Goal: Task Accomplishment & Management: Manage account settings

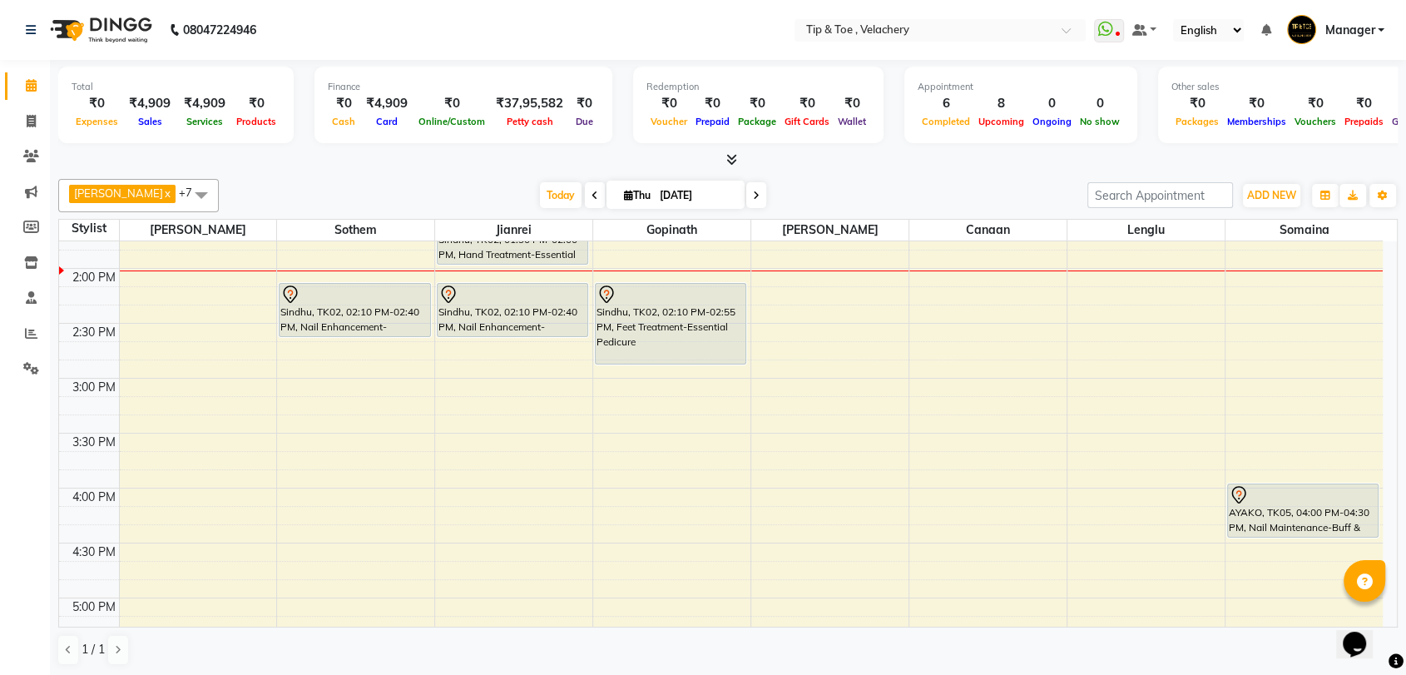
scroll to position [639, 0]
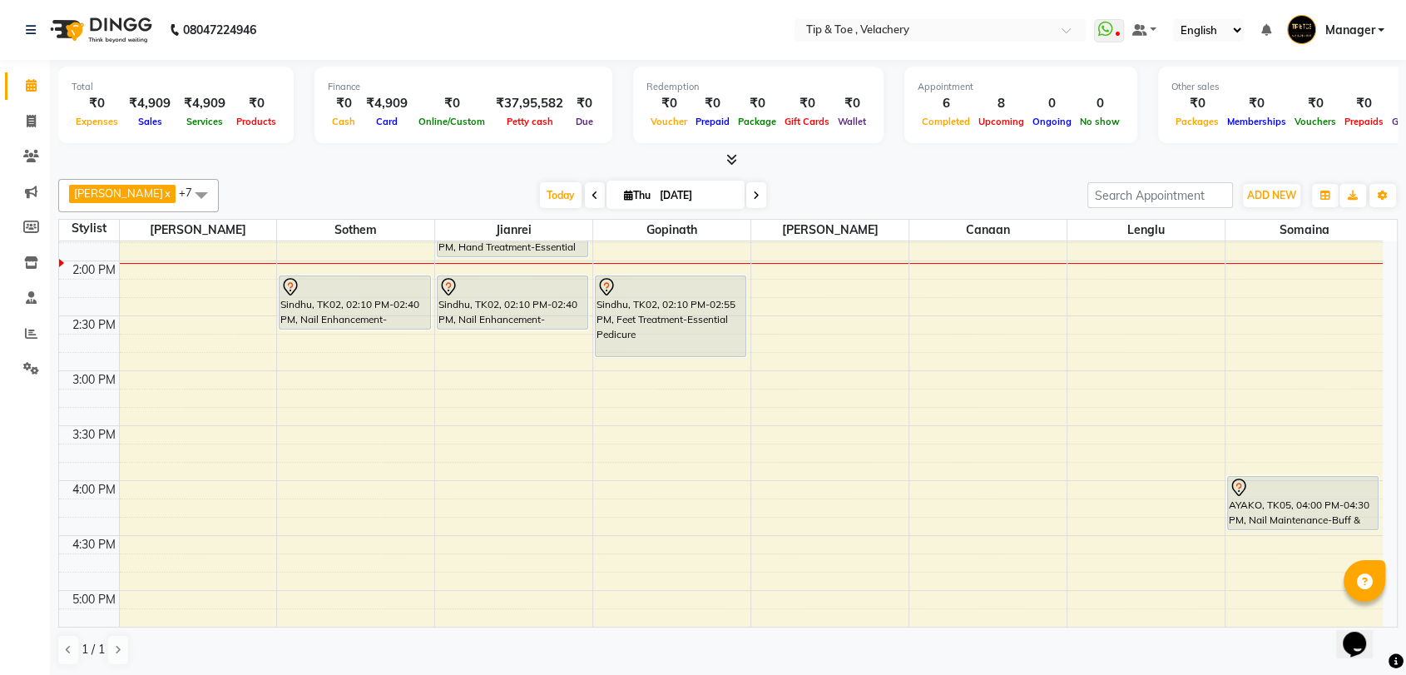
click at [1398, 444] on div "Total ₹0 Expenses ₹4,909 Sales ₹4,909 Services ₹0 Products Finance ₹0 Cash ₹4,9…" at bounding box center [728, 368] width 1356 height 616
click at [788, 374] on div "8:00 AM 8:30 AM 9:00 AM 9:30 AM 10:00 AM 10:30 AM 11:00 AM 11:30 AM 12:00 PM 12…" at bounding box center [721, 425] width 1324 height 1646
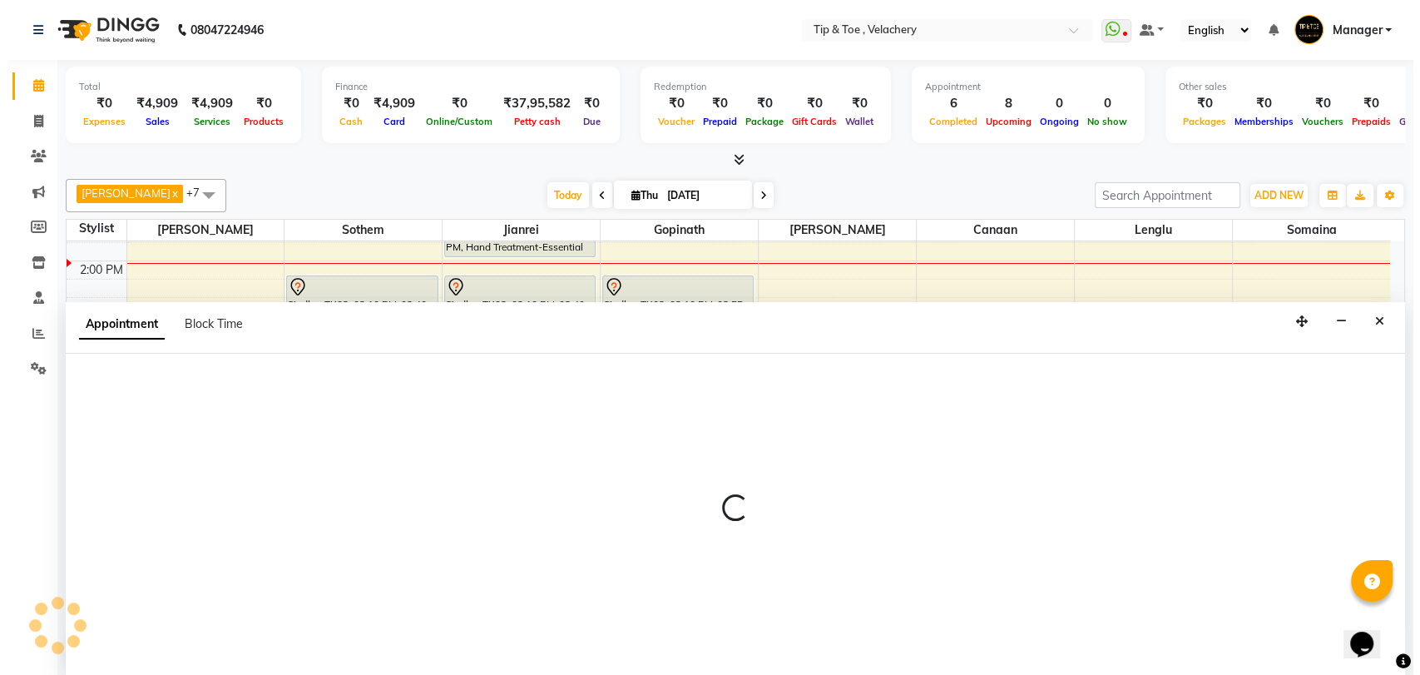
scroll to position [1, 0]
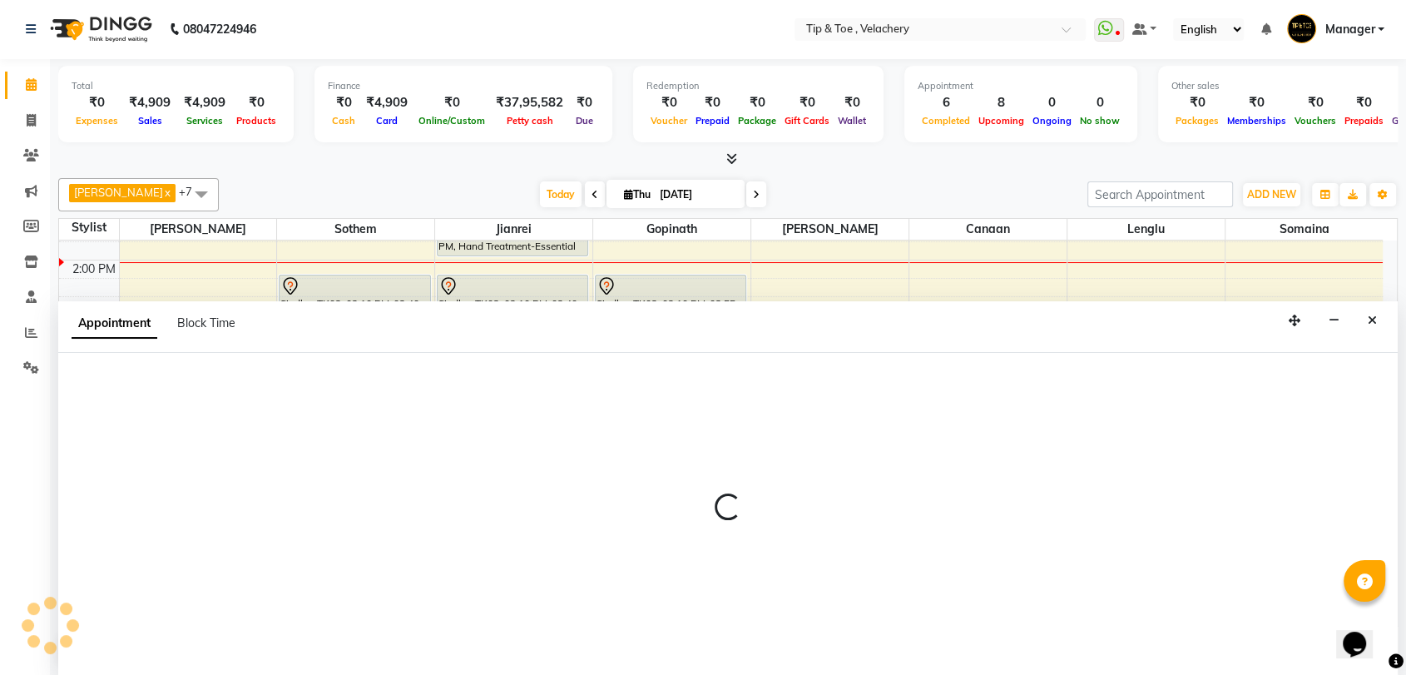
select select "41027"
select select "tentative"
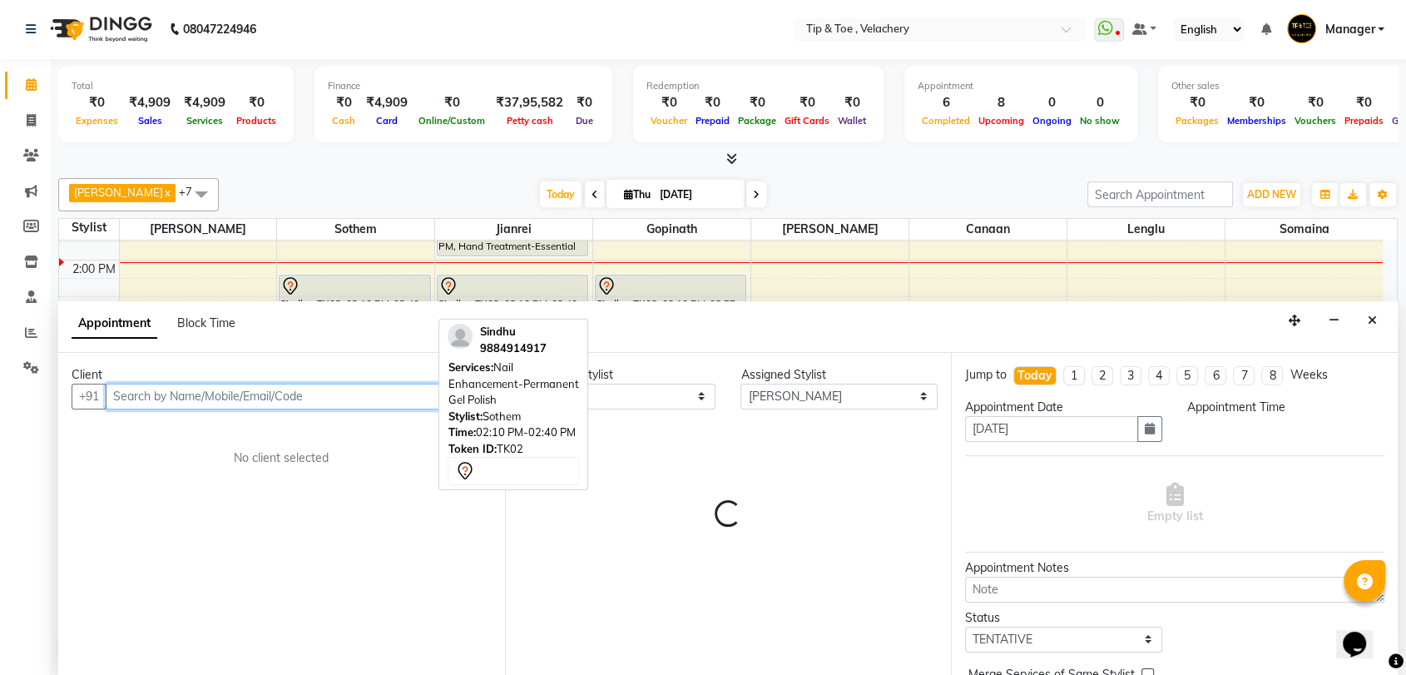
select select "900"
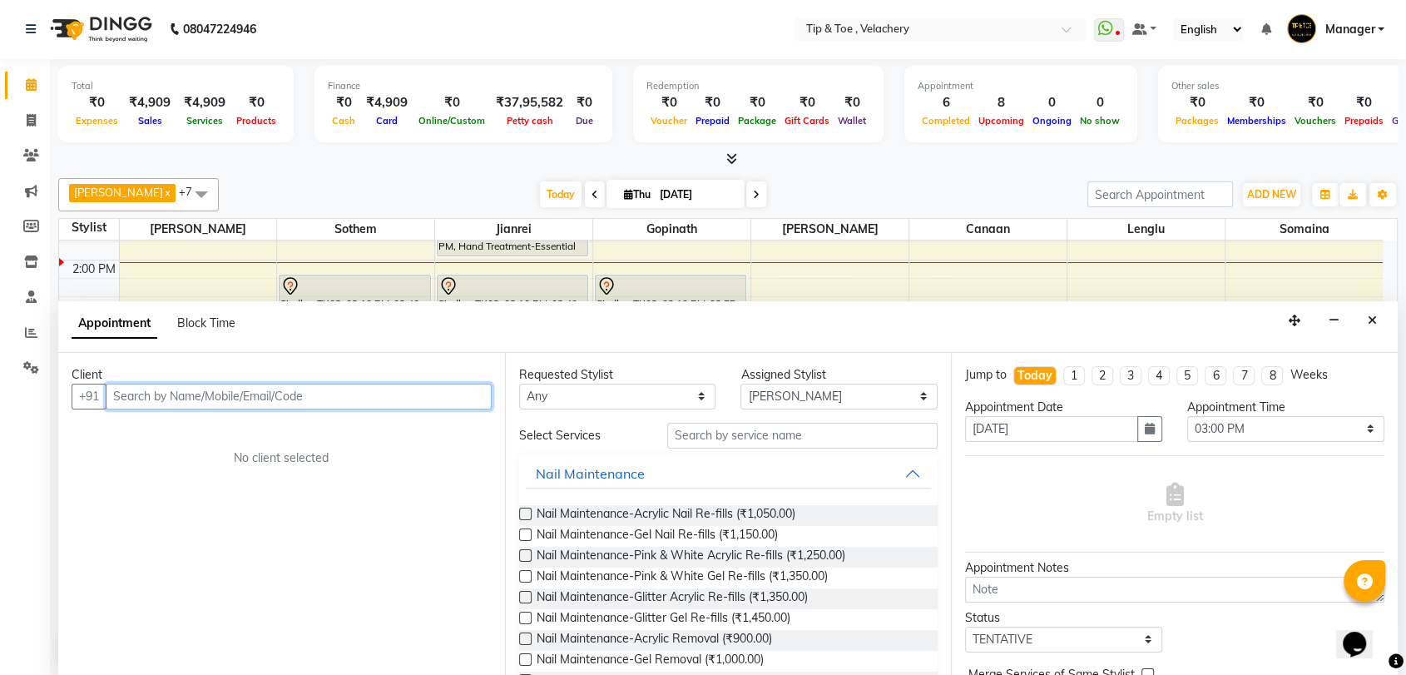
drag, startPoint x: 350, startPoint y: 394, endPoint x: 361, endPoint y: 393, distance: 10.8
click at [351, 393] on input "text" at bounding box center [299, 397] width 386 height 26
type input "7595989608"
click at [456, 391] on span "Add Client" at bounding box center [457, 396] width 56 height 15
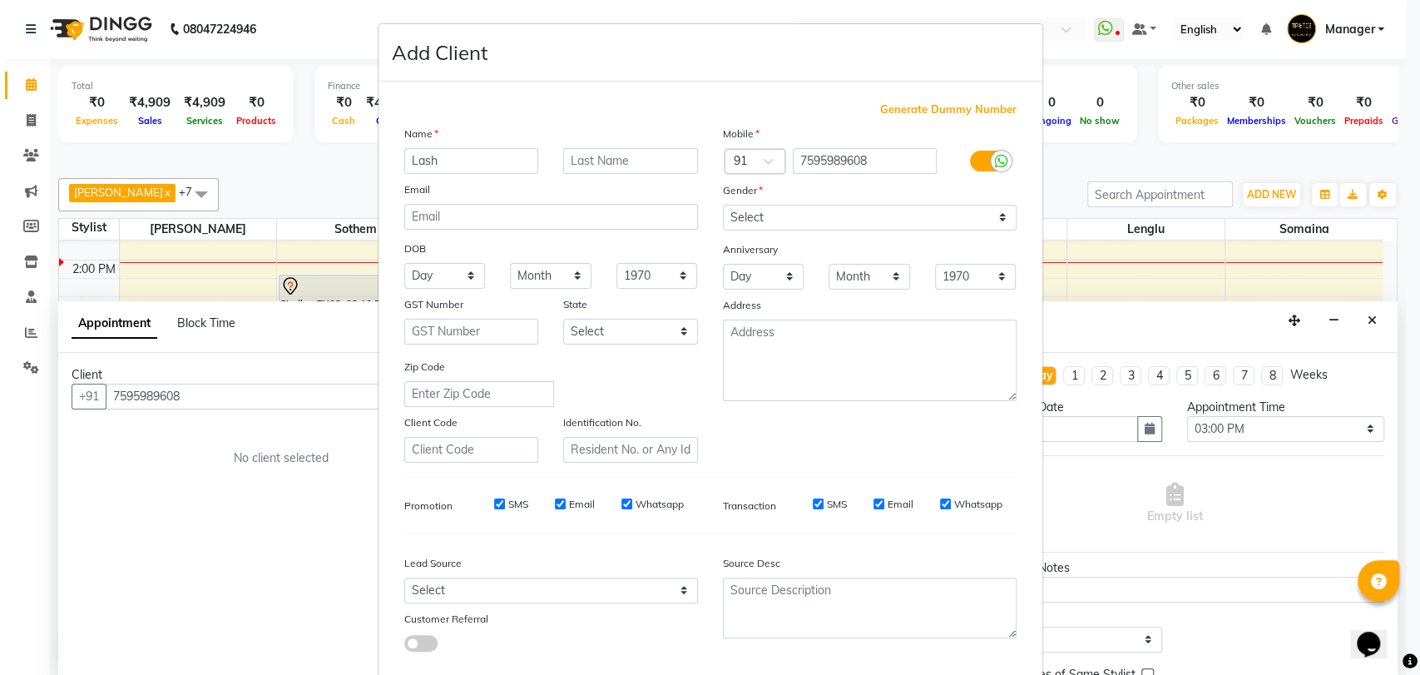
type input "Lash"
drag, startPoint x: 824, startPoint y: 200, endPoint x: 814, endPoint y: 215, distance: 18.0
click at [823, 200] on div "Gender" at bounding box center [869, 192] width 319 height 23
drag, startPoint x: 809, startPoint y: 215, endPoint x: 807, endPoint y: 223, distance: 8.7
click at [809, 215] on select "Select [DEMOGRAPHIC_DATA] [DEMOGRAPHIC_DATA] Other Prefer Not To Say" at bounding box center [870, 218] width 294 height 26
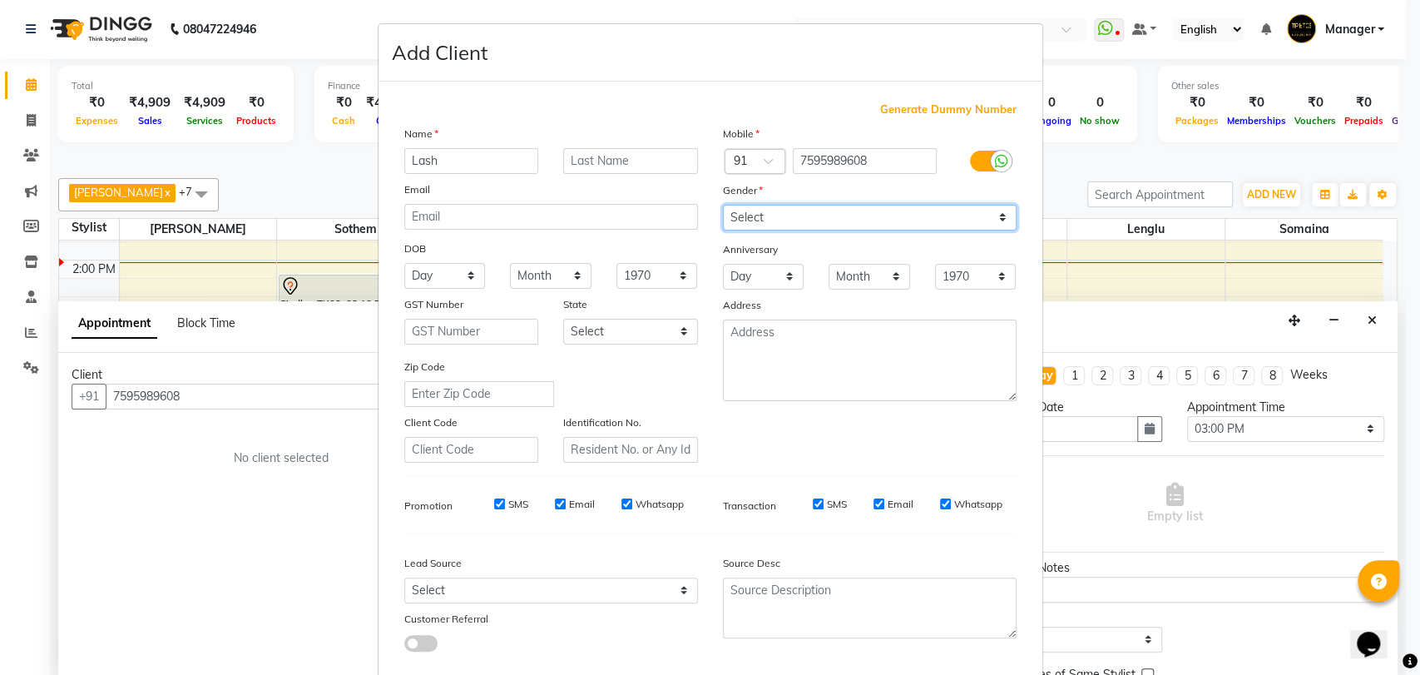
select select "[DEMOGRAPHIC_DATA]"
click at [723, 205] on select "Select [DEMOGRAPHIC_DATA] [DEMOGRAPHIC_DATA] Other Prefer Not To Say" at bounding box center [870, 218] width 294 height 26
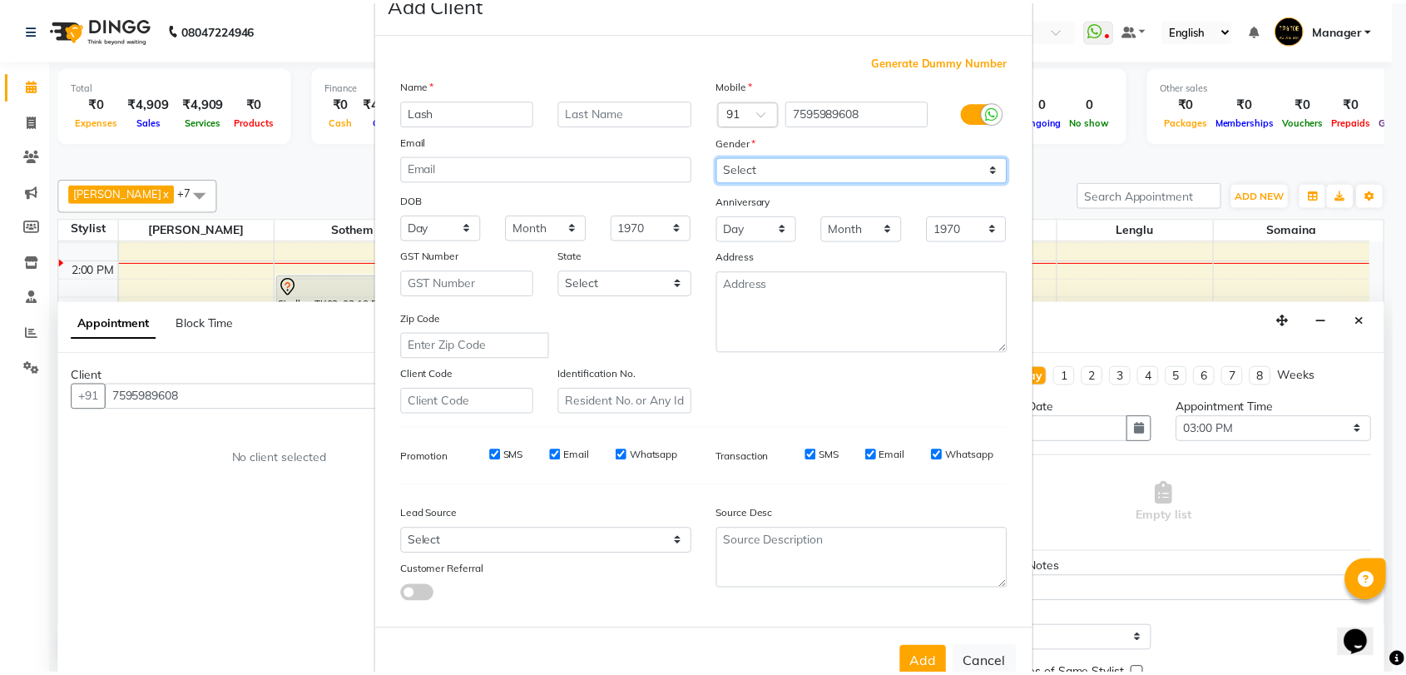
scroll to position [90, 0]
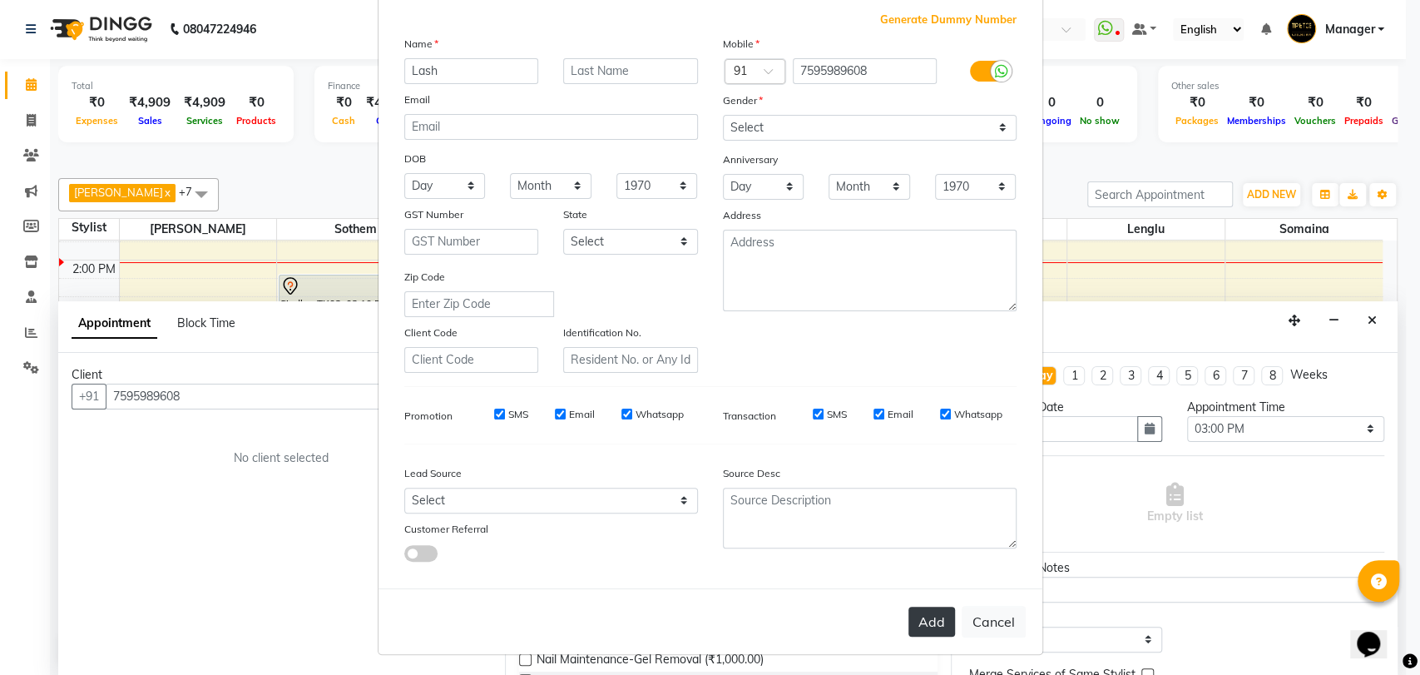
click at [923, 612] on button "Add" at bounding box center [931, 621] width 47 height 30
select select
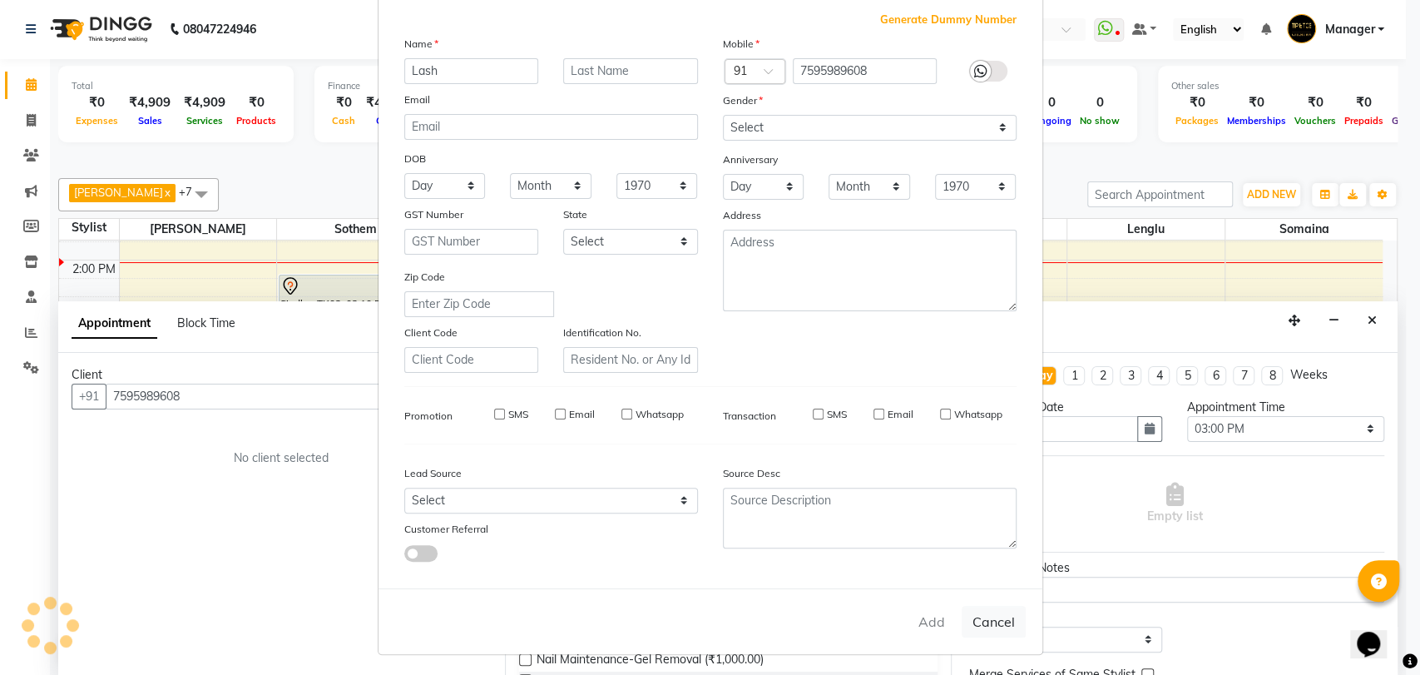
select select
checkbox input "false"
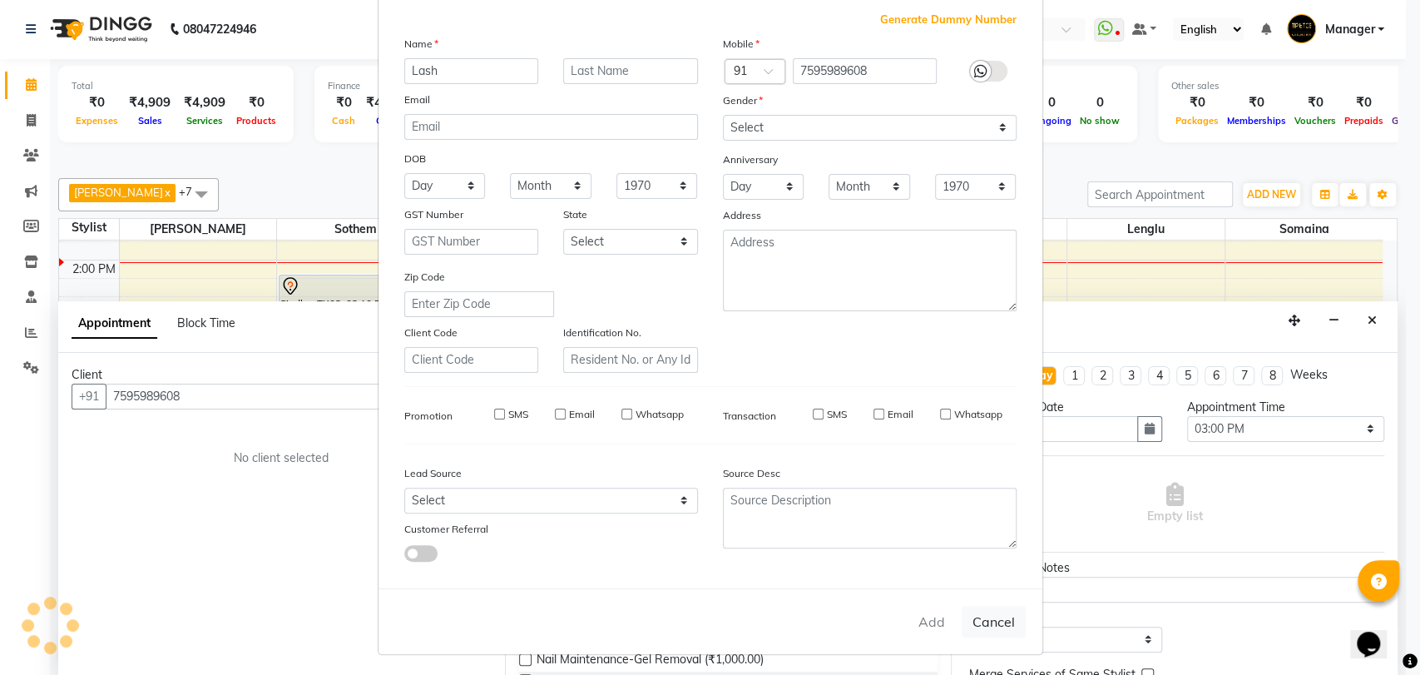
checkbox input "false"
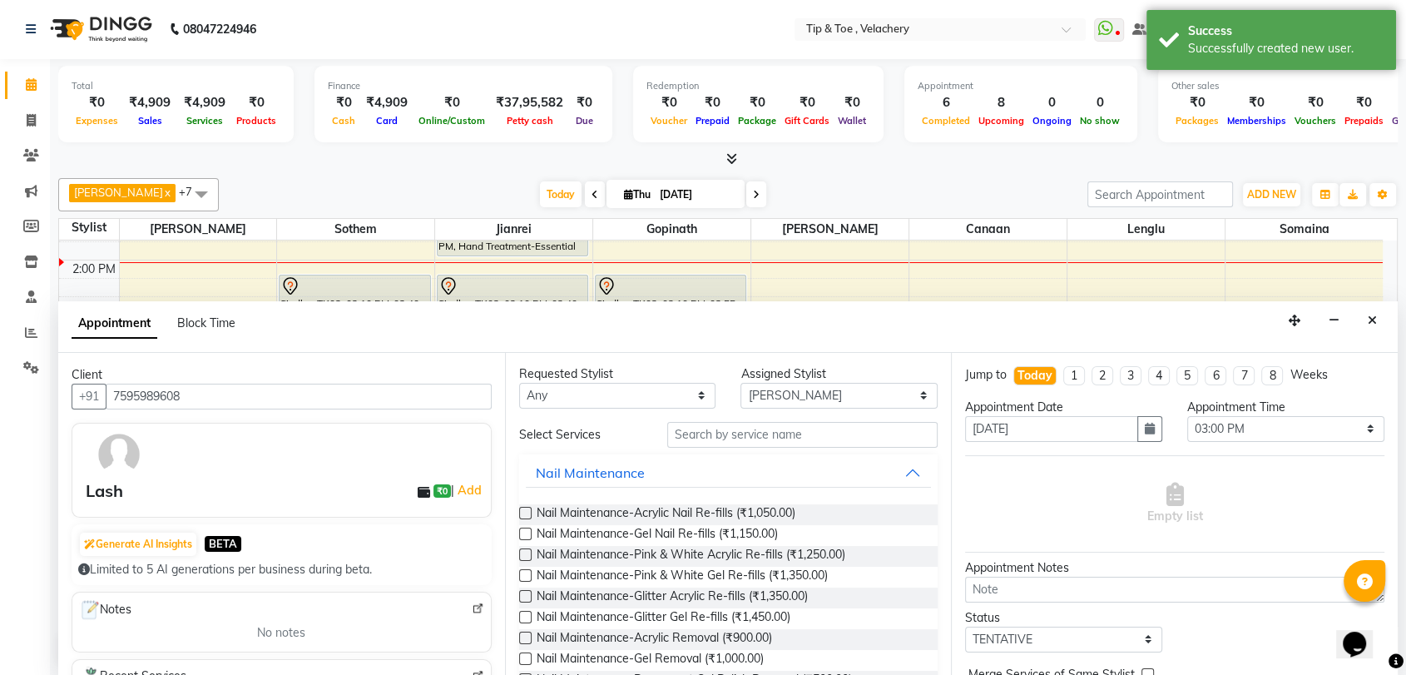
scroll to position [0, 0]
click at [745, 438] on input "text" at bounding box center [802, 436] width 271 height 26
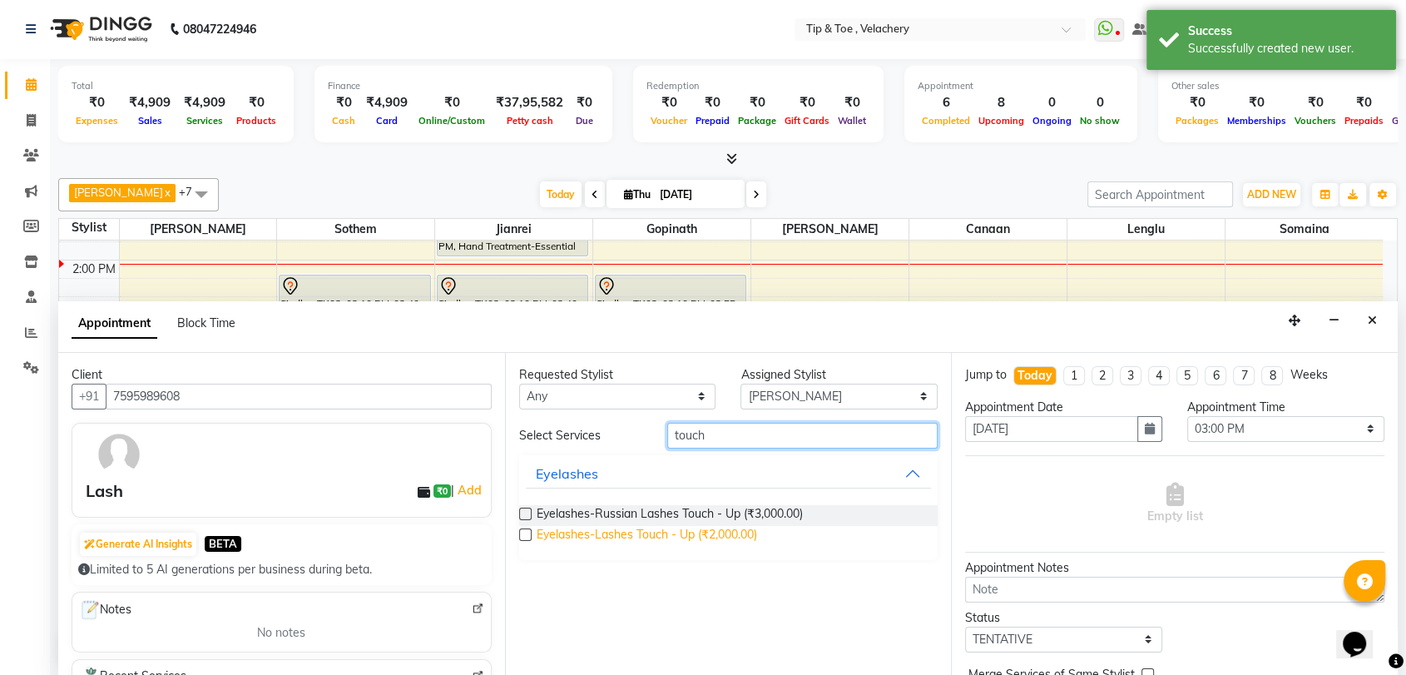
type input "touch"
drag, startPoint x: 731, startPoint y: 533, endPoint x: 963, endPoint y: 477, distance: 238.9
click at [732, 534] on span "Eyelashes-Lashes Touch - Up (₹2,000.00)" at bounding box center [647, 536] width 220 height 21
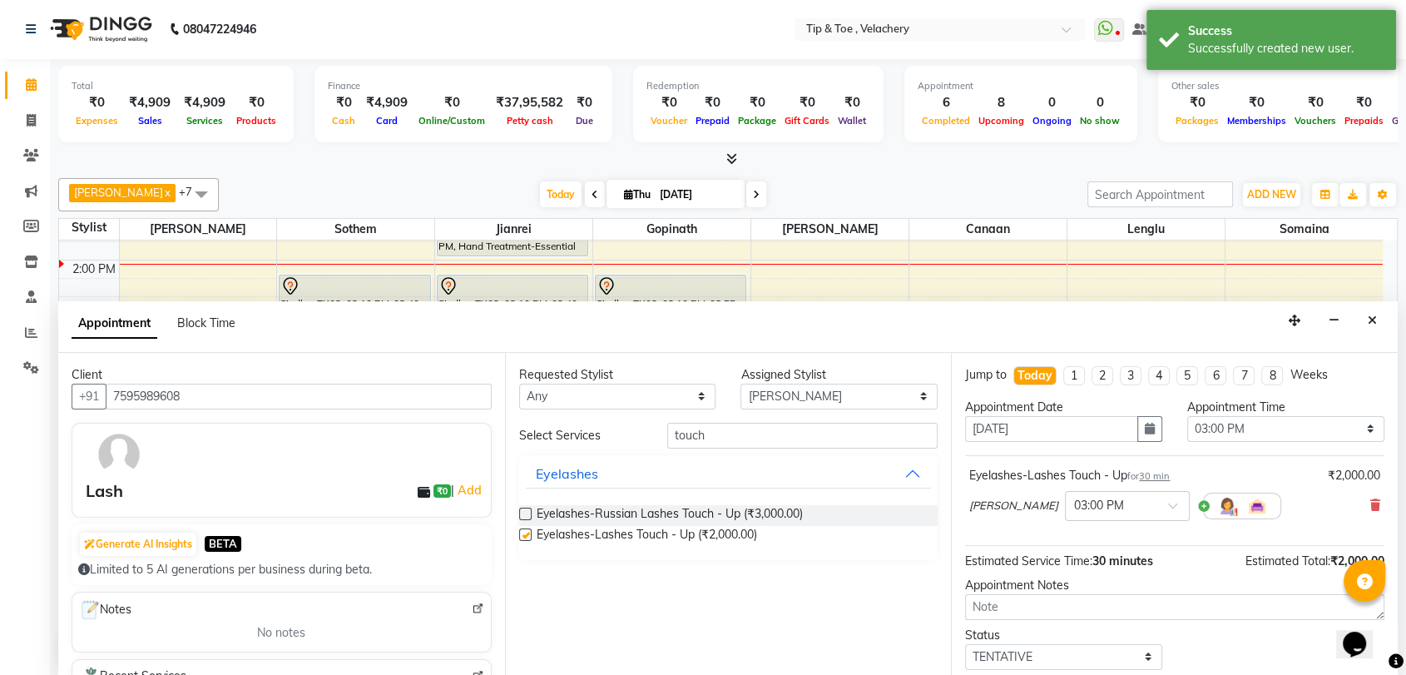
checkbox input "false"
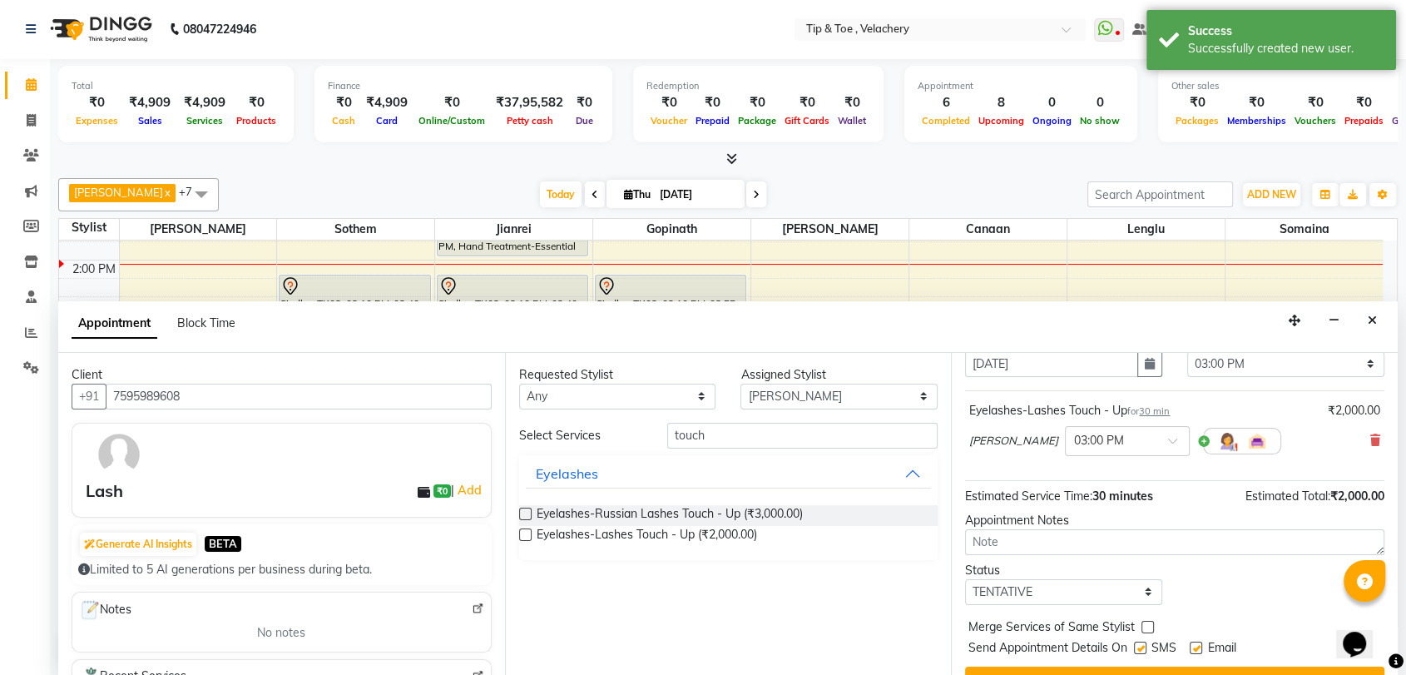
scroll to position [98, 0]
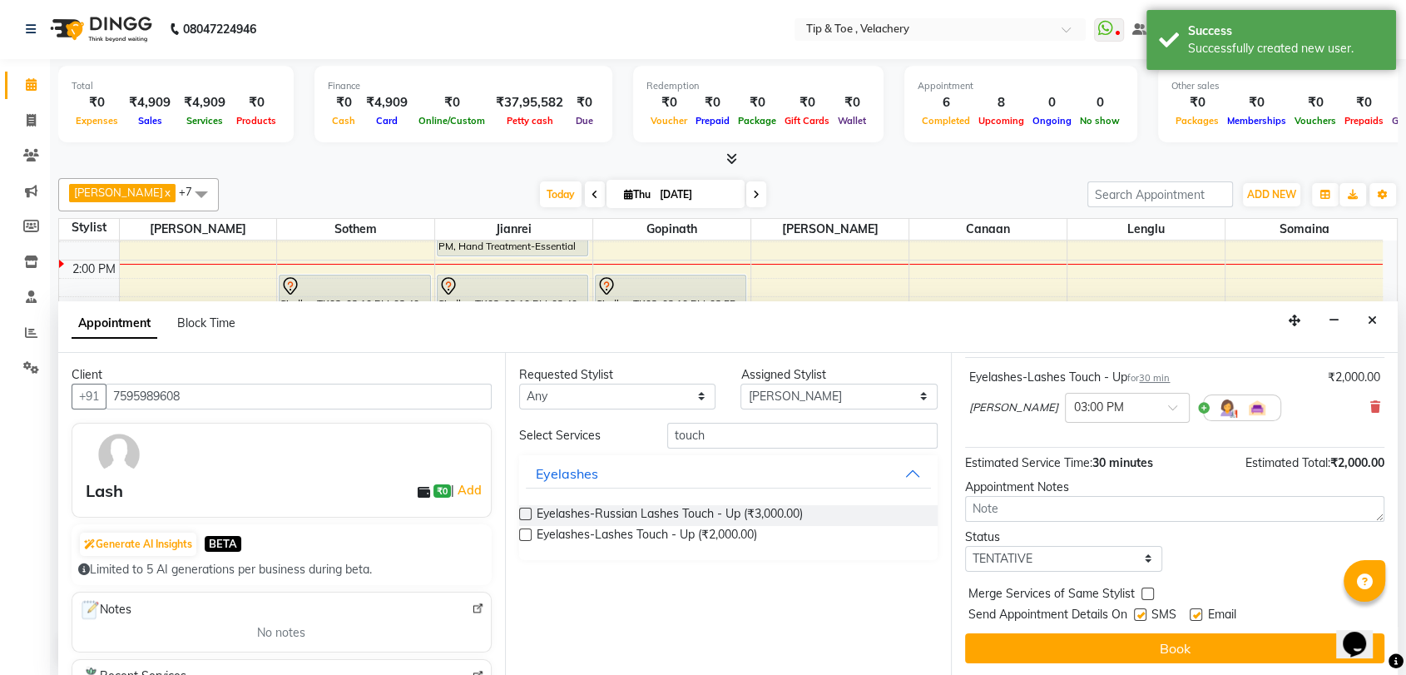
click at [1198, 609] on label at bounding box center [1196, 614] width 12 height 12
click at [1198, 611] on input "checkbox" at bounding box center [1195, 616] width 11 height 11
checkbox input "false"
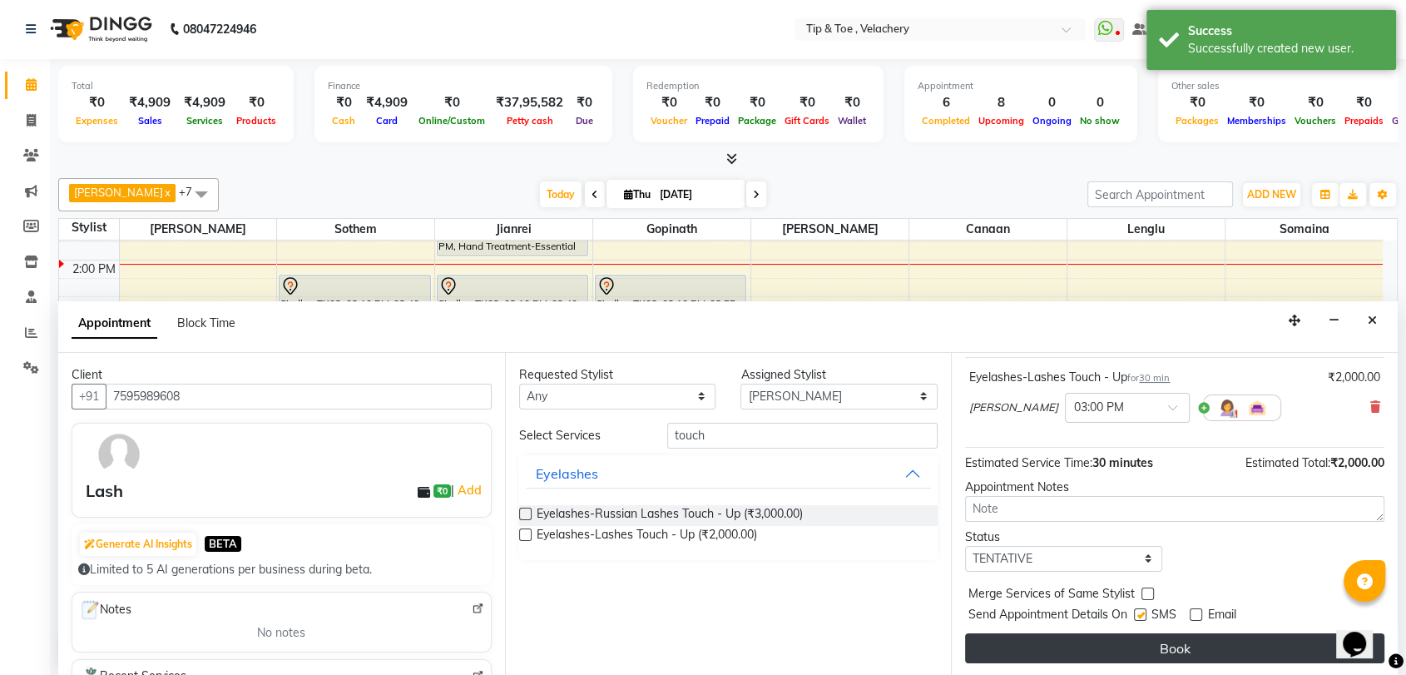
click at [1191, 639] on button "Book" at bounding box center [1174, 648] width 419 height 30
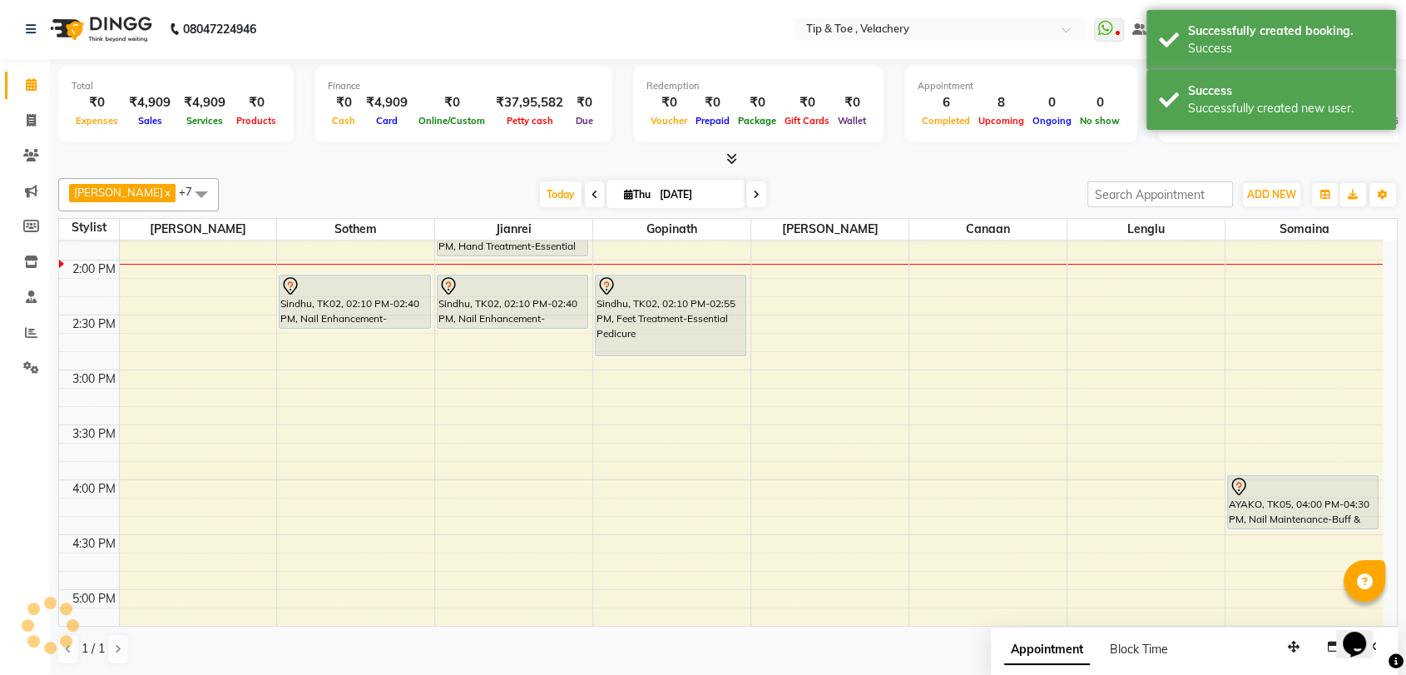
scroll to position [0, 0]
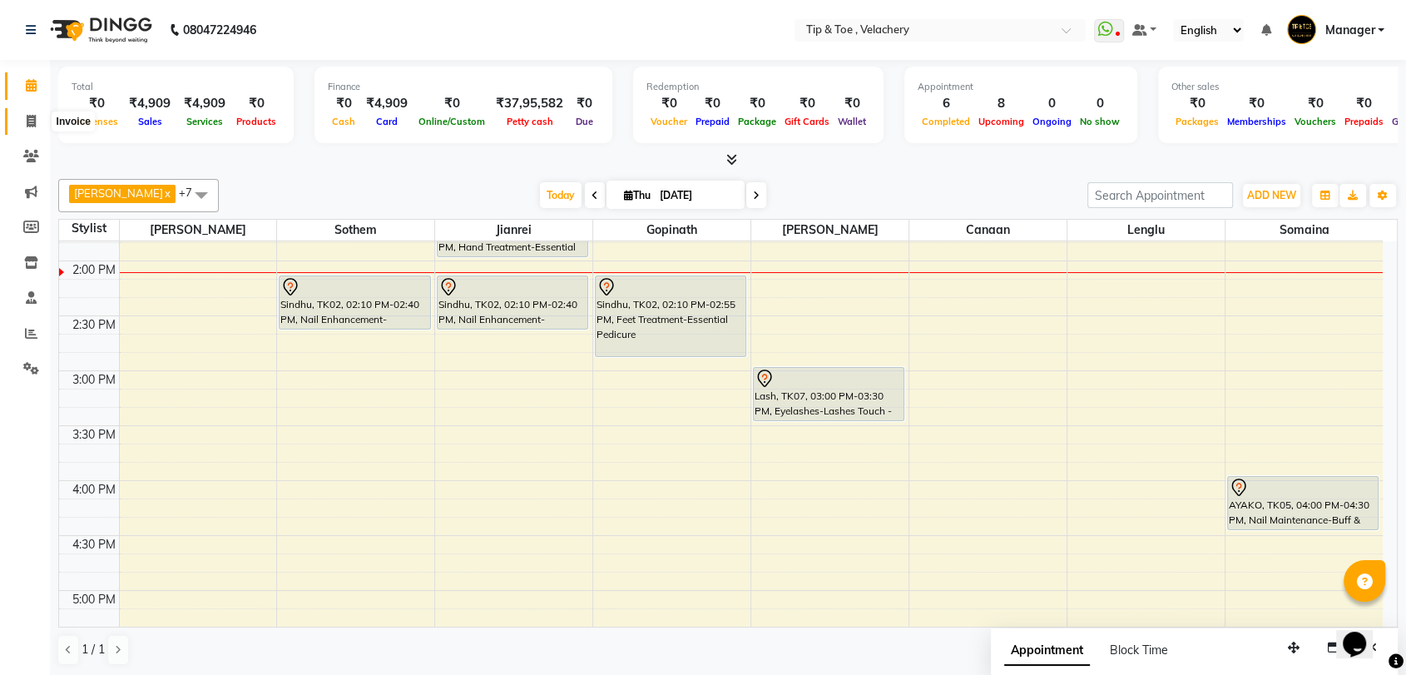
click at [33, 119] on icon at bounding box center [31, 121] width 9 height 12
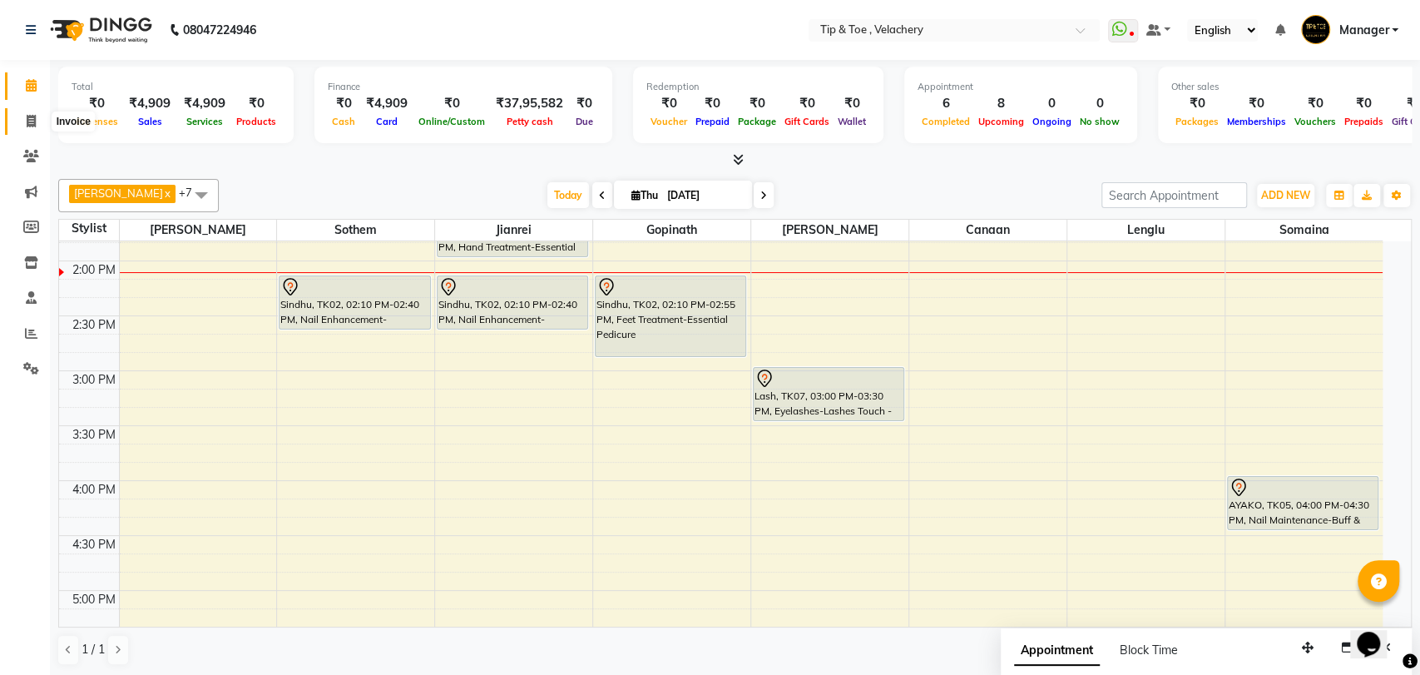
select select "service"
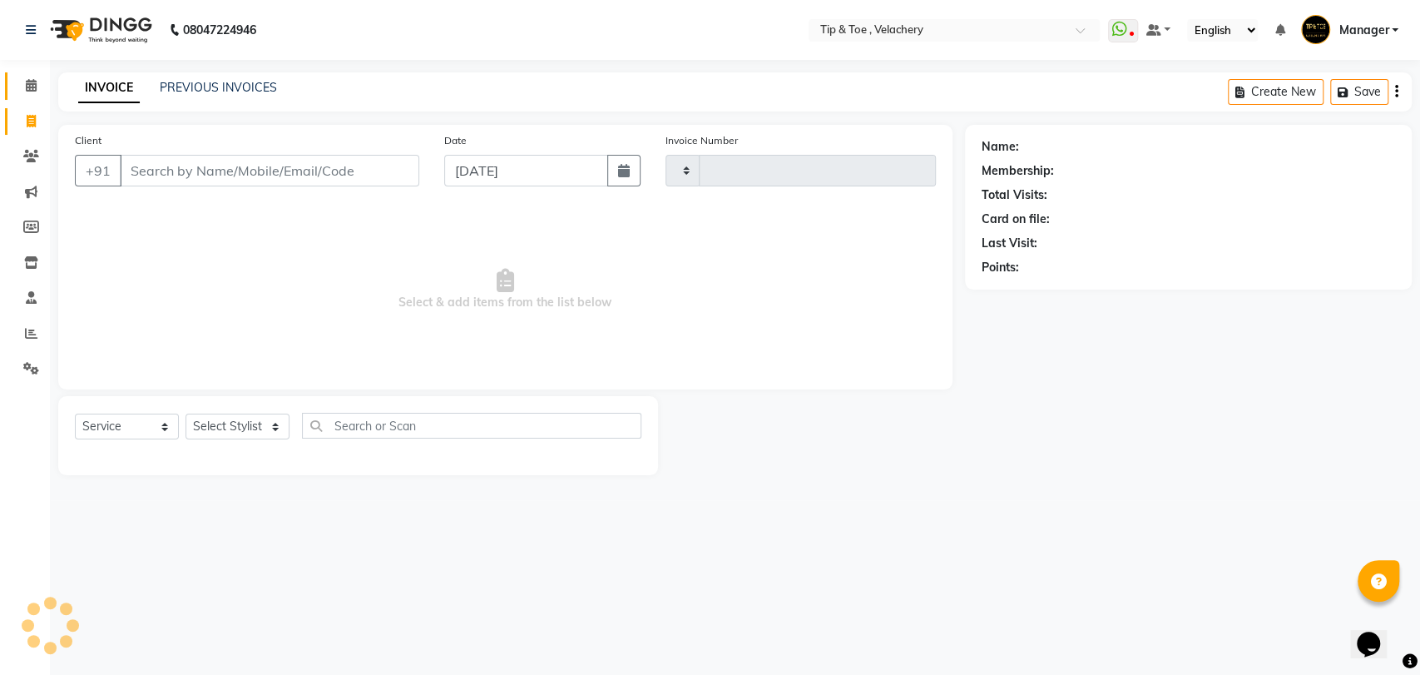
type input "2016"
select select "5863"
click at [23, 82] on span at bounding box center [31, 86] width 29 height 19
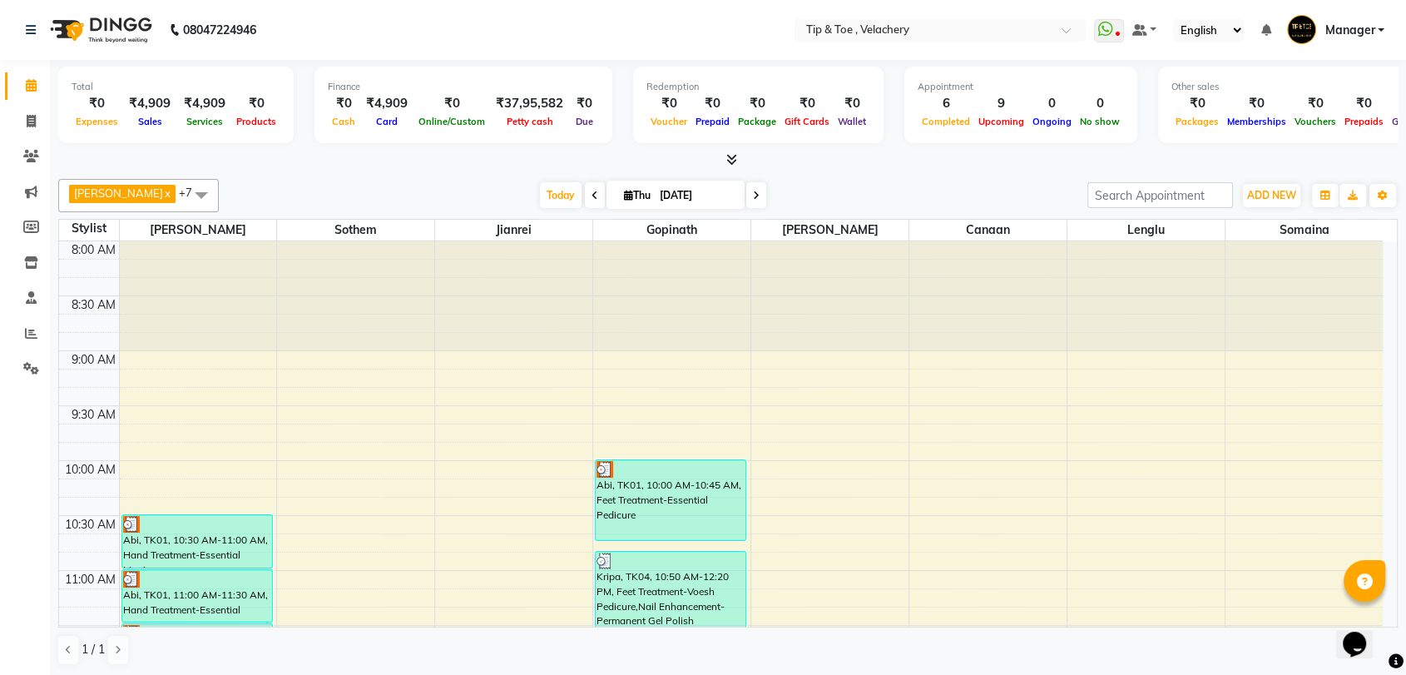
scroll to position [337, 0]
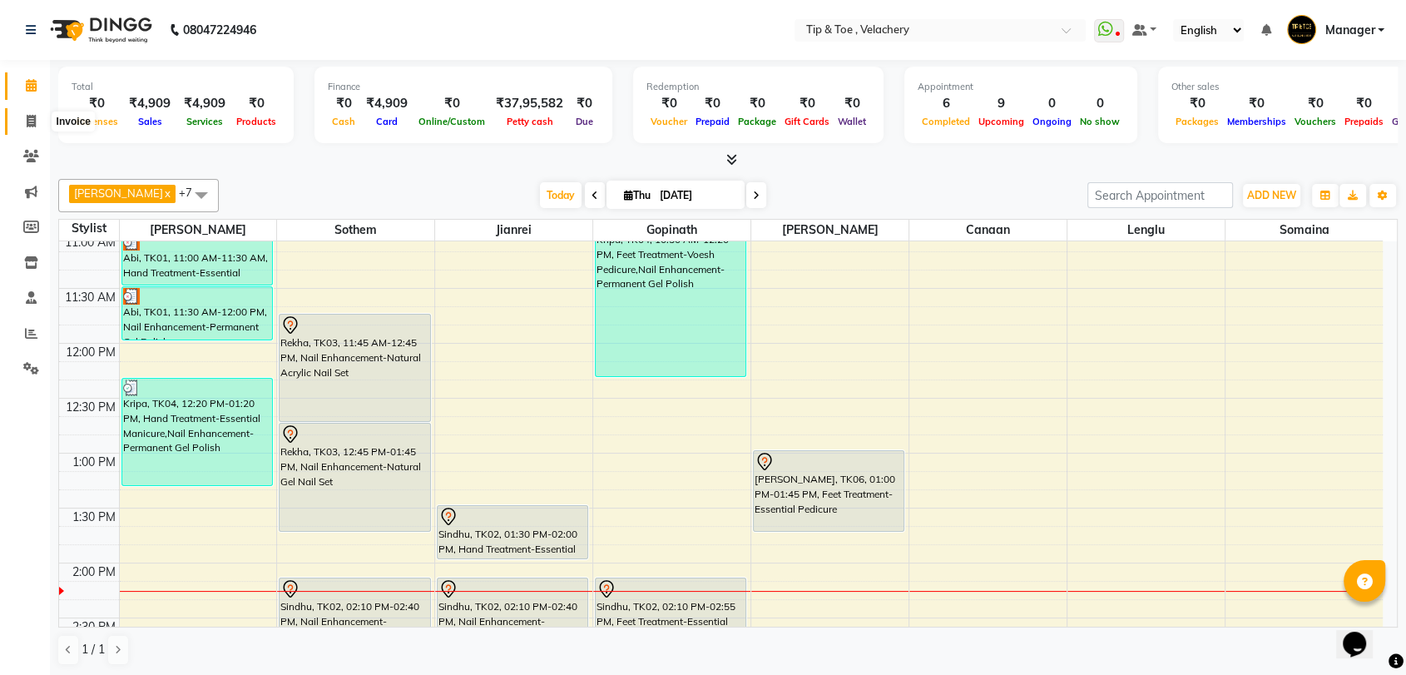
drag, startPoint x: 20, startPoint y: 118, endPoint x: 76, endPoint y: 120, distance: 55.8
click at [20, 120] on span at bounding box center [31, 121] width 29 height 19
select select "service"
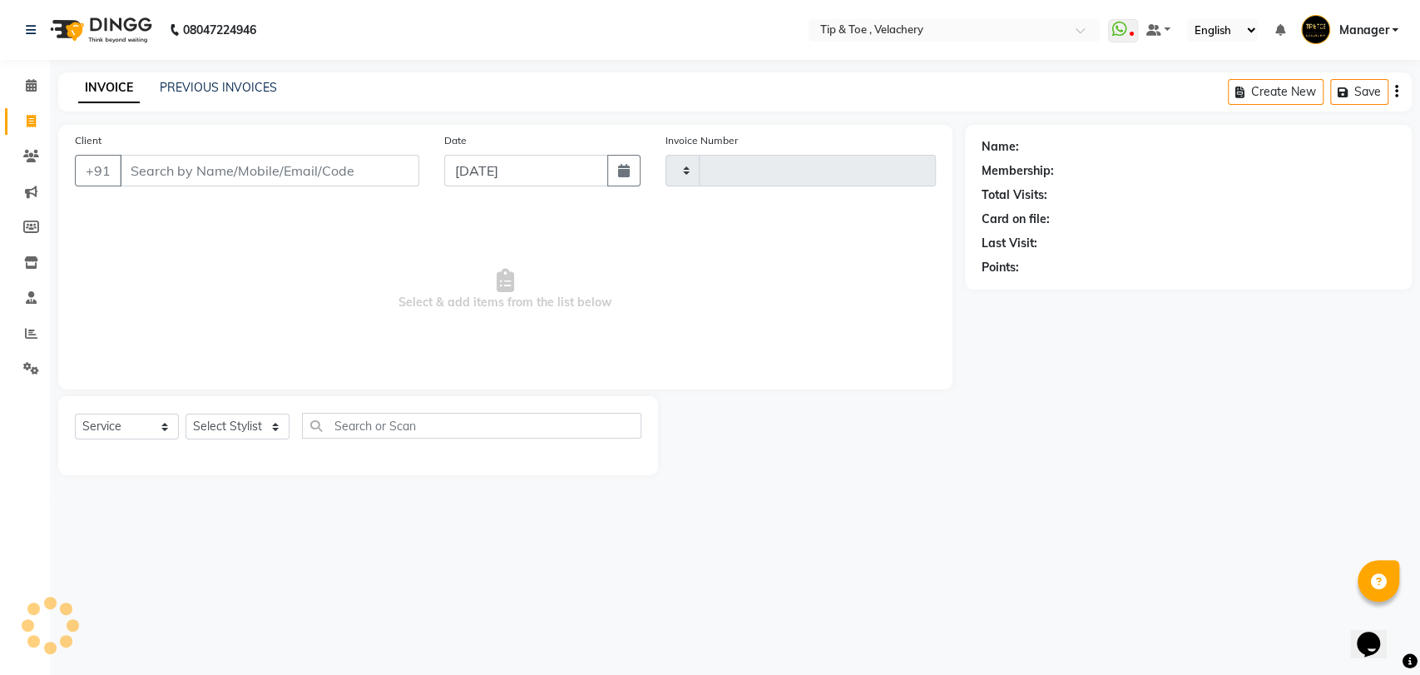
type input "2016"
select select "5863"
click at [213, 82] on link "PREVIOUS INVOICES" at bounding box center [218, 87] width 117 height 15
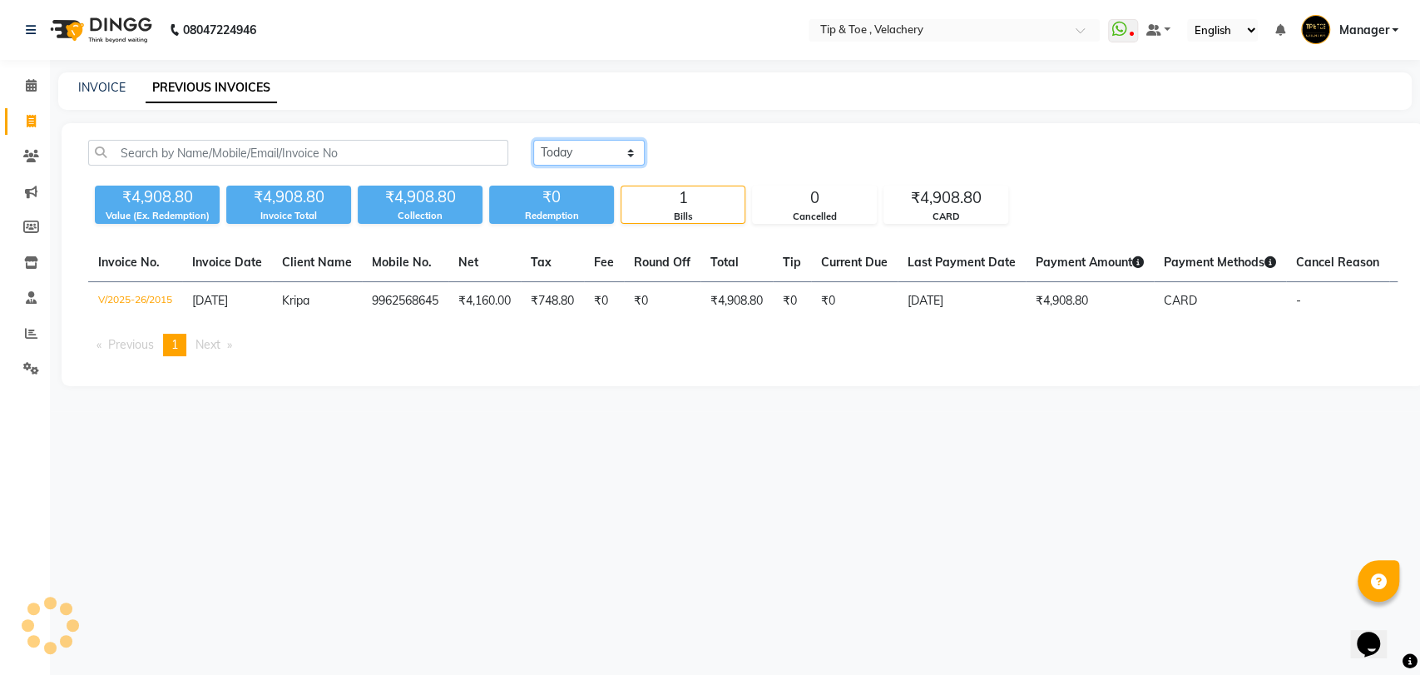
click at [585, 156] on select "[DATE] [DATE] Custom Range" at bounding box center [588, 153] width 111 height 26
select select "range"
click at [533, 140] on select "[DATE] [DATE] Custom Range" at bounding box center [588, 153] width 111 height 26
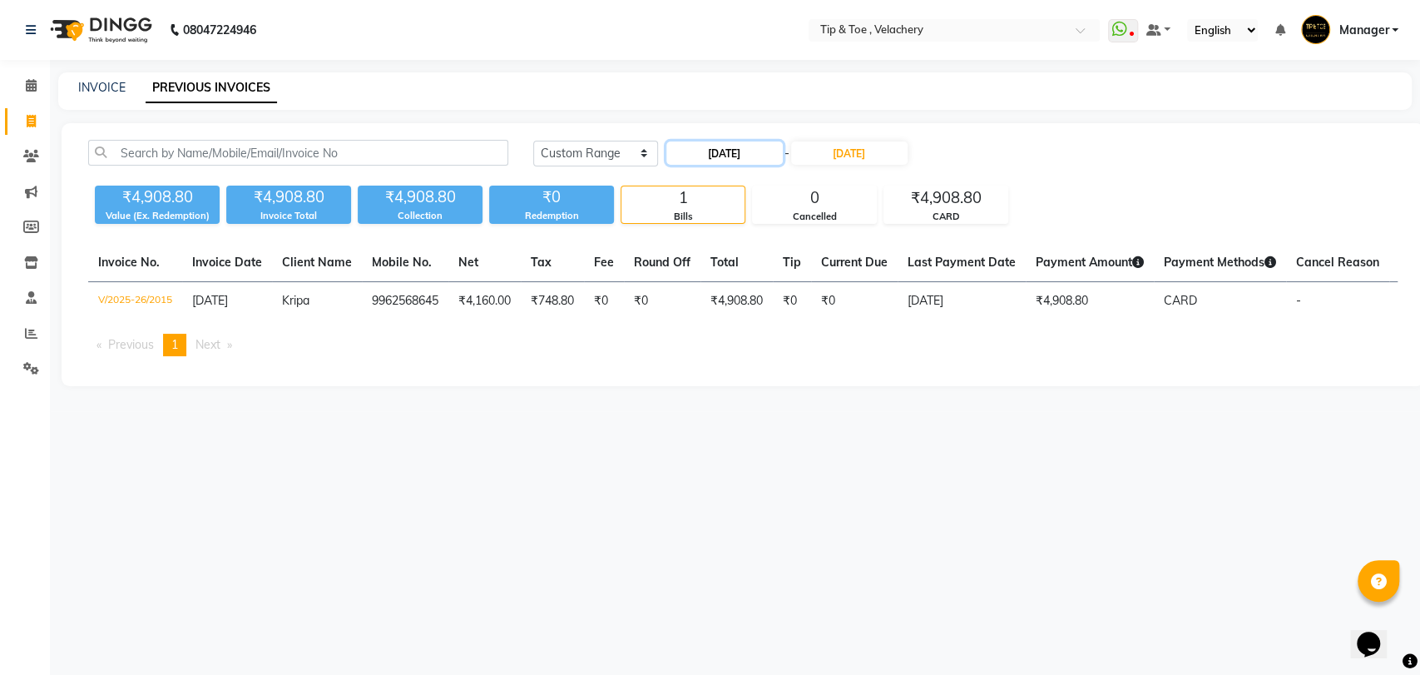
drag, startPoint x: 736, startPoint y: 143, endPoint x: 734, endPoint y: 155, distance: 11.9
click at [735, 143] on input "[DATE]" at bounding box center [724, 152] width 116 height 23
select select "9"
select select "2025"
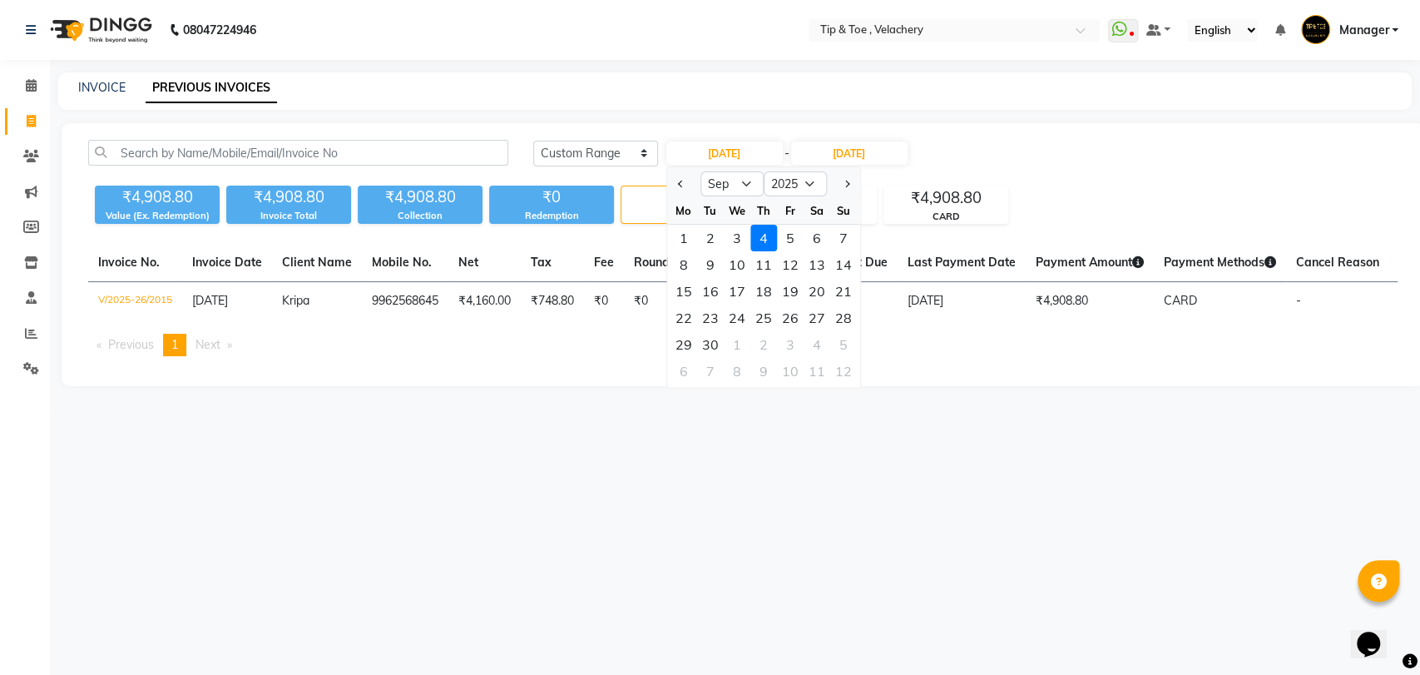
drag, startPoint x: 718, startPoint y: 234, endPoint x: 733, endPoint y: 221, distance: 19.5
click at [718, 233] on div "2" at bounding box center [710, 238] width 27 height 27
type input "[DATE]"
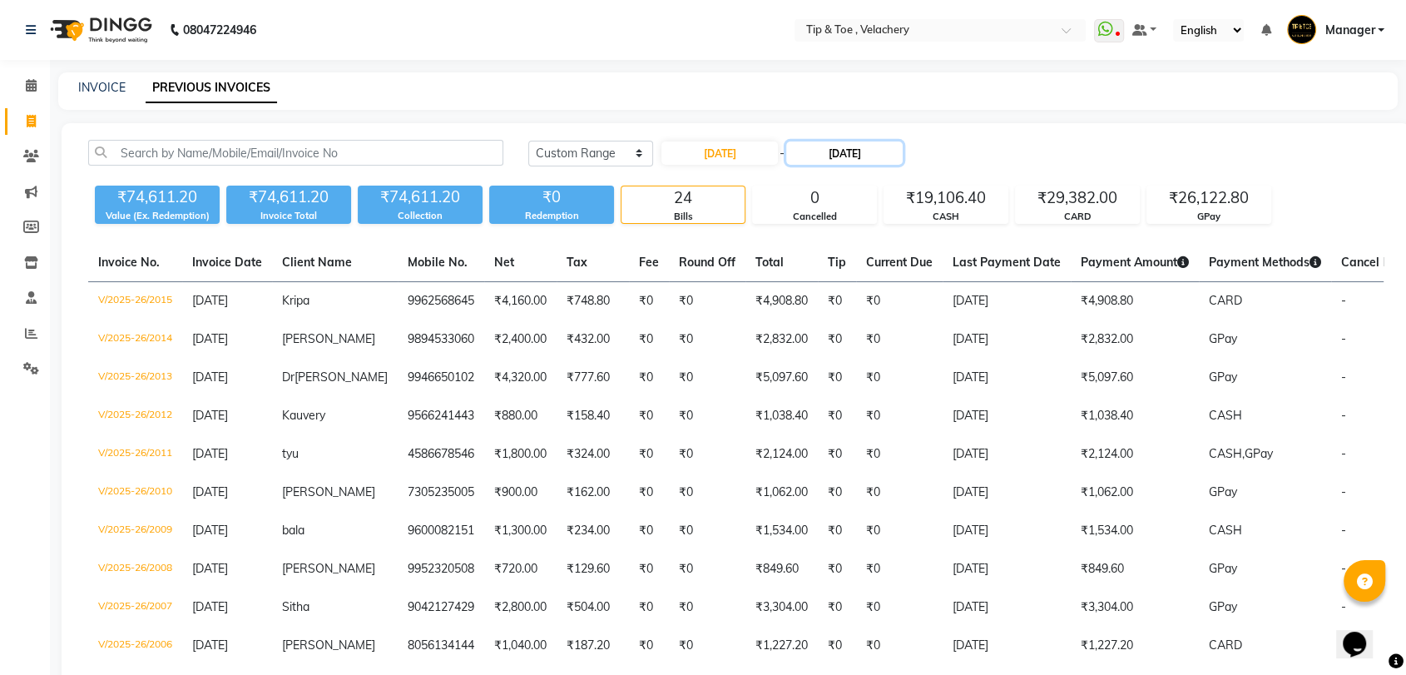
click at [832, 155] on input "[DATE]" at bounding box center [844, 152] width 116 height 23
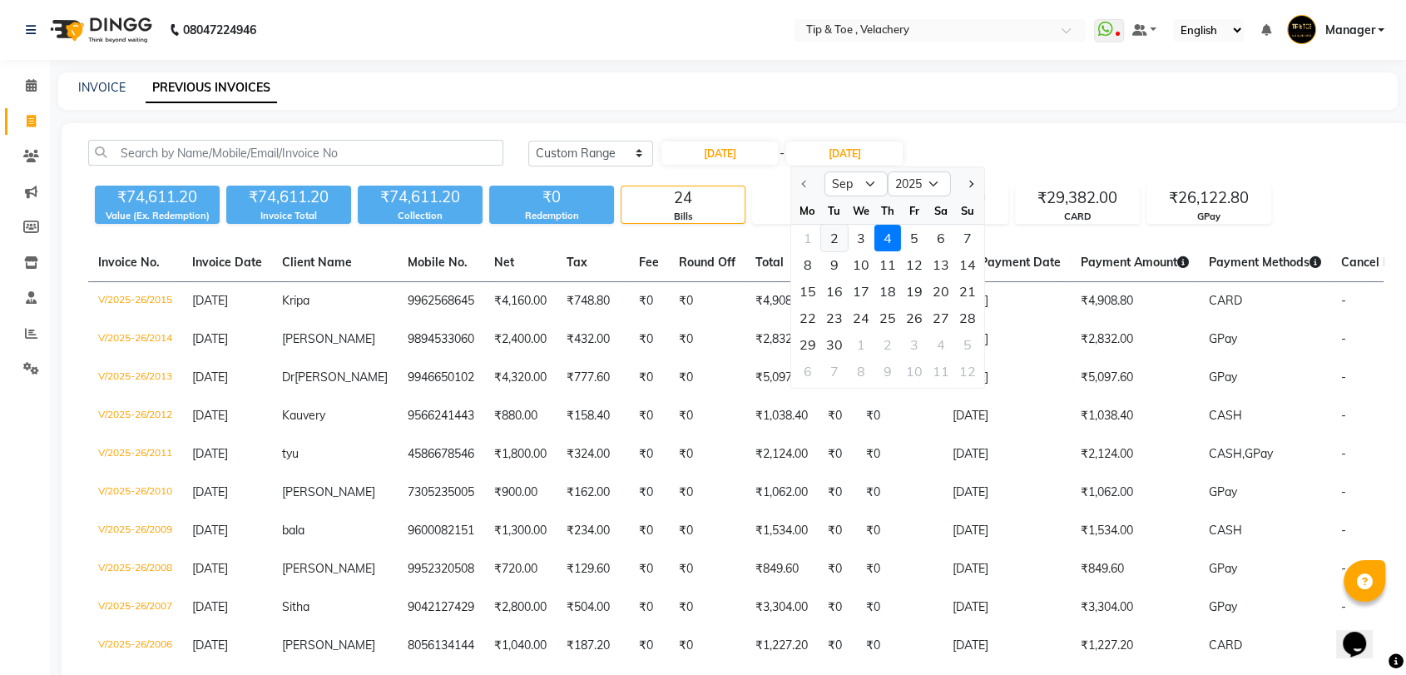
click at [836, 239] on div "2" at bounding box center [834, 238] width 27 height 27
type input "[DATE]"
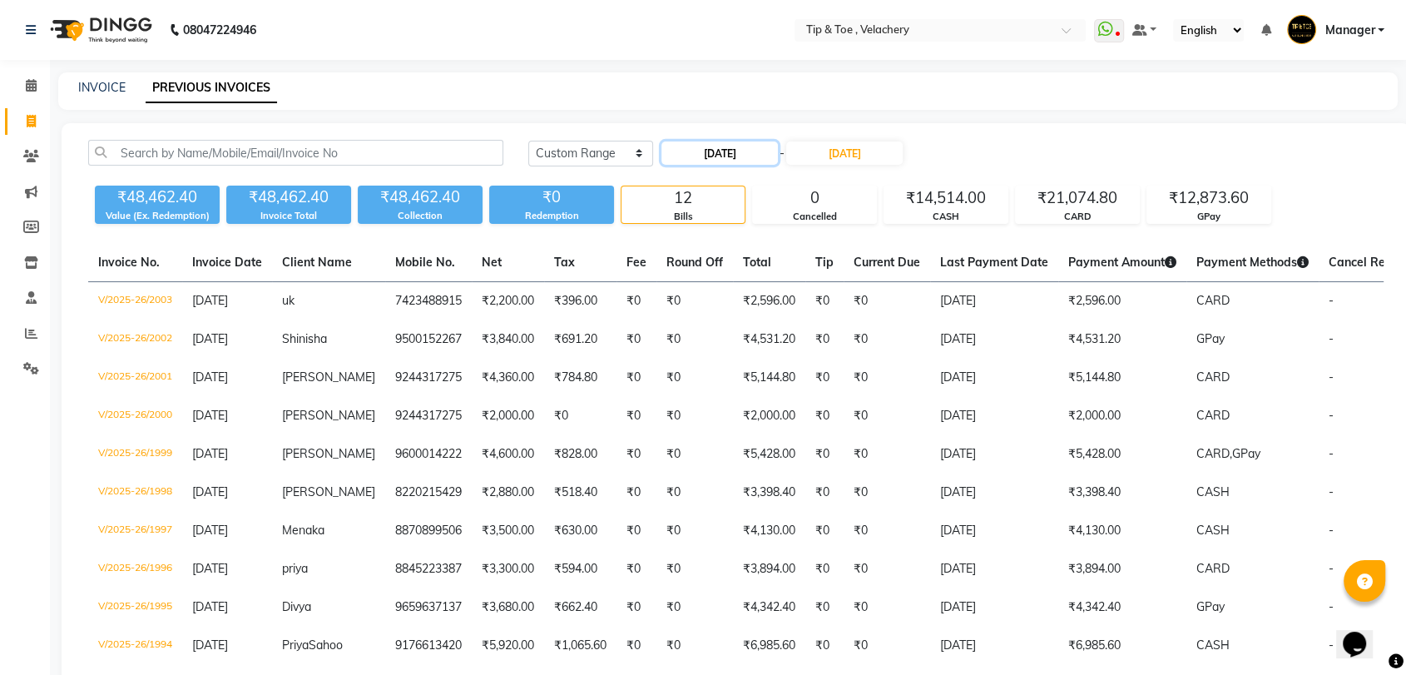
click at [728, 155] on input "[DATE]" at bounding box center [719, 152] width 116 height 23
select select "9"
select select "2025"
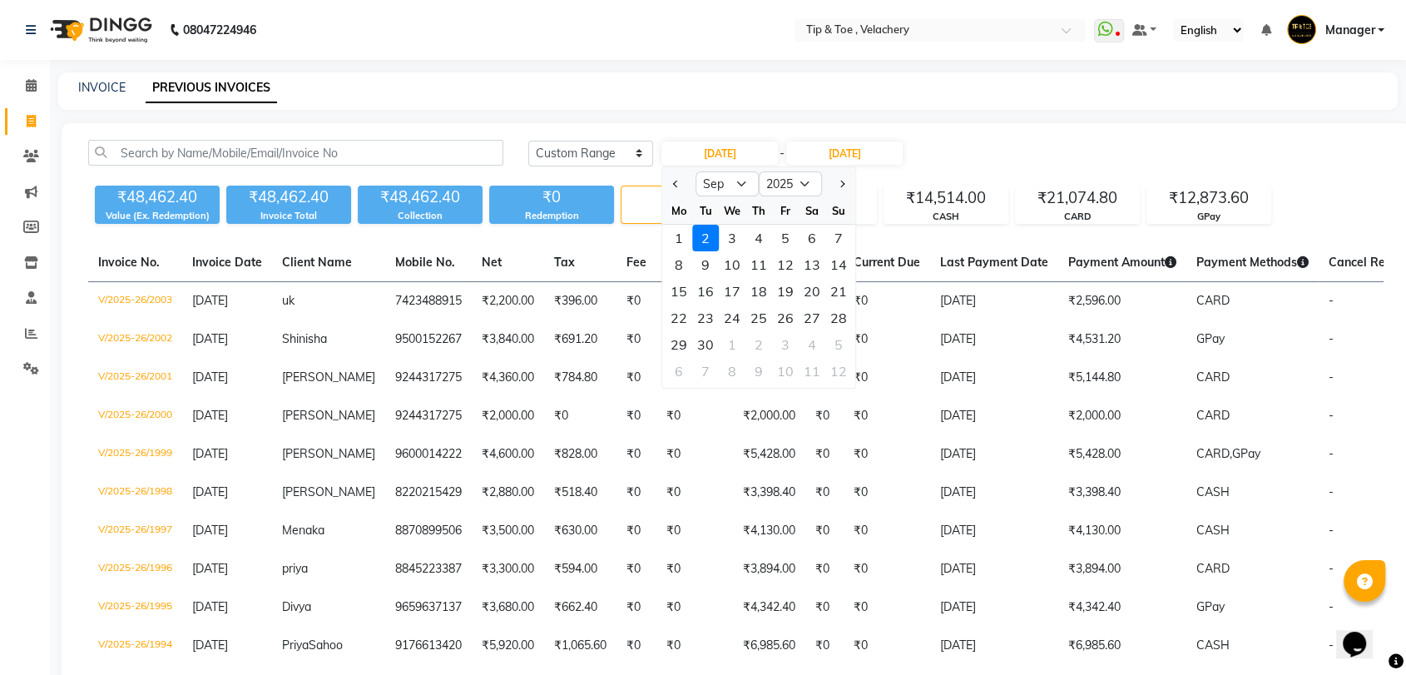
drag, startPoint x: 732, startPoint y: 239, endPoint x: 815, endPoint y: 178, distance: 103.0
click at [732, 237] on div "3" at bounding box center [732, 238] width 27 height 27
type input "[DATE]"
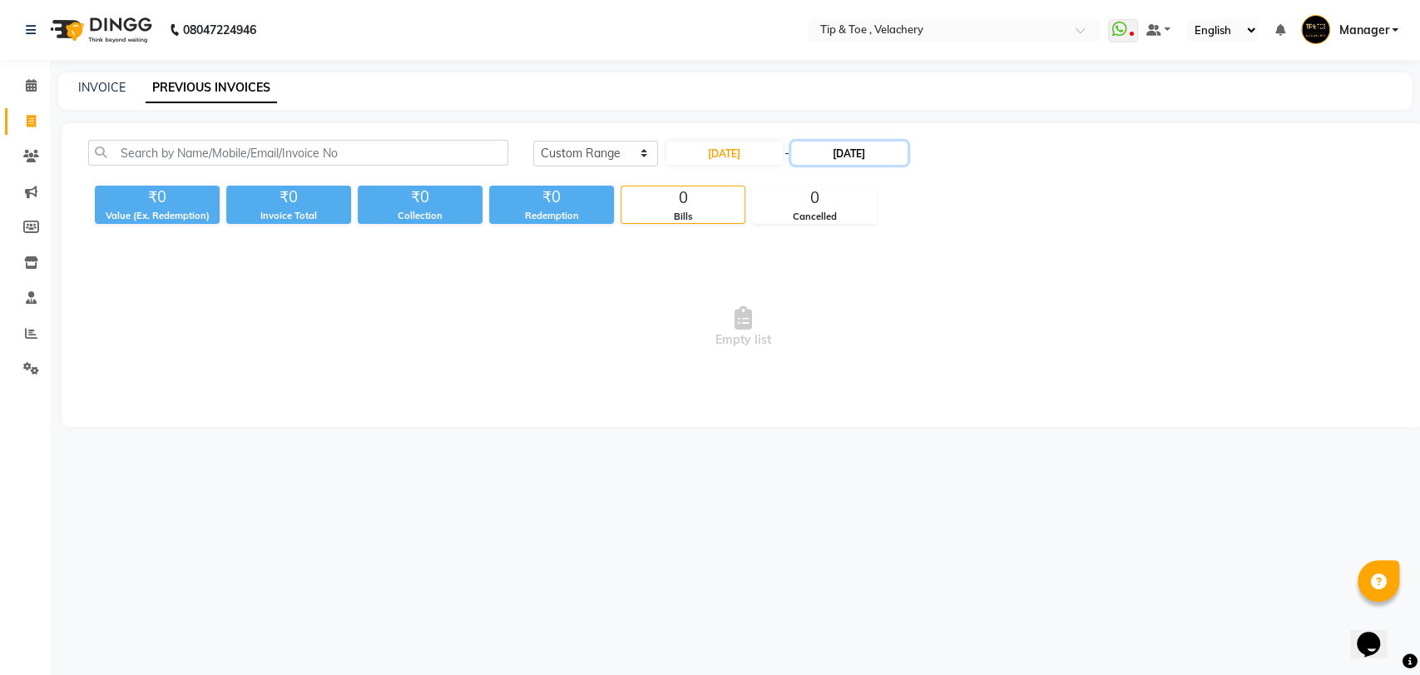
click at [852, 150] on input "[DATE]" at bounding box center [849, 152] width 116 height 23
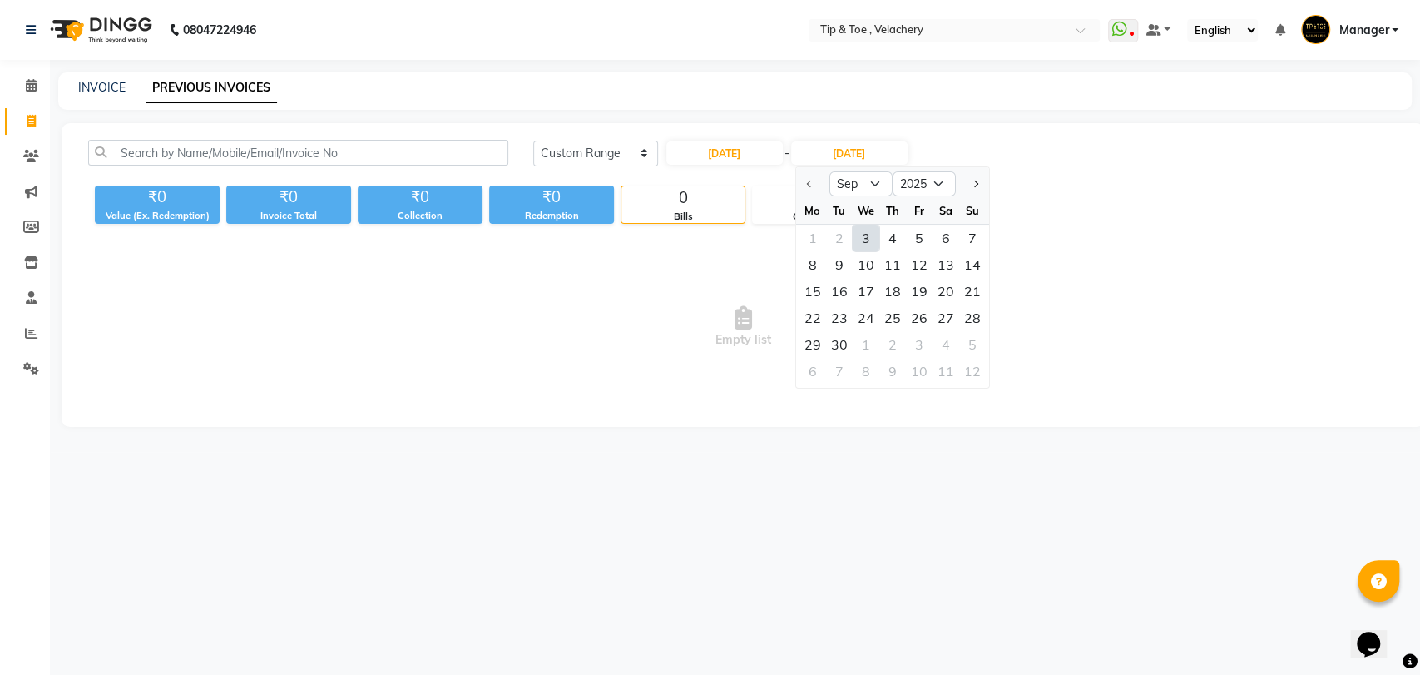
click at [865, 235] on div "3" at bounding box center [865, 238] width 27 height 27
type input "[DATE]"
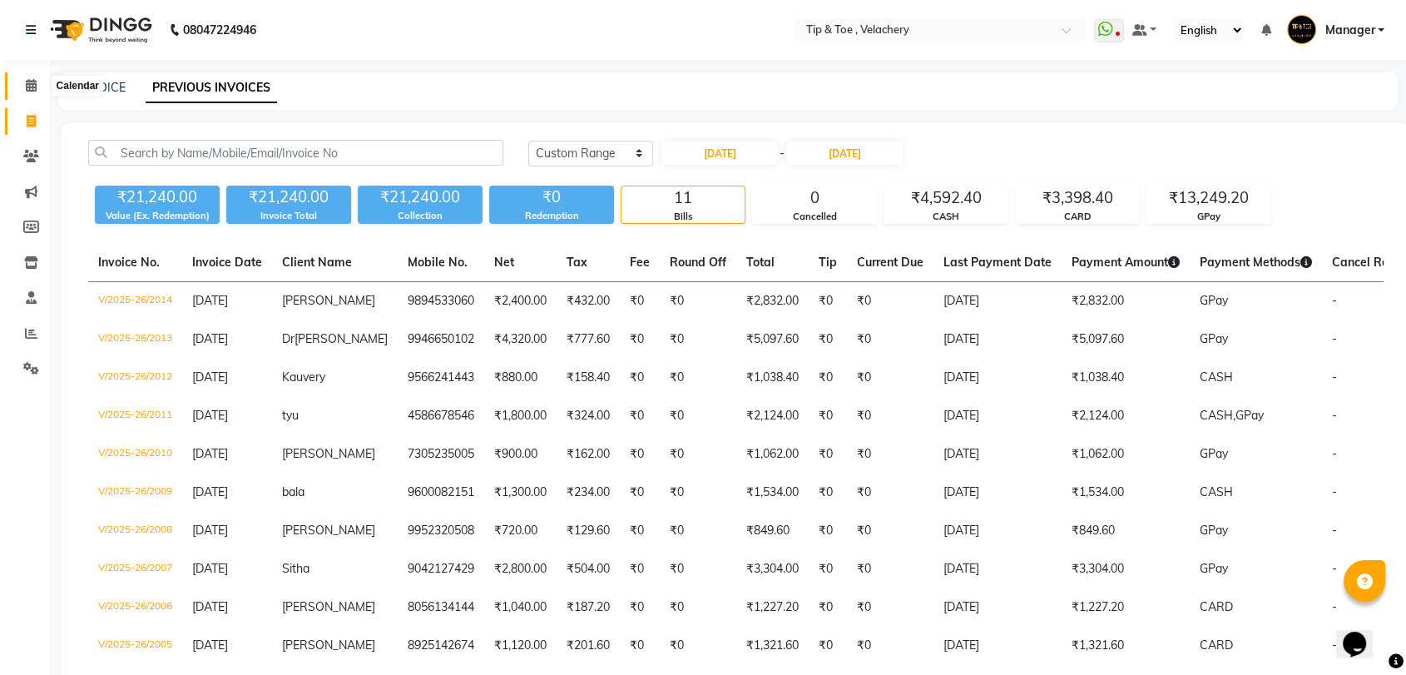
click at [27, 83] on icon at bounding box center [31, 85] width 11 height 12
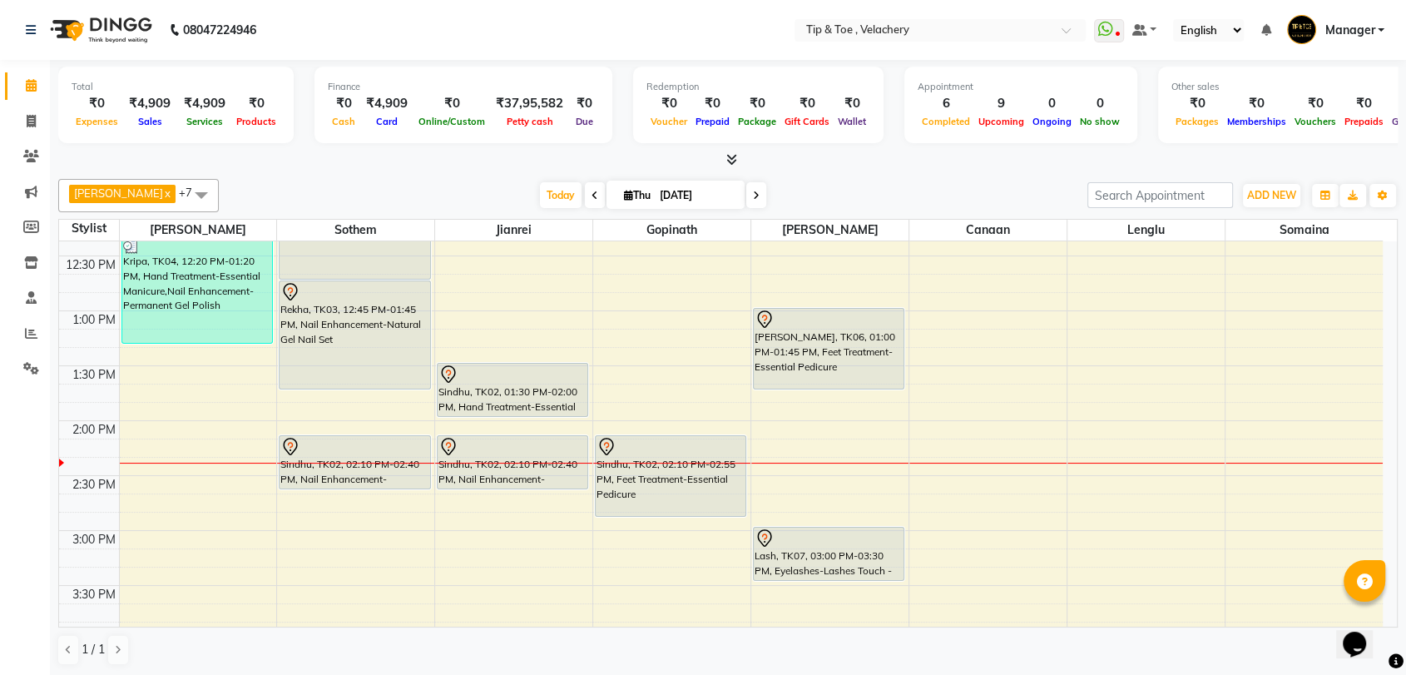
scroll to position [142, 0]
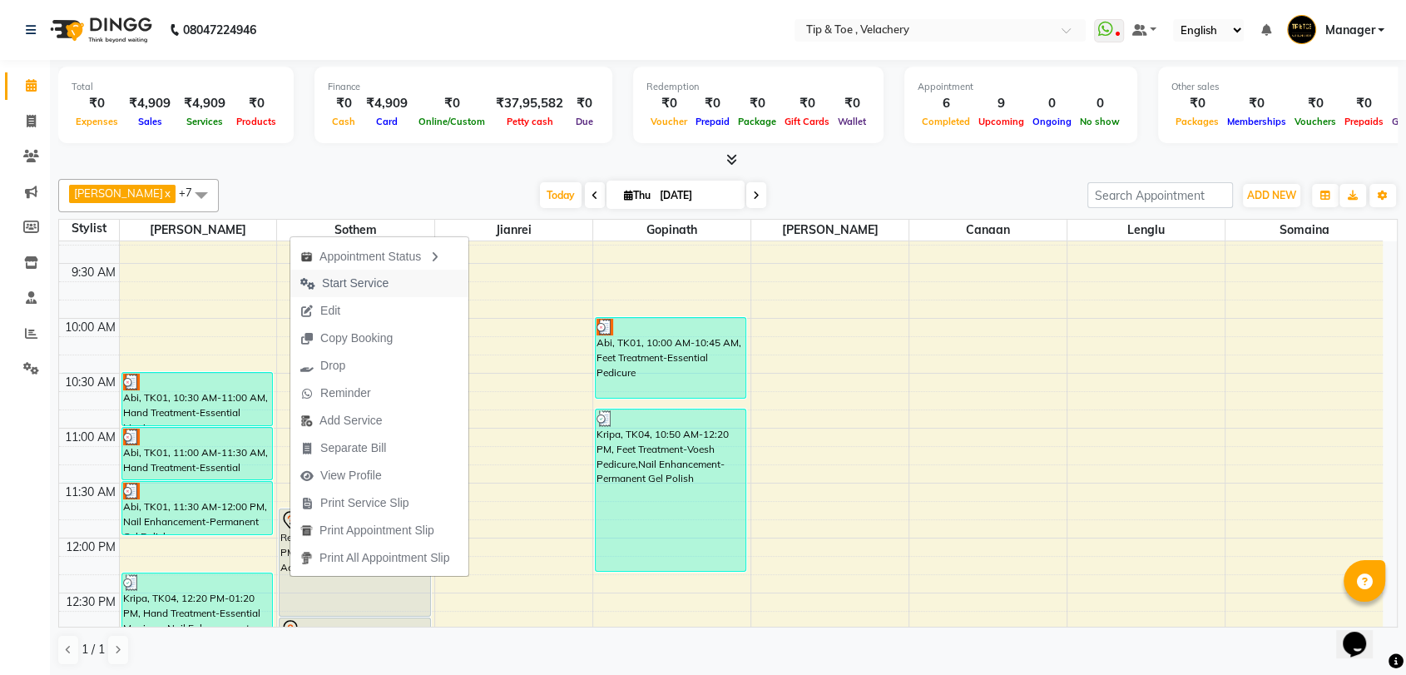
click at [369, 272] on span "Start Service" at bounding box center [344, 283] width 108 height 27
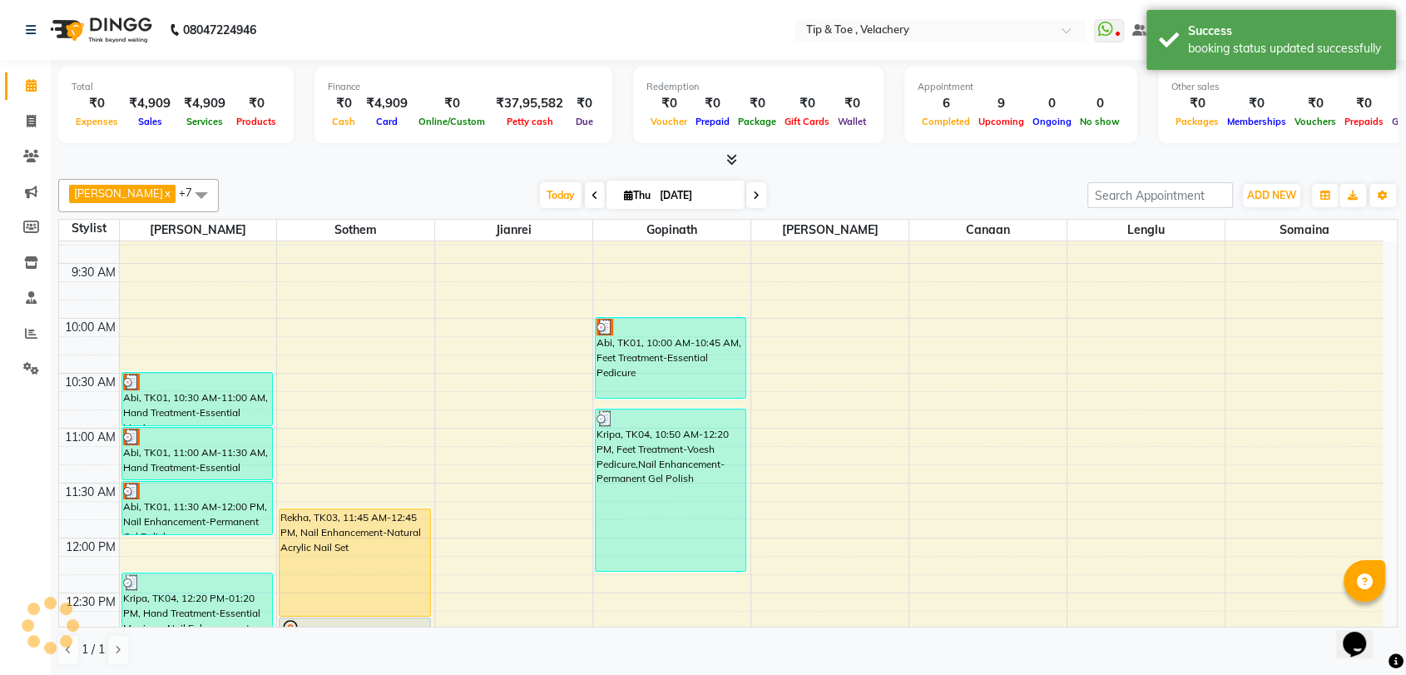
scroll to position [479, 0]
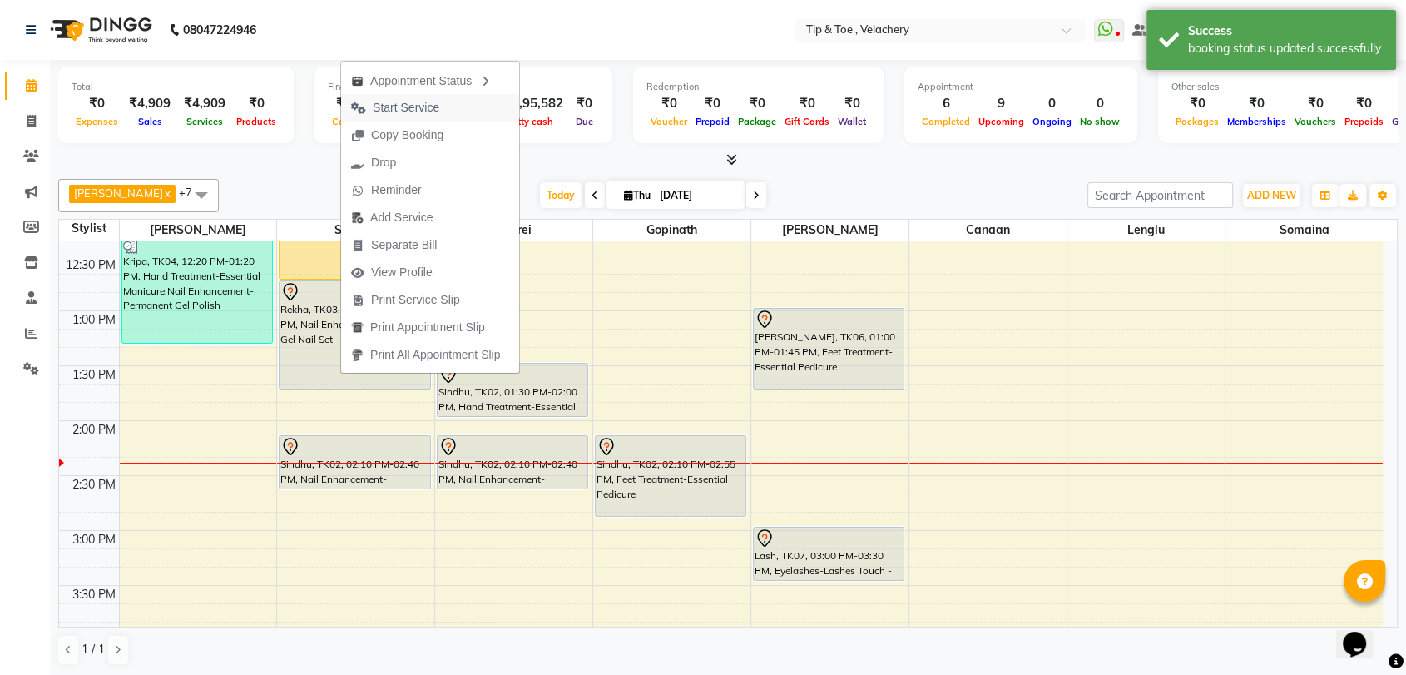
click at [396, 108] on span "Start Service" at bounding box center [406, 107] width 67 height 17
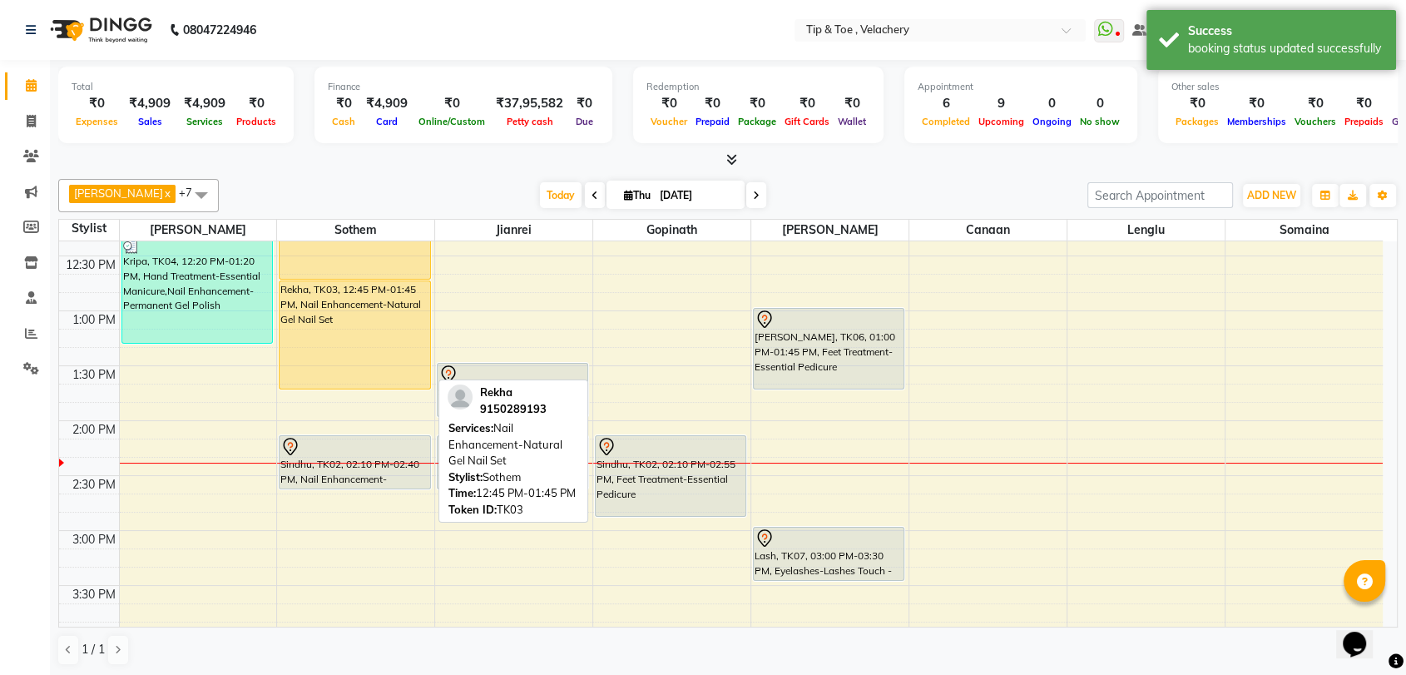
click at [365, 284] on div "Rekha, TK03, 12:45 PM-01:45 PM, Nail Enhancement-Natural Gel Nail Set" at bounding box center [355, 334] width 150 height 107
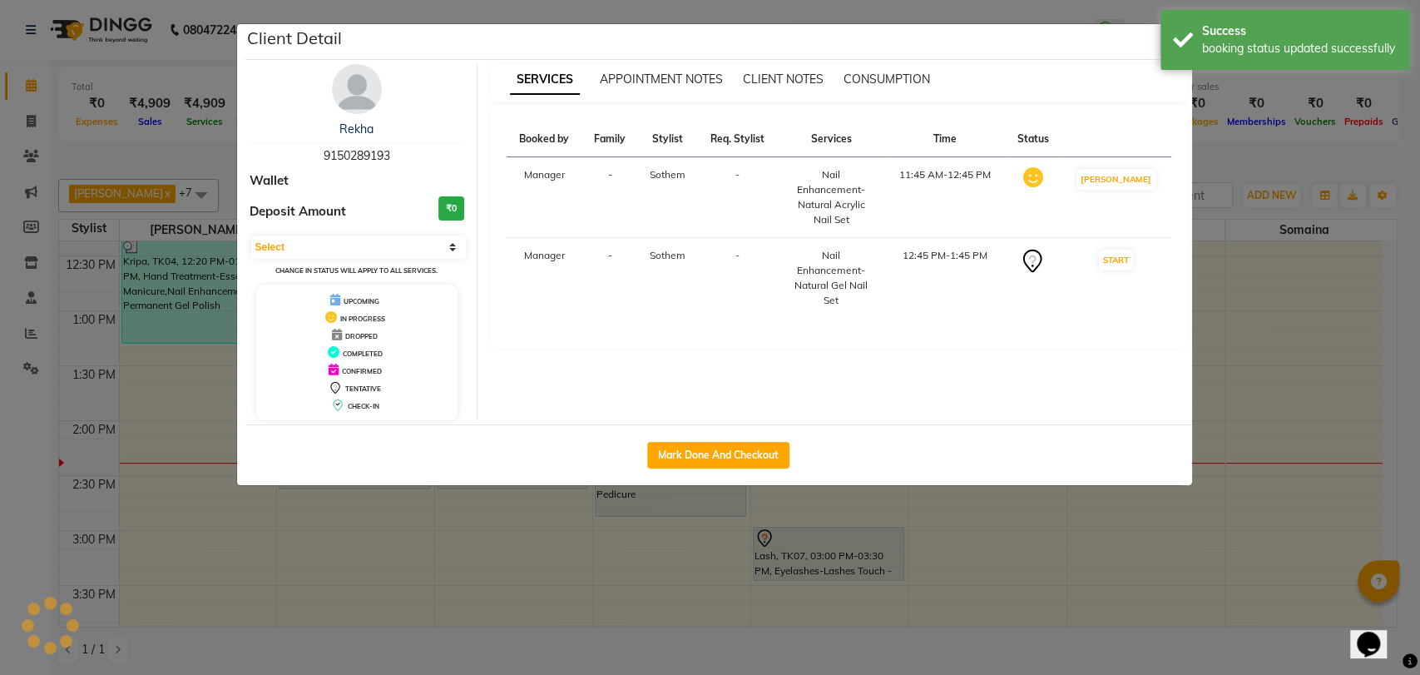
select select "1"
click at [753, 442] on button "Mark Done And Checkout" at bounding box center [718, 455] width 142 height 27
select select "service"
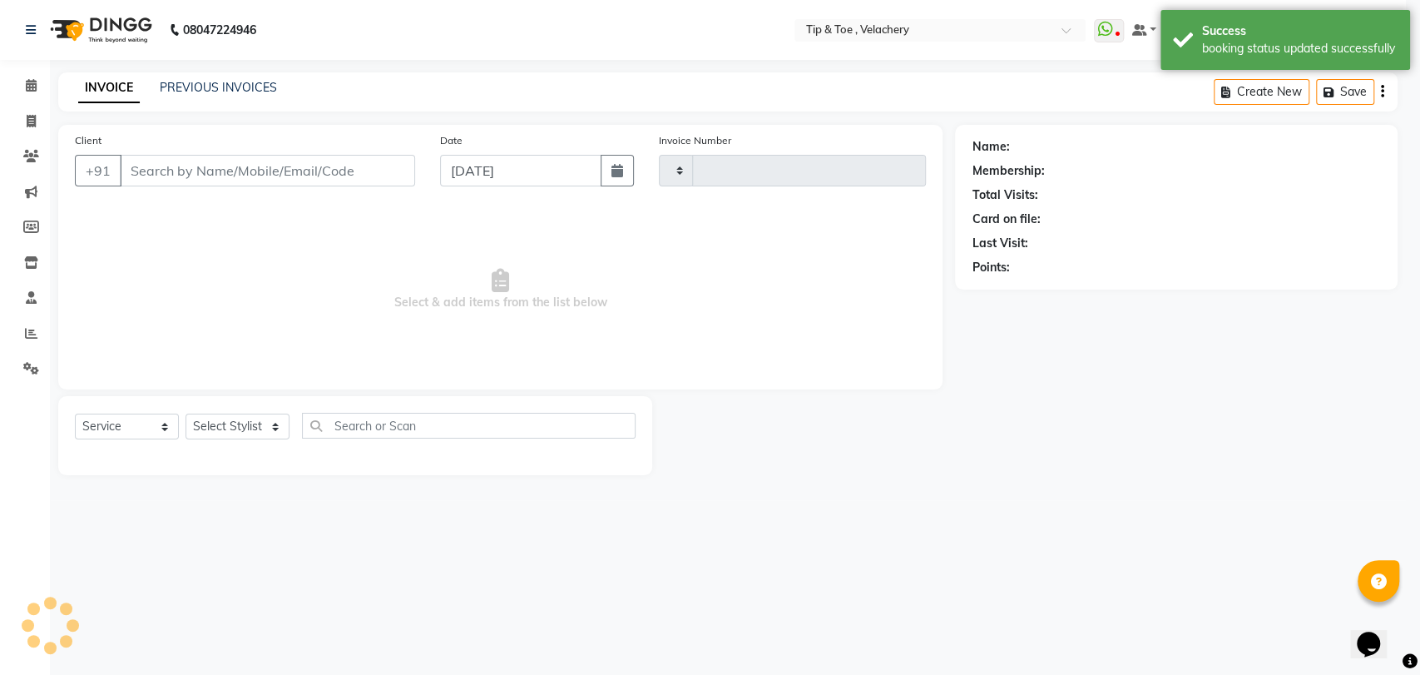
type input "2016"
select select "5863"
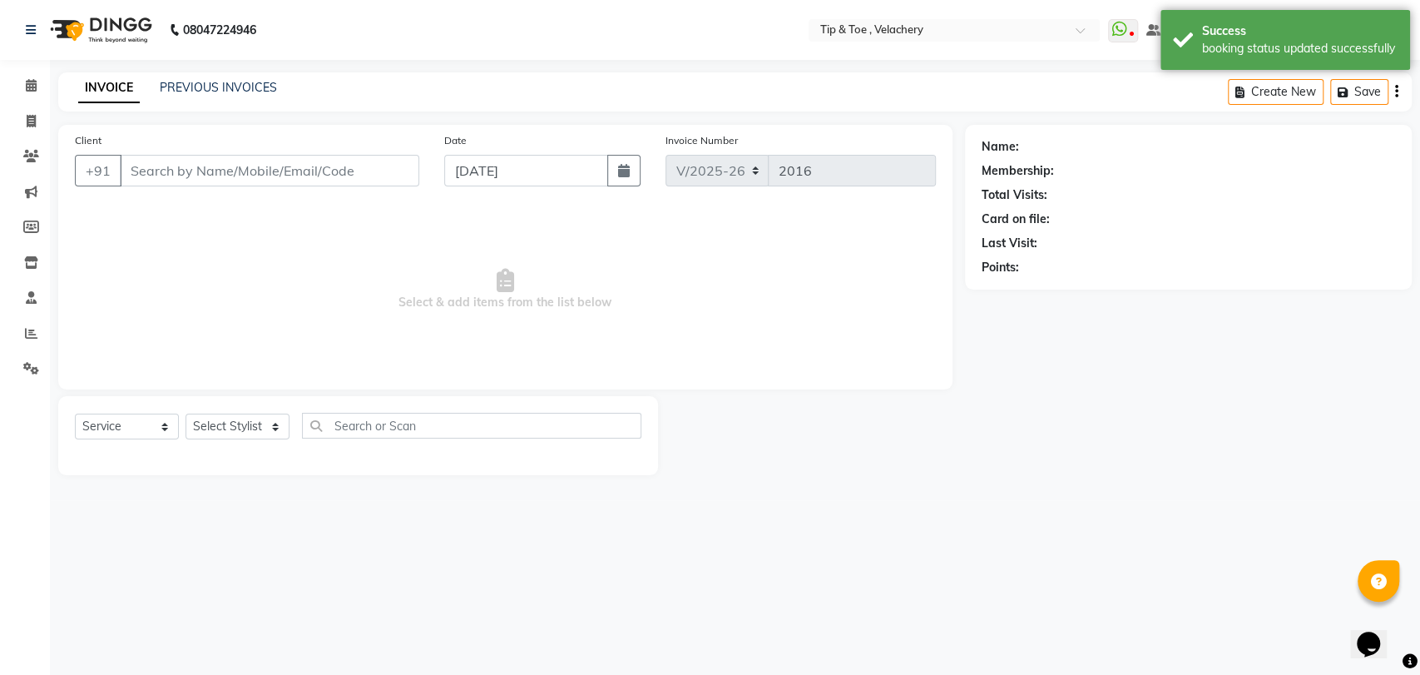
type input "9150289193"
select select "41035"
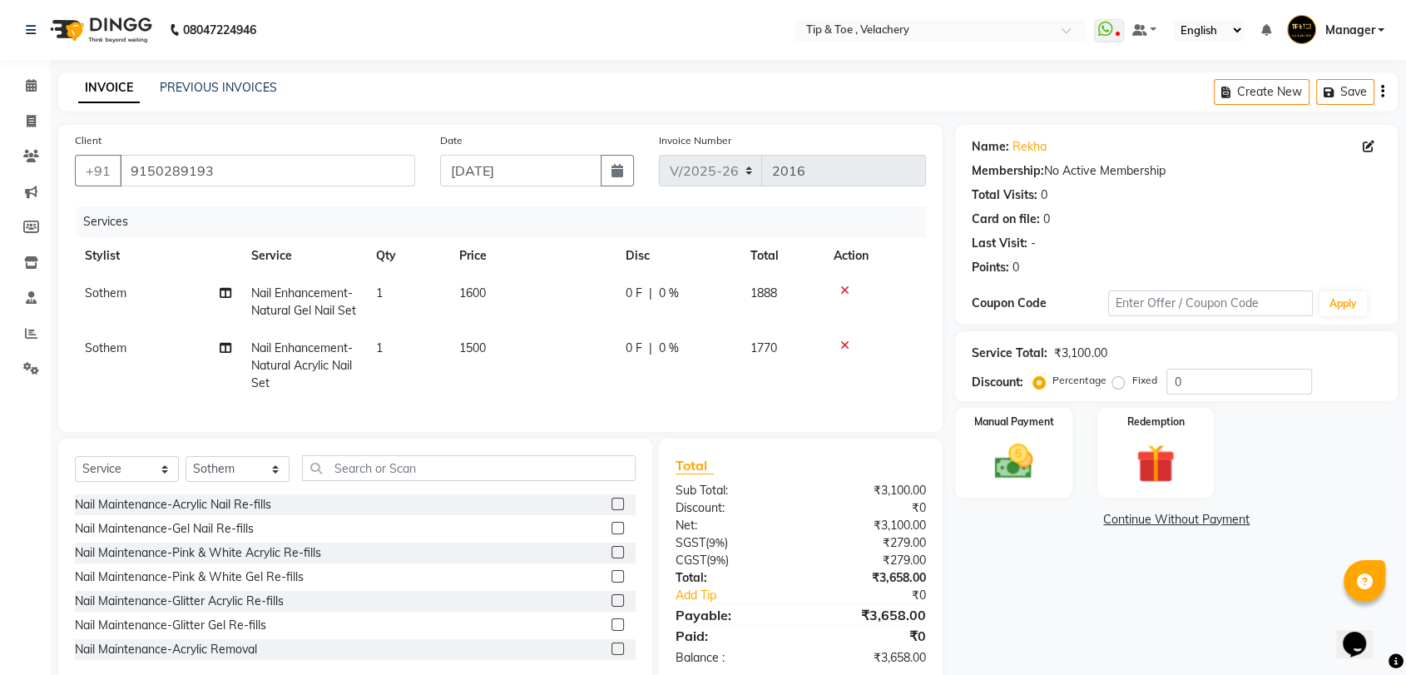
click at [317, 384] on span "Nail Enhancement-Natural Acrylic Nail Set" at bounding box center [301, 365] width 101 height 50
select select "41035"
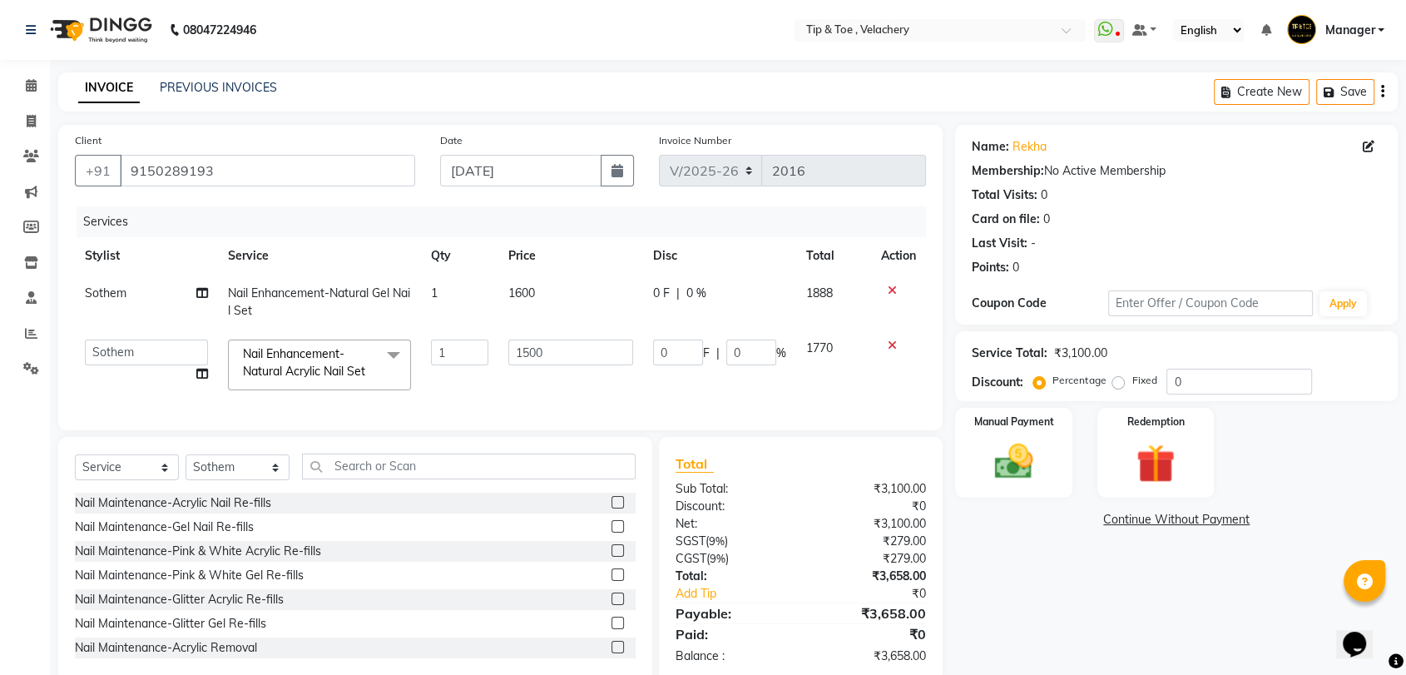
drag, startPoint x: 345, startPoint y: 366, endPoint x: 349, endPoint y: 386, distance: 20.2
click at [343, 366] on span "Nail Enhancement-Natural Acrylic Nail Set" at bounding box center [304, 362] width 122 height 32
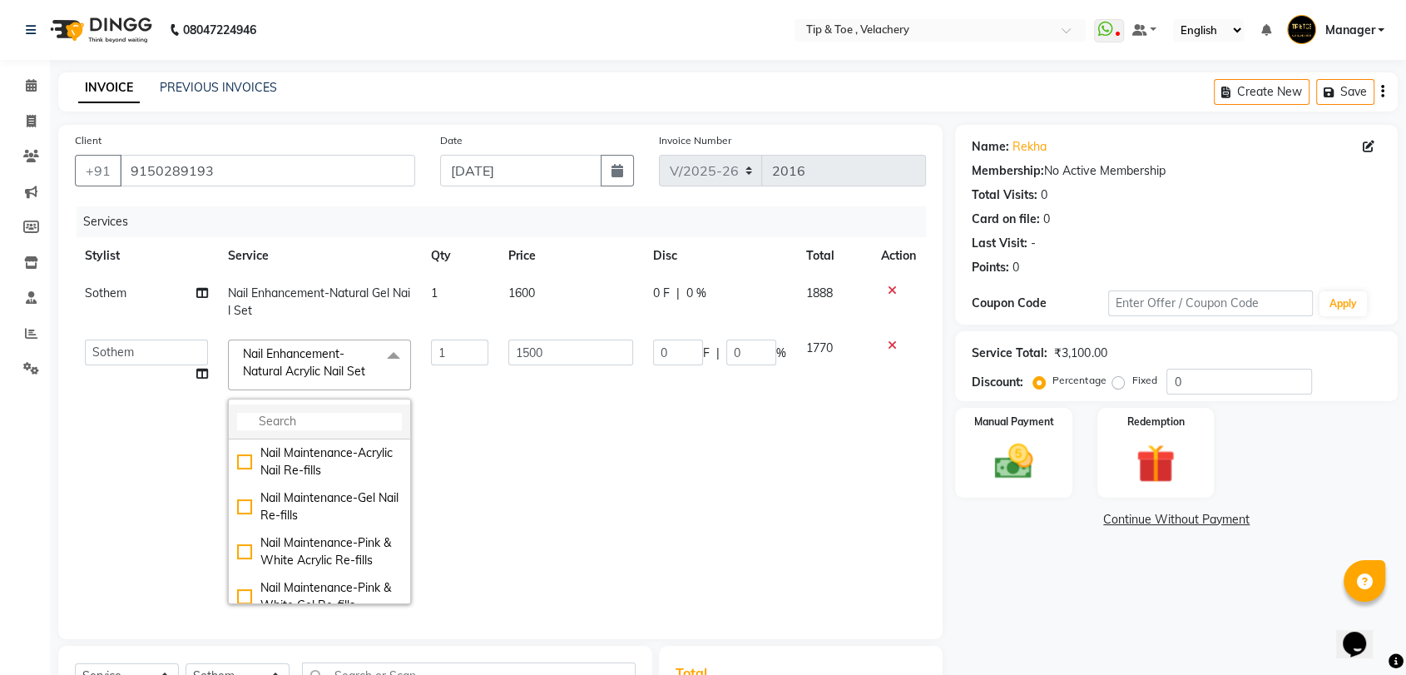
click at [342, 424] on input "multiselect-search" at bounding box center [319, 421] width 165 height 17
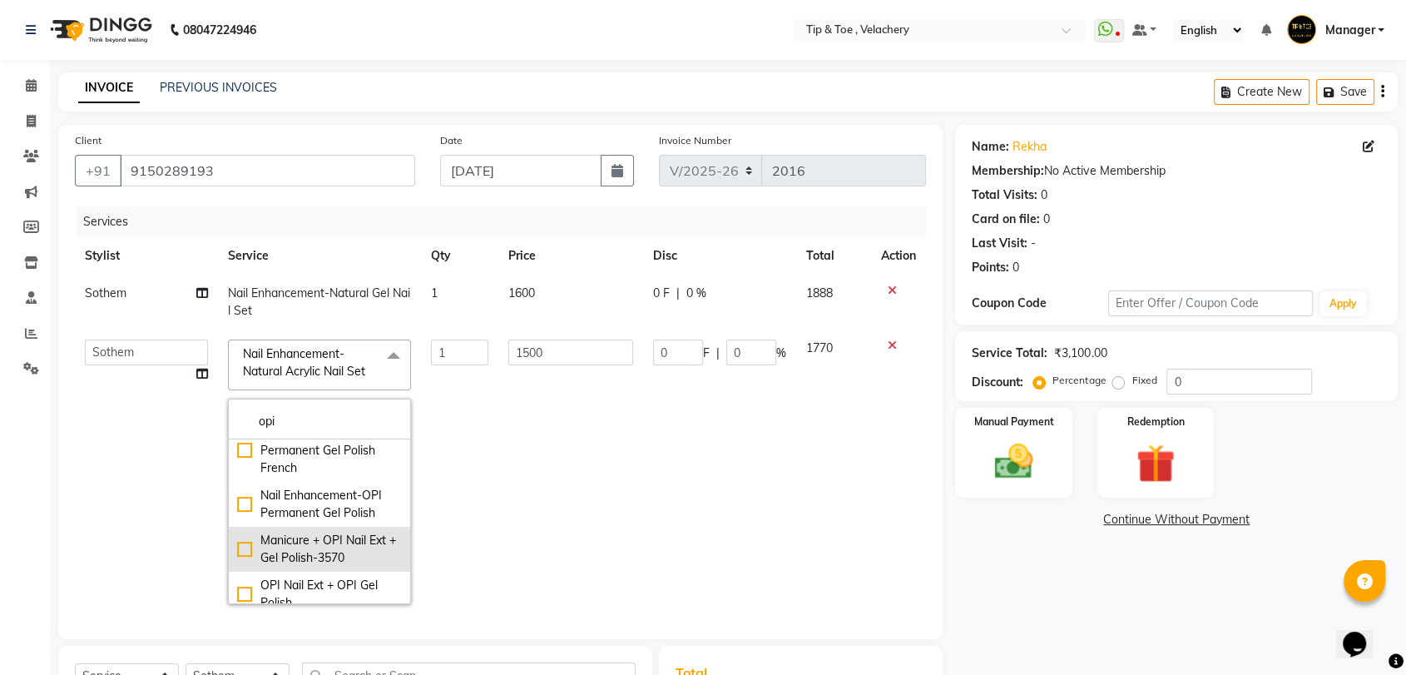
scroll to position [167, 0]
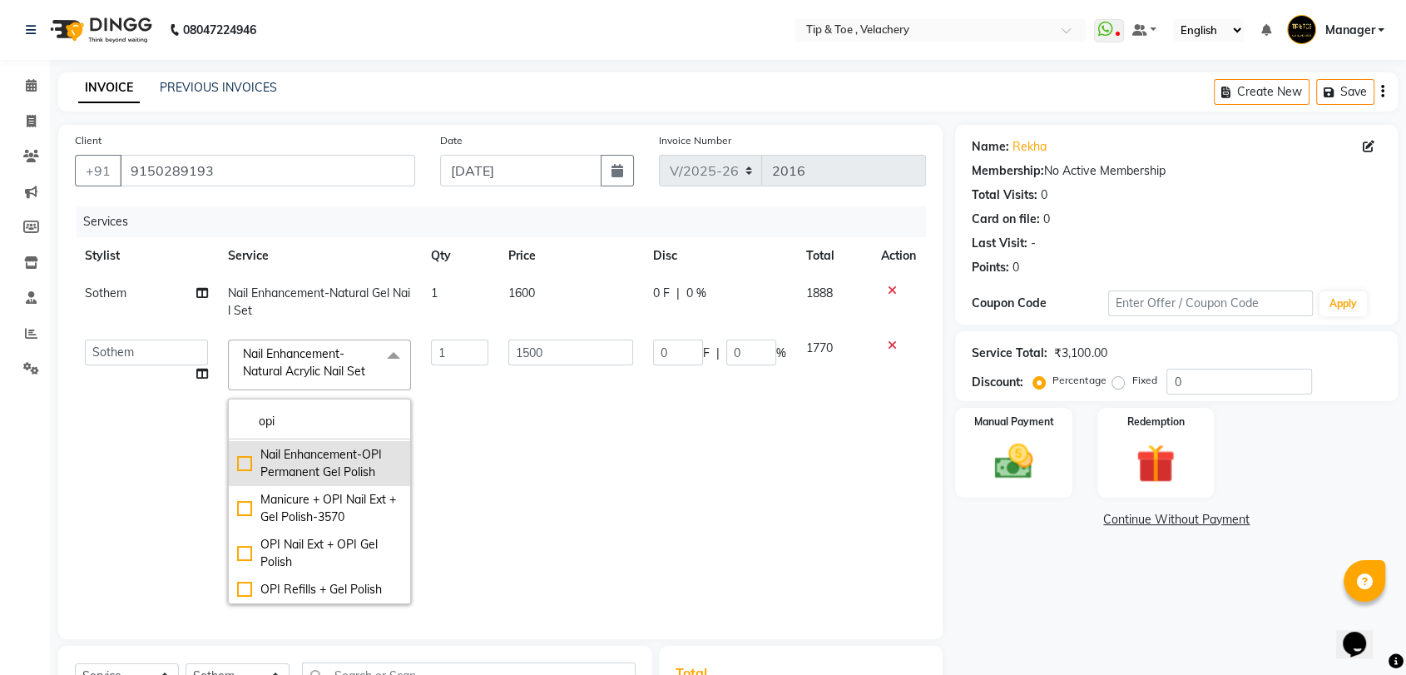
type input "opi"
click at [339, 468] on div "Nail Enhancement-OPI Permanent Gel Polish" at bounding box center [319, 463] width 165 height 35
checkbox input "true"
type input "1300"
click at [617, 467] on td "1300" at bounding box center [570, 471] width 145 height 285
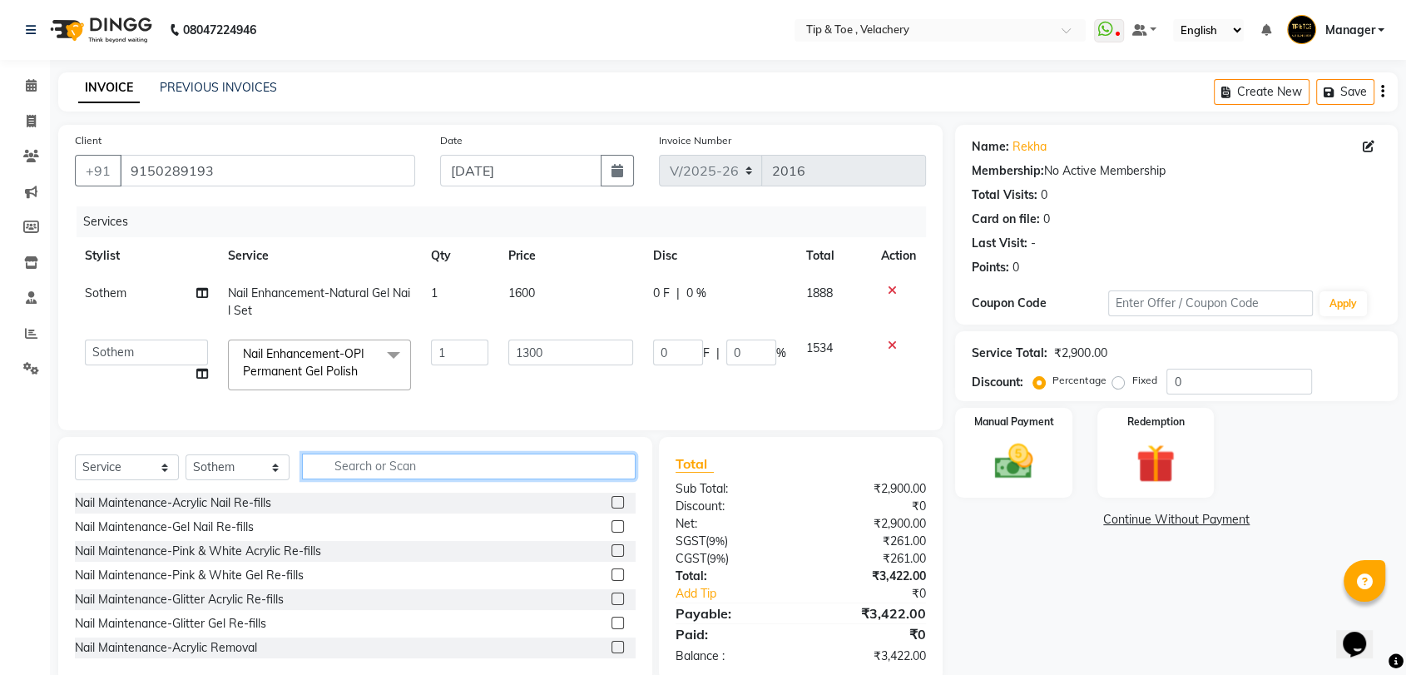
click at [428, 479] on input "text" at bounding box center [469, 466] width 334 height 26
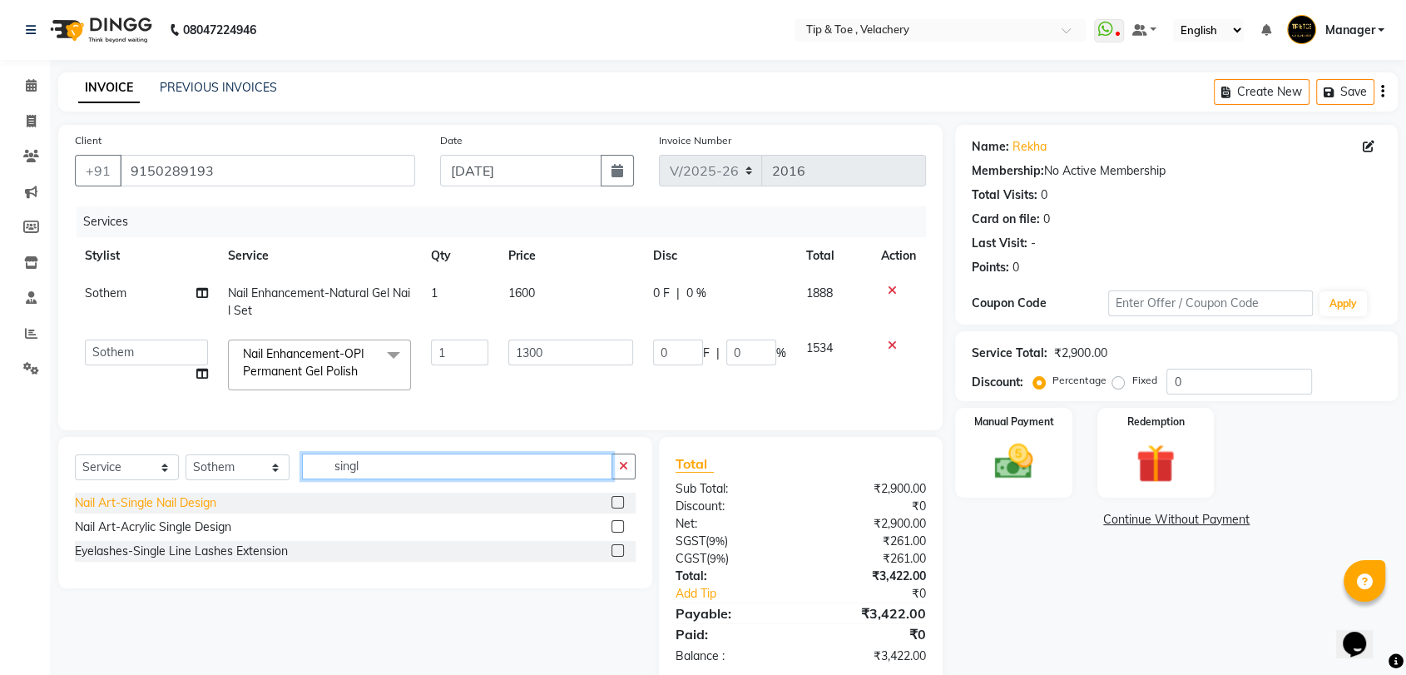
type input "singl"
drag, startPoint x: 181, startPoint y: 514, endPoint x: 354, endPoint y: 449, distance: 184.8
click at [186, 512] on div "Nail Art-Single Nail Design" at bounding box center [145, 502] width 141 height 17
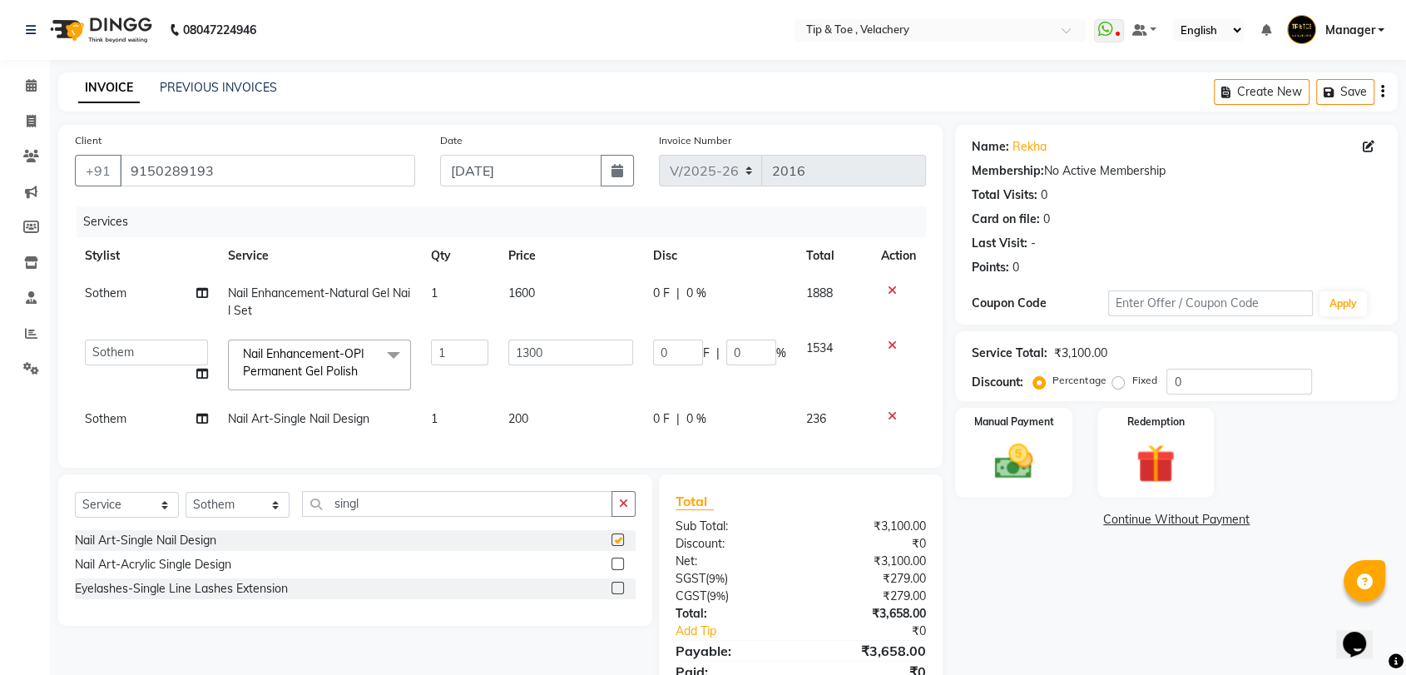
checkbox input "false"
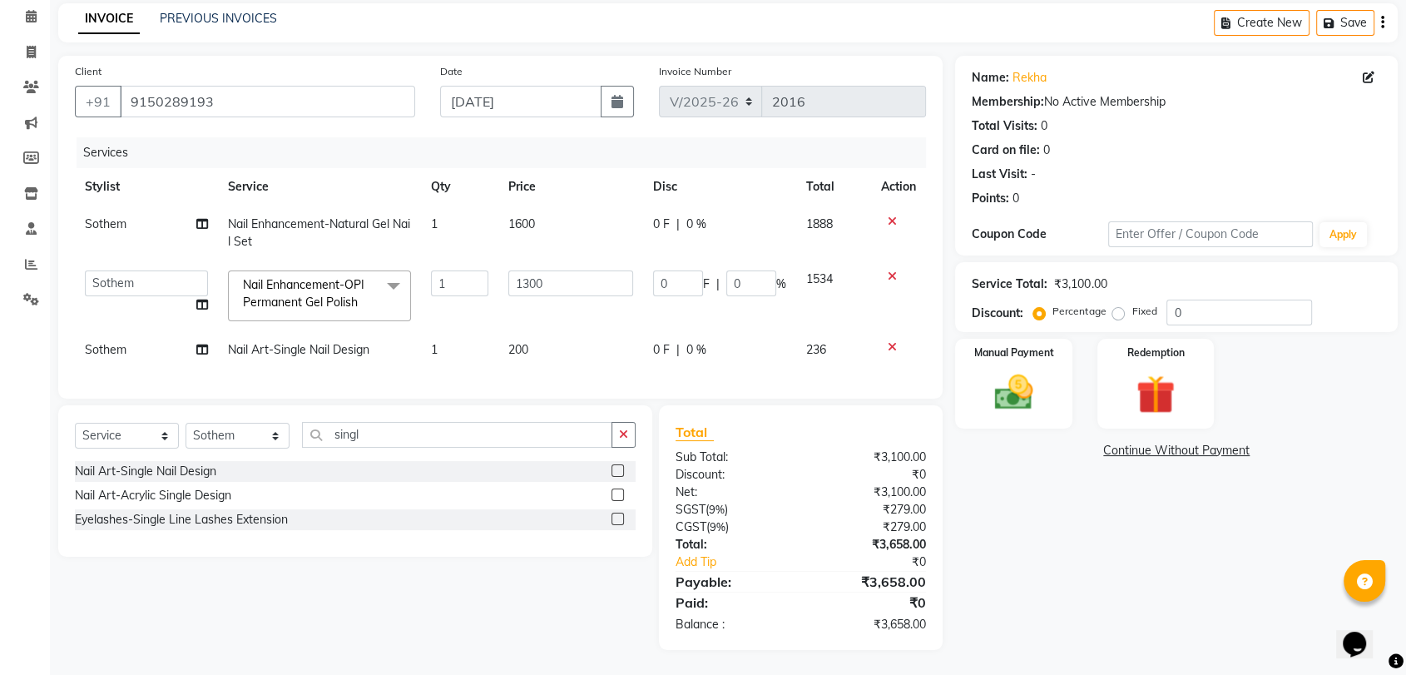
click at [473, 345] on td "1" at bounding box center [459, 349] width 77 height 37
select select "41035"
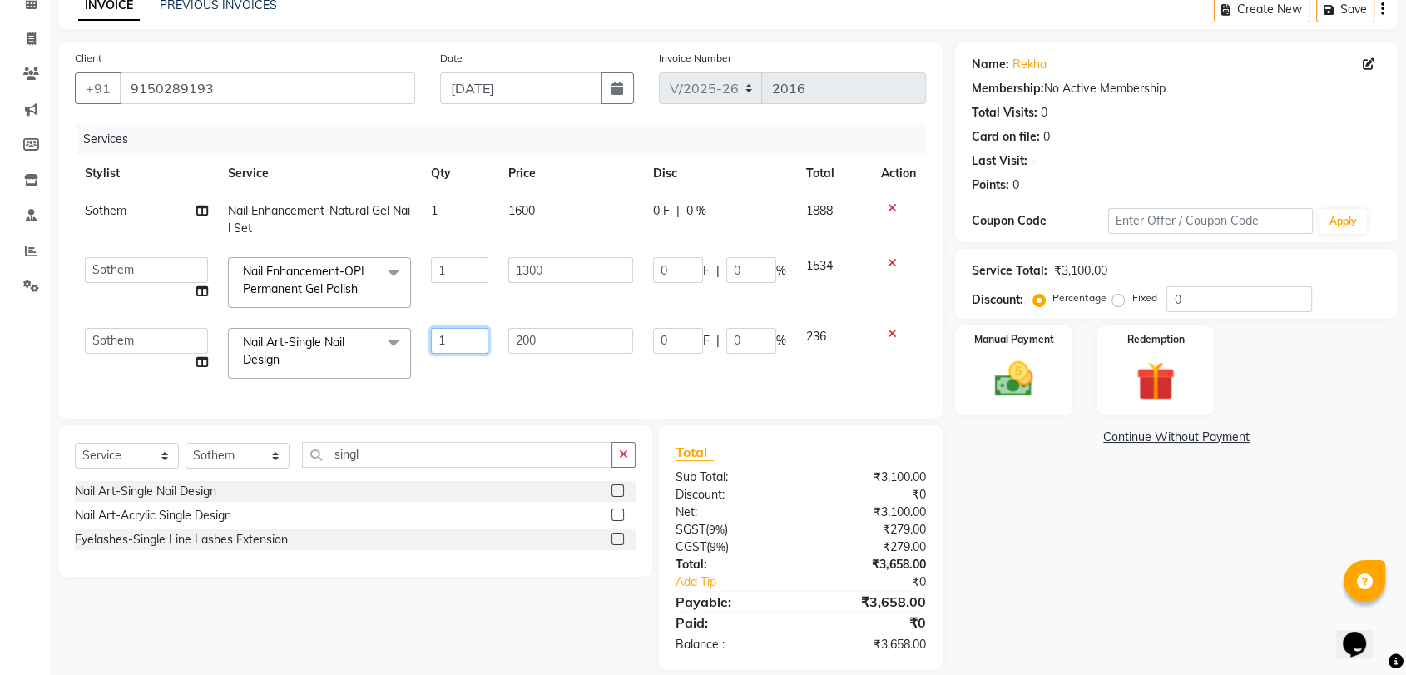
click at [483, 334] on input "1" at bounding box center [459, 341] width 57 height 26
type input "6"
click at [1049, 552] on div "Name: Rekha Membership: No Active Membership Total Visits: 0 Card on file: 0 La…" at bounding box center [1182, 355] width 455 height 627
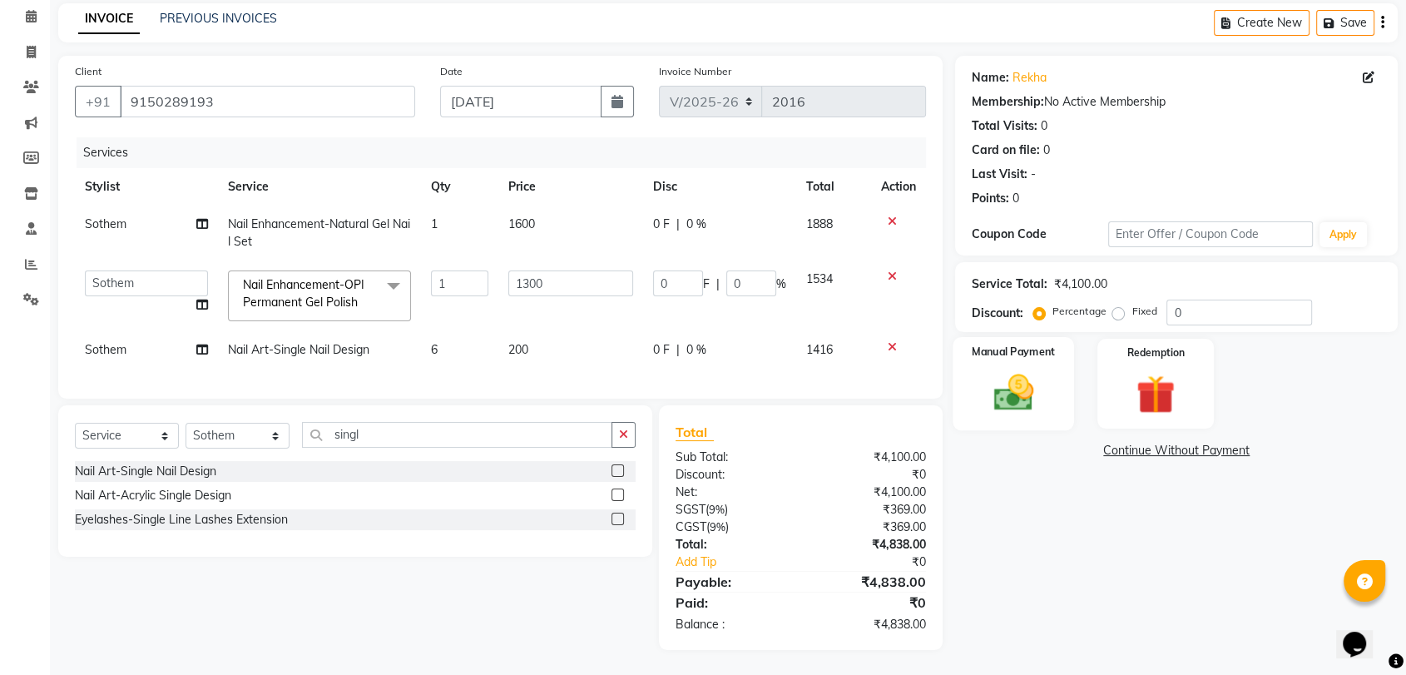
click at [1031, 380] on img at bounding box center [1013, 392] width 65 height 47
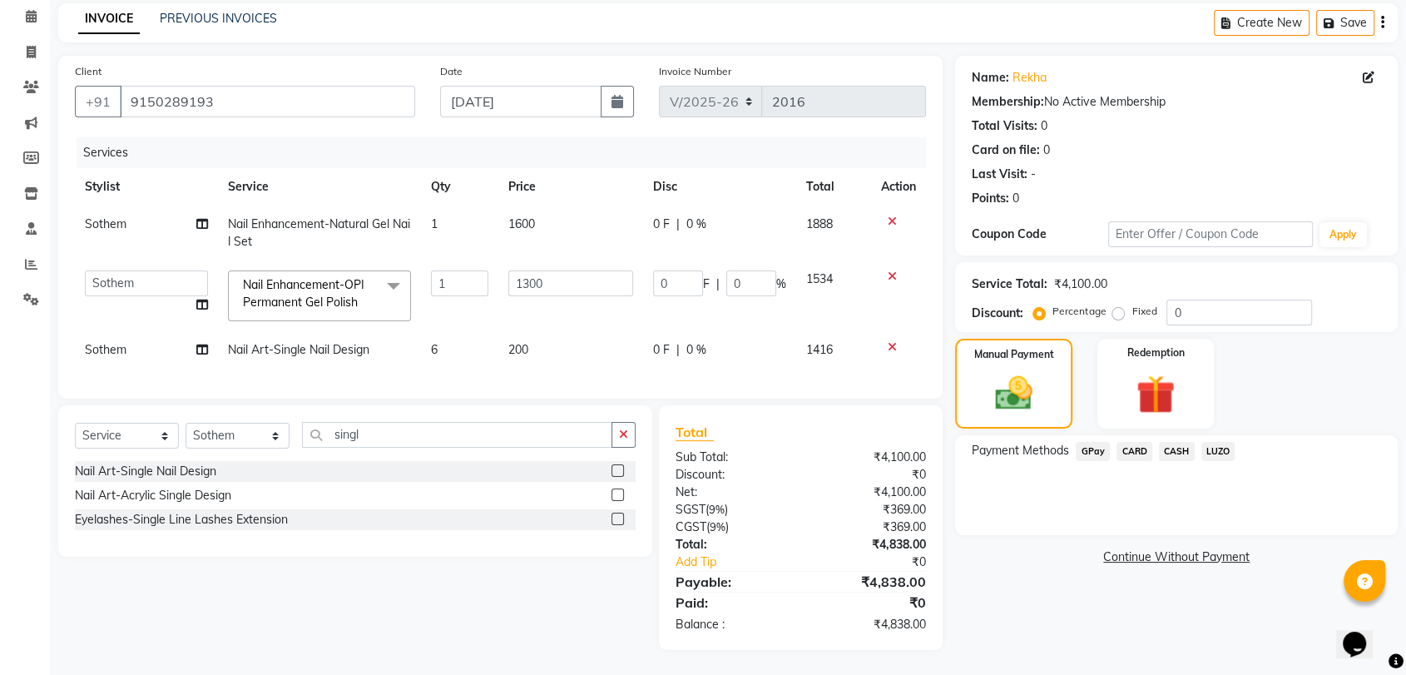
drag, startPoint x: 1178, startPoint y: 428, endPoint x: 1184, endPoint y: 449, distance: 21.6
click at [1178, 442] on span "CASH" at bounding box center [1177, 451] width 36 height 19
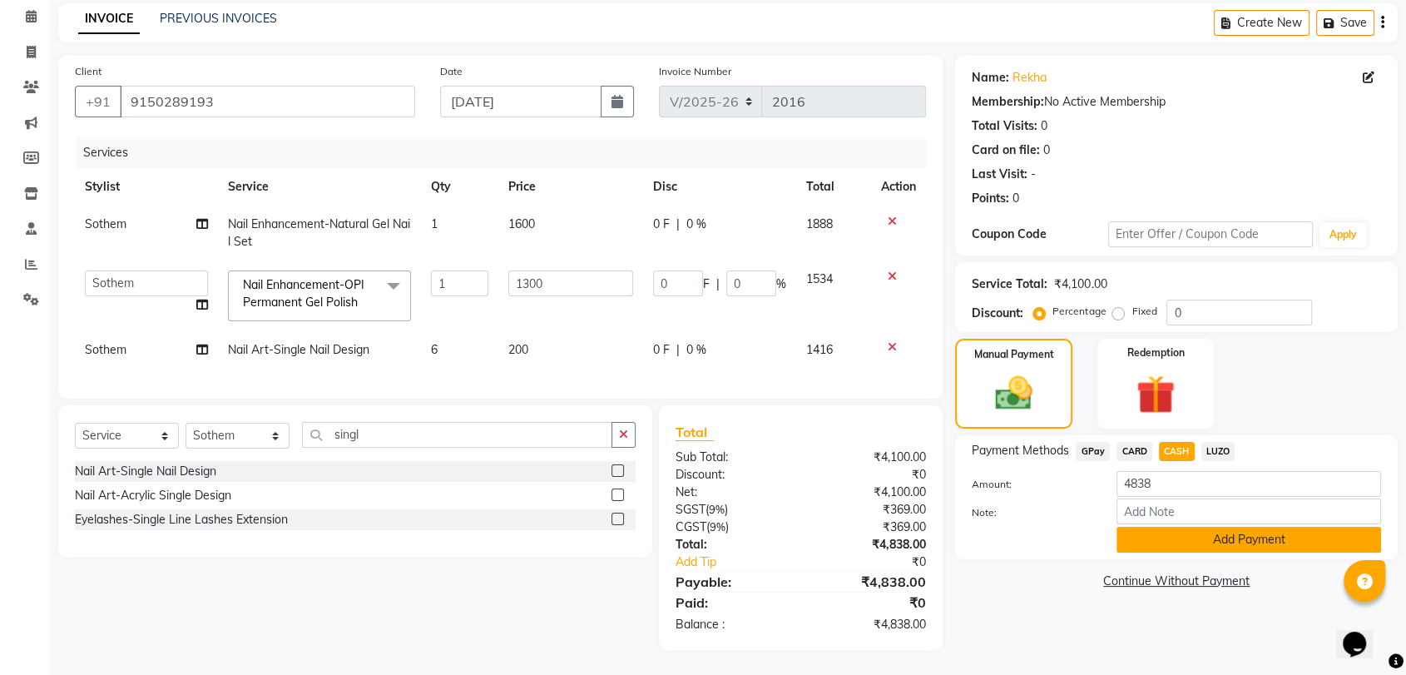
click at [1188, 527] on button "Add Payment" at bounding box center [1248, 540] width 265 height 26
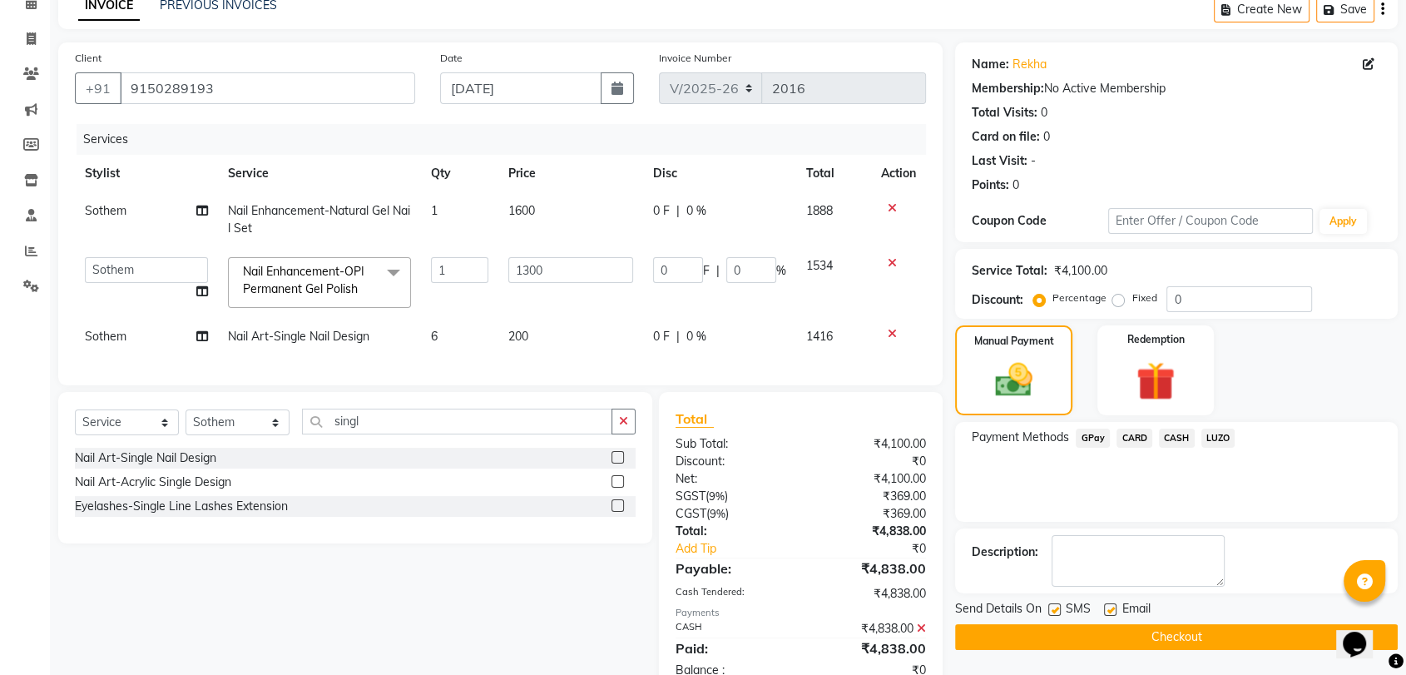
scroll to position [141, 0]
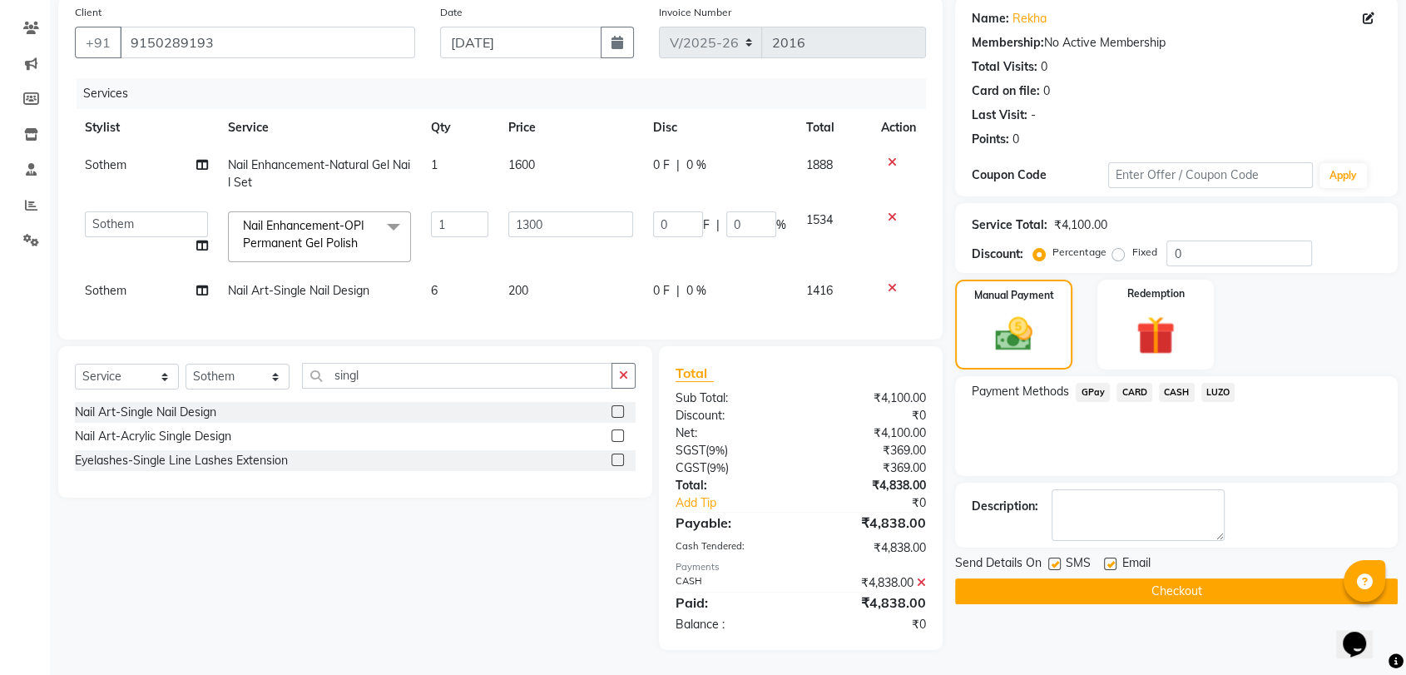
click at [1115, 557] on label at bounding box center [1110, 563] width 12 height 12
click at [1115, 559] on input "checkbox" at bounding box center [1109, 564] width 11 height 11
checkbox input "false"
click at [1091, 578] on button "Checkout" at bounding box center [1176, 591] width 443 height 26
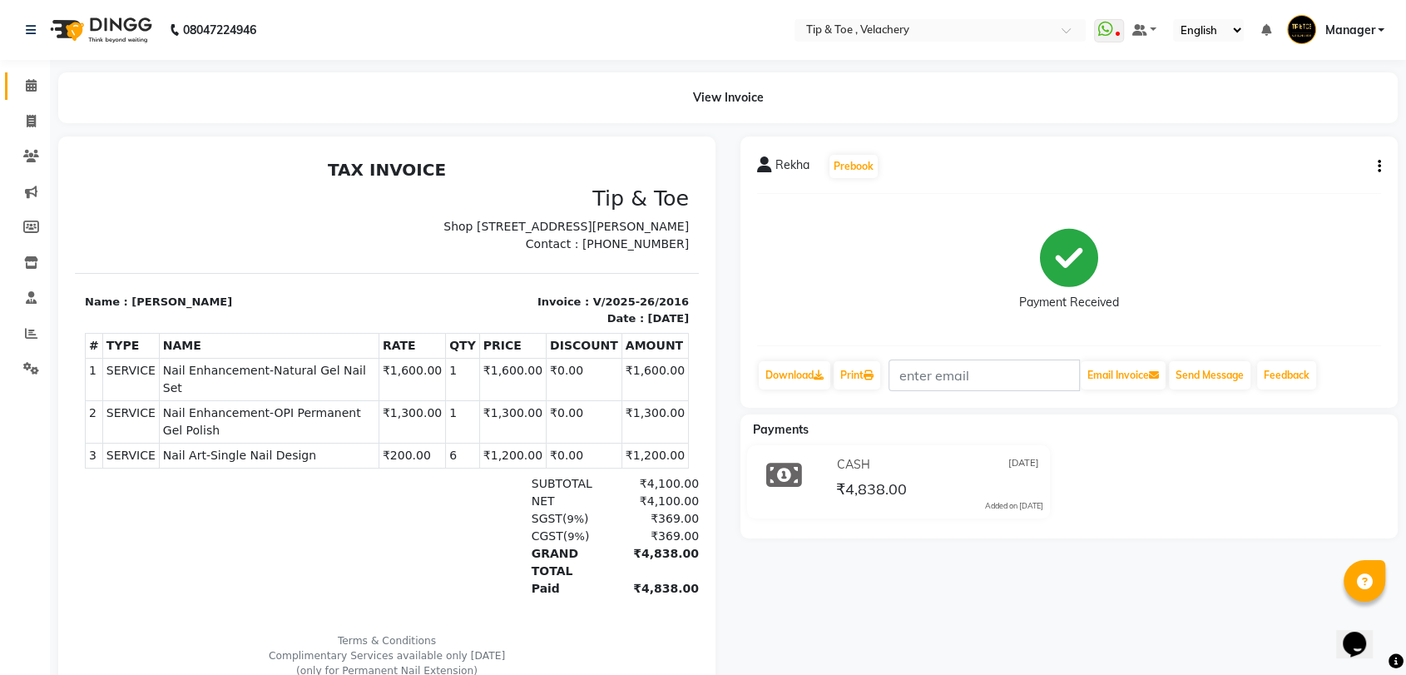
click at [13, 87] on link "Calendar" at bounding box center [25, 85] width 40 height 27
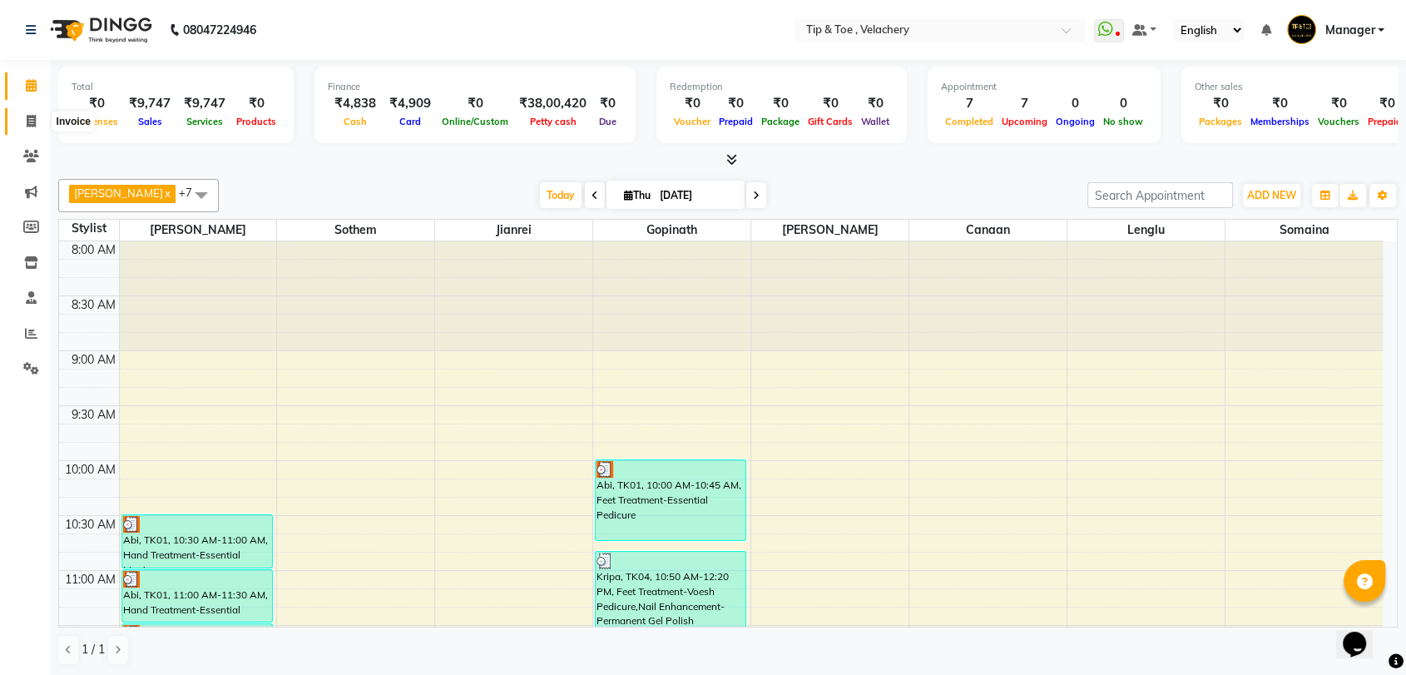
drag, startPoint x: 24, startPoint y: 121, endPoint x: 61, endPoint y: 111, distance: 38.2
click at [25, 121] on span at bounding box center [31, 121] width 29 height 19
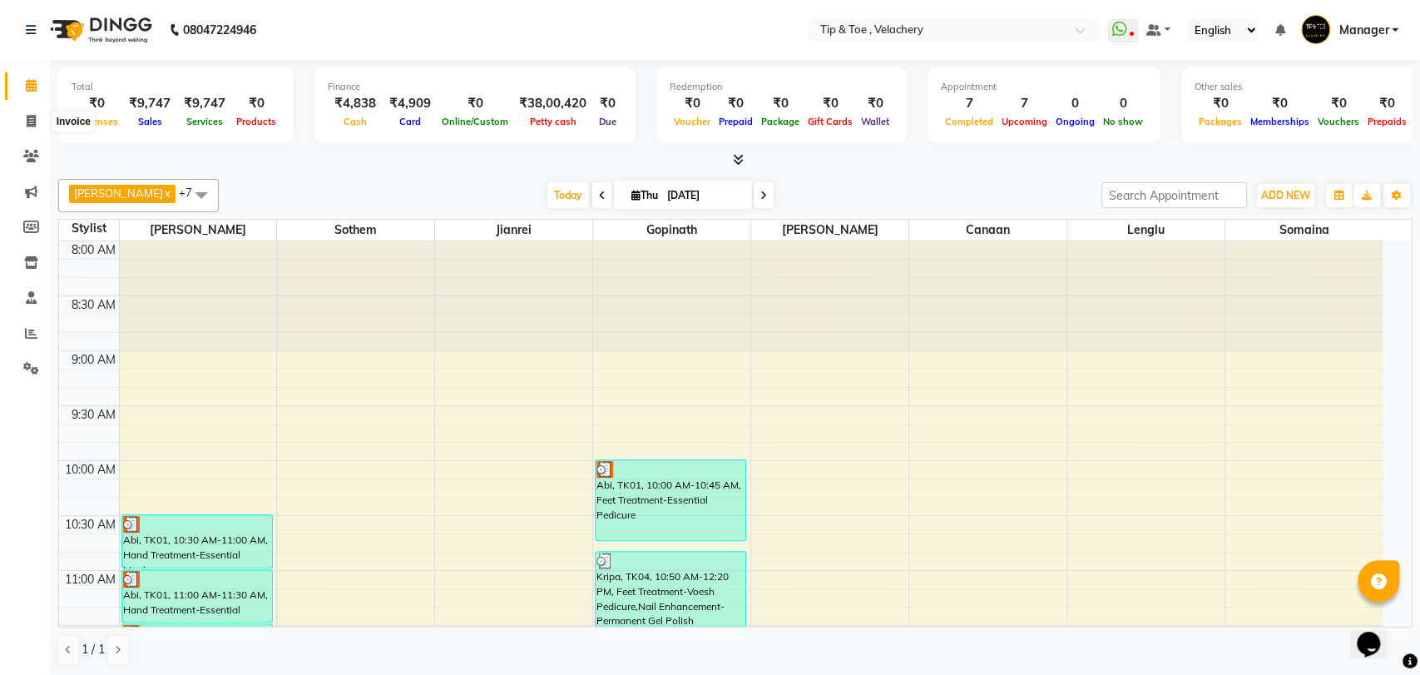
select select "service"
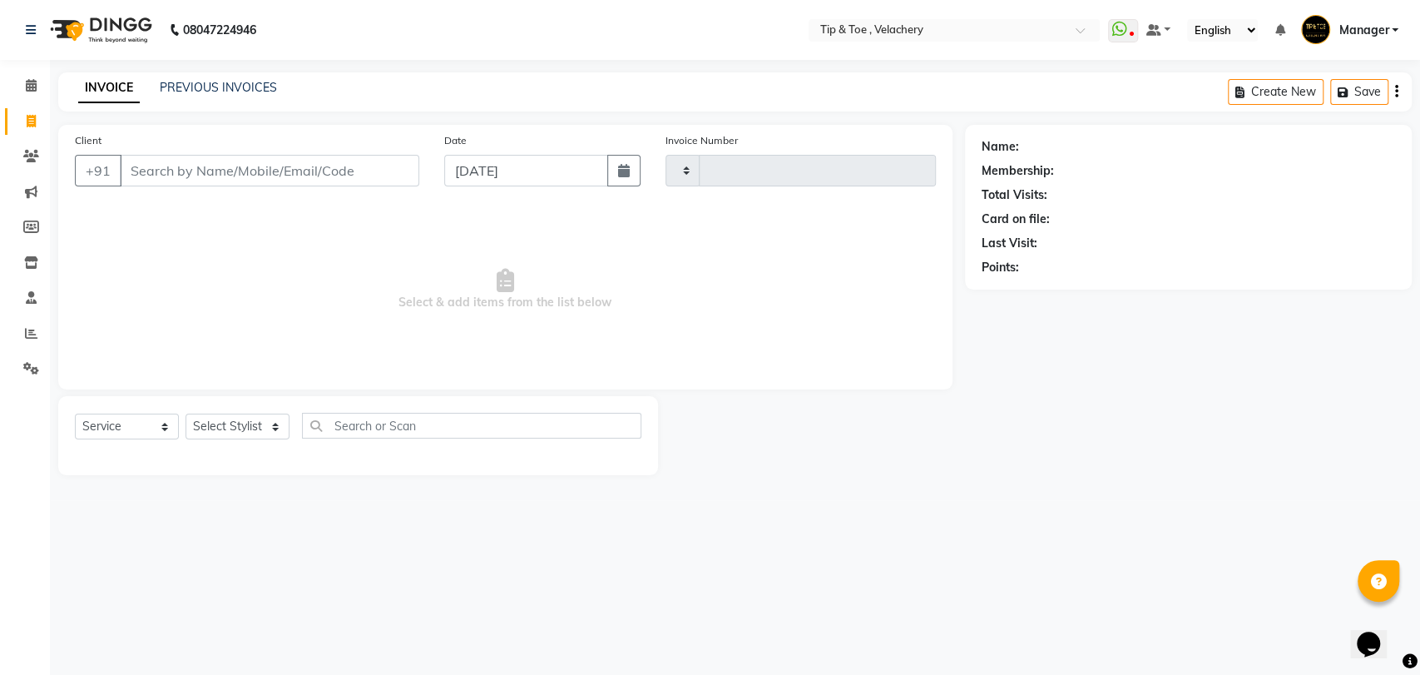
type input "2017"
select select "5863"
click at [215, 80] on link "PREVIOUS INVOICES" at bounding box center [218, 87] width 117 height 15
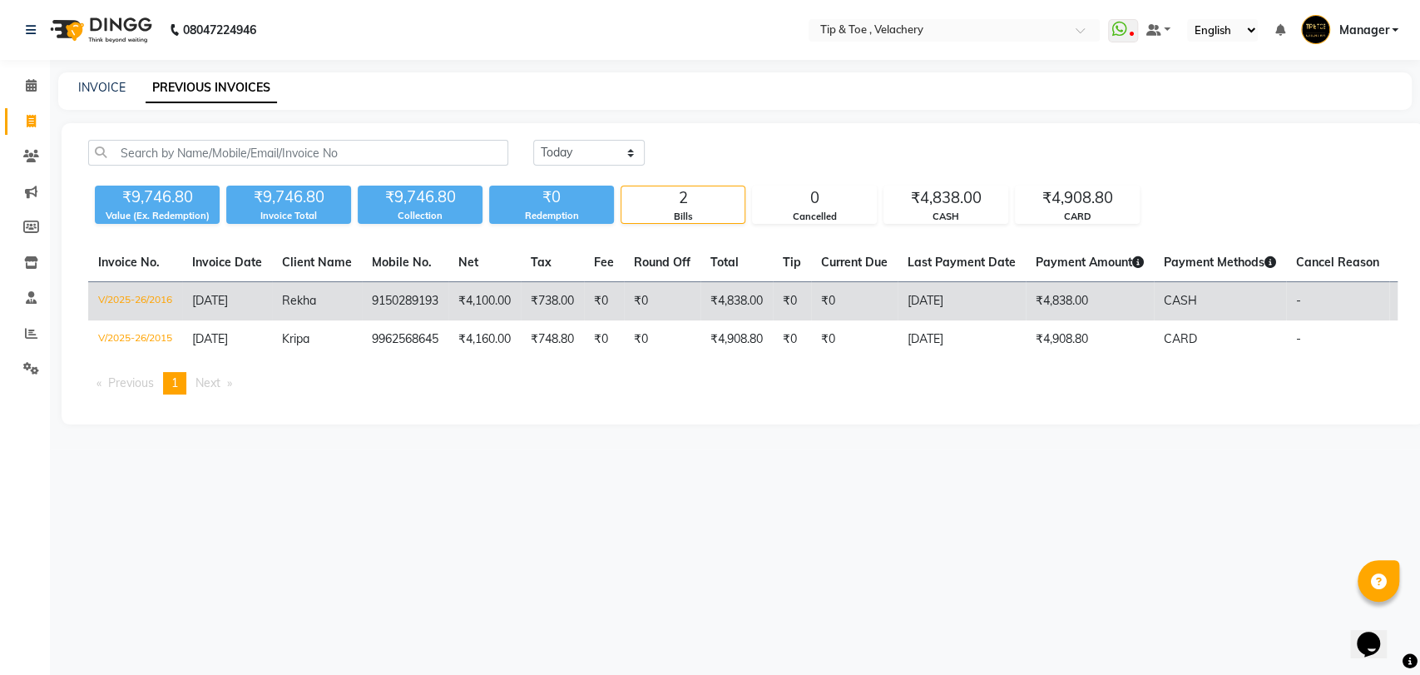
drag, startPoint x: 451, startPoint y: 300, endPoint x: 460, endPoint y: 304, distance: 10.1
click at [453, 302] on td "₹4,100.00" at bounding box center [484, 301] width 72 height 39
click at [336, 306] on td "Rekha" at bounding box center [317, 301] width 90 height 39
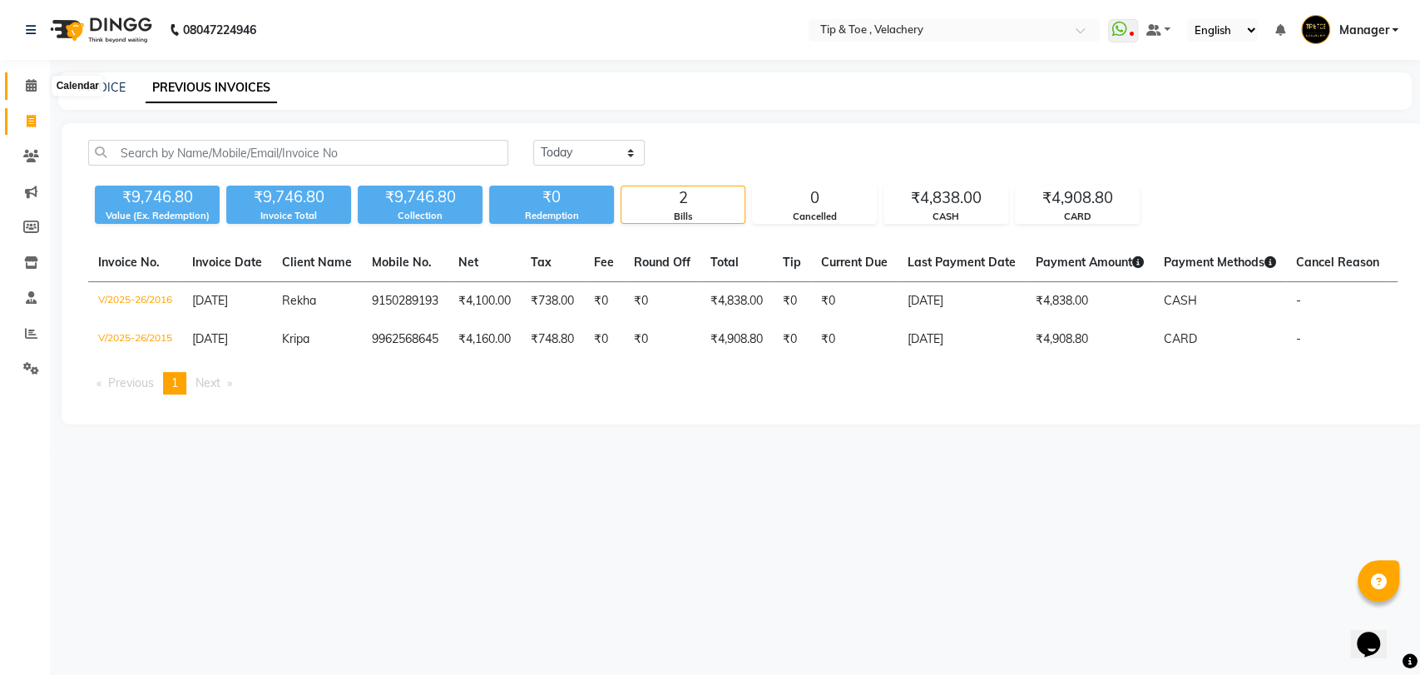
click at [32, 77] on span at bounding box center [31, 86] width 29 height 19
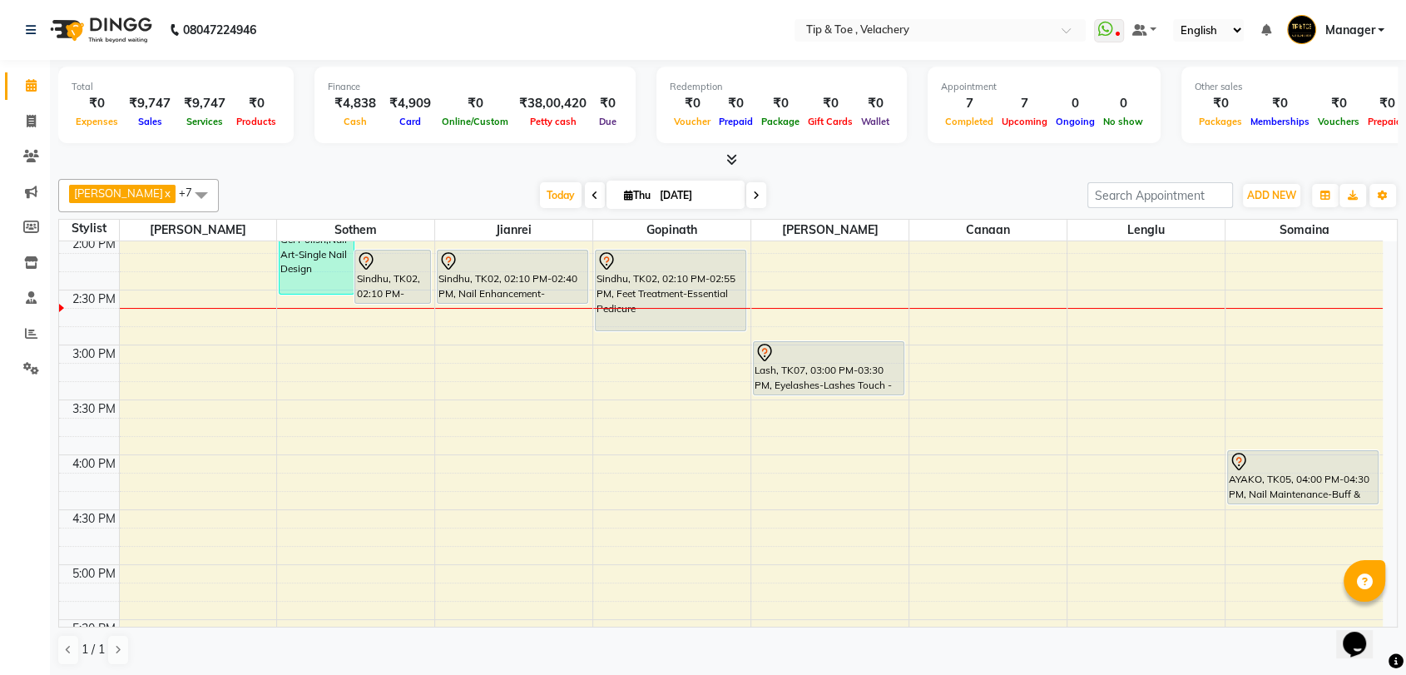
scroll to position [448, 0]
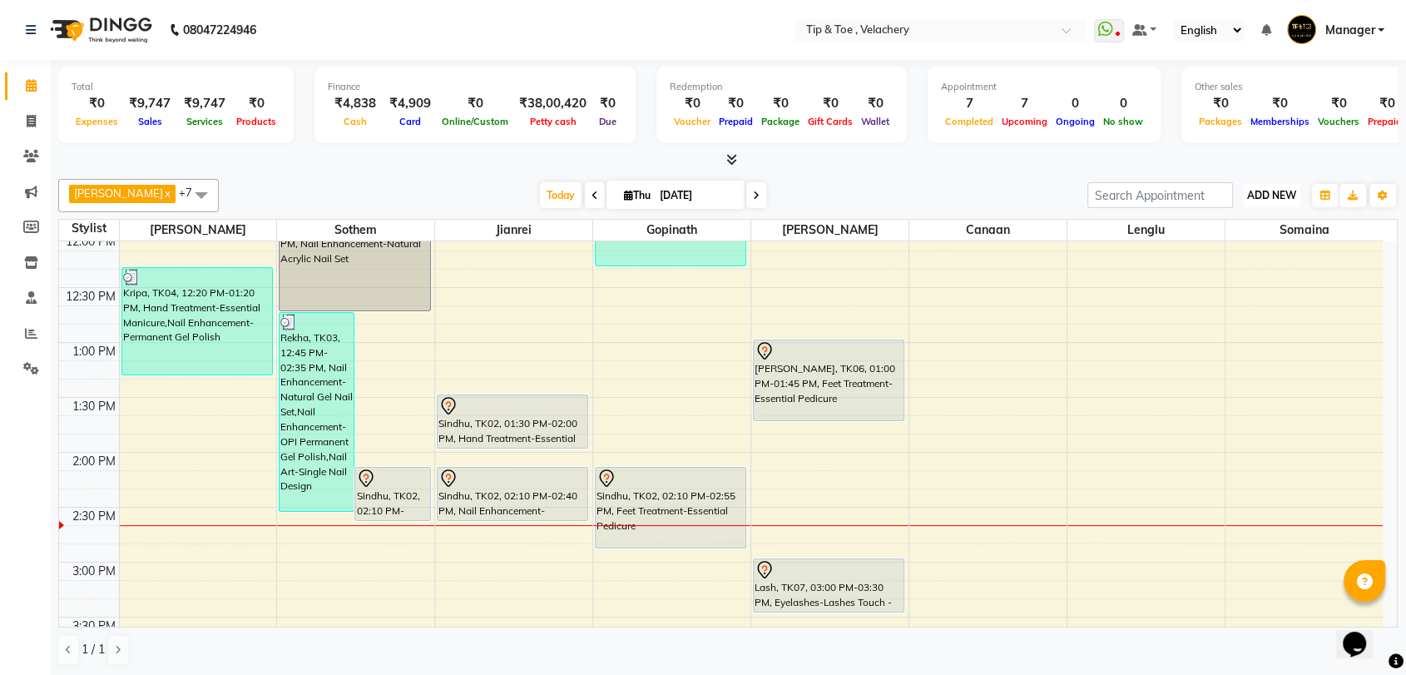
click at [1280, 197] on span "ADD NEW" at bounding box center [1271, 195] width 49 height 12
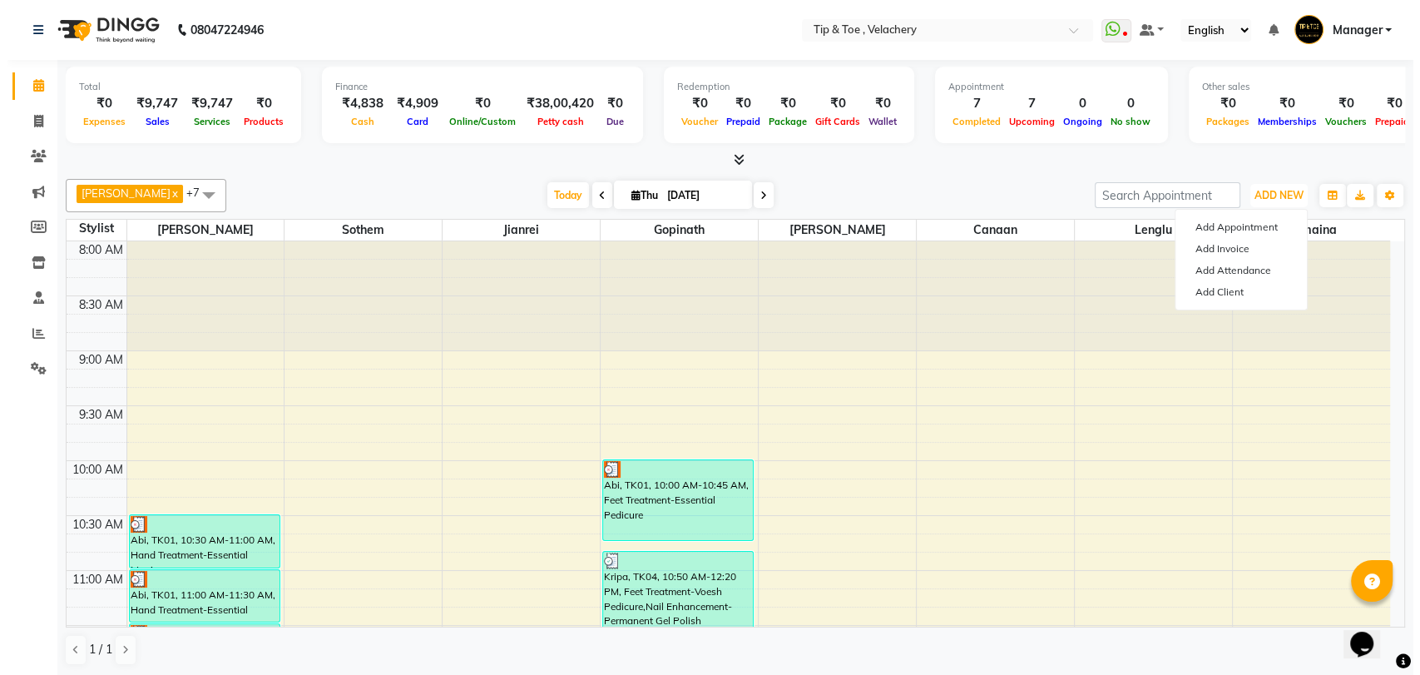
scroll to position [337, 0]
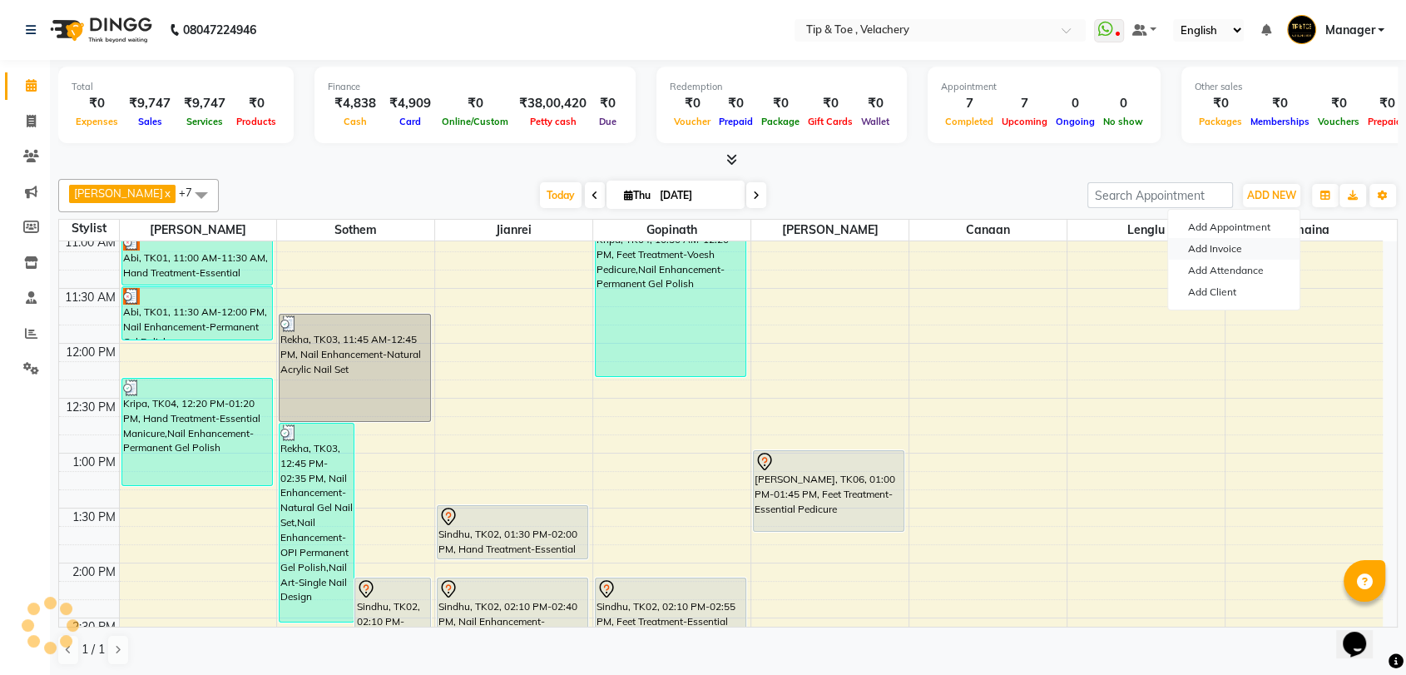
click at [1190, 248] on link "Add Invoice" at bounding box center [1233, 249] width 131 height 22
select select "service"
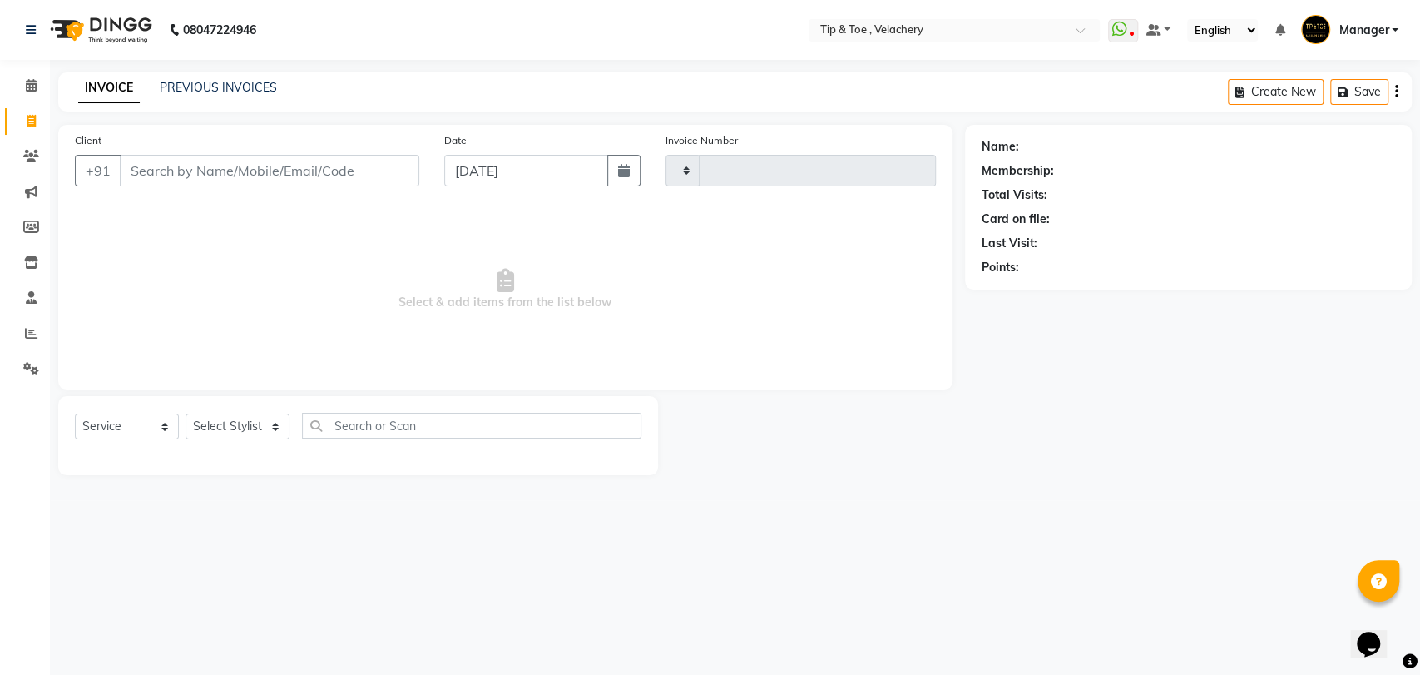
type input "2017"
select select "5863"
type input "9962443322"
click at [363, 167] on span "Add Client" at bounding box center [377, 170] width 66 height 17
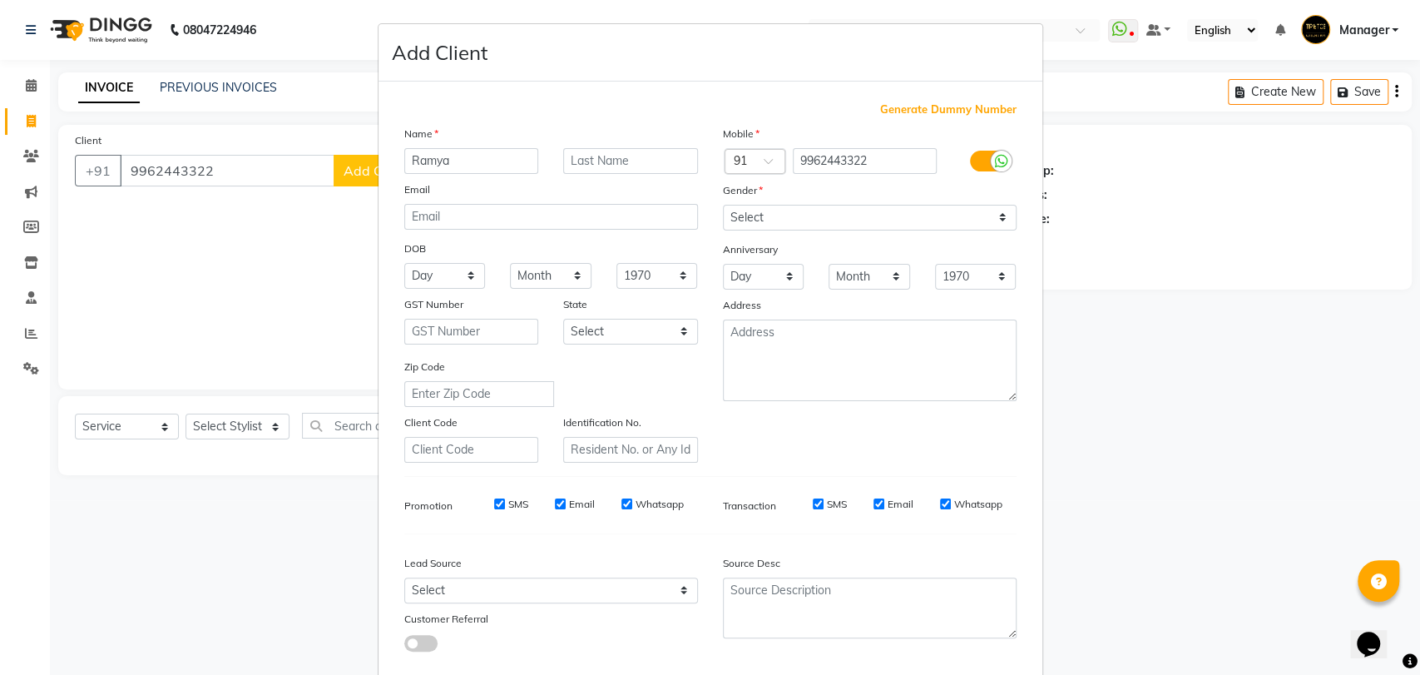
type input "Ramya"
click at [792, 221] on select "Select [DEMOGRAPHIC_DATA] [DEMOGRAPHIC_DATA] Other Prefer Not To Say" at bounding box center [870, 218] width 294 height 26
select select "[DEMOGRAPHIC_DATA]"
click at [723, 205] on select "Select [DEMOGRAPHIC_DATA] [DEMOGRAPHIC_DATA] Other Prefer Not To Say" at bounding box center [870, 218] width 294 height 26
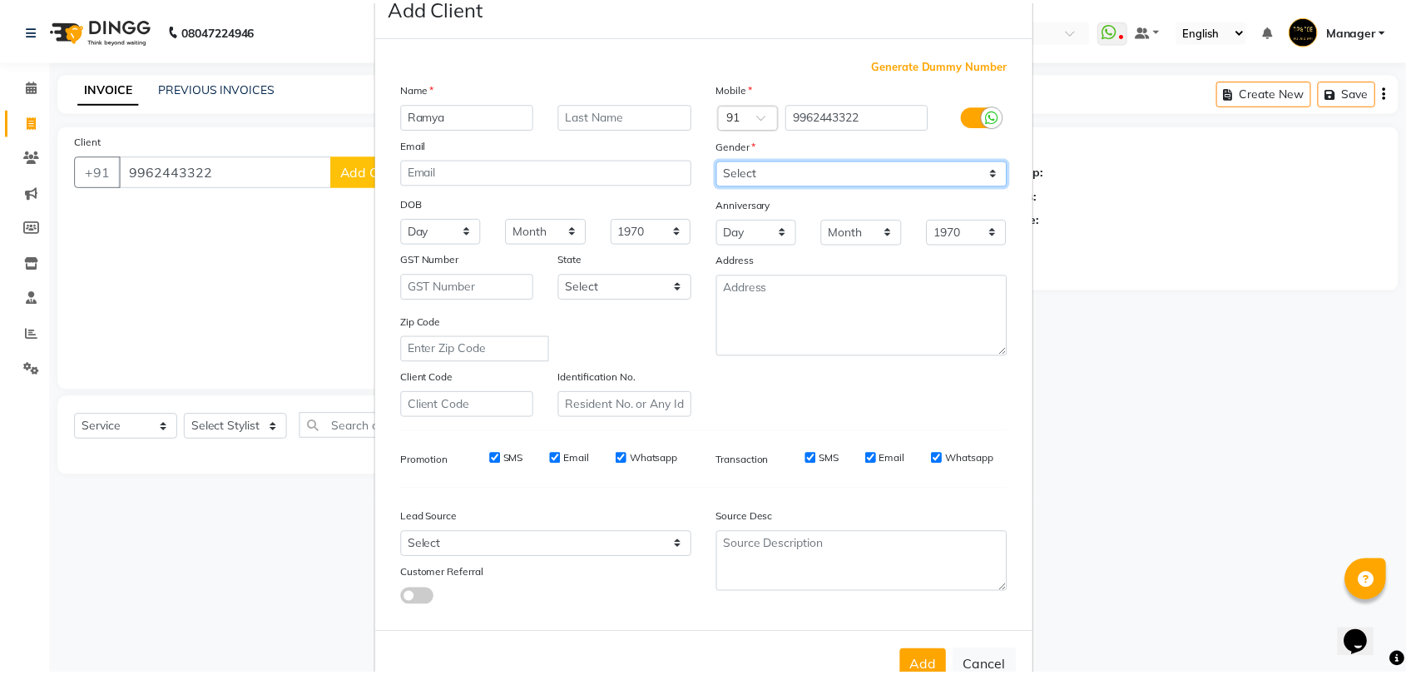
scroll to position [90, 0]
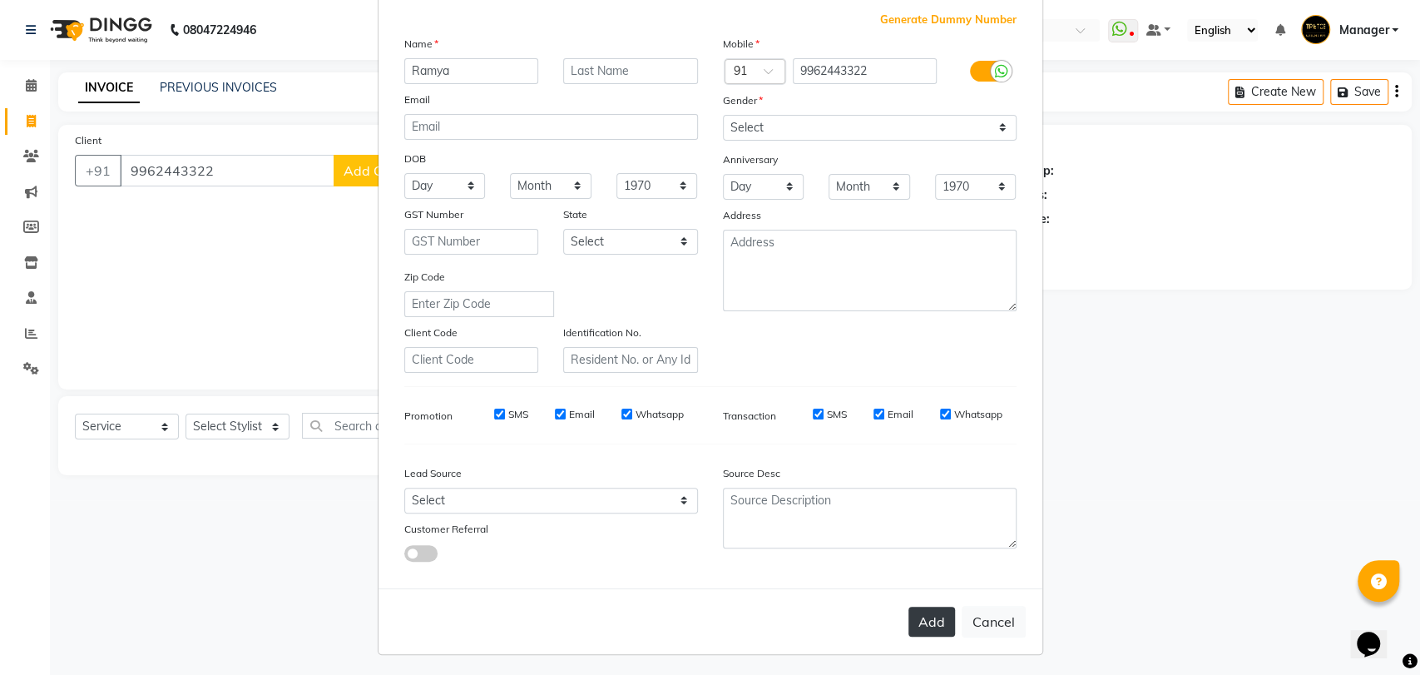
click at [917, 620] on button "Add" at bounding box center [931, 621] width 47 height 30
select select
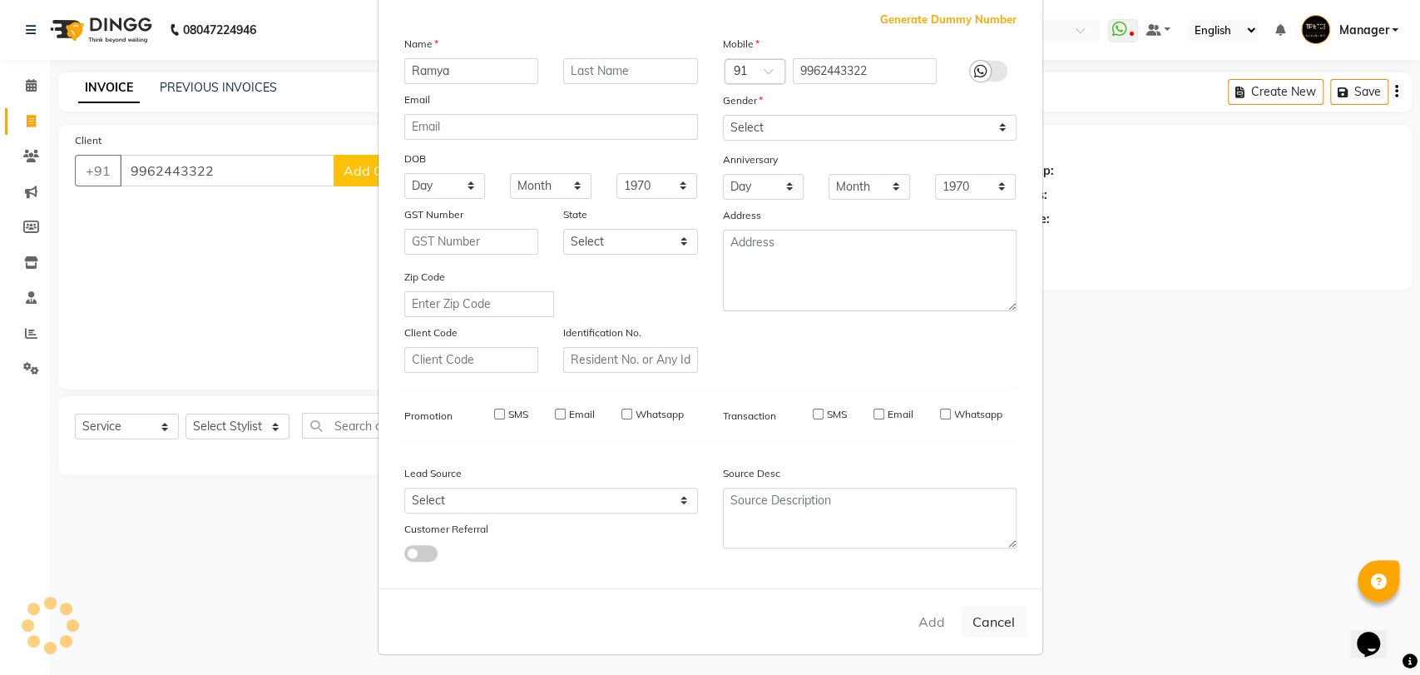
select select
checkbox input "false"
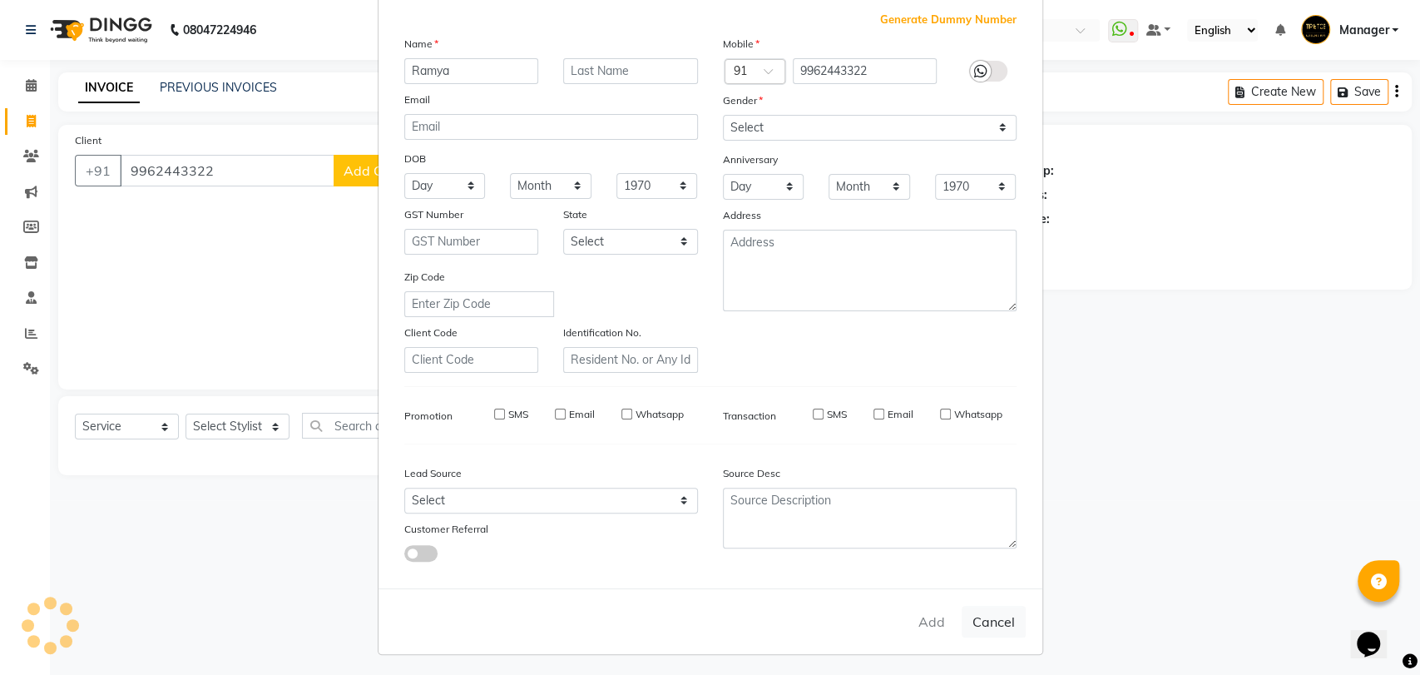
checkbox input "false"
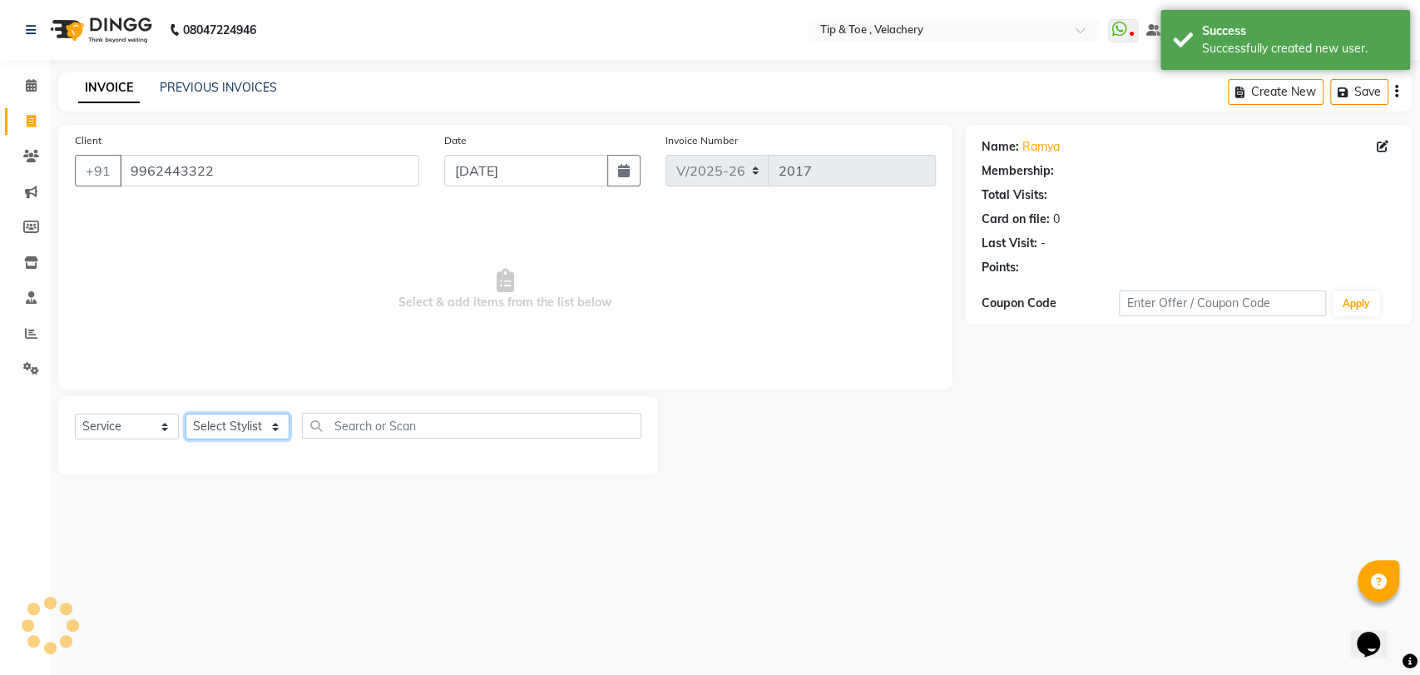
click at [227, 428] on select "Select Stylist [PERSON_NAME] Gopinath Jianrei [PERSON_NAME] Manager [PERSON_NAM…" at bounding box center [238, 426] width 104 height 26
select select "63979"
click at [186, 413] on select "Select Stylist [PERSON_NAME] Gopinath Jianrei [PERSON_NAME] Manager [PERSON_NAM…" at bounding box center [238, 426] width 104 height 26
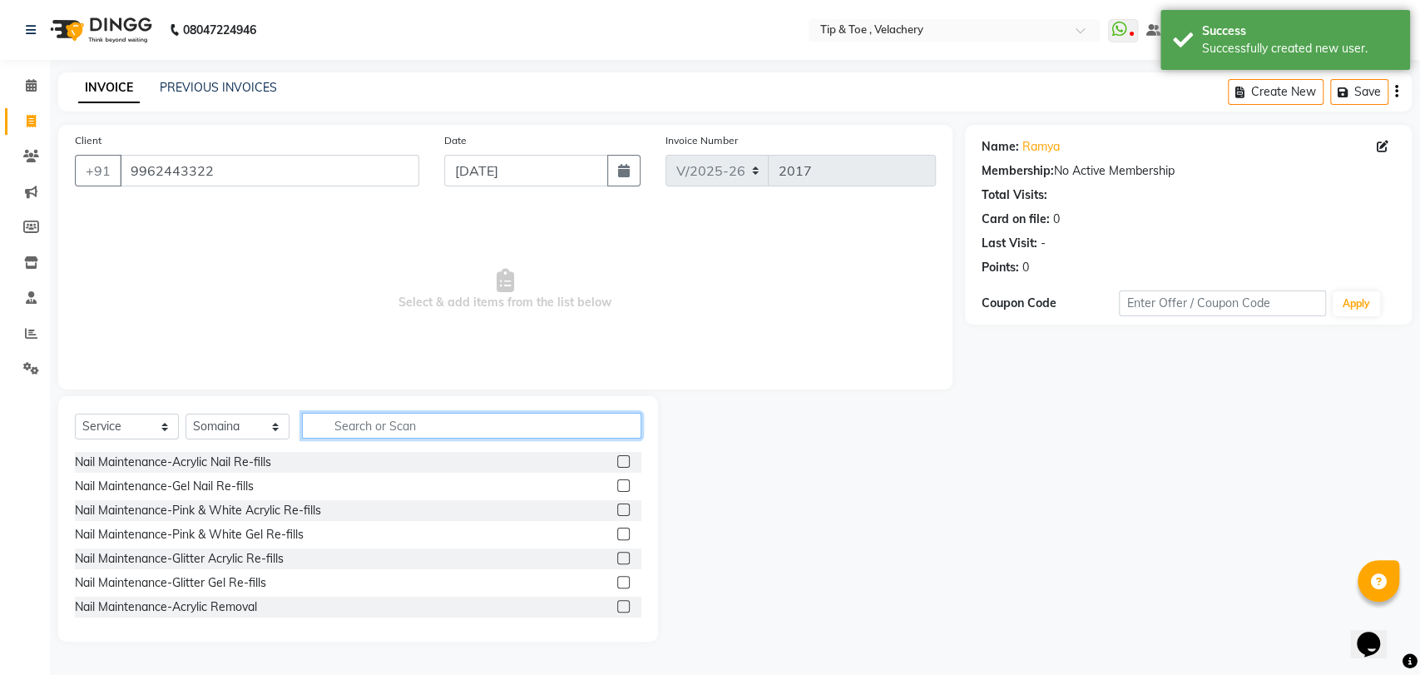
click at [427, 421] on input "text" at bounding box center [471, 426] width 339 height 26
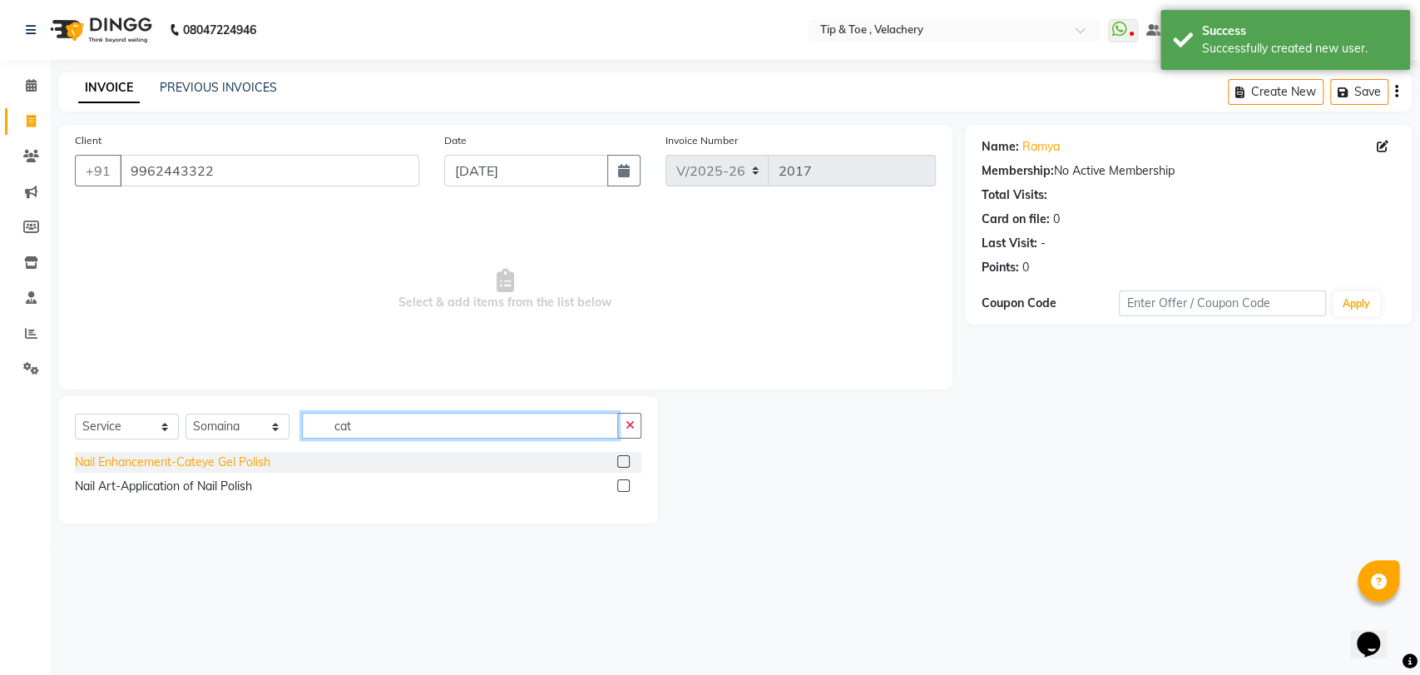
type input "cat"
click at [246, 461] on div "Nail Enhancement-Cateye Gel Polish" at bounding box center [173, 461] width 196 height 17
checkbox input "false"
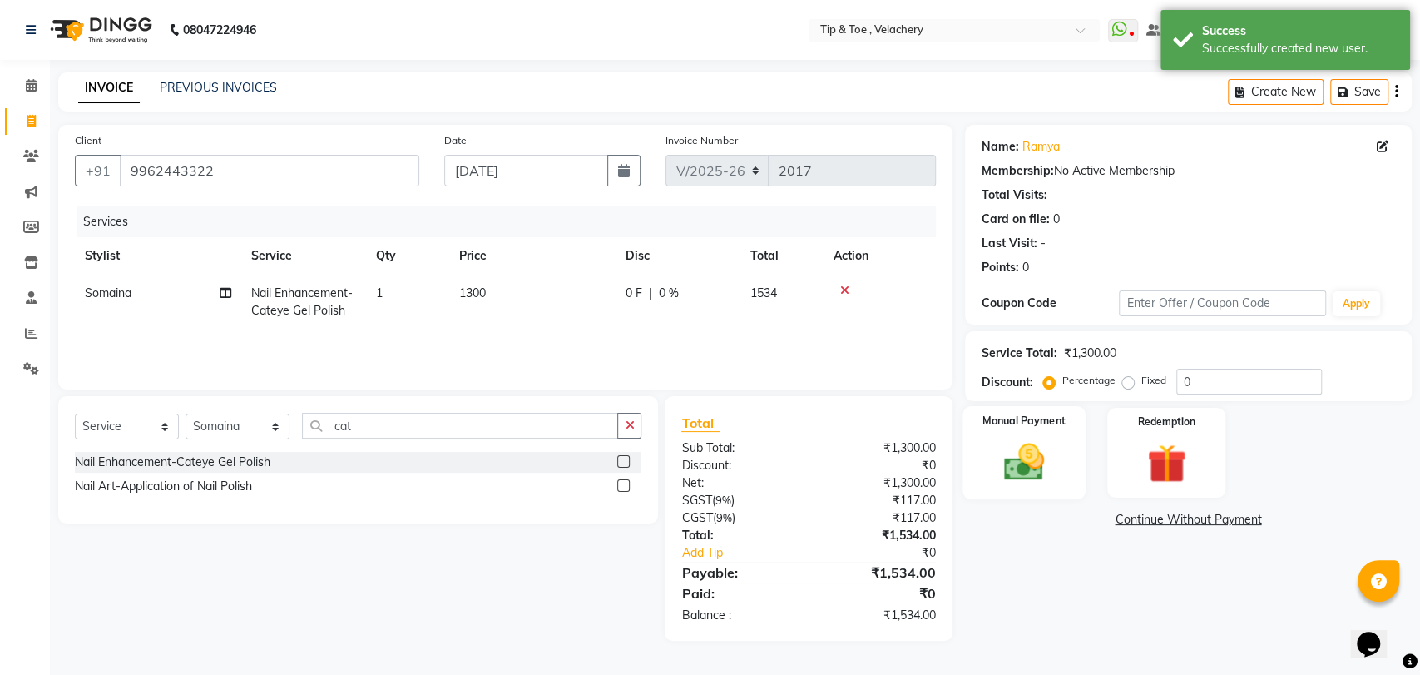
click at [1047, 474] on img at bounding box center [1024, 461] width 66 height 47
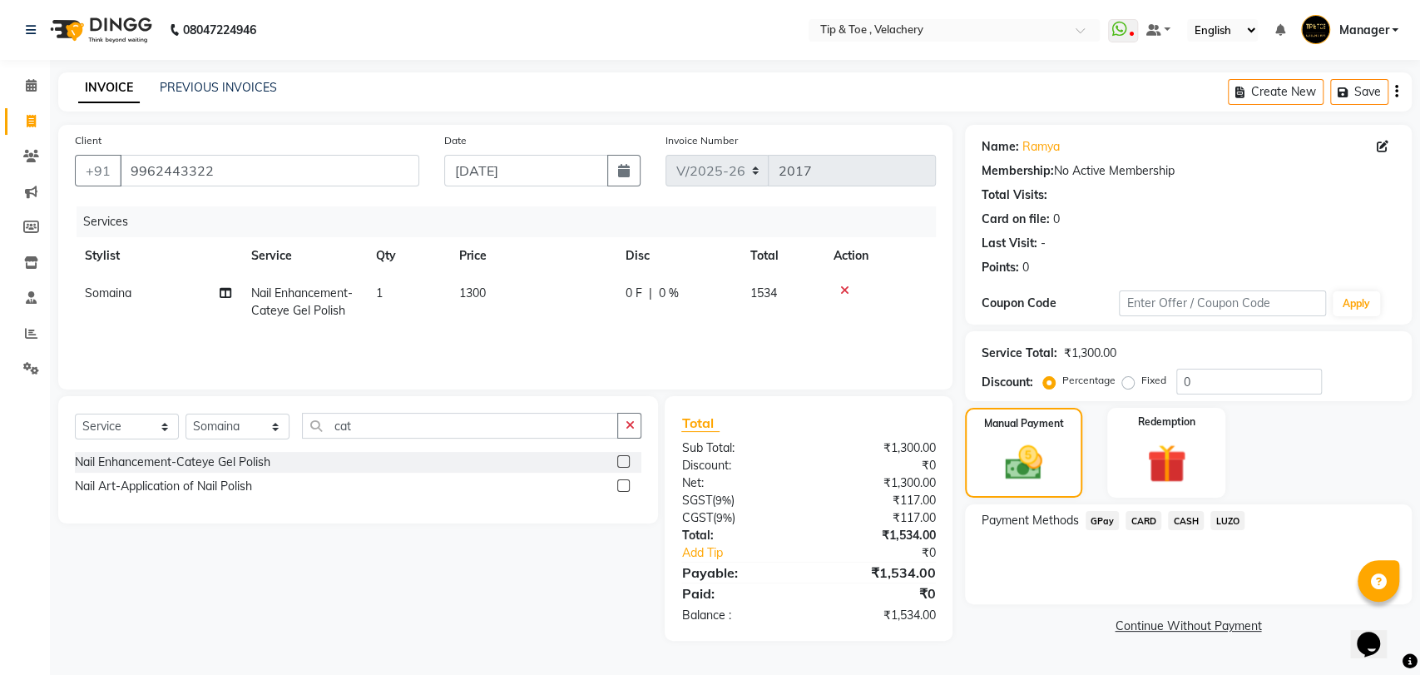
click at [1148, 522] on span "CARD" at bounding box center [1144, 520] width 36 height 19
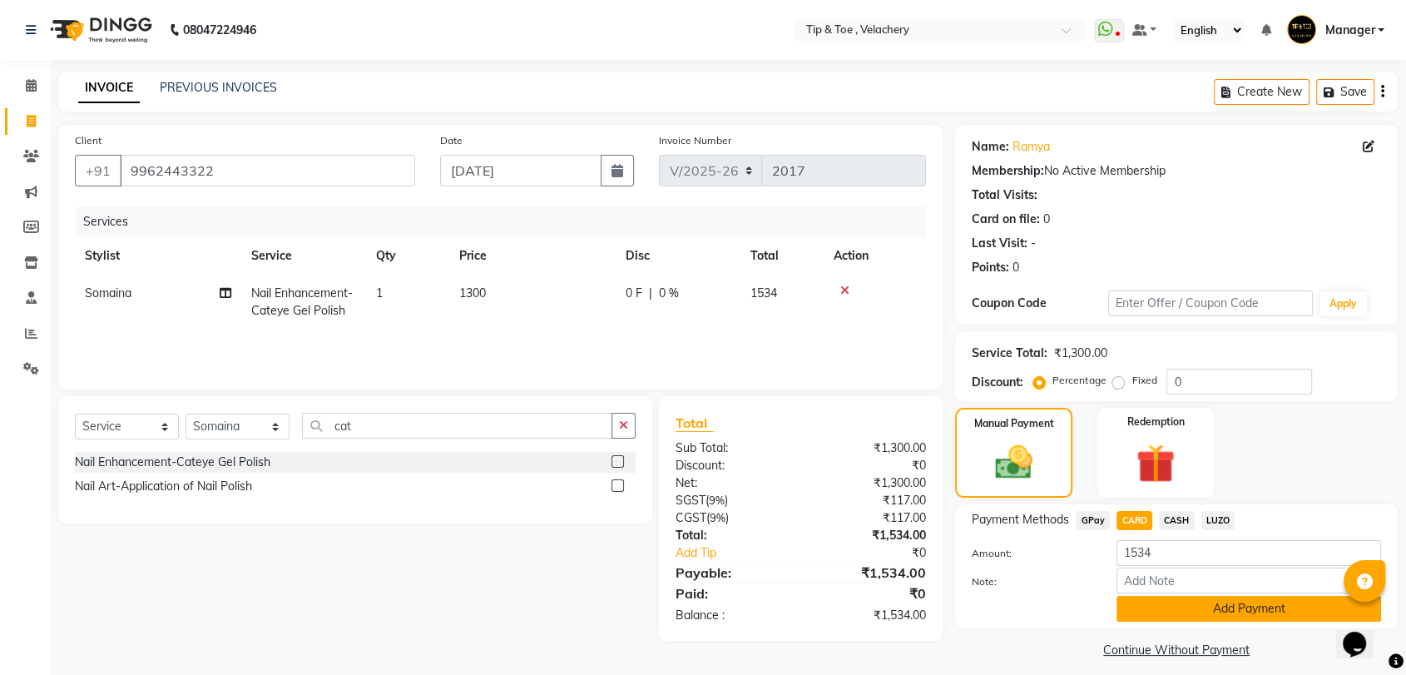
click at [1171, 600] on button "Add Payment" at bounding box center [1248, 609] width 265 height 26
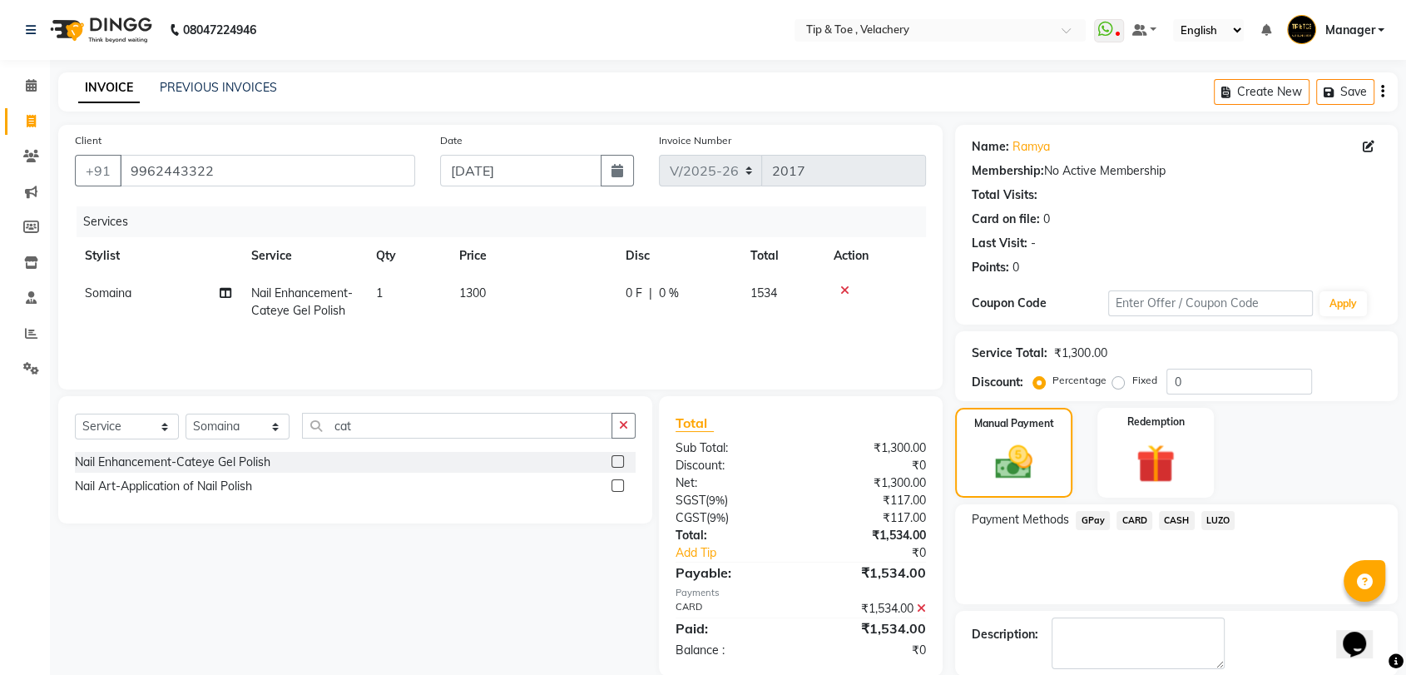
scroll to position [82, 0]
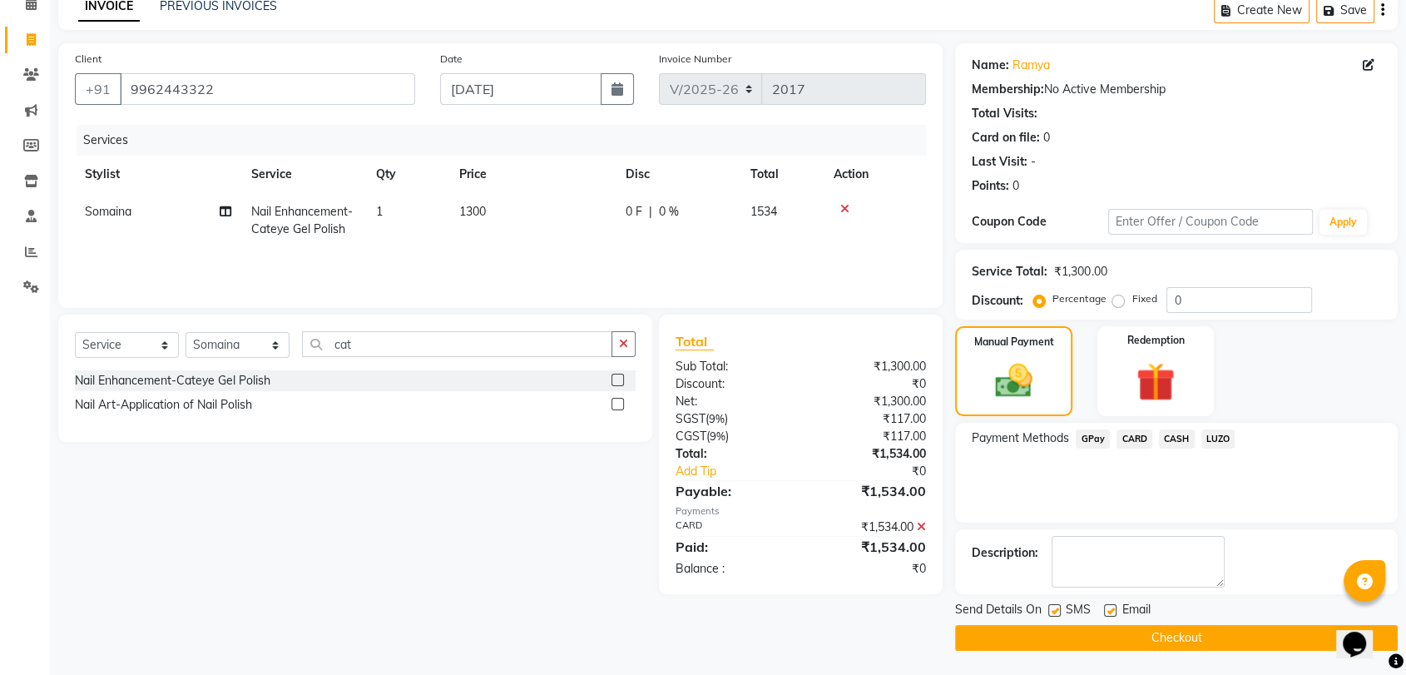
click at [1113, 606] on label at bounding box center [1110, 610] width 12 height 12
click at [1113, 606] on input "checkbox" at bounding box center [1109, 611] width 11 height 11
checkbox input "false"
click at [1050, 638] on button "Checkout" at bounding box center [1176, 638] width 443 height 26
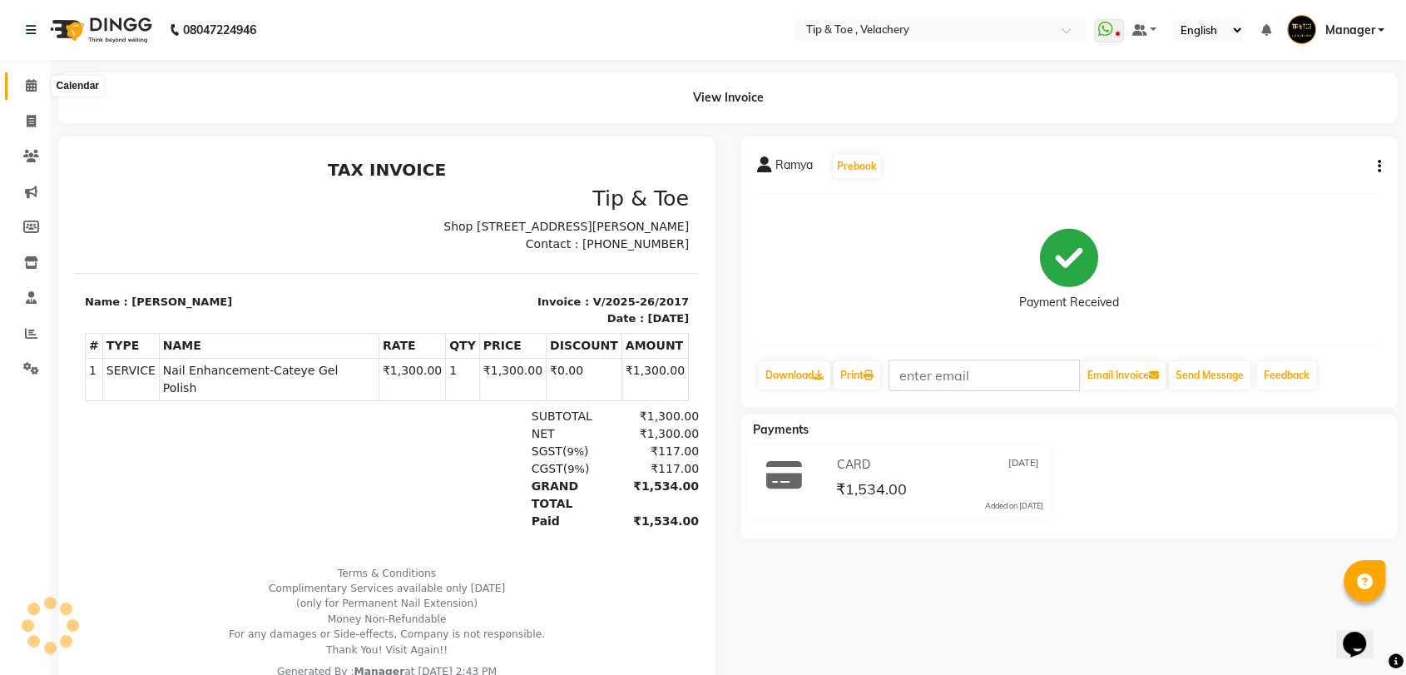
click at [27, 90] on icon at bounding box center [31, 85] width 11 height 12
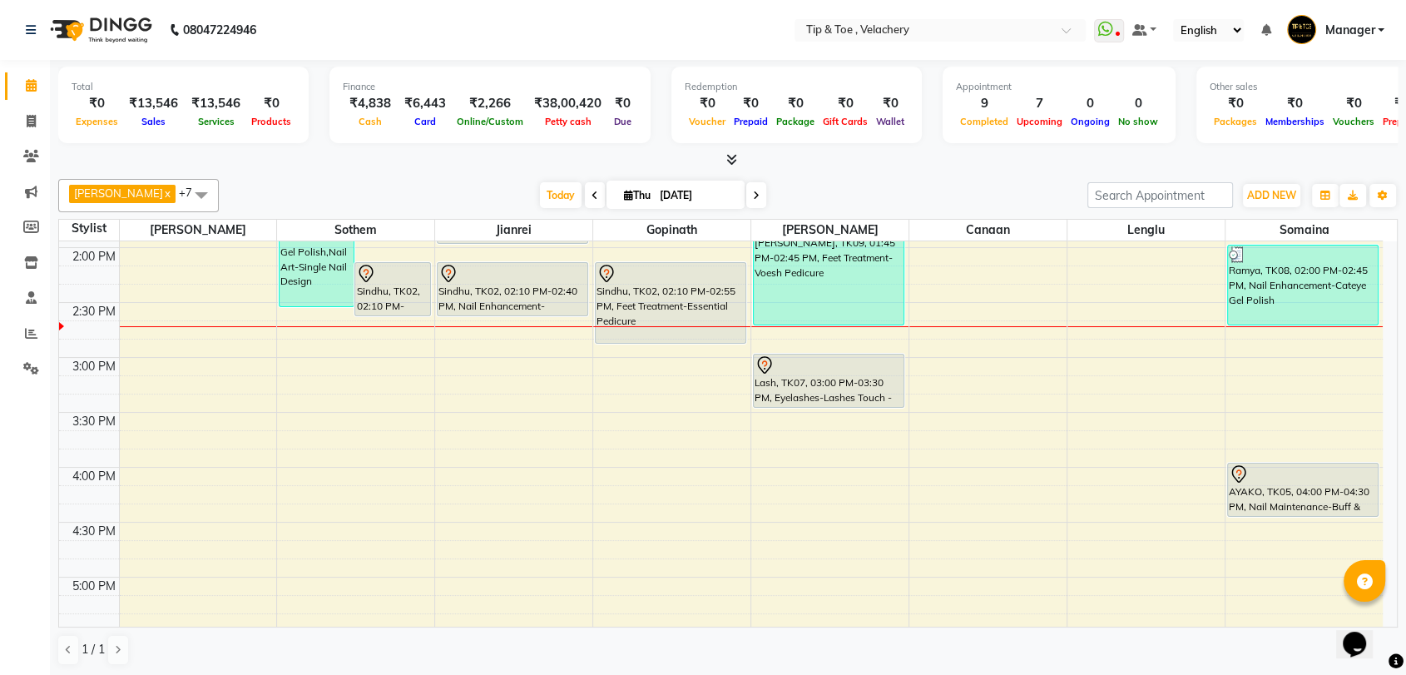
scroll to position [720, 0]
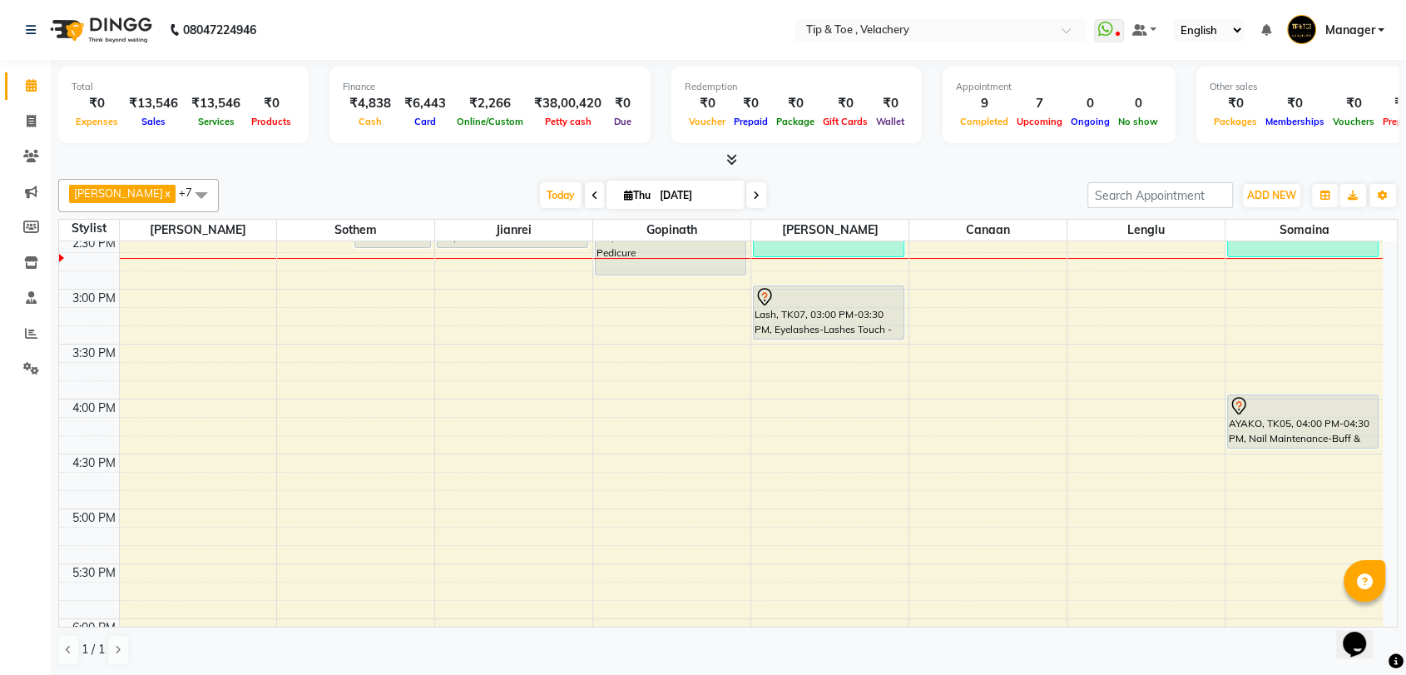
drag, startPoint x: 1411, startPoint y: 408, endPoint x: 1418, endPoint y: 468, distance: 60.4
click at [1405, 468] on html "08047224946 Select Location × Tip & Toe , Velachery WhatsApp Status ✕ Status: D…" at bounding box center [703, 337] width 1406 height 675
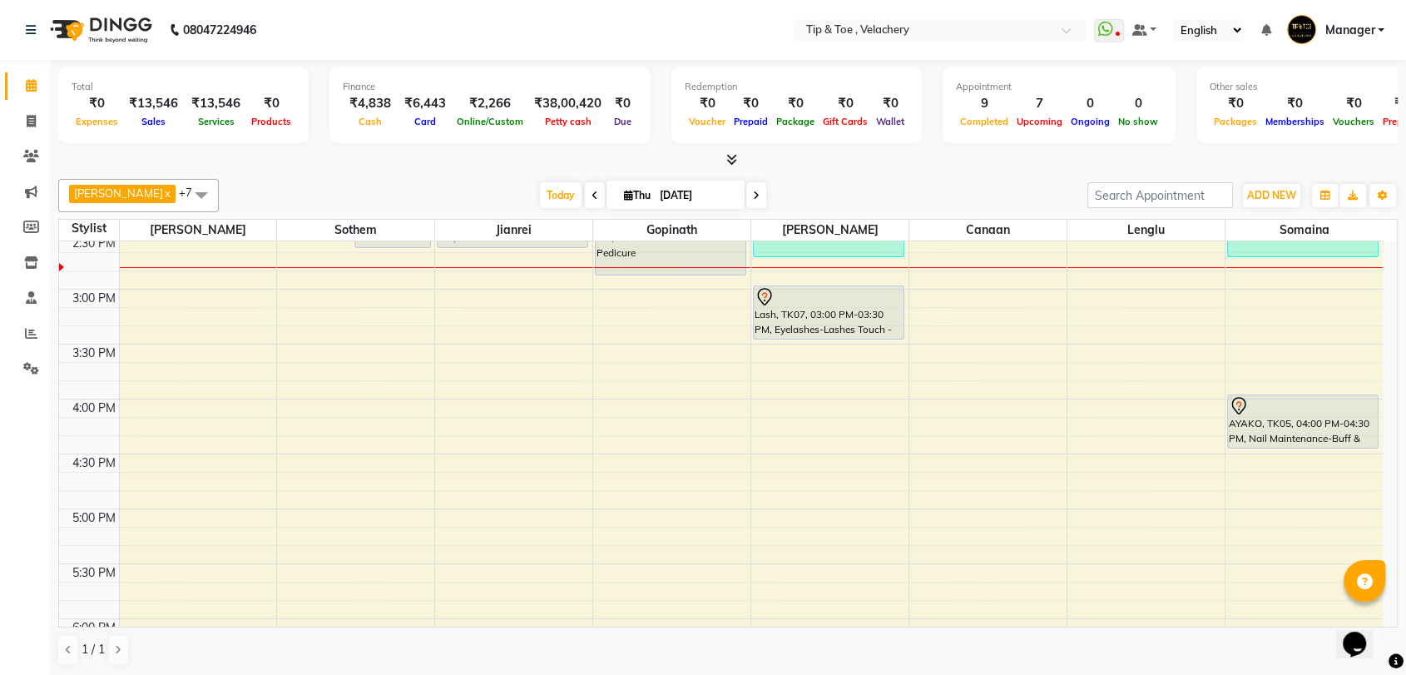
scroll to position [1, 0]
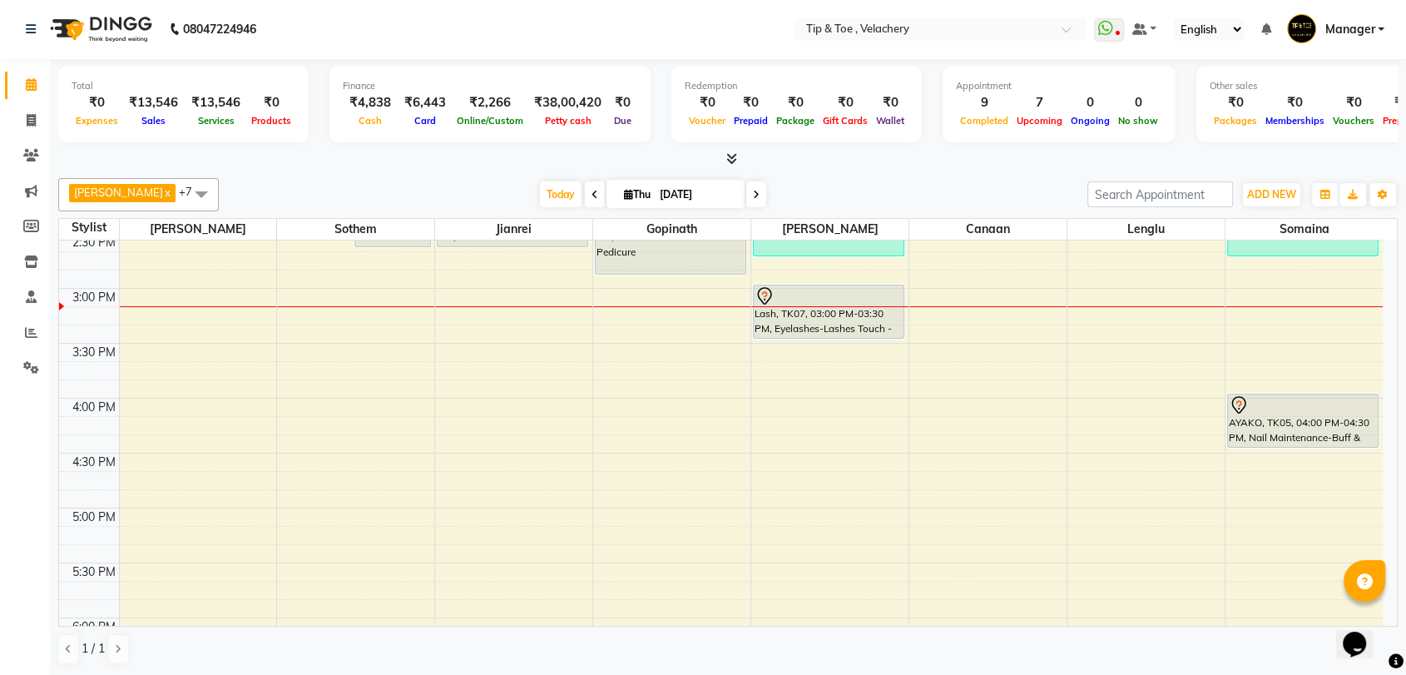
click at [1101, 340] on div "8:00 AM 8:30 AM 9:00 AM 9:30 AM 10:00 AM 10:30 AM 11:00 AM 11:30 AM 12:00 PM 12…" at bounding box center [721, 343] width 1324 height 1646
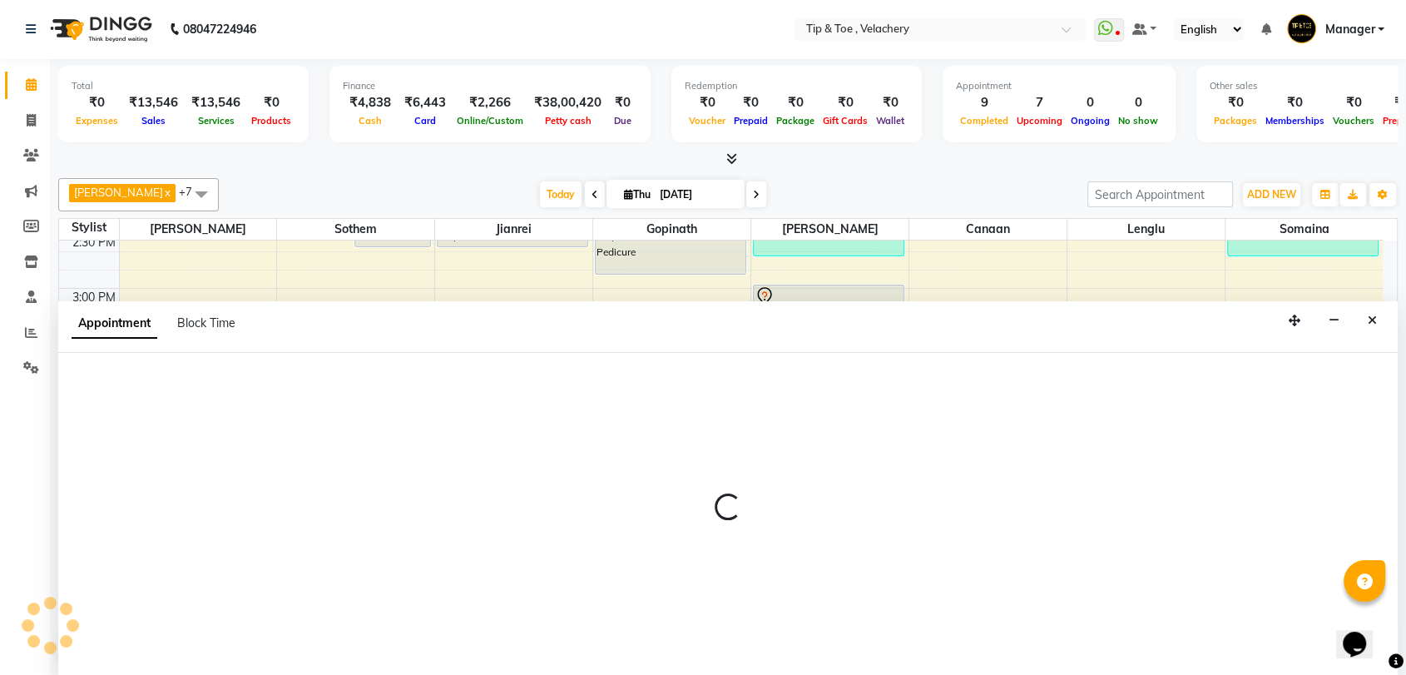
select select "56374"
select select "tentative"
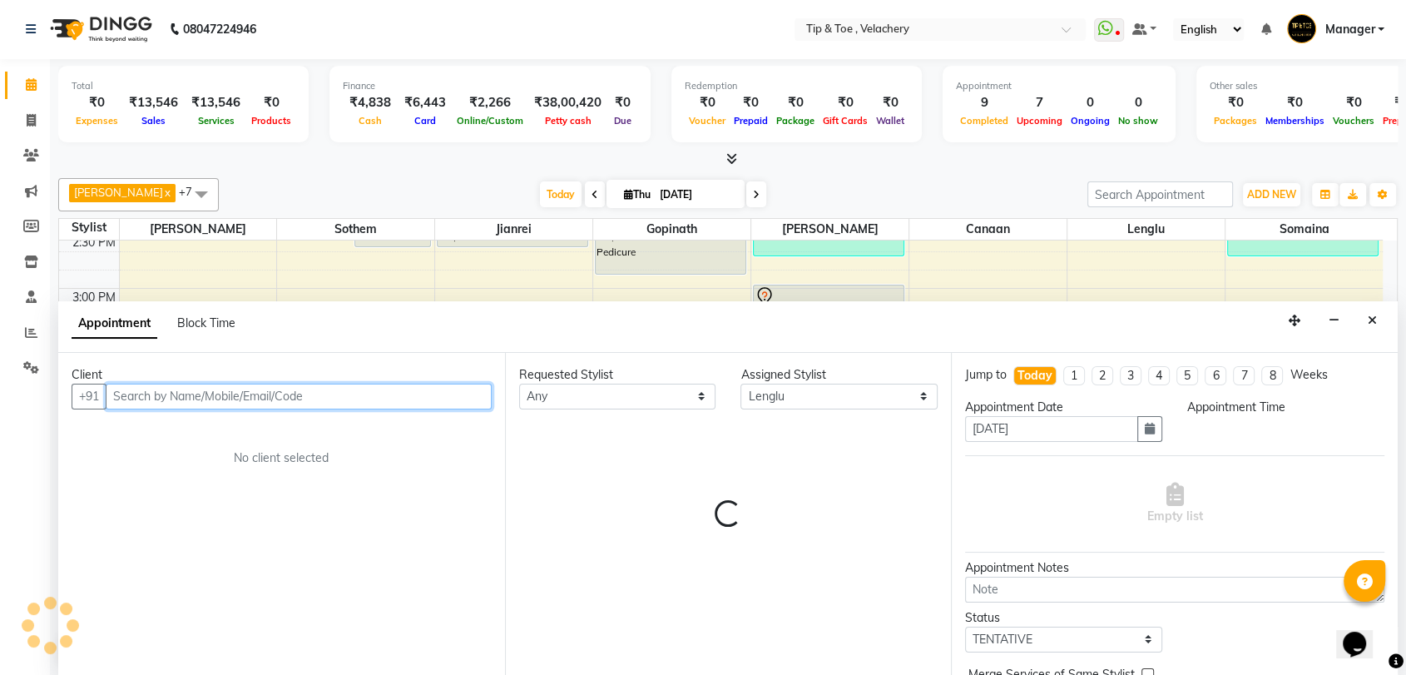
select select "930"
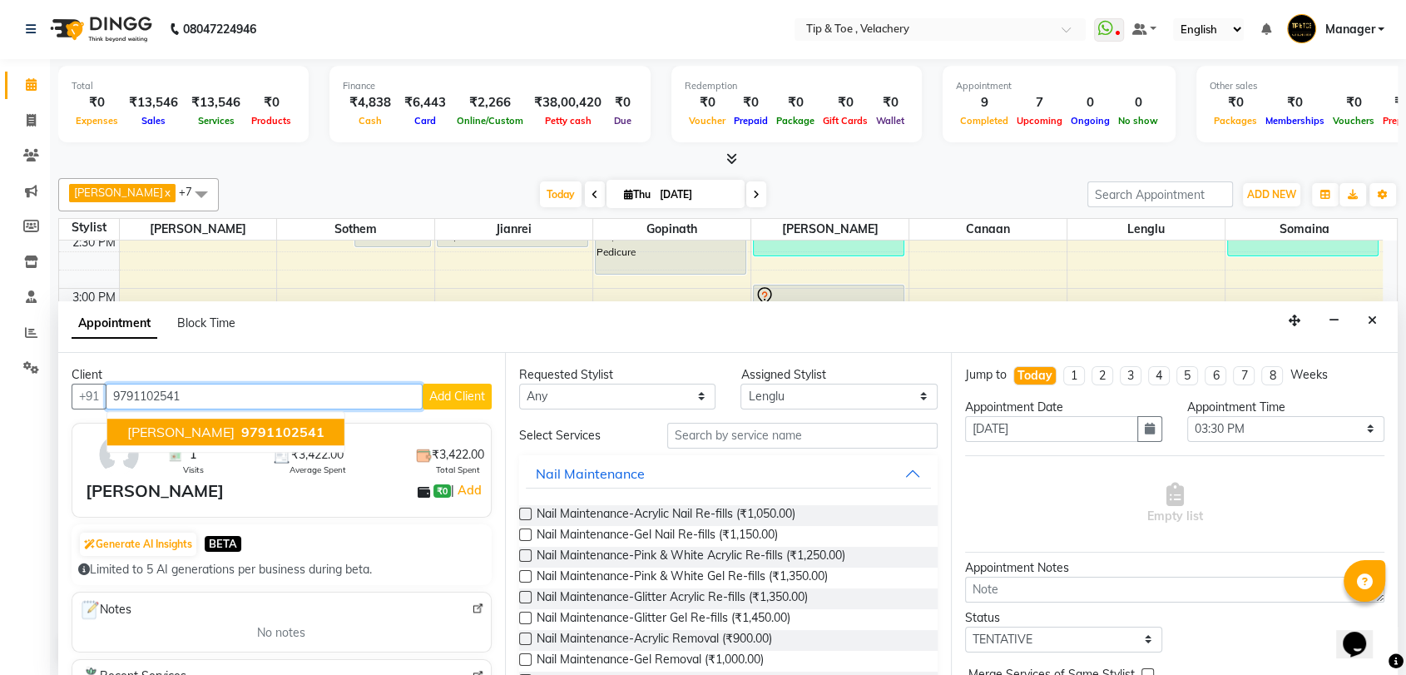
click at [245, 433] on span "9791102541" at bounding box center [282, 431] width 83 height 17
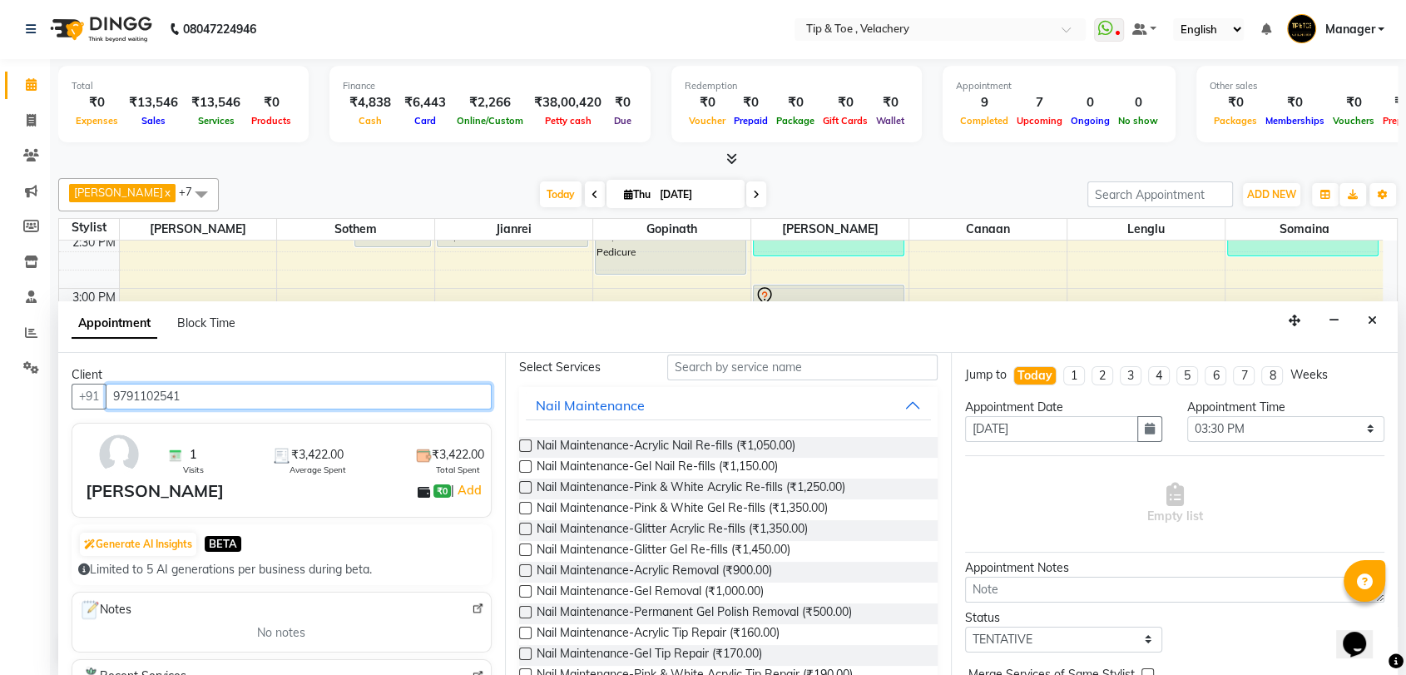
scroll to position [0, 0]
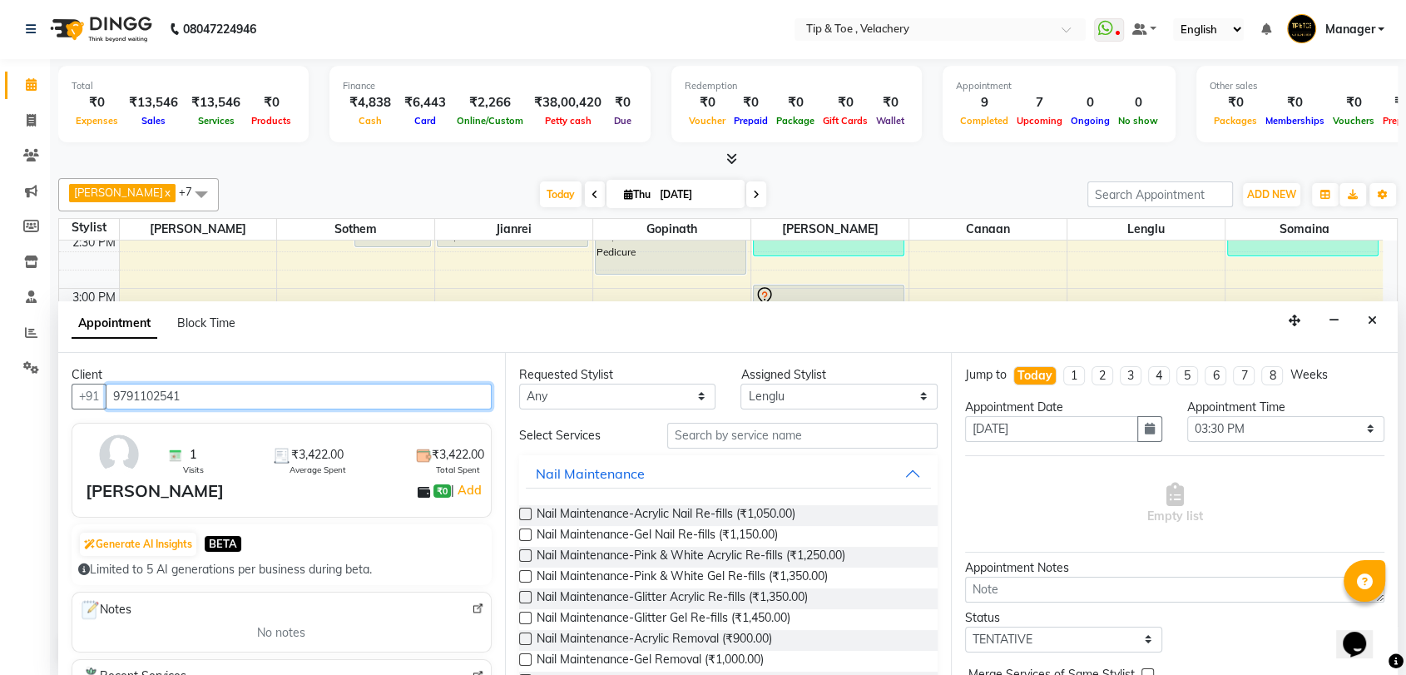
type input "9791102541"
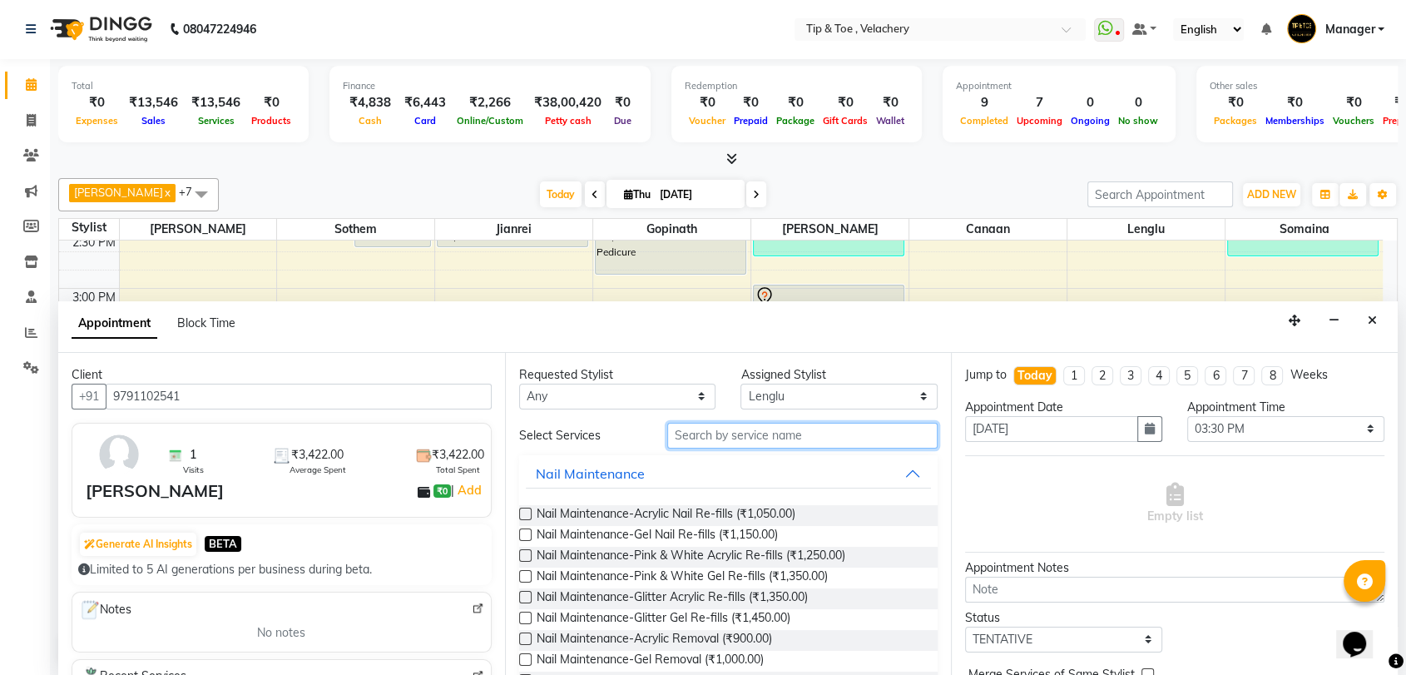
click at [705, 438] on input "text" at bounding box center [802, 436] width 271 height 26
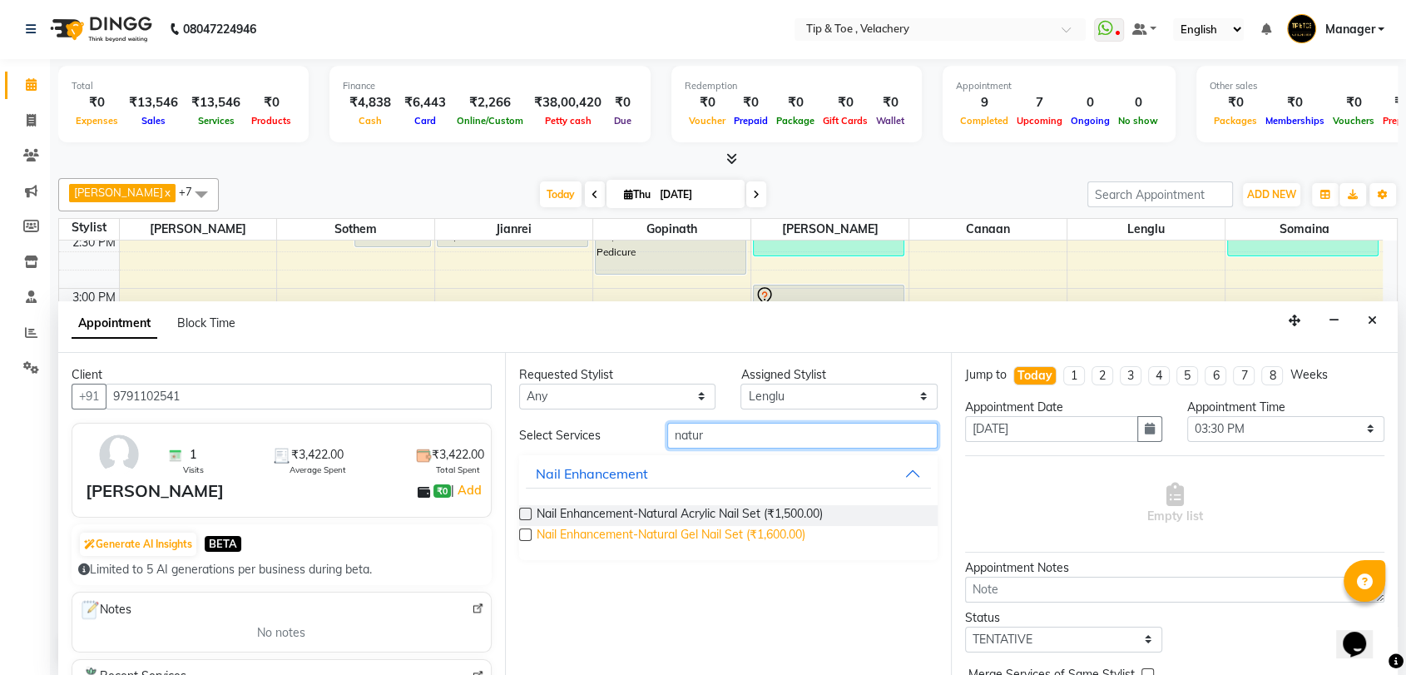
type input "natur"
click at [739, 539] on span "Nail Enhancement-Natural Gel Nail Set (₹1,600.00)" at bounding box center [671, 536] width 269 height 21
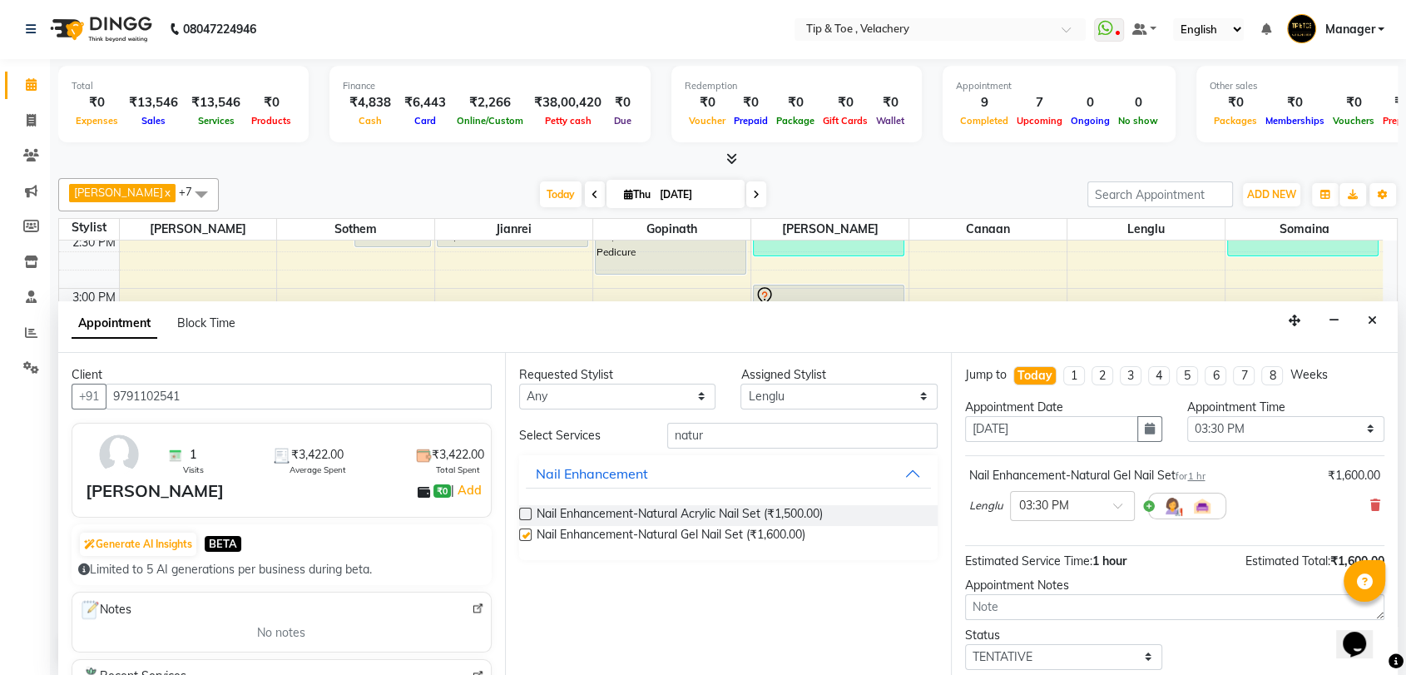
checkbox input "false"
drag, startPoint x: 755, startPoint y: 438, endPoint x: 552, endPoint y: 418, distance: 203.1
click at [553, 420] on div "Requested Stylist Any [PERSON_NAME] Gopinath Jianrei Lenglu Somaina Sothem Yapi…" at bounding box center [728, 514] width 447 height 323
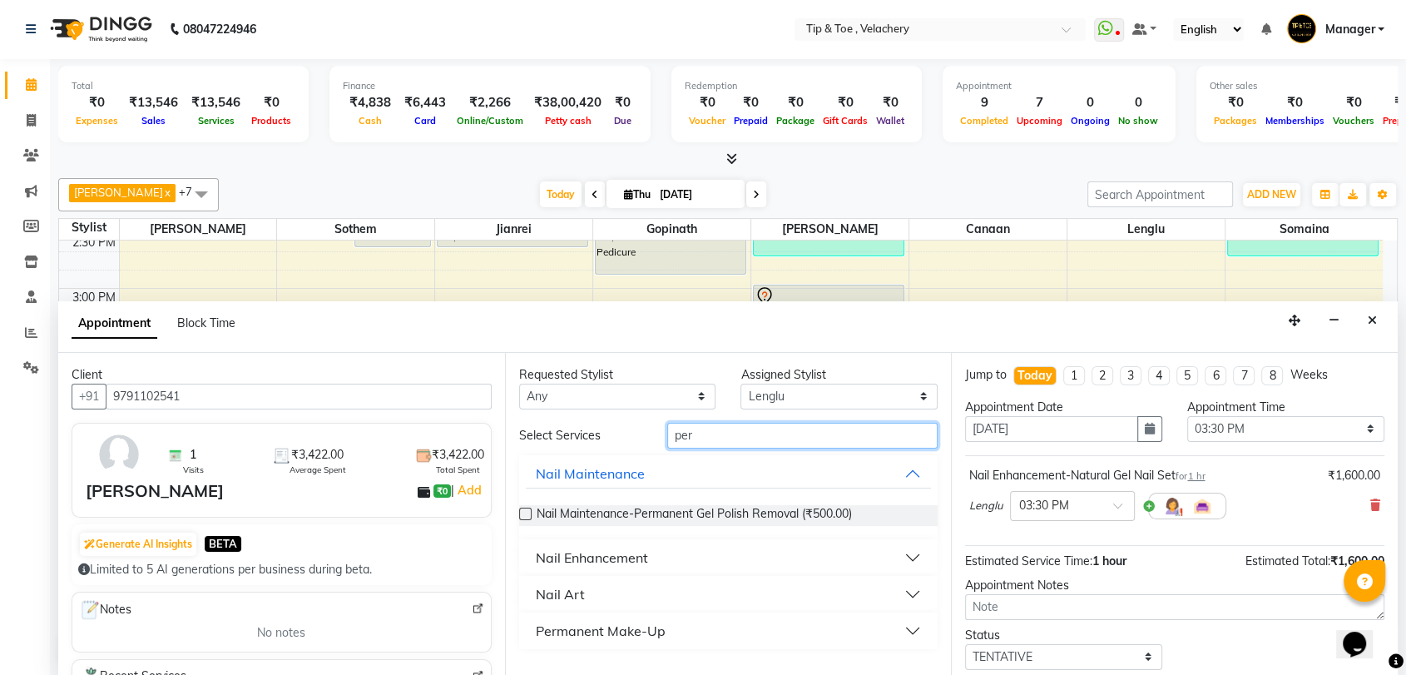
type input "per"
click at [581, 555] on div "Nail Enhancement" at bounding box center [592, 557] width 112 height 20
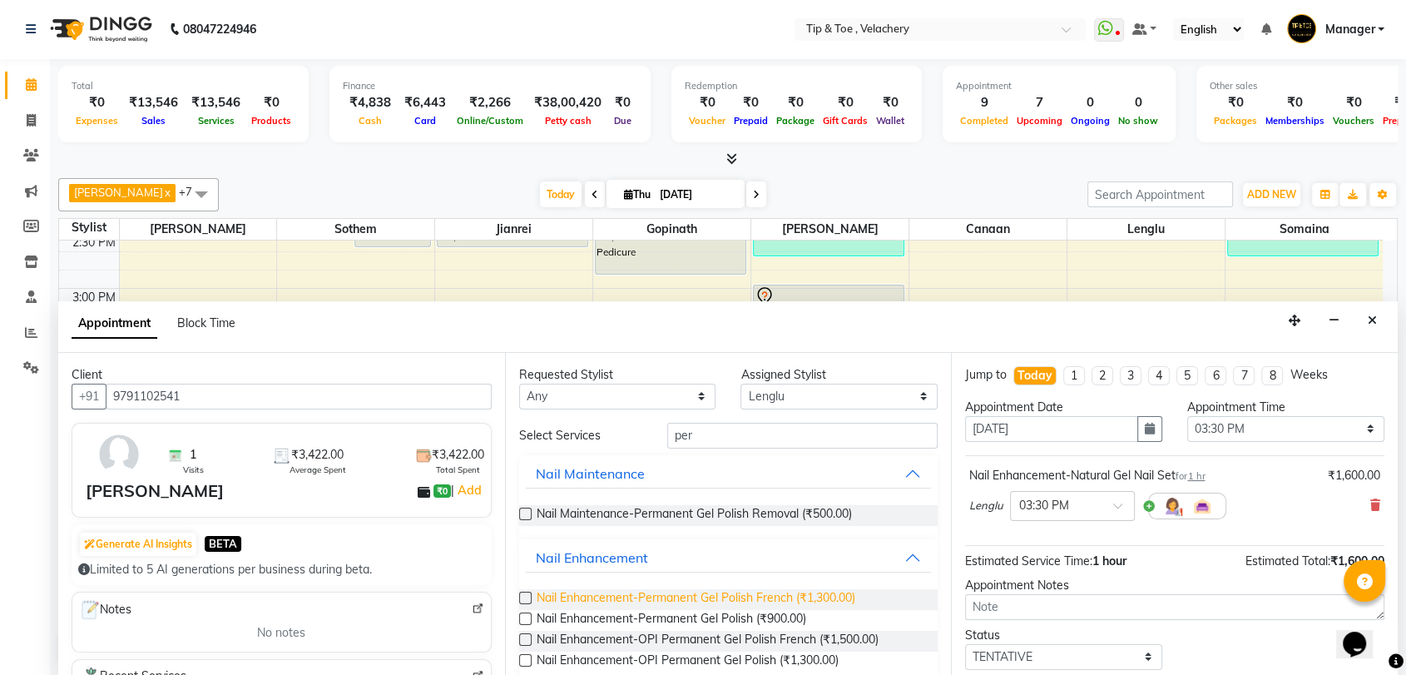
drag, startPoint x: 669, startPoint y: 621, endPoint x: 715, endPoint y: 595, distance: 52.9
click at [671, 621] on span "Nail Enhancement-Permanent Gel Polish (₹900.00)" at bounding box center [672, 620] width 270 height 21
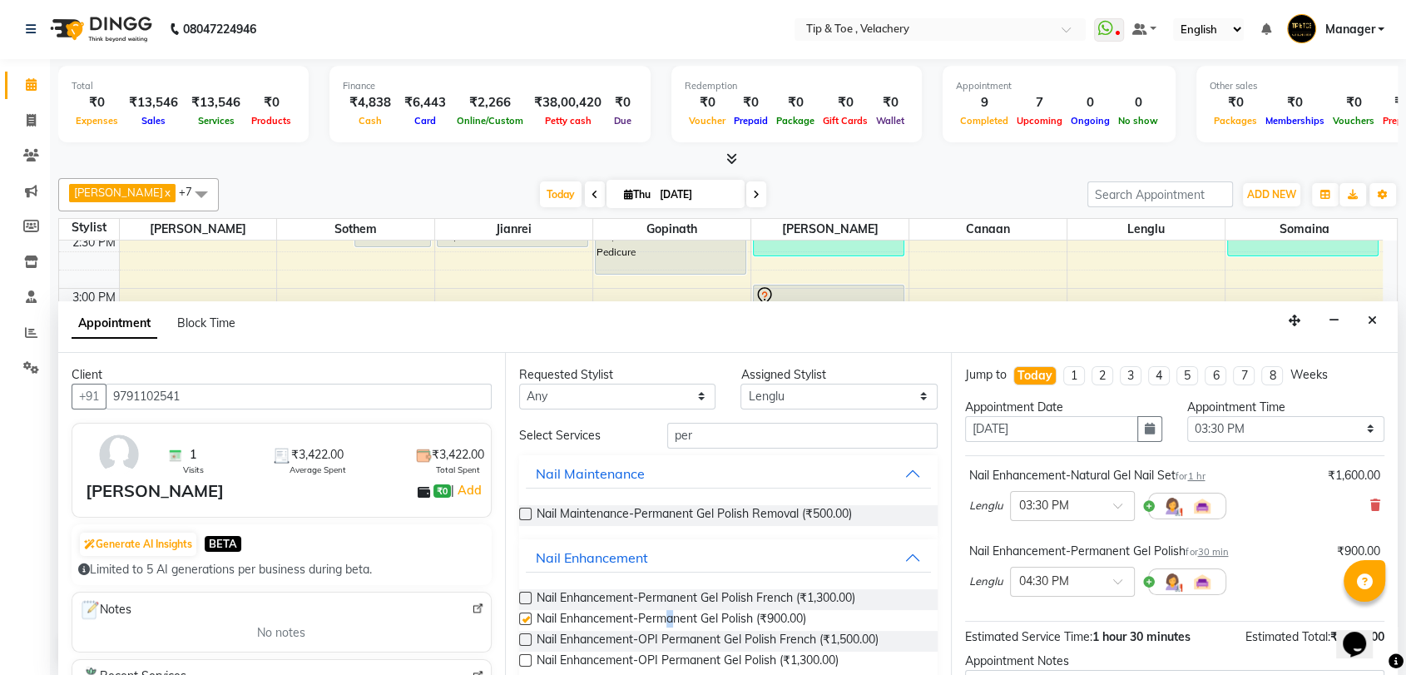
checkbox input "false"
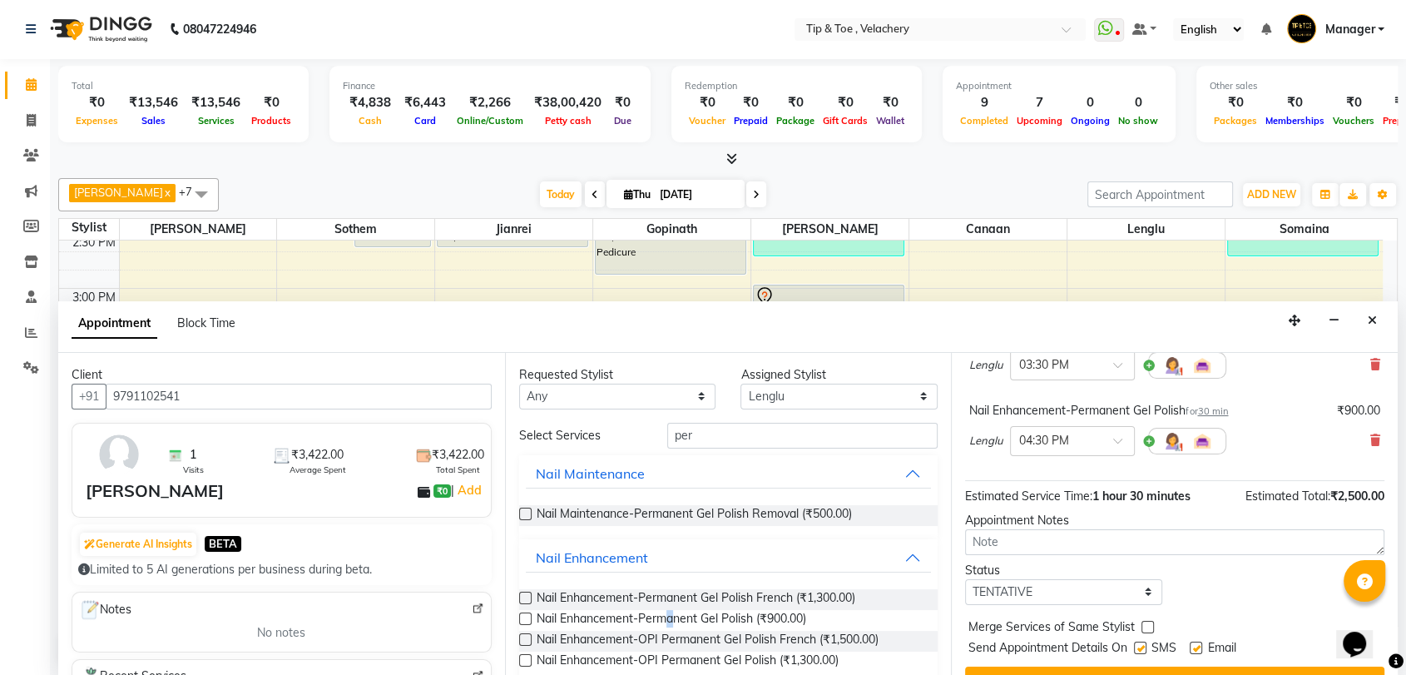
scroll to position [173, 0]
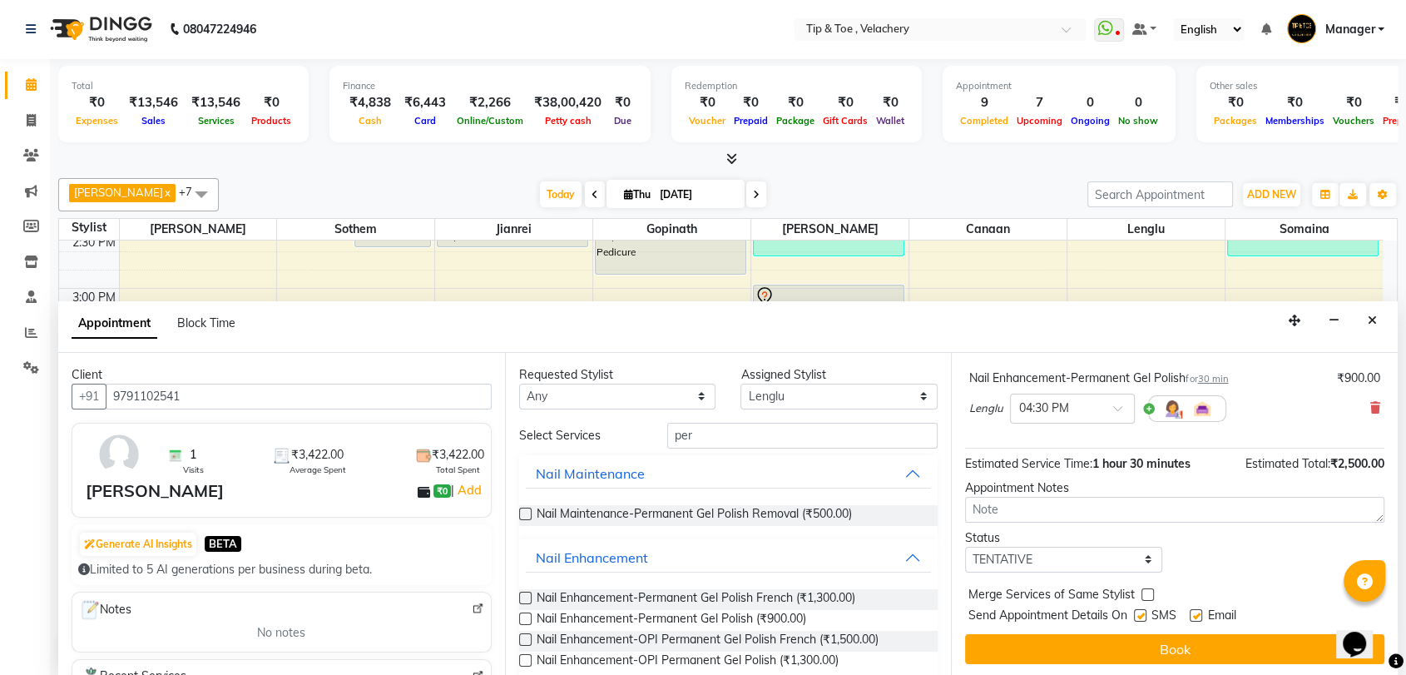
click at [1195, 609] on label at bounding box center [1196, 615] width 12 height 12
click at [1195, 611] on input "checkbox" at bounding box center [1195, 616] width 11 height 11
checkbox input "false"
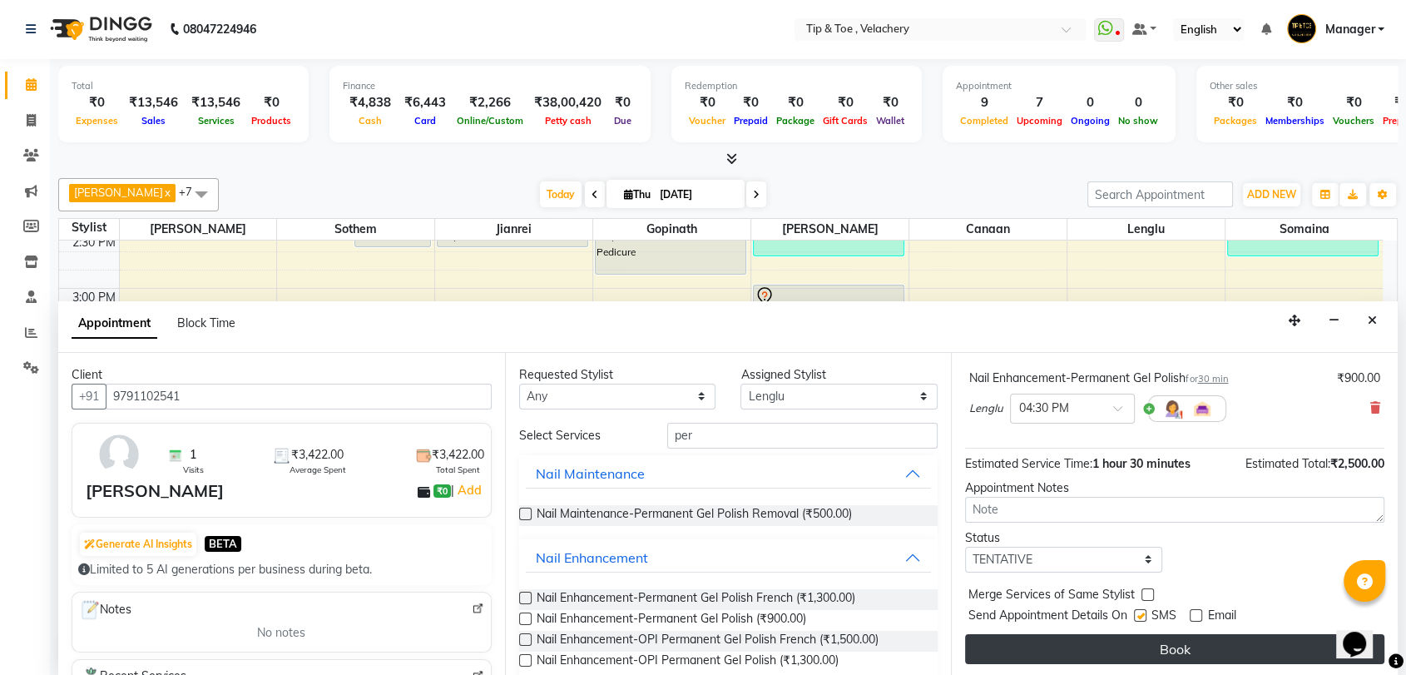
click at [1200, 635] on button "Book" at bounding box center [1174, 649] width 419 height 30
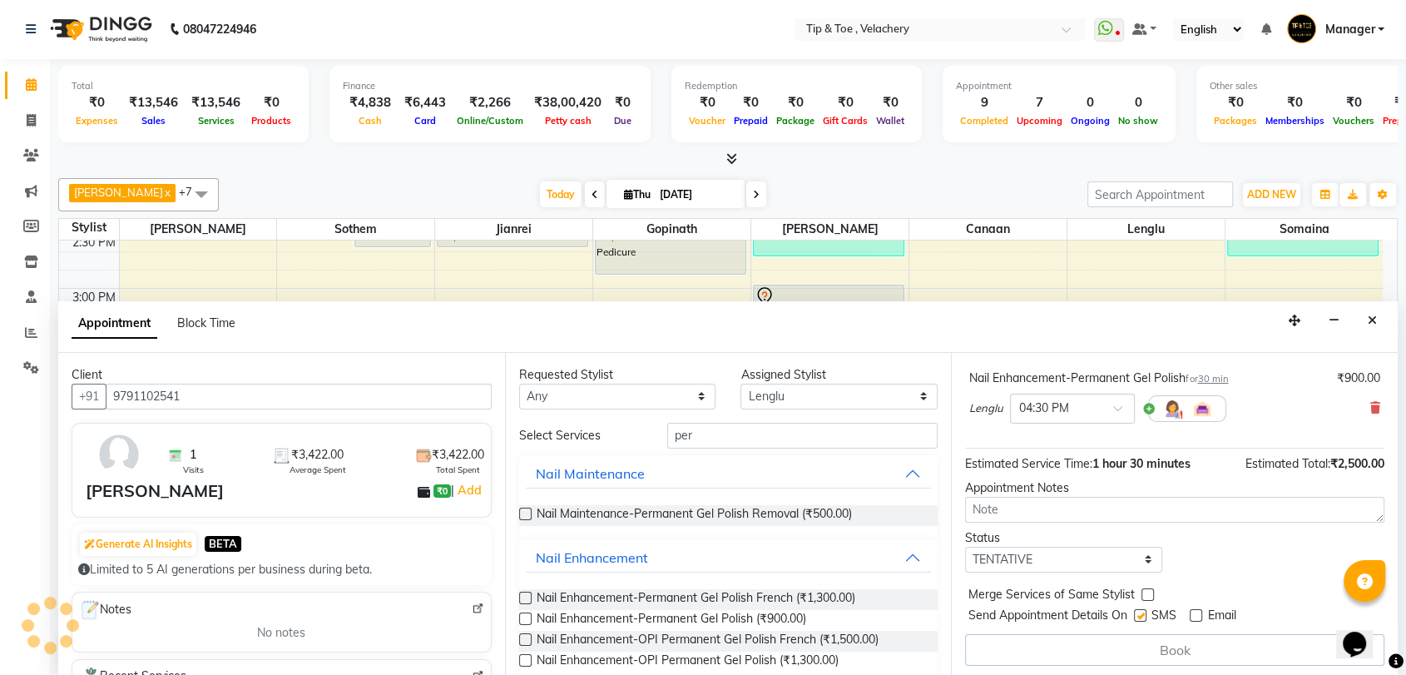
scroll to position [0, 0]
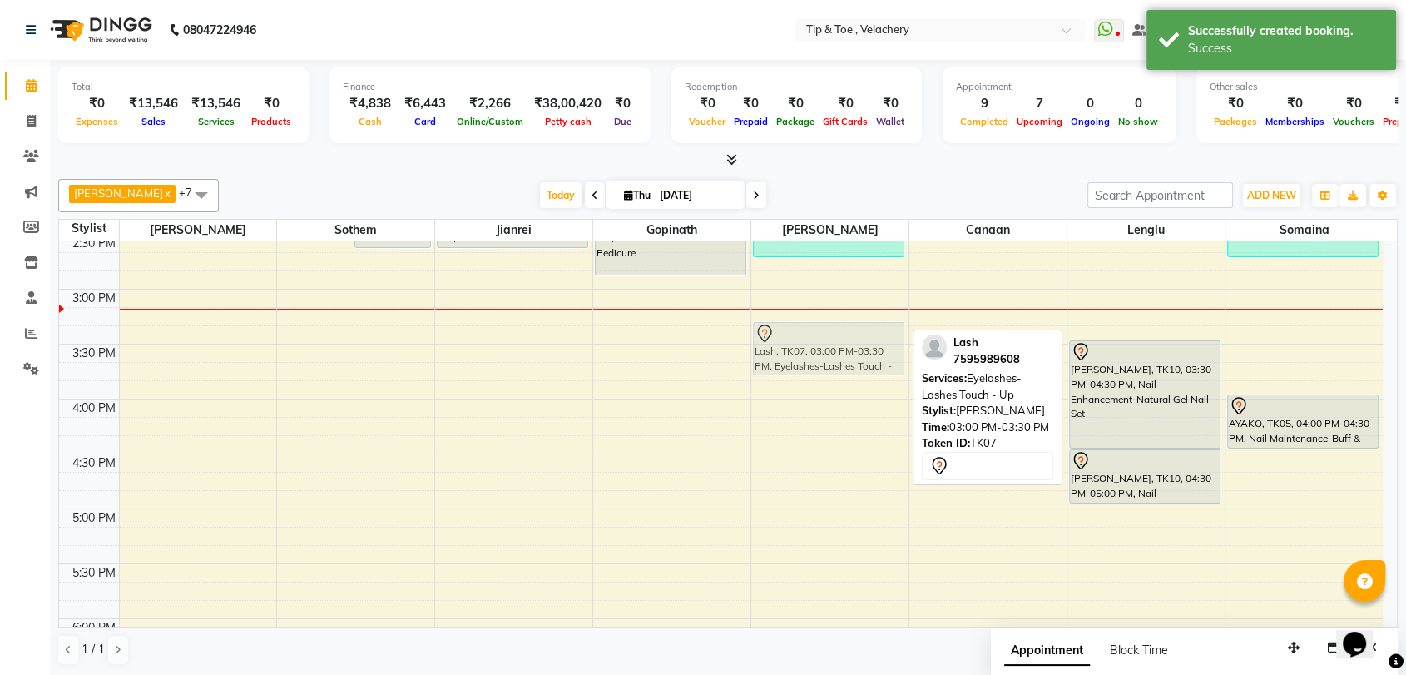
drag, startPoint x: 825, startPoint y: 314, endPoint x: 826, endPoint y: 348, distance: 34.1
click at [826, 348] on div "[PERSON_NAME], TK06, 01:00 PM-01:45 PM, Feet Treatment-Essential Pedicure [PERS…" at bounding box center [829, 344] width 157 height 1646
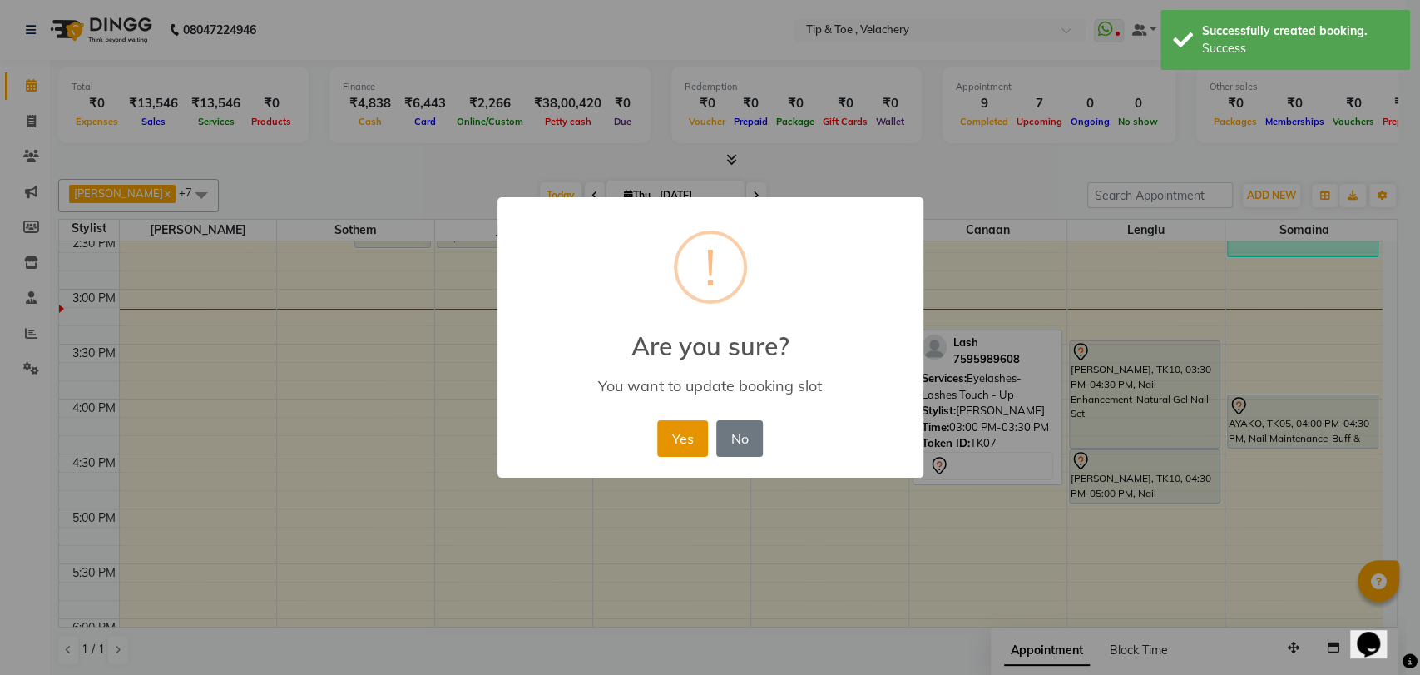
drag, startPoint x: 692, startPoint y: 443, endPoint x: 701, endPoint y: 429, distance: 16.8
click at [692, 438] on button "Yes" at bounding box center [682, 438] width 51 height 37
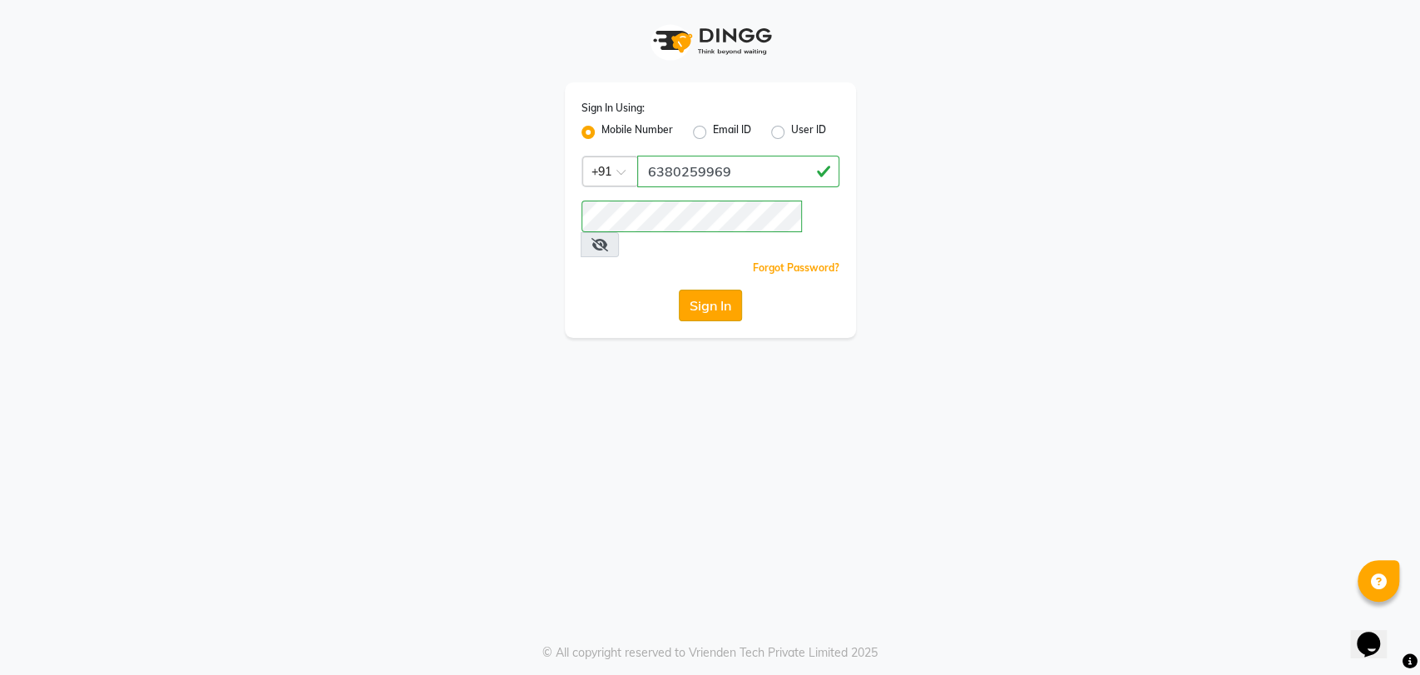
click at [709, 290] on button "Sign In" at bounding box center [710, 306] width 63 height 32
click at [686, 290] on button "Sign In" at bounding box center [710, 306] width 63 height 32
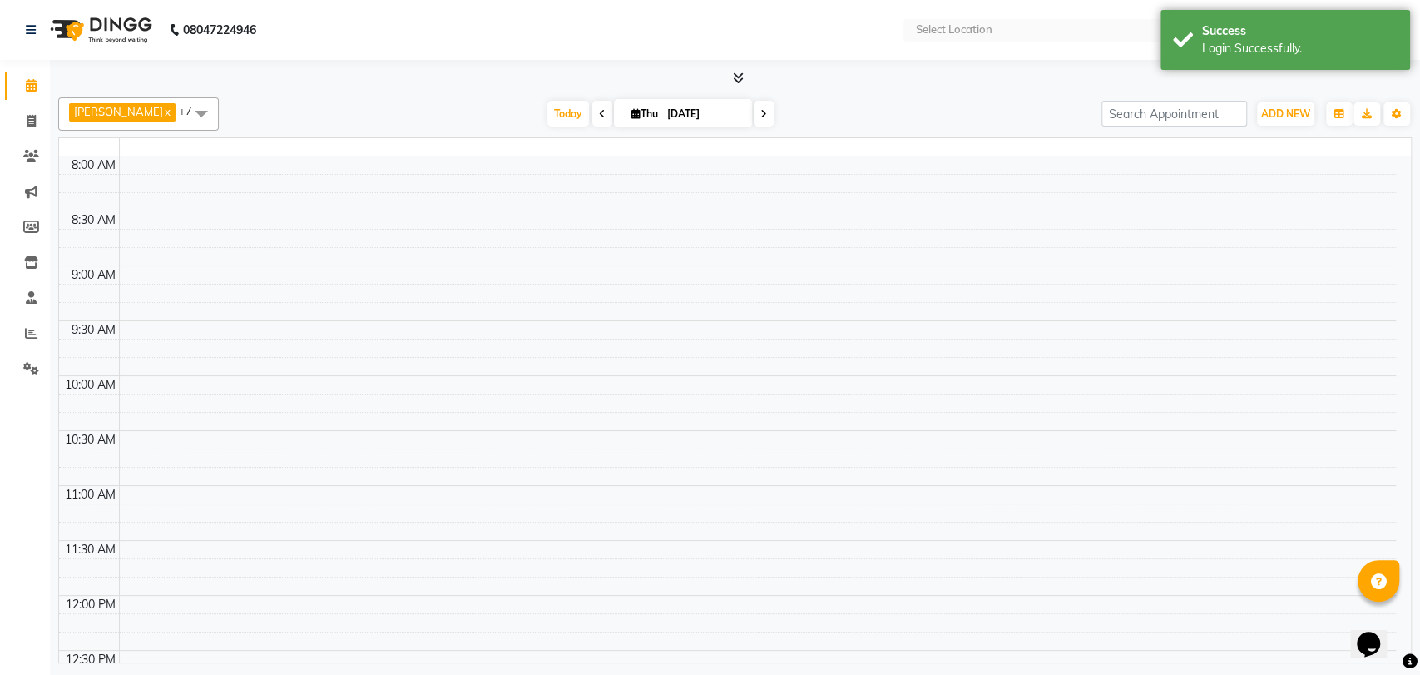
select select "en"
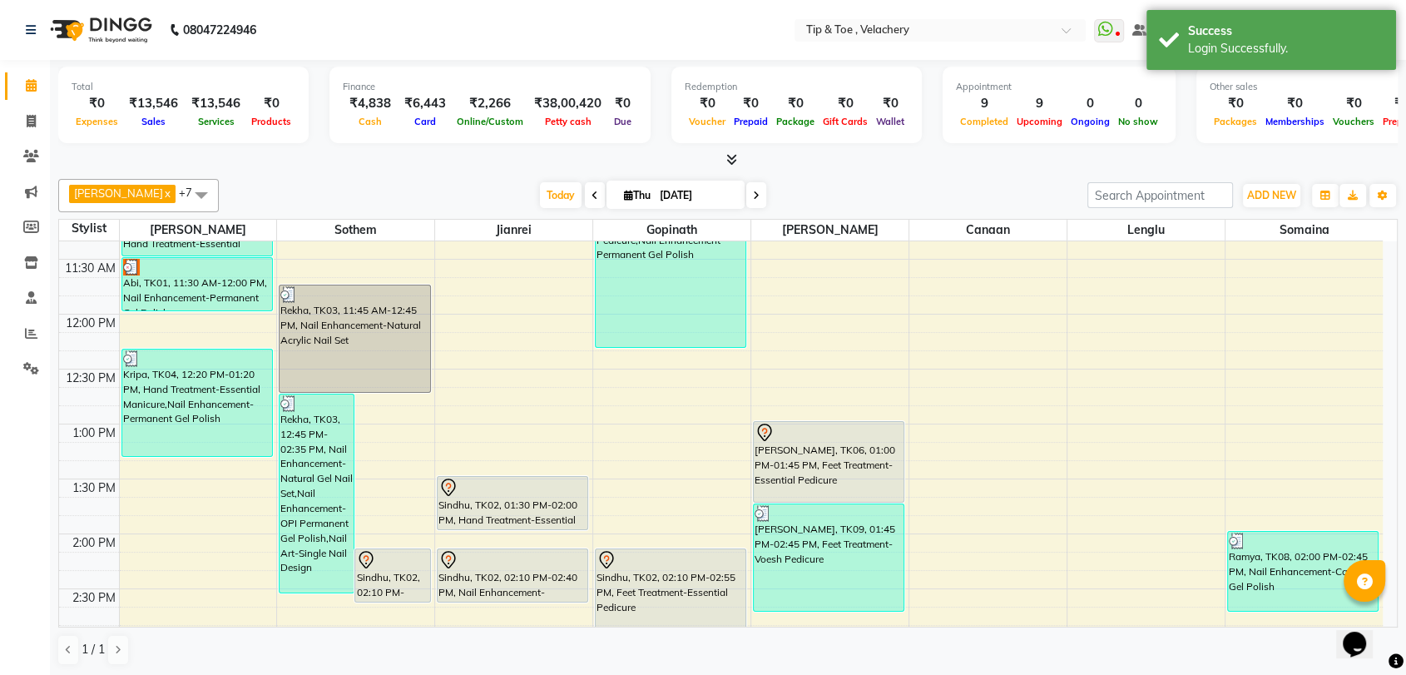
scroll to position [674, 0]
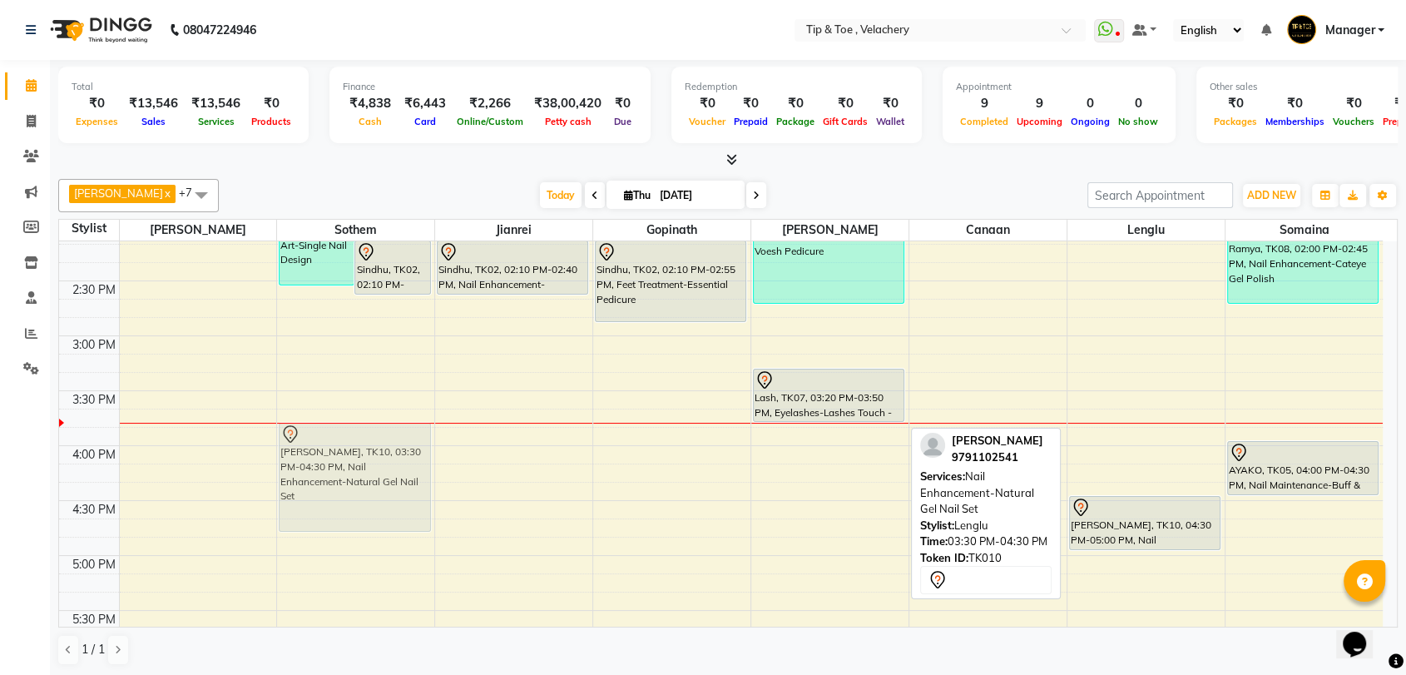
drag, startPoint x: 1152, startPoint y: 394, endPoint x: 358, endPoint y: 438, distance: 795.7
click at [358, 438] on tr "Abi, TK01, 10:30 AM-11:00 AM, Hand Treatment-Essential Manicure Abi, TK01, 11:0…" at bounding box center [721, 390] width 1324 height 1646
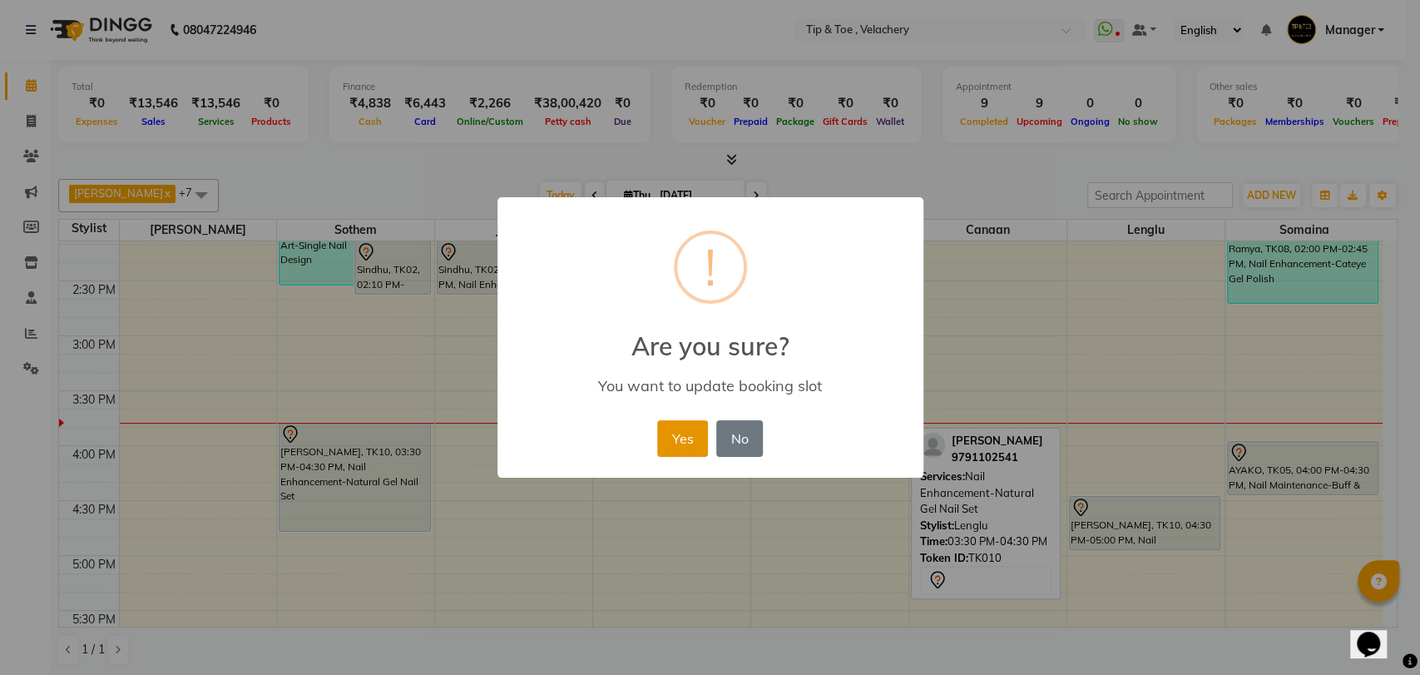
click at [691, 436] on button "Yes" at bounding box center [682, 438] width 51 height 37
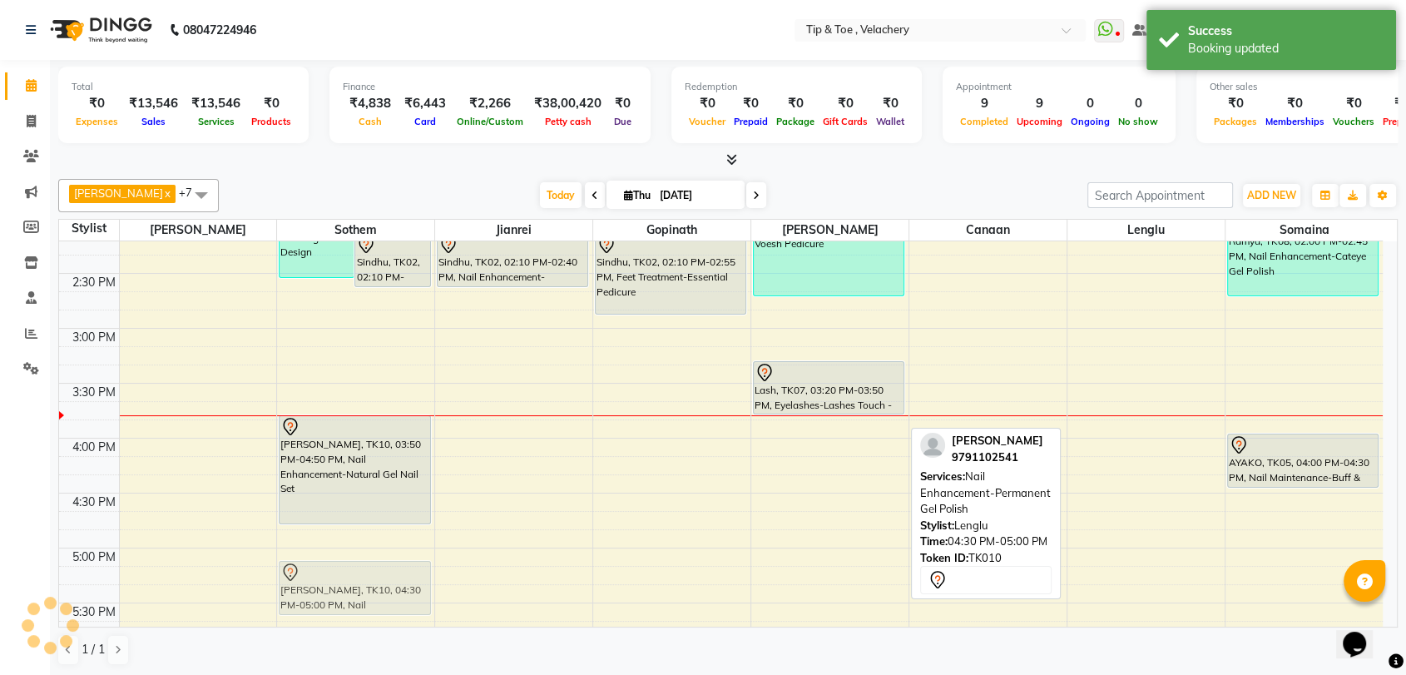
scroll to position [690, 0]
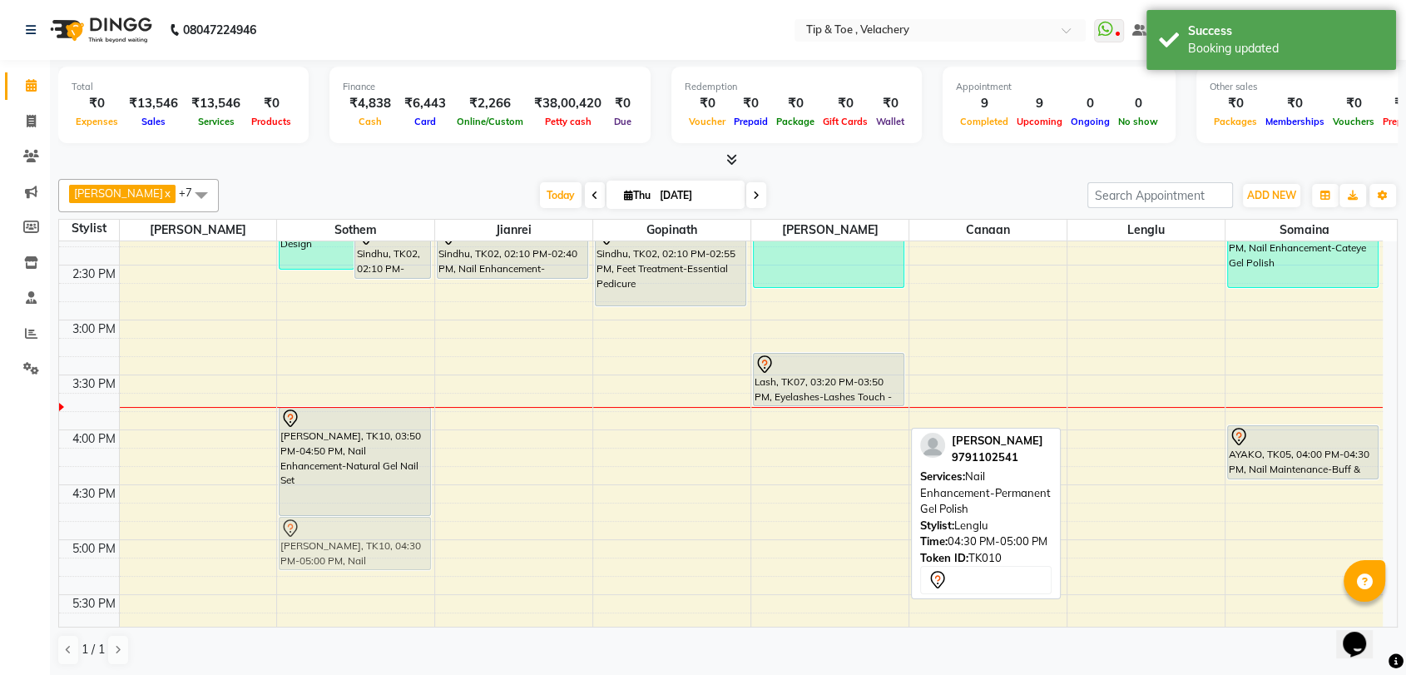
drag, startPoint x: 1150, startPoint y: 531, endPoint x: 325, endPoint y: 550, distance: 824.7
click at [325, 550] on tr "Abi, TK01, 10:30 AM-11:00 AM, Hand Treatment-Essential Manicure Abi, TK01, 11:0…" at bounding box center [721, 375] width 1324 height 1646
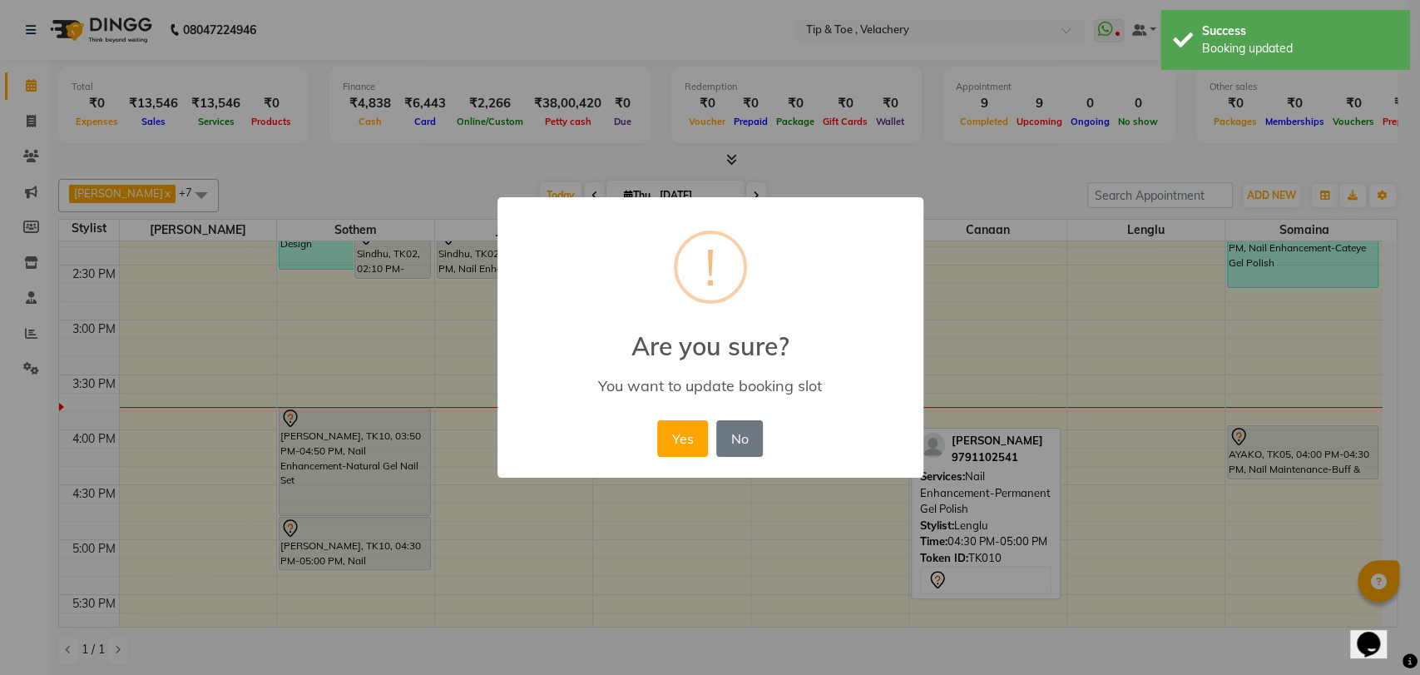
click at [325, 550] on div "× ! Are you sure? You want to update booking slot Yes No No" at bounding box center [710, 337] width 1420 height 675
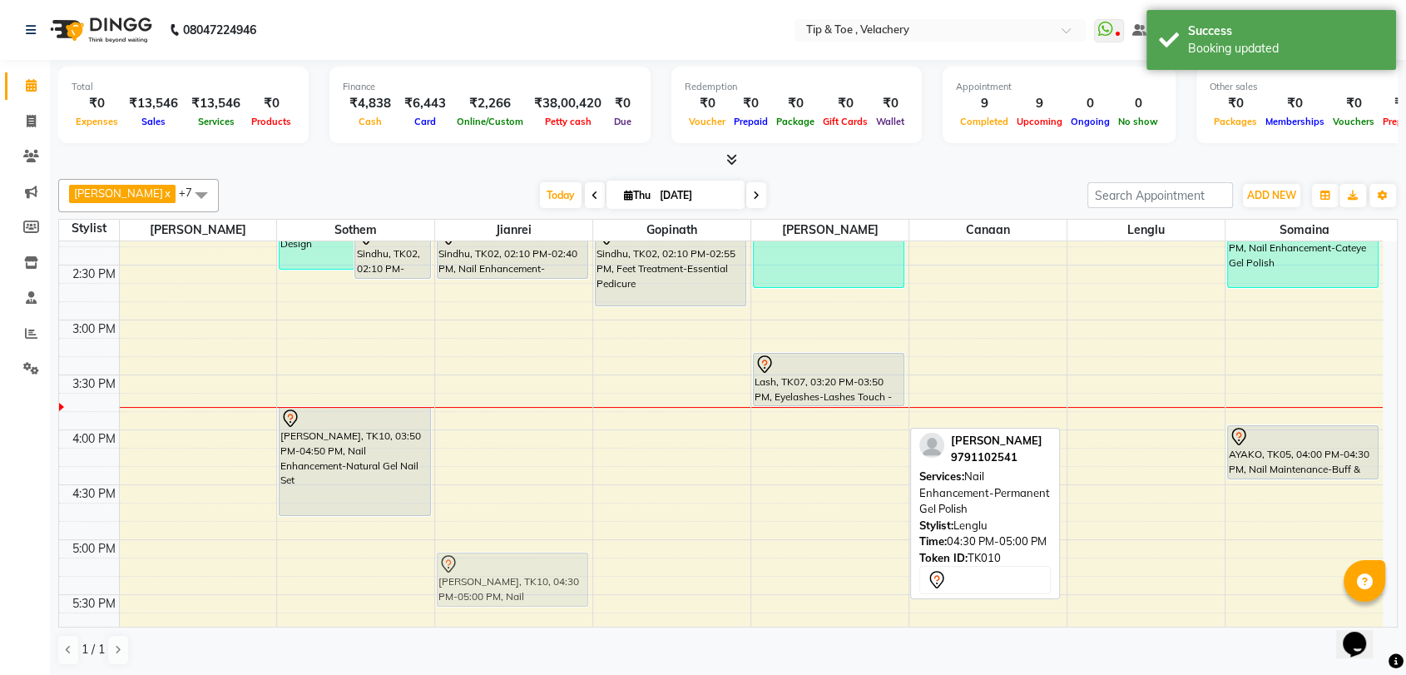
scroll to position [691, 0]
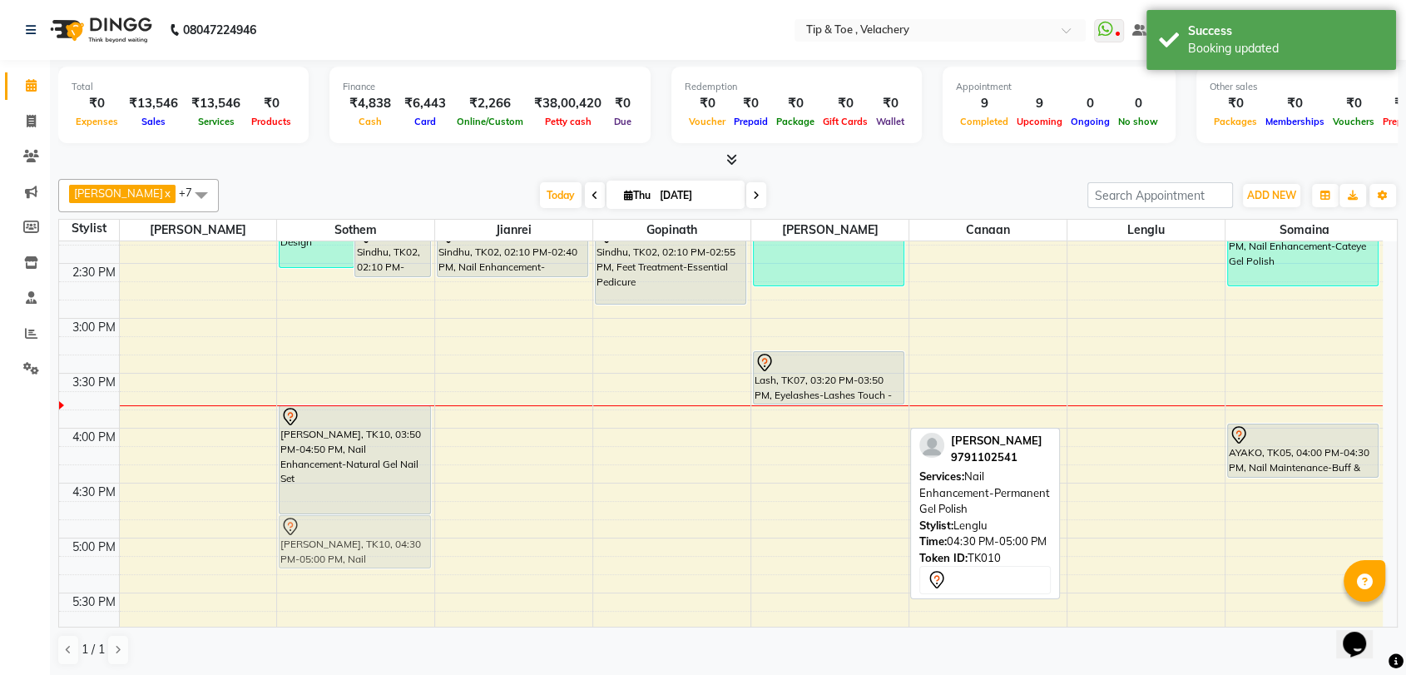
drag, startPoint x: 1103, startPoint y: 523, endPoint x: 353, endPoint y: 550, distance: 750.9
click at [353, 550] on tr "Abi, TK01, 10:30 AM-11:00 AM, Hand Treatment-Essential Manicure Abi, TK01, 11:0…" at bounding box center [721, 373] width 1324 height 1646
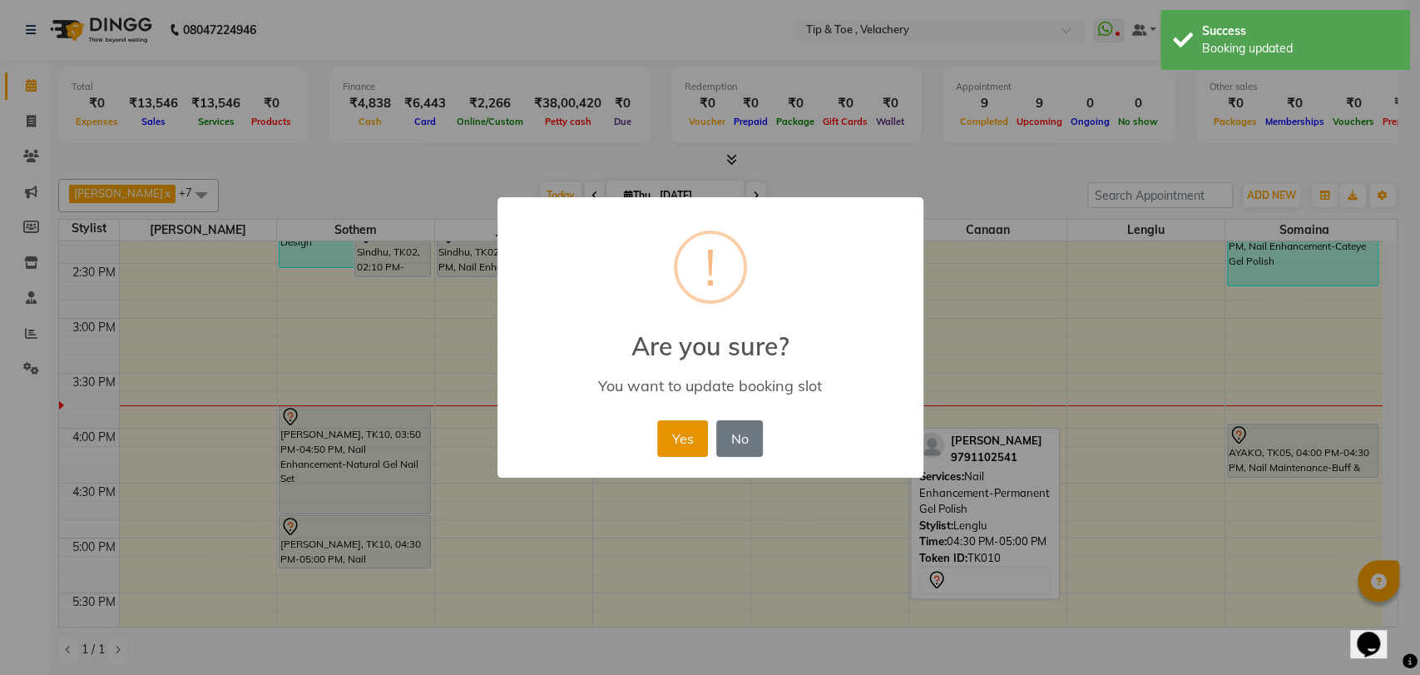
drag, startPoint x: 683, startPoint y: 438, endPoint x: 469, endPoint y: 421, distance: 214.5
click at [683, 438] on button "Yes" at bounding box center [682, 438] width 51 height 37
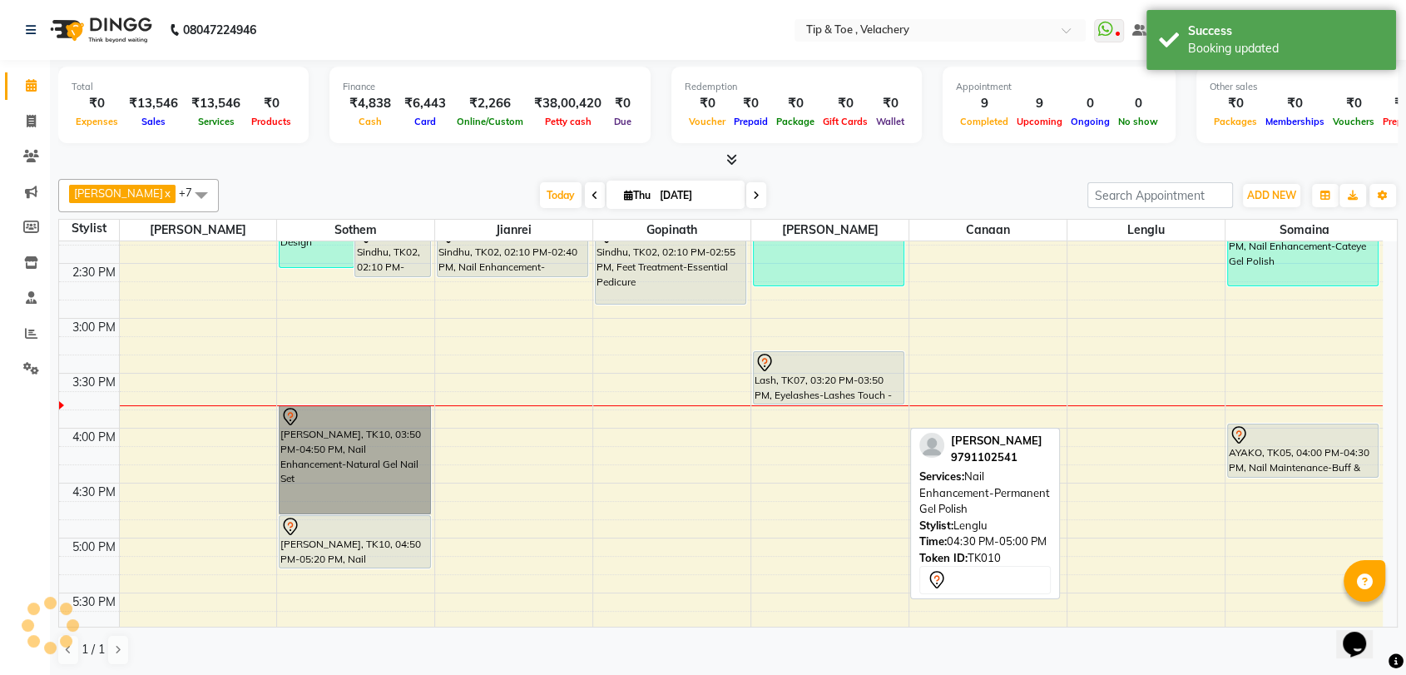
drag, startPoint x: 268, startPoint y: 401, endPoint x: 353, endPoint y: 453, distance: 99.3
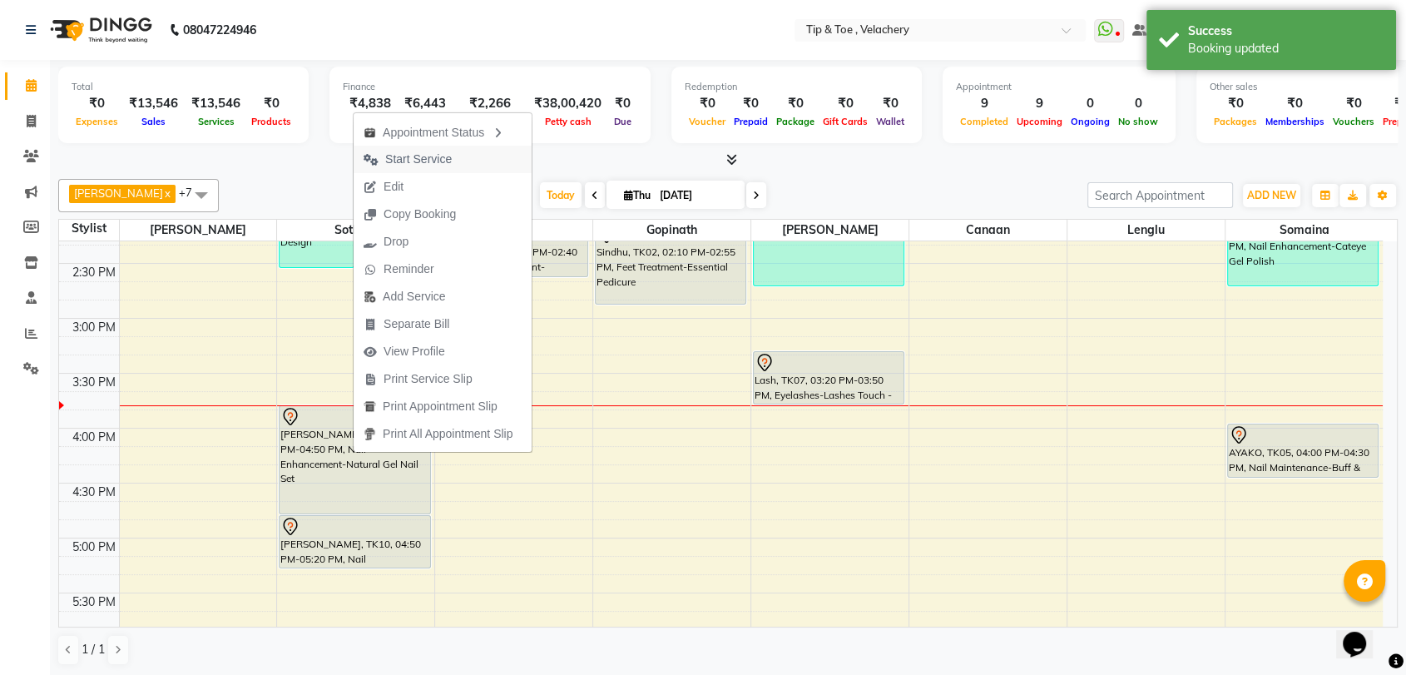
click at [431, 156] on span "Start Service" at bounding box center [418, 159] width 67 height 17
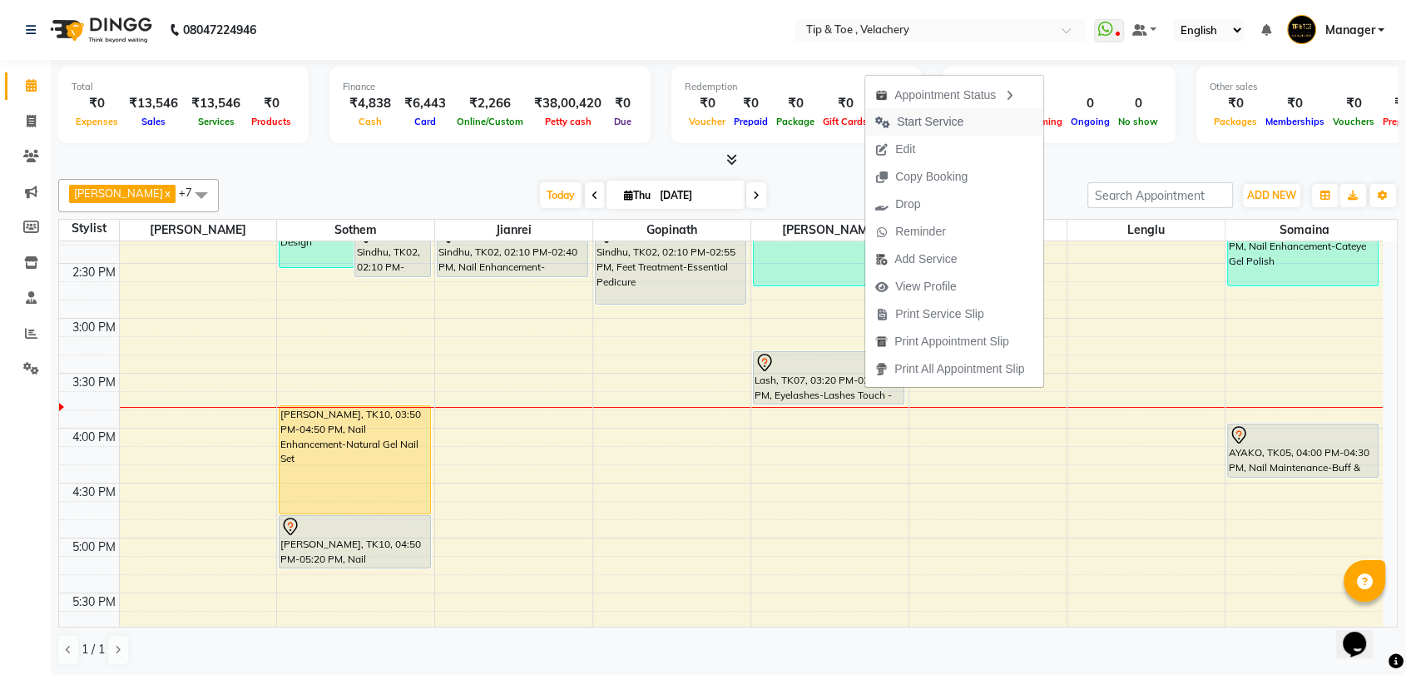
click at [923, 115] on span "Start Service" at bounding box center [930, 121] width 67 height 17
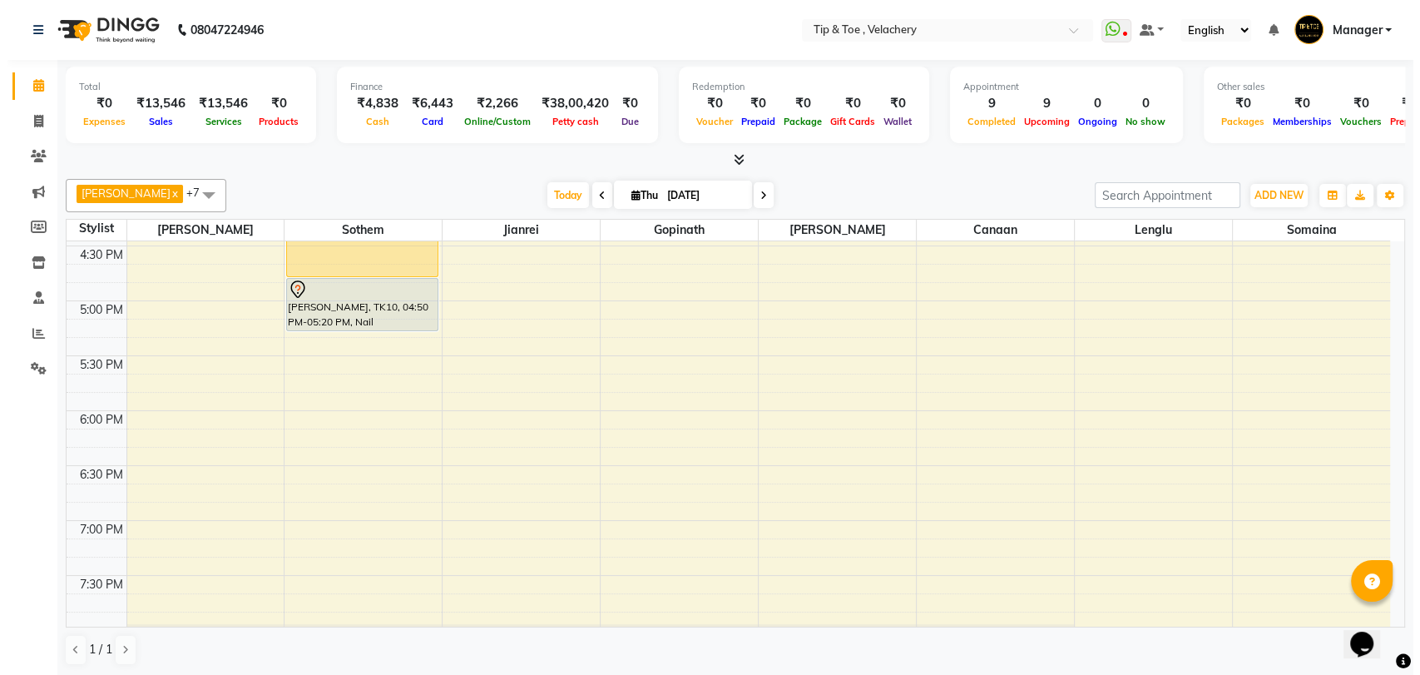
scroll to position [721, 0]
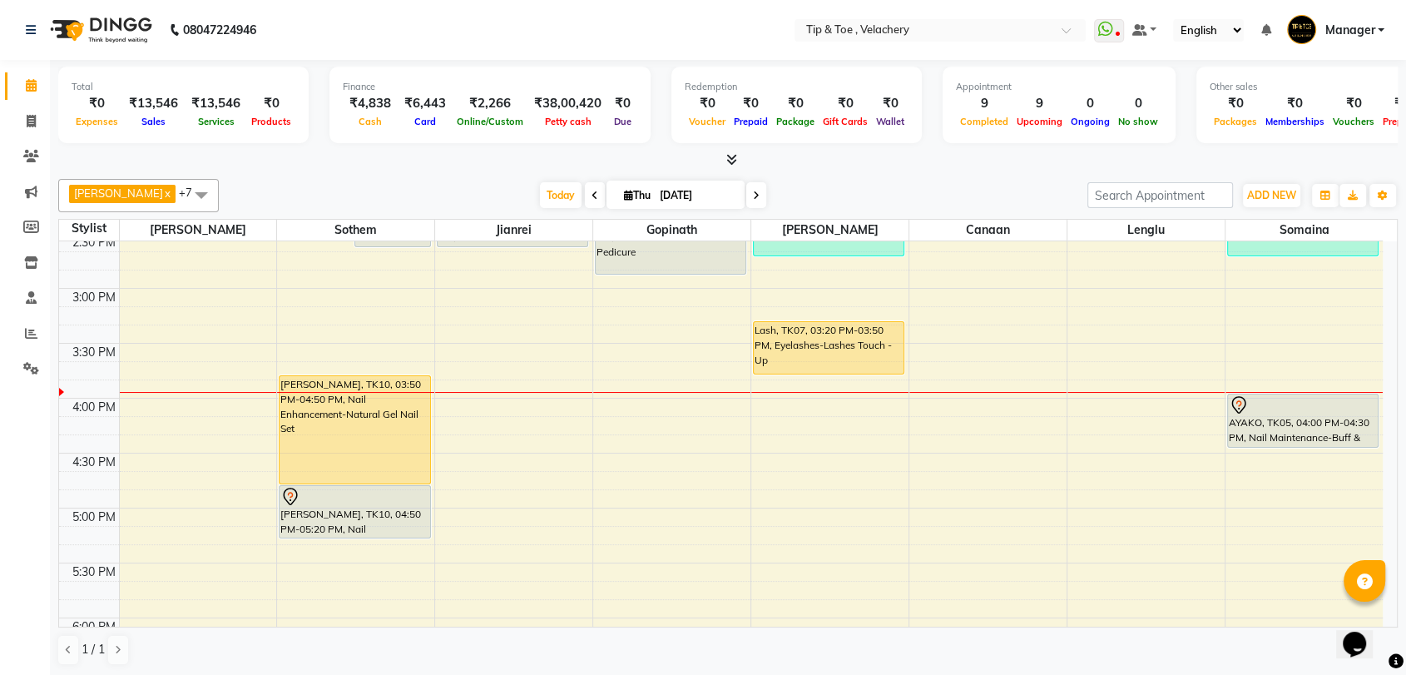
drag, startPoint x: 1404, startPoint y: 463, endPoint x: 1284, endPoint y: 277, distance: 222.0
click at [1404, 463] on div "Total ₹0 Expenses ₹13,546 Sales ₹13,546 Services ₹0 Products Finance ₹4,838 Cas…" at bounding box center [728, 368] width 1356 height 616
click at [1269, 186] on button "ADD NEW Toggle Dropdown" at bounding box center [1271, 195] width 57 height 23
click at [1231, 249] on link "Add Invoice" at bounding box center [1233, 249] width 131 height 22
select select "service"
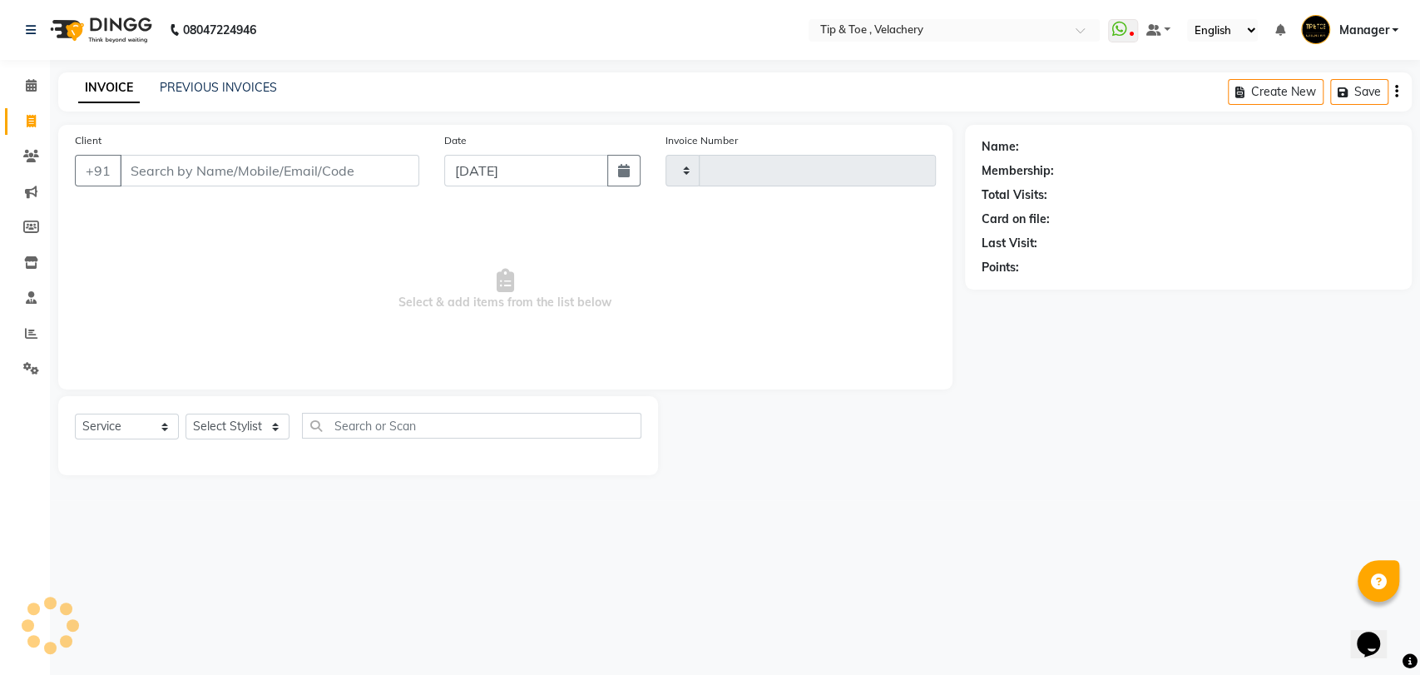
type input "2019"
select select "5863"
type input "99124578244"
click at [379, 169] on span "Add Client" at bounding box center [377, 170] width 66 height 17
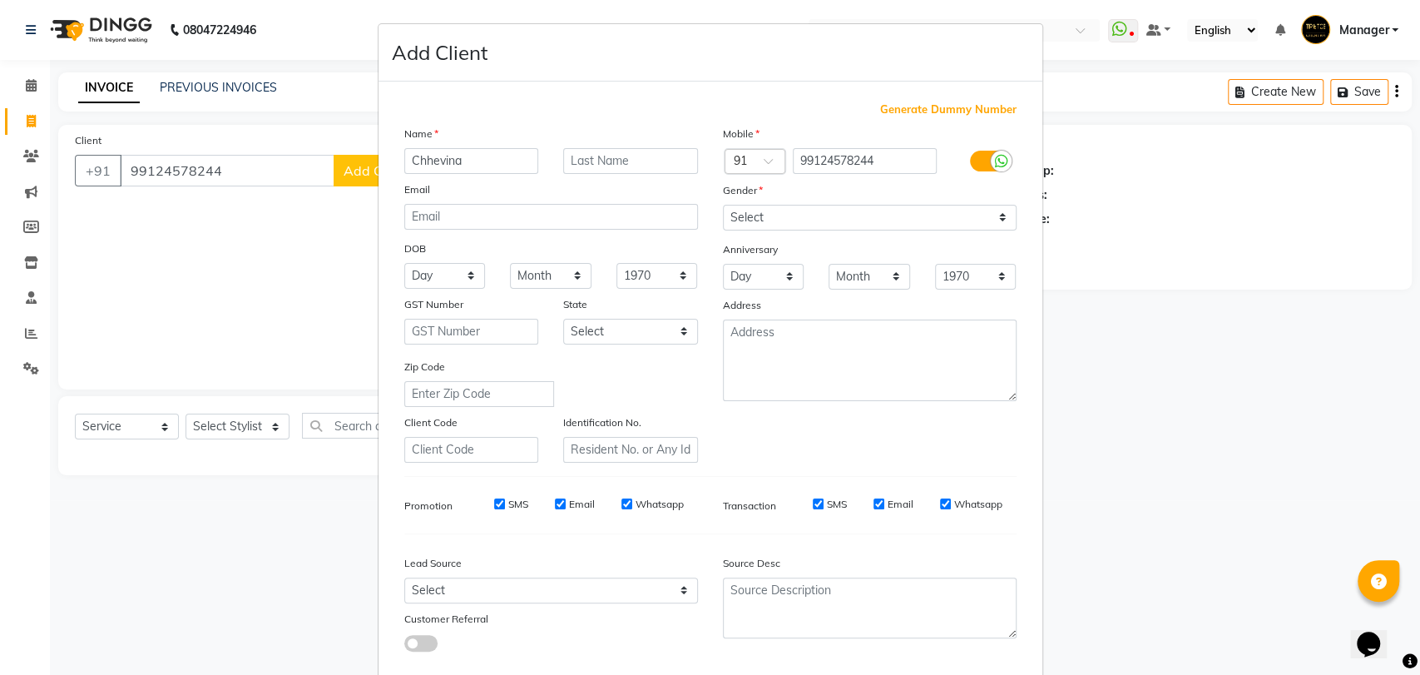
click at [425, 159] on input "Chhevina" at bounding box center [471, 161] width 135 height 26
type input "Cheevina"
click at [813, 222] on select "Select [DEMOGRAPHIC_DATA] [DEMOGRAPHIC_DATA] Other Prefer Not To Say" at bounding box center [870, 218] width 294 height 26
select select "[DEMOGRAPHIC_DATA]"
click at [723, 205] on select "Select [DEMOGRAPHIC_DATA] [DEMOGRAPHIC_DATA] Other Prefer Not To Say" at bounding box center [870, 218] width 294 height 26
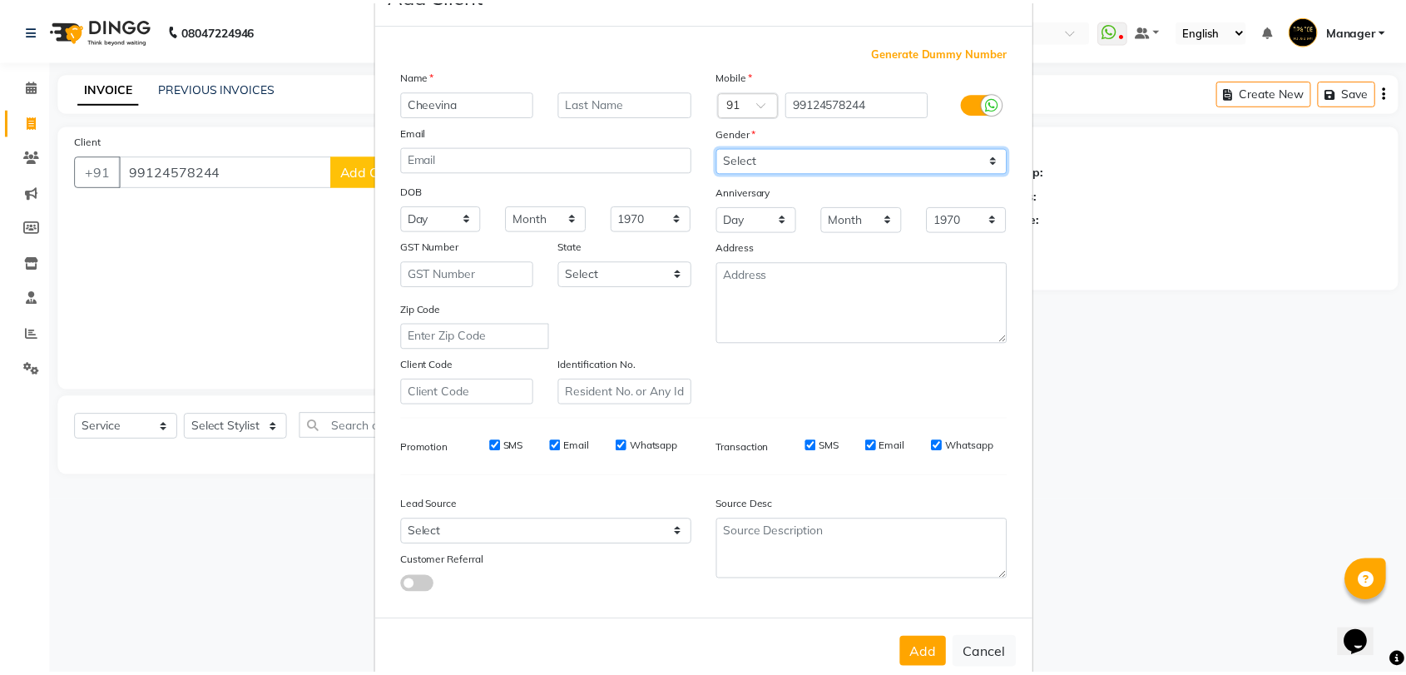
scroll to position [90, 0]
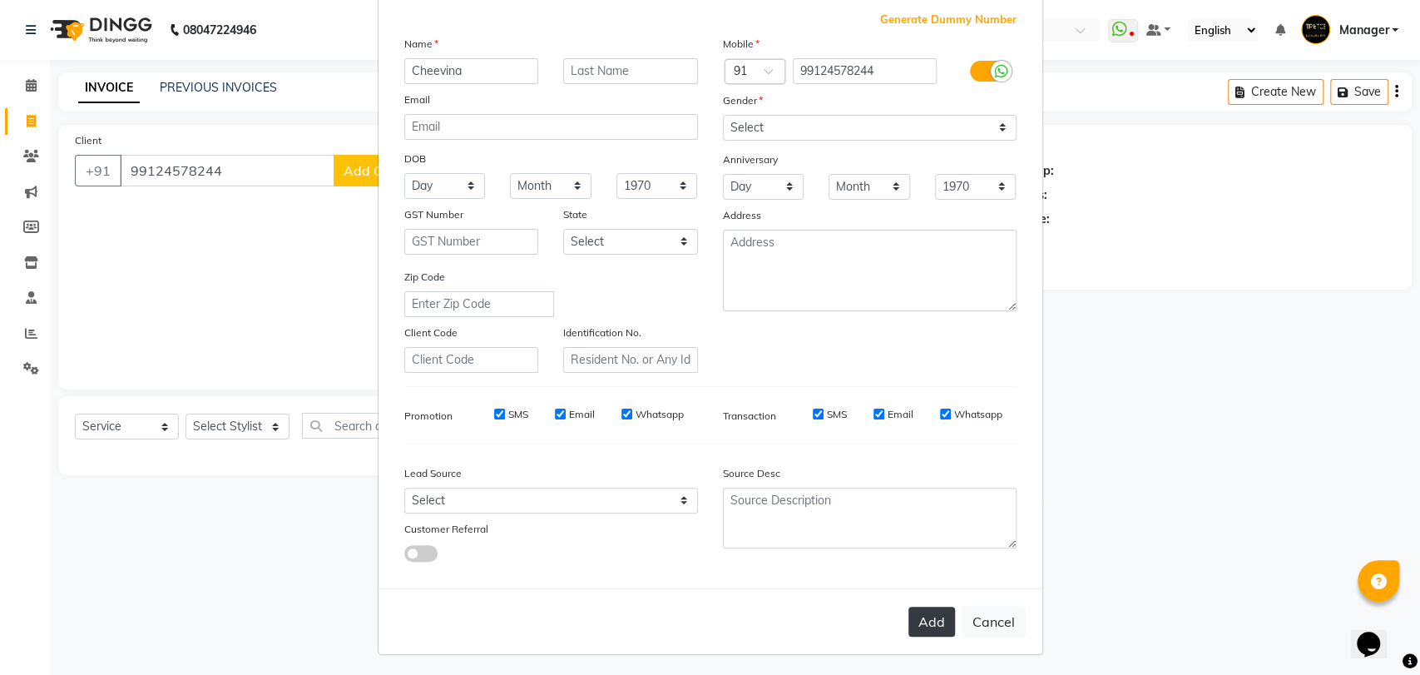
click at [931, 632] on button "Add" at bounding box center [931, 621] width 47 height 30
select select
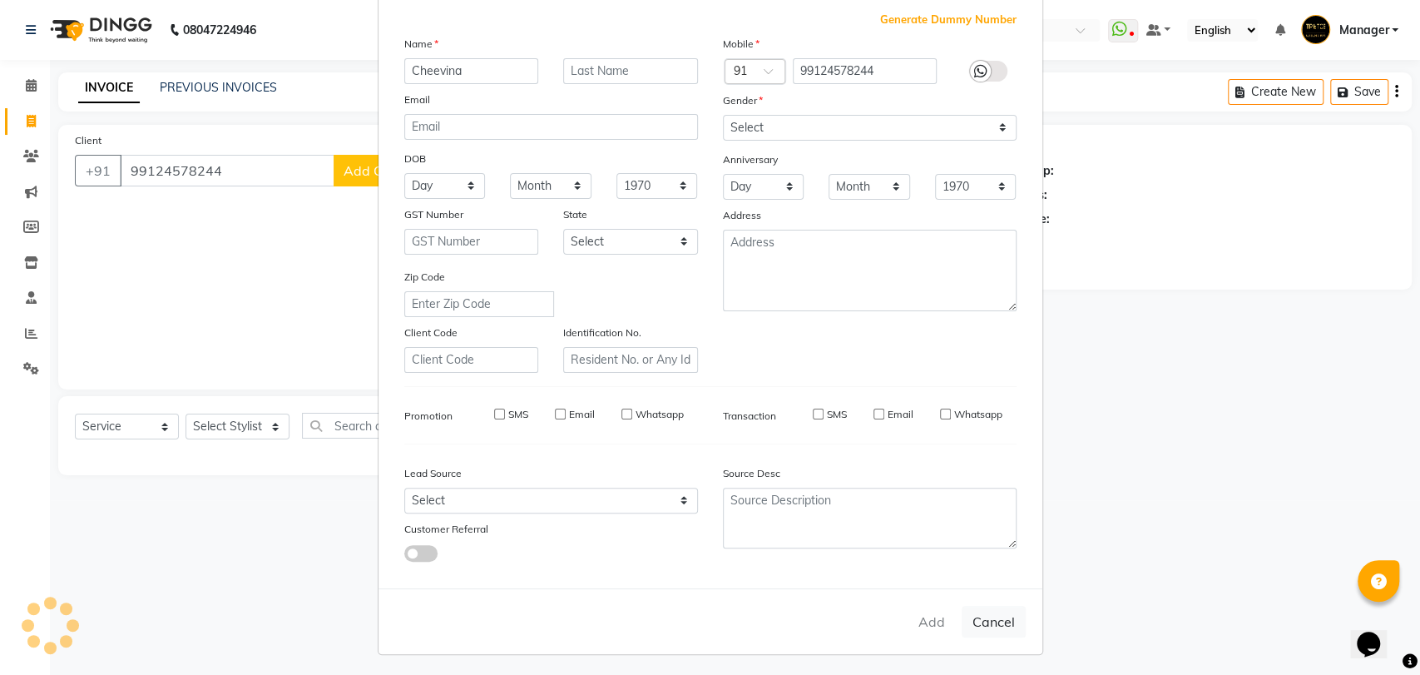
select select
checkbox input "false"
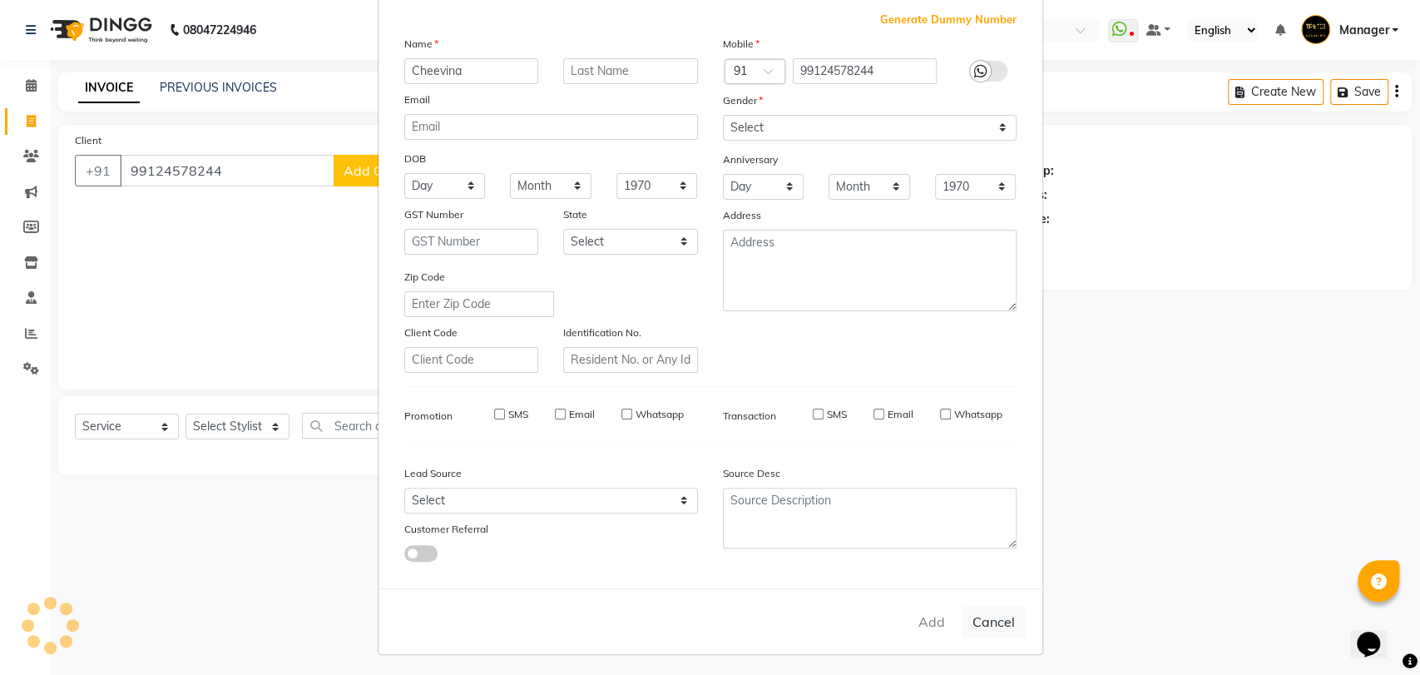
checkbox input "false"
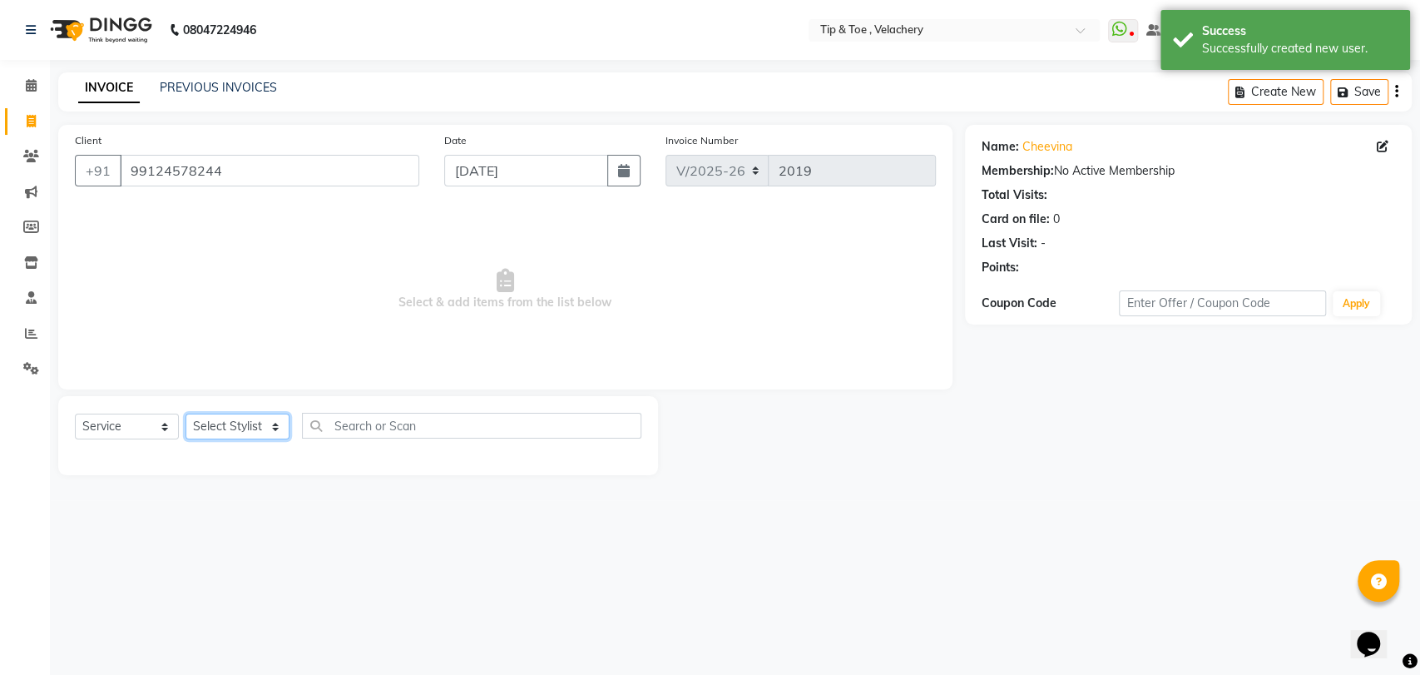
click at [244, 423] on select "Select Stylist [PERSON_NAME] Gopinath Jianrei [PERSON_NAME] Manager [PERSON_NAM…" at bounding box center [238, 426] width 104 height 26
select select "41021"
click at [186, 413] on select "Select Stylist [PERSON_NAME] Gopinath Jianrei [PERSON_NAME] Manager [PERSON_NAM…" at bounding box center [238, 426] width 104 height 26
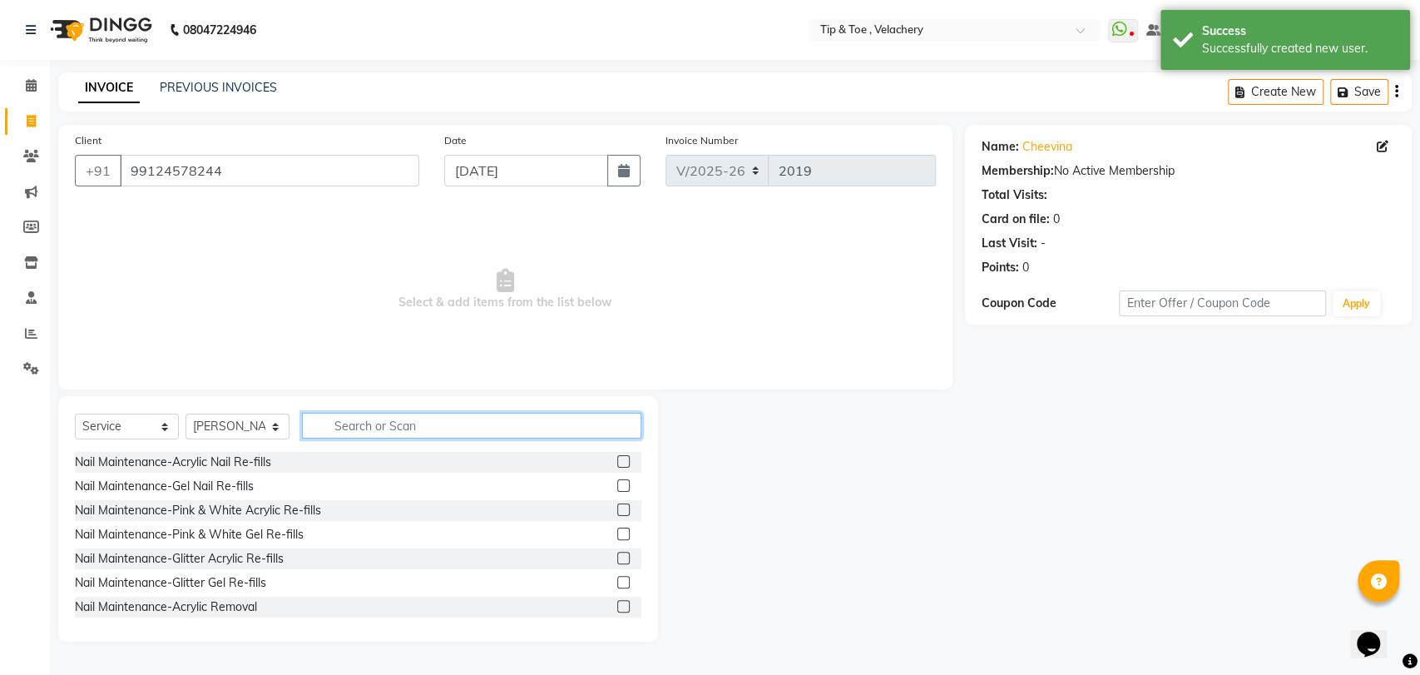
click at [385, 428] on input "text" at bounding box center [471, 426] width 339 height 26
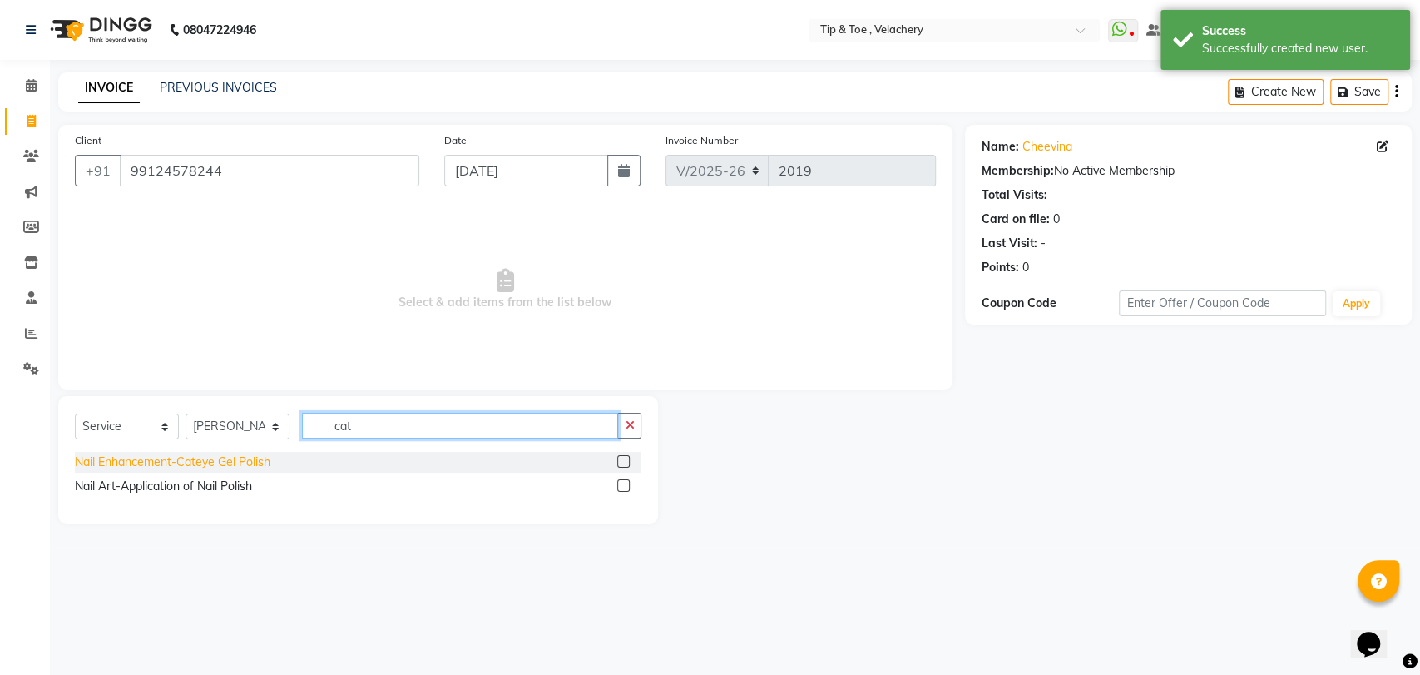
type input "cat"
click at [197, 460] on div "Nail Enhancement-Cateye Gel Polish" at bounding box center [173, 461] width 196 height 17
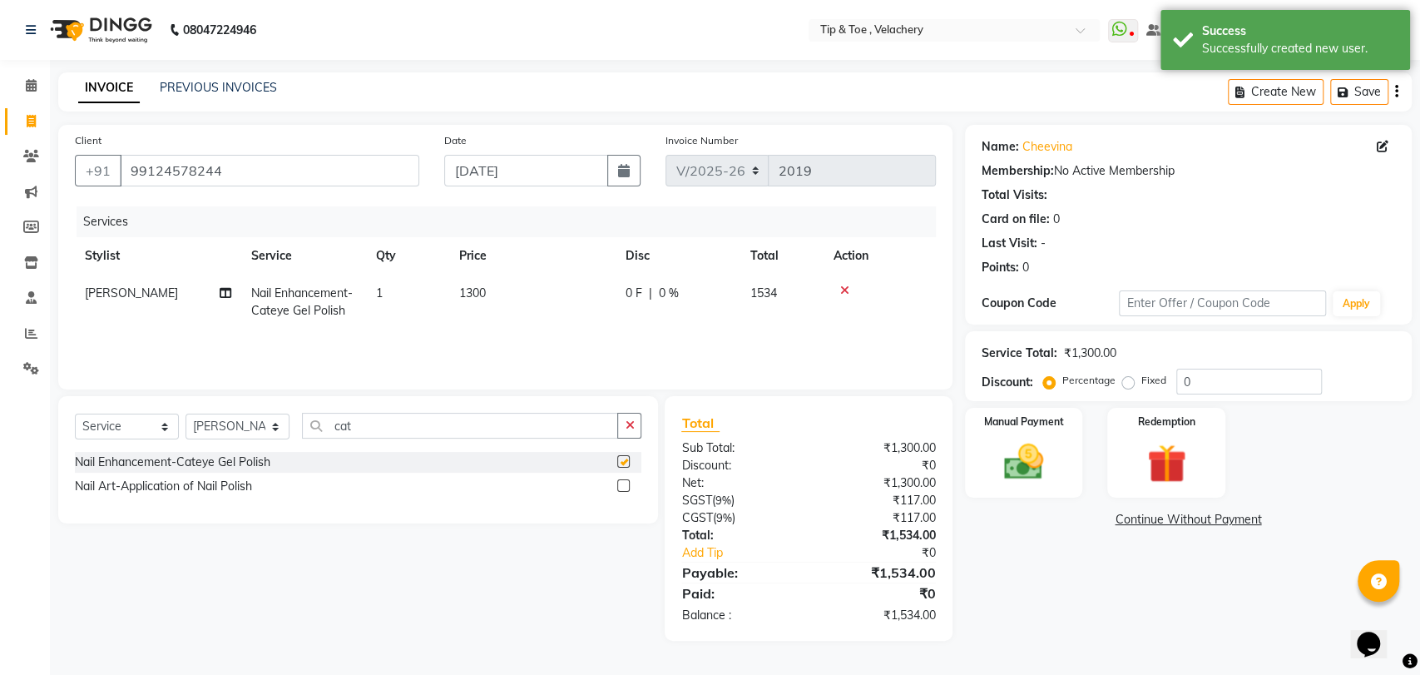
checkbox input "false"
click at [244, 418] on select "Select Stylist [PERSON_NAME] Gopinath Jianrei [PERSON_NAME] Manager [PERSON_NAM…" at bounding box center [238, 426] width 104 height 26
select select "56374"
click at [186, 413] on select "Select Stylist [PERSON_NAME] Gopinath Jianrei [PERSON_NAME] Manager [PERSON_NAM…" at bounding box center [238, 426] width 104 height 26
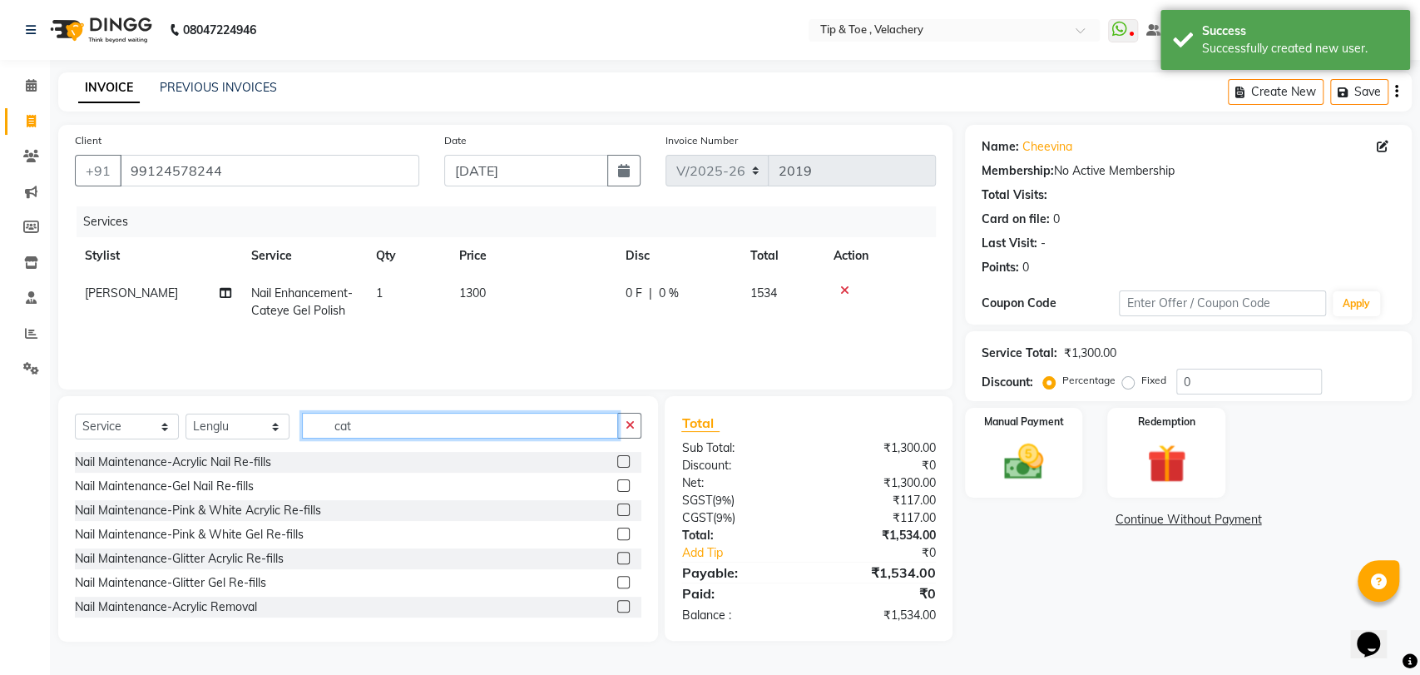
drag, startPoint x: 369, startPoint y: 423, endPoint x: 250, endPoint y: 433, distance: 118.5
click at [250, 433] on div "Select Service Product Membership Package Voucher Prepaid Gift Card Select Styl…" at bounding box center [358, 432] width 567 height 39
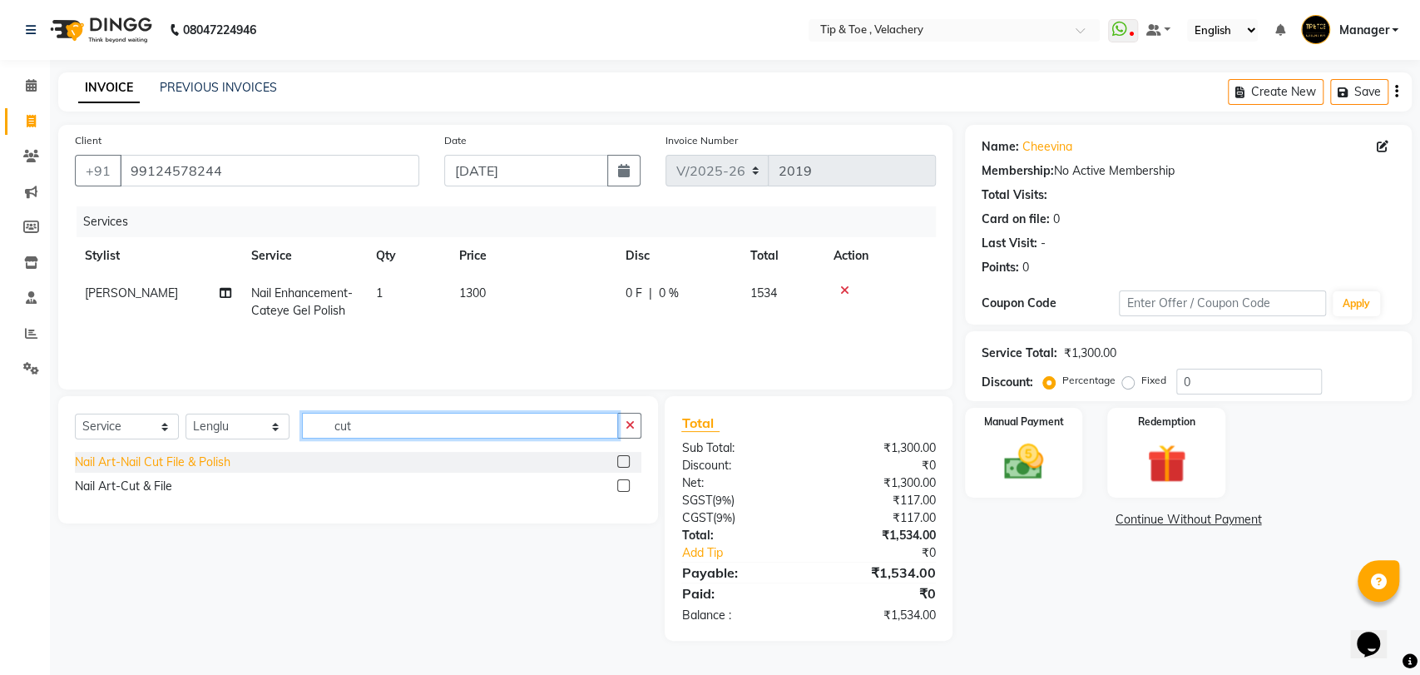
type input "cut"
click at [212, 459] on div "Nail Art-Nail Cut File & Polish" at bounding box center [153, 461] width 156 height 17
checkbox input "false"
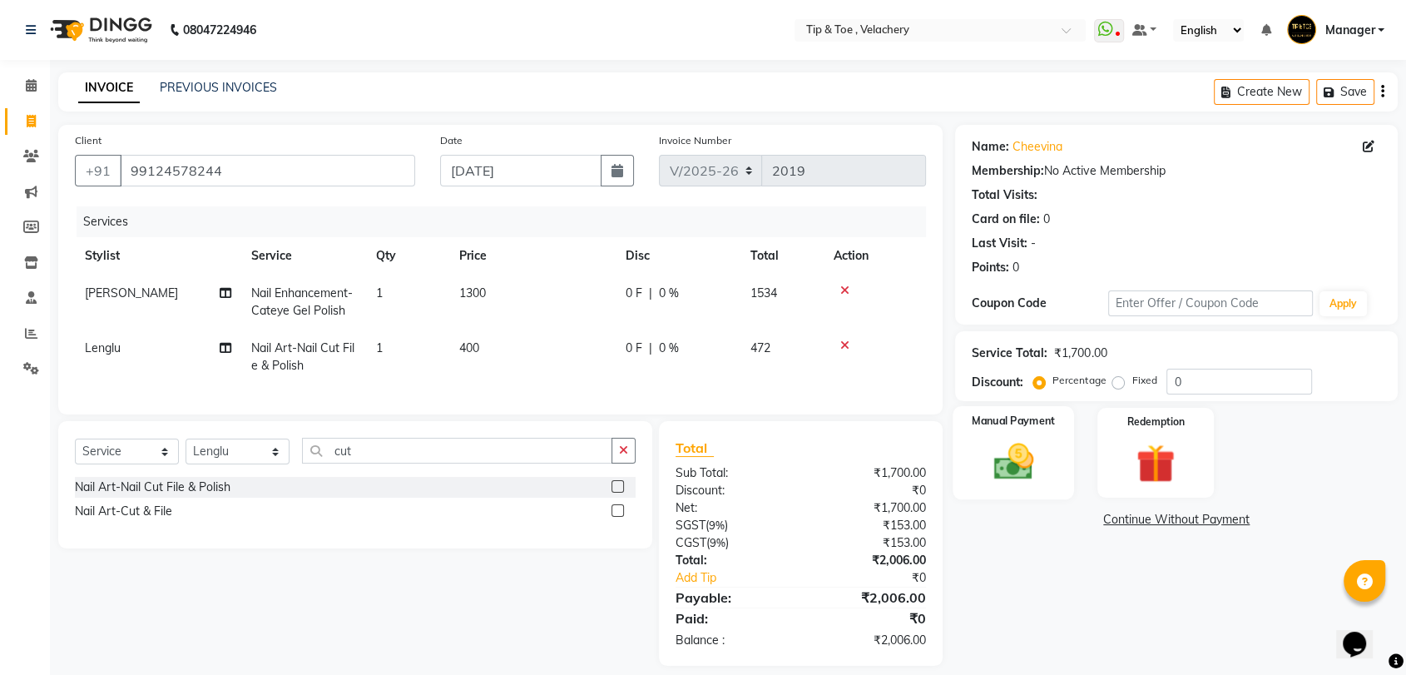
scroll to position [29, 0]
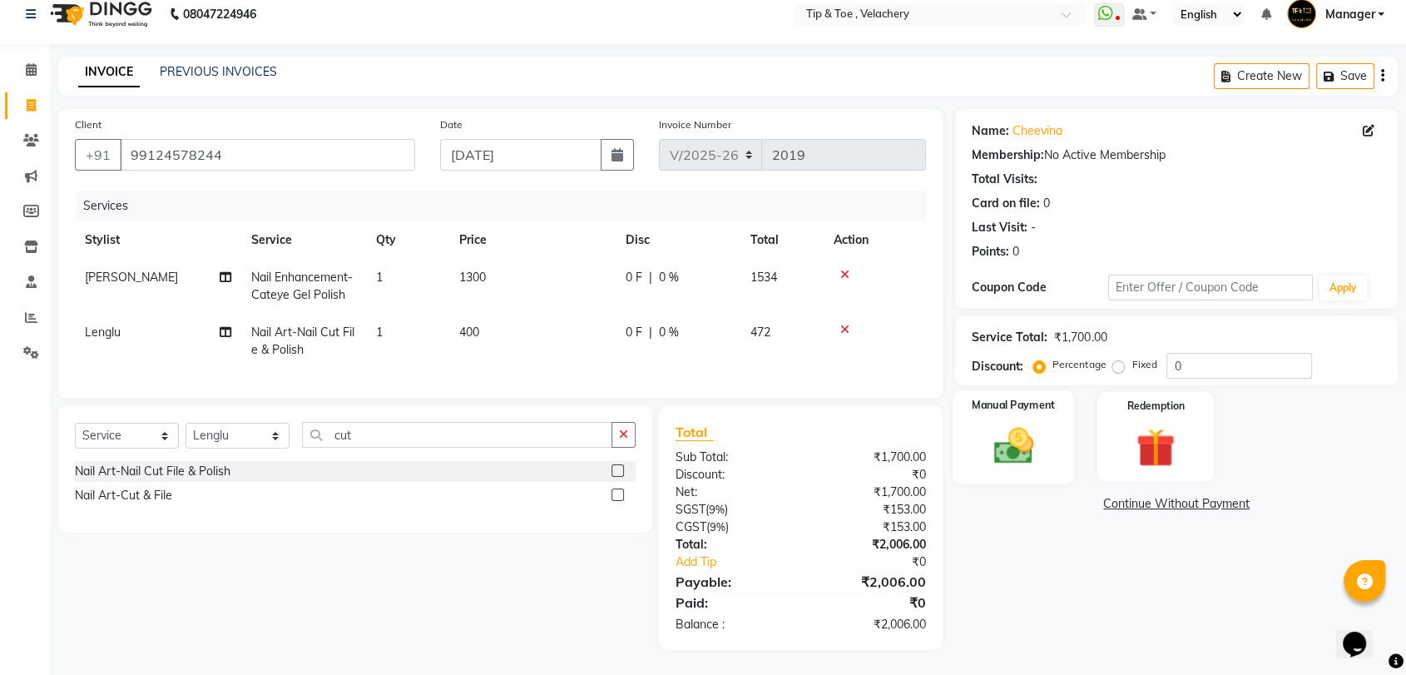
click at [1022, 441] on img at bounding box center [1013, 446] width 65 height 47
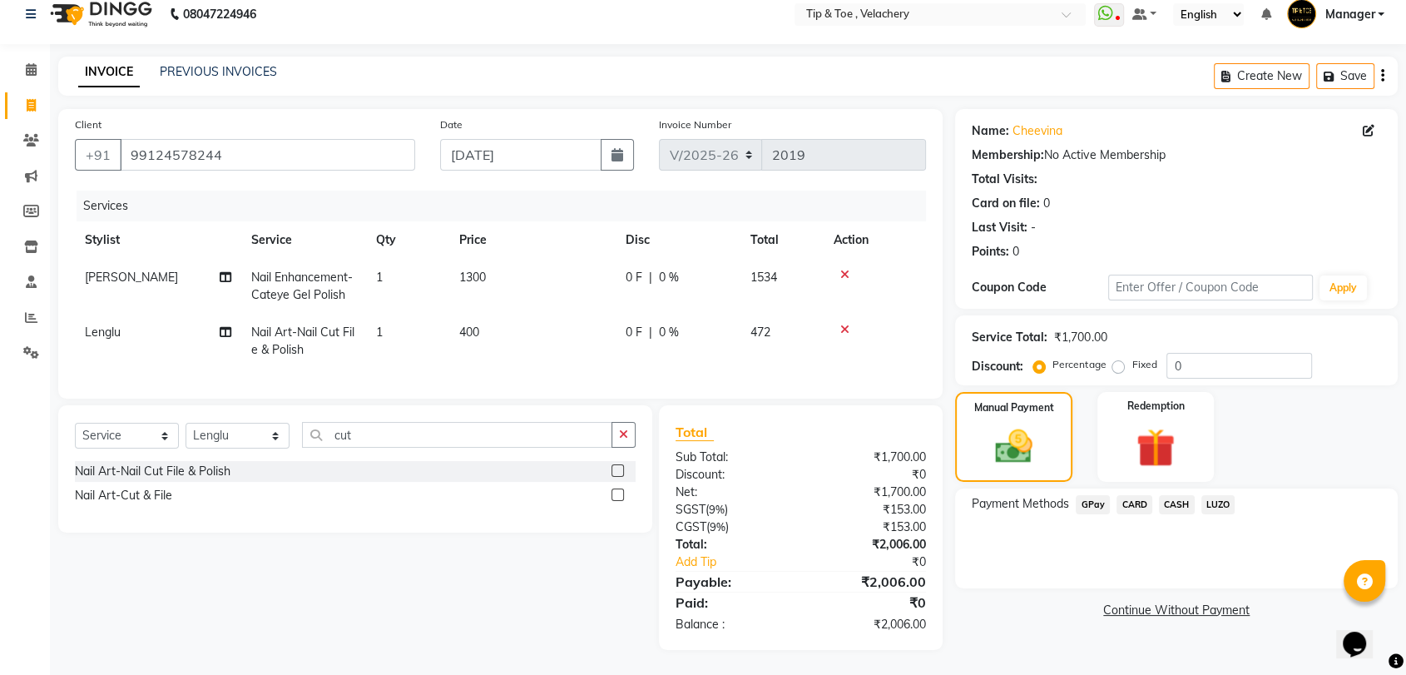
click at [1180, 495] on span "CASH" at bounding box center [1177, 504] width 36 height 19
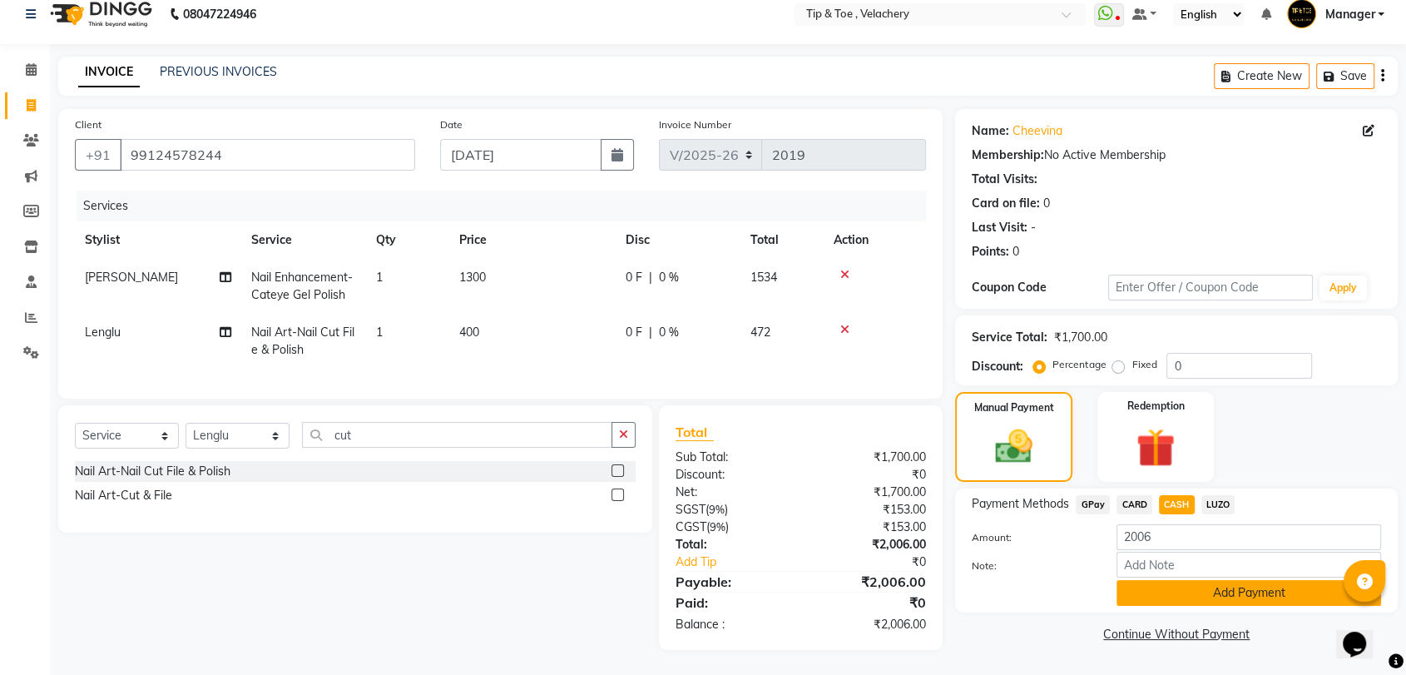
click at [1176, 580] on button "Add Payment" at bounding box center [1248, 593] width 265 height 26
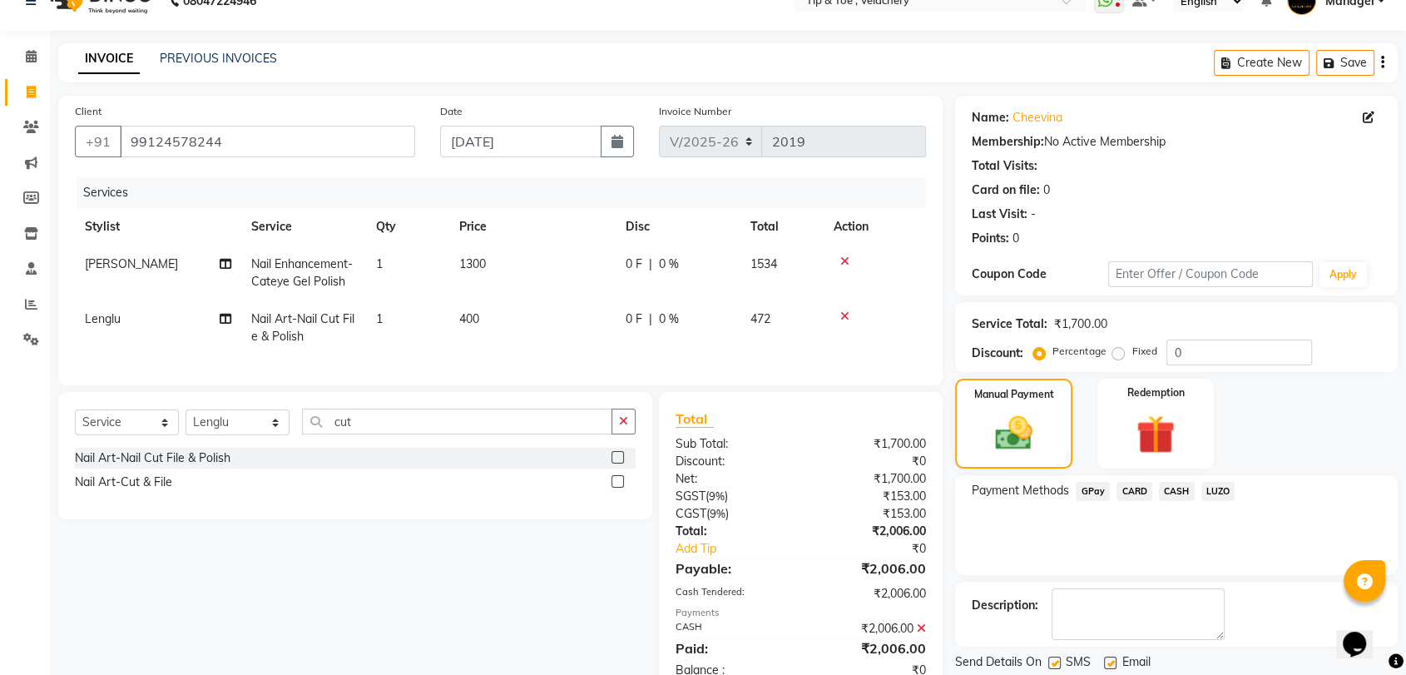
scroll to position [88, 0]
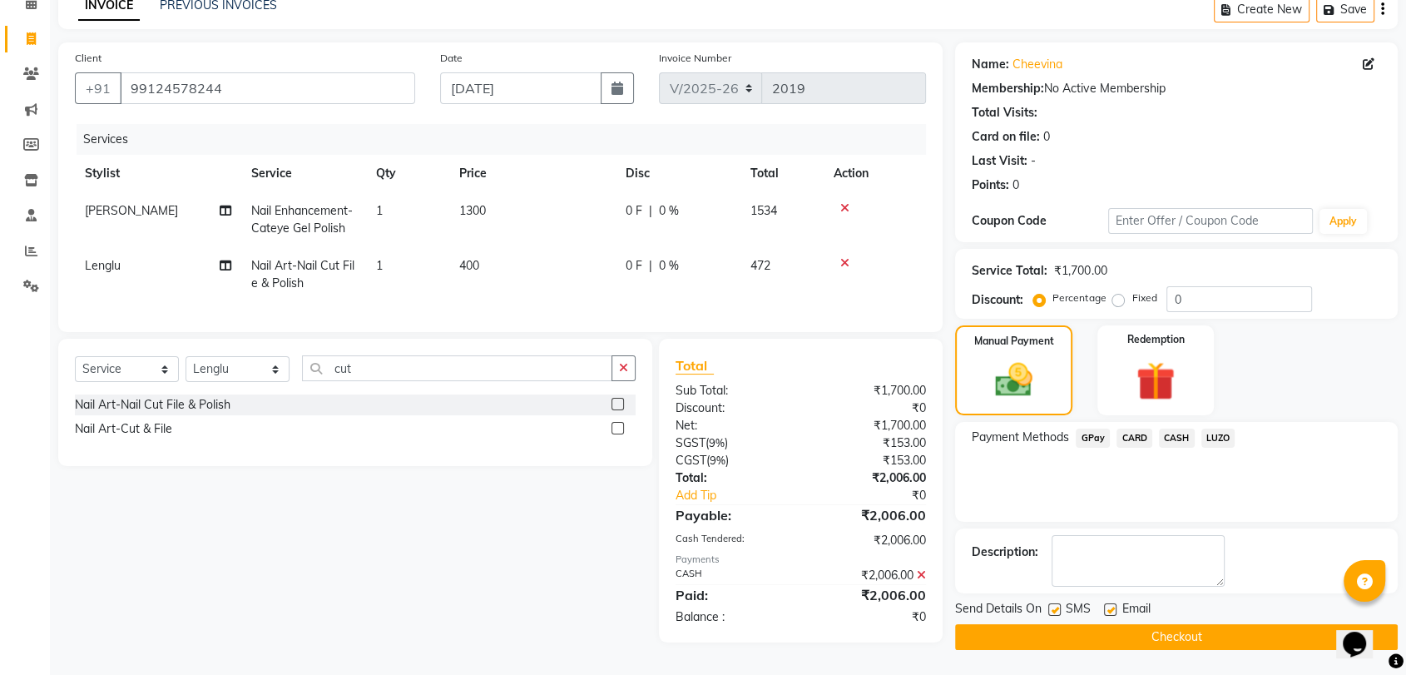
click at [1116, 601] on div "Email" at bounding box center [1133, 610] width 59 height 21
click at [1107, 608] on div at bounding box center [1109, 611] width 11 height 17
click at [1111, 603] on label at bounding box center [1110, 609] width 12 height 12
click at [1111, 605] on input "checkbox" at bounding box center [1109, 610] width 11 height 11
checkbox input "false"
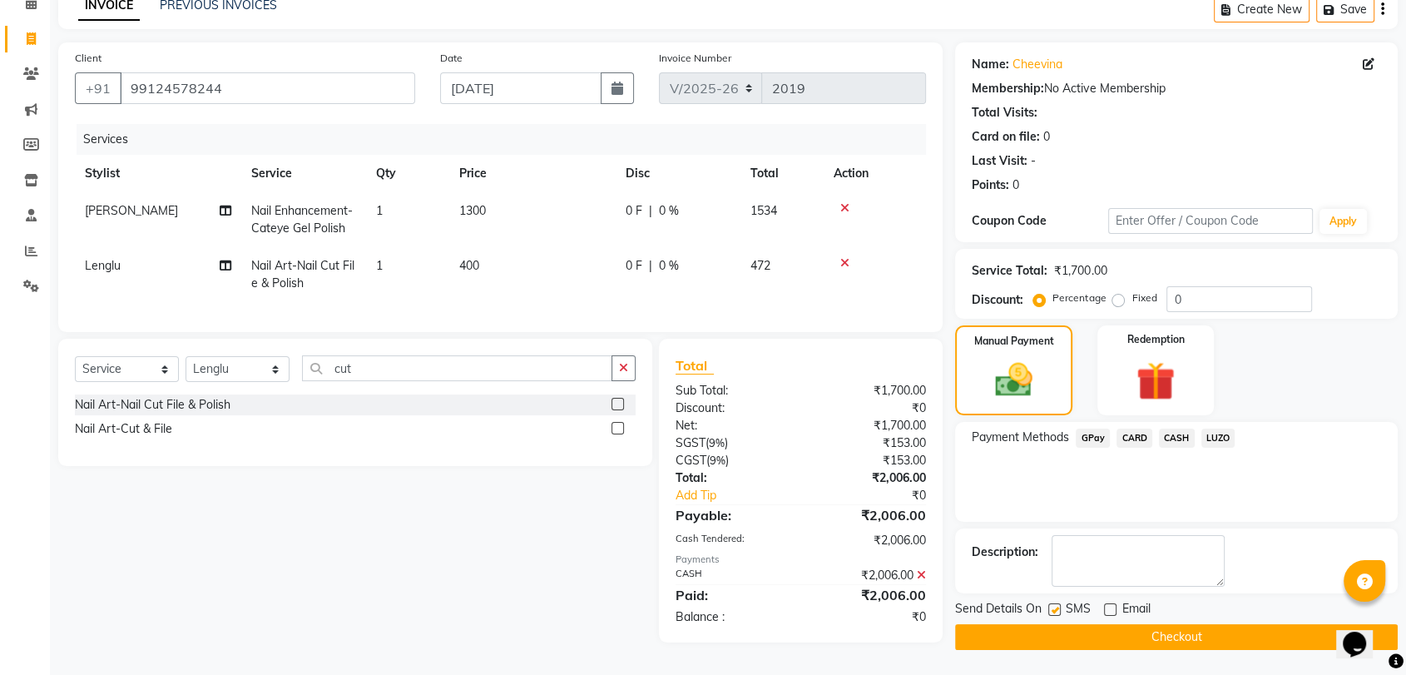
click at [1178, 626] on button "Checkout" at bounding box center [1176, 637] width 443 height 26
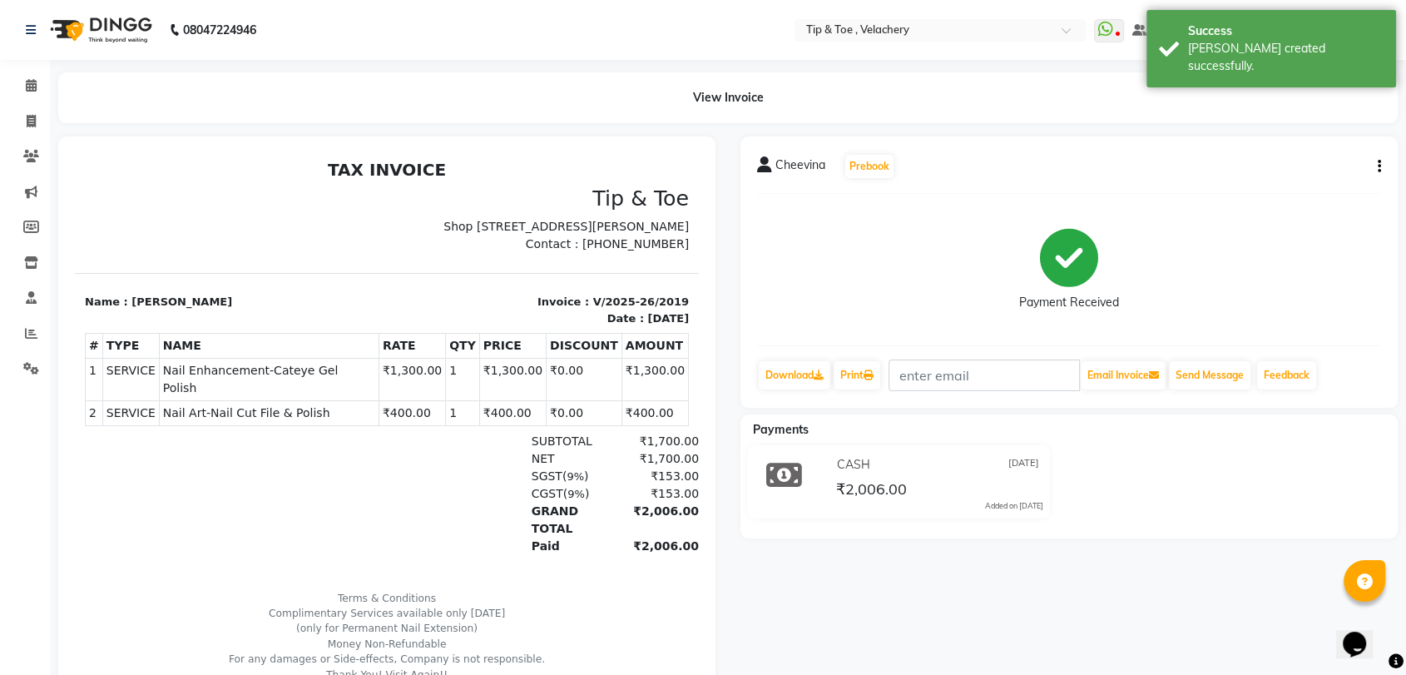
click at [244, 382] on span "Nail Enhancement-Cateye Gel Polish" at bounding box center [269, 379] width 212 height 35
copy tr "Nail Enhancement-Cateye Gel Polish"
click at [262, 414] on span "Nail Art-Nail Cut File & Polish" at bounding box center [269, 412] width 212 height 17
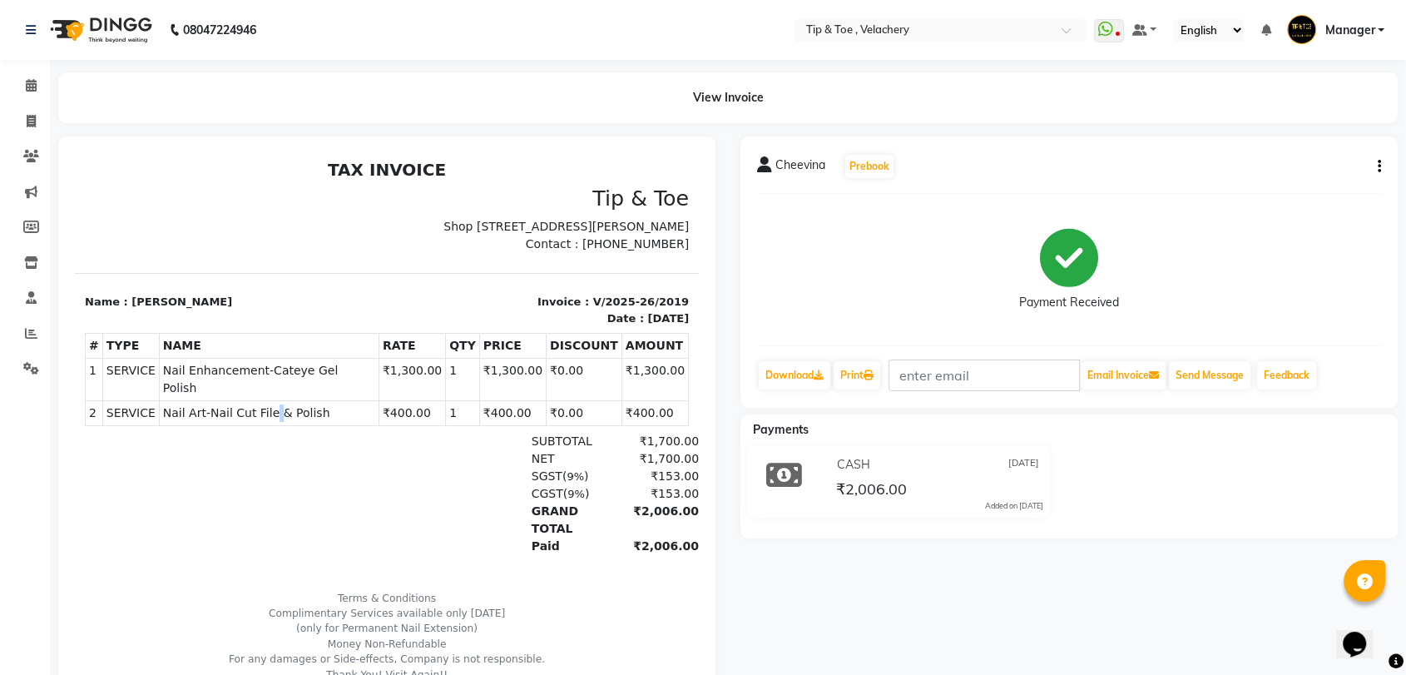
click at [262, 414] on span "Nail Art-Nail Cut File & Polish" at bounding box center [269, 412] width 212 height 17
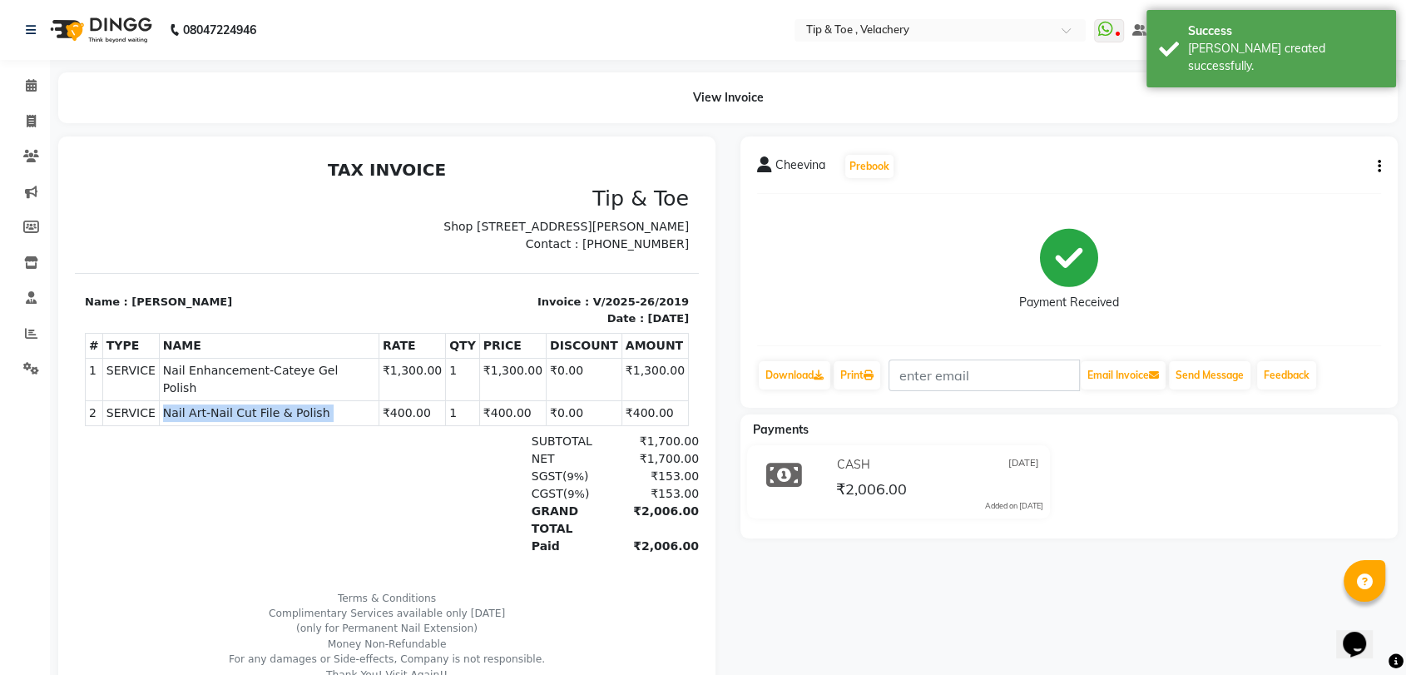
click at [262, 414] on span "Nail Art-Nail Cut File & Polish" at bounding box center [269, 412] width 212 height 17
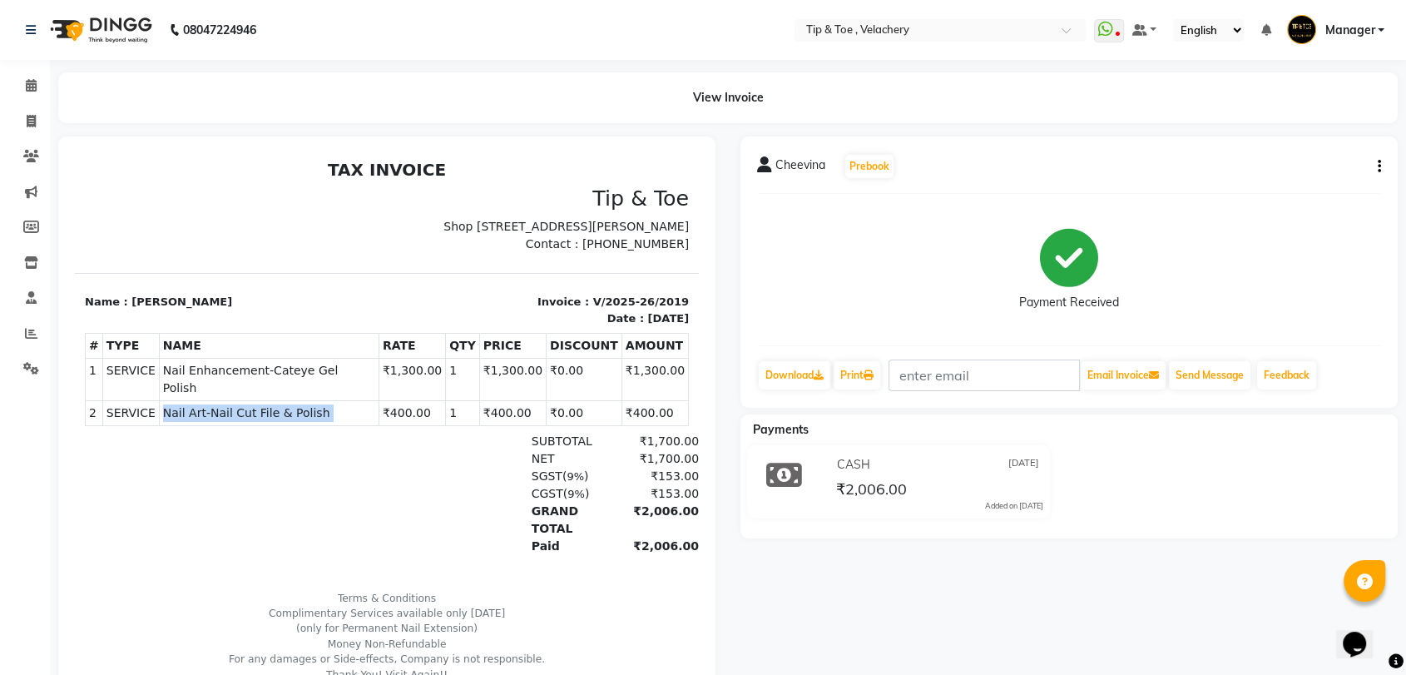
copy tr "Nail Art-Nail Cut File & Polish"
drag, startPoint x: 27, startPoint y: 86, endPoint x: 81, endPoint y: 94, distance: 53.9
click at [27, 86] on icon at bounding box center [31, 85] width 11 height 12
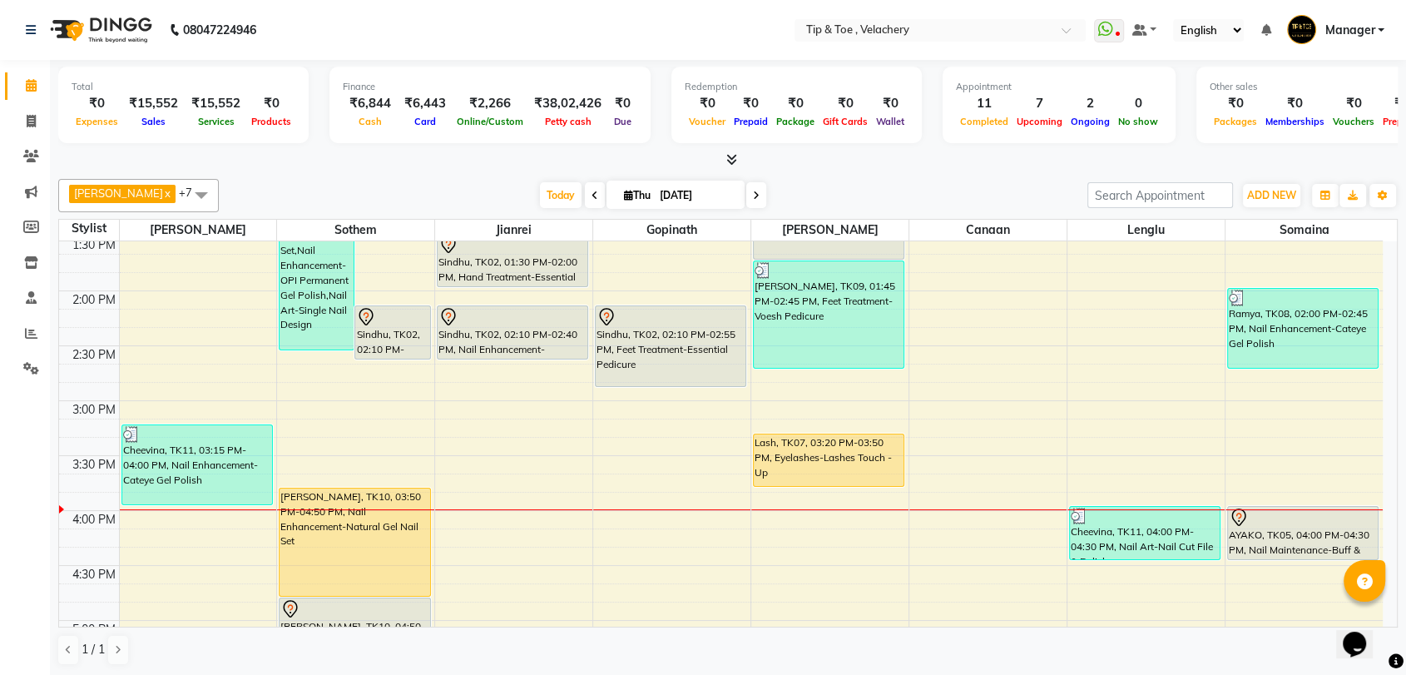
scroll to position [616, 0]
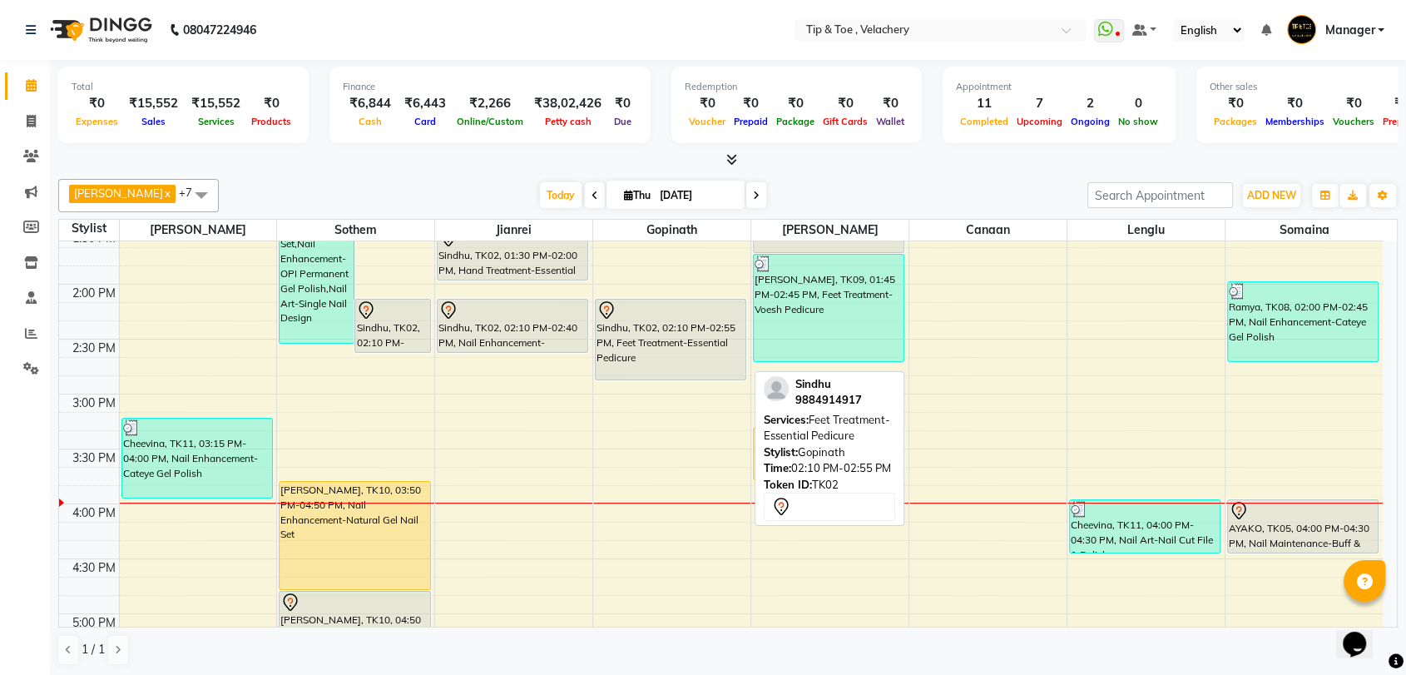
click at [623, 334] on div "Sindhu, TK02, 02:10 PM-02:55 PM, Feet Treatment-Essential Pedicure" at bounding box center [671, 339] width 150 height 80
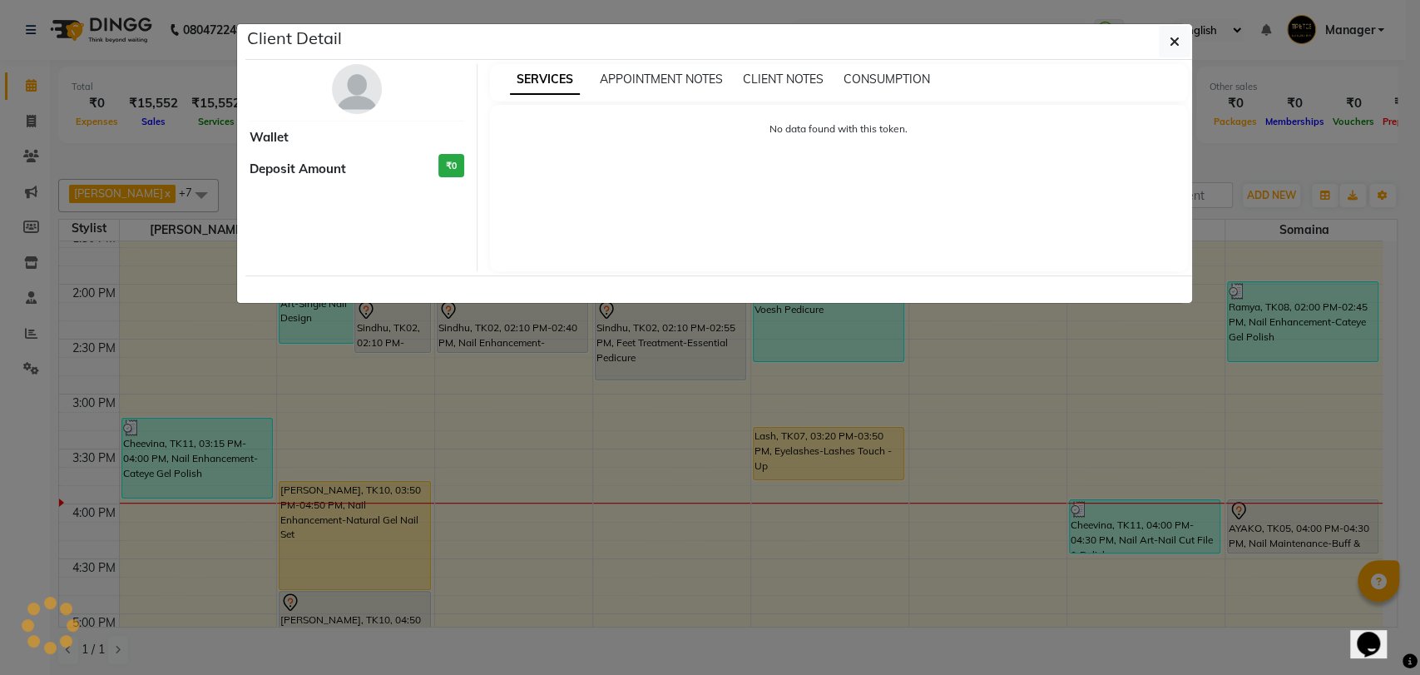
select select "7"
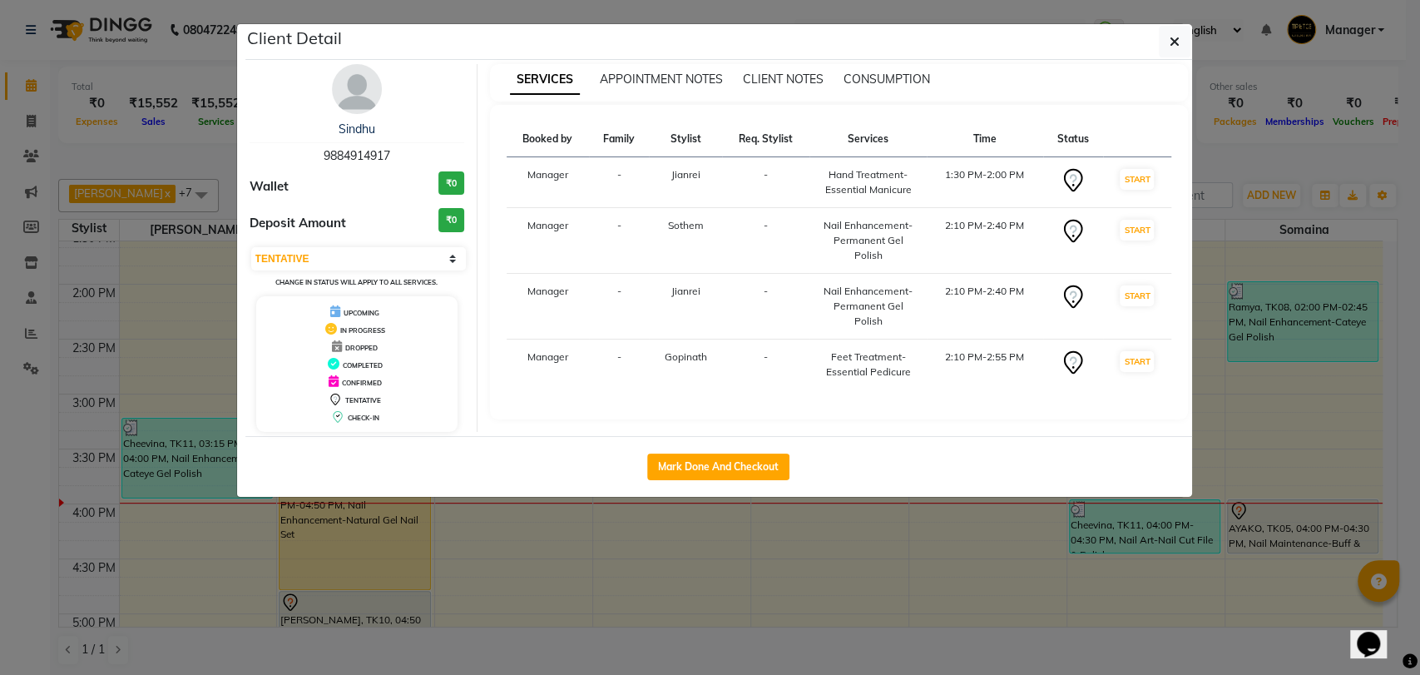
drag, startPoint x: 393, startPoint y: 151, endPoint x: 280, endPoint y: 155, distance: 113.2
click at [280, 155] on div "Sindhu 9884914917" at bounding box center [357, 143] width 215 height 44
copy span "9884914917"
click at [1354, 362] on ngb-modal-window "Client Detail Sindhu 9884914917 Wallet ₹0 Deposit Amount ₹0 Select IN SERVICE C…" at bounding box center [710, 337] width 1420 height 675
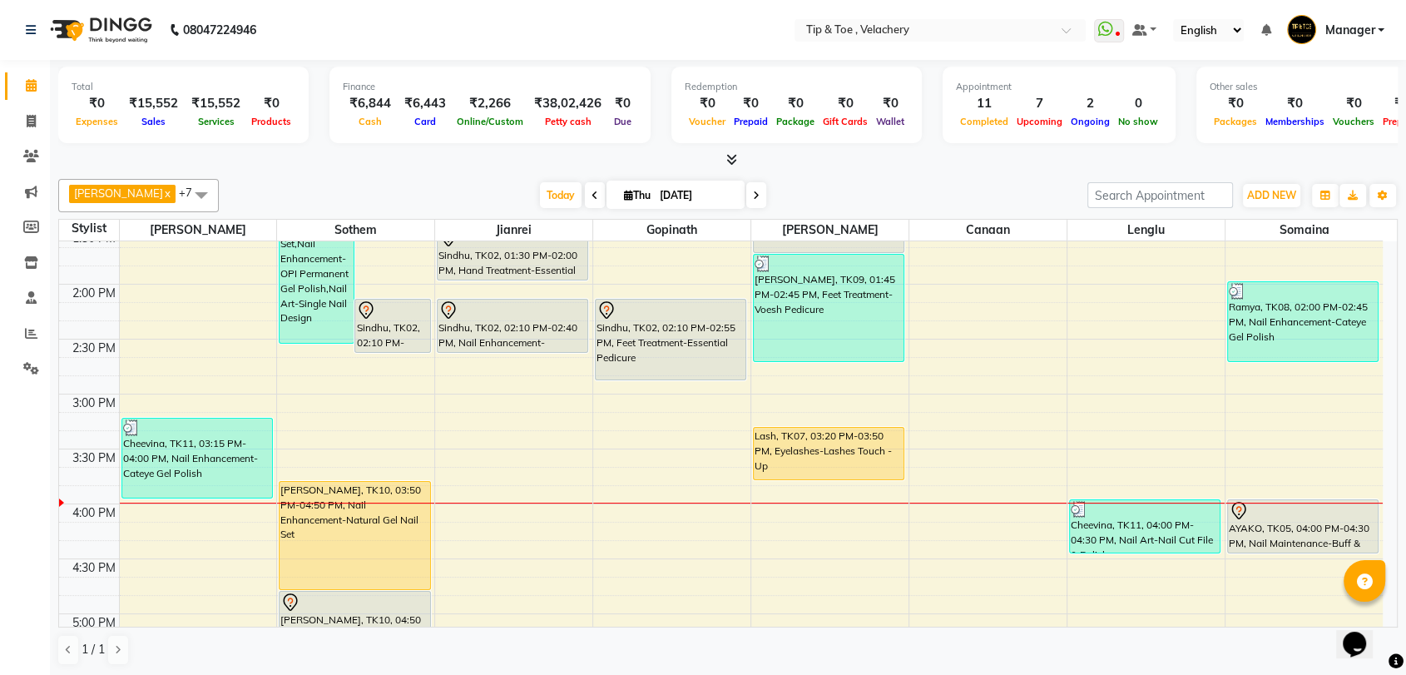
scroll to position [656, 0]
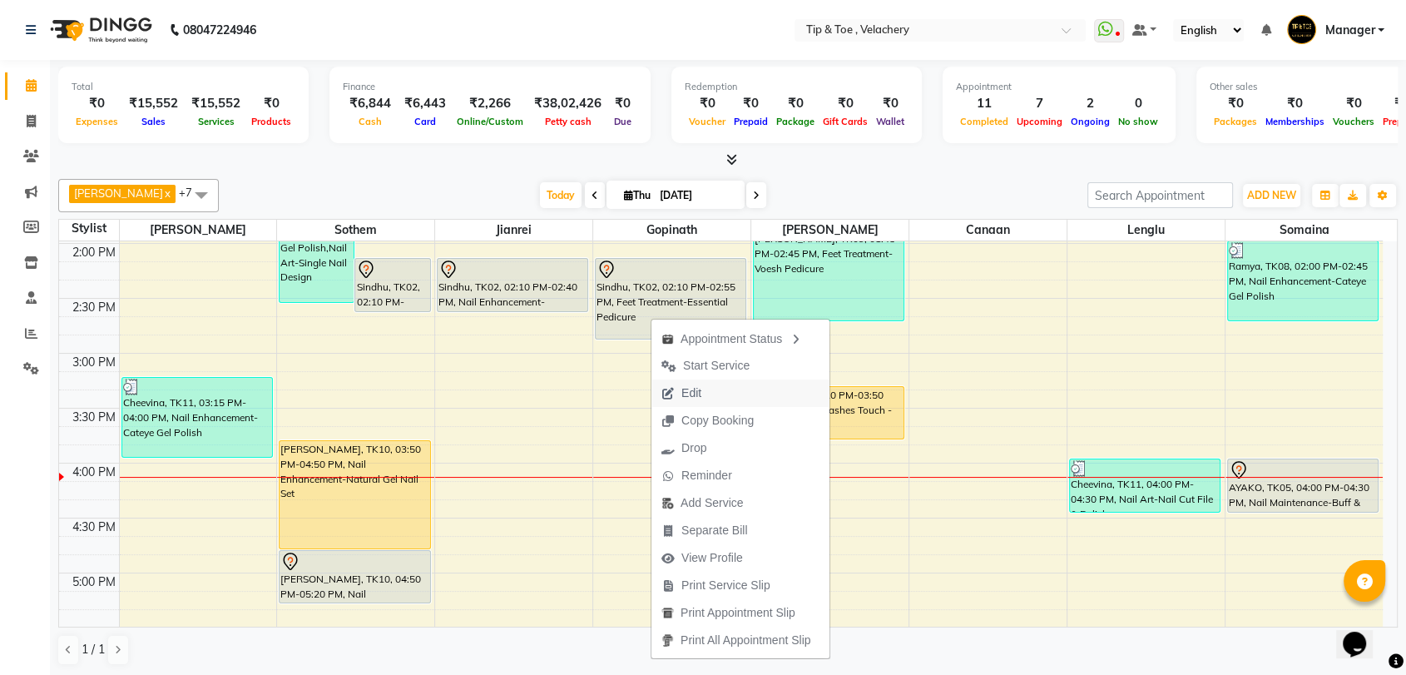
click at [692, 388] on span "Edit" at bounding box center [691, 392] width 20 height 17
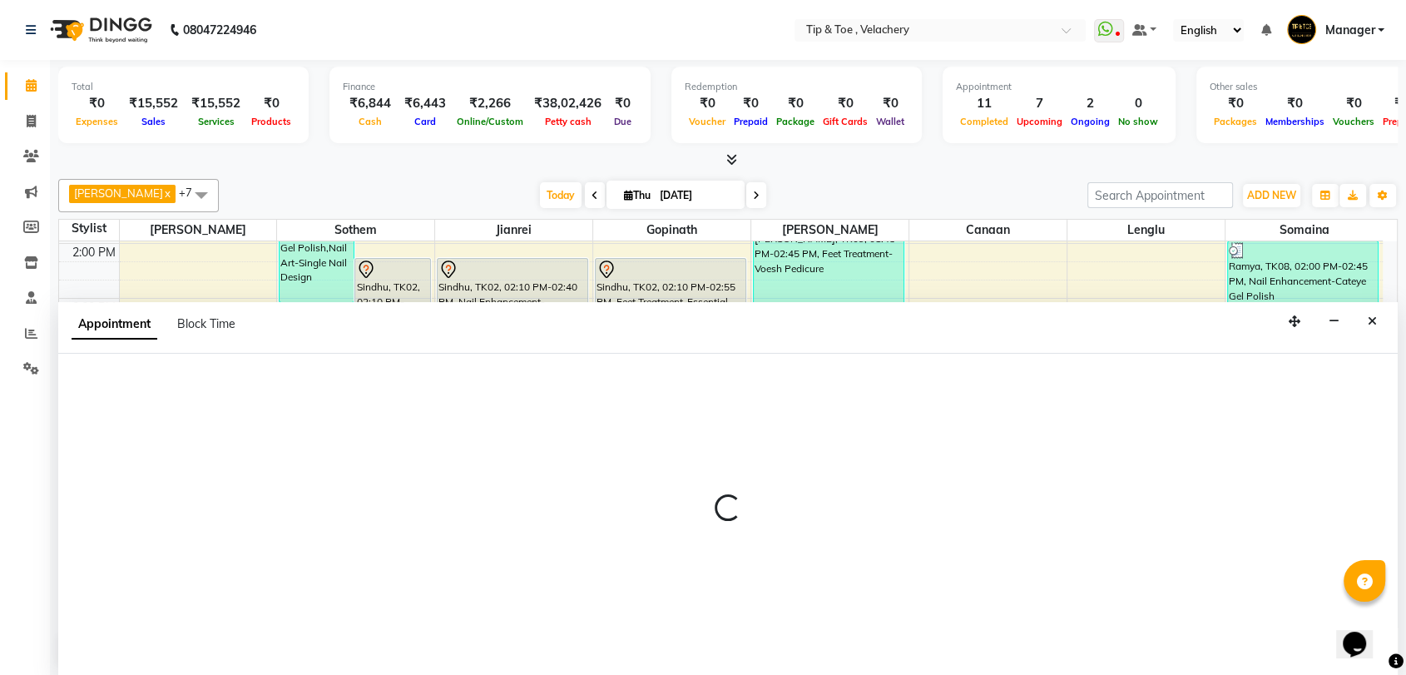
scroll to position [1, 0]
select select "tentative"
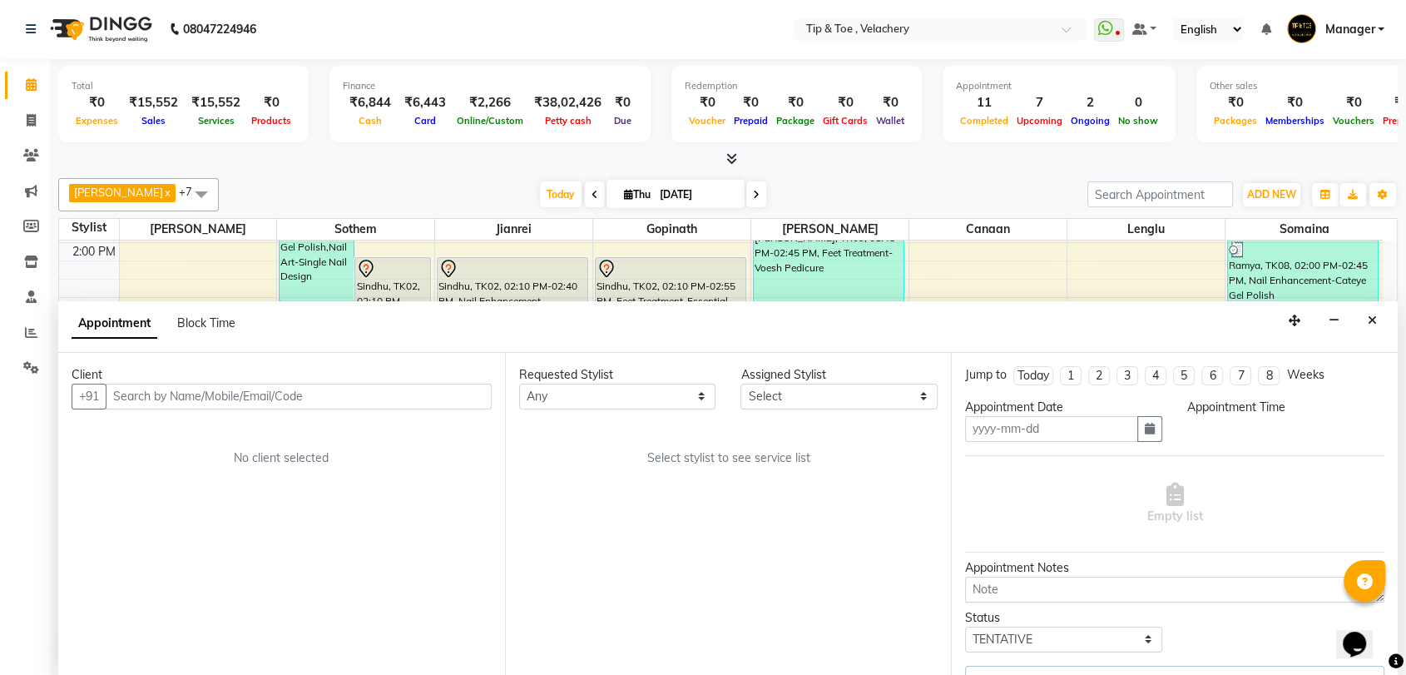
type input "[DATE]"
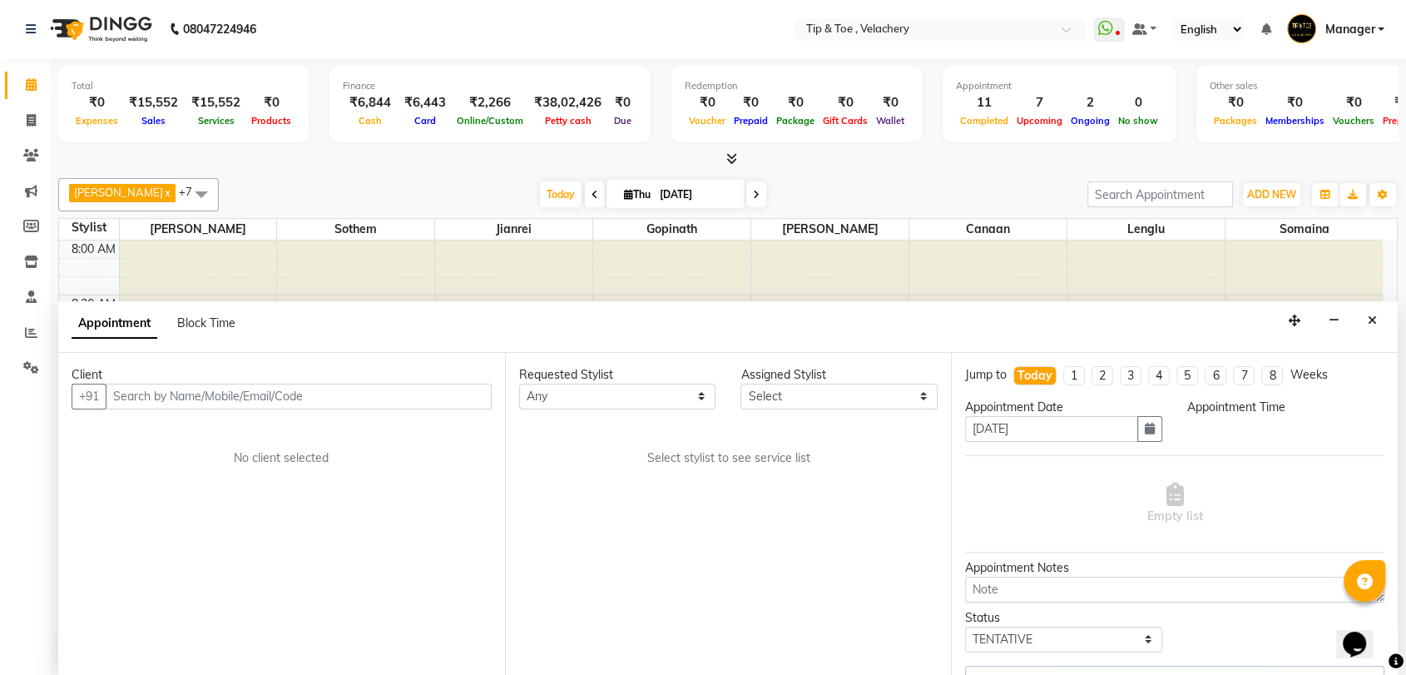
select select "810"
select select "41031"
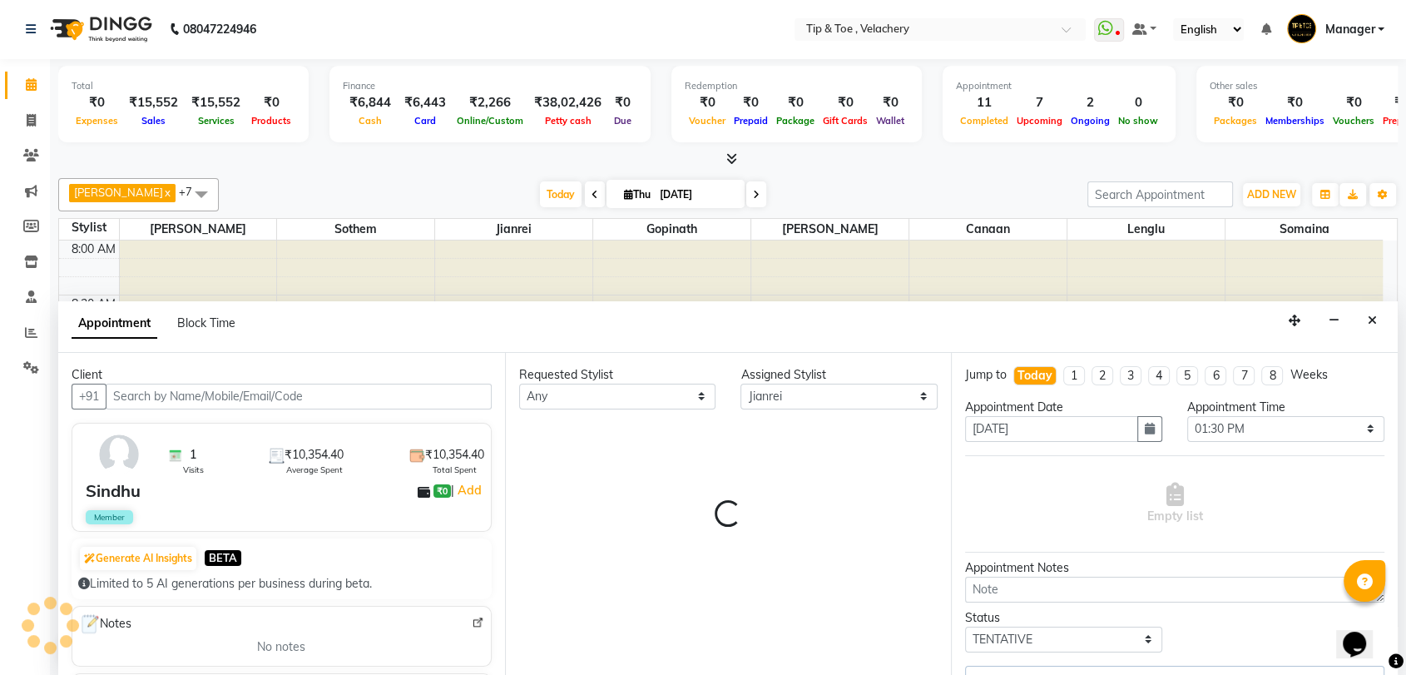
scroll to position [875, 0]
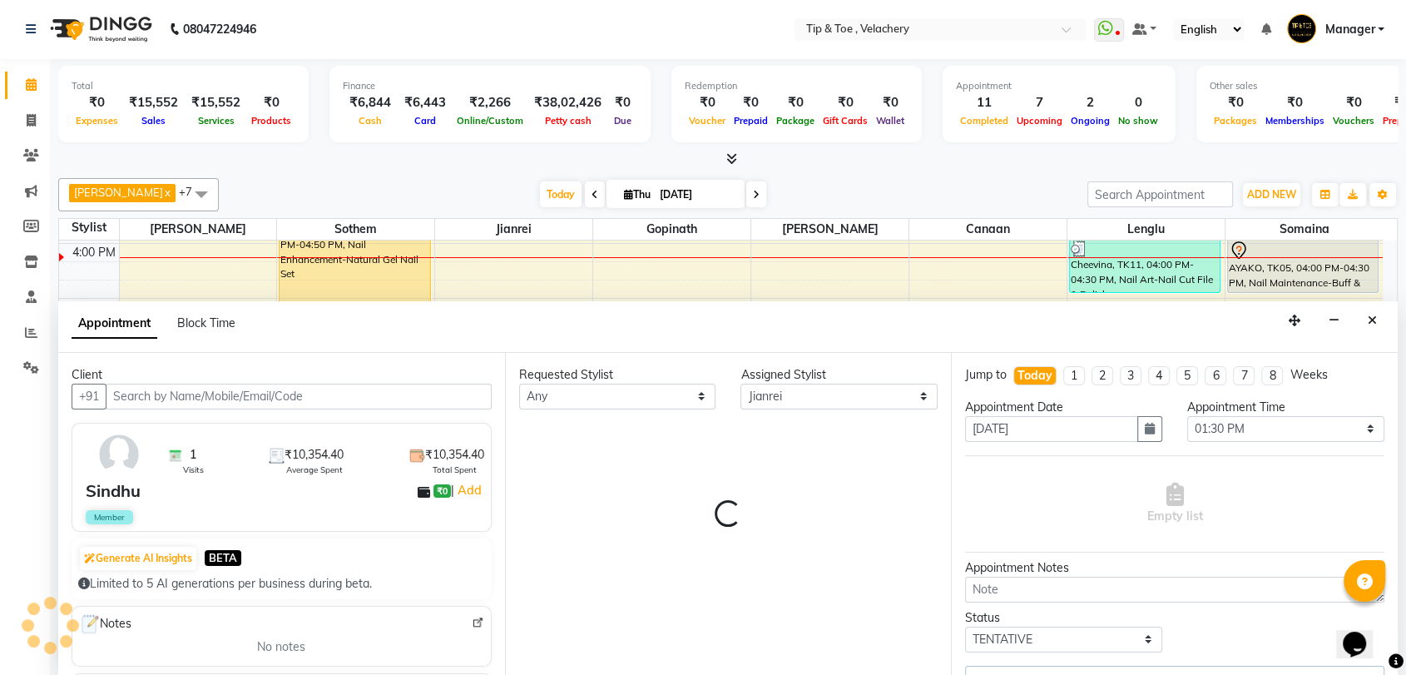
select select "2839"
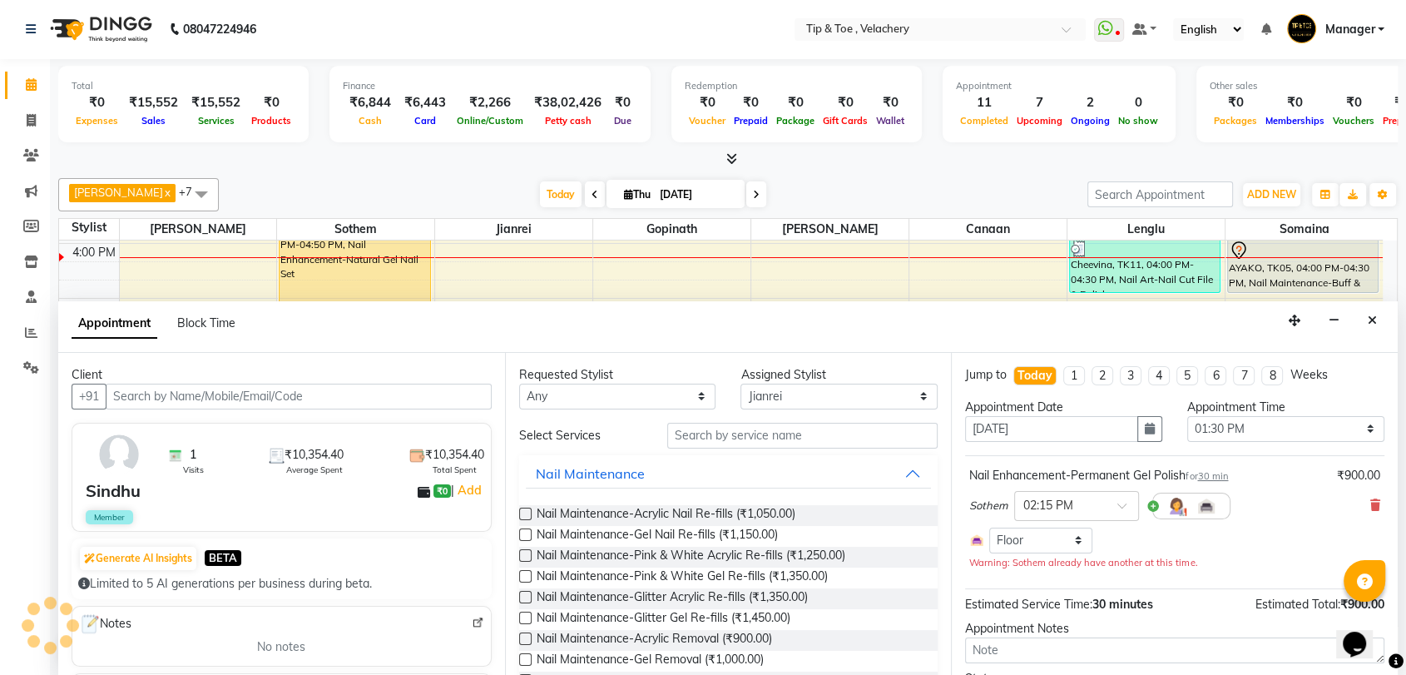
select select "2839"
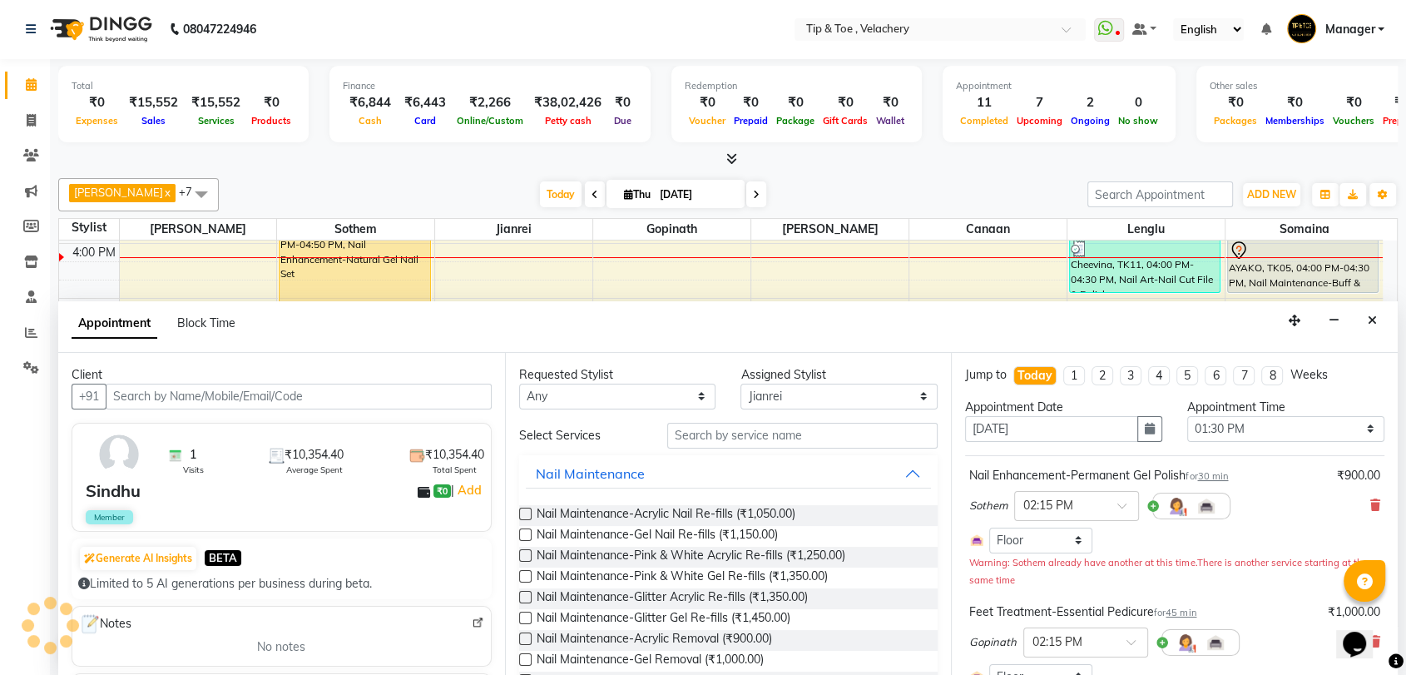
select select "2839"
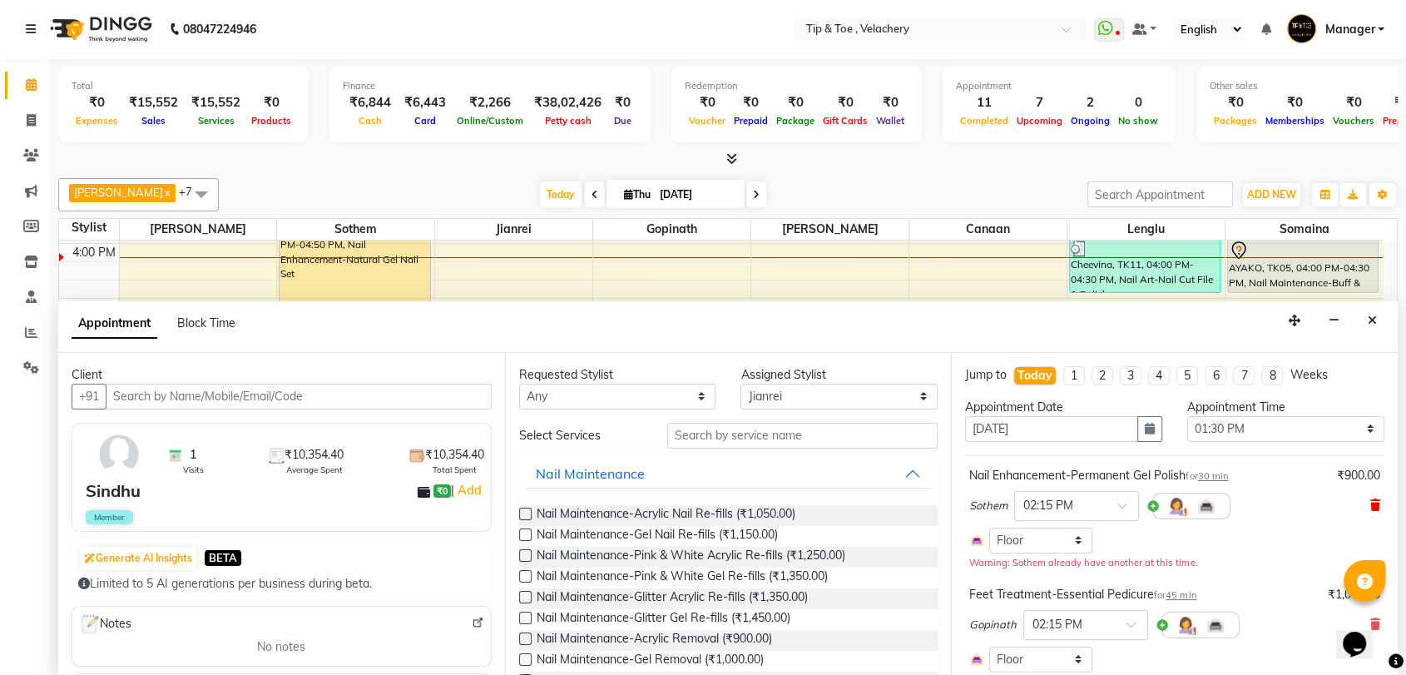
click at [1370, 507] on icon at bounding box center [1375, 505] width 10 height 12
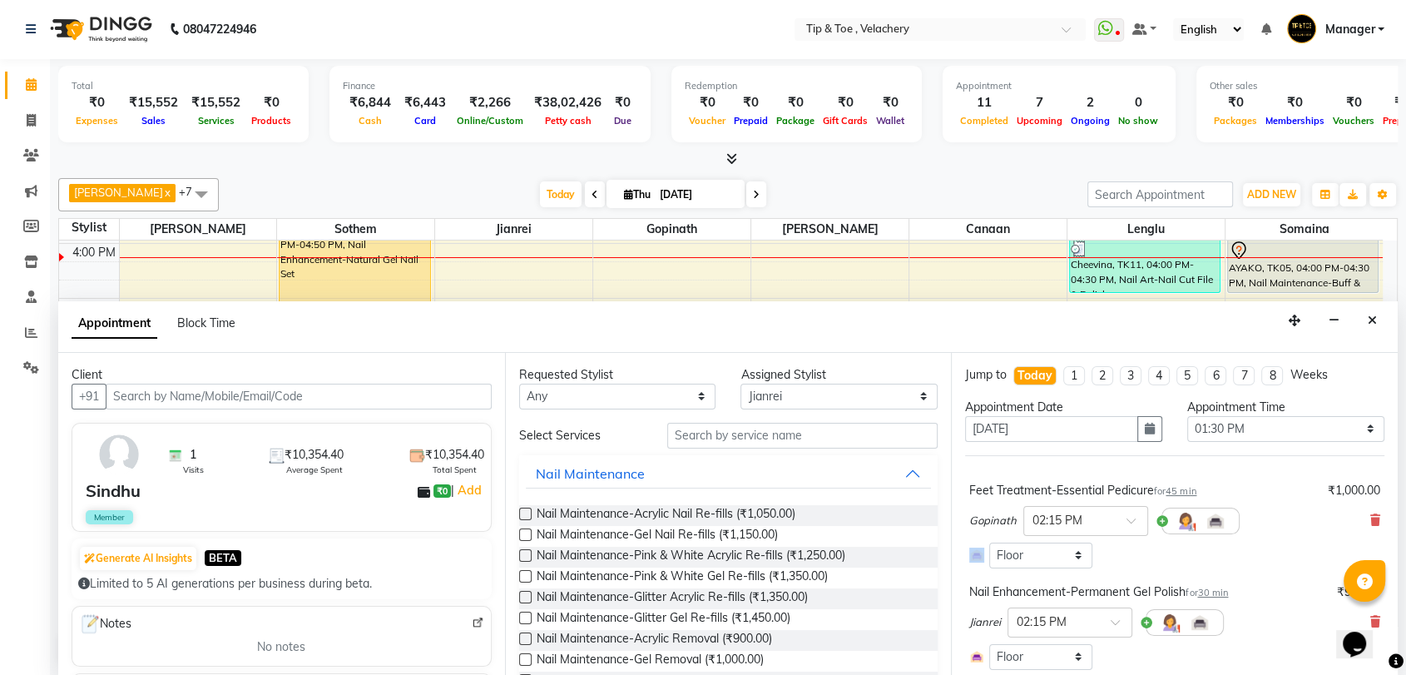
click at [1364, 507] on div "Gopinath × 02:15 PM" at bounding box center [1174, 520] width 411 height 43
click at [1370, 522] on icon at bounding box center [1375, 520] width 10 height 12
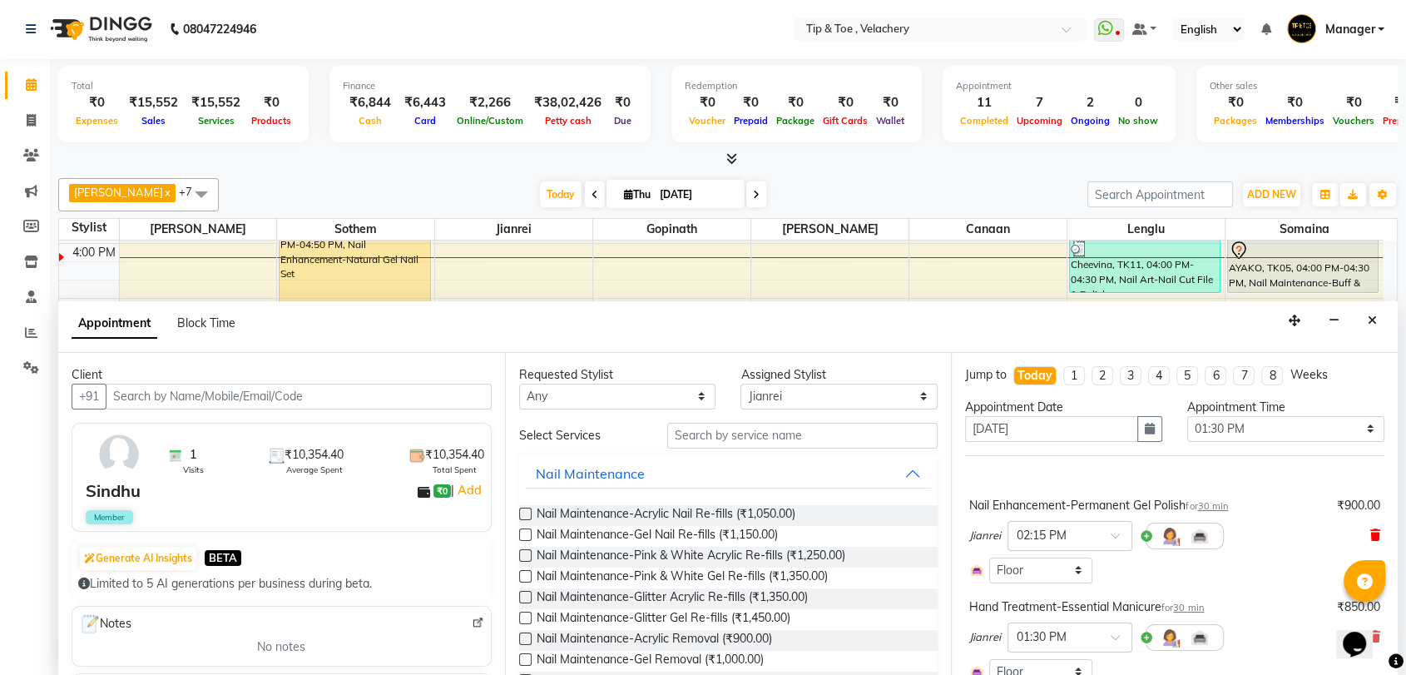
click at [1370, 529] on icon at bounding box center [1375, 535] width 10 height 12
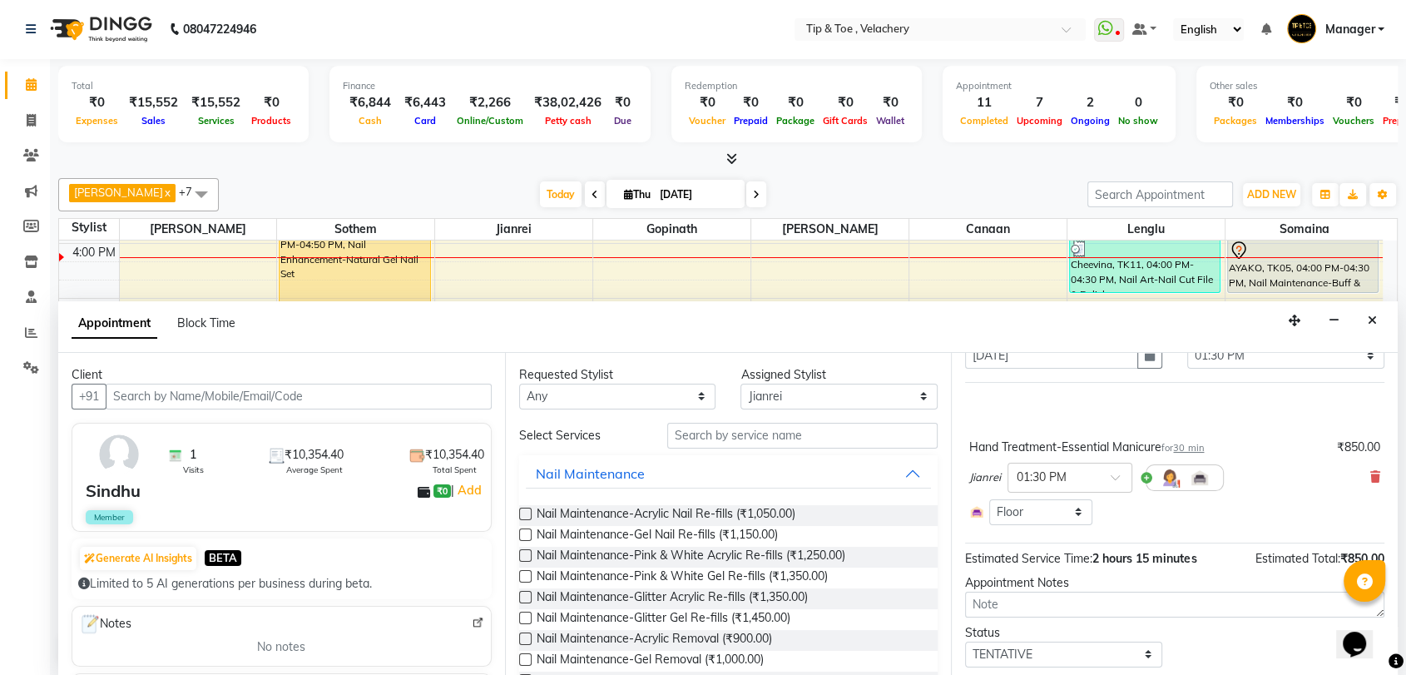
scroll to position [120, 0]
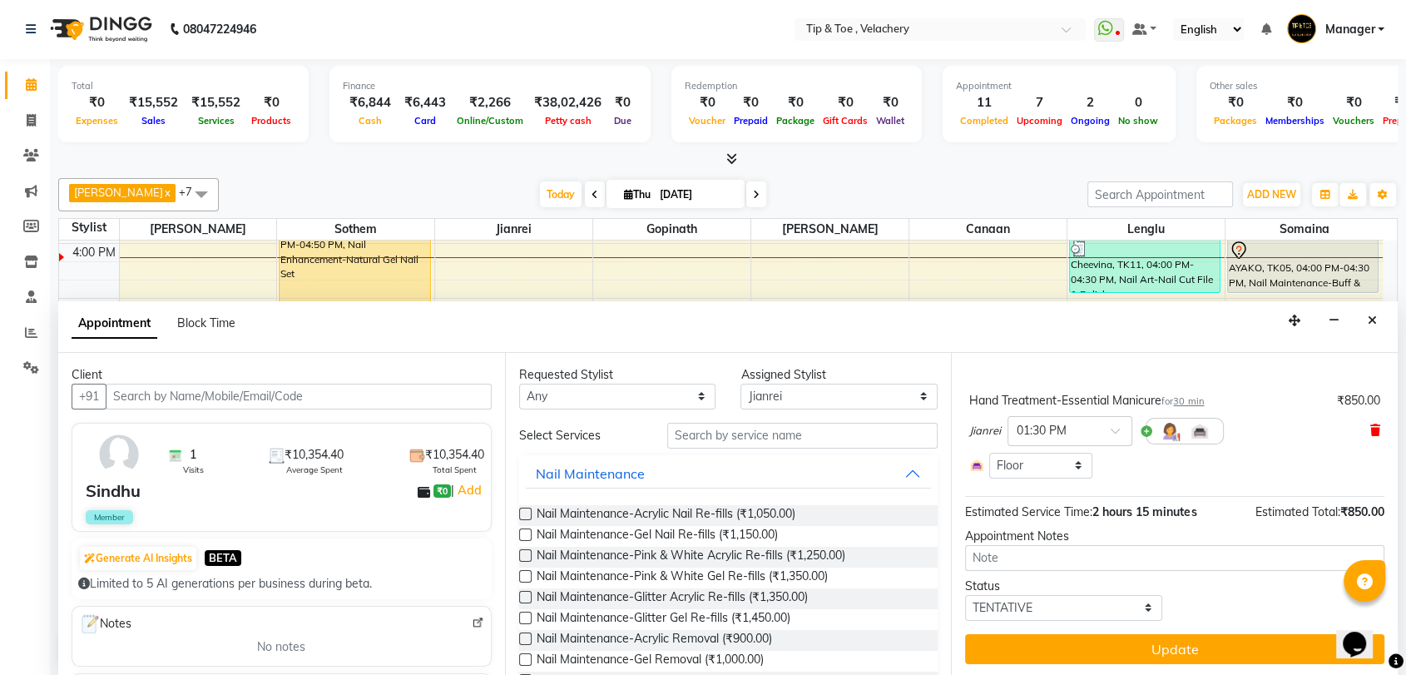
click at [1370, 428] on icon at bounding box center [1375, 430] width 10 height 12
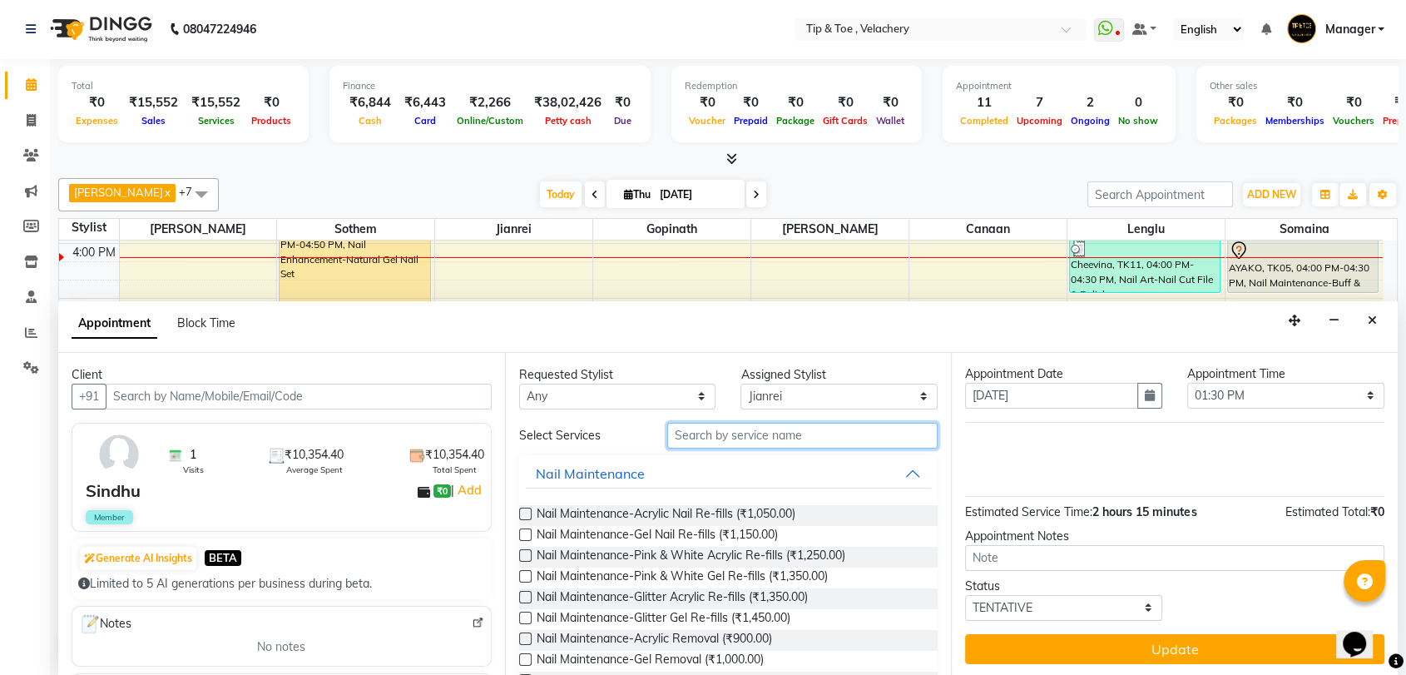
click at [755, 437] on input "text" at bounding box center [802, 436] width 271 height 26
click at [780, 394] on select "Select [PERSON_NAME] Gopinath Jianrei Lenglu Somaina Sothem Yapi Likha" at bounding box center [838, 397] width 197 height 26
select select "63979"
click at [740, 384] on select "Select [PERSON_NAME] Gopinath Jianrei Lenglu Somaina Sothem Yapi Likha" at bounding box center [838, 397] width 197 height 26
click at [611, 441] on div "Select Services" at bounding box center [729, 436] width 444 height 26
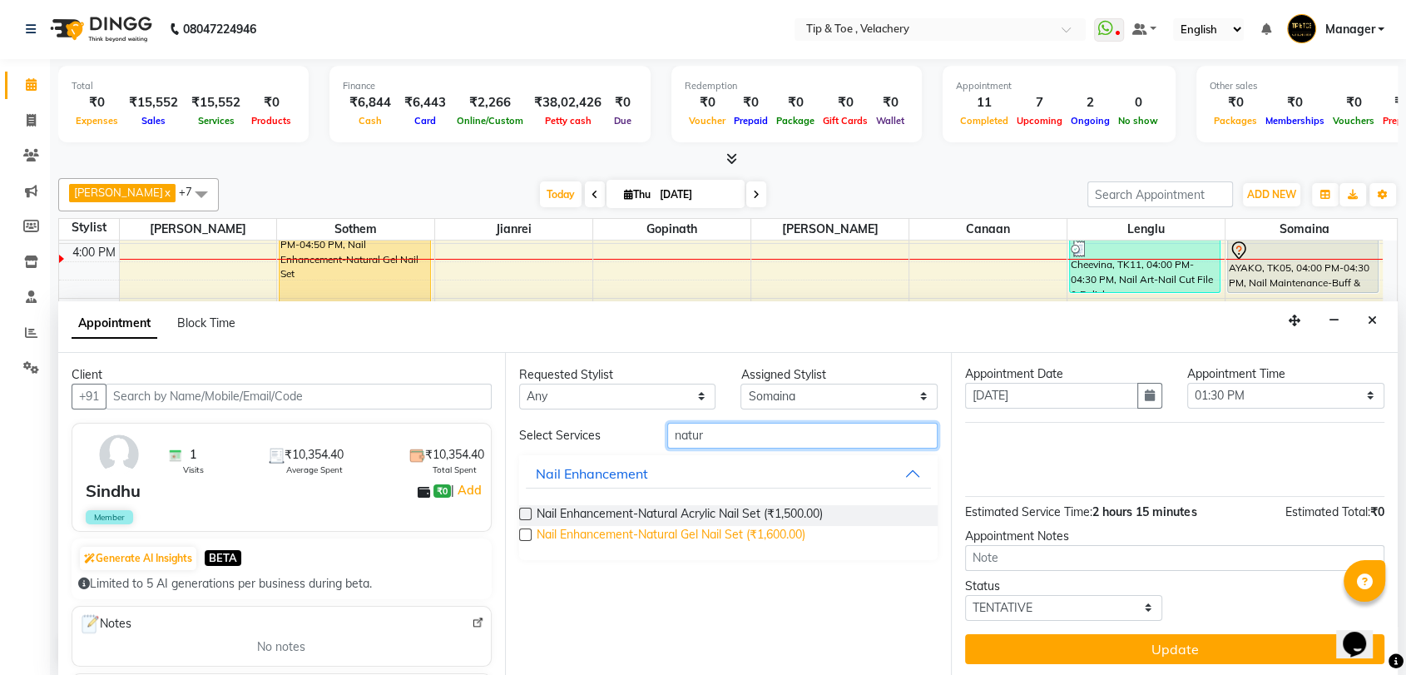
type input "natur"
click at [711, 530] on span "Nail Enhancement-Natural Gel Nail Set (₹1,600.00)" at bounding box center [671, 536] width 269 height 21
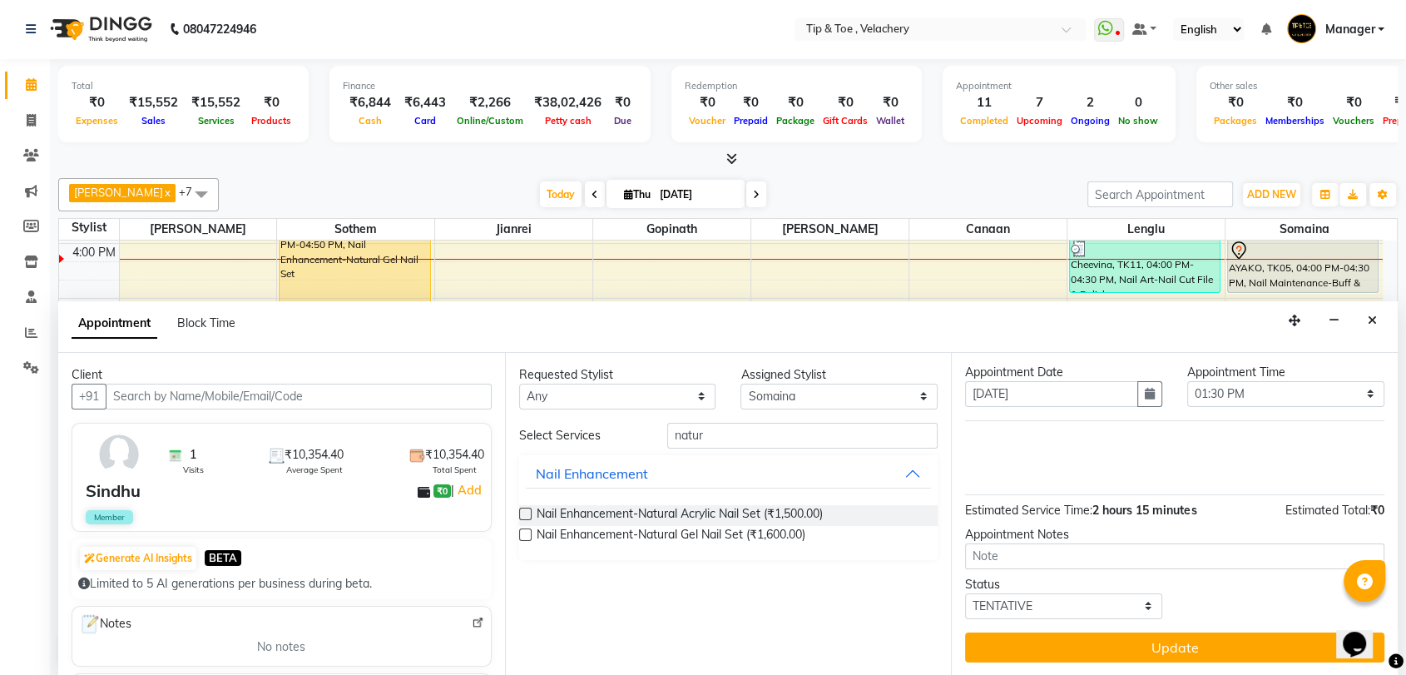
checkbox input "false"
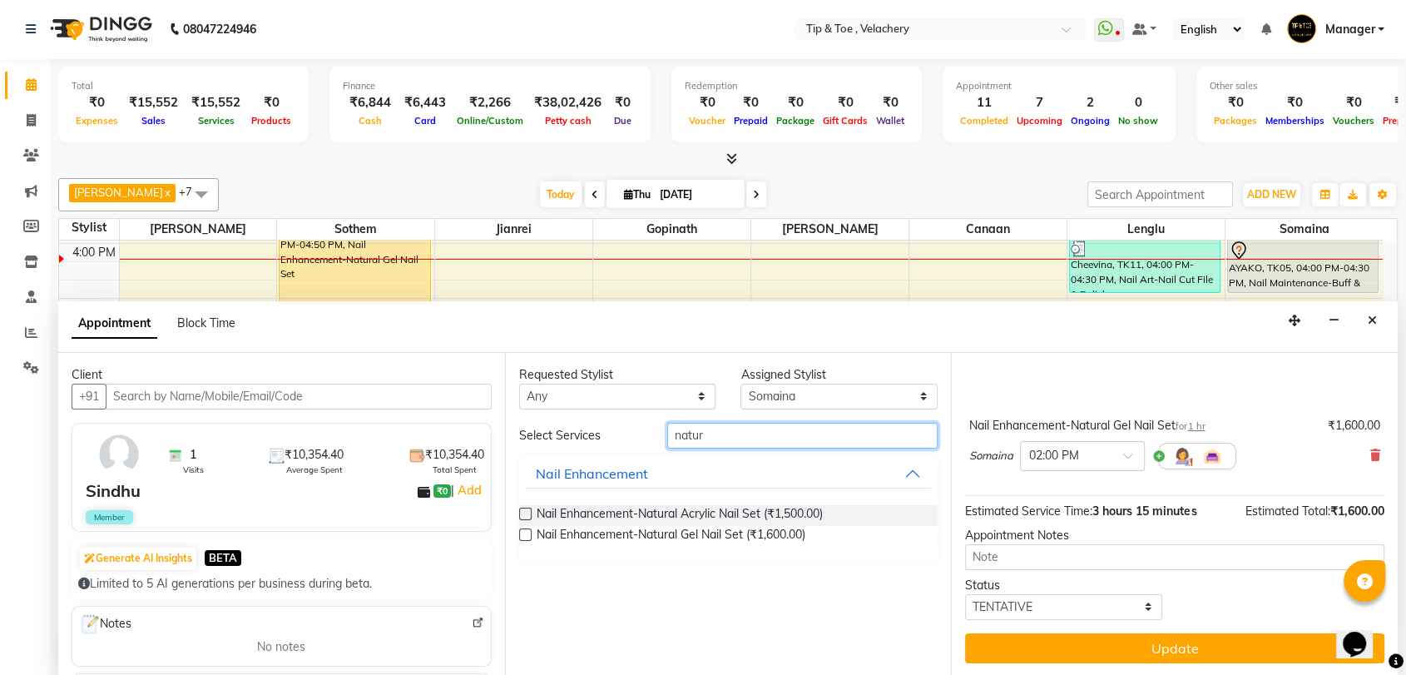
drag, startPoint x: 743, startPoint y: 431, endPoint x: 444, endPoint y: 435, distance: 298.7
click at [445, 435] on div "Client +91 1 Visits ₹10,354.40 Average Spent ₹10,354.40 Total Spent Sindhu ₹0 |…" at bounding box center [727, 514] width 1339 height 323
type input "per"
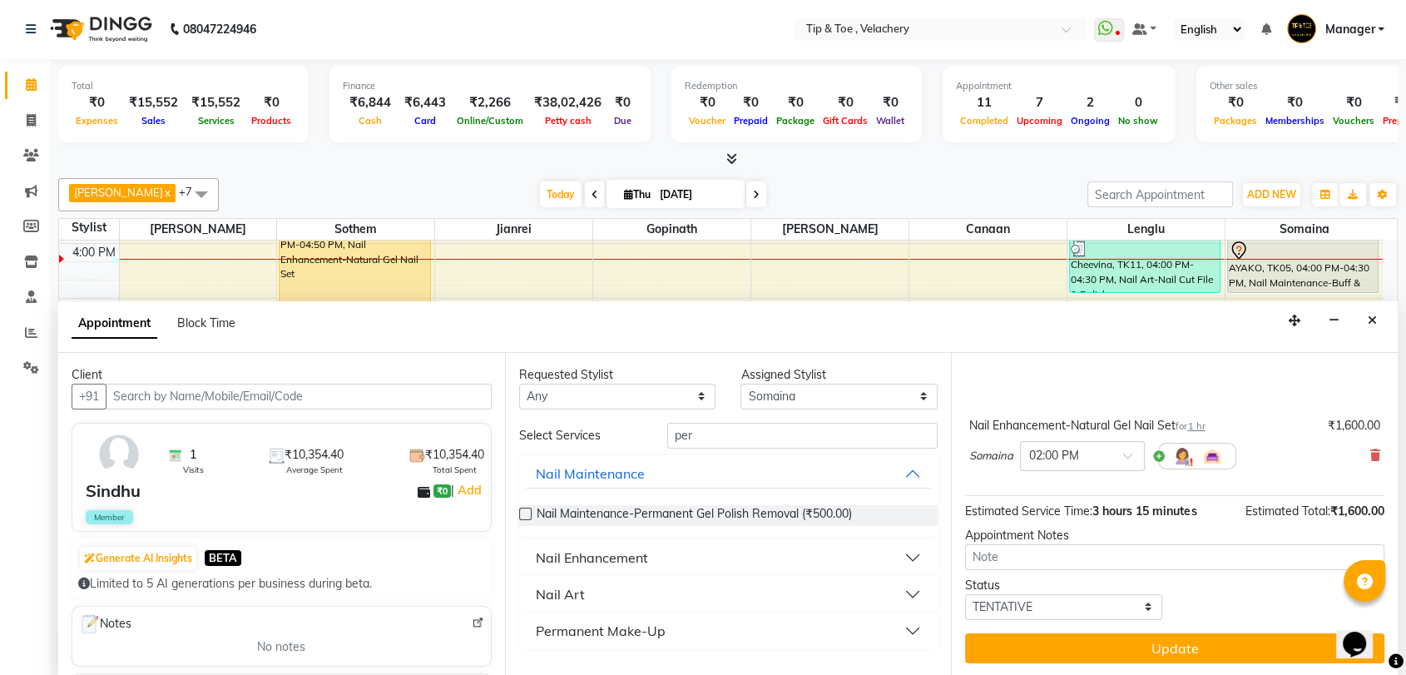
click at [612, 555] on div "Nail Enhancement" at bounding box center [592, 557] width 112 height 20
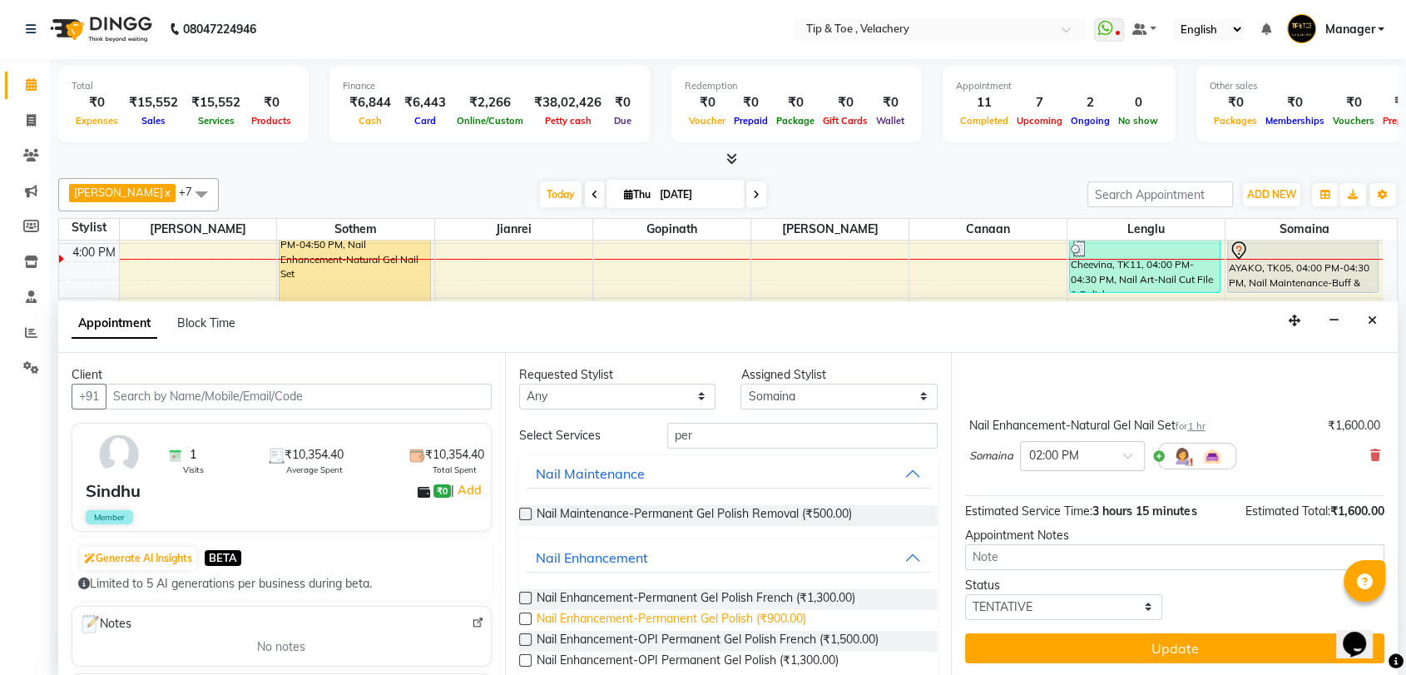
click at [720, 619] on span "Nail Enhancement-Permanent Gel Polish (₹900.00)" at bounding box center [672, 620] width 270 height 21
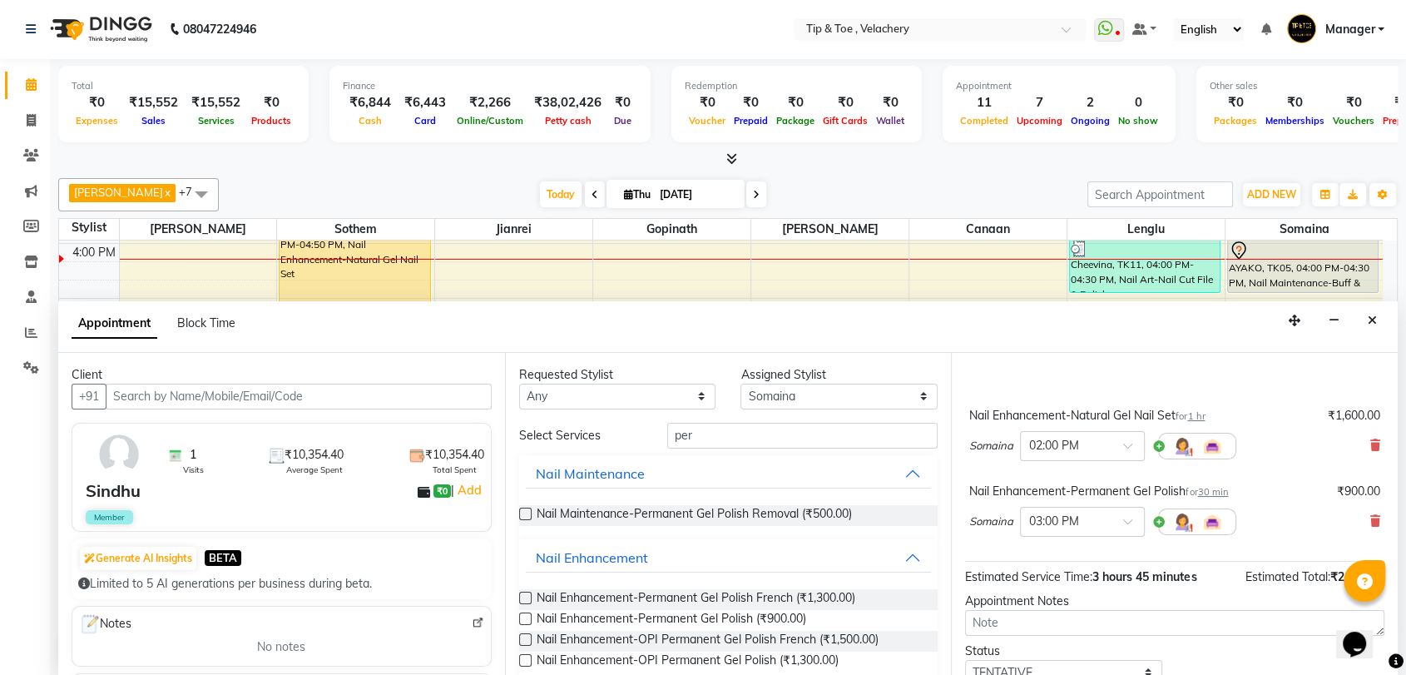
checkbox input "false"
click at [775, 394] on select "Select [PERSON_NAME] Gopinath Jianrei Lenglu Somaina Sothem Yapi Likha" at bounding box center [838, 397] width 197 height 26
select select "41023"
click at [740, 384] on select "Select [PERSON_NAME] Gopinath Jianrei Lenglu Somaina Sothem Yapi Likha" at bounding box center [838, 397] width 197 height 26
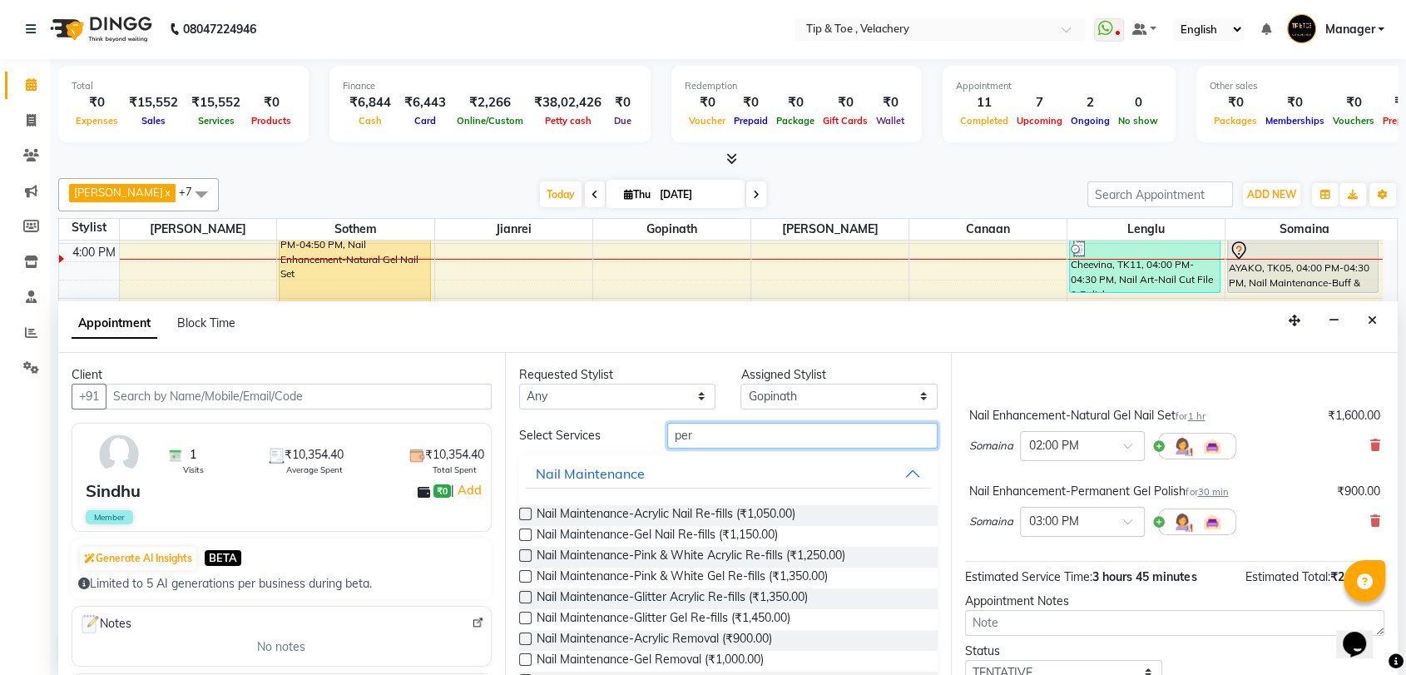
drag, startPoint x: 707, startPoint y: 436, endPoint x: 584, endPoint y: 454, distance: 124.5
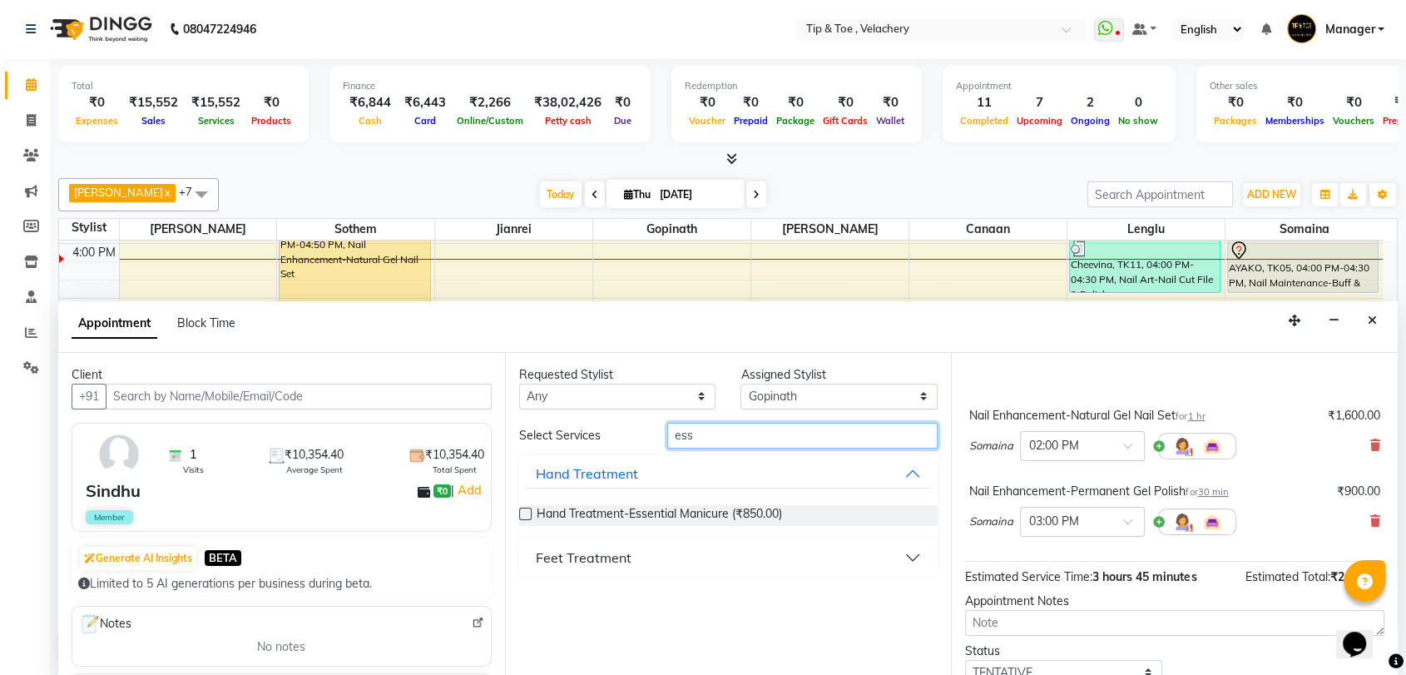
type input "ess"
drag, startPoint x: 590, startPoint y: 550, endPoint x: 605, endPoint y: 552, distance: 15.2
click at [591, 552] on div "Feet Treatment" at bounding box center [584, 557] width 96 height 20
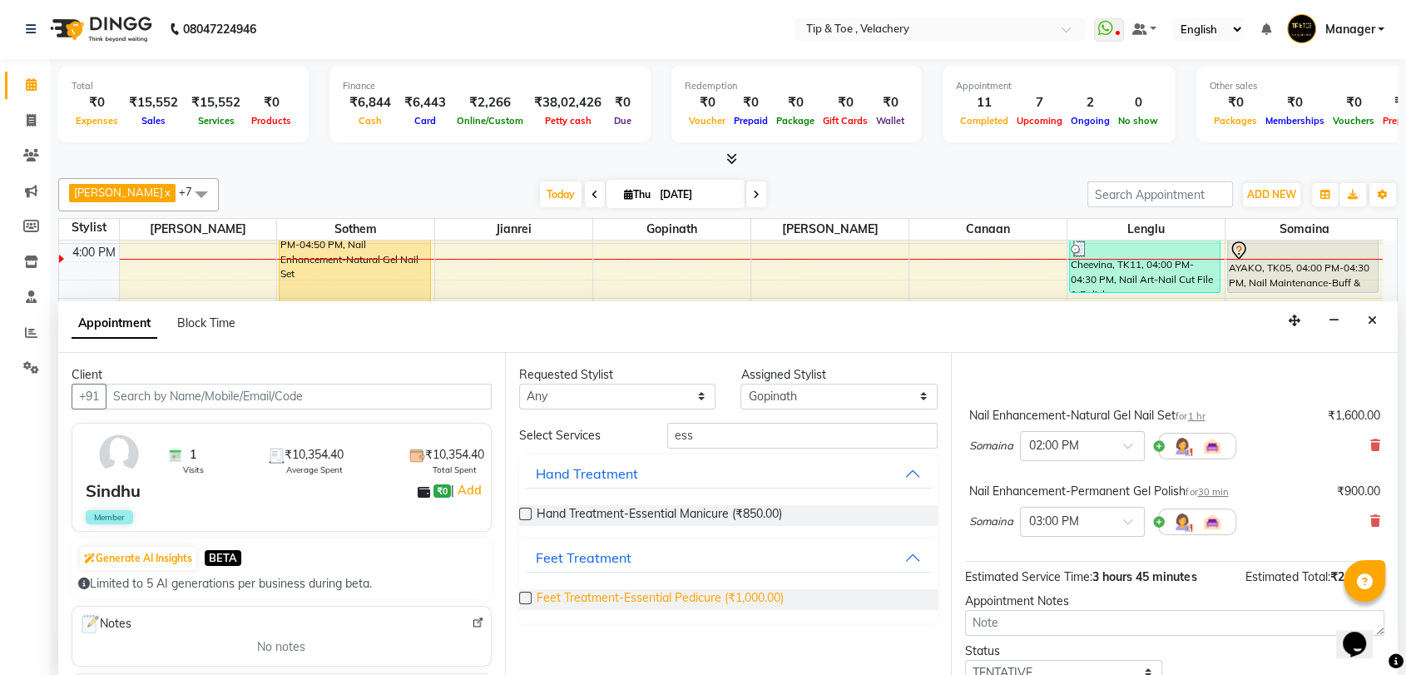
click at [746, 596] on span "Feet Treatment-Essential Pedicure (₹1,000.00)" at bounding box center [660, 599] width 247 height 21
checkbox input "false"
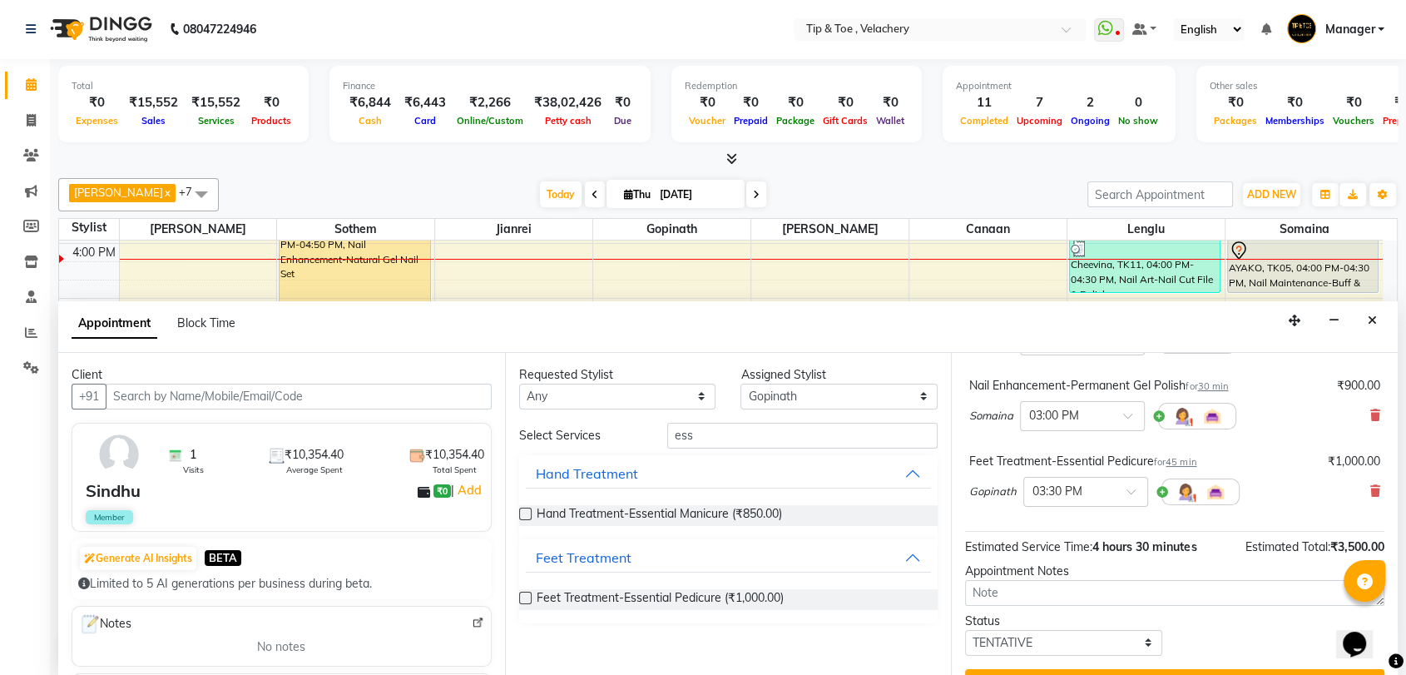
scroll to position [260, 0]
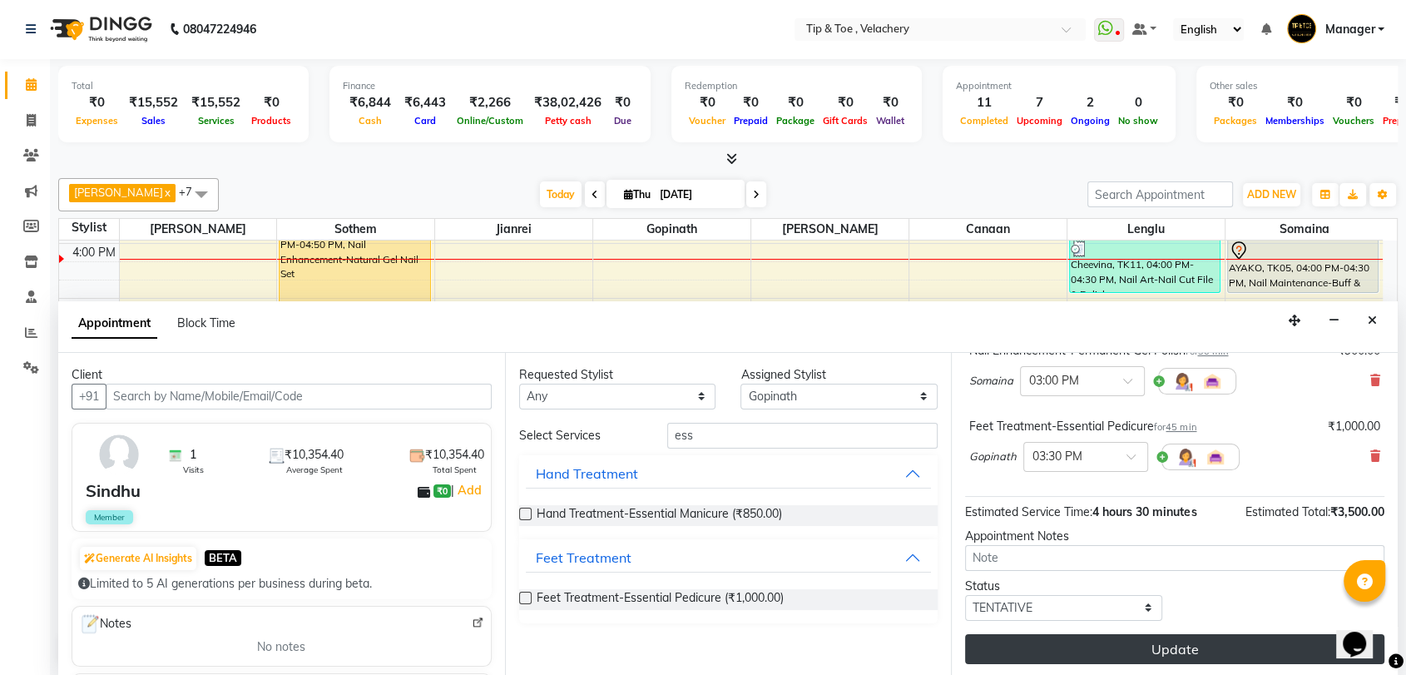
click at [1165, 649] on button "Update" at bounding box center [1174, 649] width 419 height 30
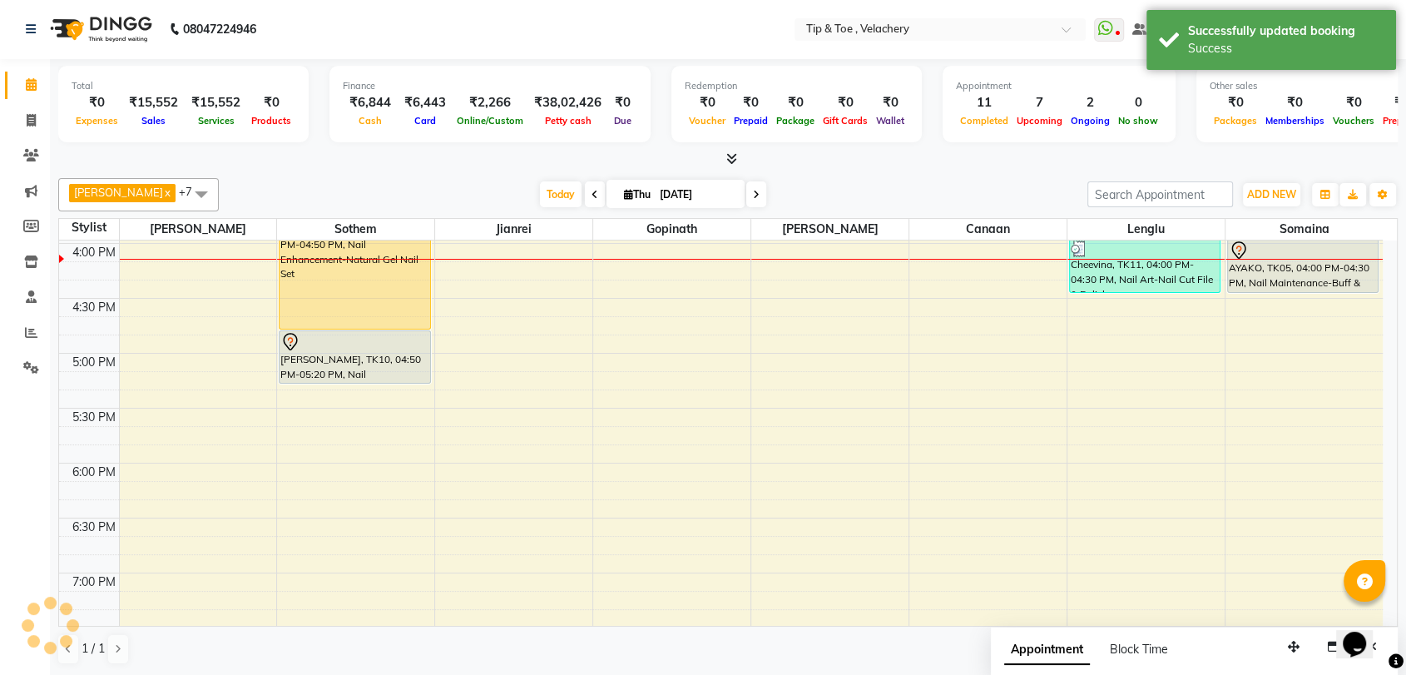
scroll to position [0, 0]
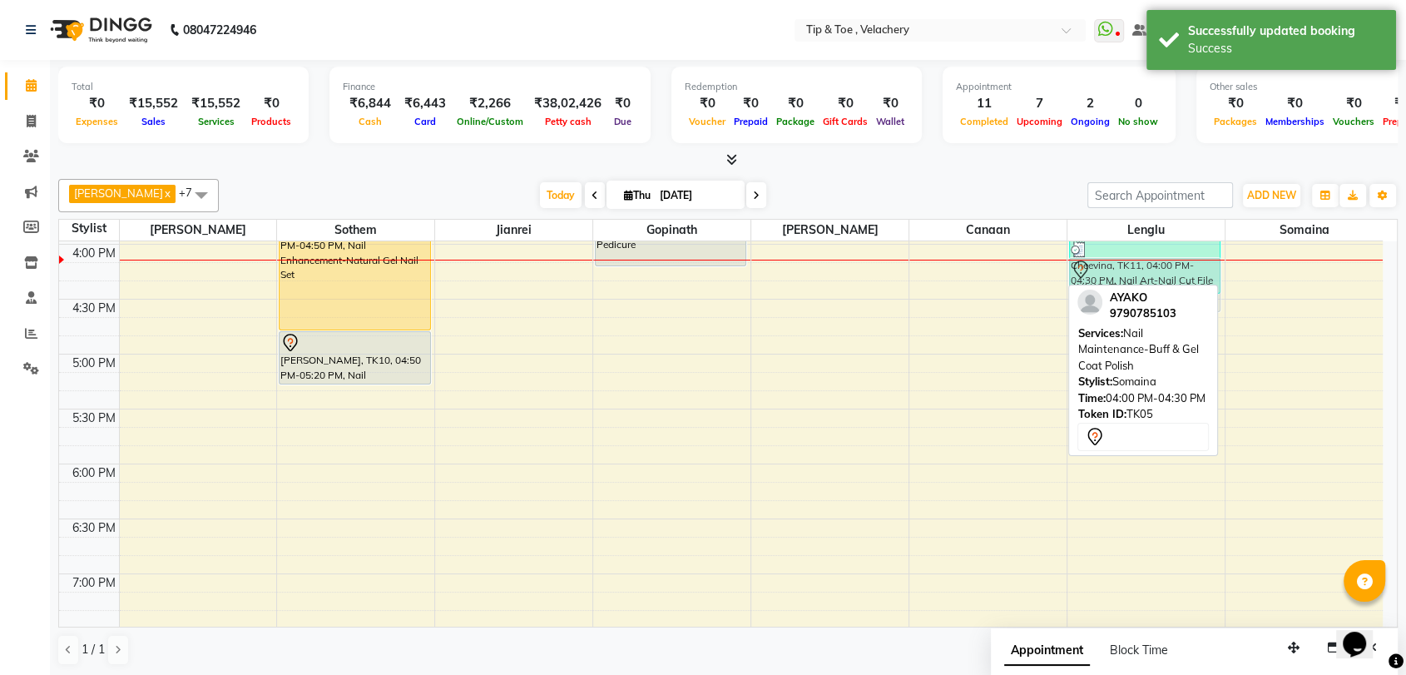
drag, startPoint x: 1314, startPoint y: 274, endPoint x: 1151, endPoint y: 283, distance: 164.1
click at [1151, 283] on tr "Abi, TK01, 10:30 AM-11:00 AM, Hand Treatment-Essential Manicure Abi, TK01, 11:0…" at bounding box center [721, 189] width 1324 height 1646
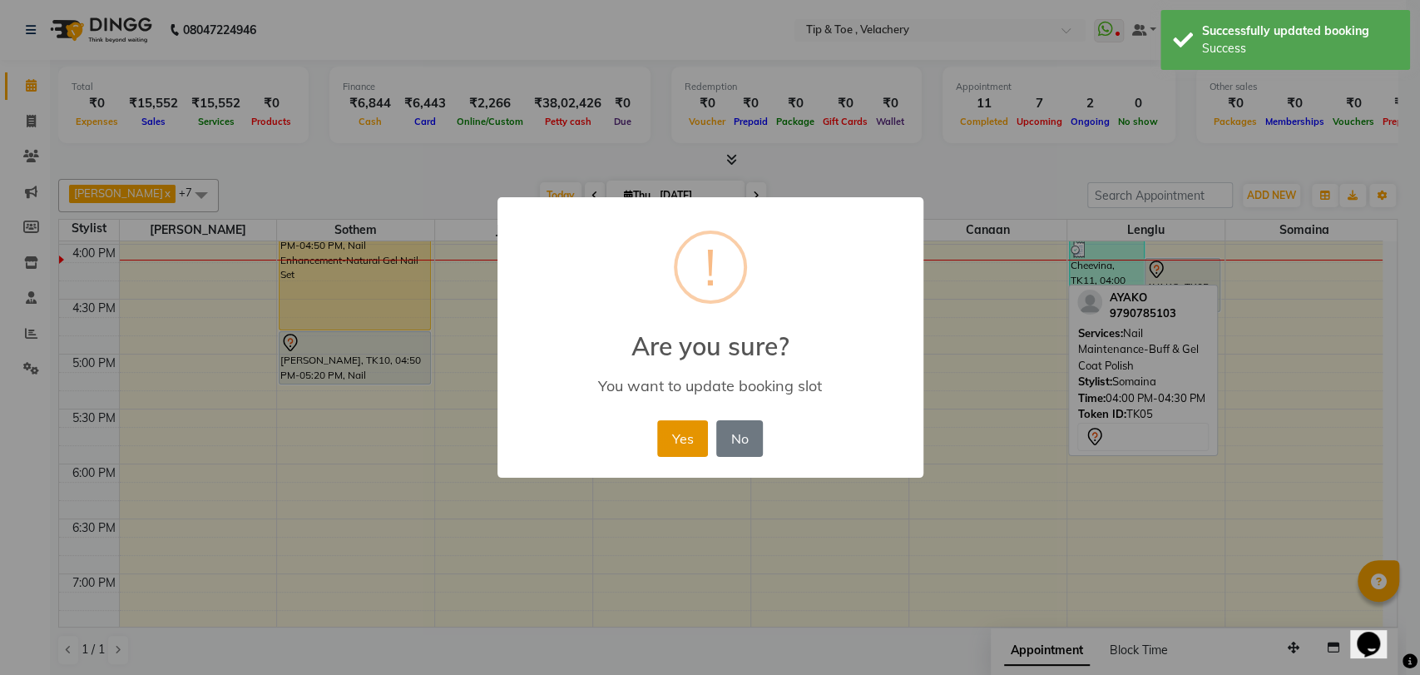
click at [676, 428] on button "Yes" at bounding box center [682, 438] width 51 height 37
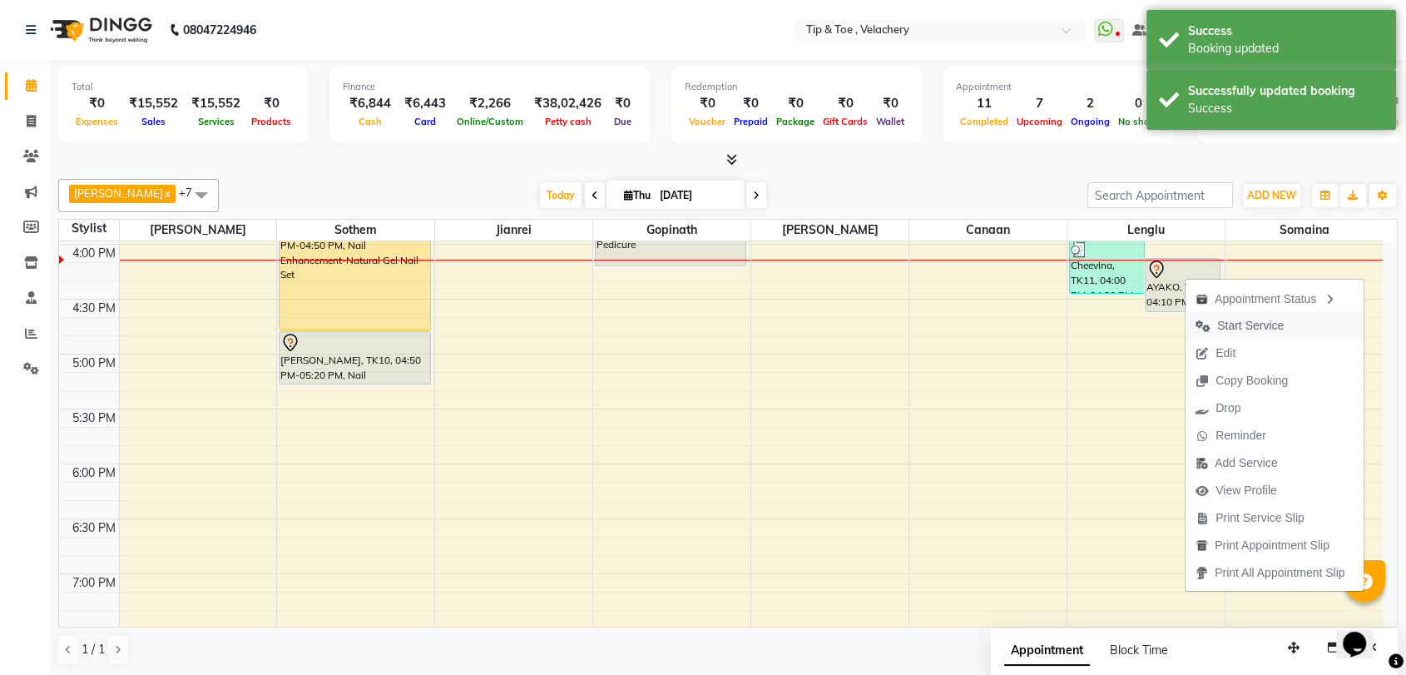
click at [1234, 324] on span "Start Service" at bounding box center [1250, 325] width 67 height 17
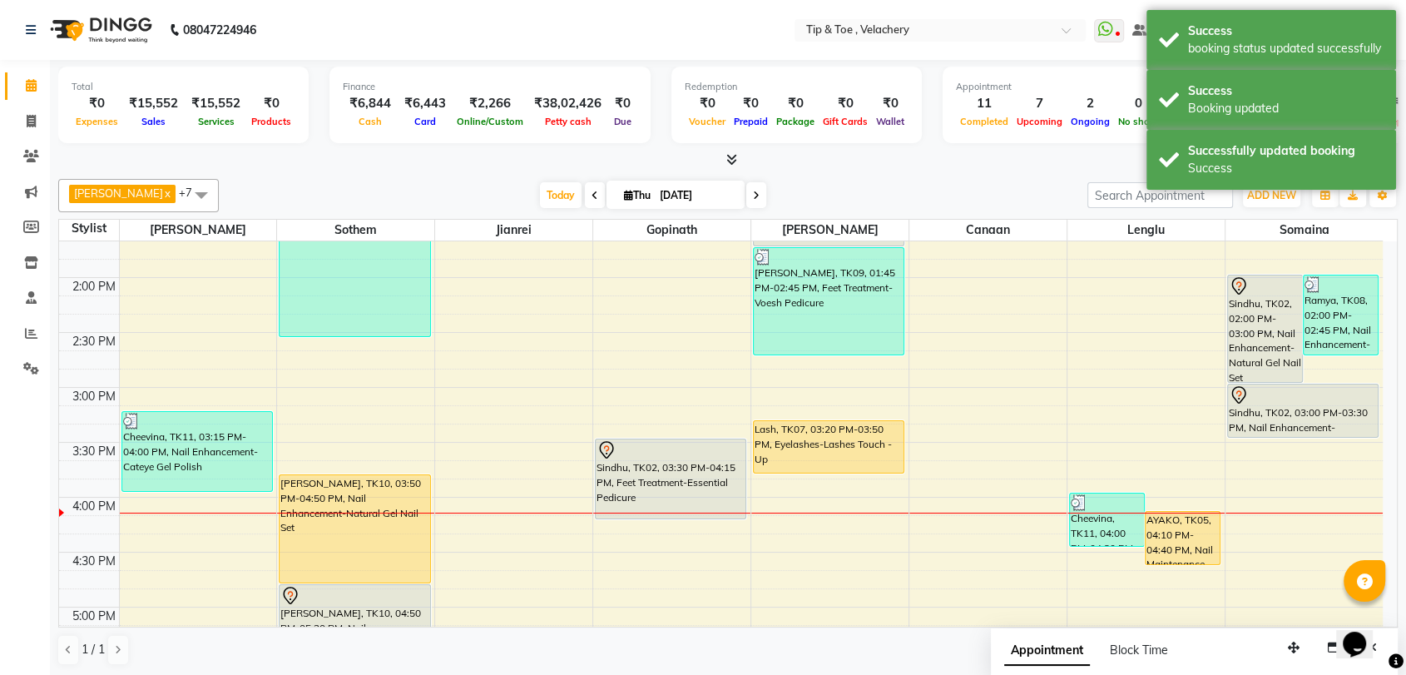
scroll to position [574, 0]
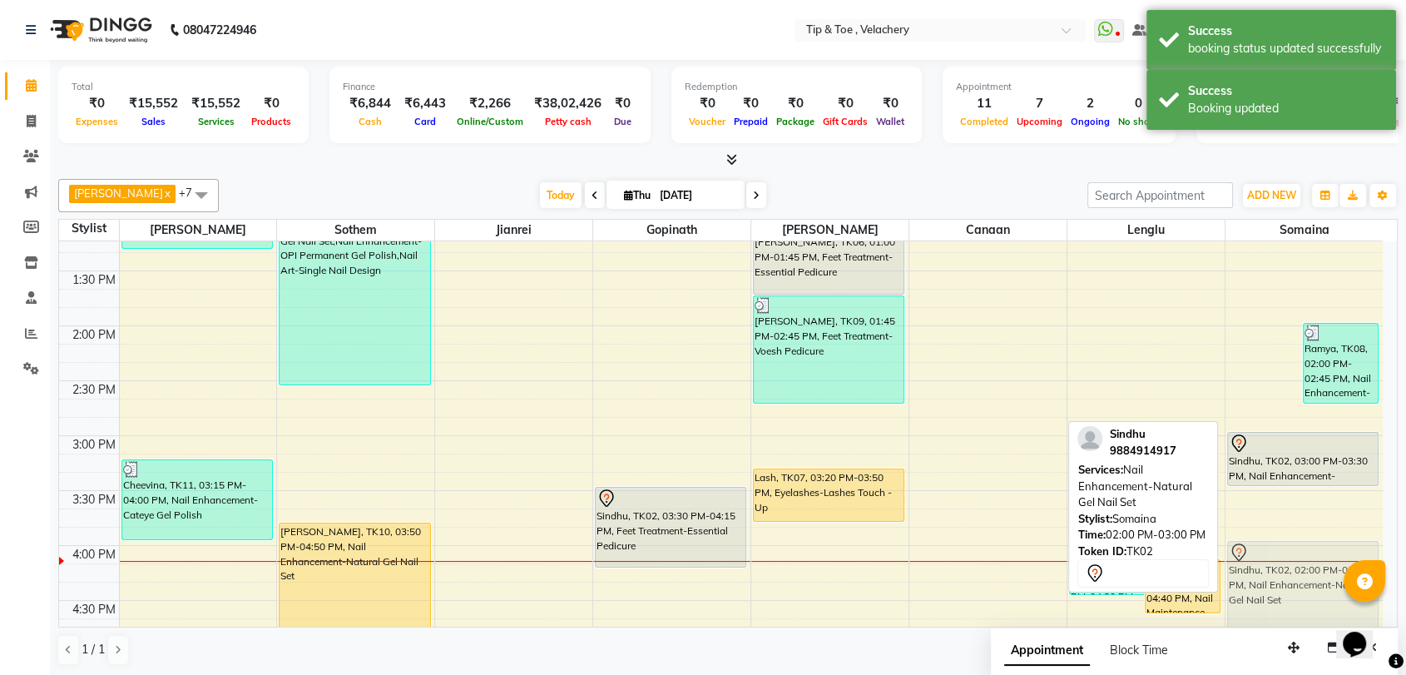
drag, startPoint x: 1284, startPoint y: 369, endPoint x: 1317, endPoint y: 585, distance: 218.7
click at [1317, 585] on div "Sindhu, TK02, 02:00 PM-03:00 PM, Nail Enhancement-Natural Gel Nail Set Ramya, T…" at bounding box center [1303, 490] width 157 height 1646
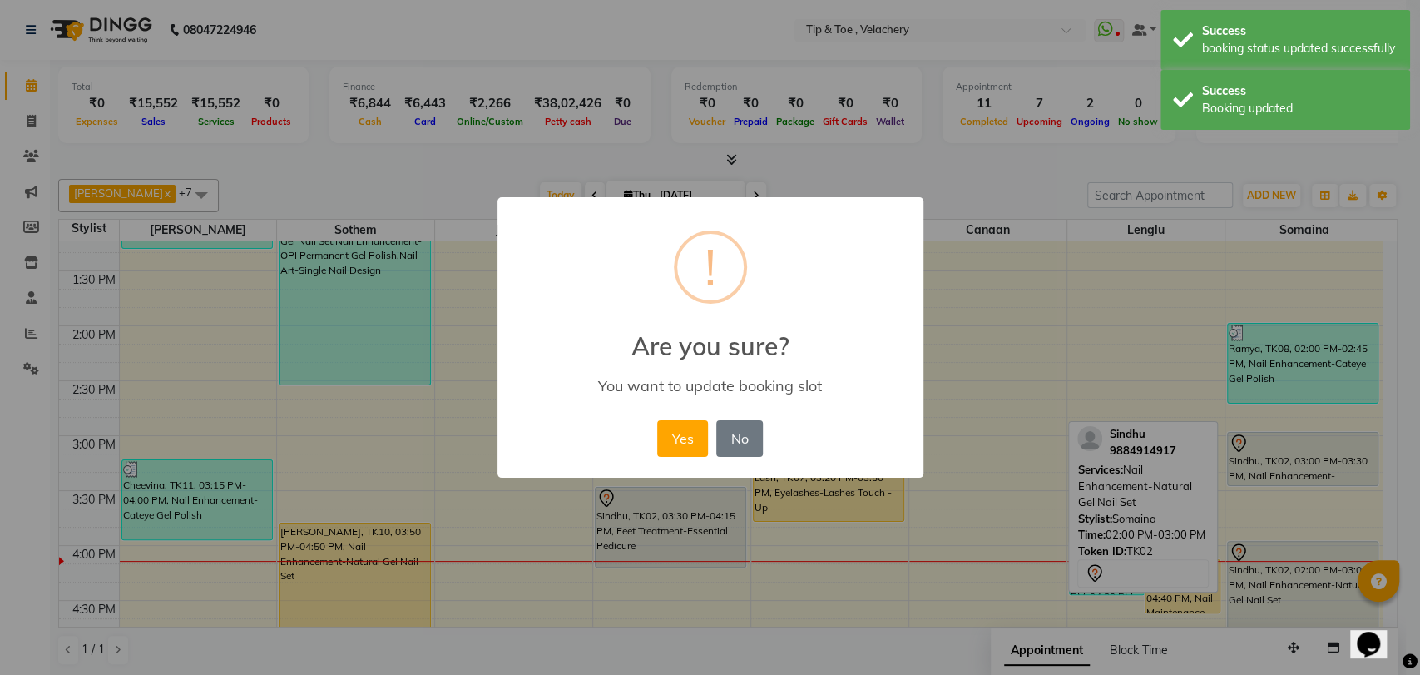
drag, startPoint x: 679, startPoint y: 440, endPoint x: 810, endPoint y: 423, distance: 132.6
click at [679, 439] on button "Yes" at bounding box center [682, 438] width 51 height 37
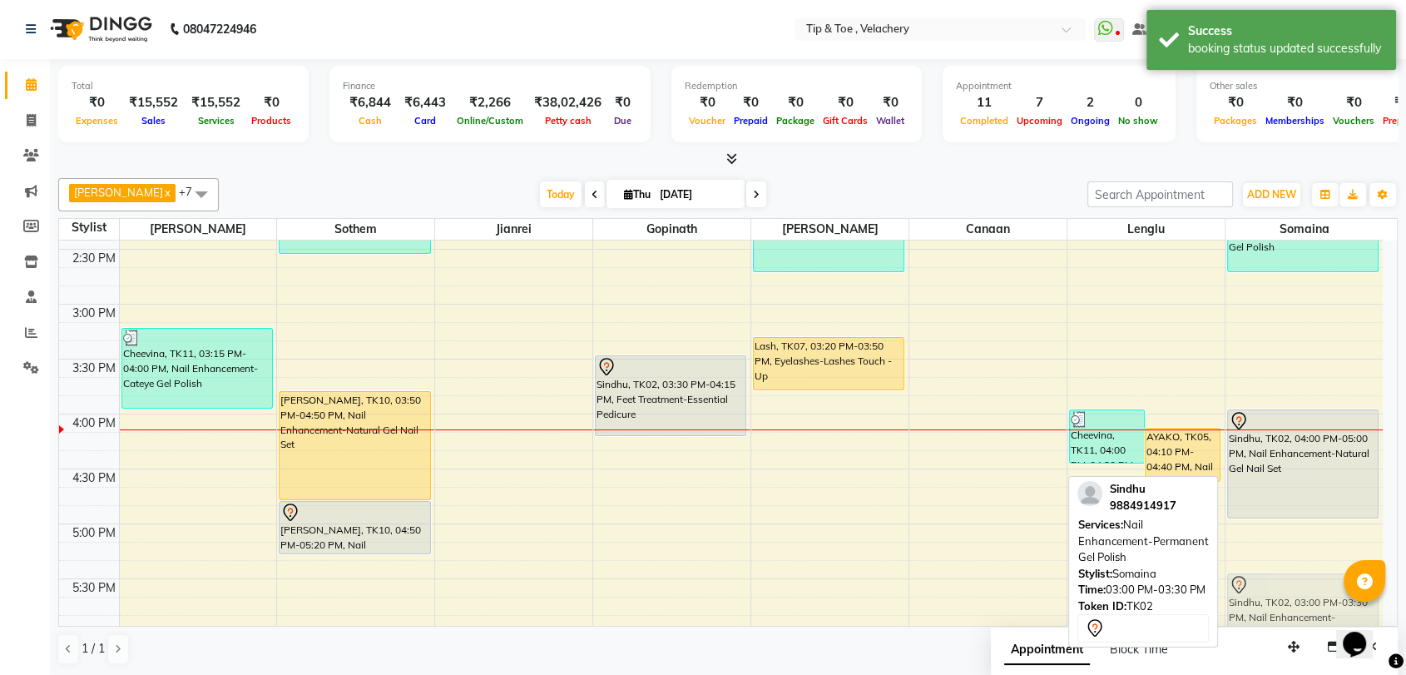
scroll to position [723, 0]
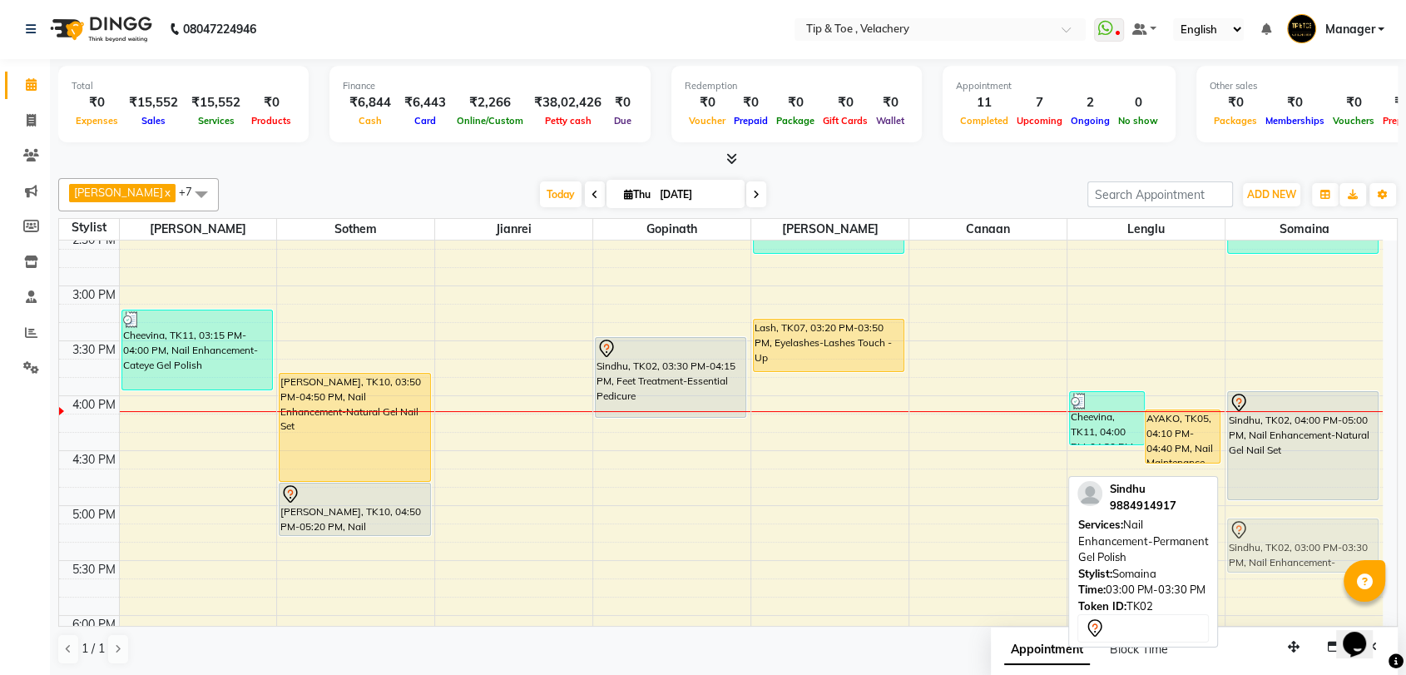
drag, startPoint x: 1309, startPoint y: 473, endPoint x: 1327, endPoint y: 551, distance: 80.1
click at [1327, 551] on div "Ramya, TK08, 02:00 PM-02:45 PM, Nail Enhancement-Cateye Gel Polish Sindhu, TK02…" at bounding box center [1303, 340] width 157 height 1646
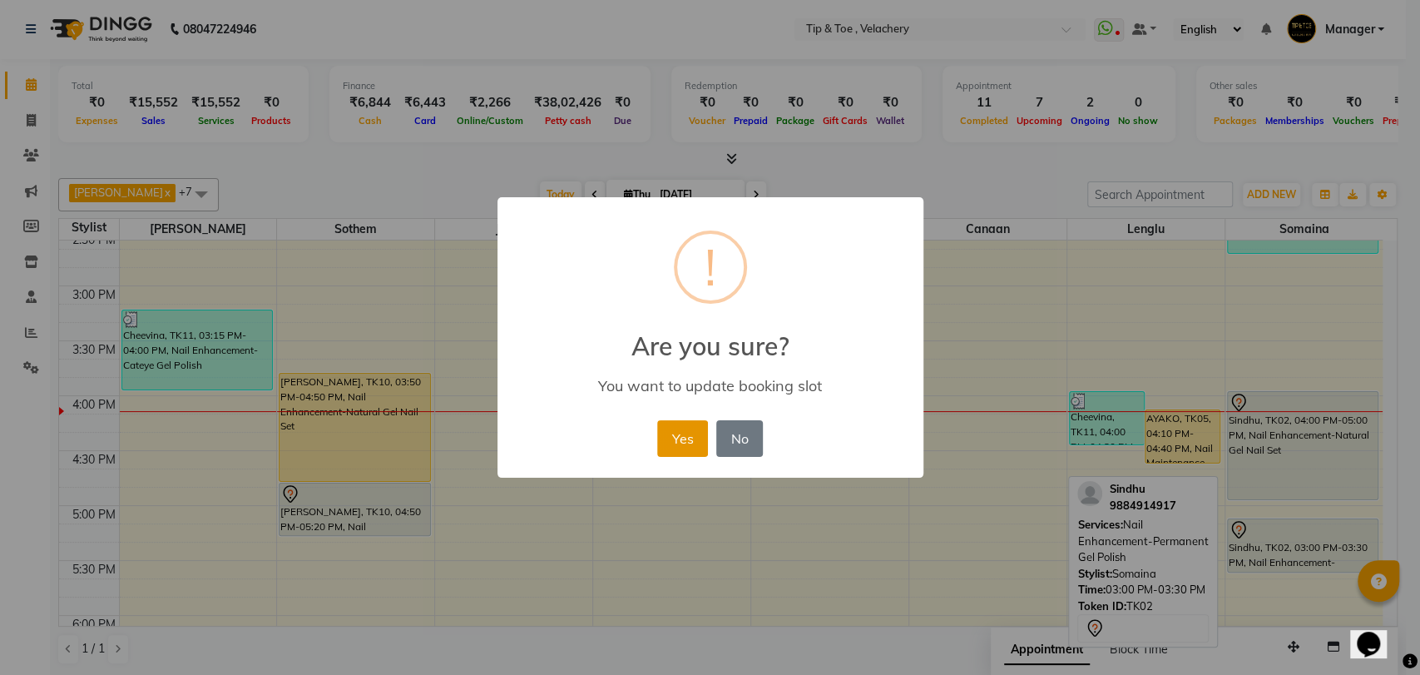
click at [664, 438] on button "Yes" at bounding box center [682, 438] width 51 height 37
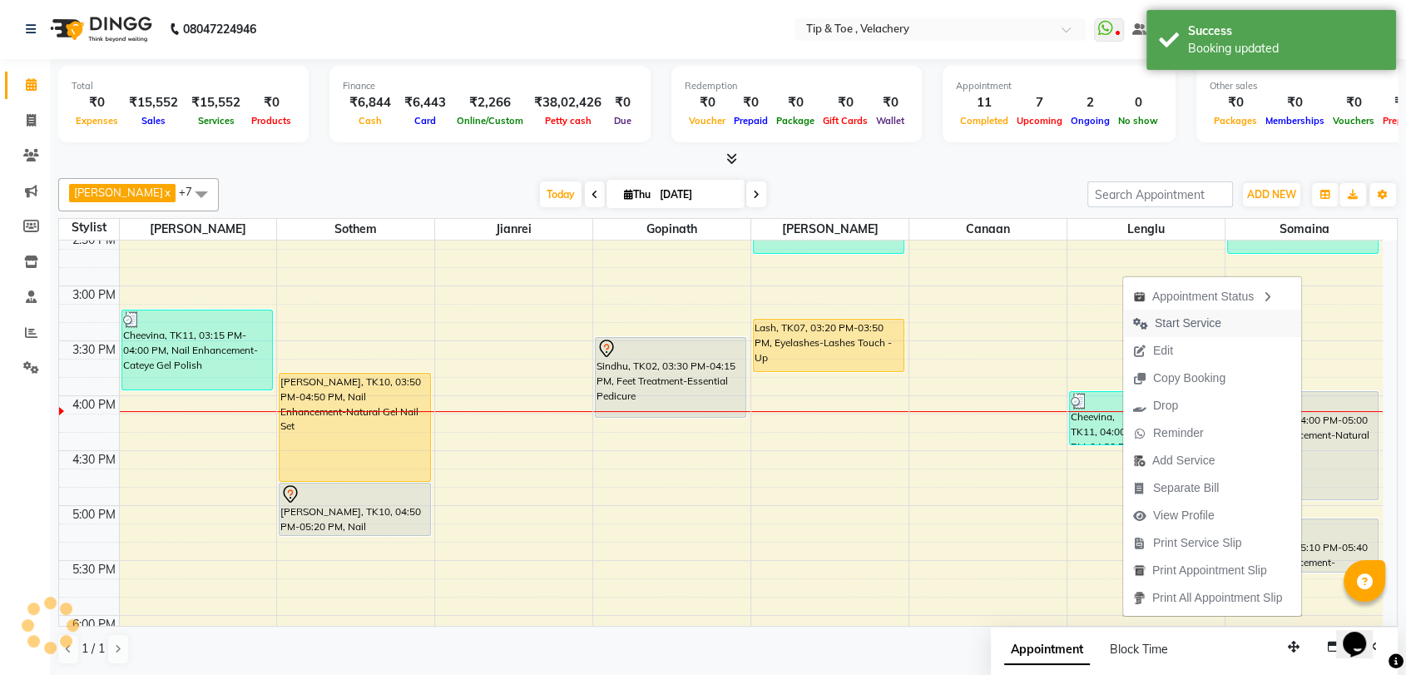
click at [1182, 315] on span "Start Service" at bounding box center [1188, 322] width 67 height 17
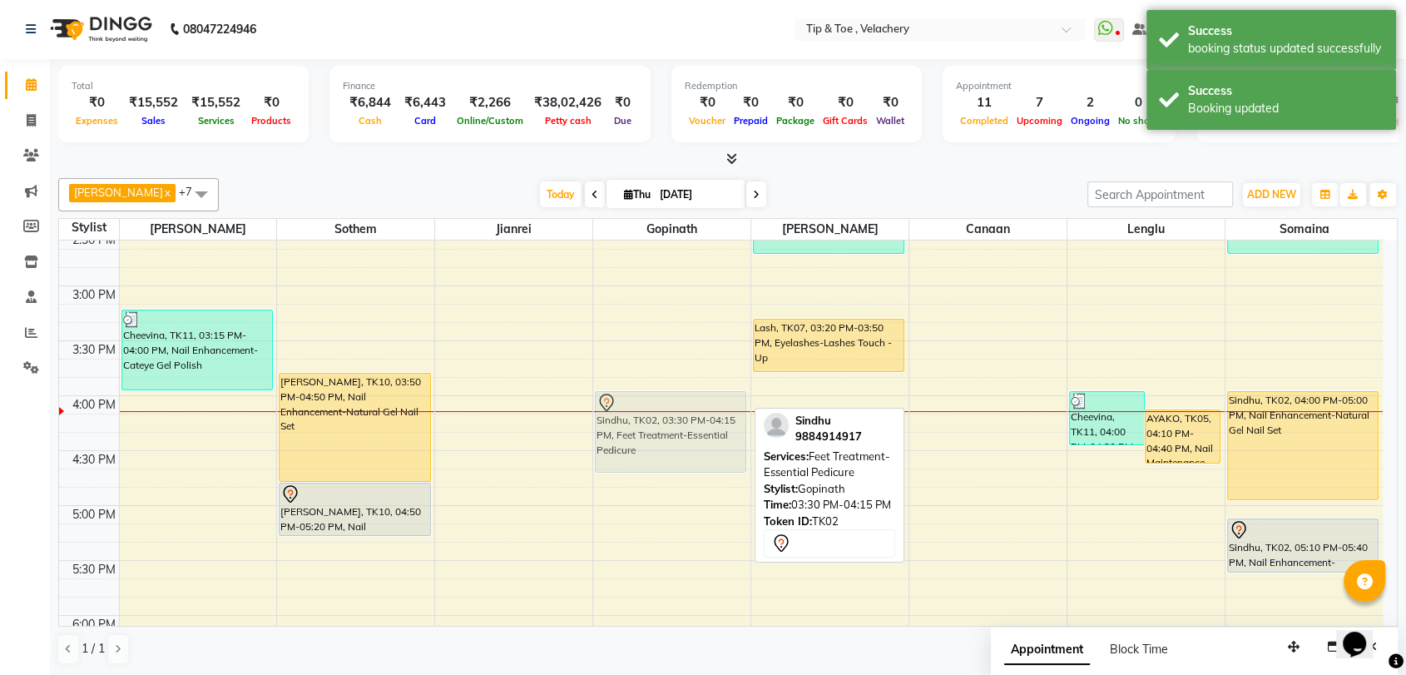
drag, startPoint x: 696, startPoint y: 355, endPoint x: 695, endPoint y: 413, distance: 57.4
click at [695, 413] on div "Abi, TK01, 10:00 AM-10:45 AM, Feet Treatment-Essential Pedicure Kripa, TK04, 10…" at bounding box center [671, 340] width 157 height 1646
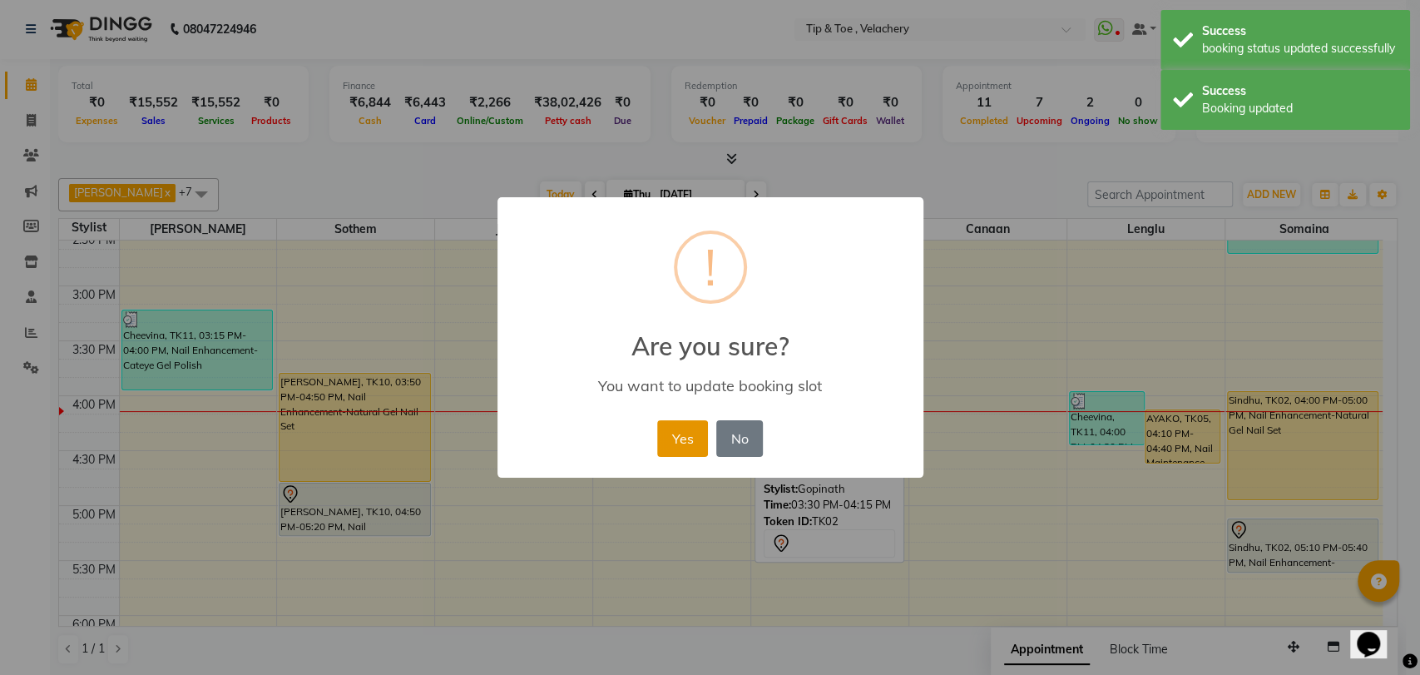
click at [692, 414] on div "× ! Are you sure? You want to update booking slot Yes No No" at bounding box center [710, 337] width 426 height 281
click at [693, 441] on button "Yes" at bounding box center [682, 438] width 51 height 37
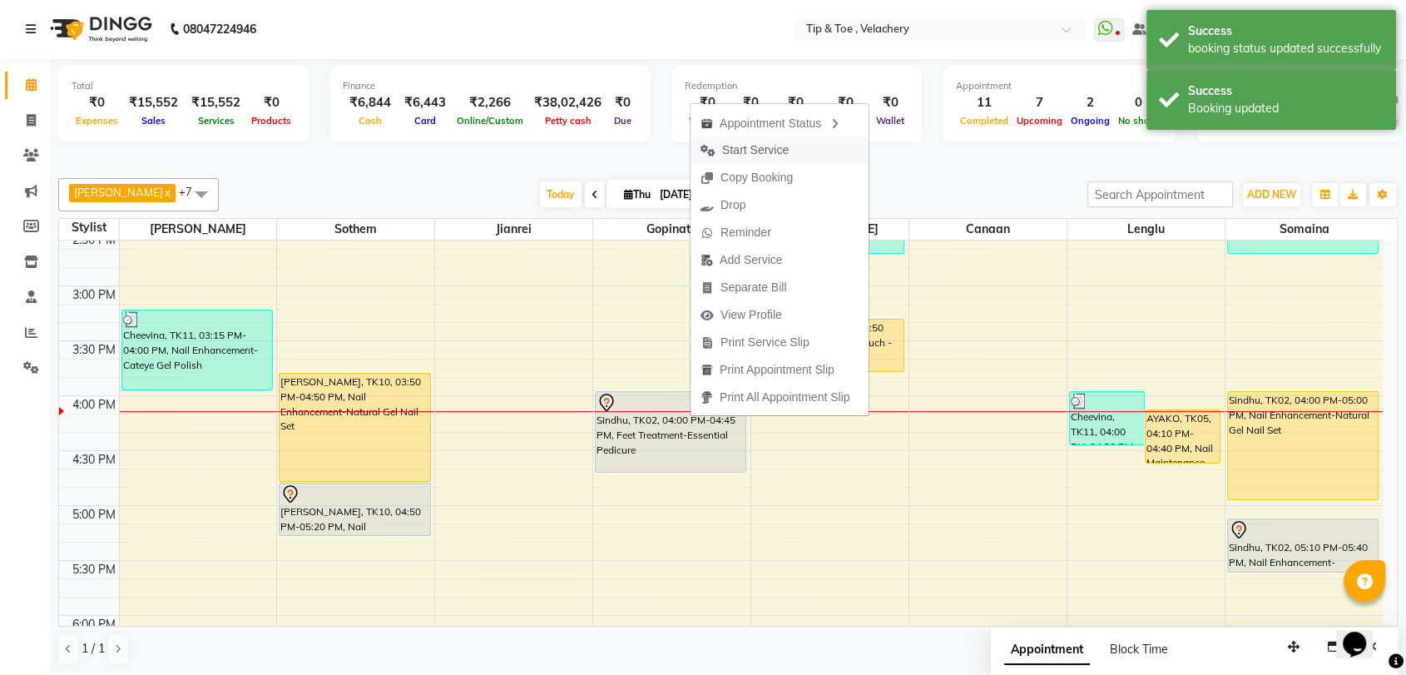
click at [737, 146] on span "Start Service" at bounding box center [755, 149] width 67 height 17
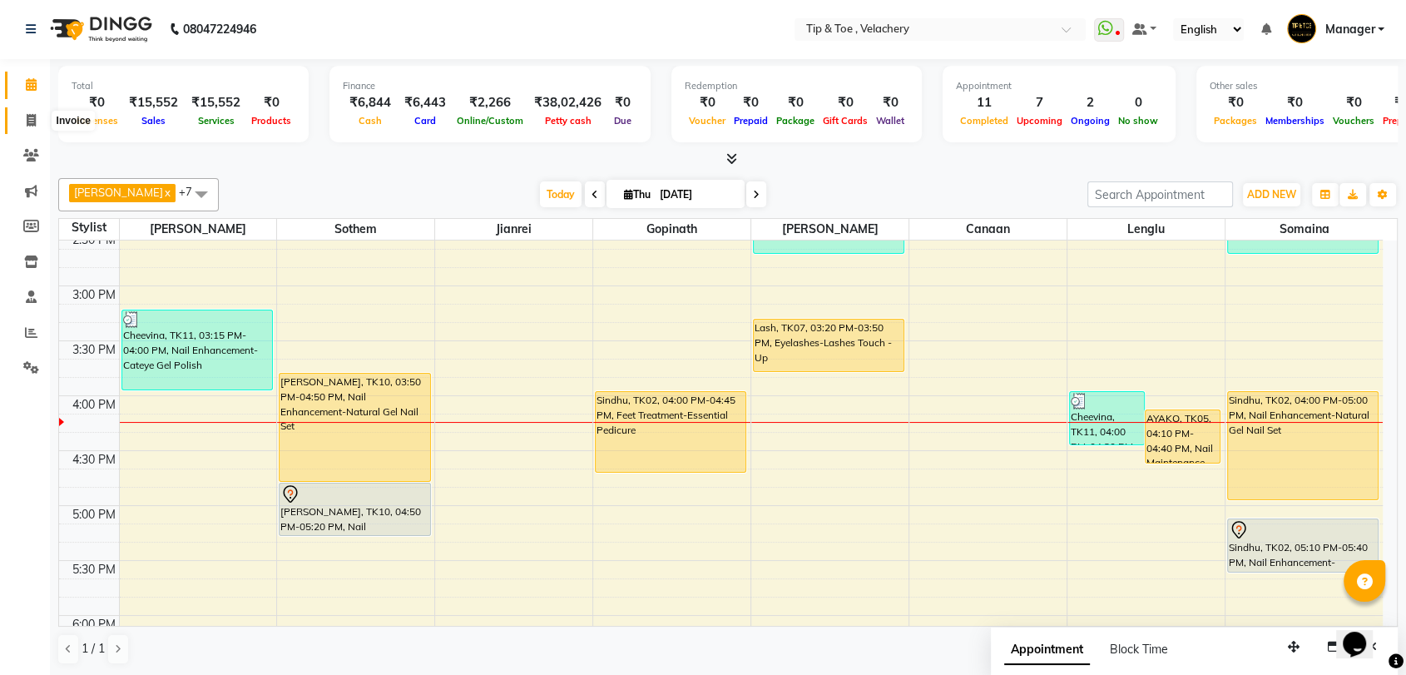
click at [25, 115] on span at bounding box center [31, 120] width 29 height 19
select select "service"
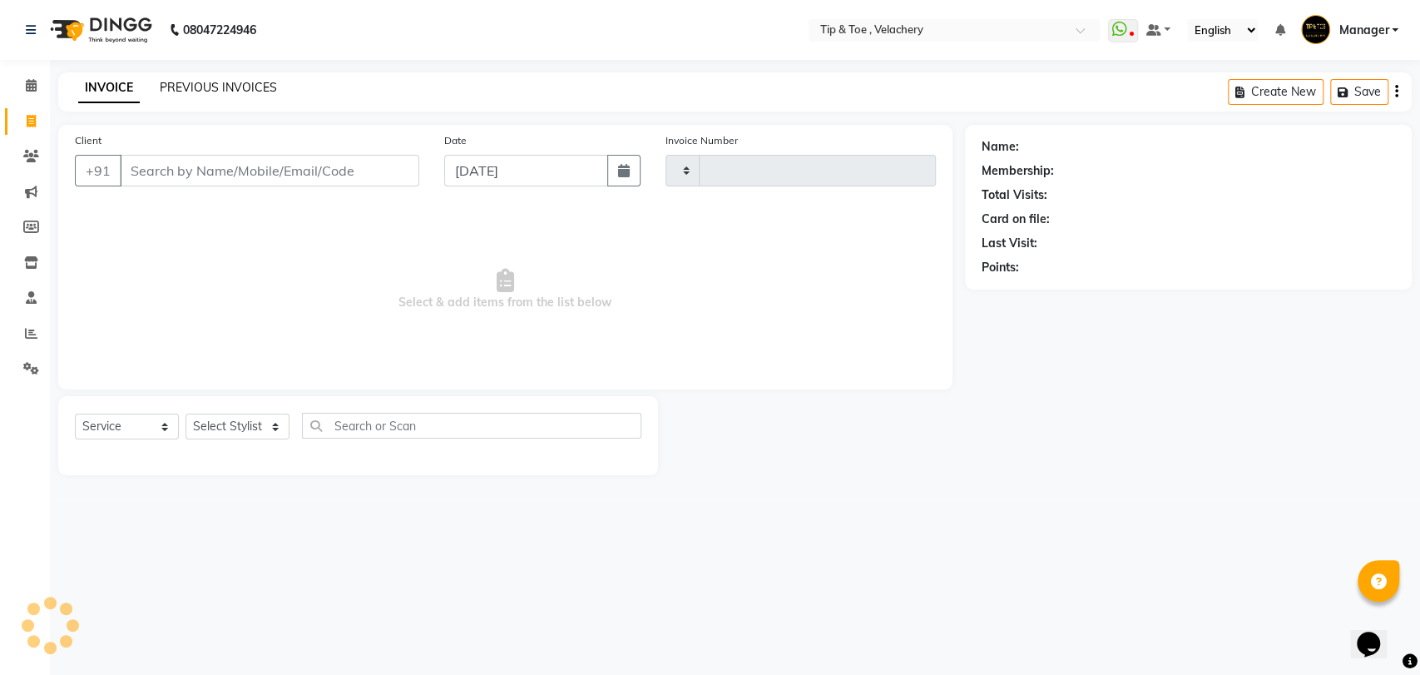
type input "2020"
select select "5863"
click at [225, 81] on link "PREVIOUS INVOICES" at bounding box center [218, 87] width 117 height 15
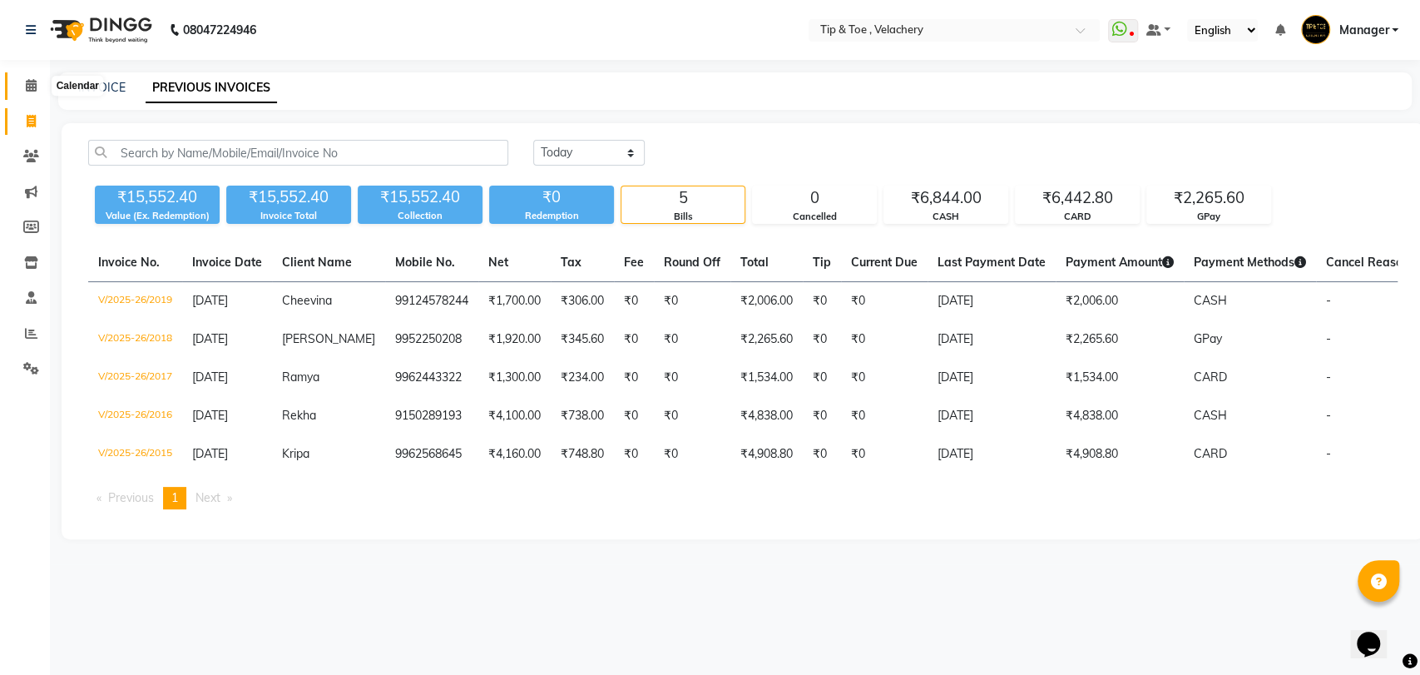
click at [27, 81] on icon at bounding box center [31, 85] width 11 height 12
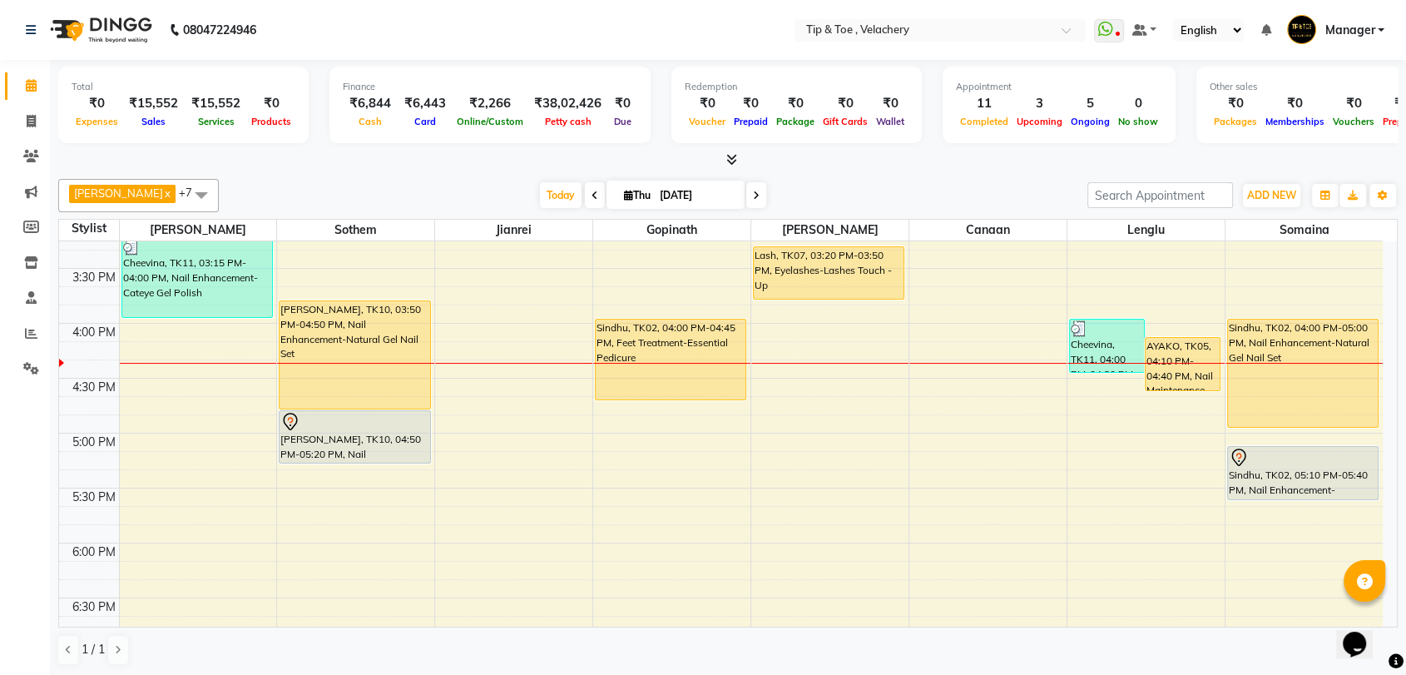
scroll to position [799, 0]
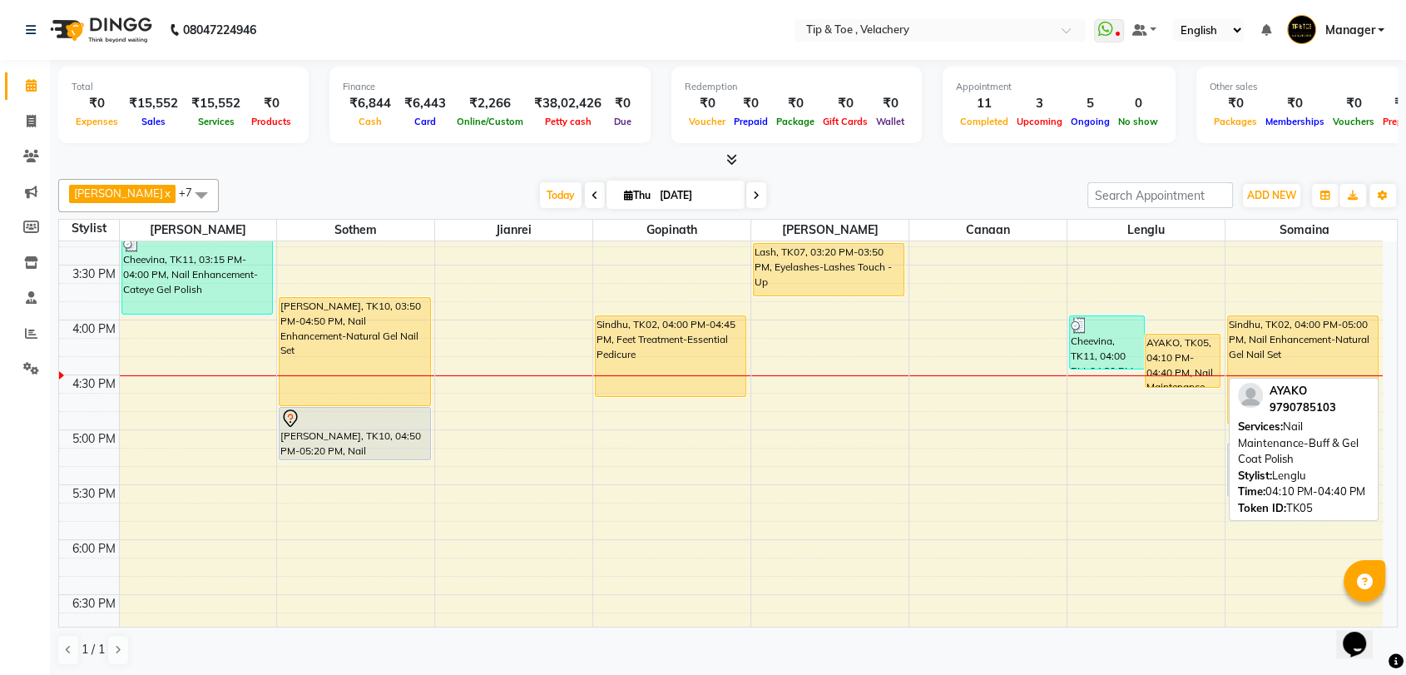
click at [1186, 368] on div "AYAKO, TK05, 04:10 PM-04:40 PM, Nail Maintenance-Buff & Gel Coat Polish" at bounding box center [1183, 360] width 74 height 52
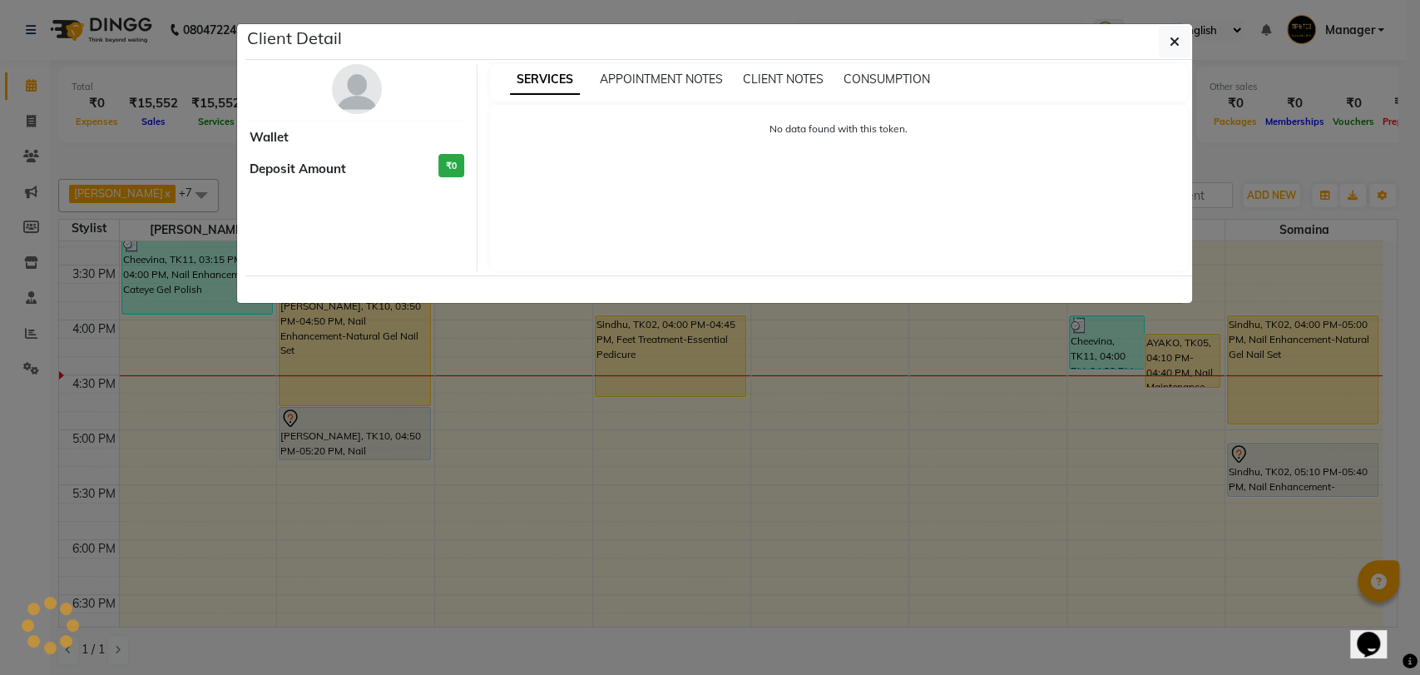
select select "1"
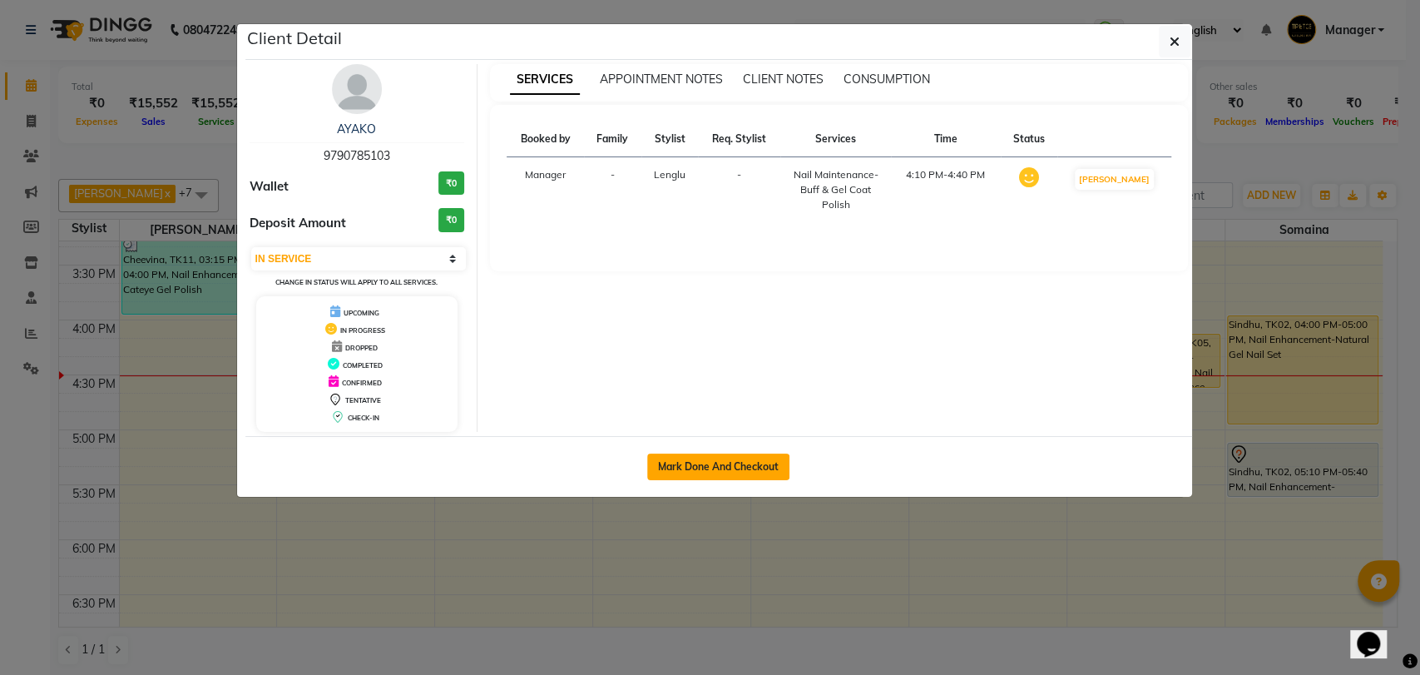
click at [700, 462] on button "Mark Done And Checkout" at bounding box center [718, 466] width 142 height 27
select select "service"
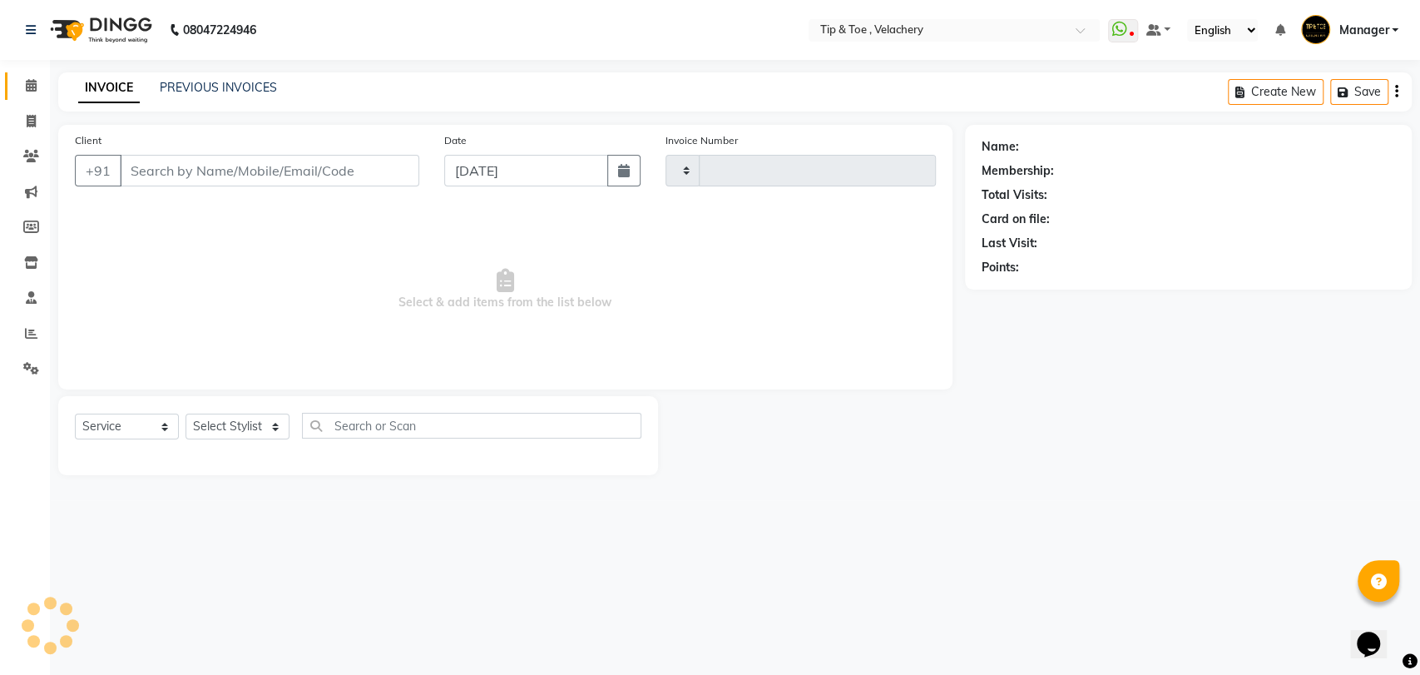
type input "2020"
select select "5863"
type input "9790785103"
select select "56374"
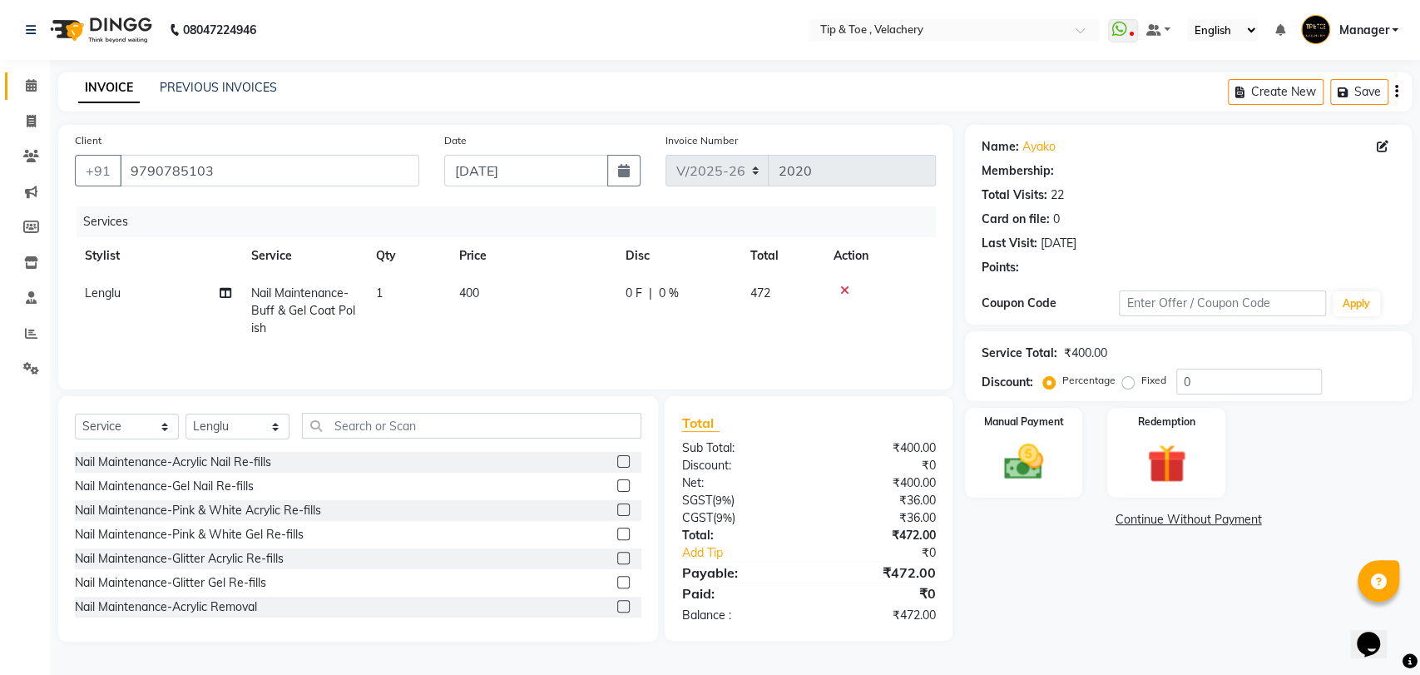
select select "1: Object"
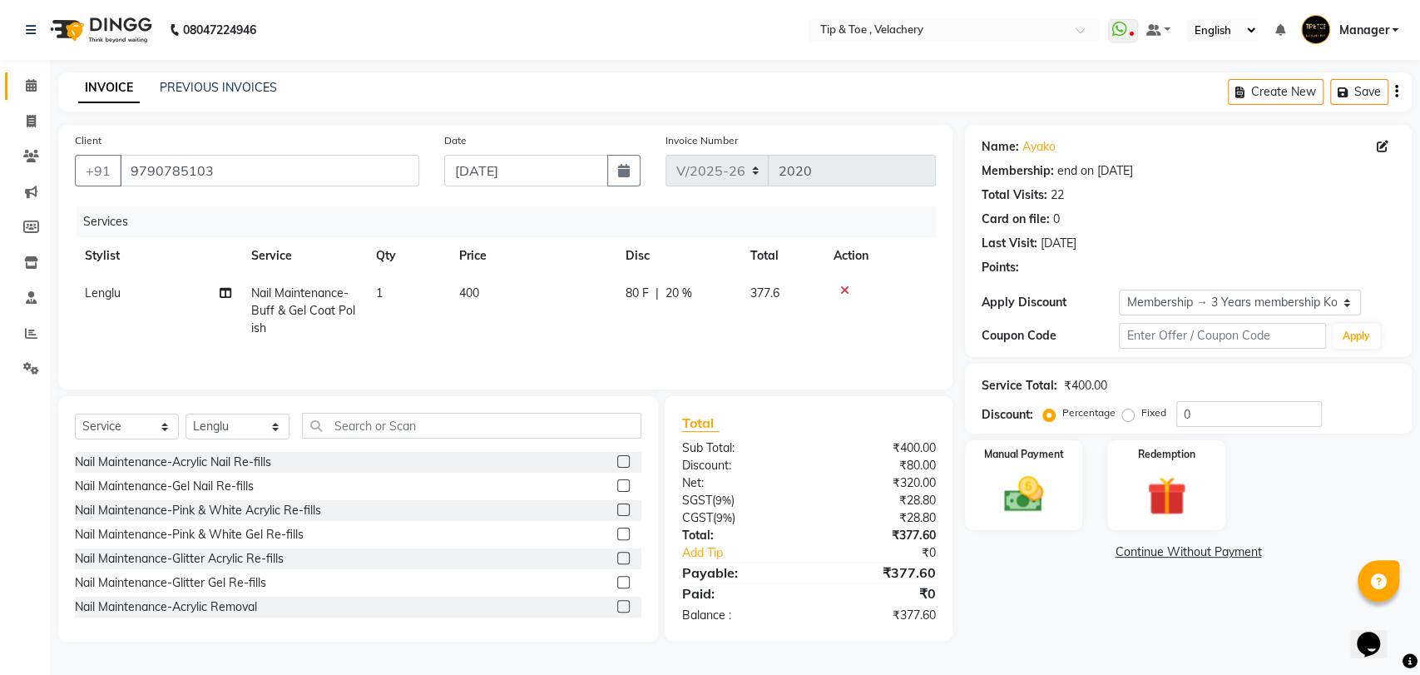
type input "20"
click at [308, 304] on span "Nail Maintenance-Buff & Gel Coat Polish" at bounding box center [303, 310] width 104 height 50
select select "56374"
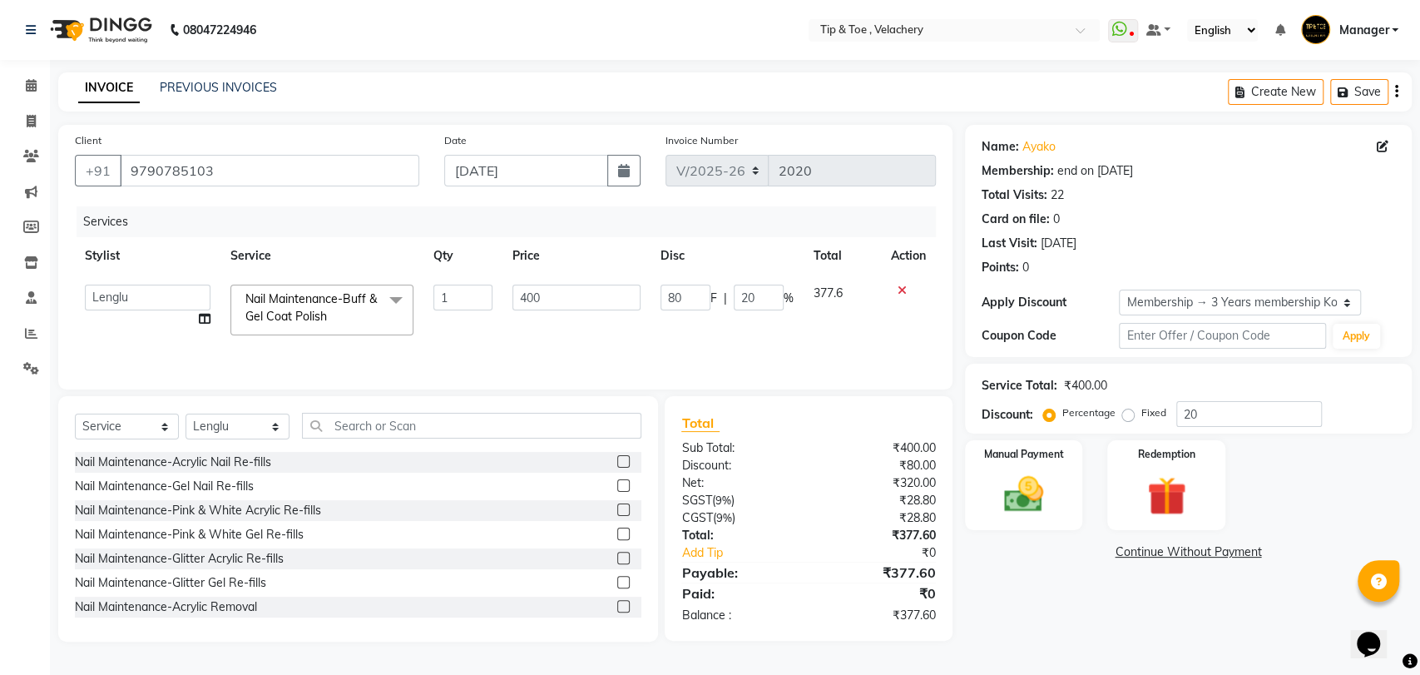
click at [315, 310] on span "Nail Maintenance-Buff & Gel Coat Polish" at bounding box center [310, 307] width 131 height 32
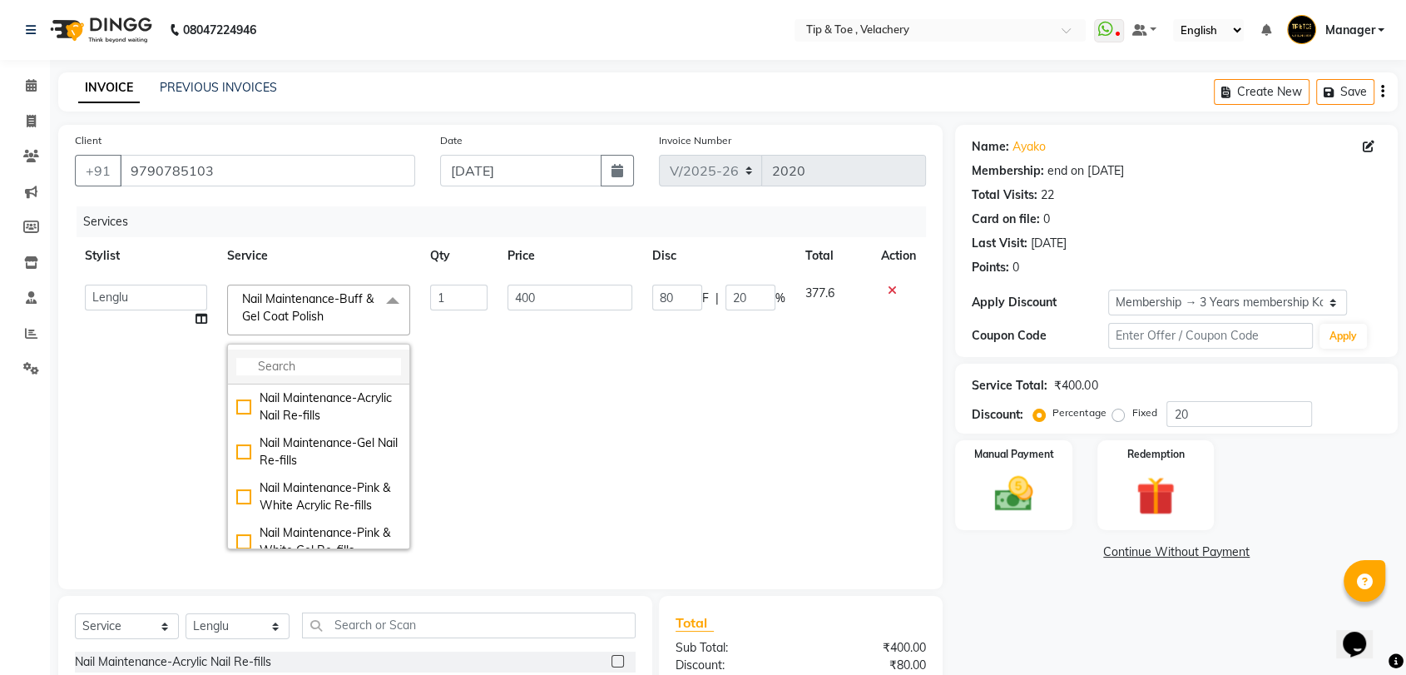
click at [313, 360] on input "multiselect-search" at bounding box center [318, 366] width 165 height 17
type input "C"
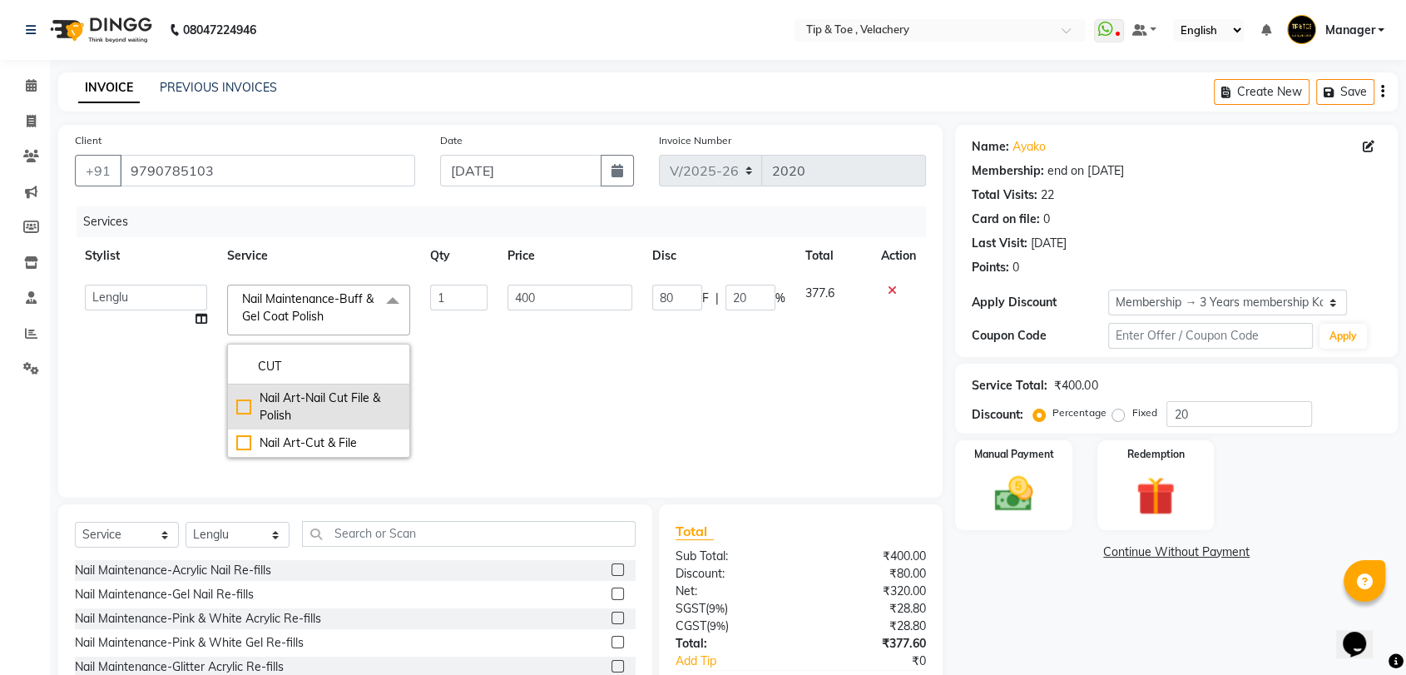
type input "CUT"
click at [309, 402] on div "Nail Art-Nail Cut File & Polish" at bounding box center [318, 406] width 165 height 35
checkbox input "true"
click at [715, 390] on td "80 F | 20 %" at bounding box center [718, 371] width 153 height 193
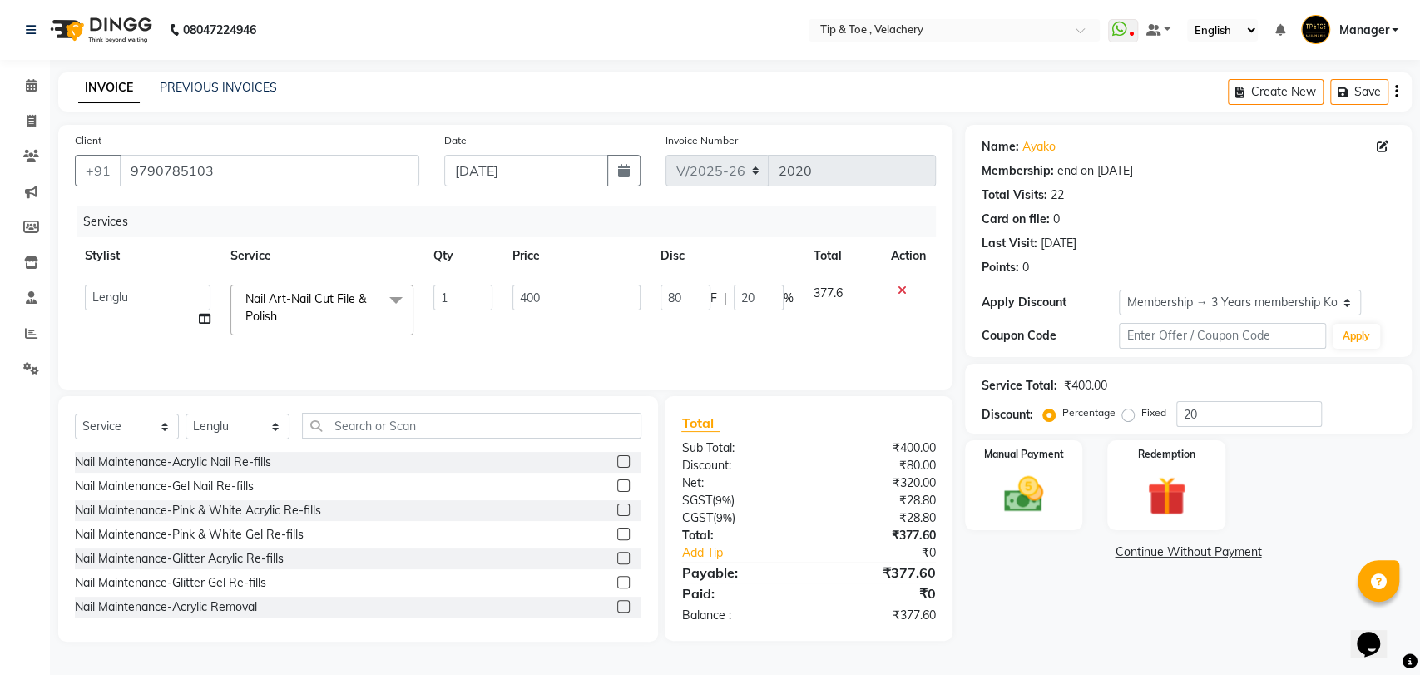
click at [1048, 598] on div "Name: [PERSON_NAME] Membership: end on [DATE] Total Visits: 22 Card on file: 0 …" at bounding box center [1194, 383] width 459 height 517
click at [1043, 494] on img at bounding box center [1024, 494] width 66 height 47
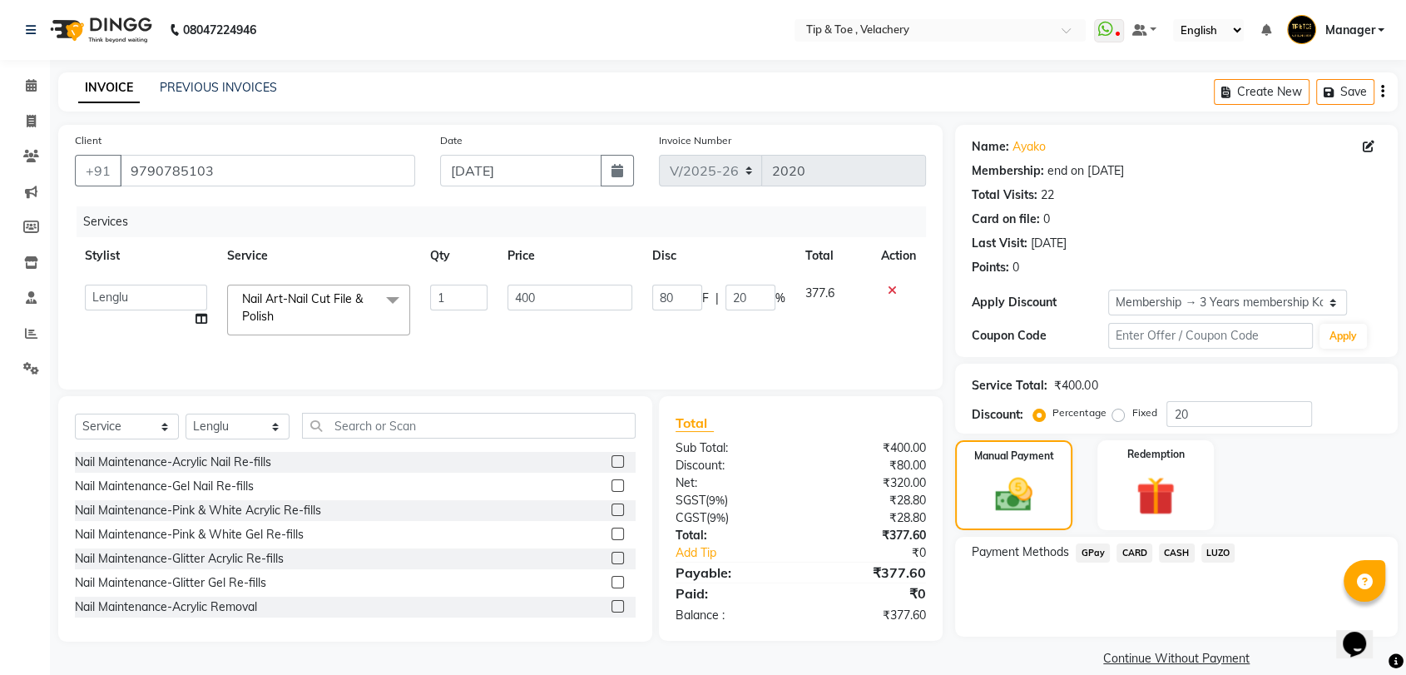
click at [1120, 552] on span "CARD" at bounding box center [1134, 552] width 36 height 19
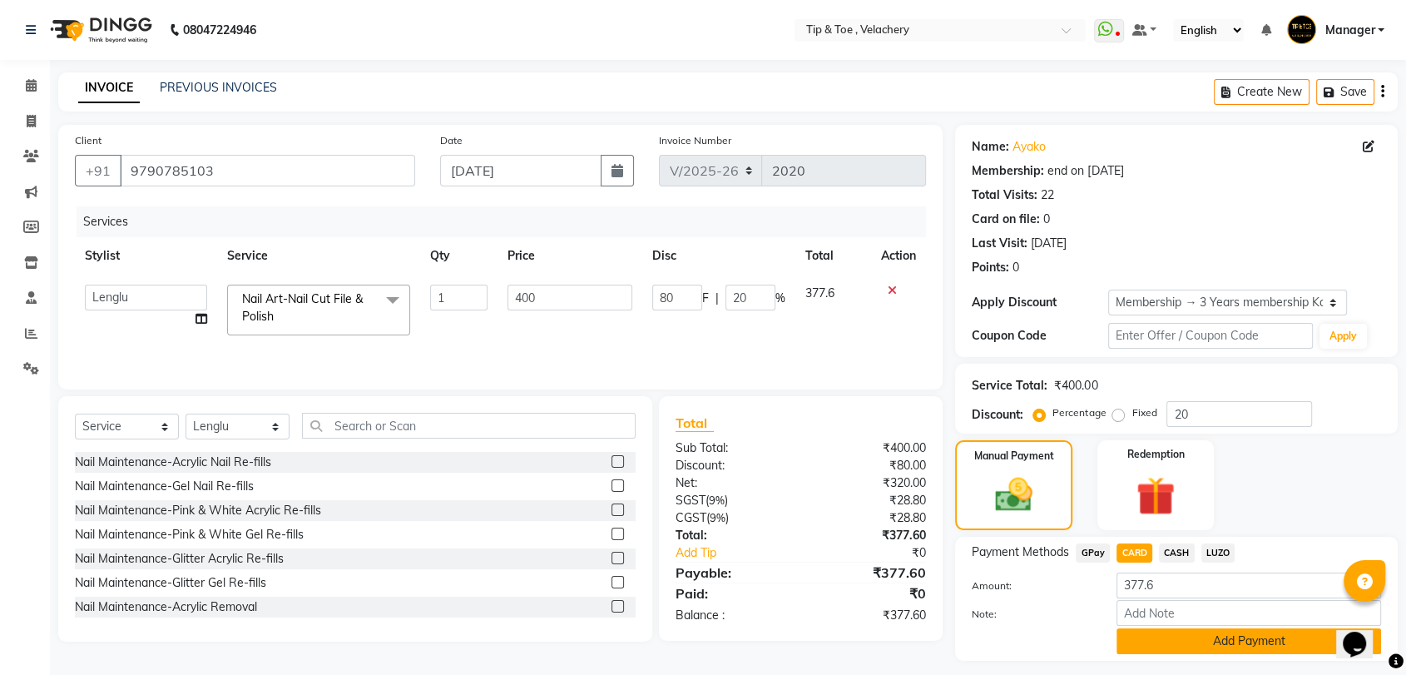
click at [1171, 636] on button "Add Payment" at bounding box center [1248, 641] width 265 height 26
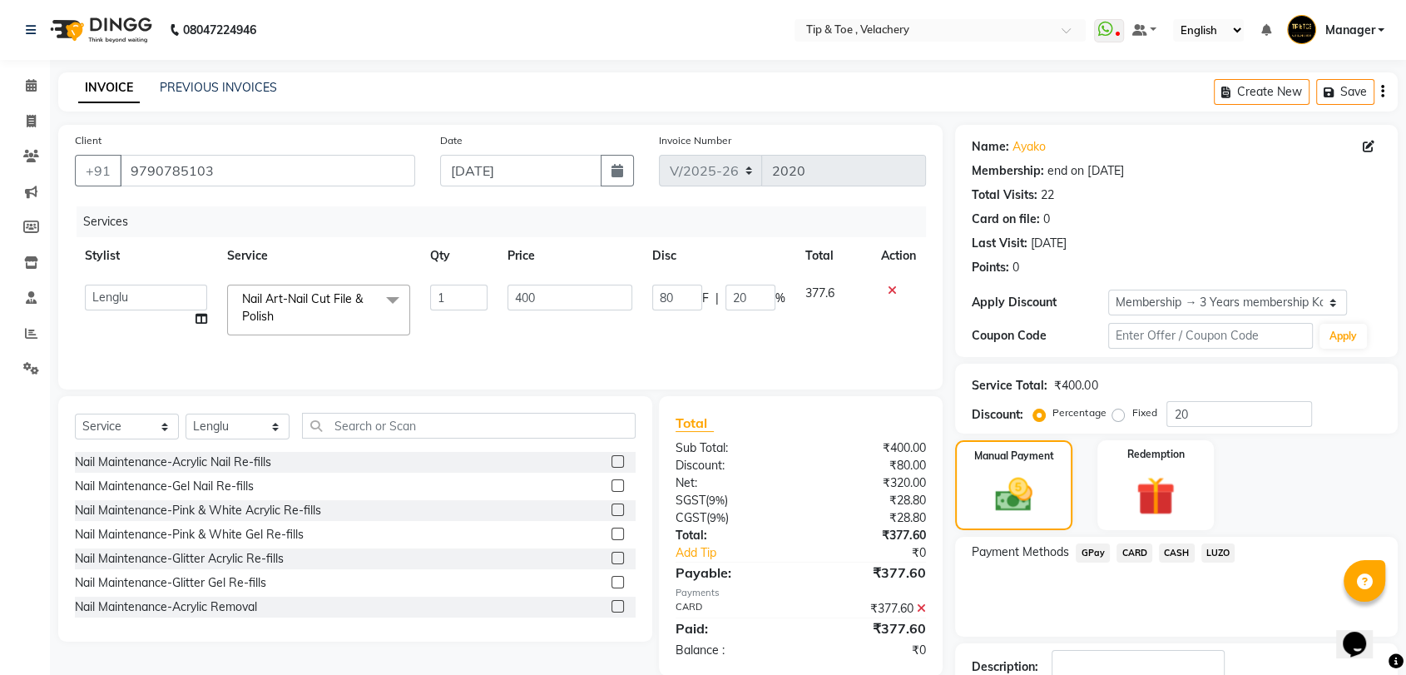
scroll to position [113, 0]
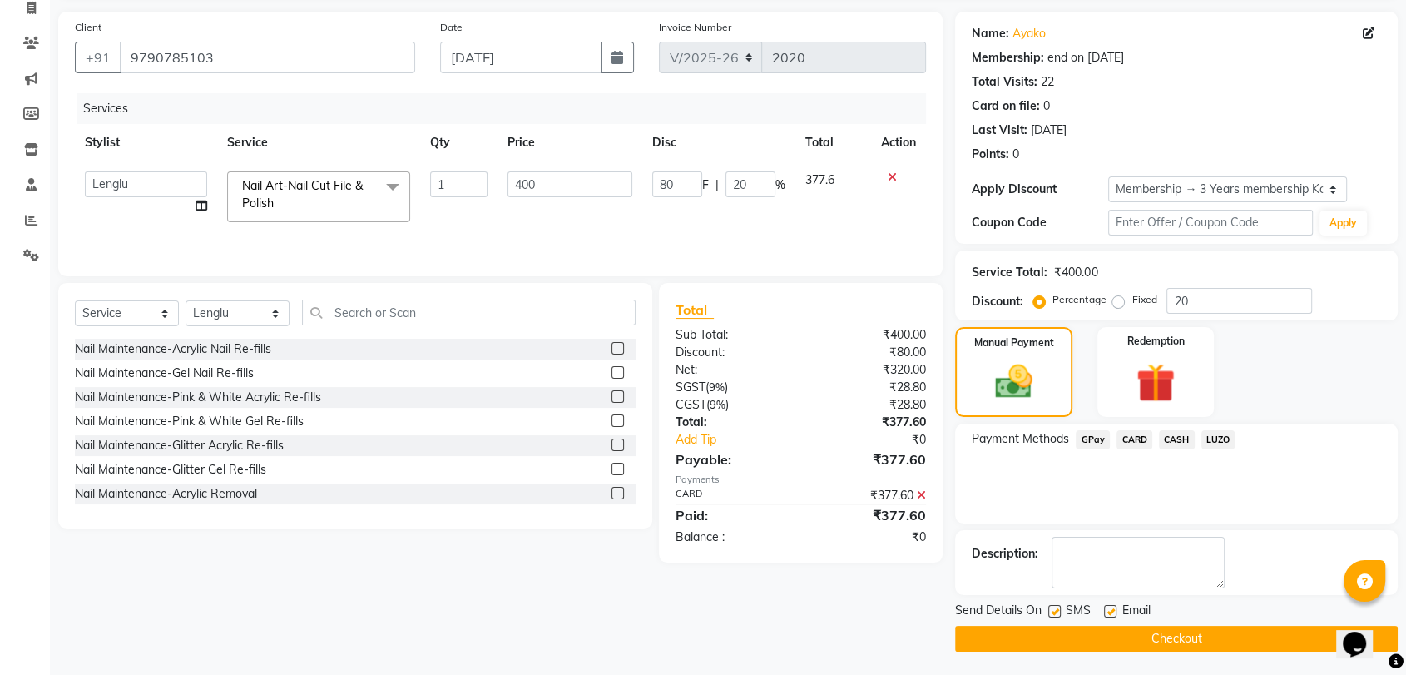
click at [1111, 607] on label at bounding box center [1110, 611] width 12 height 12
click at [1111, 607] on input "checkbox" at bounding box center [1109, 611] width 11 height 11
checkbox input "false"
click at [1113, 637] on button "Checkout" at bounding box center [1176, 639] width 443 height 26
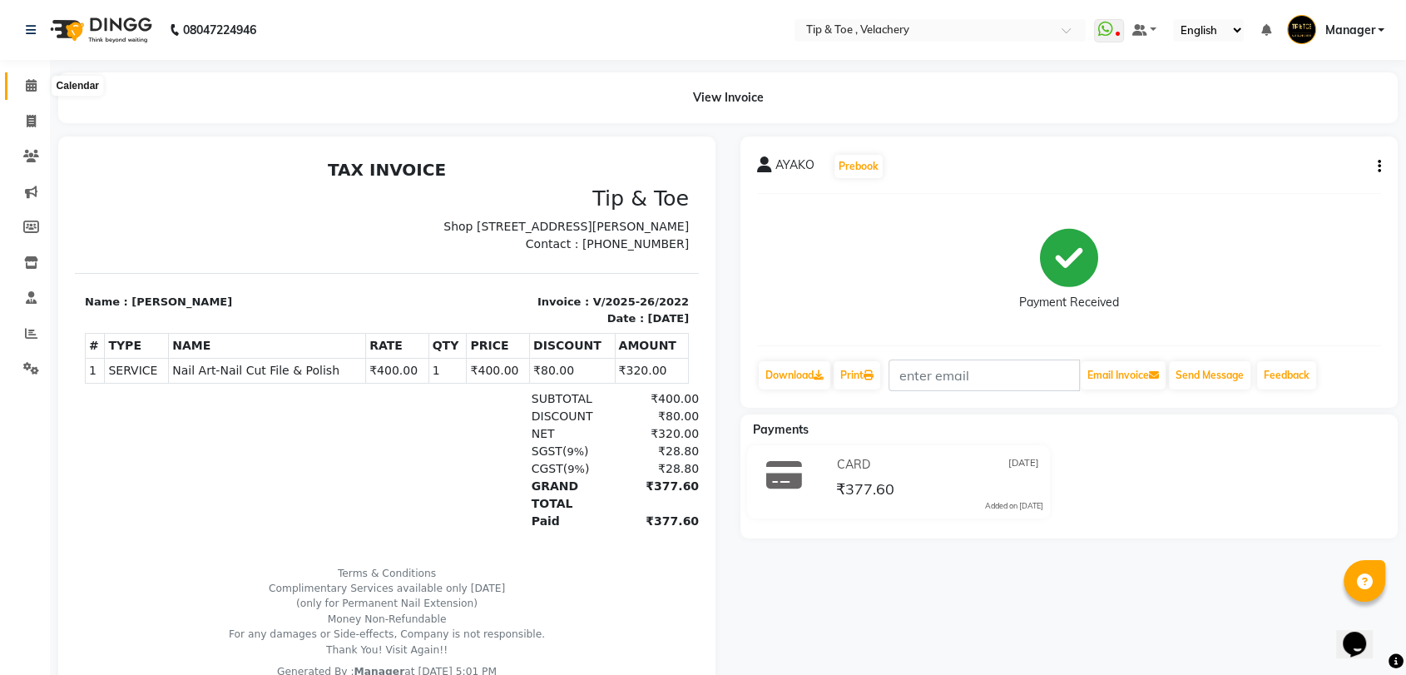
click at [33, 88] on icon at bounding box center [31, 85] width 11 height 12
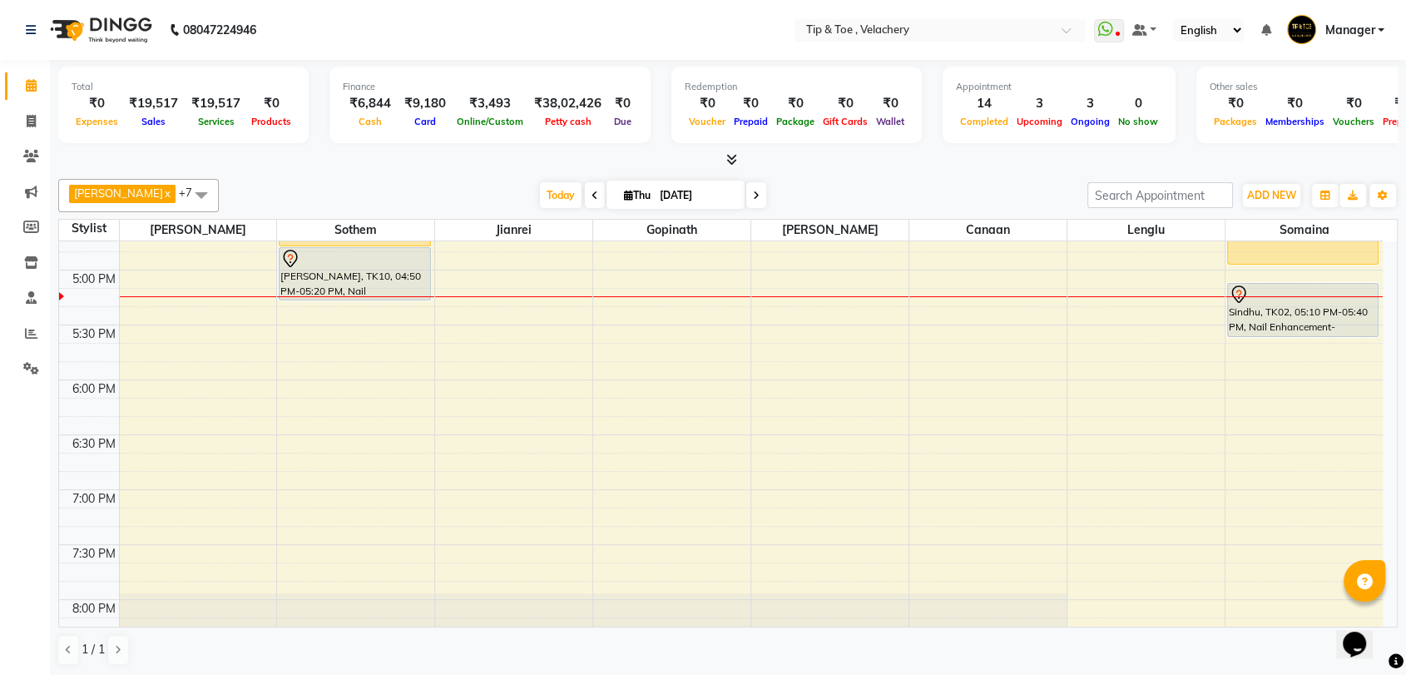
scroll to position [1012, 0]
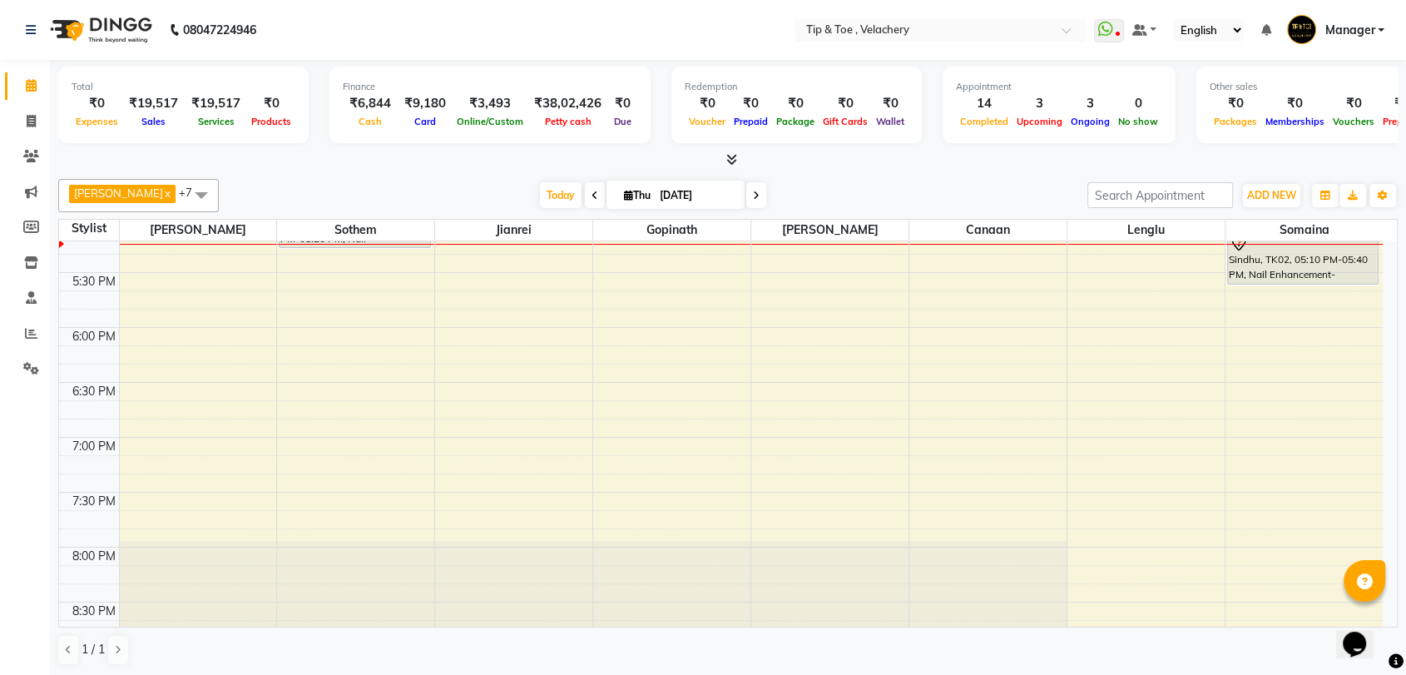
click at [347, 377] on div "8:00 AM 8:30 AM 9:00 AM 9:30 AM 10:00 AM 10:30 AM 11:00 AM 11:30 AM 12:00 PM 12…" at bounding box center [721, 53] width 1324 height 1646
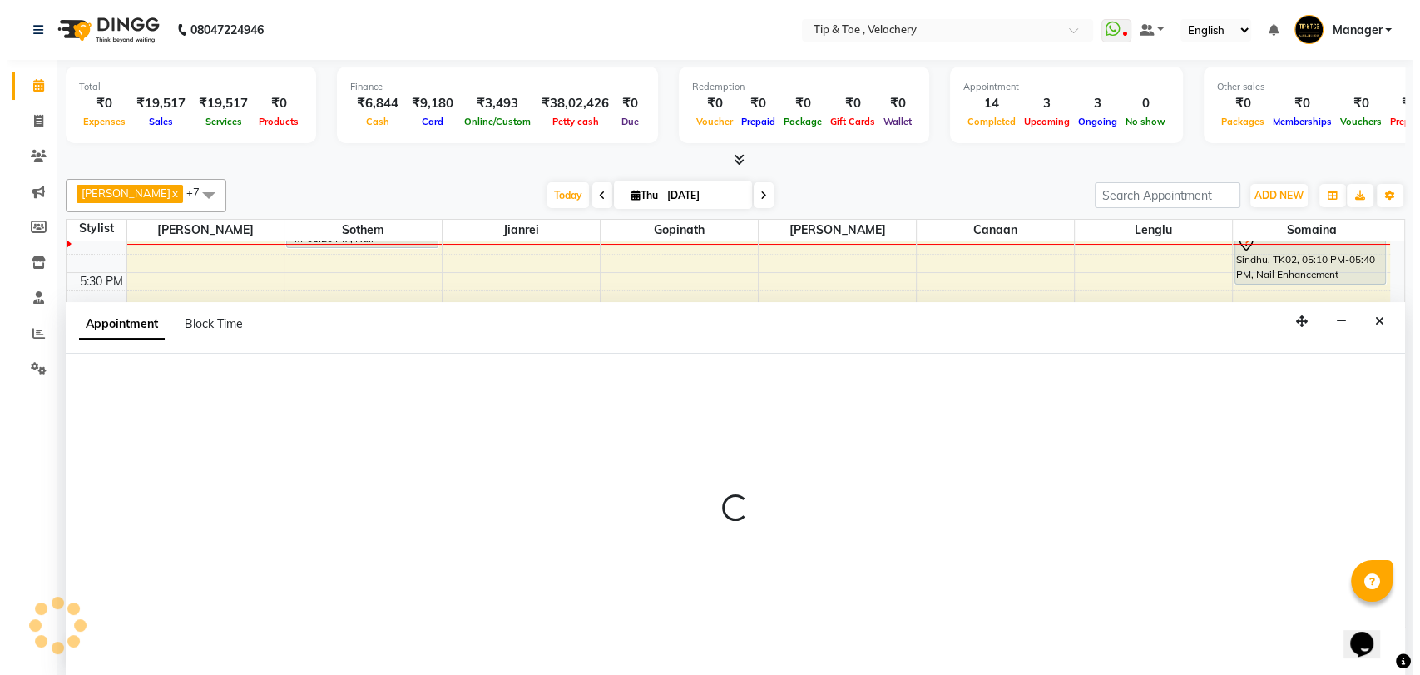
scroll to position [1, 0]
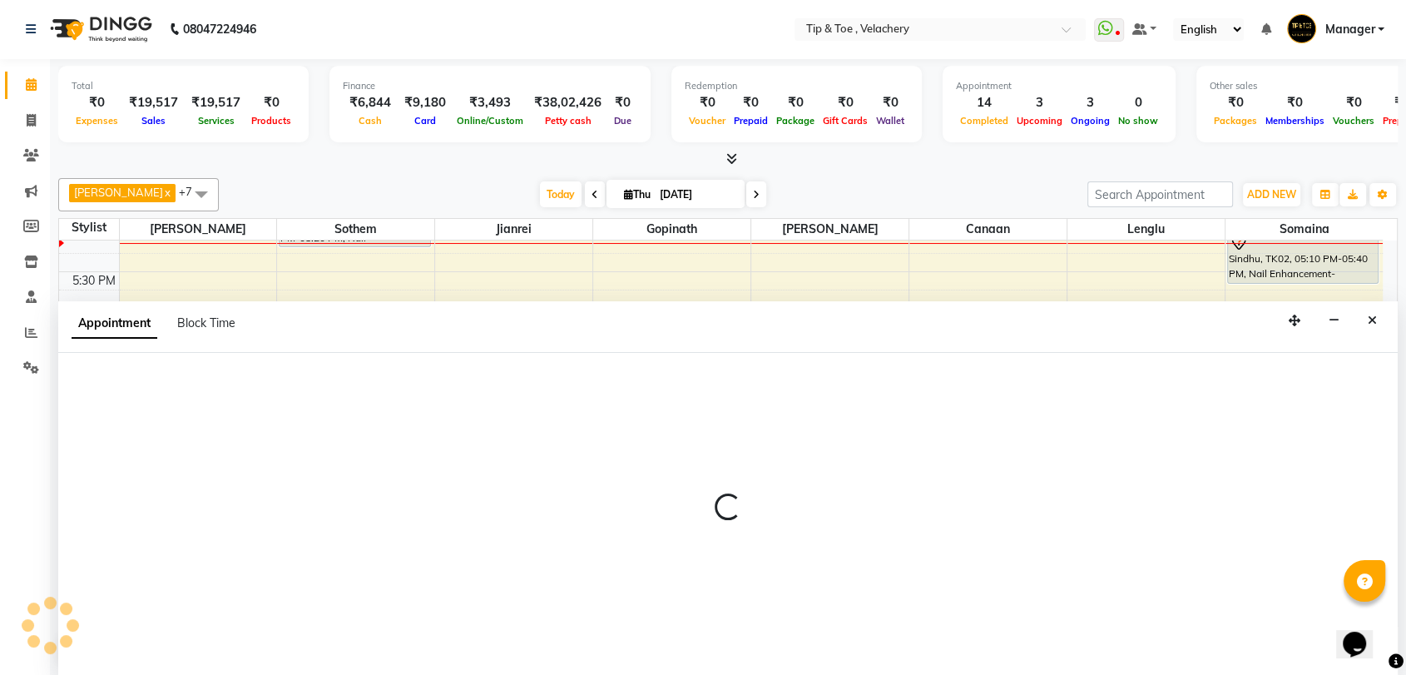
select select "41035"
select select "tentative"
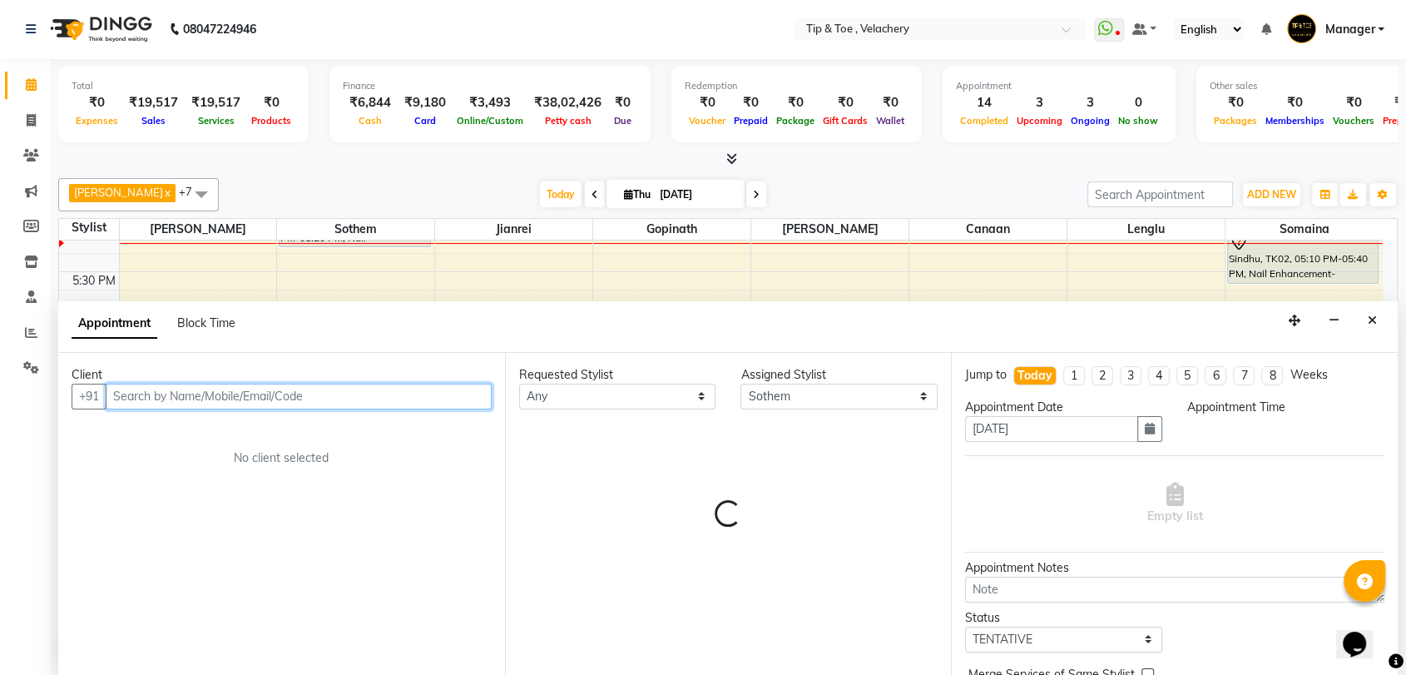
select select "1110"
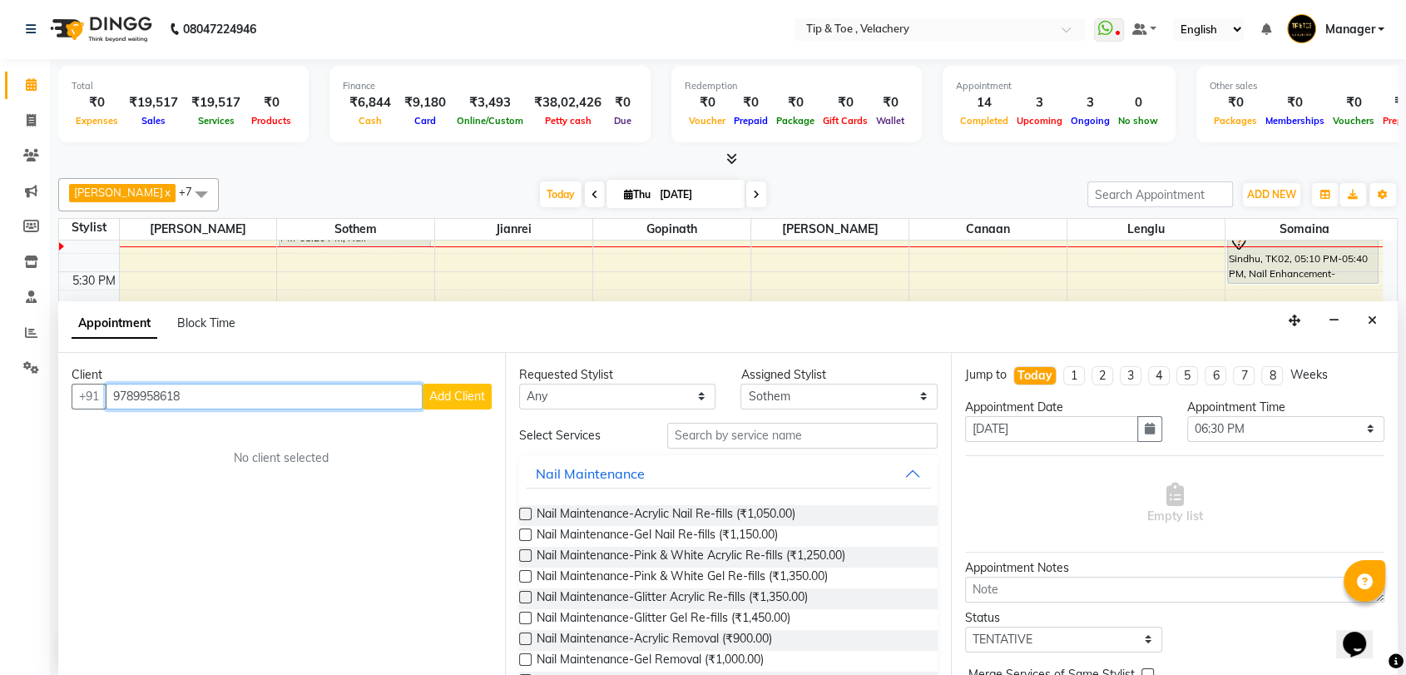
type input "9789958618"
click at [464, 395] on span "Add Client" at bounding box center [457, 396] width 56 height 15
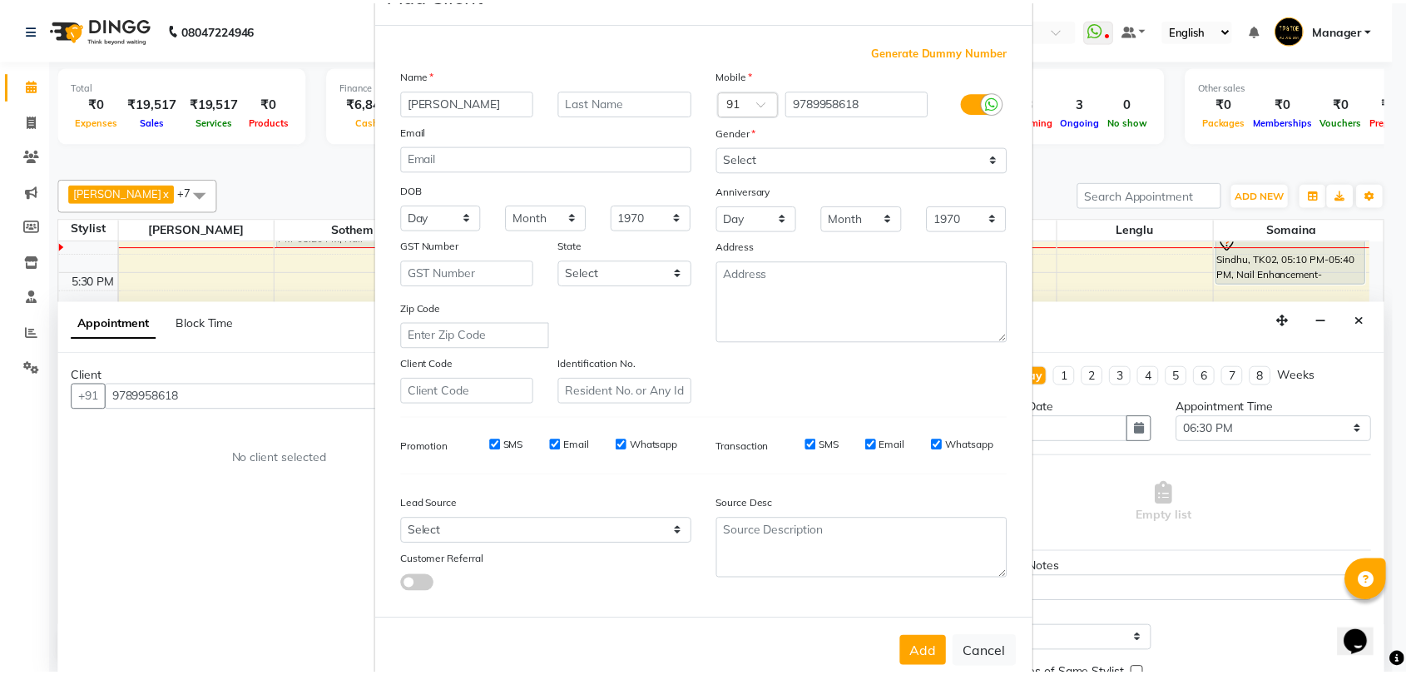
scroll to position [90, 0]
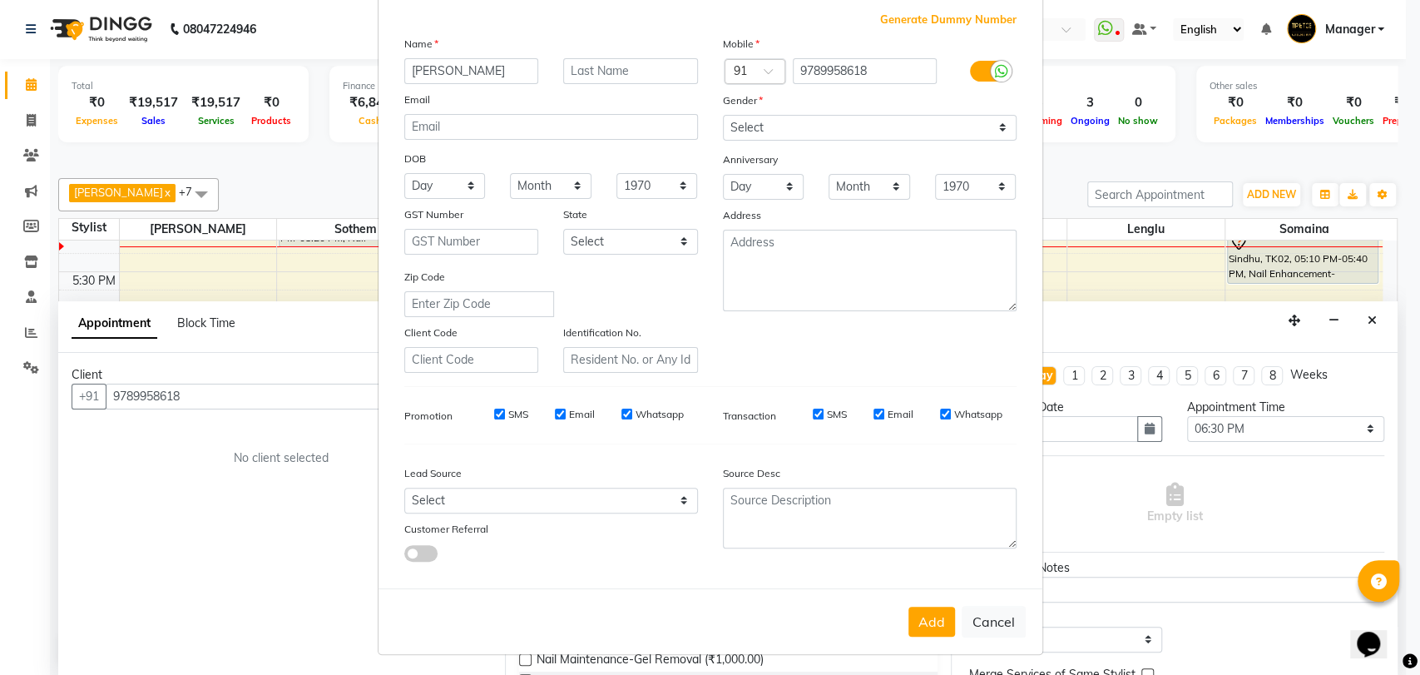
type input "[PERSON_NAME]"
click at [915, 137] on select "Select [DEMOGRAPHIC_DATA] [DEMOGRAPHIC_DATA] Other Prefer Not To Say" at bounding box center [870, 128] width 294 height 26
select select "[DEMOGRAPHIC_DATA]"
click at [723, 115] on select "Select [DEMOGRAPHIC_DATA] [DEMOGRAPHIC_DATA] Other Prefer Not To Say" at bounding box center [870, 128] width 294 height 26
drag, startPoint x: 928, startPoint y: 610, endPoint x: 918, endPoint y: 605, distance: 11.2
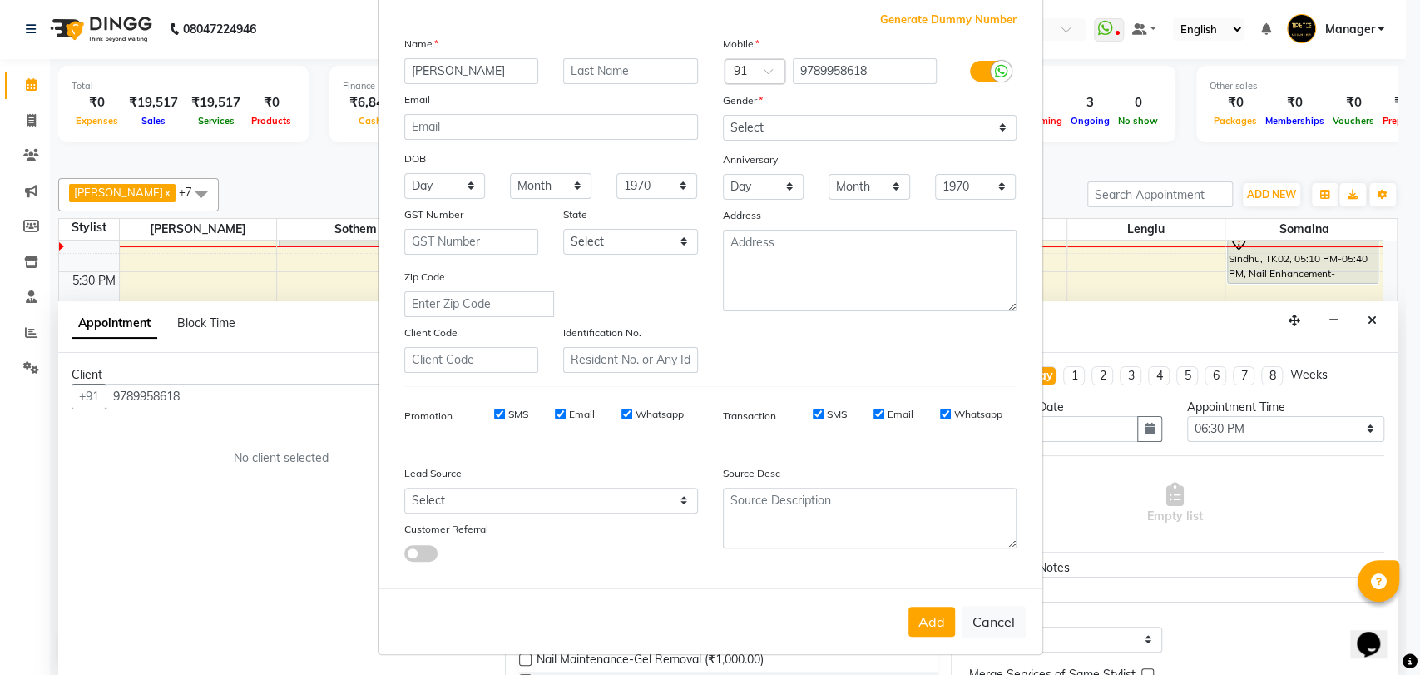
click at [925, 607] on button "Add" at bounding box center [931, 621] width 47 height 30
select select
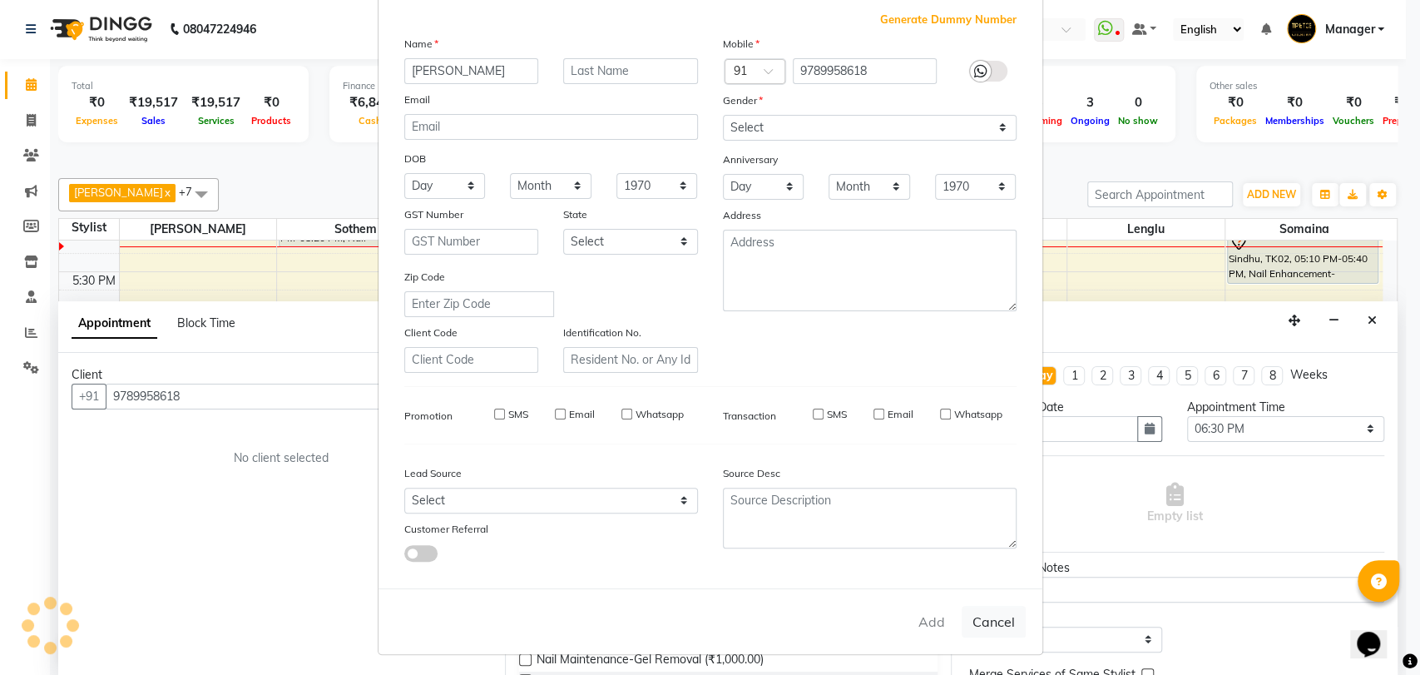
select select
checkbox input "false"
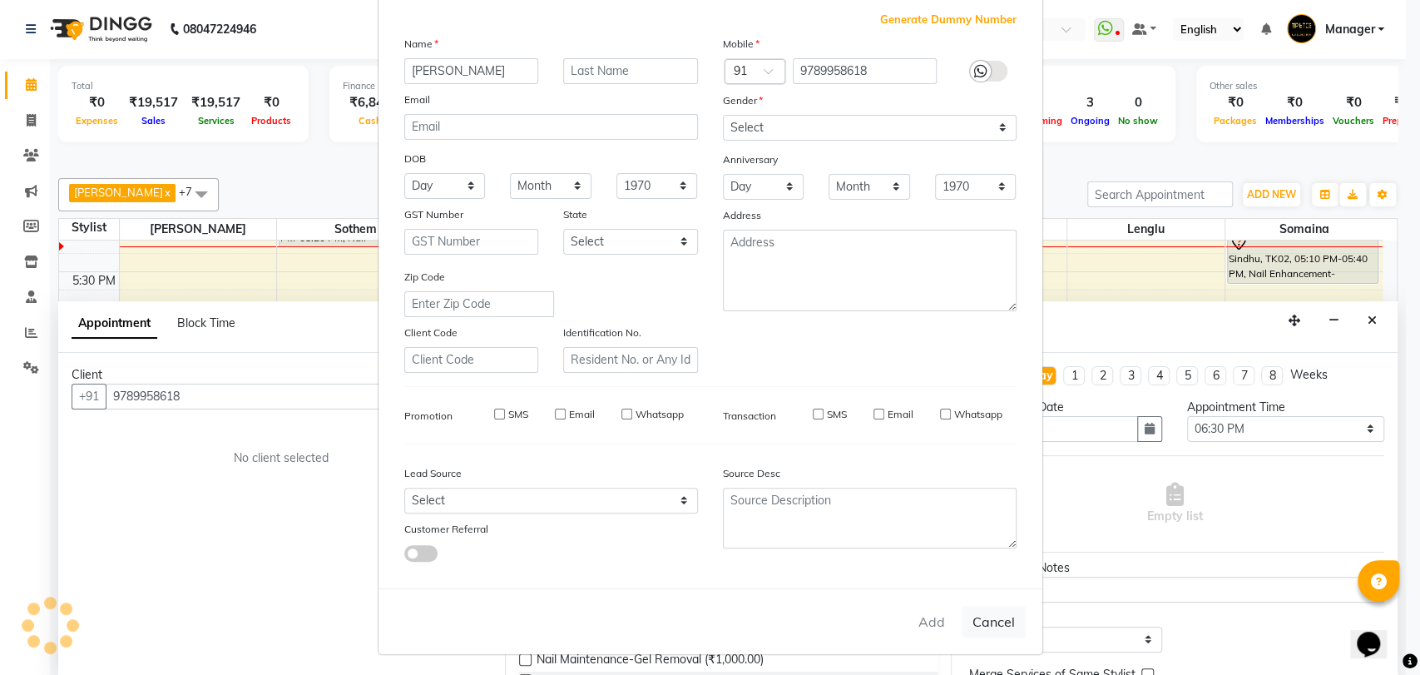
checkbox input "false"
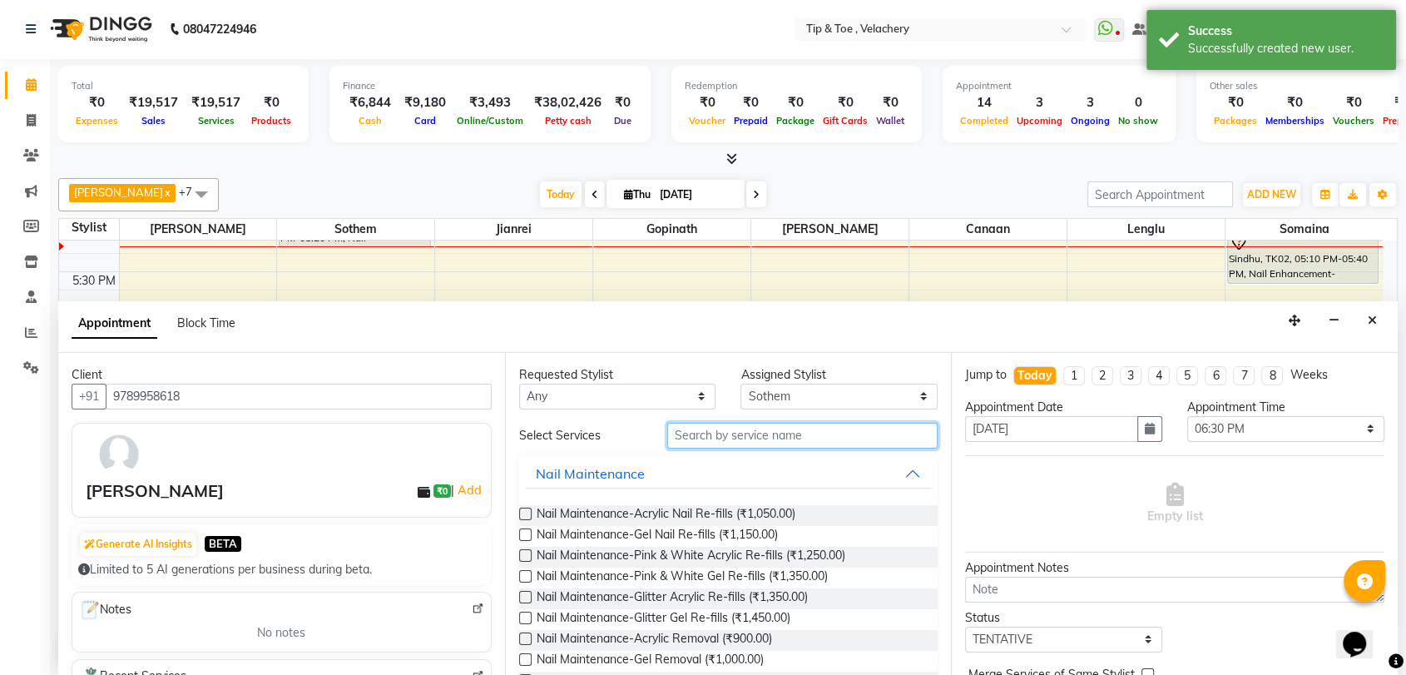
click at [705, 423] on input "text" at bounding box center [802, 436] width 271 height 26
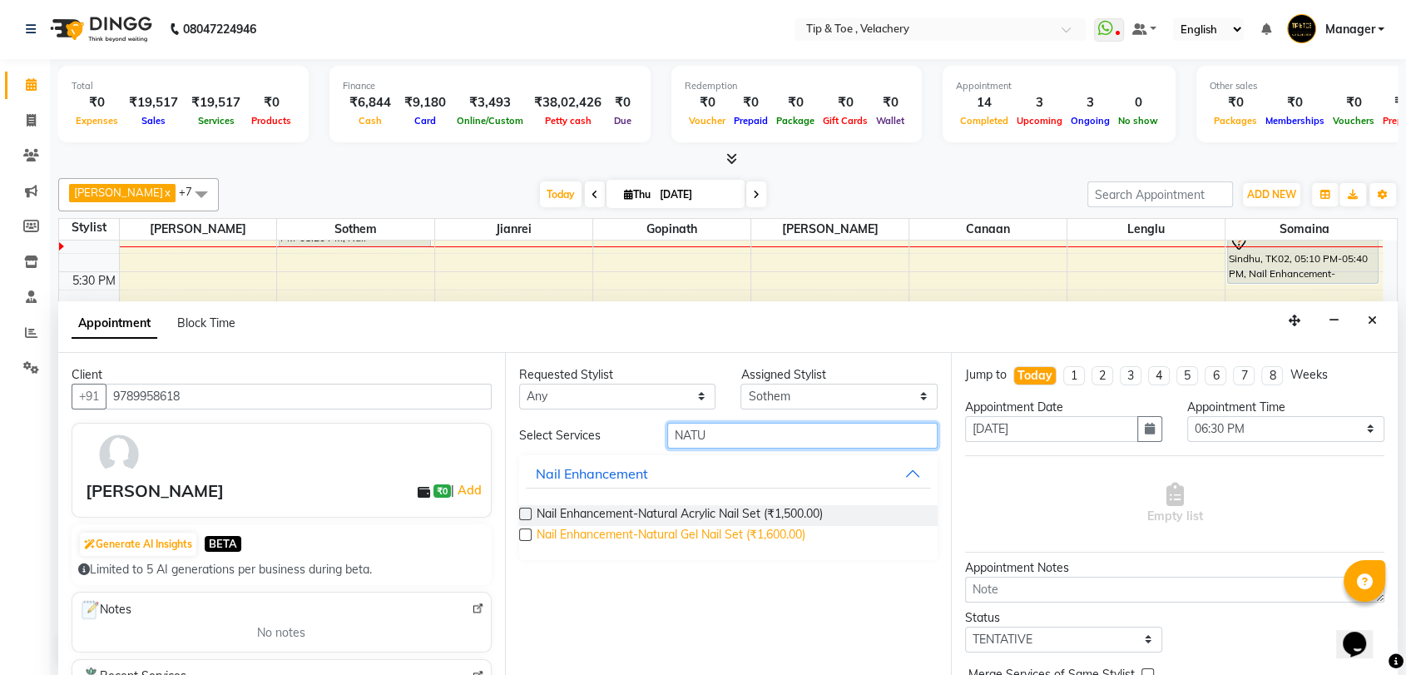
type input "NATU"
click at [701, 536] on span "Nail Enhancement-Natural Gel Nail Set (₹1,600.00)" at bounding box center [671, 536] width 269 height 21
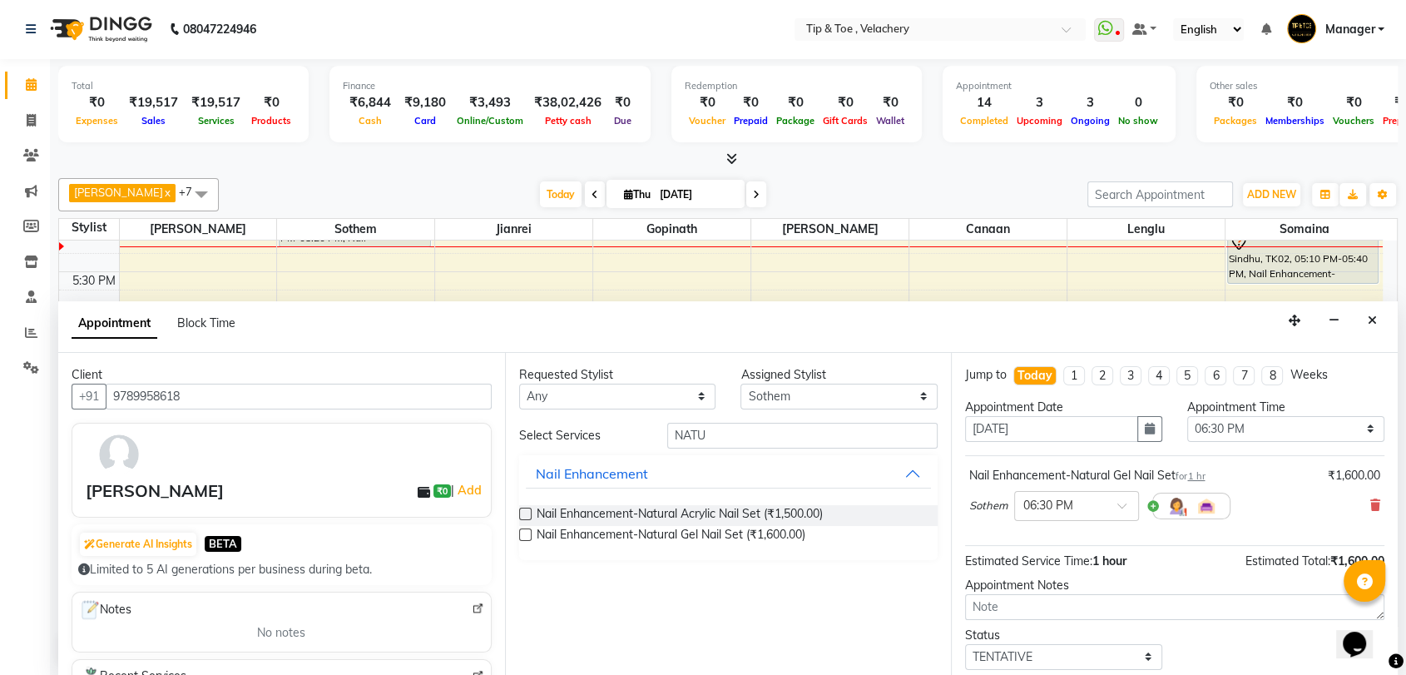
click at [527, 530] on label at bounding box center [525, 534] width 12 height 12
click at [527, 531] on input "checkbox" at bounding box center [524, 536] width 11 height 11
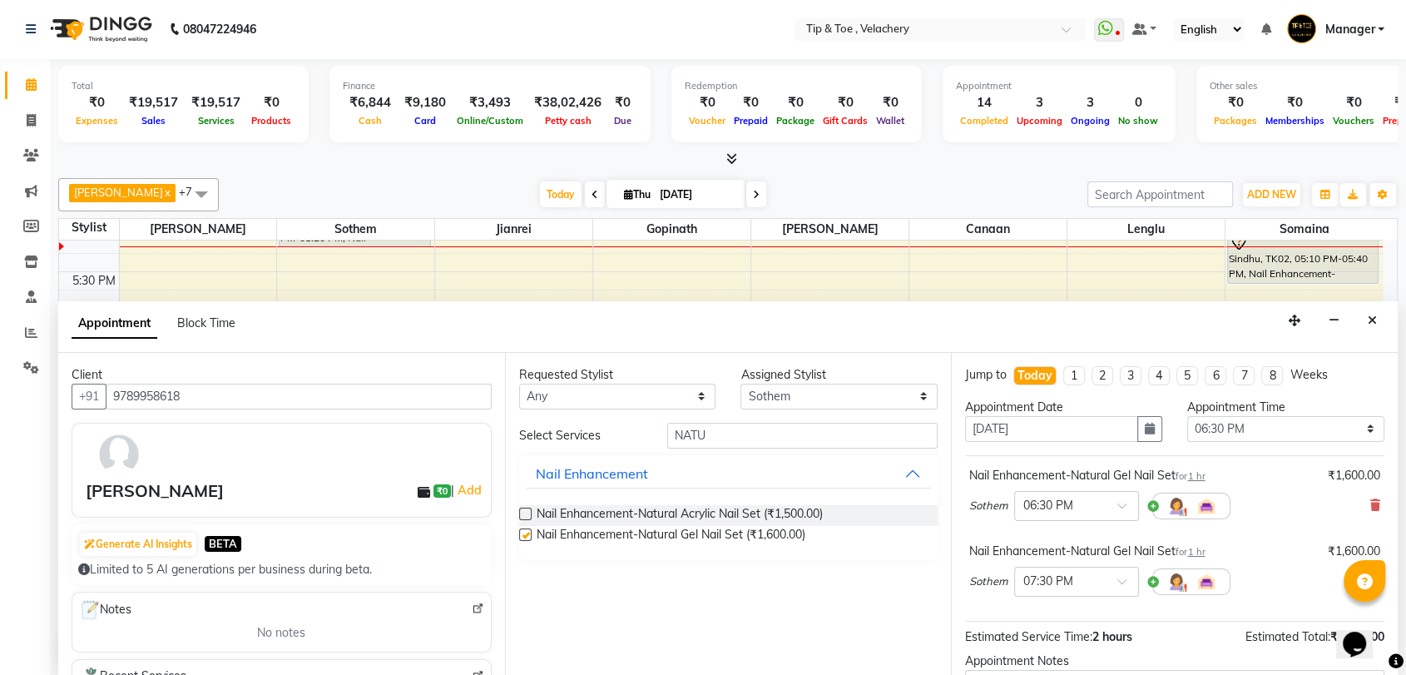
checkbox input "false"
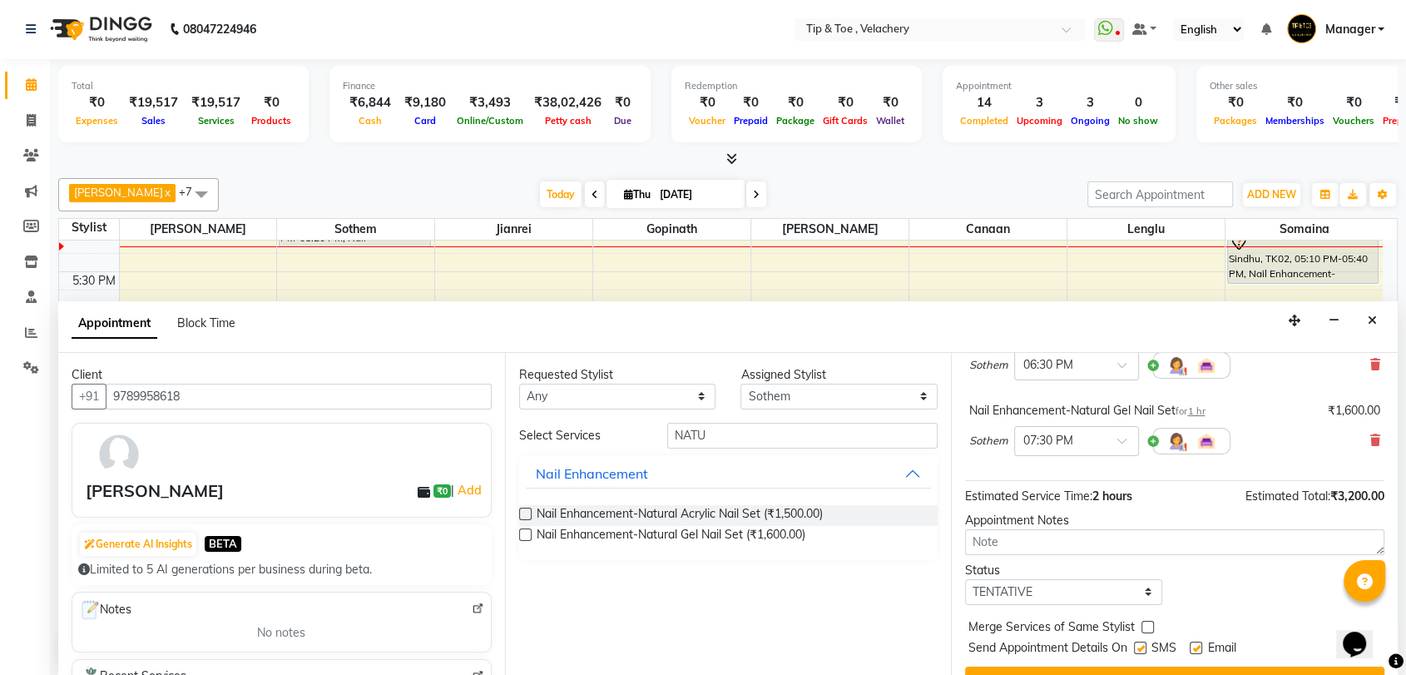
scroll to position [173, 0]
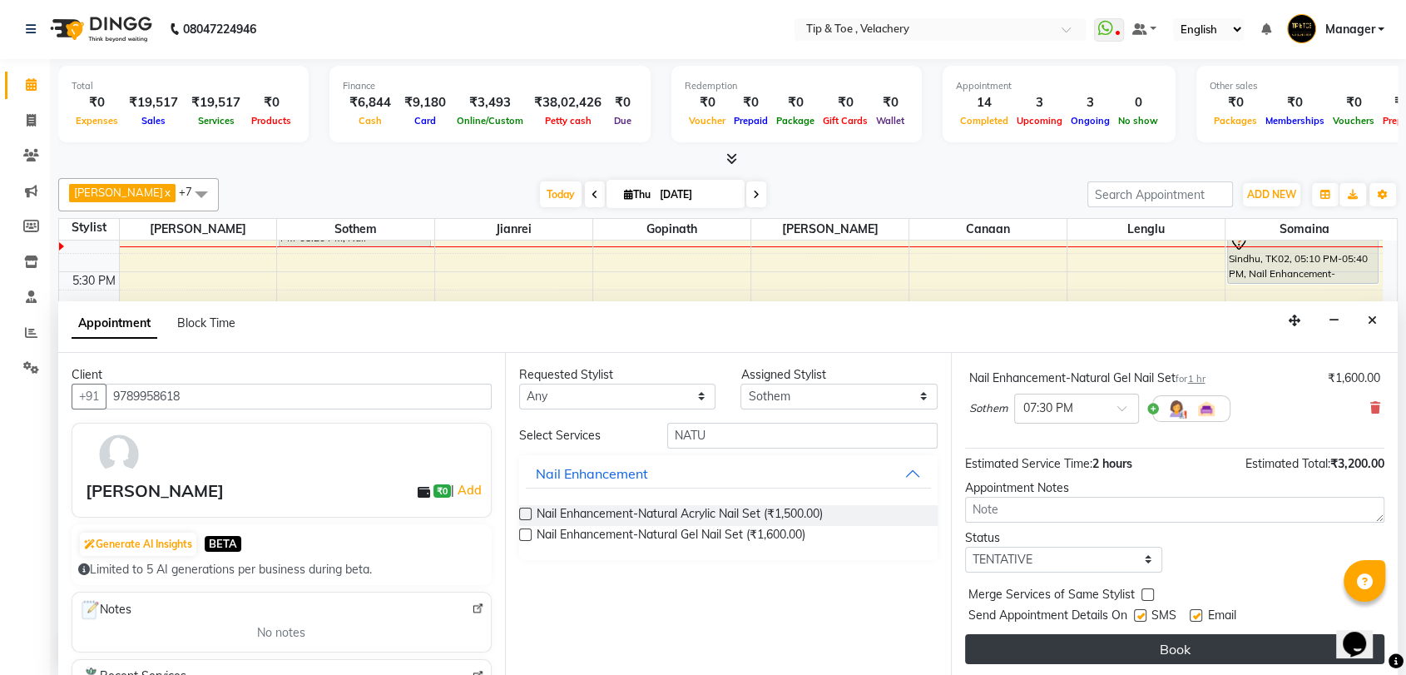
drag, startPoint x: 1190, startPoint y: 614, endPoint x: 1181, endPoint y: 645, distance: 31.9
click at [1190, 619] on div at bounding box center [1195, 618] width 11 height 17
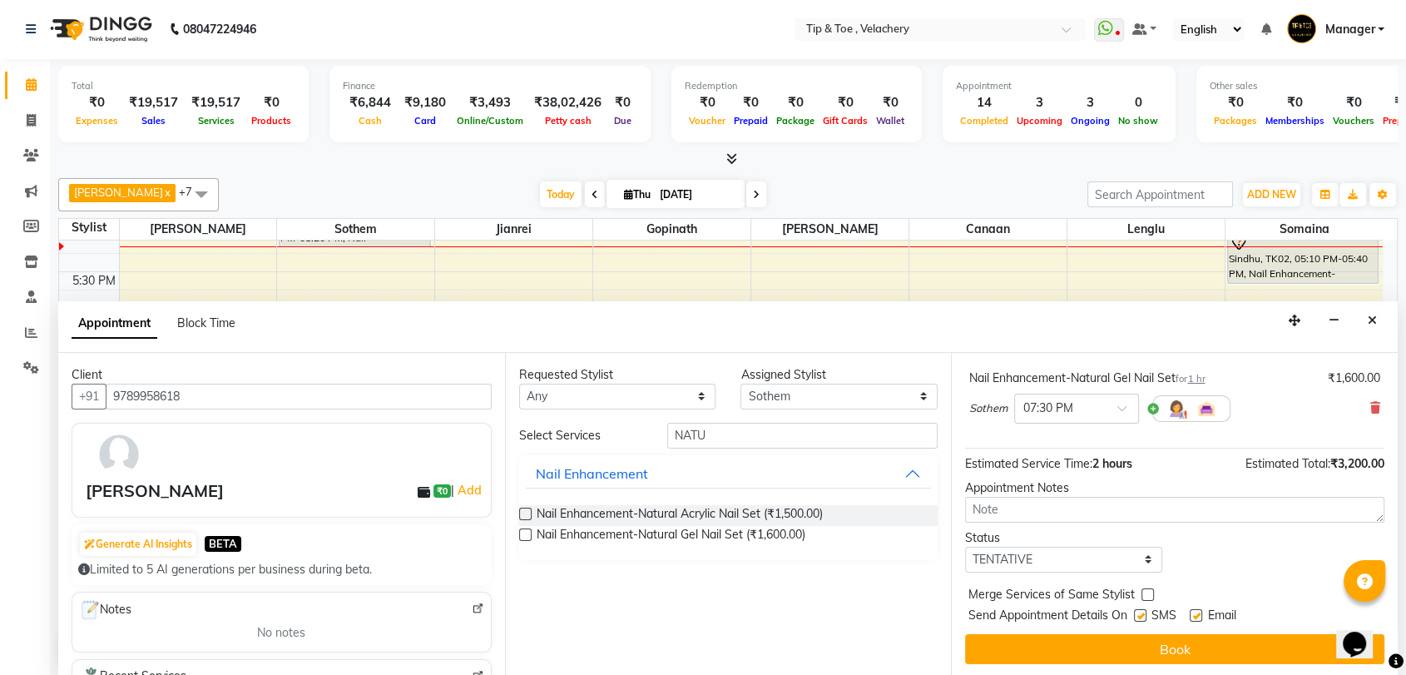
click at [1193, 615] on label at bounding box center [1196, 615] width 12 height 12
click at [1193, 615] on input "checkbox" at bounding box center [1195, 616] width 11 height 11
checkbox input "false"
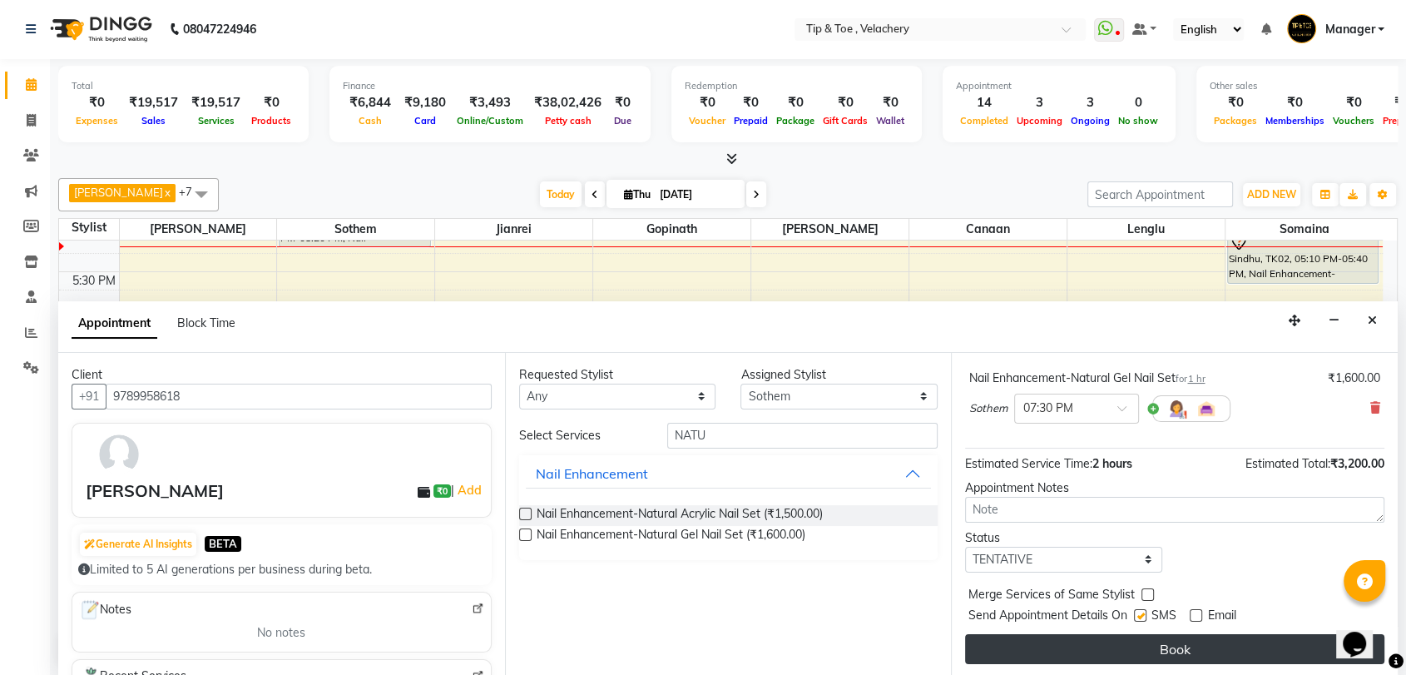
click at [1162, 657] on button "Book" at bounding box center [1174, 649] width 419 height 30
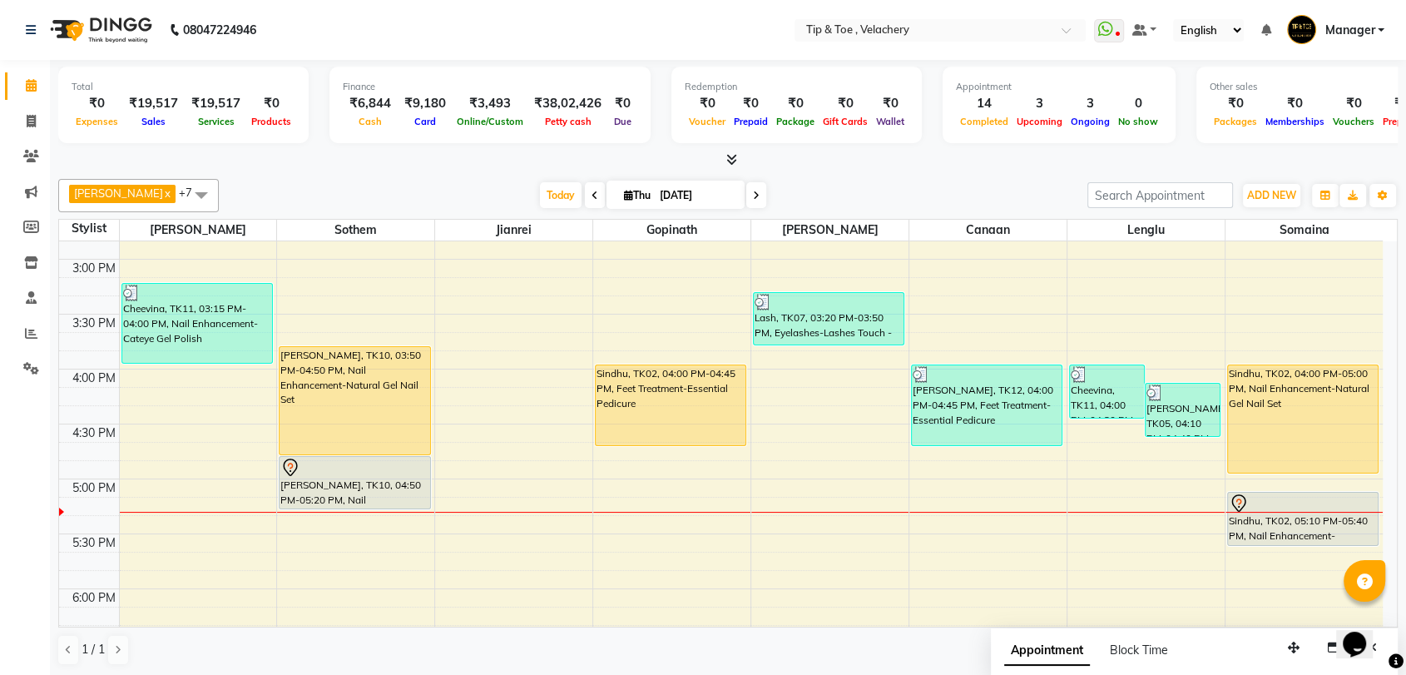
scroll to position [723, 0]
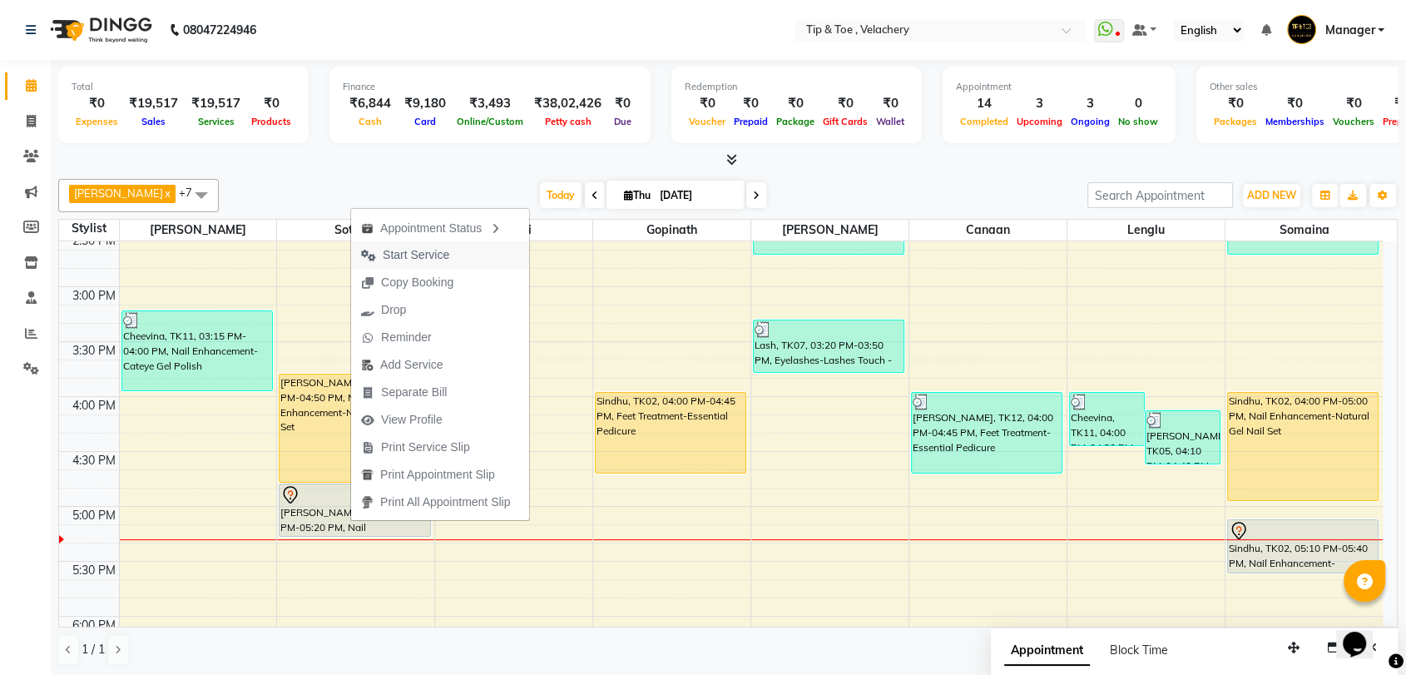
click at [424, 255] on span "Start Service" at bounding box center [416, 254] width 67 height 17
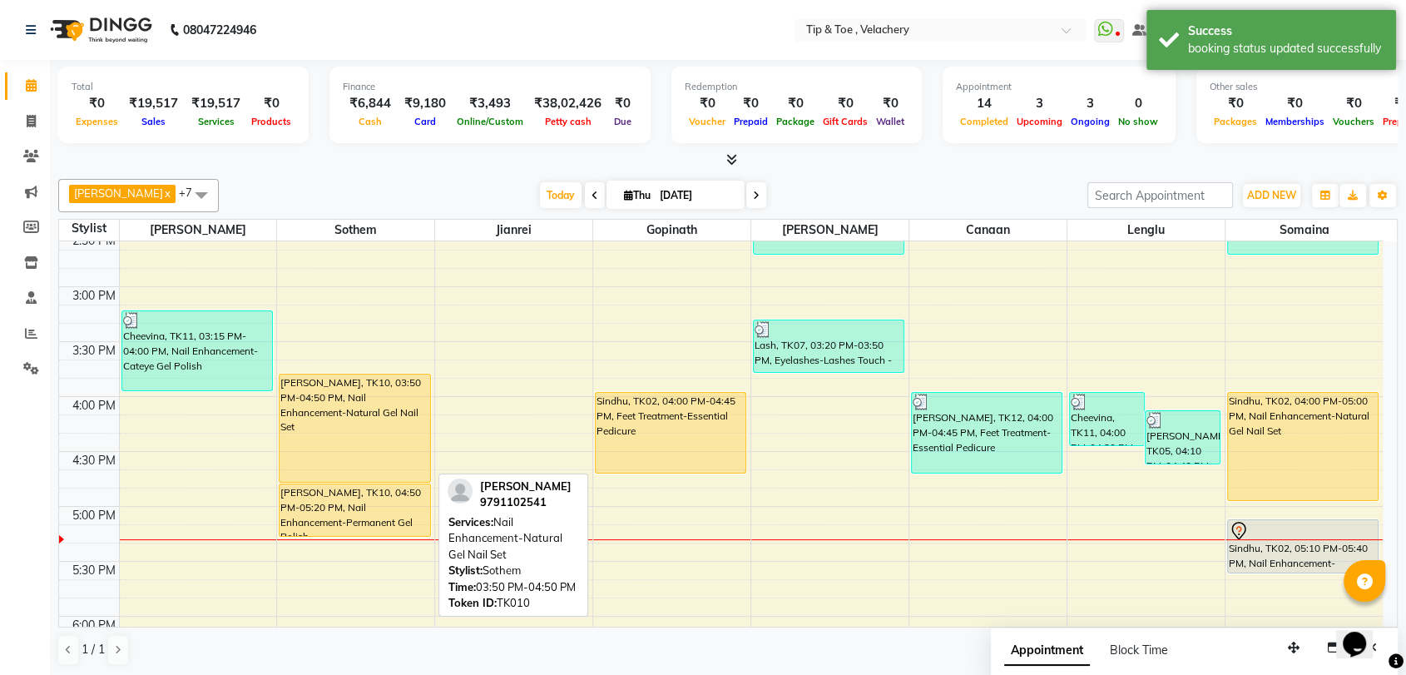
click at [389, 467] on div "[PERSON_NAME], TK10, 03:50 PM-04:50 PM, Nail Enhancement-Natural Gel Nail Set" at bounding box center [355, 427] width 150 height 107
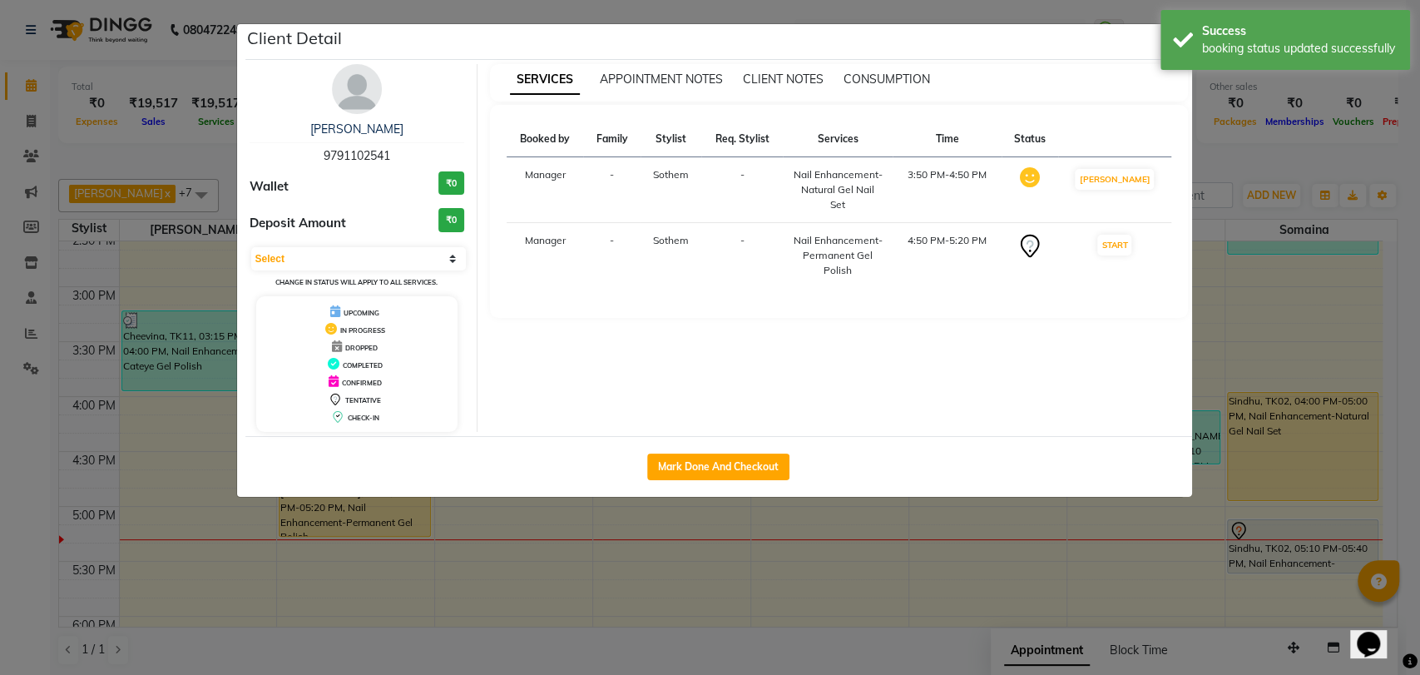
select select "1"
click at [725, 468] on button "Mark Done And Checkout" at bounding box center [718, 466] width 142 height 27
select select "service"
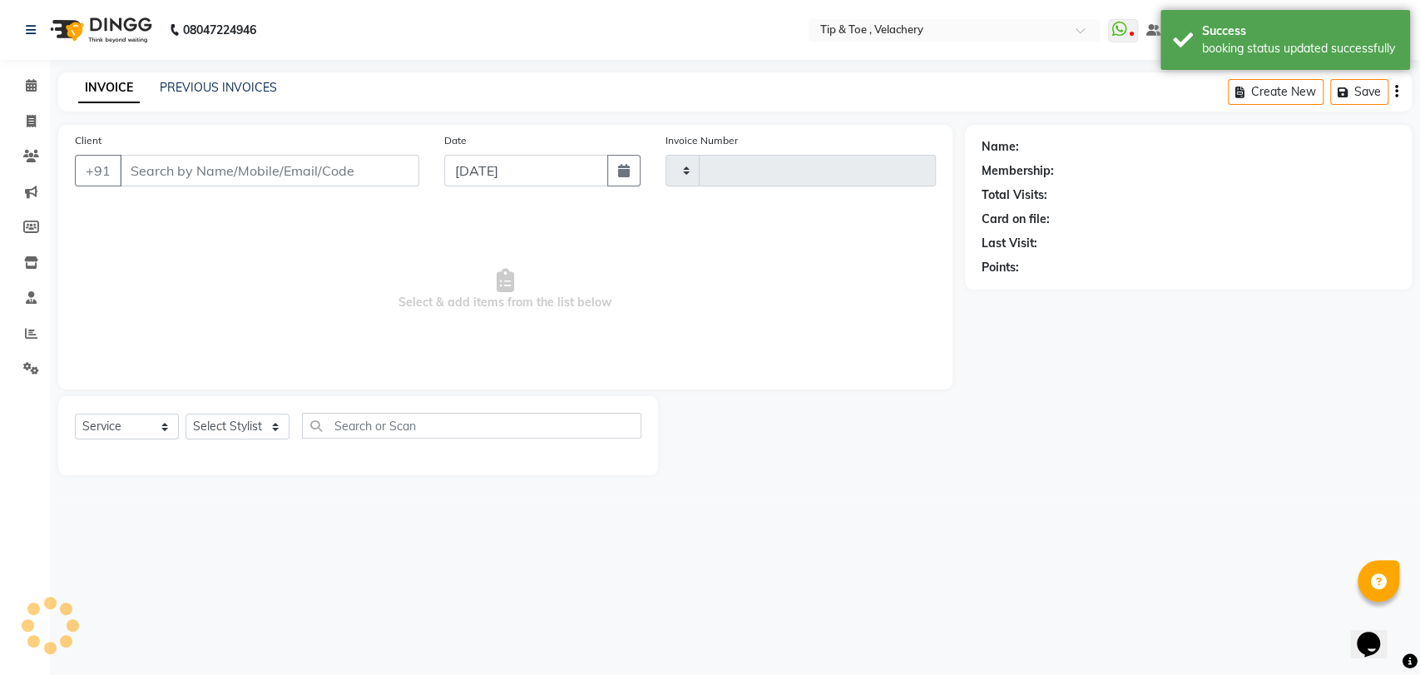
type input "2023"
select select "5863"
type input "9791102541"
select select "41035"
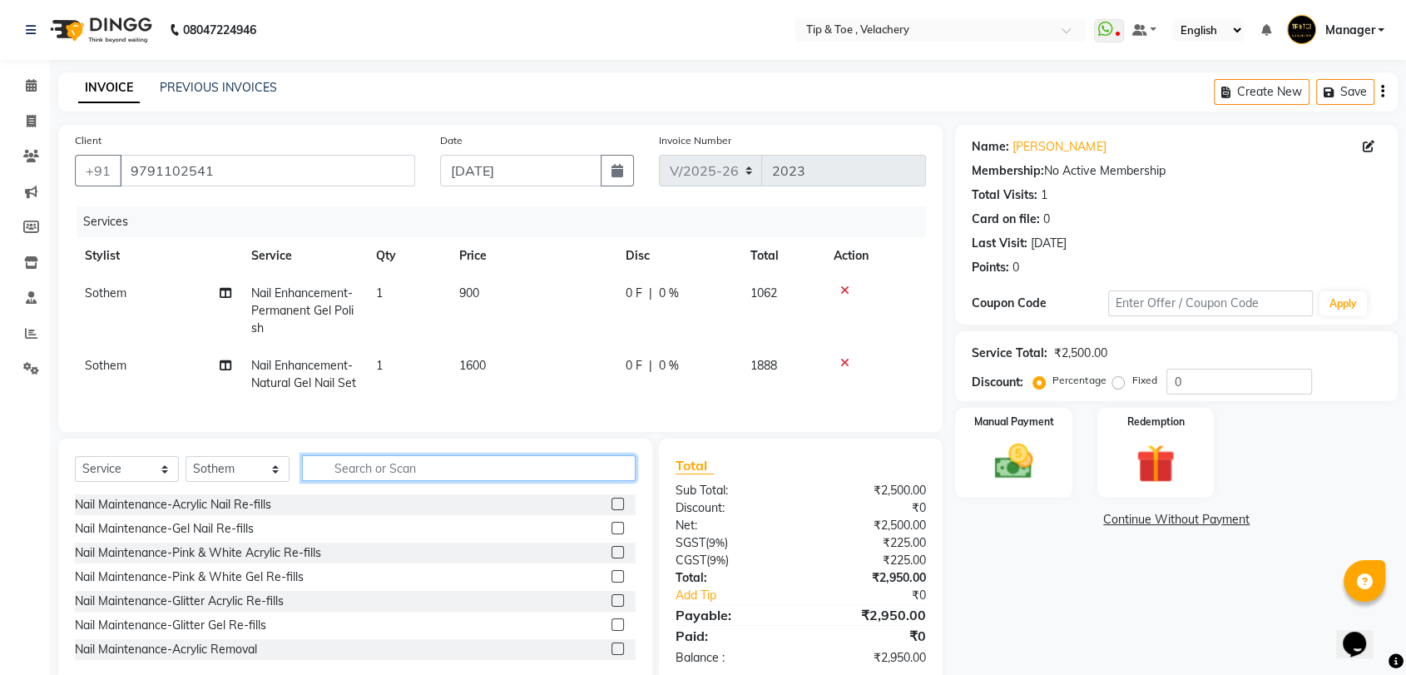
click at [417, 481] on input "text" at bounding box center [469, 468] width 334 height 26
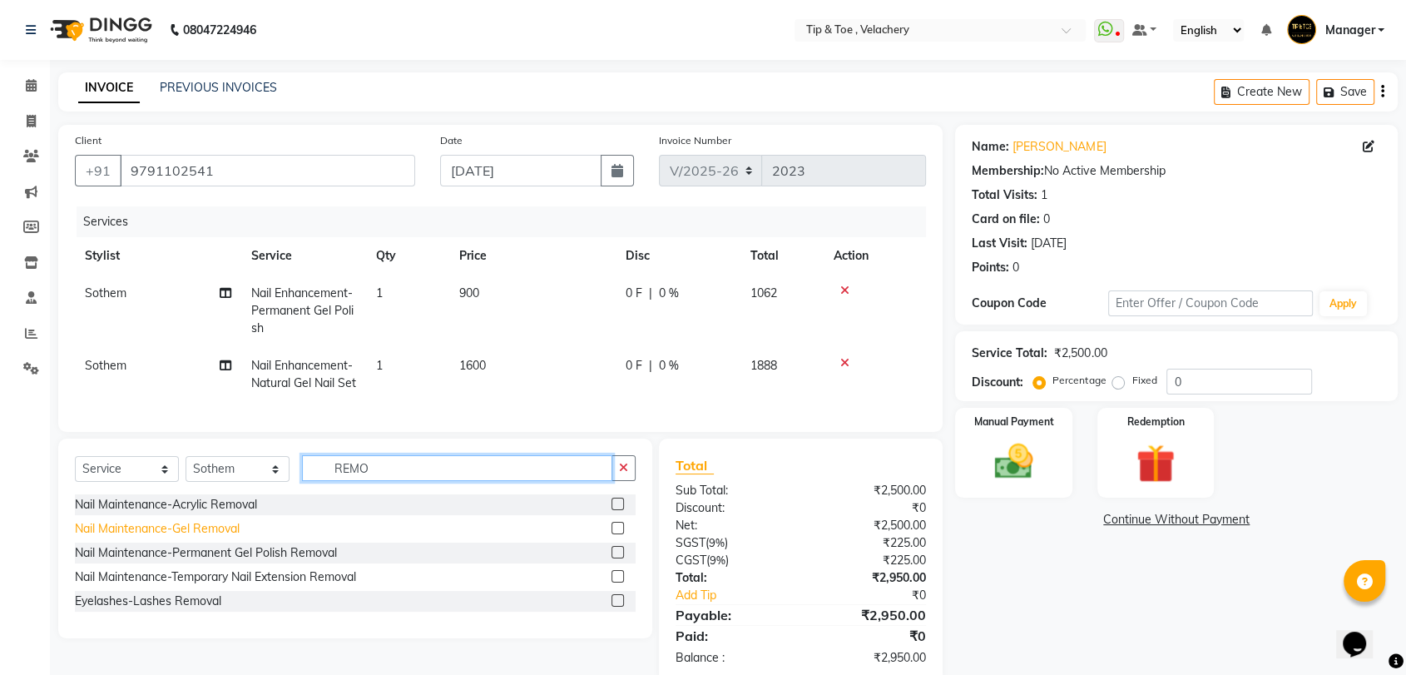
type input "REMO"
drag, startPoint x: 198, startPoint y: 559, endPoint x: 415, endPoint y: 417, distance: 259.6
click at [198, 537] on div "Nail Maintenance-Gel Removal" at bounding box center [157, 528] width 165 height 17
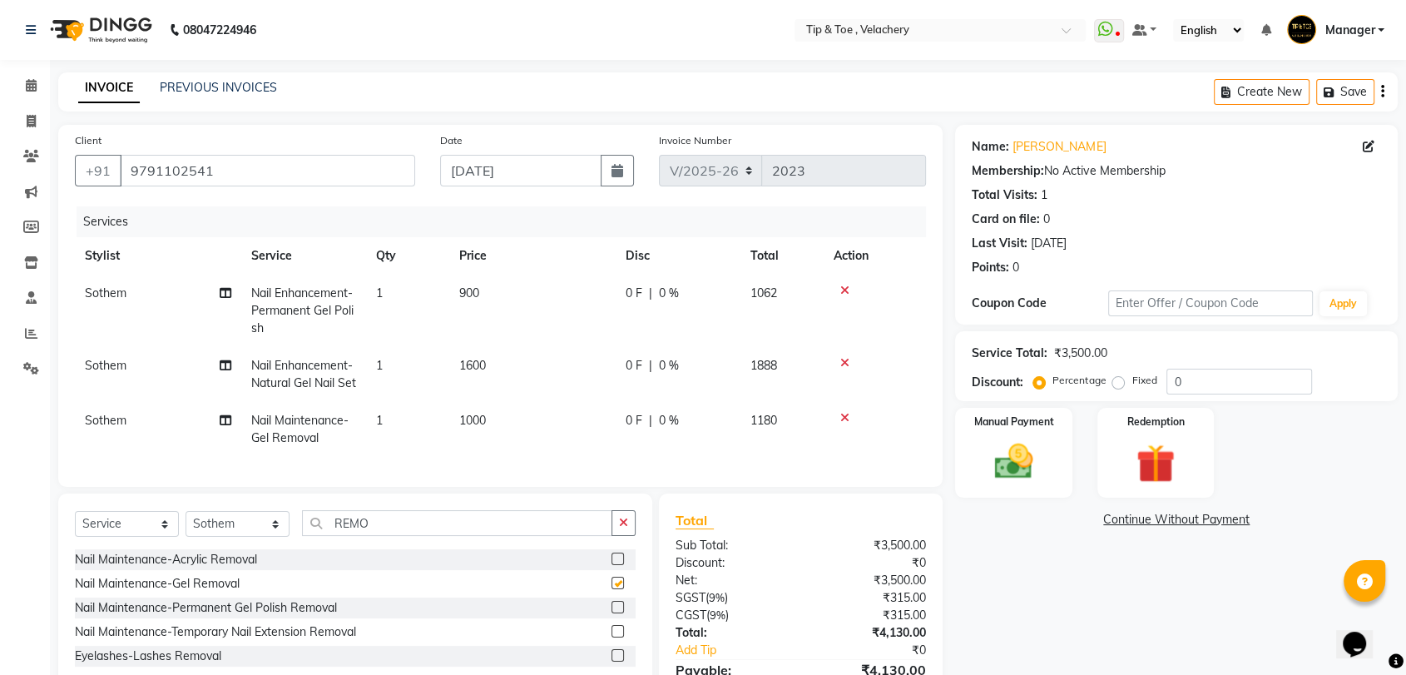
checkbox input "false"
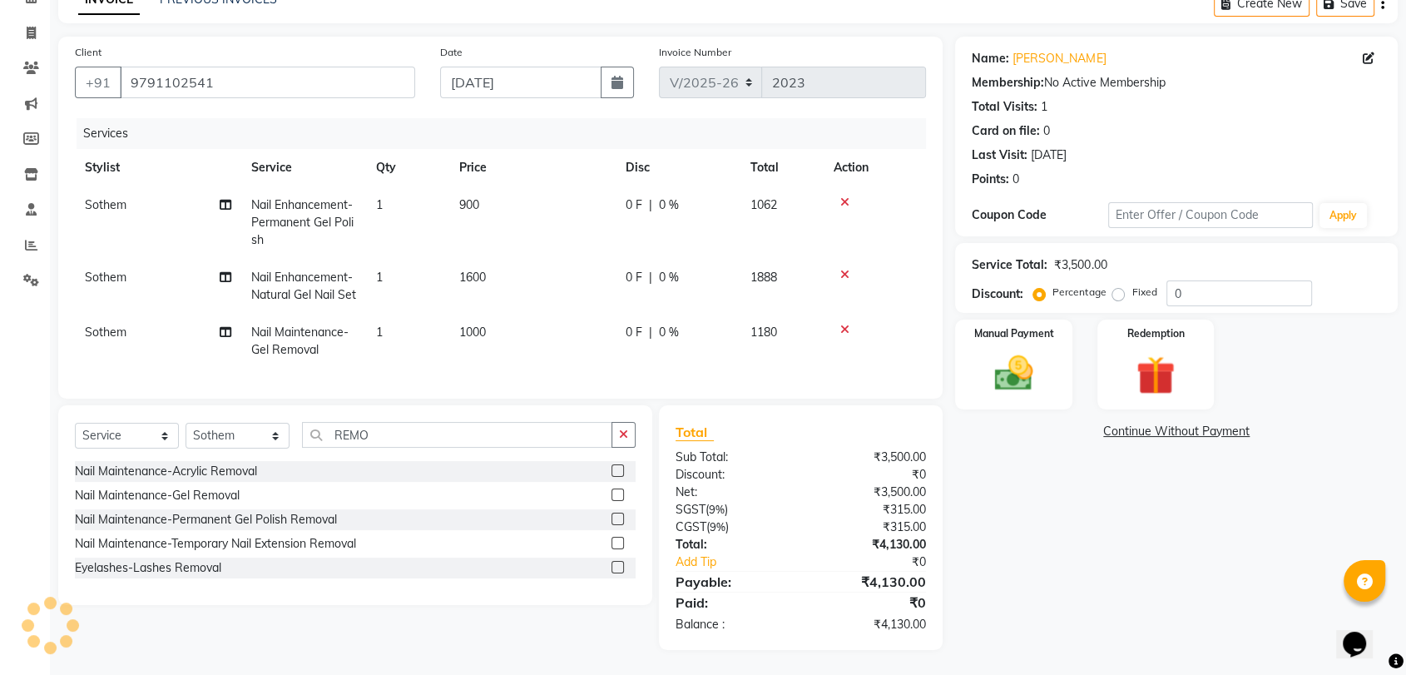
click at [1052, 537] on div "Name: [PERSON_NAME] Membership: No Active Membership Total Visits: 1 Card on fi…" at bounding box center [1182, 343] width 455 height 613
drag, startPoint x: 1005, startPoint y: 341, endPoint x: 1070, endPoint y: 552, distance: 220.3
click at [1004, 351] on img at bounding box center [1013, 373] width 62 height 44
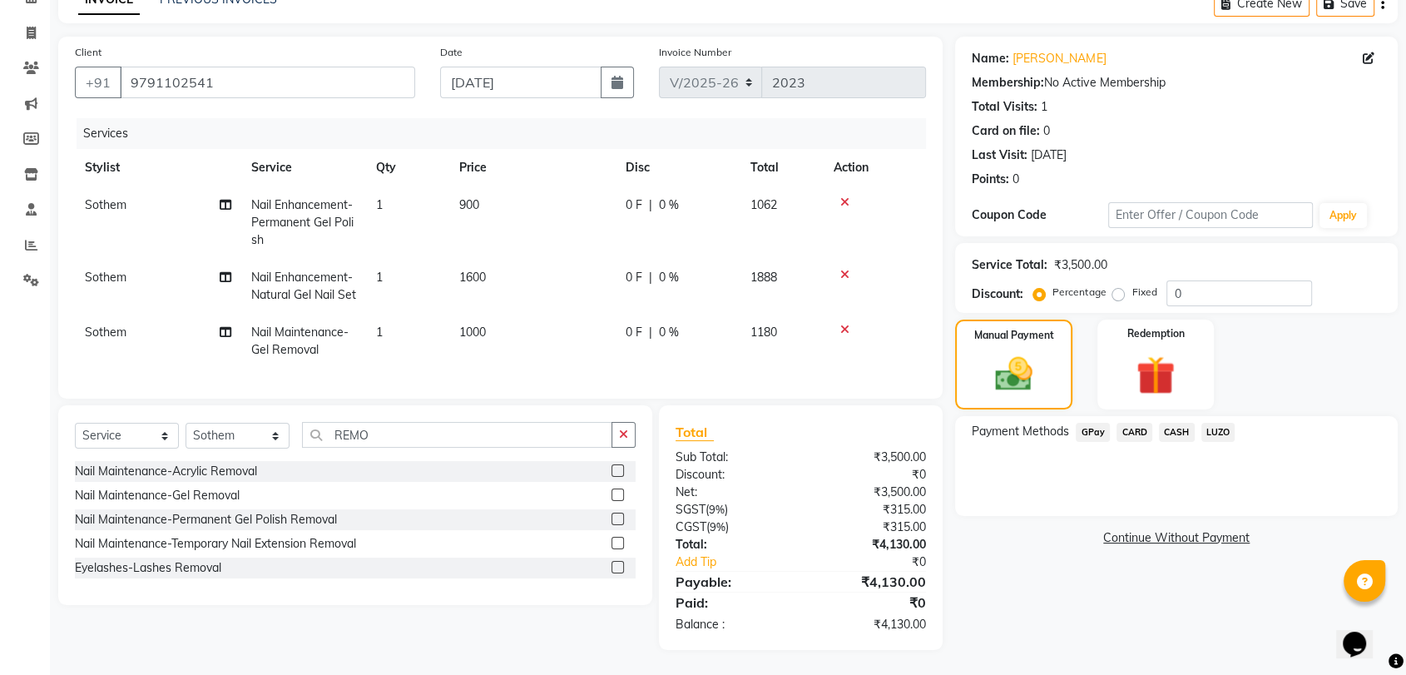
click at [1088, 423] on span "GPay" at bounding box center [1093, 432] width 34 height 19
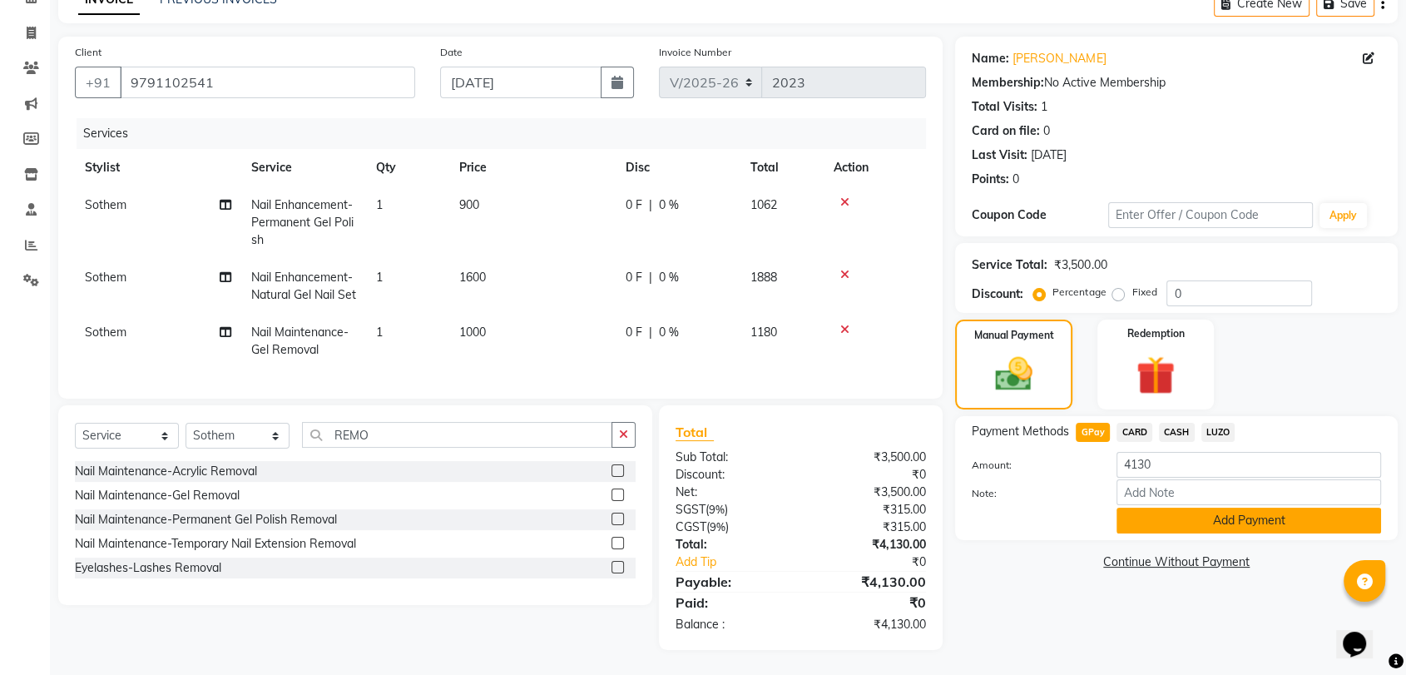
drag, startPoint x: 1278, startPoint y: 487, endPoint x: 1244, endPoint y: 488, distance: 34.1
click at [1275, 507] on button "Add Payment" at bounding box center [1248, 520] width 265 height 26
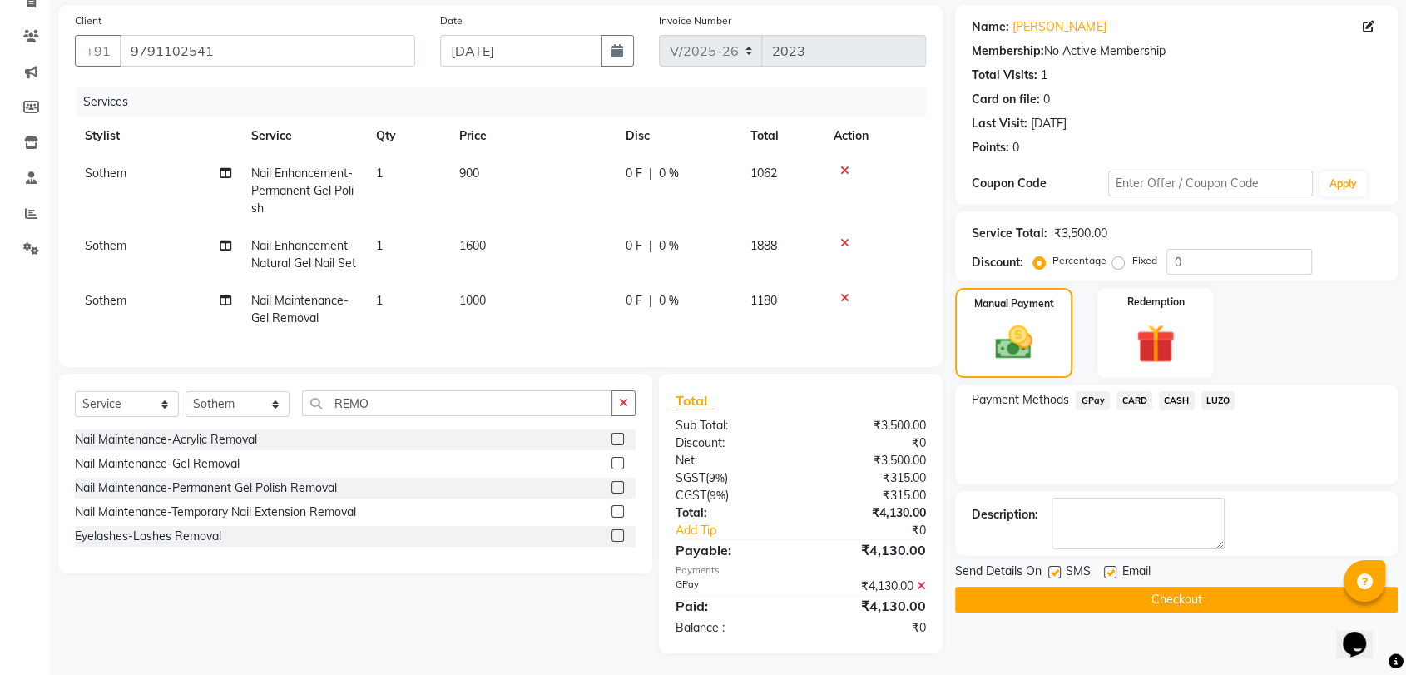
scroll to position [154, 0]
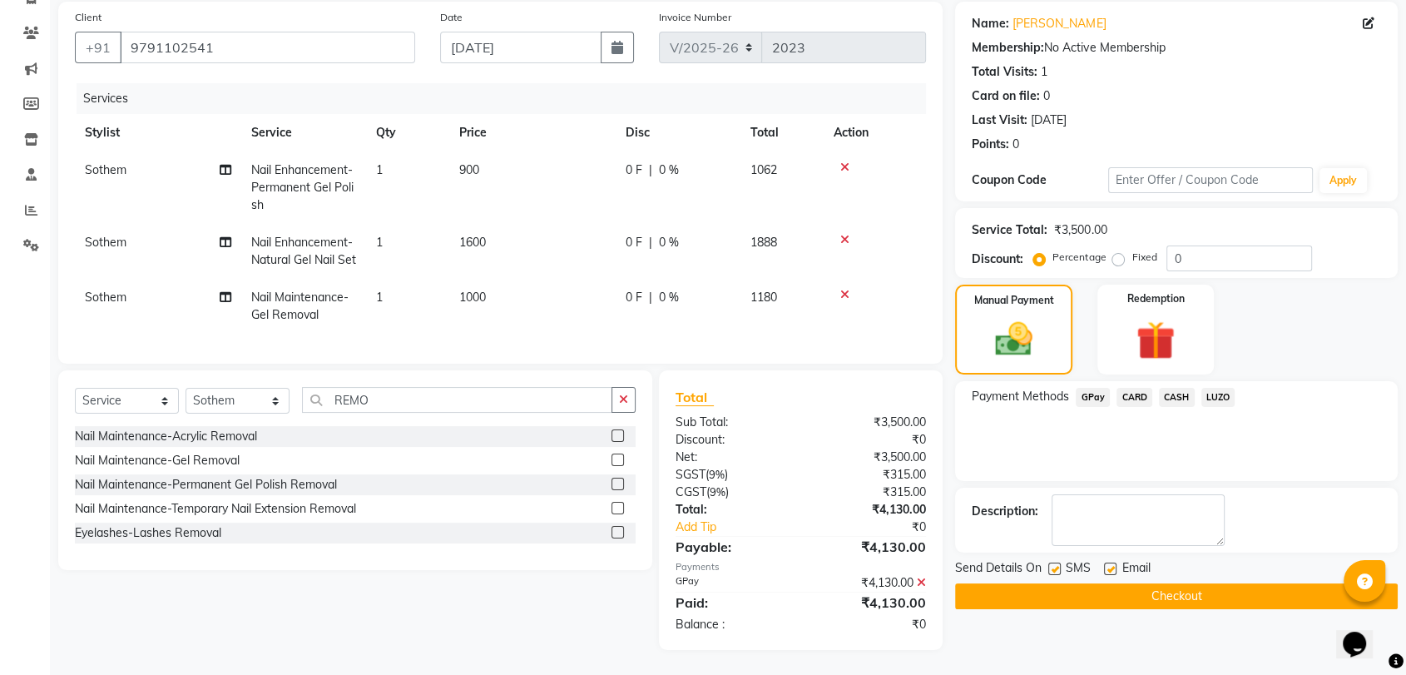
click at [1101, 559] on div "SMS" at bounding box center [1076, 569] width 56 height 21
click at [1108, 562] on label at bounding box center [1110, 568] width 12 height 12
click at [1108, 564] on input "checkbox" at bounding box center [1109, 569] width 11 height 11
checkbox input "false"
click at [1165, 583] on button "Checkout" at bounding box center [1176, 596] width 443 height 26
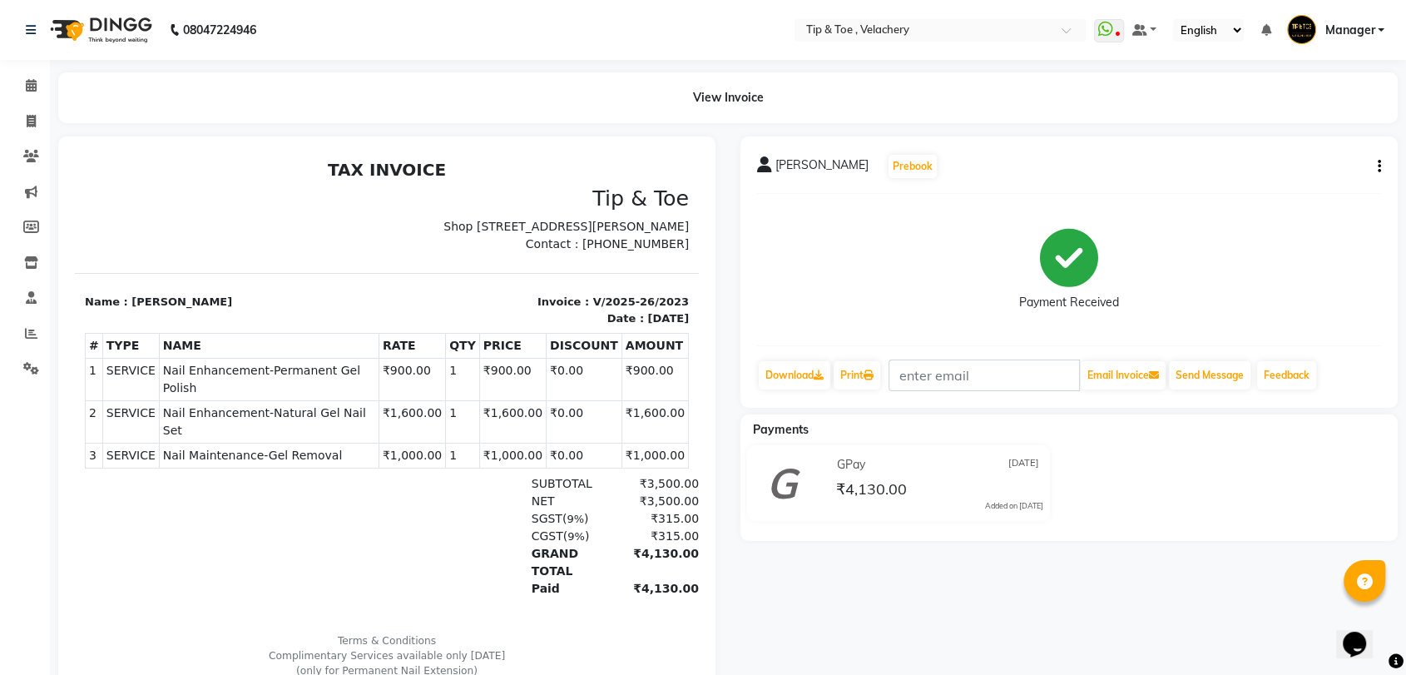
click at [238, 380] on span "Nail Enhancement-Permanent Gel Polish" at bounding box center [269, 379] width 212 height 35
copy tr "Nail Enhancement-Permanent Gel Polish"
click at [279, 411] on span "Nail Enhancement-Natural Gel Nail Set" at bounding box center [269, 421] width 212 height 35
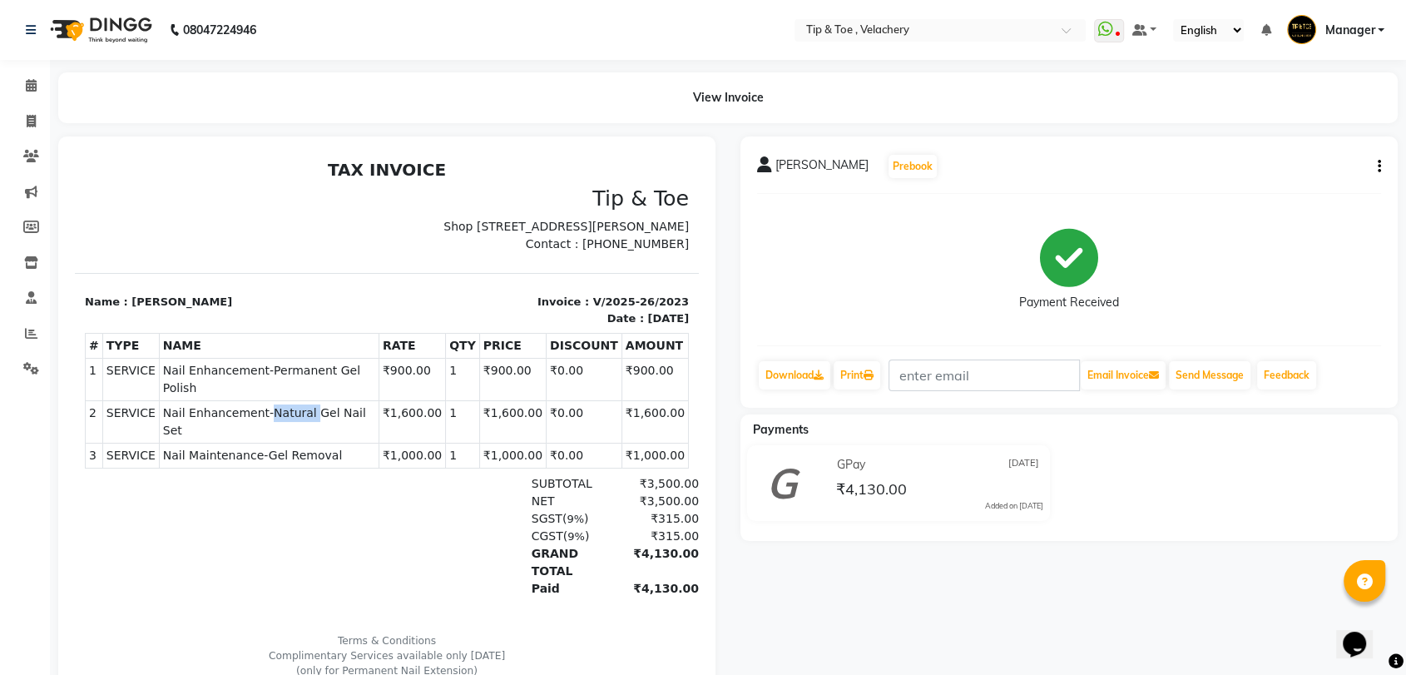
click at [279, 411] on span "Nail Enhancement-Natural Gel Nail Set" at bounding box center [269, 421] width 212 height 35
copy tr "Nail Enhancement-Natural Gel Nail Set"
click at [279, 411] on span "Nail Enhancement-Natural Gel Nail Set" at bounding box center [269, 421] width 212 height 35
click at [290, 447] on span "Nail Maintenance-Gel Removal" at bounding box center [269, 455] width 212 height 17
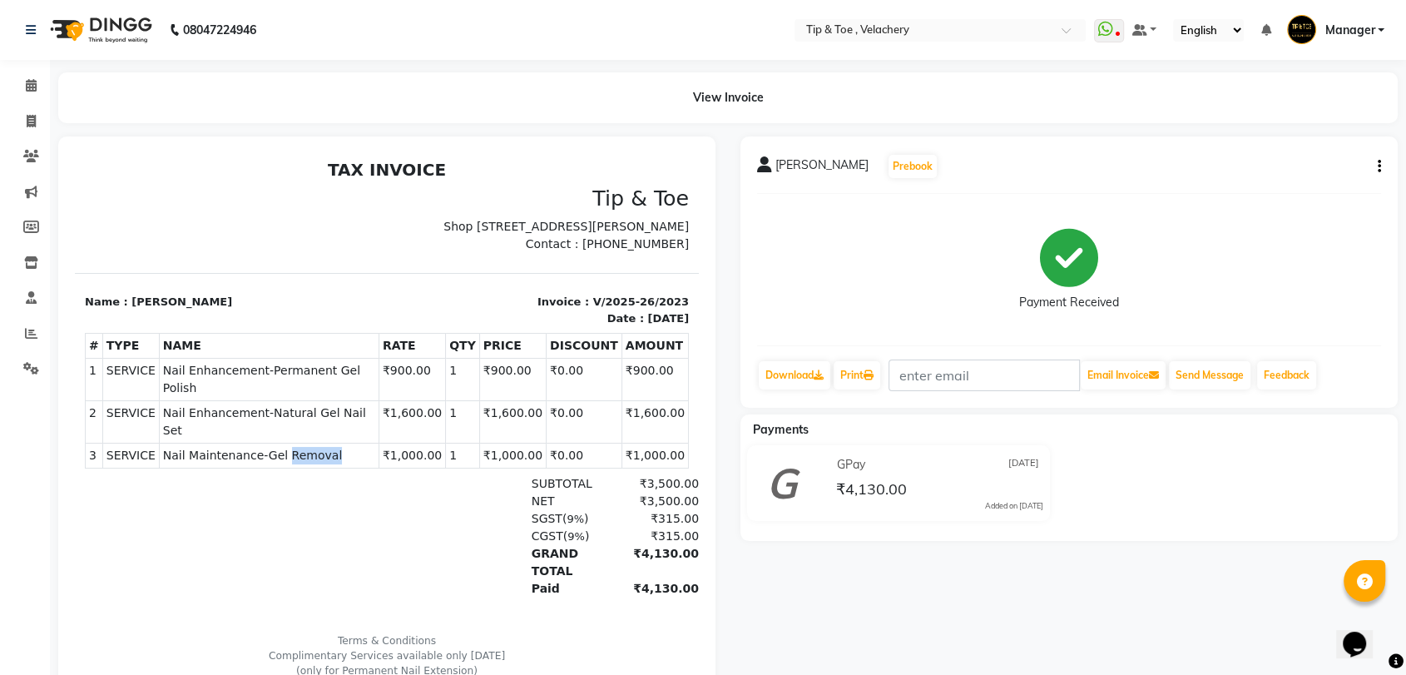
click at [290, 447] on span "Nail Maintenance-Gel Removal" at bounding box center [269, 455] width 212 height 17
copy tr "Nail Maintenance-Gel Removal"
drag, startPoint x: 28, startPoint y: 85, endPoint x: 114, endPoint y: 7, distance: 115.4
click at [28, 85] on icon at bounding box center [31, 85] width 11 height 12
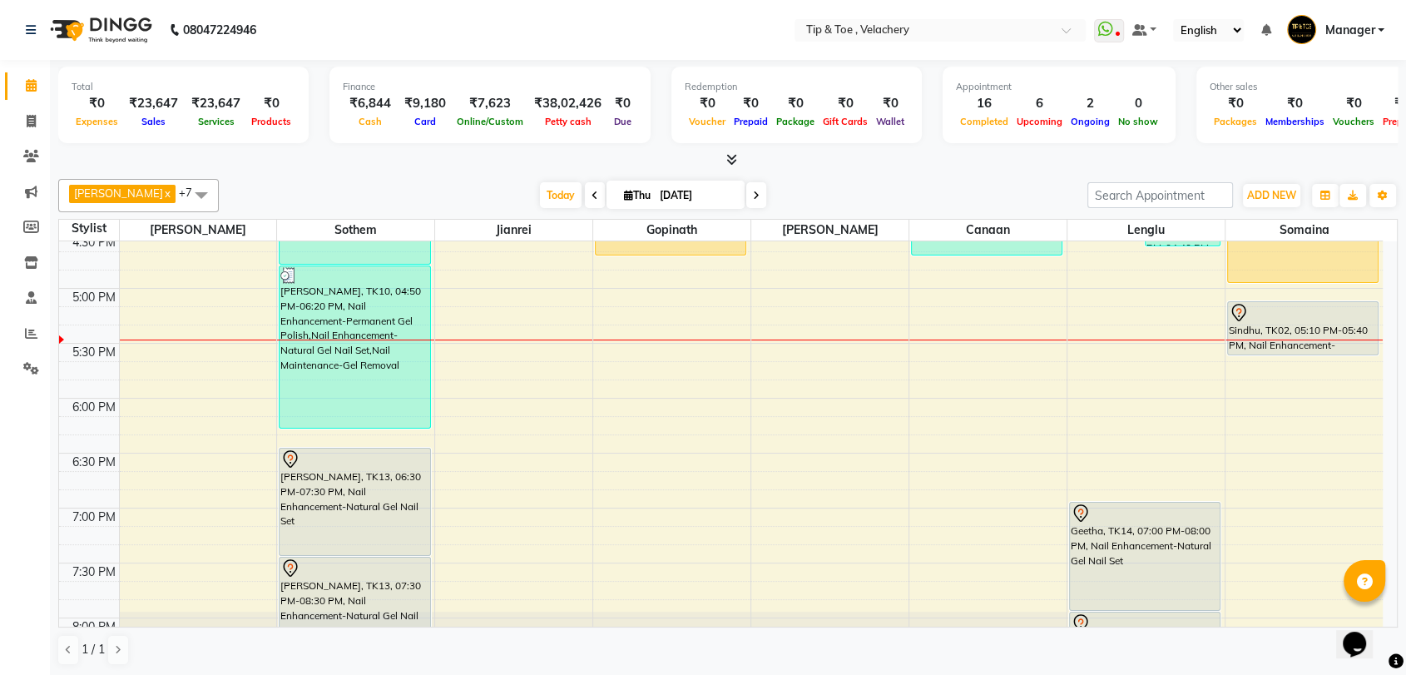
scroll to position [982, 0]
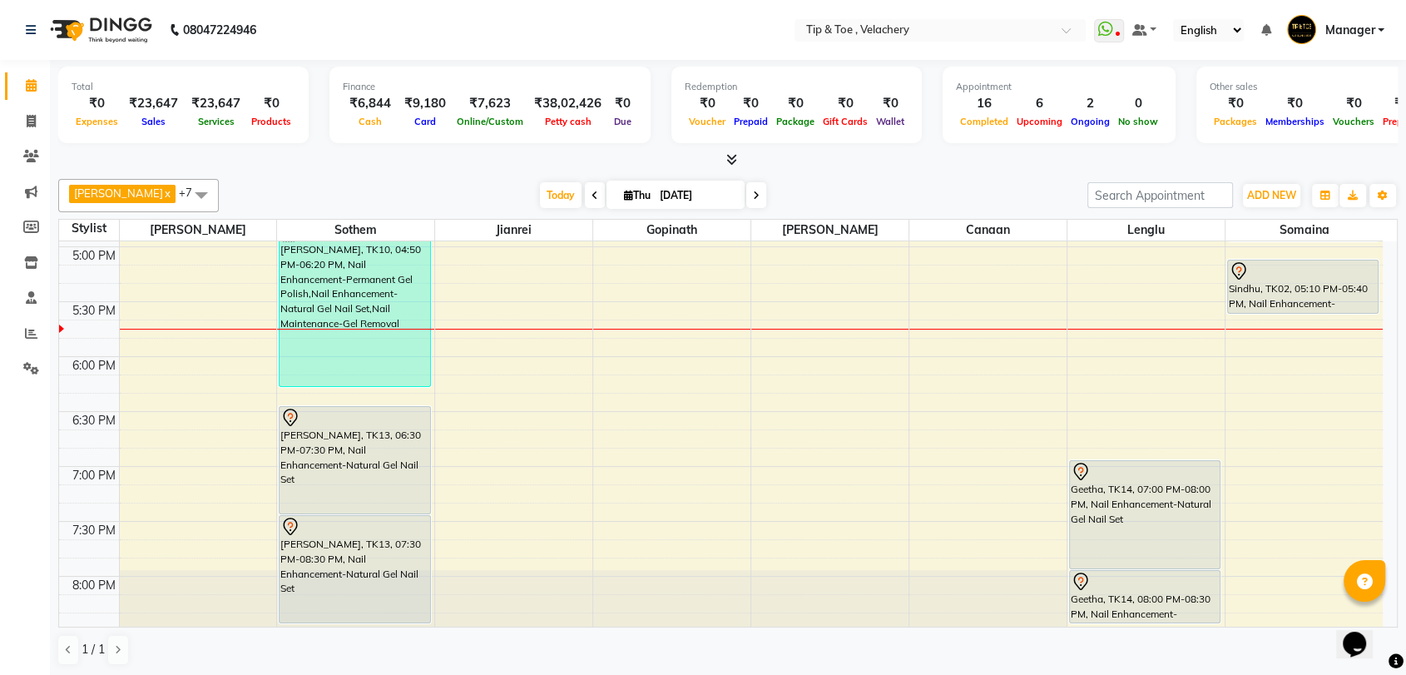
click at [753, 193] on icon at bounding box center [756, 196] width 7 height 10
type input "[DATE]"
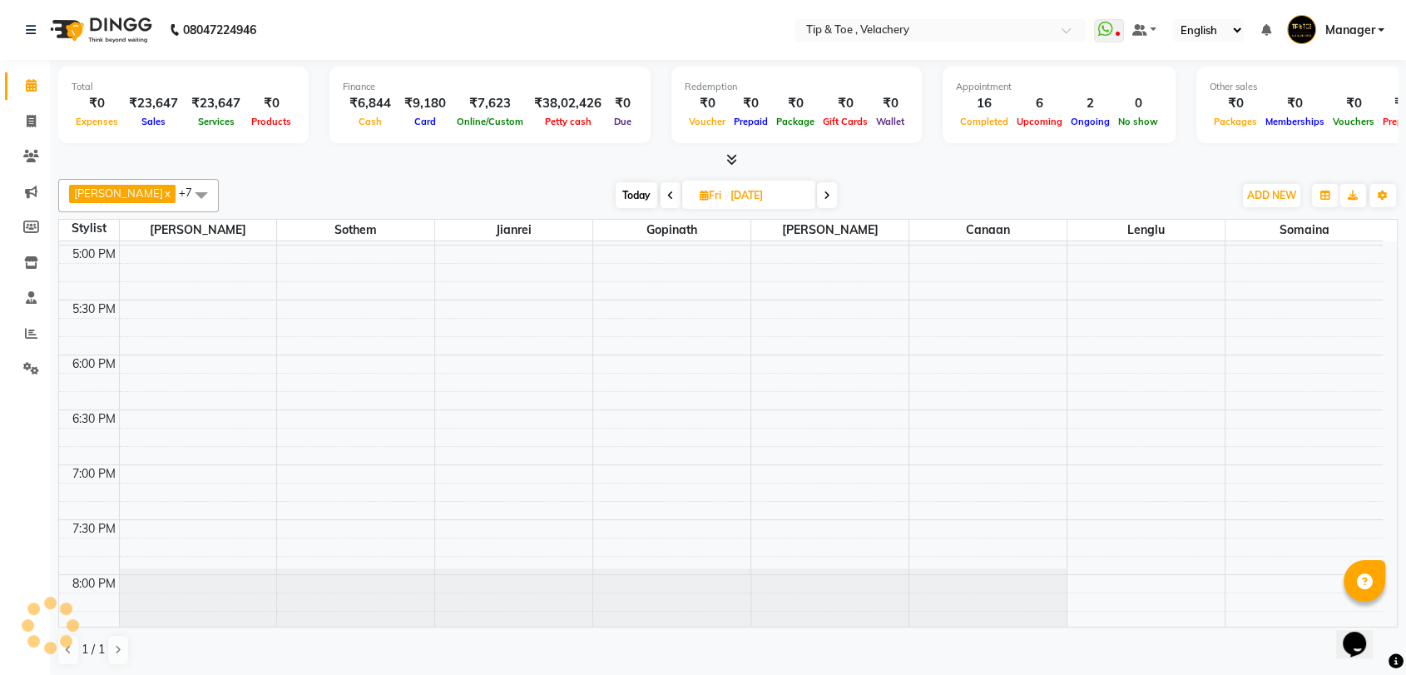
scroll to position [646, 0]
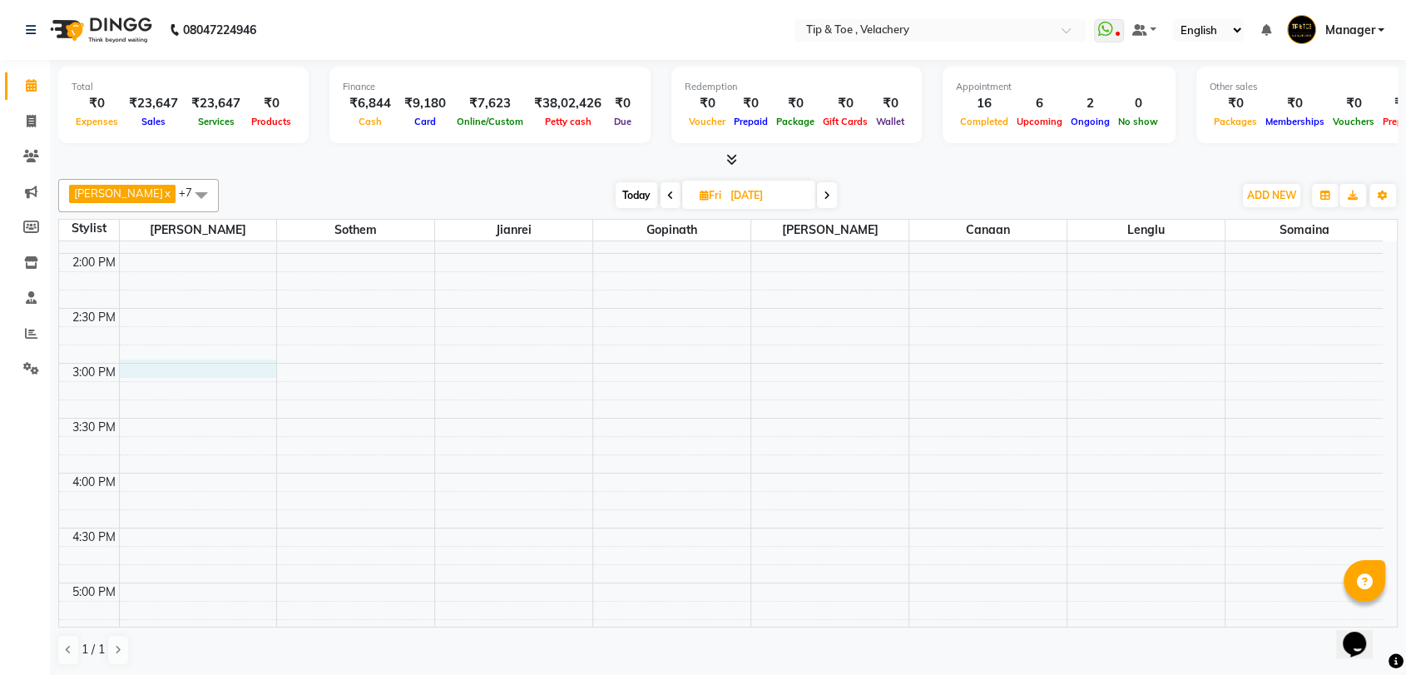
click at [224, 363] on div "8:00 AM 8:30 AM 9:00 AM 9:30 AM 10:00 AM 10:30 AM 11:00 AM 11:30 AM 12:00 PM 12…" at bounding box center [721, 418] width 1324 height 1646
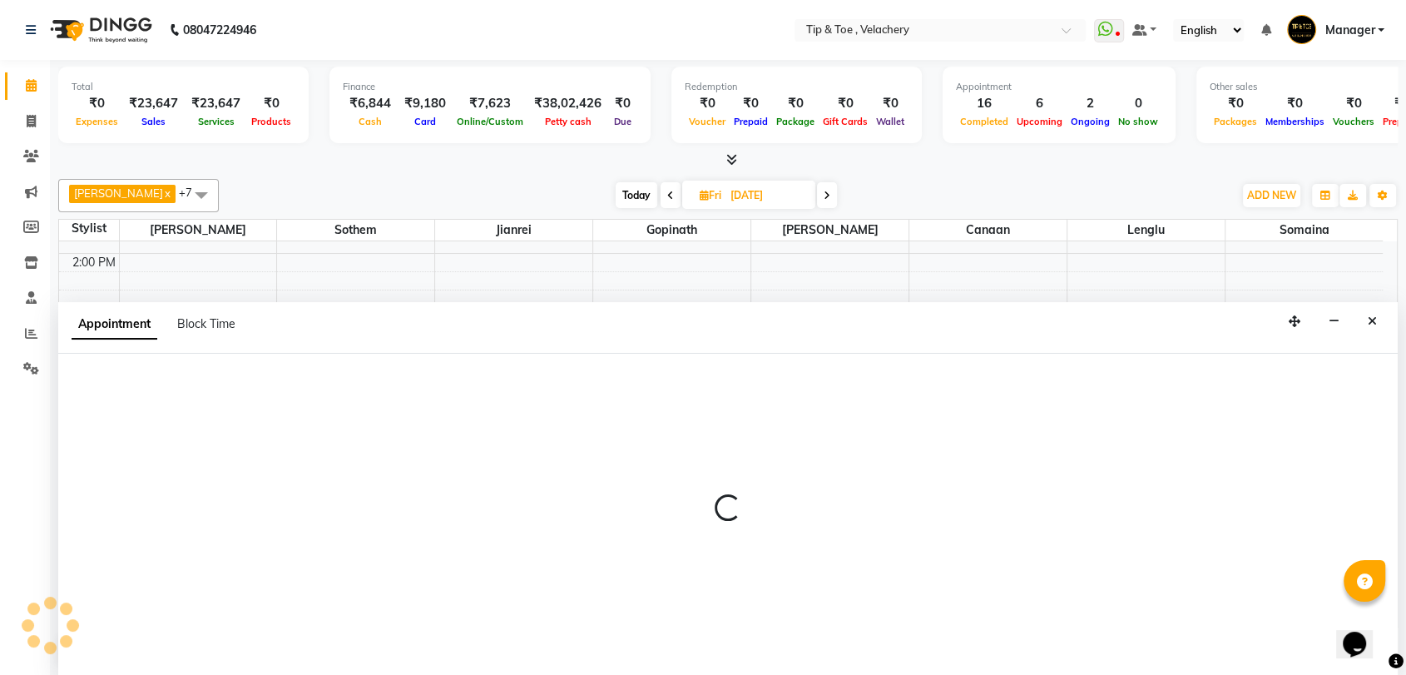
scroll to position [1, 0]
select select "41021"
select select "900"
select select "tentative"
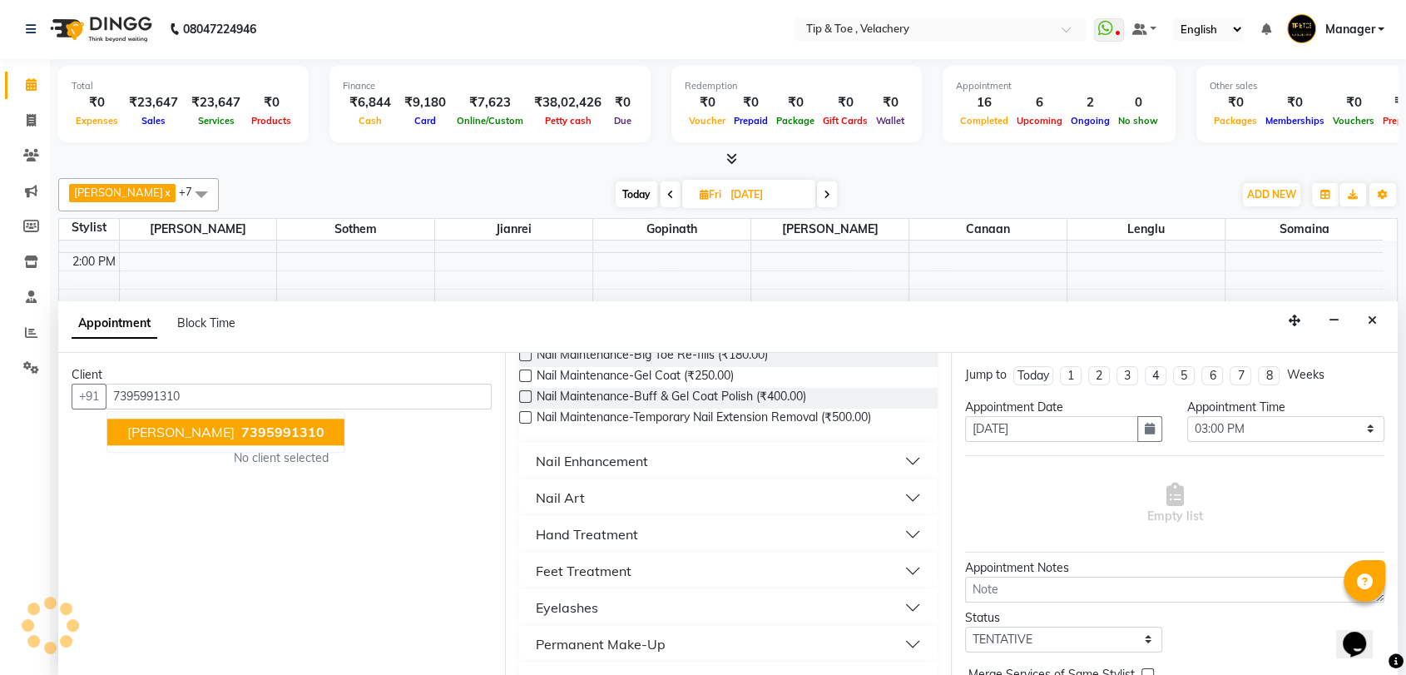
scroll to position [564, 0]
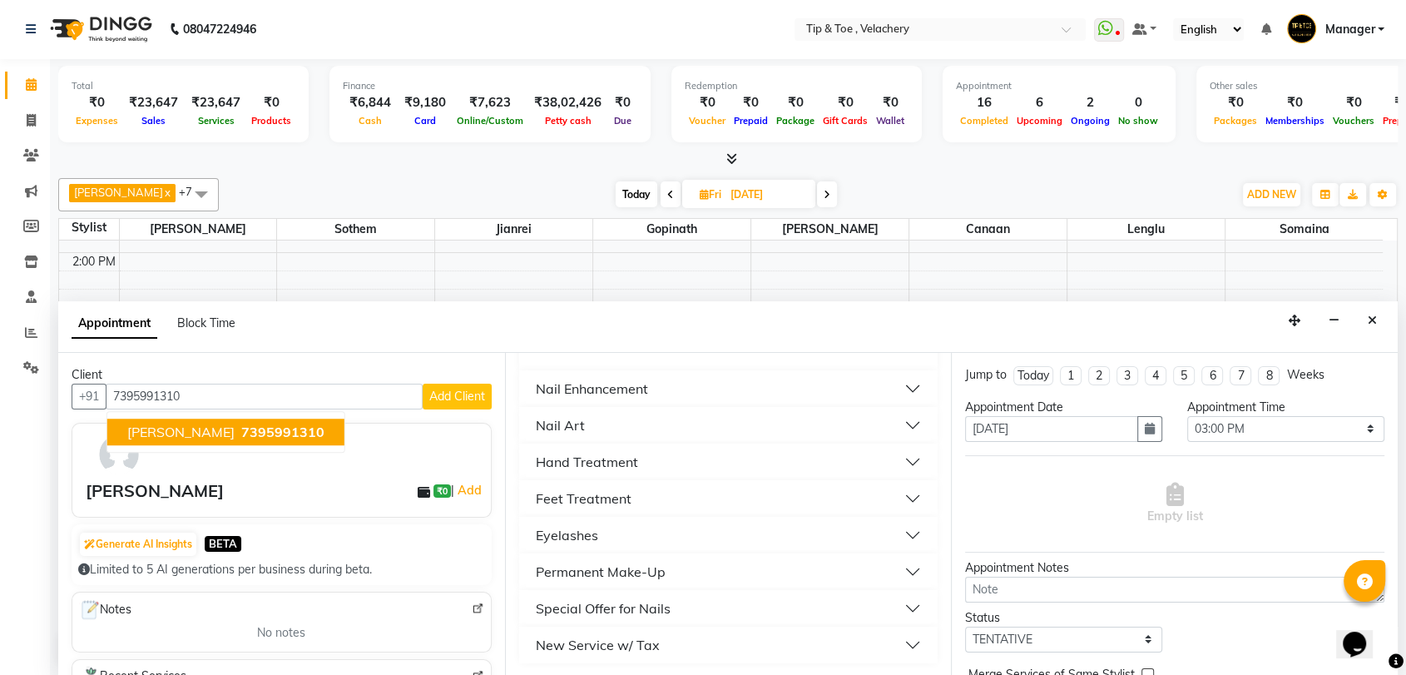
type input "7395991310"
click at [603, 384] on div "Nail Enhancement" at bounding box center [592, 389] width 112 height 20
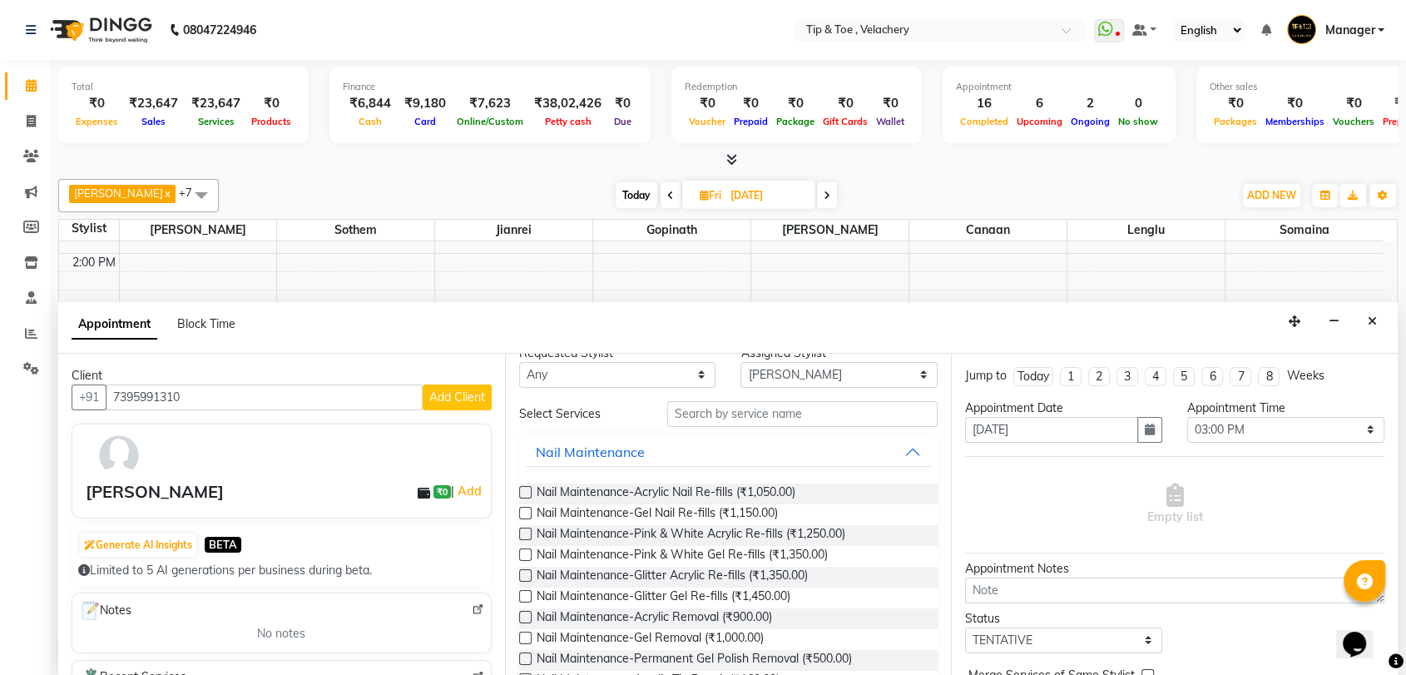
scroll to position [0, 0]
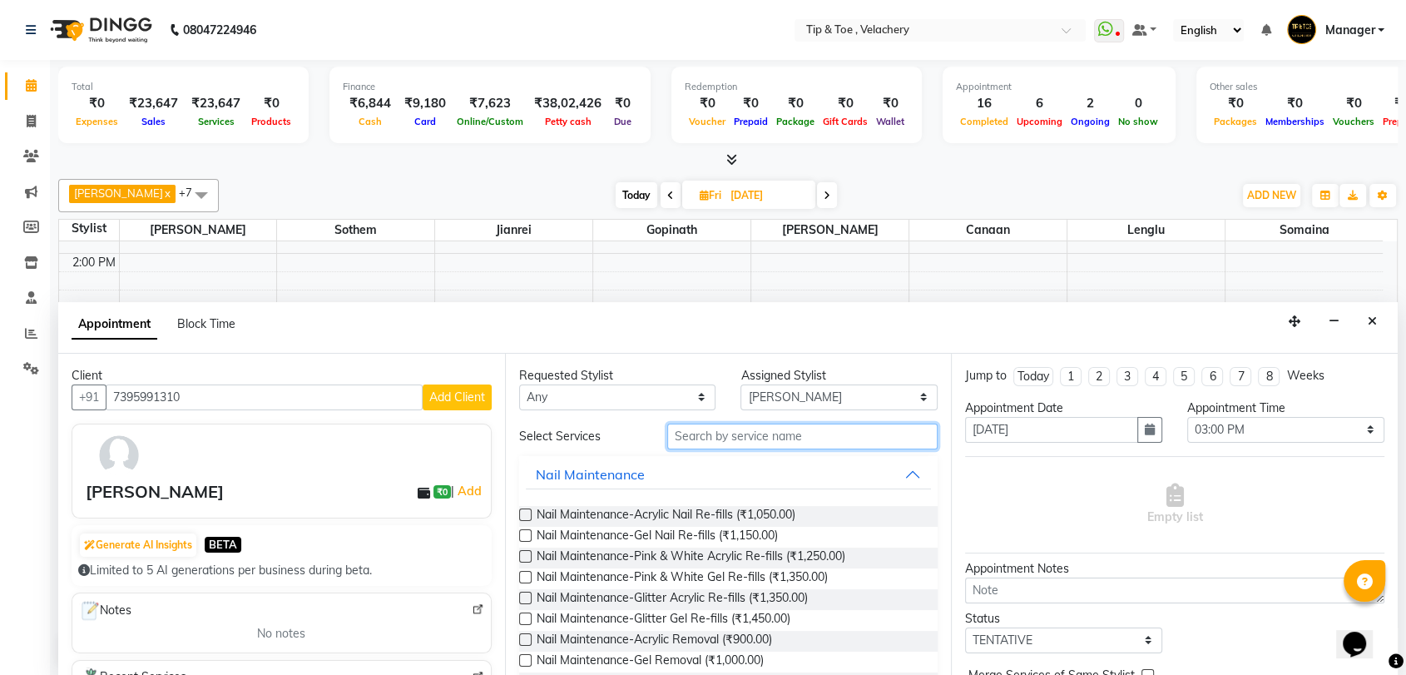
click at [725, 426] on input "text" at bounding box center [802, 436] width 271 height 26
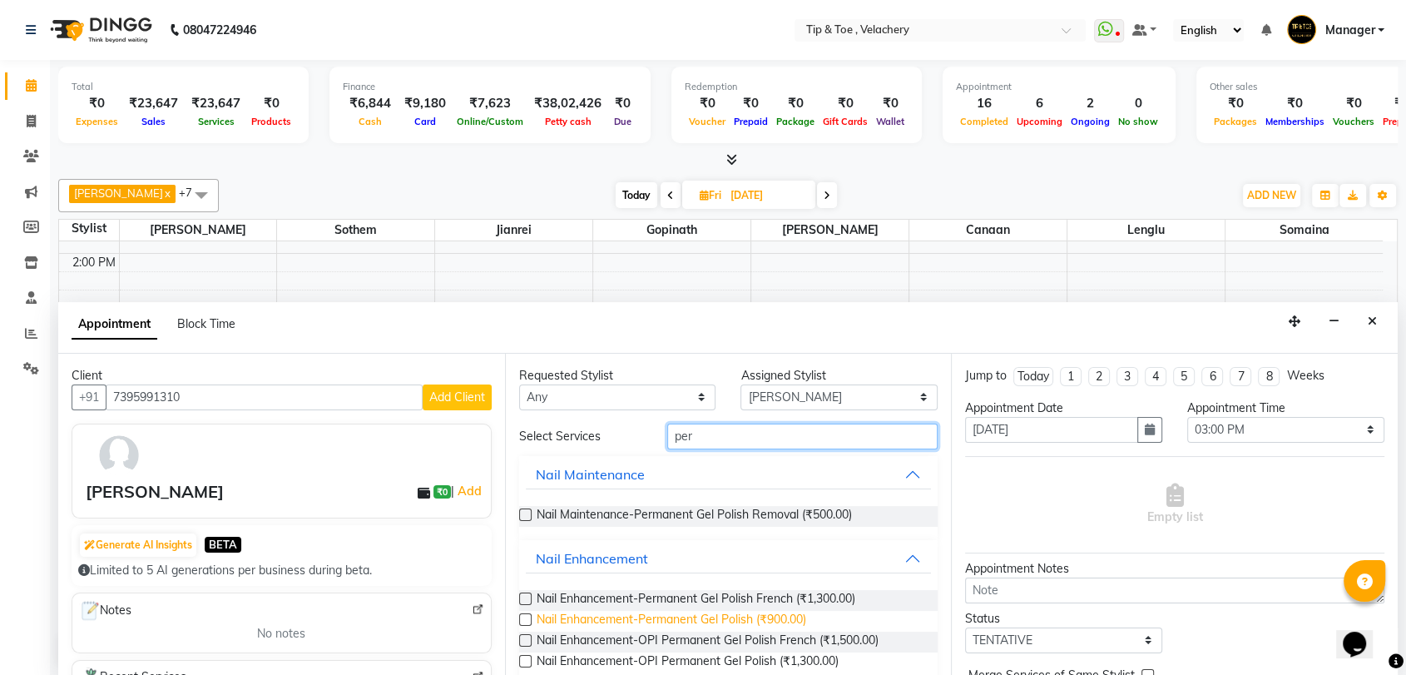
type input "per"
click at [718, 621] on span "Nail Enhancement-Permanent Gel Polish (₹900.00)" at bounding box center [672, 621] width 270 height 21
checkbox input "false"
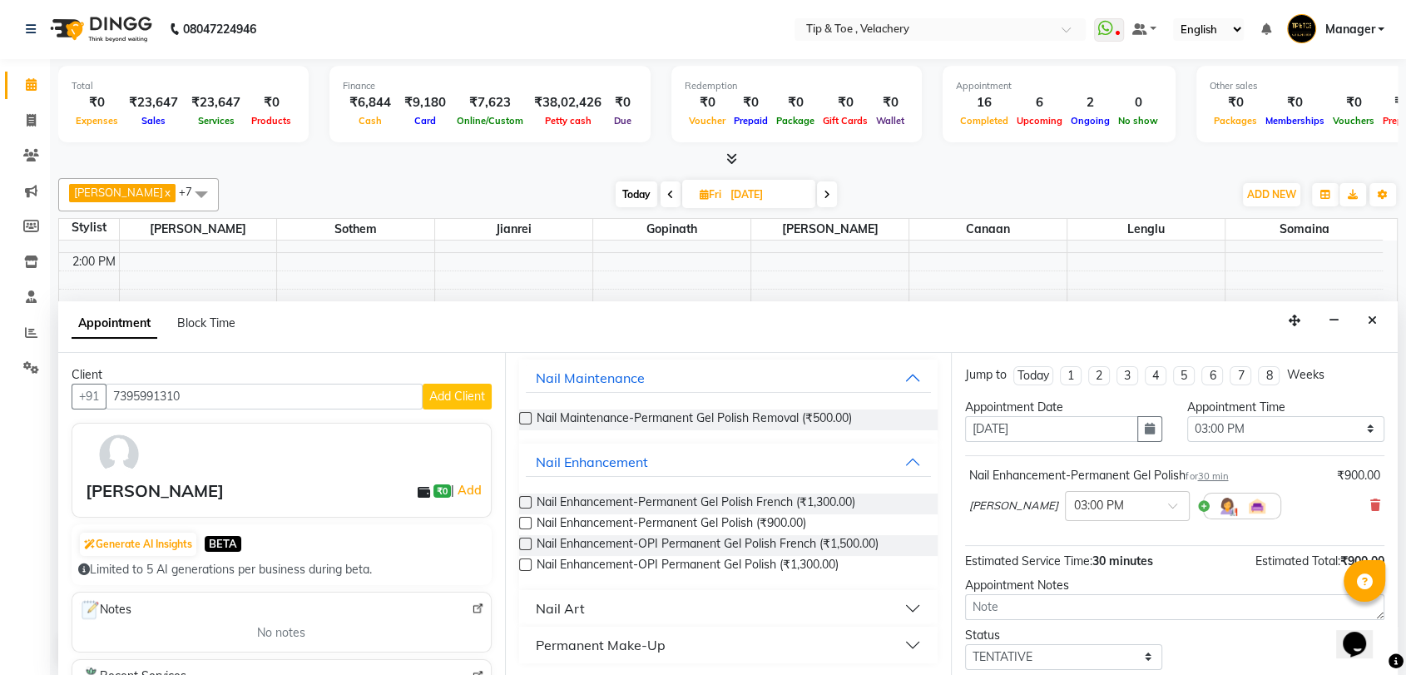
scroll to position [98, 0]
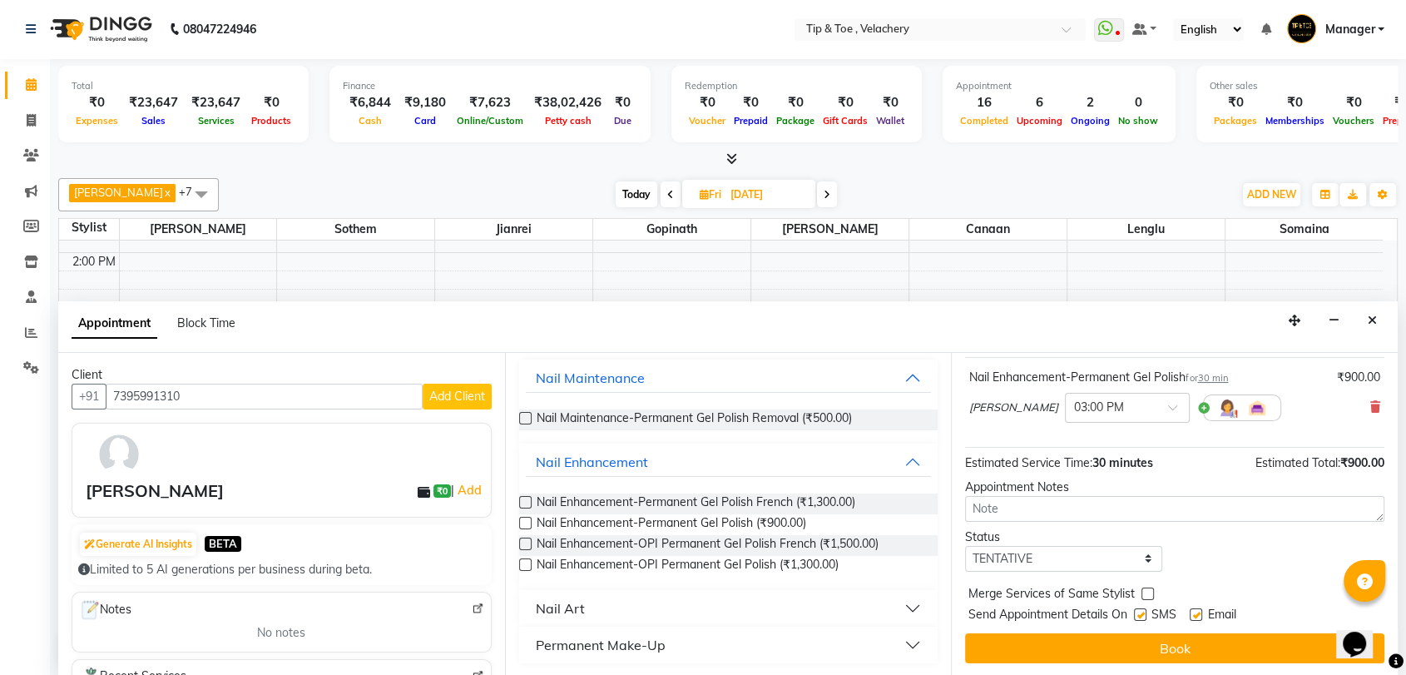
drag, startPoint x: 1197, startPoint y: 611, endPoint x: 1163, endPoint y: 645, distance: 47.7
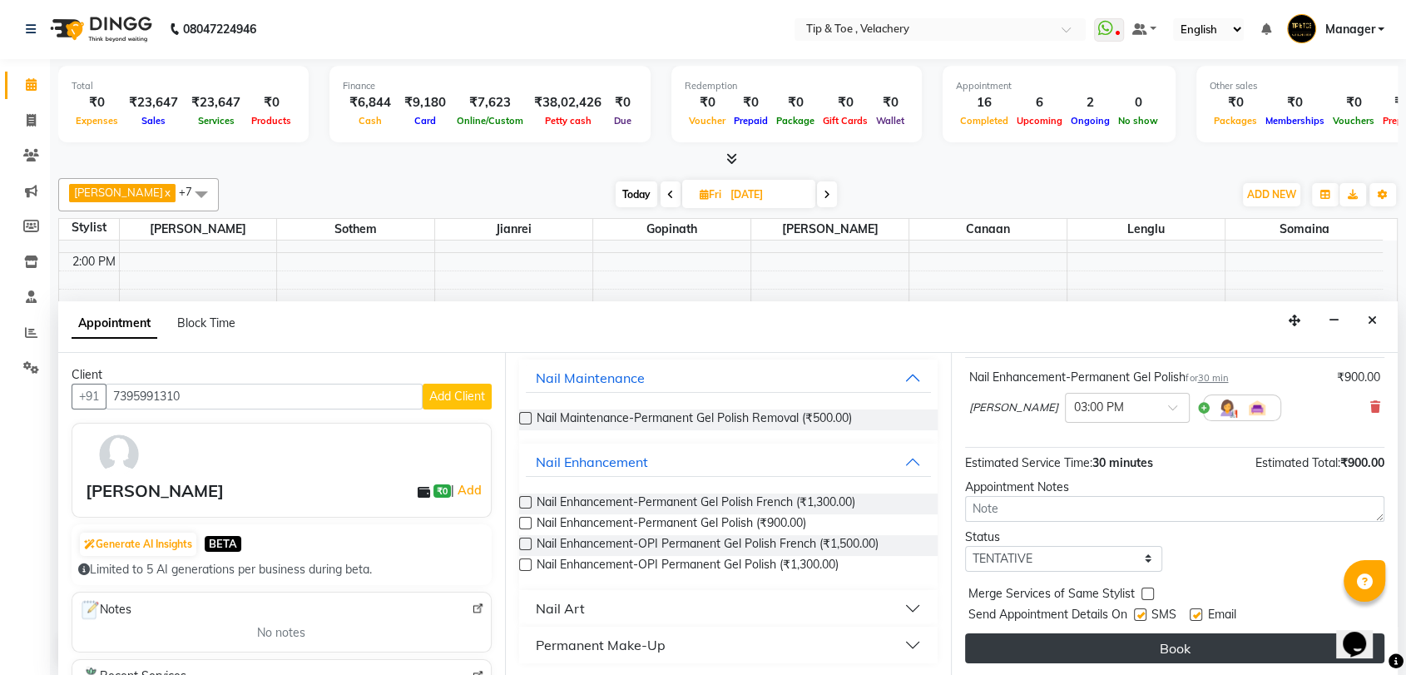
click at [1196, 613] on label at bounding box center [1196, 614] width 12 height 12
click at [1196, 613] on input "checkbox" at bounding box center [1195, 616] width 11 height 11
checkbox input "false"
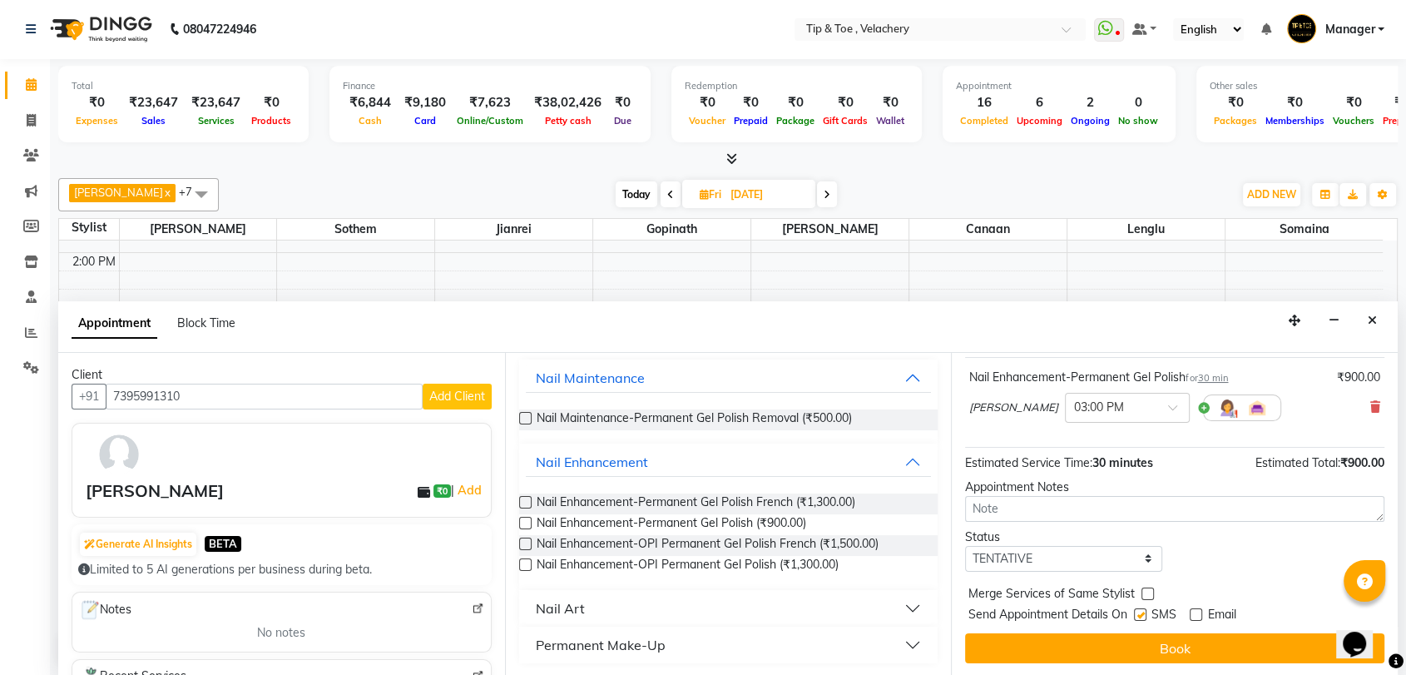
click at [1158, 648] on button "Book" at bounding box center [1174, 648] width 419 height 30
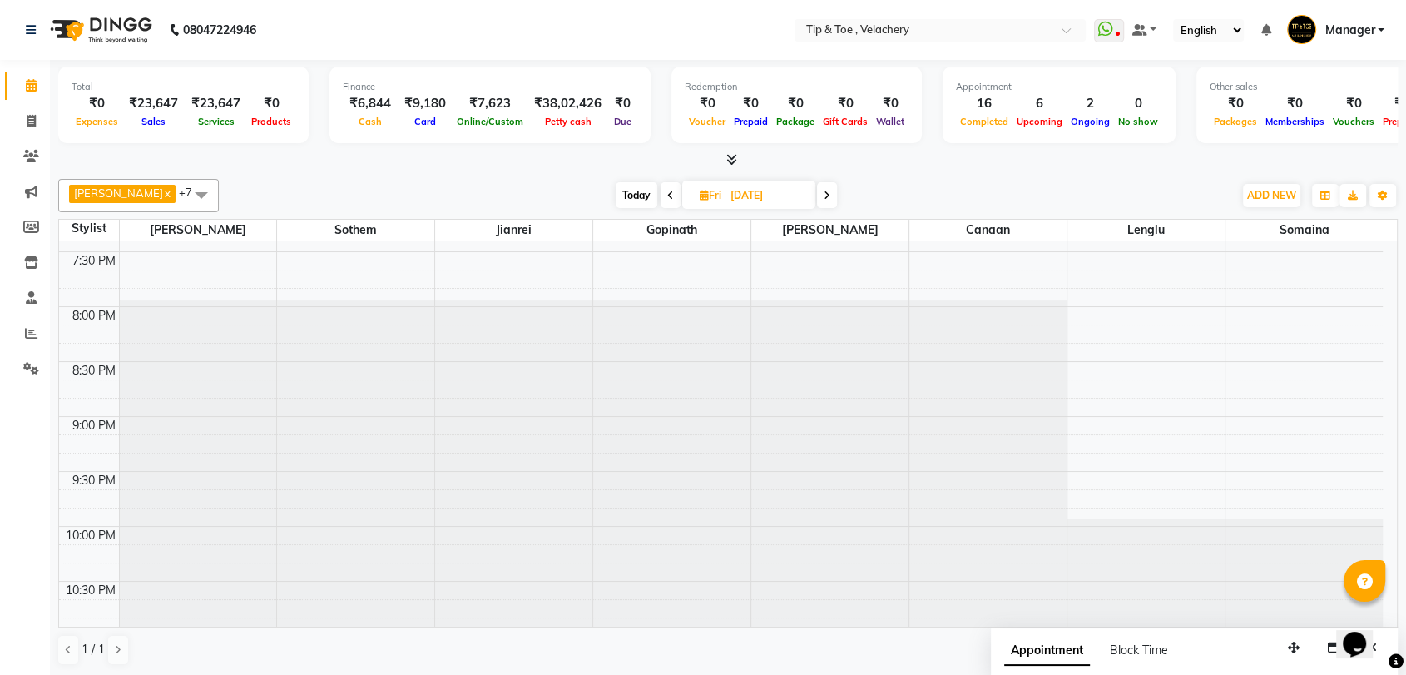
scroll to position [240, 0]
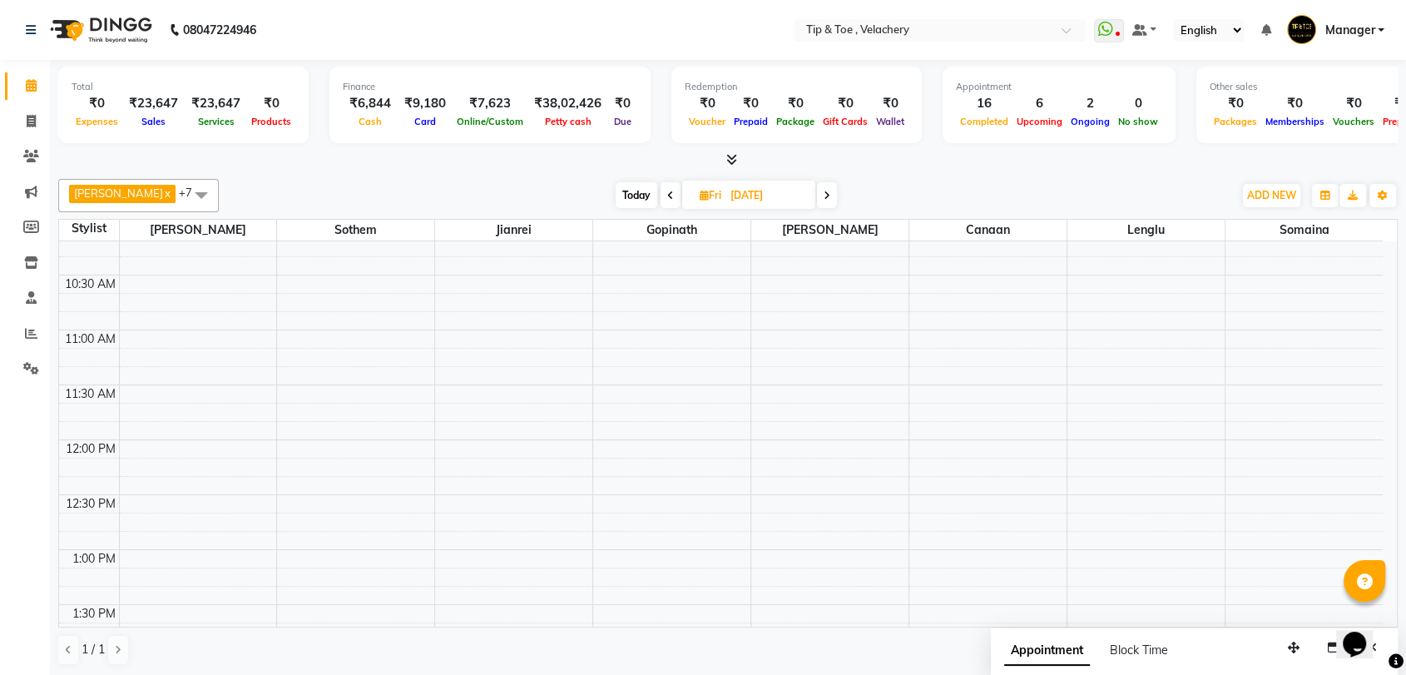
click at [661, 201] on span at bounding box center [671, 195] width 20 height 26
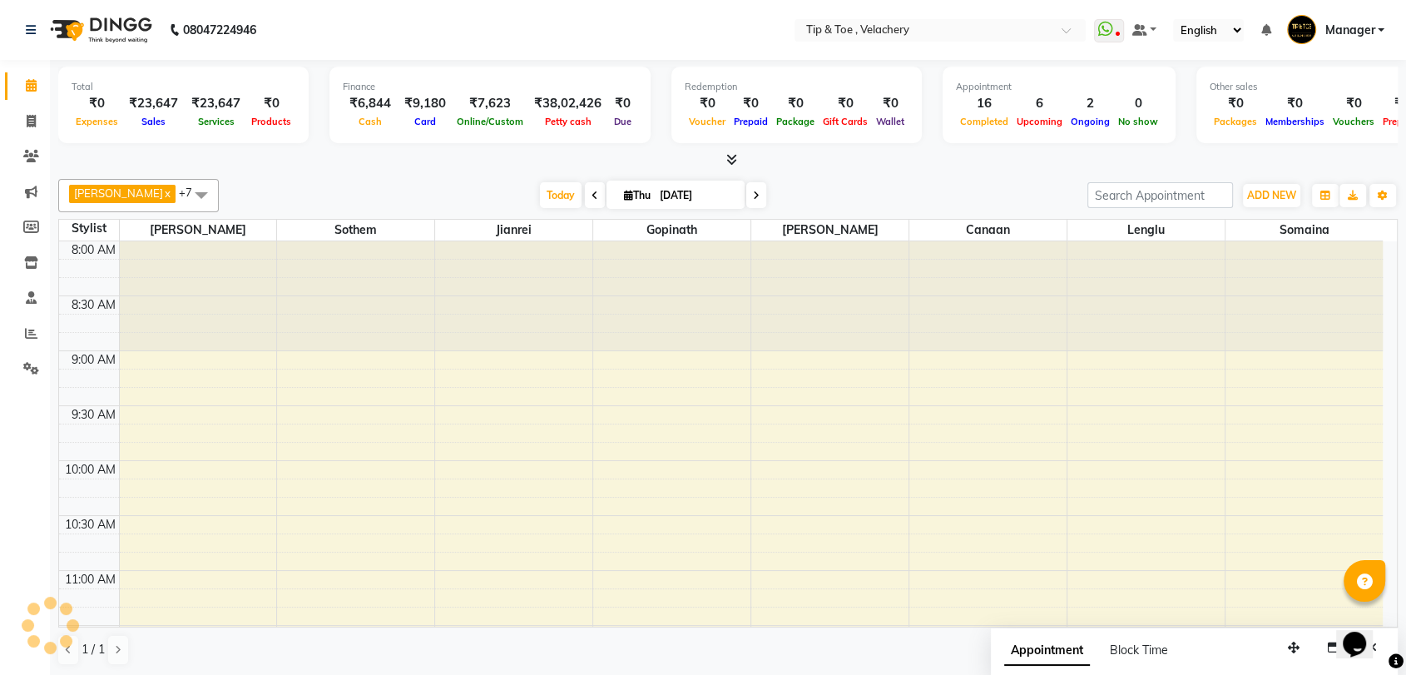
scroll to position [984, 0]
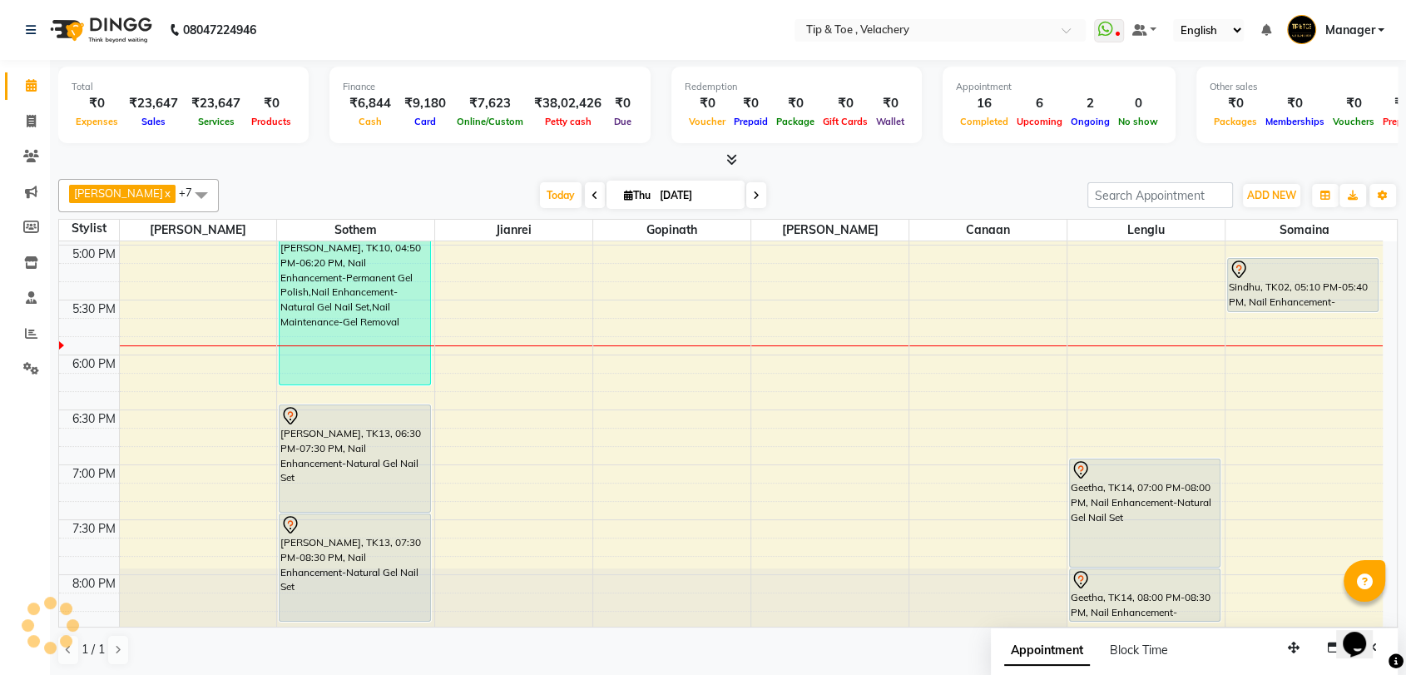
click at [585, 200] on span at bounding box center [595, 195] width 20 height 26
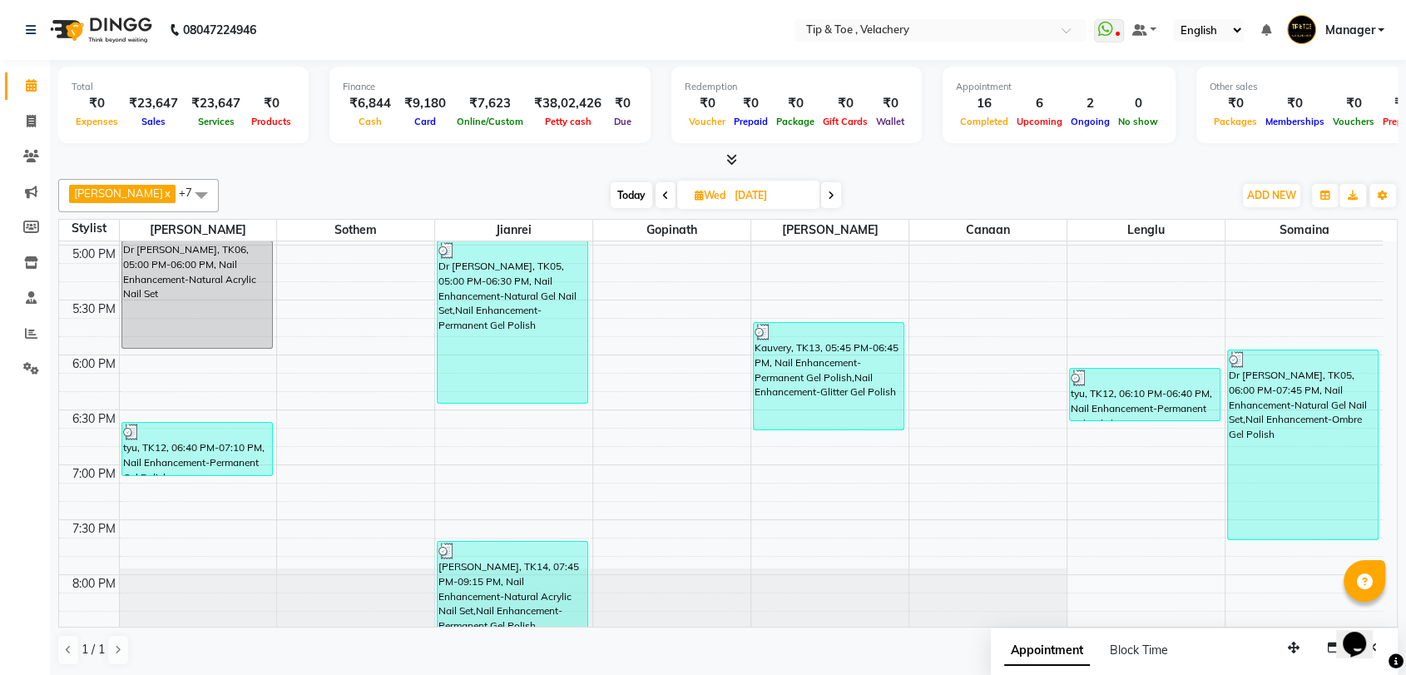
click at [828, 198] on icon at bounding box center [831, 196] width 7 height 10
type input "[DATE]"
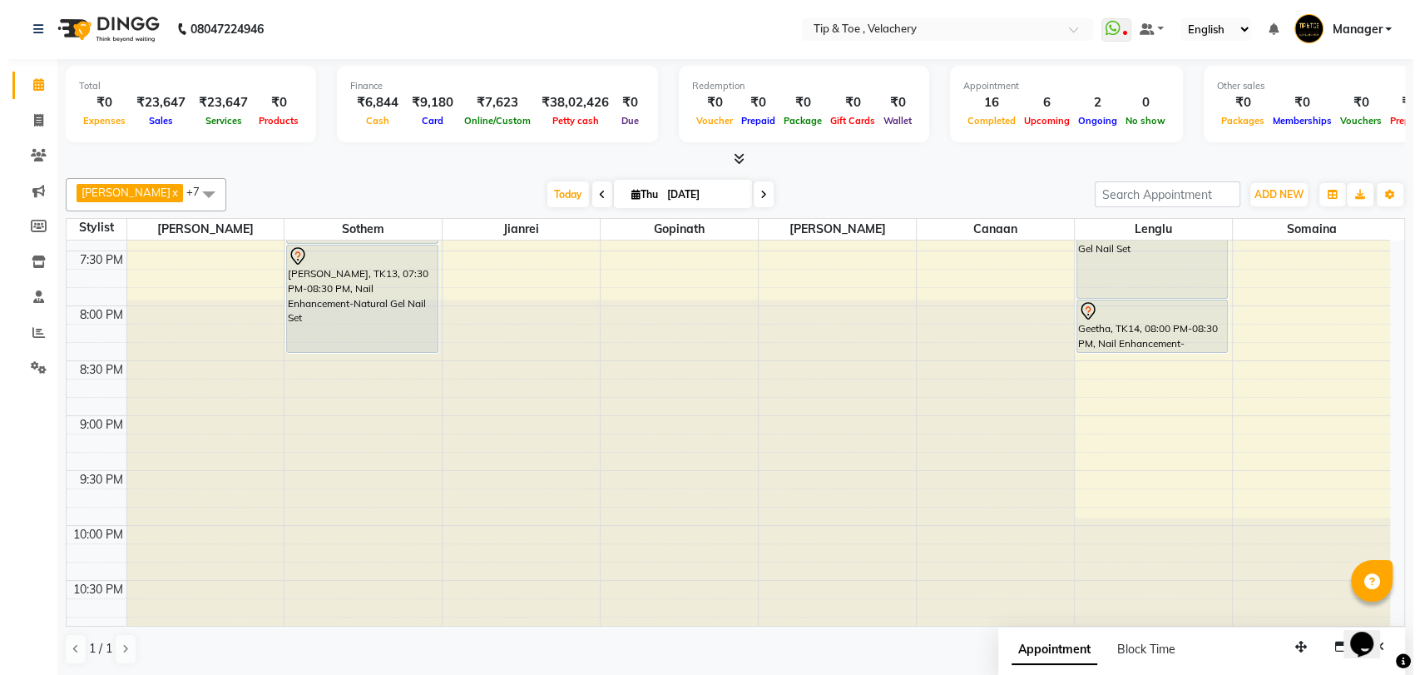
scroll to position [578, 0]
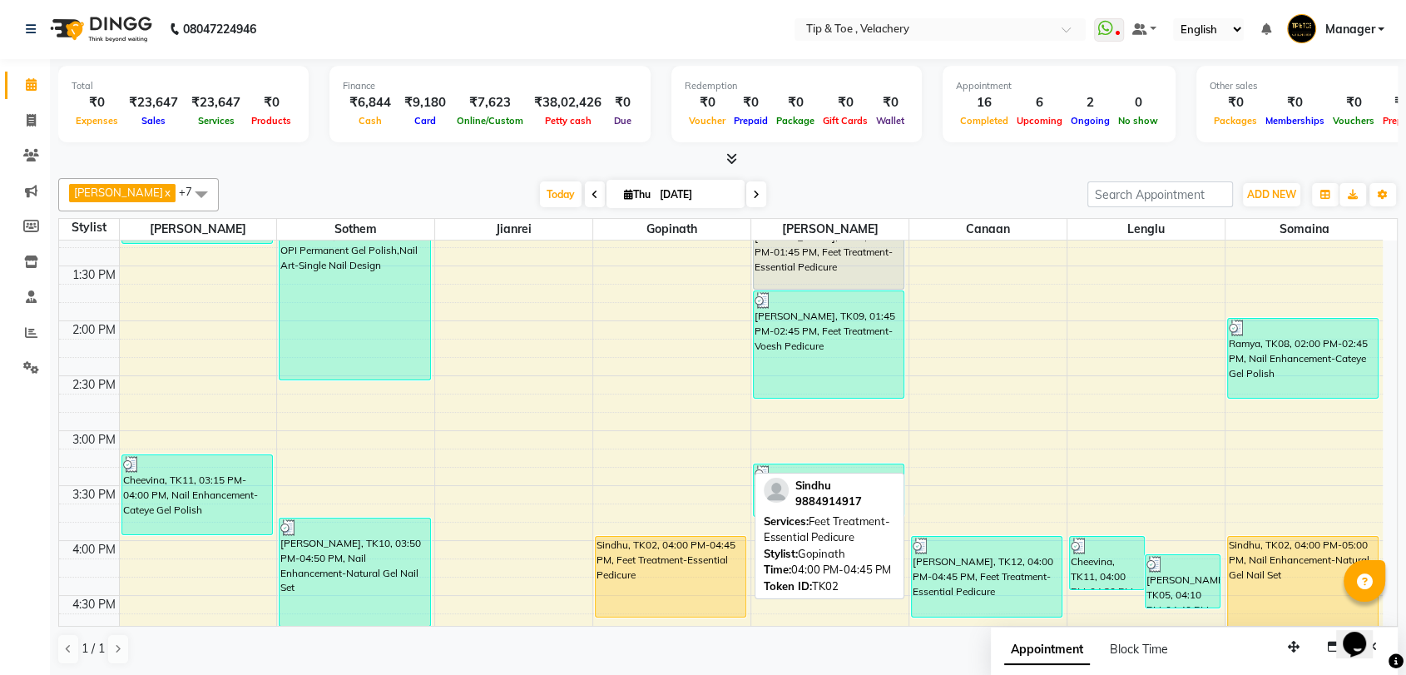
click at [659, 576] on div "Sindhu, TK02, 04:00 PM-04:45 PM, Feet Treatment-Essential Pedicure" at bounding box center [671, 577] width 150 height 80
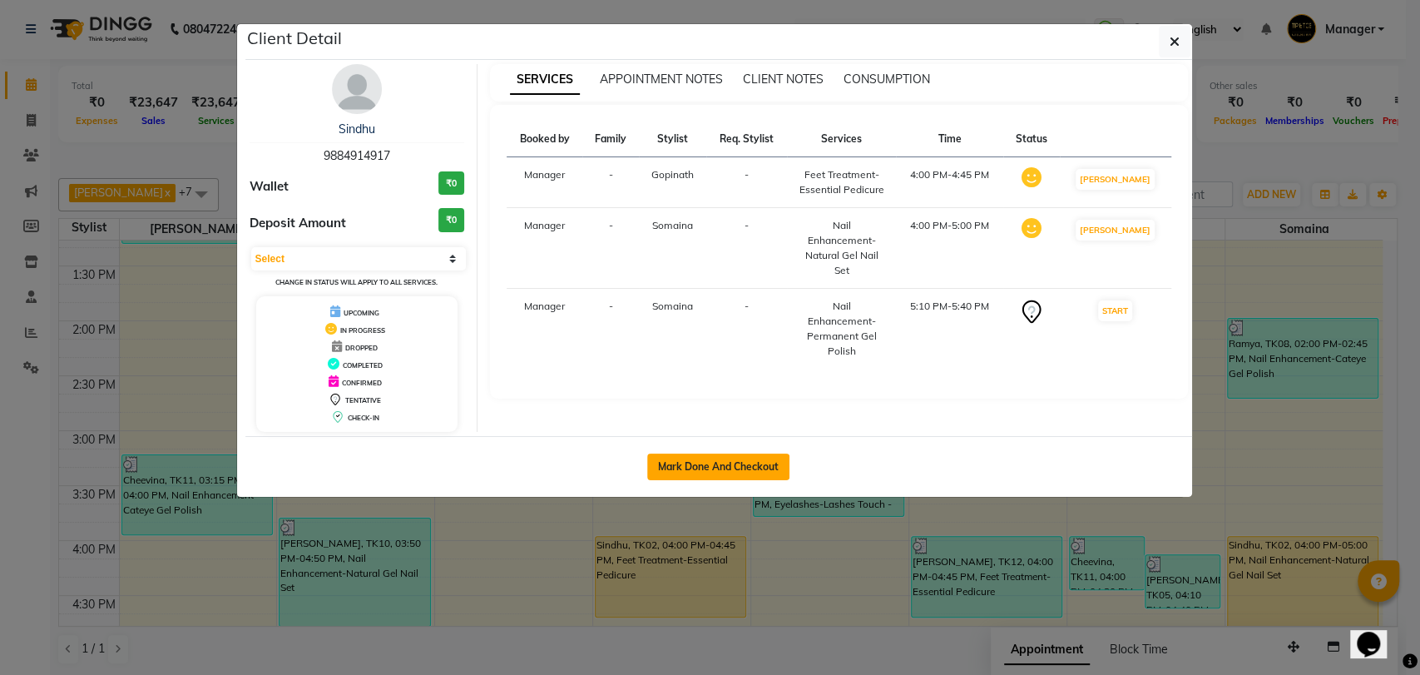
click at [662, 461] on button "Mark Done And Checkout" at bounding box center [718, 466] width 142 height 27
select select "service"
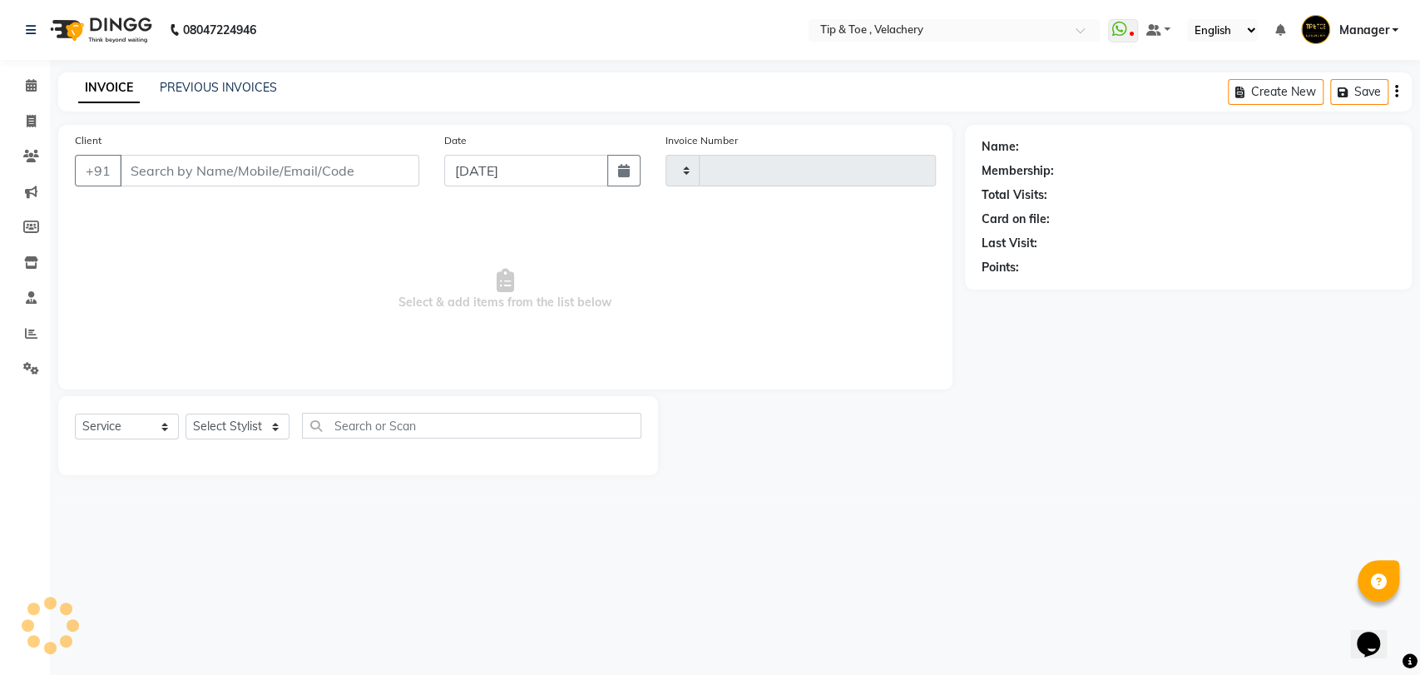
type input "2024"
select select "5863"
type input "9884914917"
select select "41023"
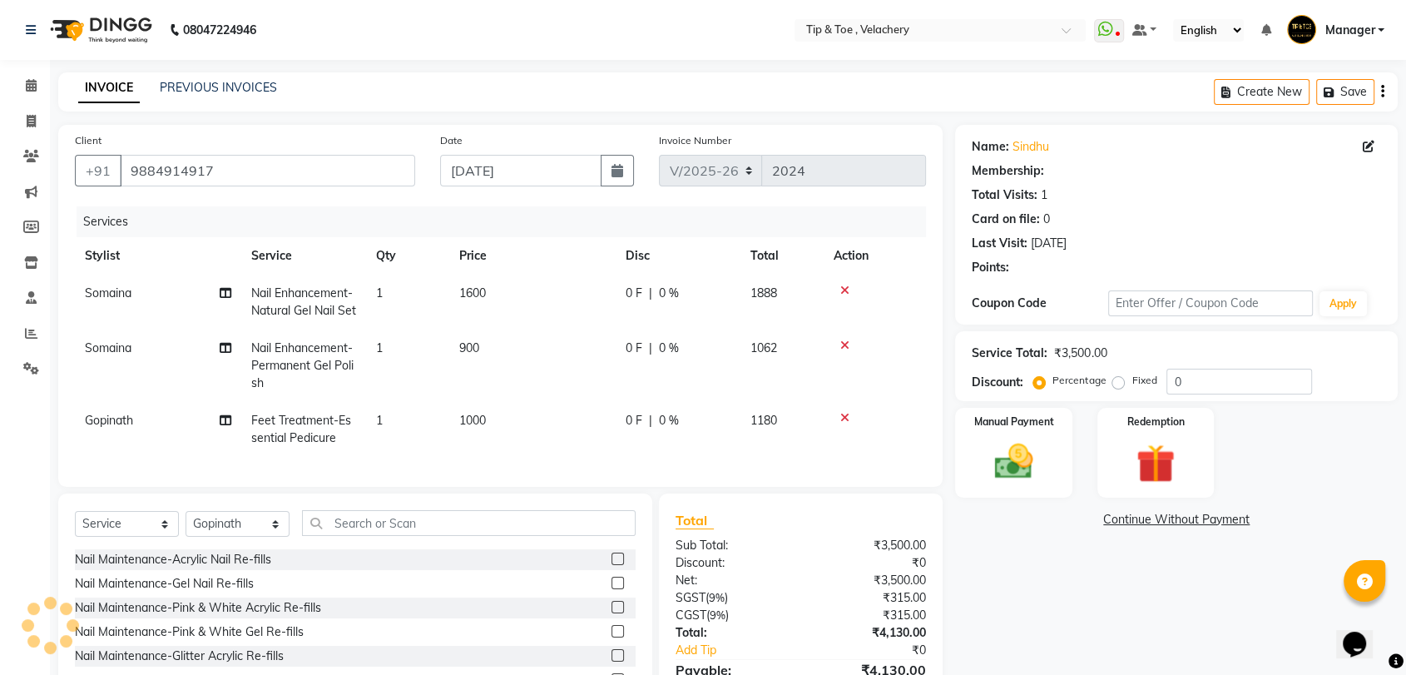
select select "1: Object"
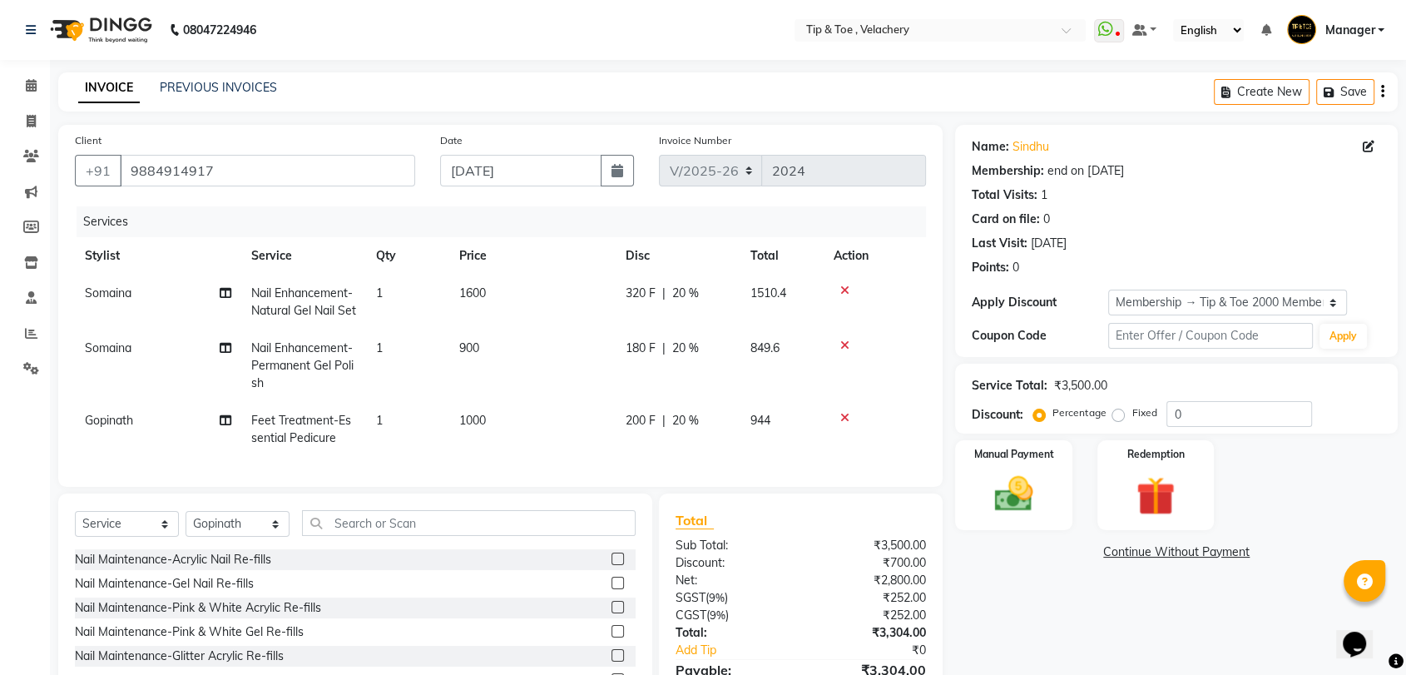
type input "20"
click at [840, 351] on icon at bounding box center [844, 345] width 9 height 12
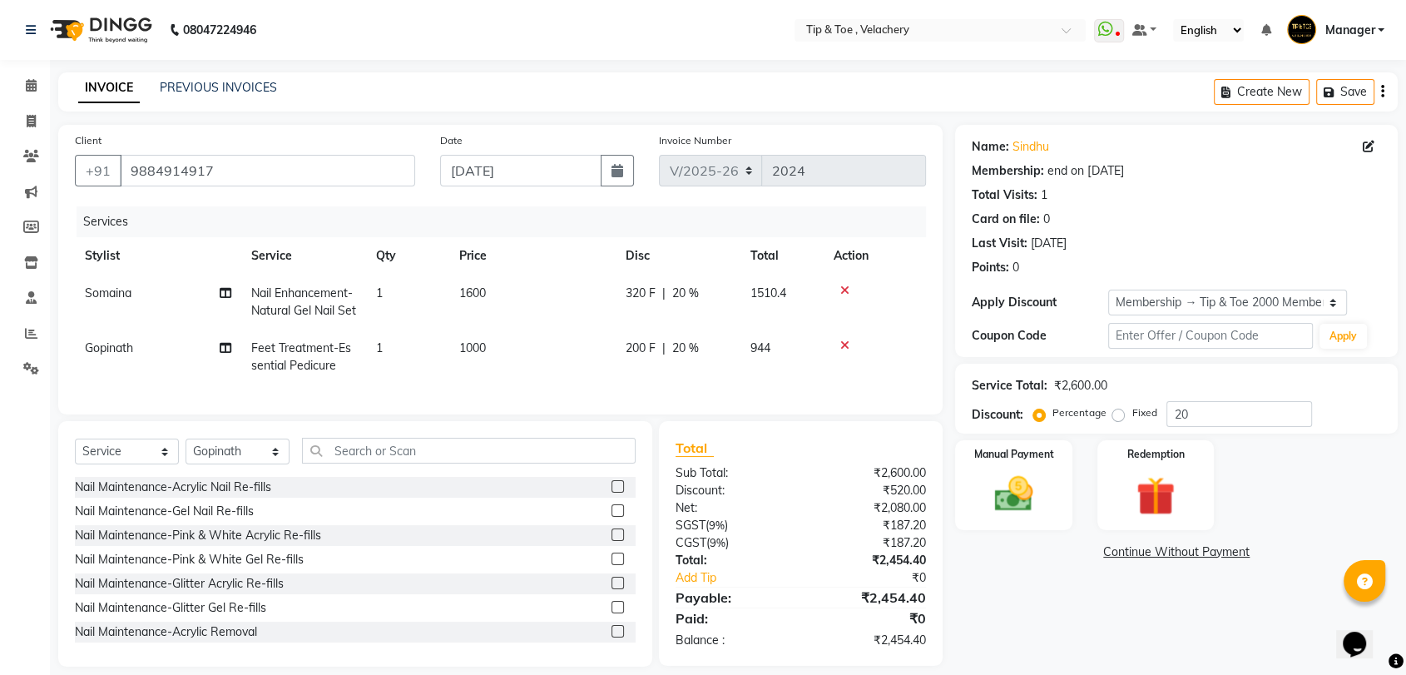
click at [844, 351] on icon at bounding box center [844, 345] width 9 height 12
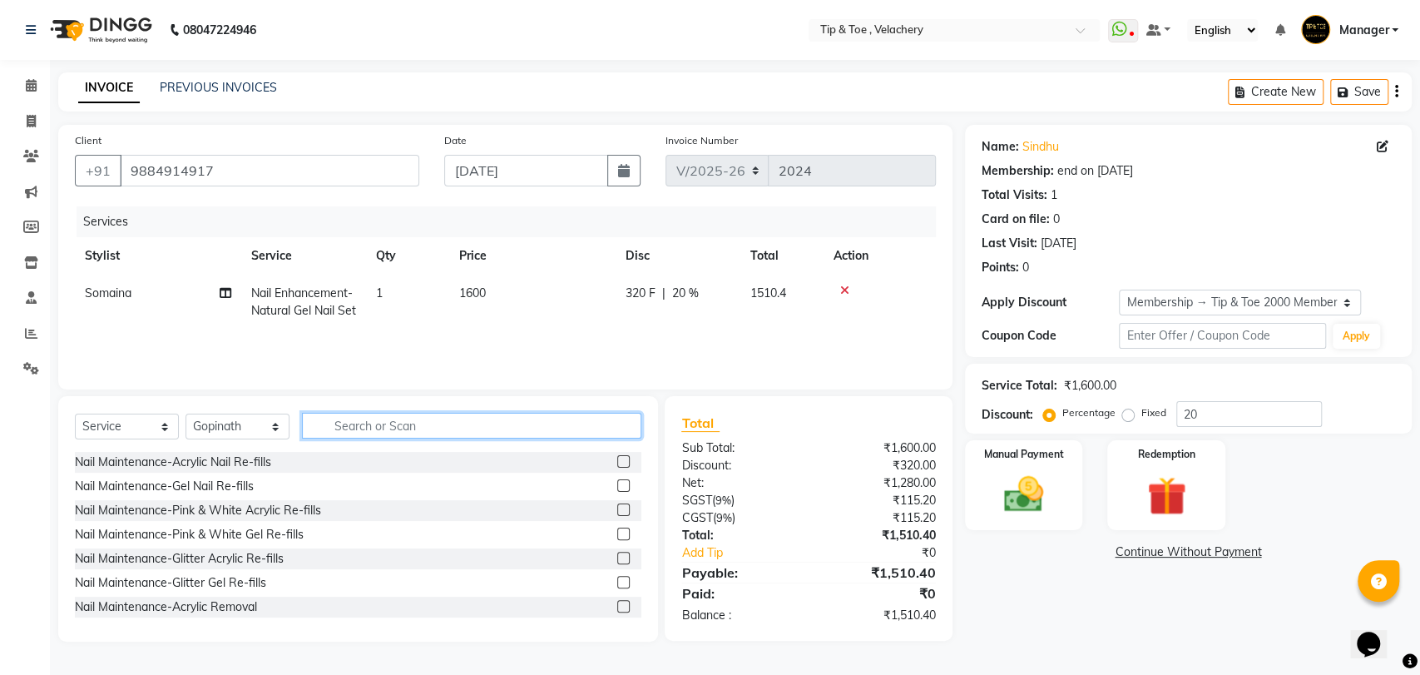
click at [411, 433] on input "text" at bounding box center [471, 426] width 339 height 26
click at [277, 421] on select "Select Stylist [PERSON_NAME] Gopinath Jianrei [PERSON_NAME] Manager [PERSON_NAM…" at bounding box center [238, 426] width 104 height 26
select select "63979"
click at [186, 415] on select "Select Stylist [PERSON_NAME] Gopinath Jianrei [PERSON_NAME] Manager [PERSON_NAM…" at bounding box center [238, 426] width 104 height 26
click at [391, 421] on input "text" at bounding box center [471, 426] width 339 height 26
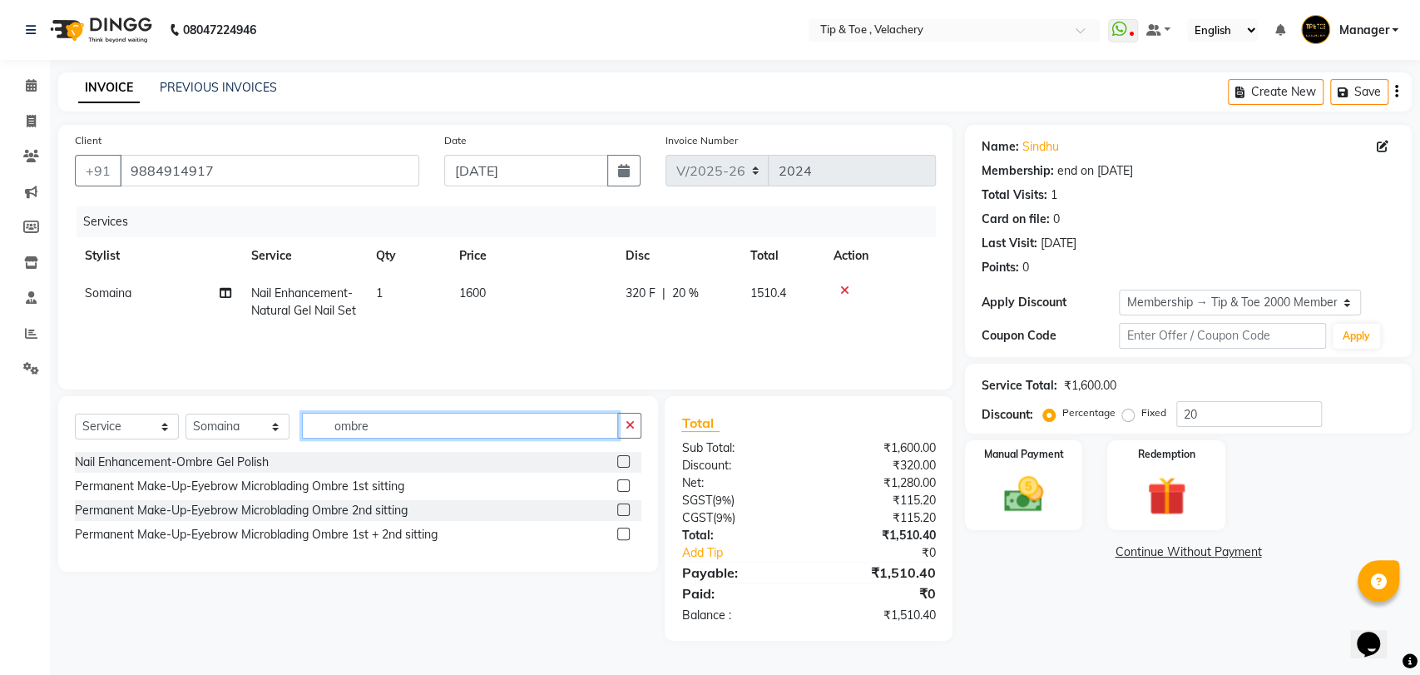
type input "ombre"
click at [621, 467] on label at bounding box center [623, 461] width 12 height 12
click at [621, 467] on input "checkbox" at bounding box center [622, 462] width 11 height 11
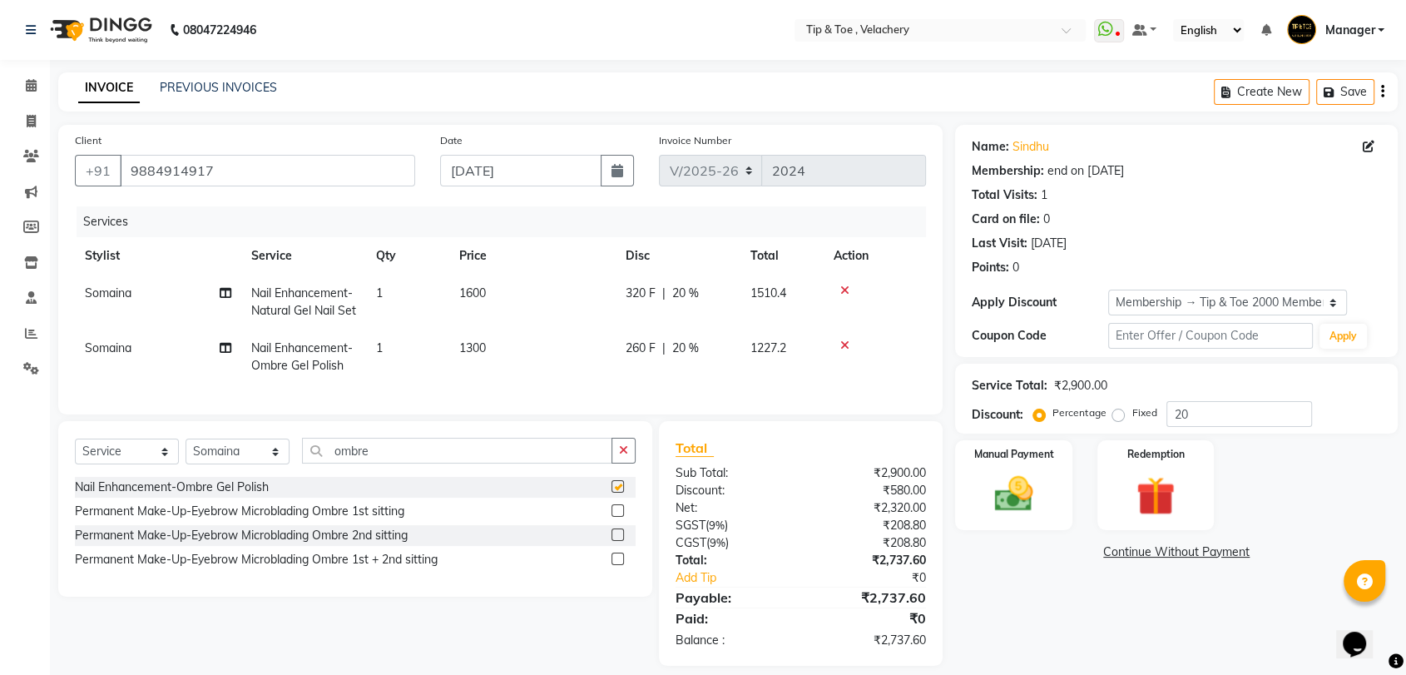
checkbox input "false"
click at [486, 463] on input "ombre" at bounding box center [457, 451] width 310 height 26
type input "o"
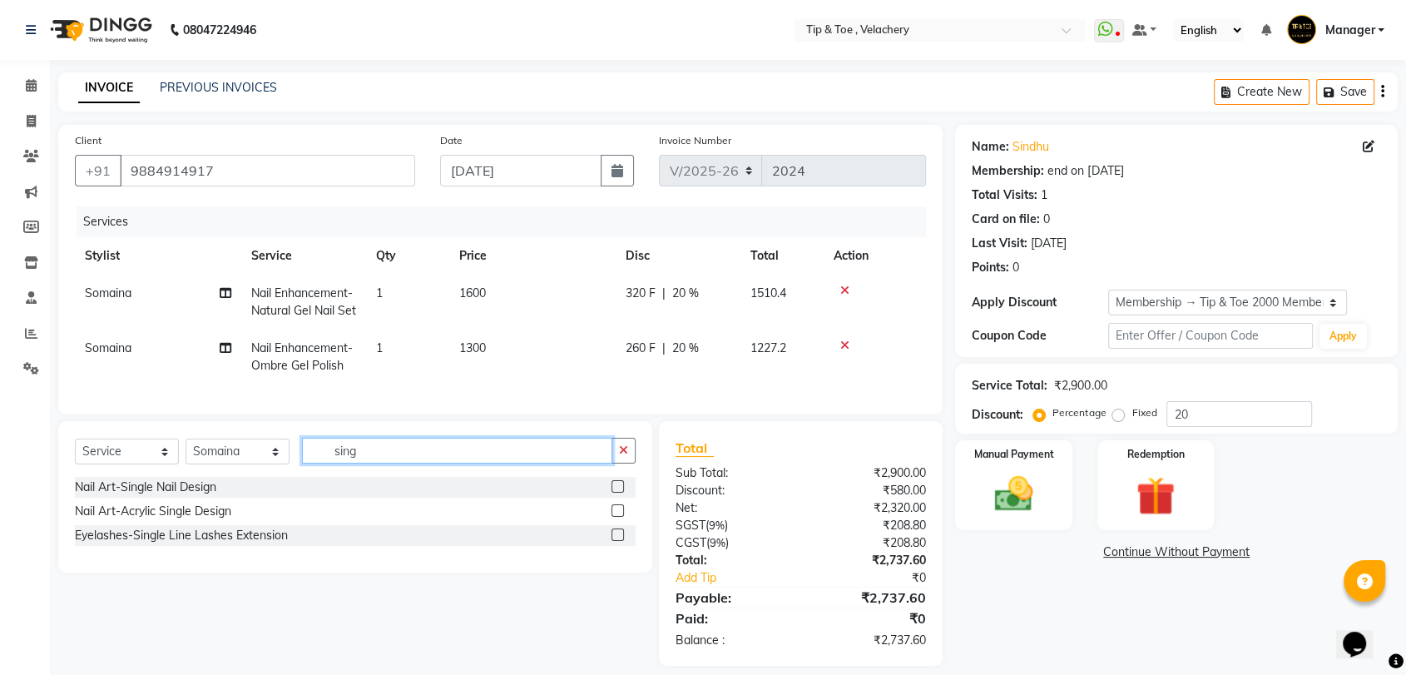
type input "sing"
click at [620, 492] on label at bounding box center [617, 486] width 12 height 12
click at [620, 492] on input "checkbox" at bounding box center [616, 487] width 11 height 11
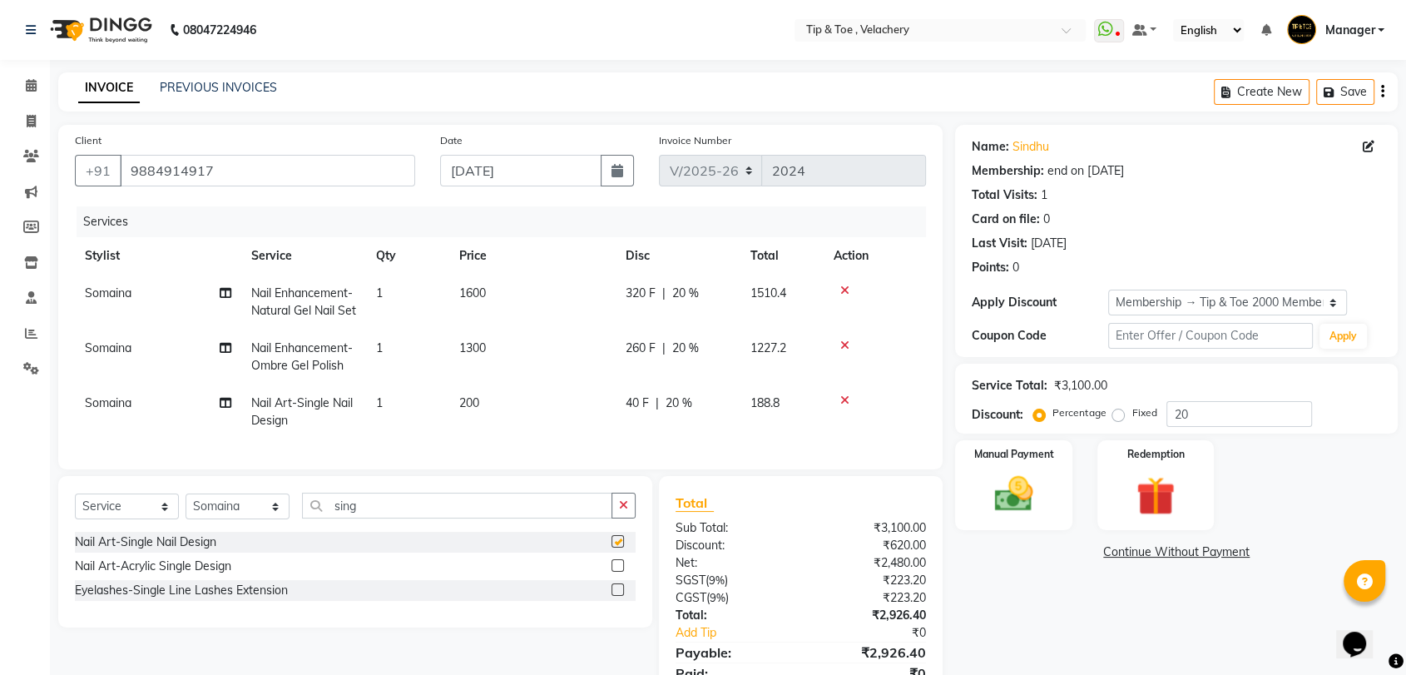
checkbox input "false"
click at [491, 412] on td "200" at bounding box center [532, 411] width 166 height 55
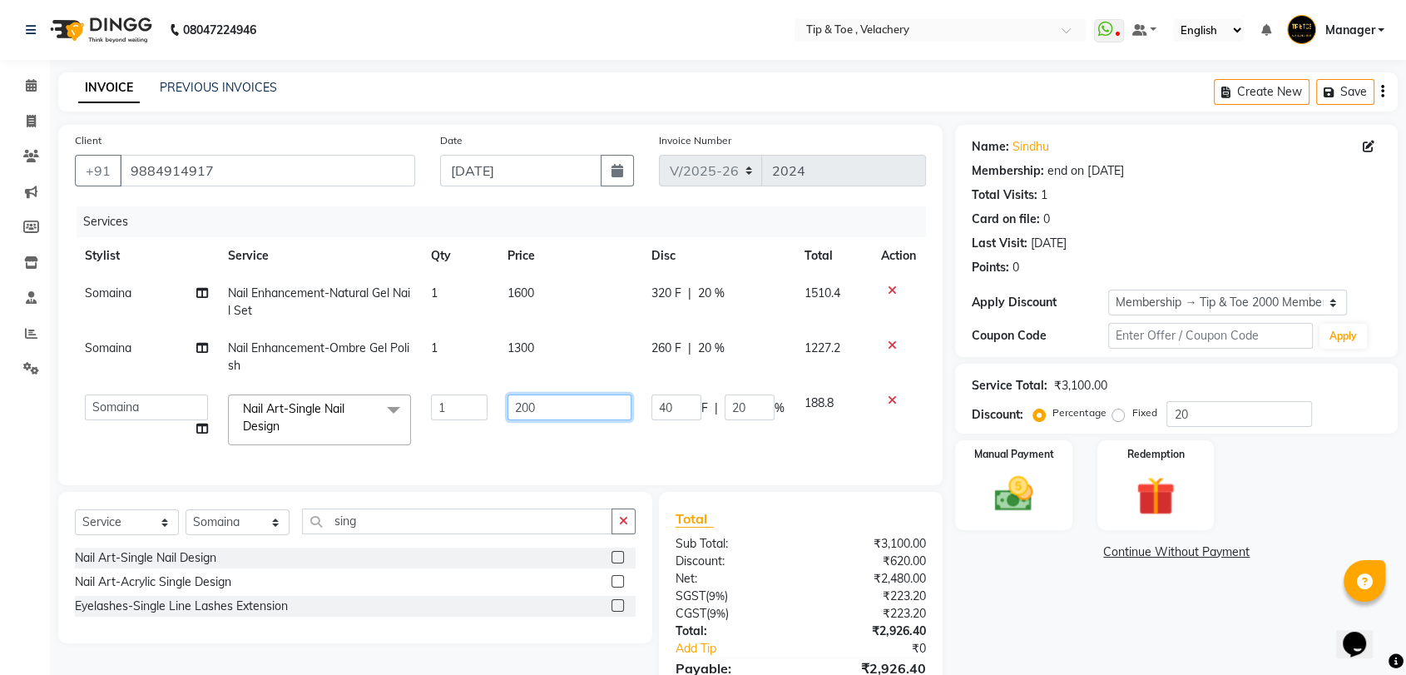
click at [558, 403] on input "200" at bounding box center [569, 407] width 124 height 26
click at [491, 448] on tr "[PERSON_NAME] [PERSON_NAME] [PERSON_NAME] Manager [PERSON_NAME] Sothem Yapi Lik…" at bounding box center [500, 419] width 851 height 71
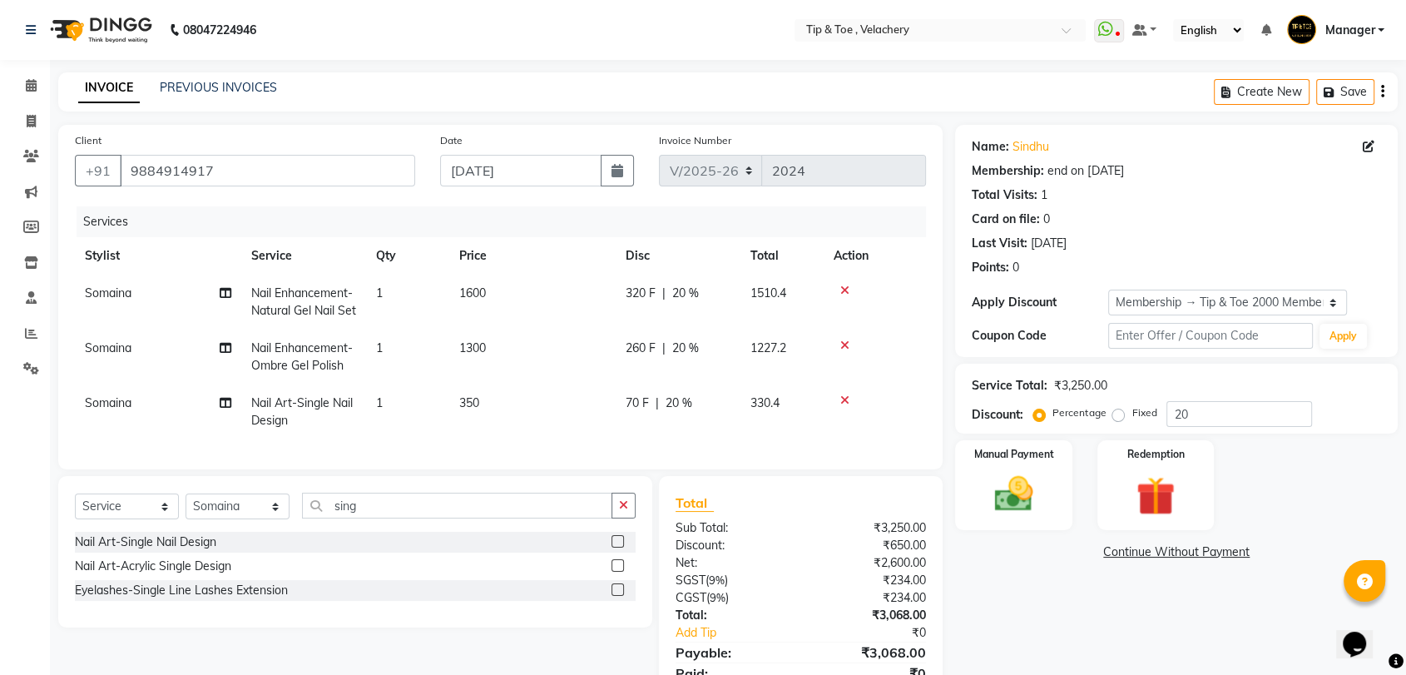
click at [388, 426] on td "1" at bounding box center [407, 411] width 83 height 55
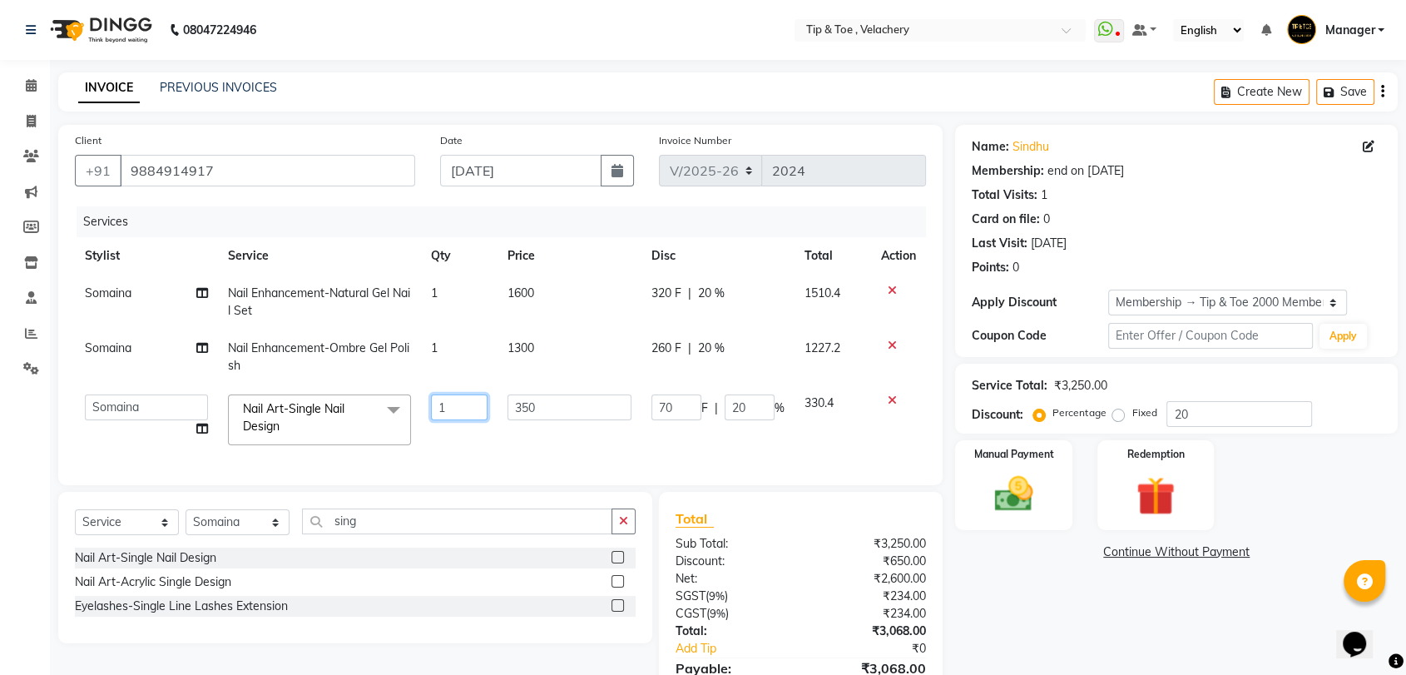
click at [453, 408] on input "1" at bounding box center [459, 407] width 57 height 26
click at [453, 447] on tr "[PERSON_NAME] [PERSON_NAME] [PERSON_NAME] Manager [PERSON_NAME] Sothem Yapi Lik…" at bounding box center [500, 419] width 851 height 71
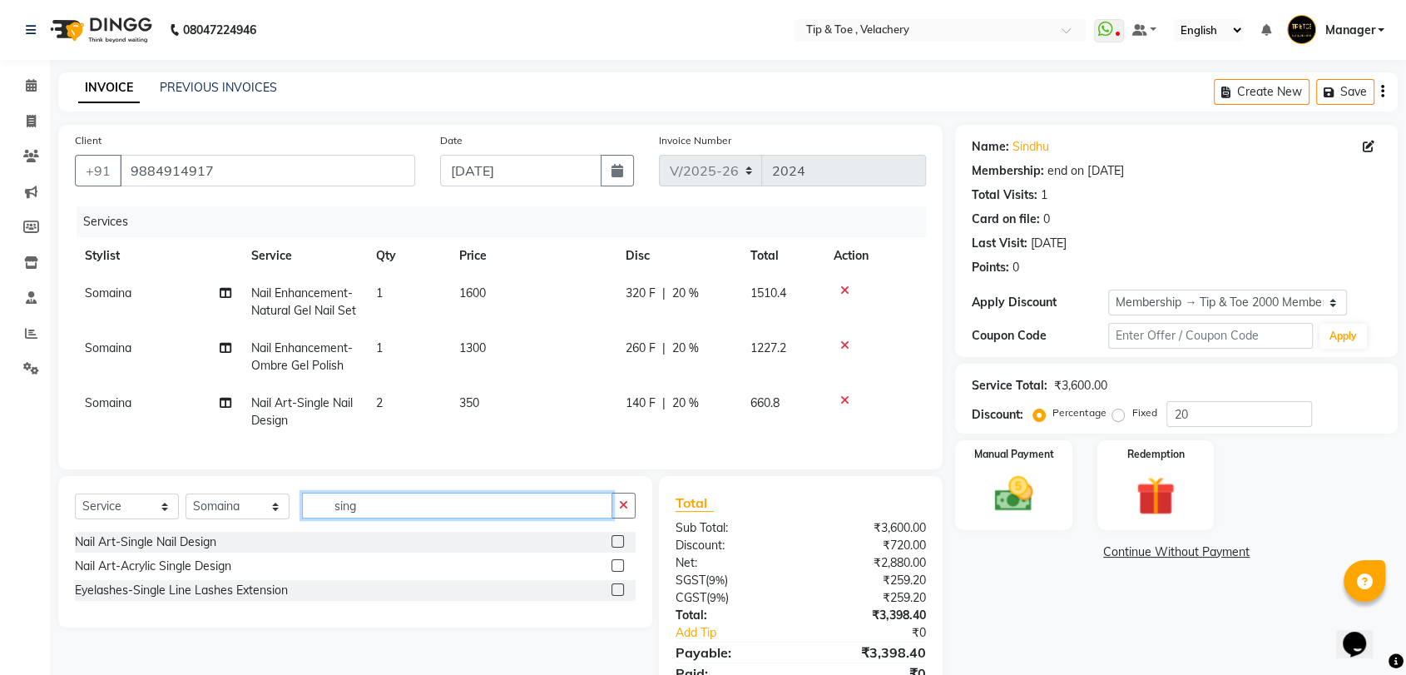
click at [408, 518] on input "sing" at bounding box center [457, 505] width 310 height 26
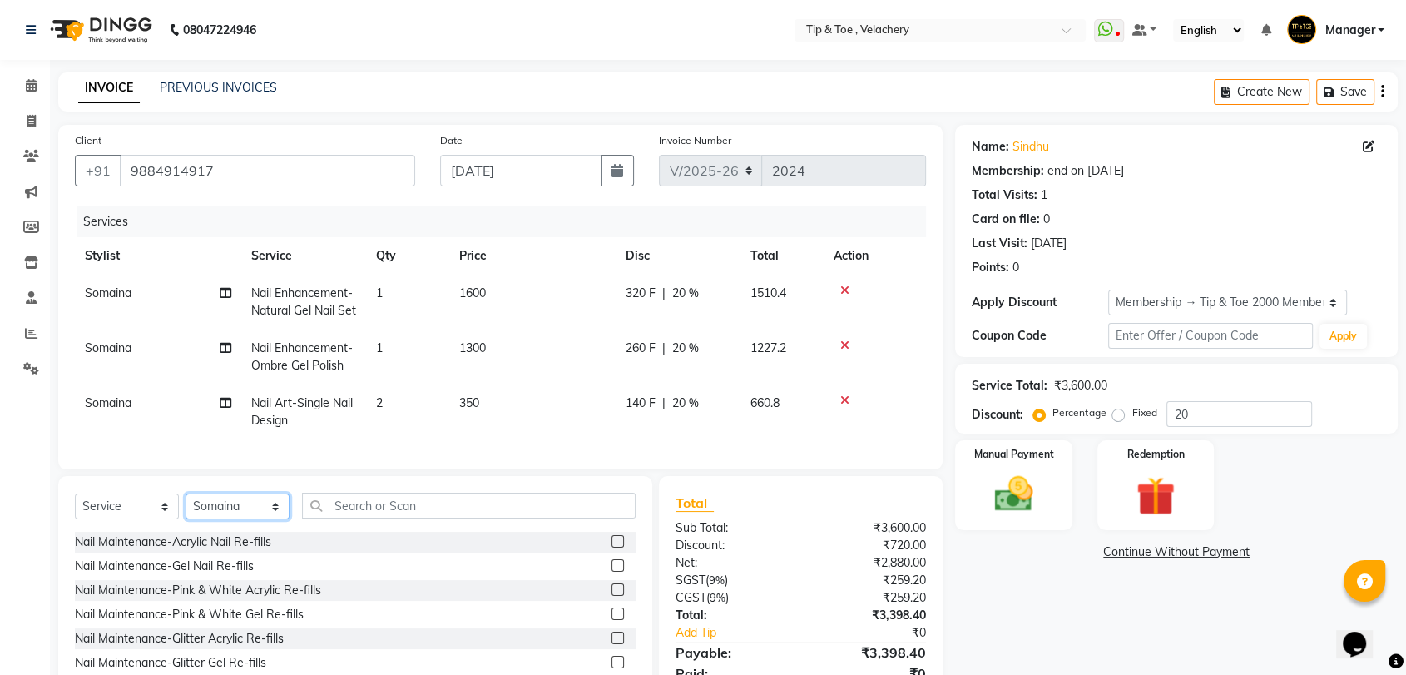
click at [267, 519] on select "Select Stylist [PERSON_NAME] Gopinath Jianrei [PERSON_NAME] Manager [PERSON_NAM…" at bounding box center [238, 506] width 104 height 26
click at [186, 519] on select "Select Stylist [PERSON_NAME] Gopinath Jianrei [PERSON_NAME] Manager [PERSON_NAM…" at bounding box center [238, 506] width 104 height 26
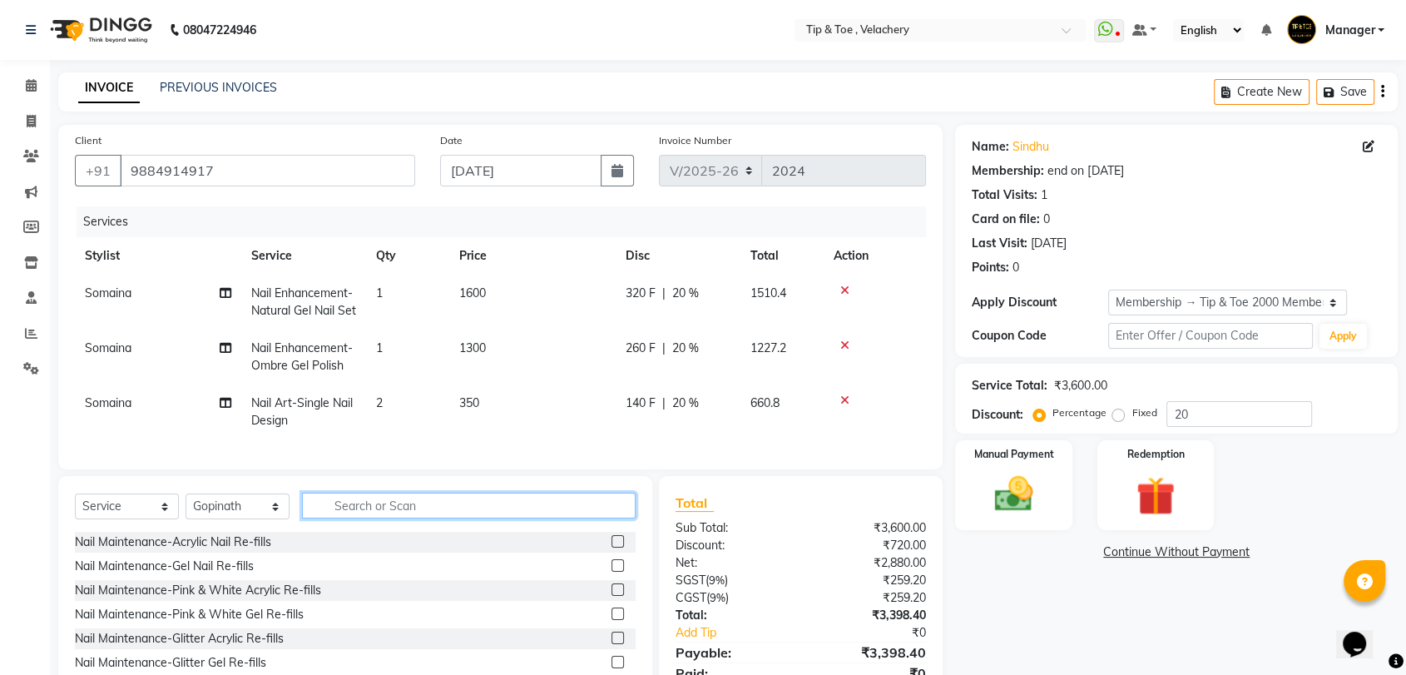
click at [360, 518] on input "text" at bounding box center [469, 505] width 334 height 26
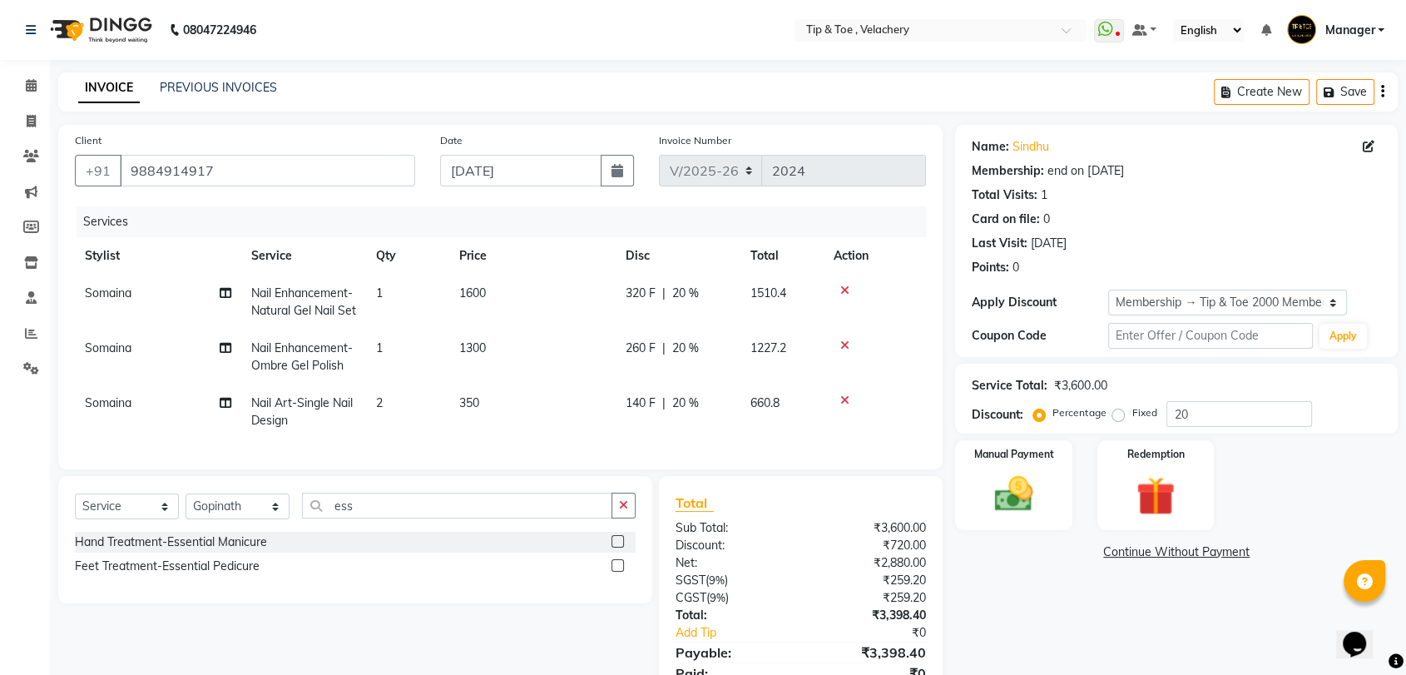
click at [617, 572] on label at bounding box center [617, 565] width 12 height 12
click at [617, 572] on input "checkbox" at bounding box center [616, 566] width 11 height 11
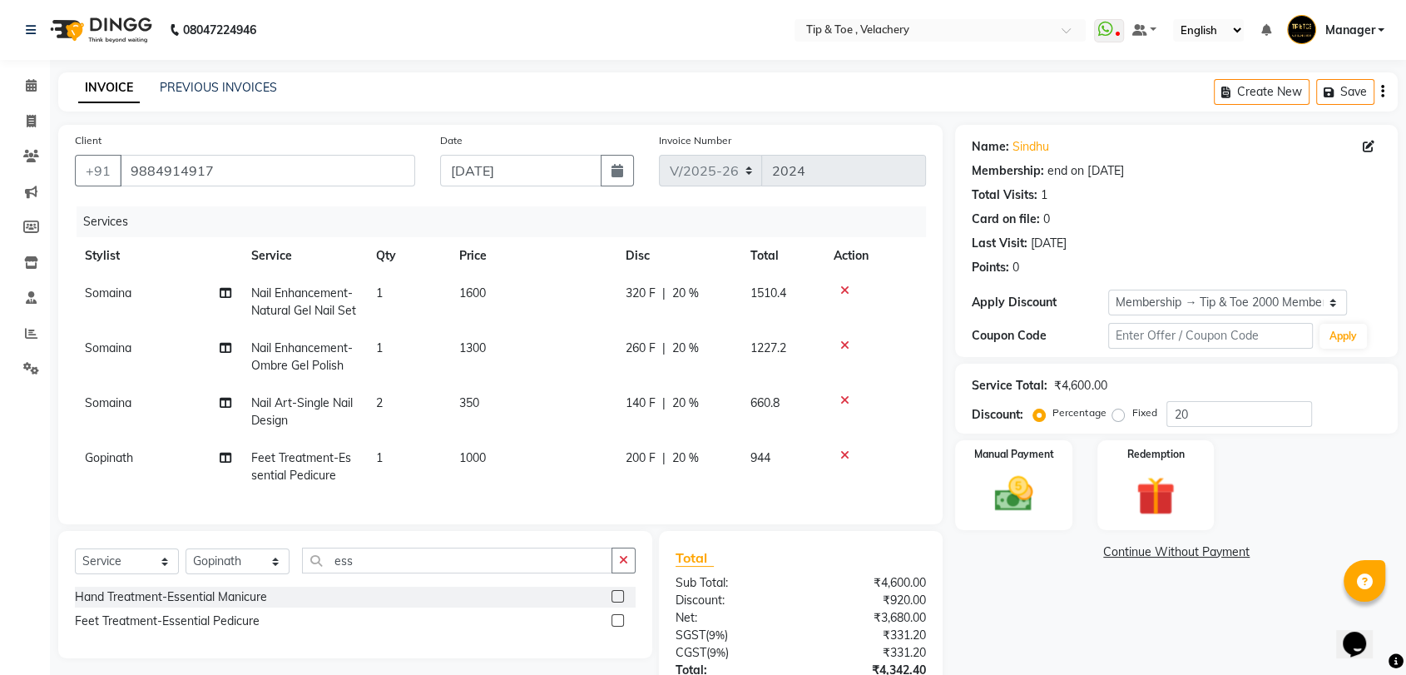
click at [512, 470] on td "1000" at bounding box center [532, 466] width 166 height 55
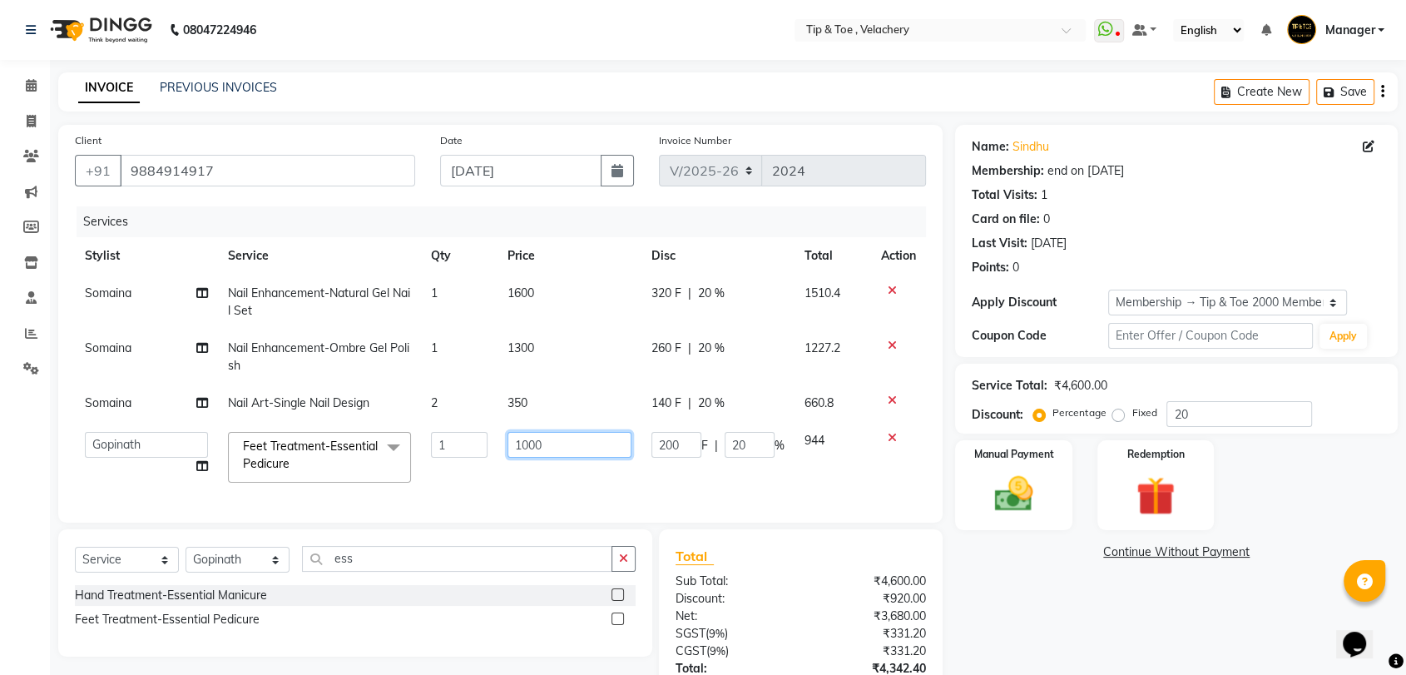
click at [588, 453] on input "1000" at bounding box center [569, 445] width 124 height 26
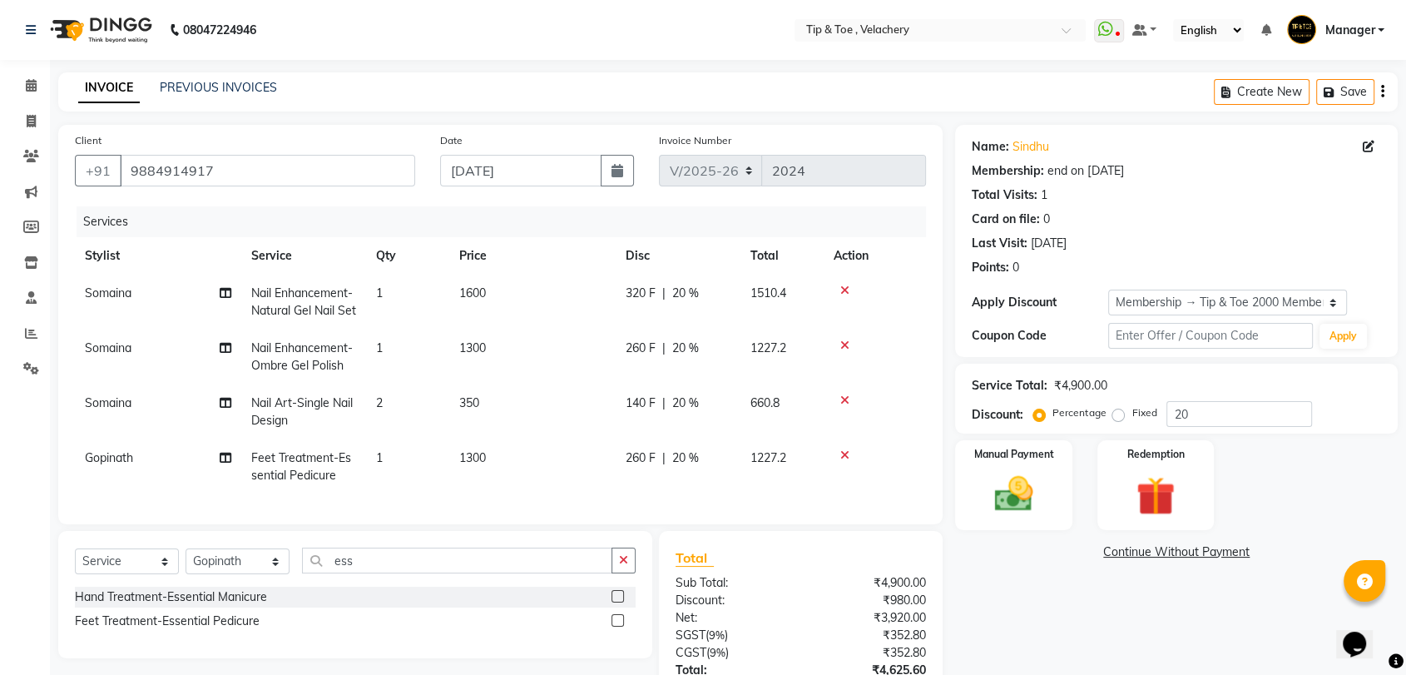
click at [555, 501] on div "Services Stylist Service Qty Price Disc Total Action Somaina Nail Enhancement-N…" at bounding box center [500, 356] width 851 height 301
click at [412, 573] on input "ess" at bounding box center [457, 560] width 310 height 26
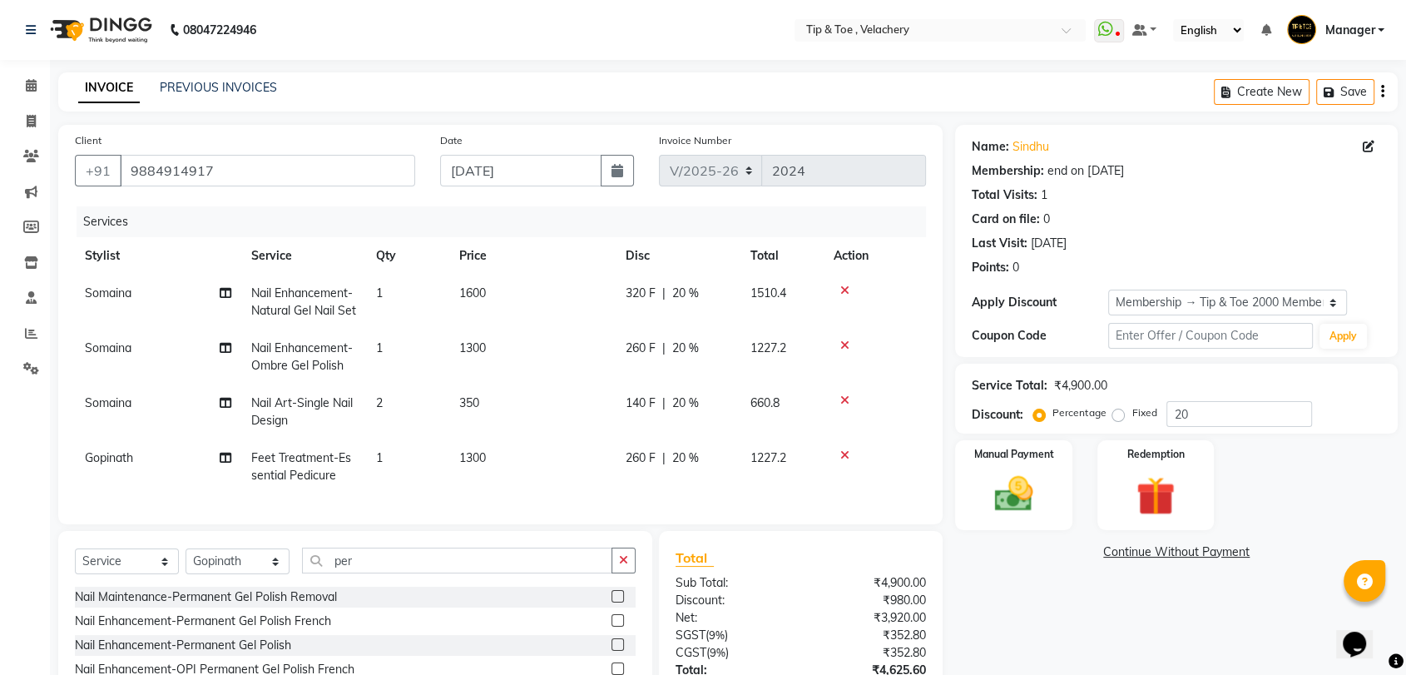
click at [611, 651] on label at bounding box center [617, 644] width 12 height 12
click at [611, 651] on input "checkbox" at bounding box center [616, 645] width 11 height 11
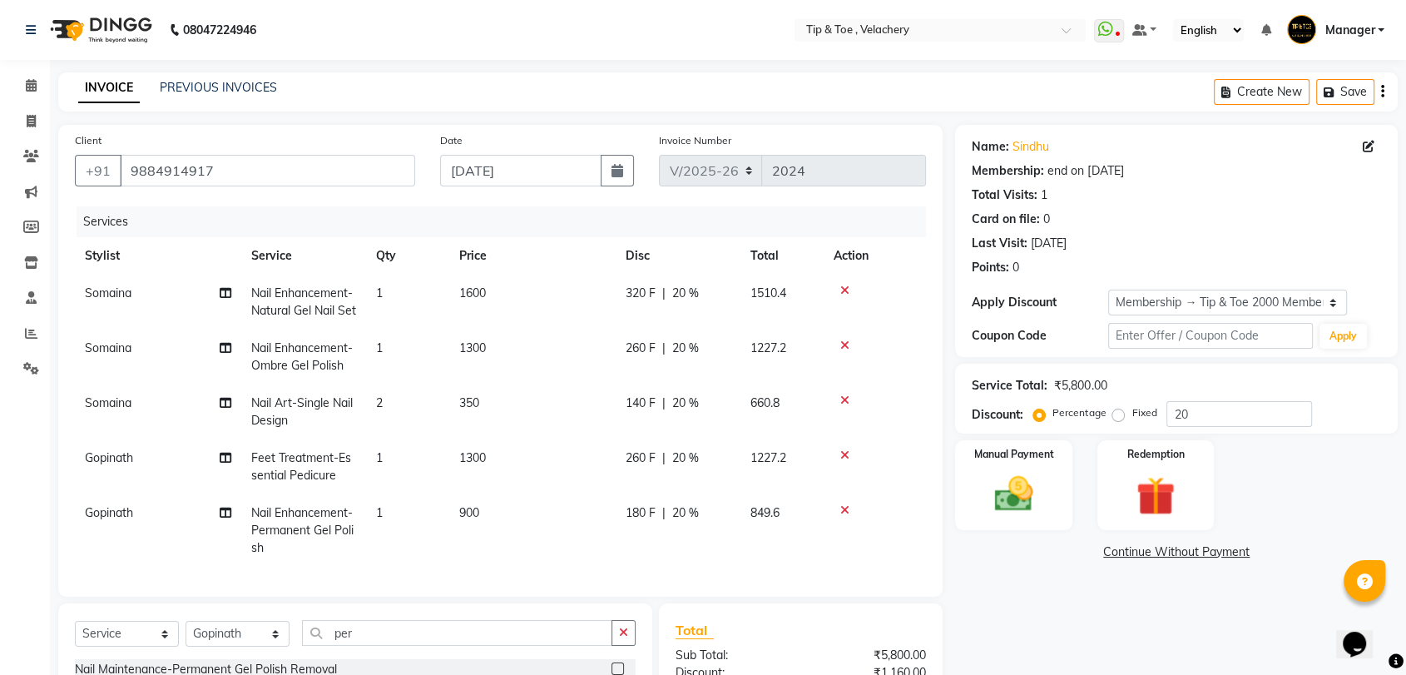
scroll to position [230, 0]
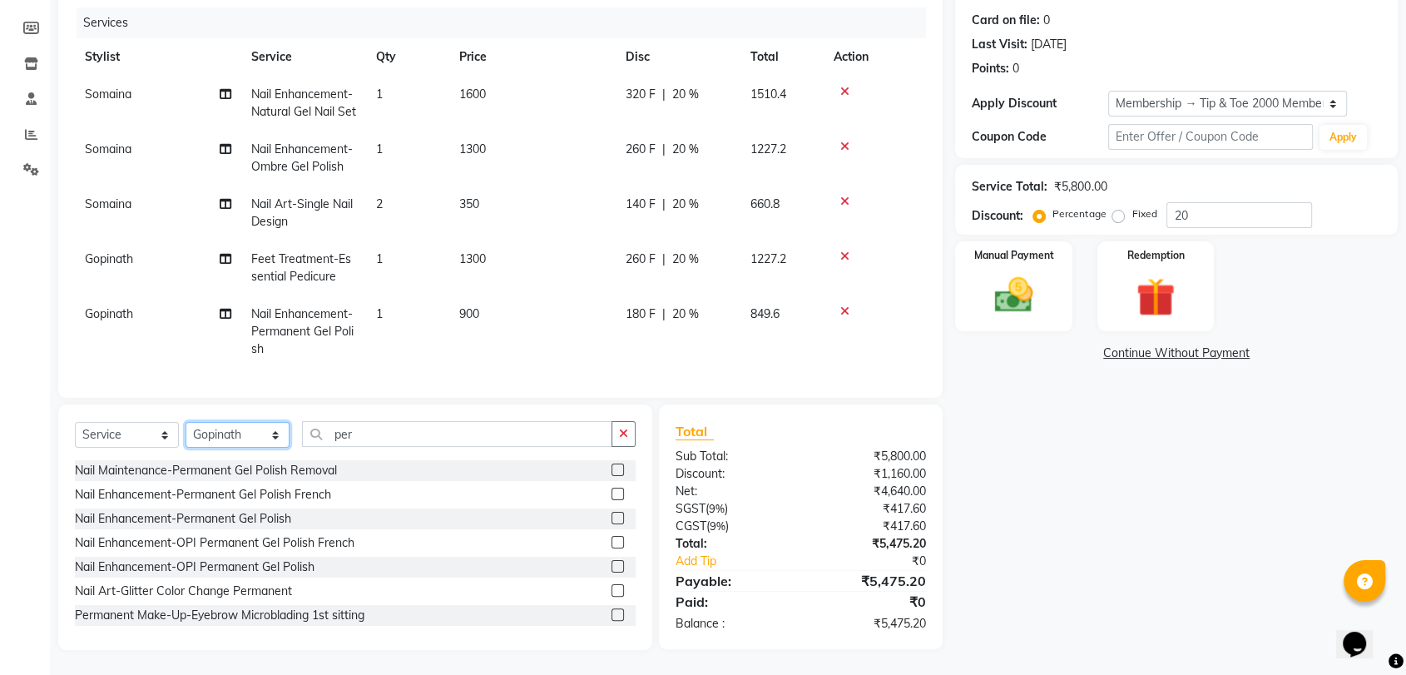
click at [278, 431] on select "Select Stylist [PERSON_NAME] Gopinath Jianrei [PERSON_NAME] Manager [PERSON_NAM…" at bounding box center [238, 435] width 104 height 26
click at [186, 422] on select "Select Stylist [PERSON_NAME] Gopinath Jianrei [PERSON_NAME] Manager [PERSON_NAM…" at bounding box center [238, 435] width 104 height 26
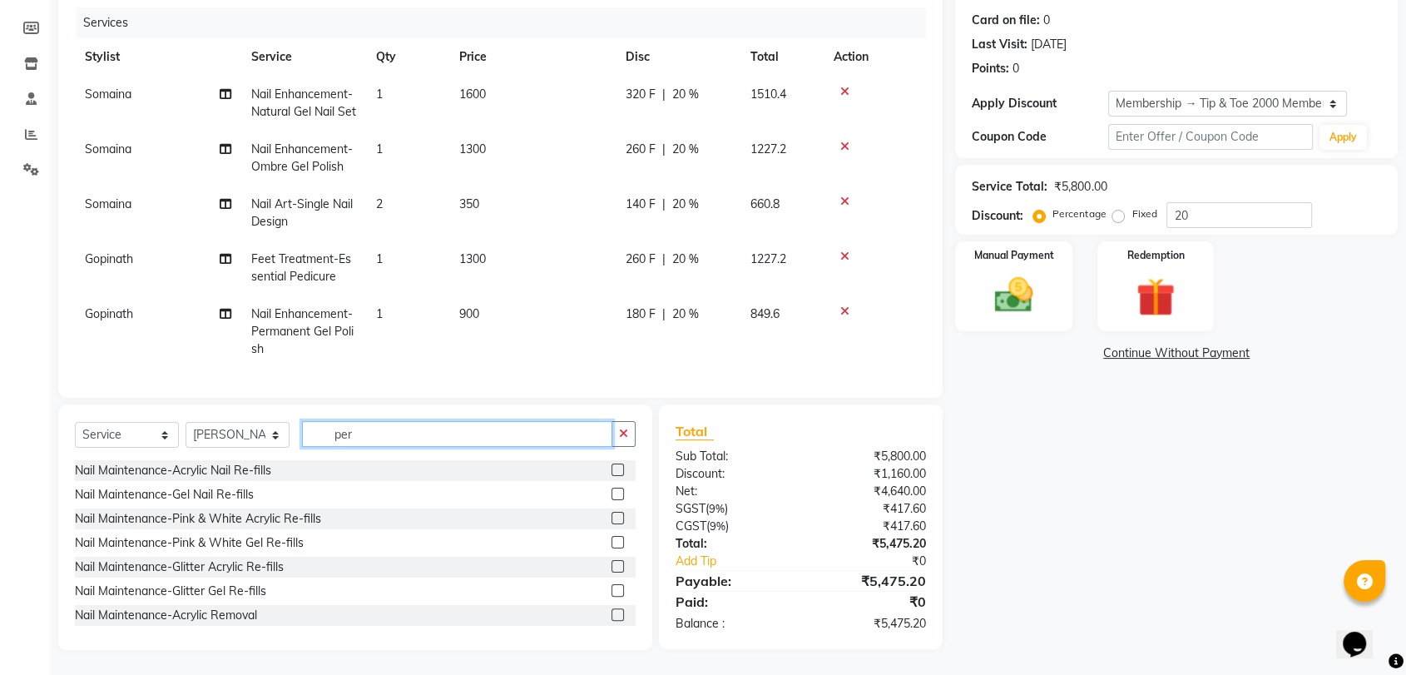
click at [439, 438] on input "per" at bounding box center [457, 434] width 310 height 26
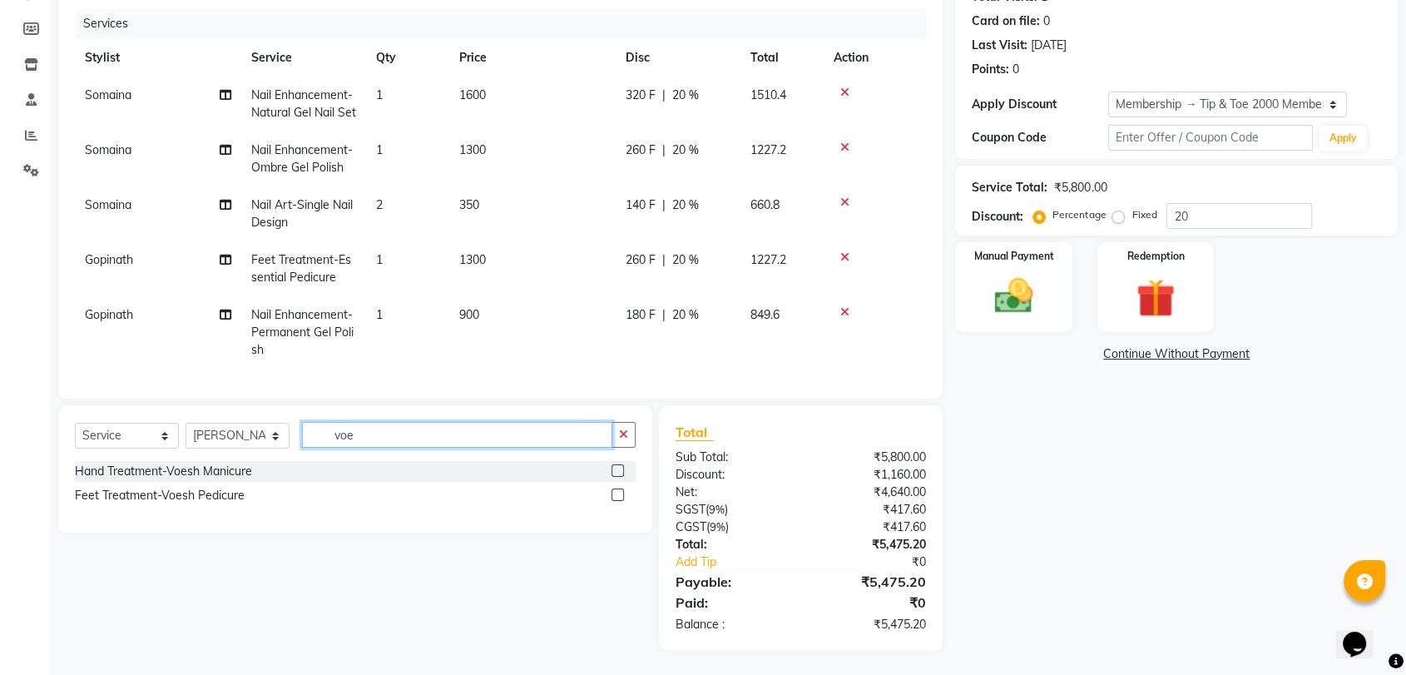
scroll to position [229, 0]
click at [621, 495] on label at bounding box center [617, 494] width 12 height 12
click at [621, 495] on input "checkbox" at bounding box center [616, 495] width 11 height 11
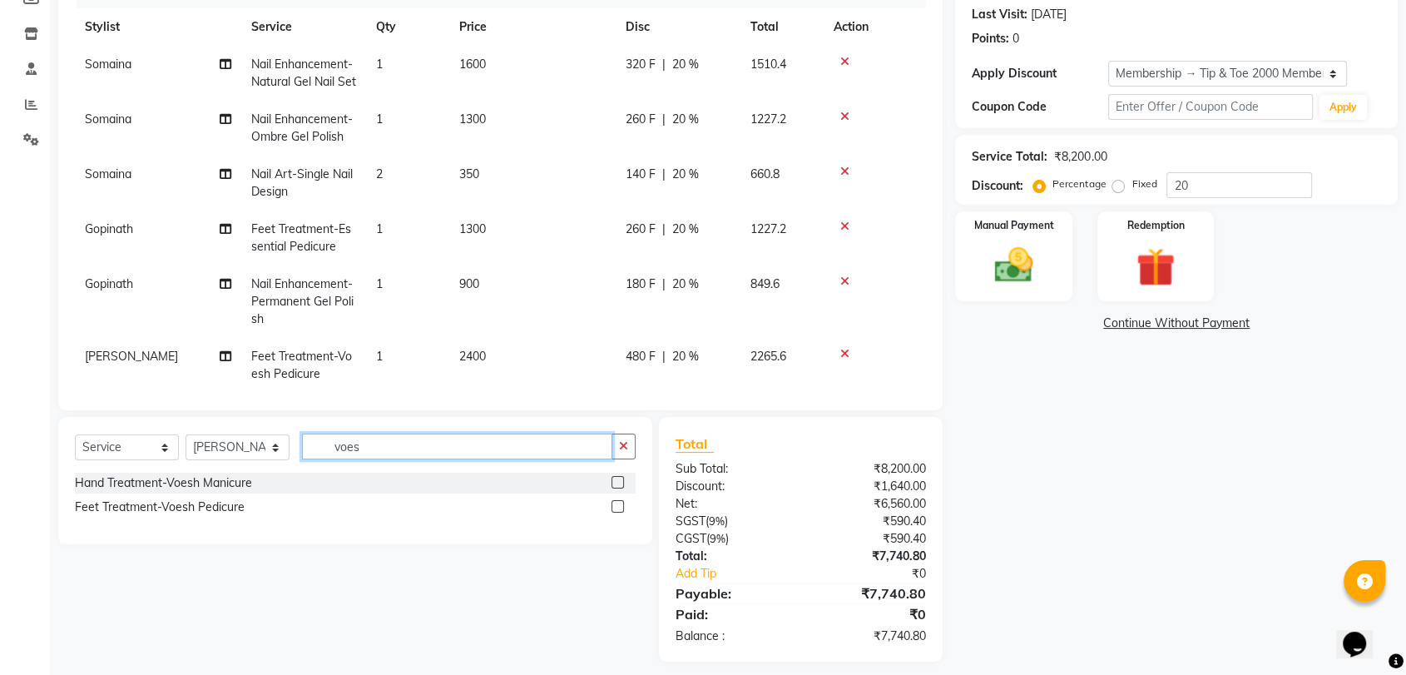
click at [477, 439] on input "voes" at bounding box center [457, 446] width 310 height 26
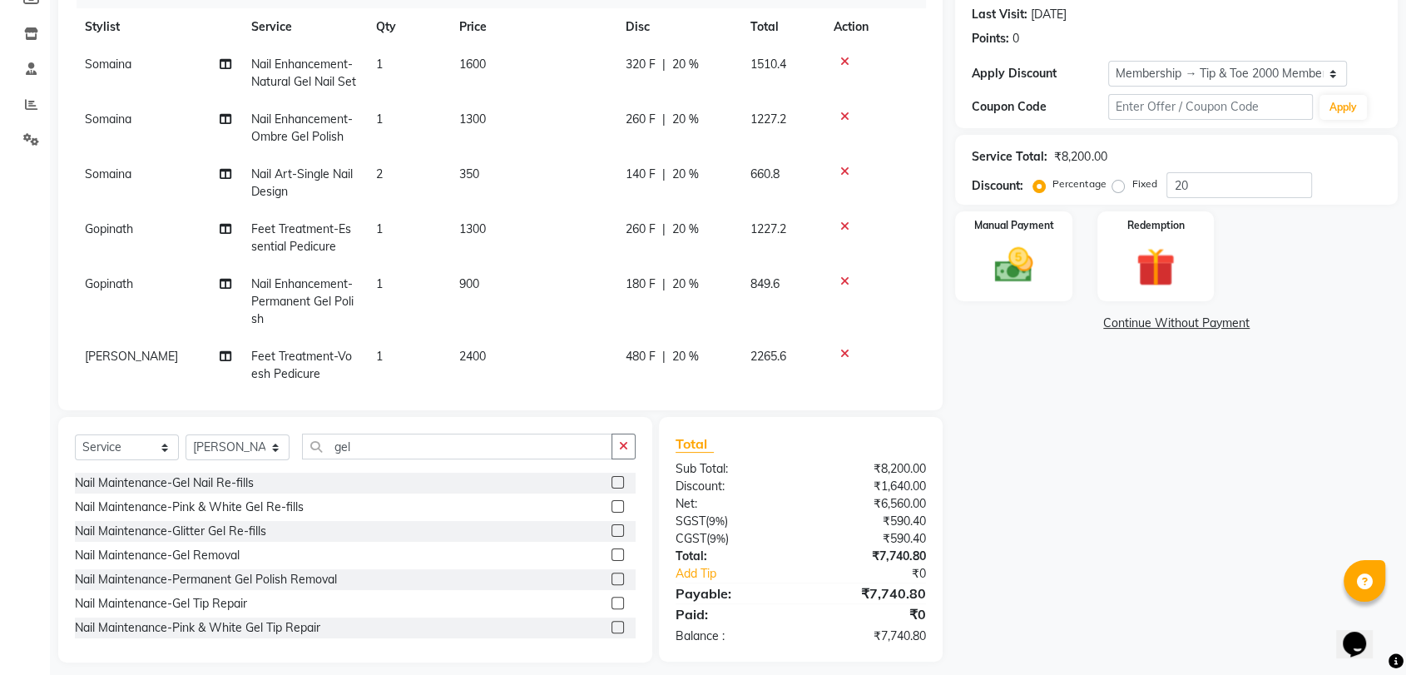
click at [611, 551] on label at bounding box center [617, 554] width 12 height 12
click at [611, 551] on input "checkbox" at bounding box center [616, 555] width 11 height 11
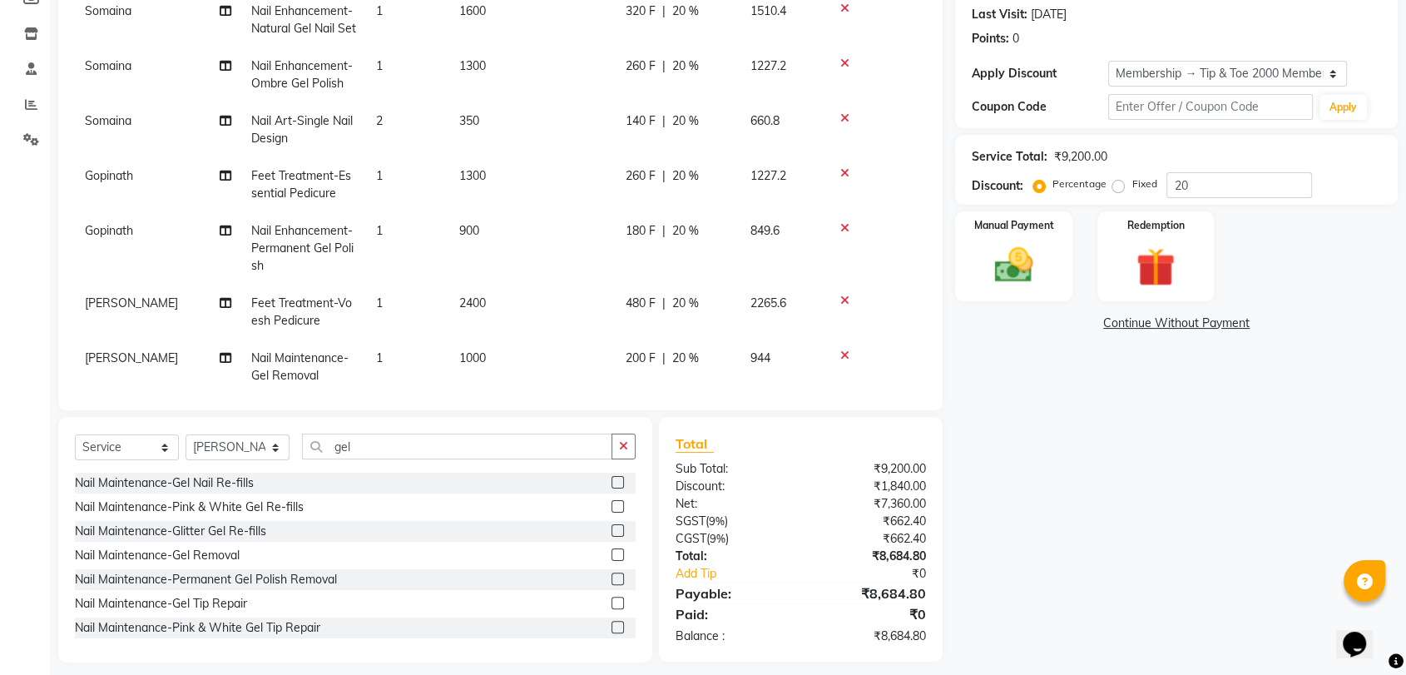
scroll to position [98, 0]
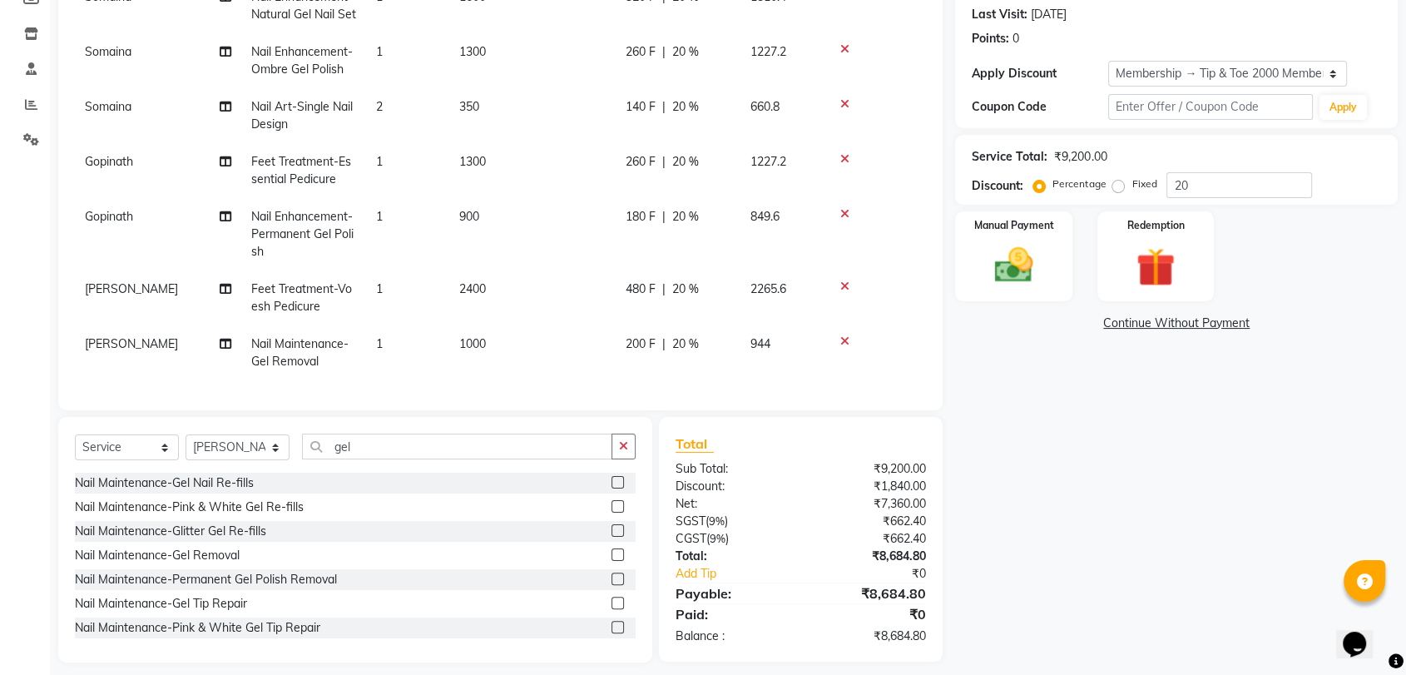
click at [501, 325] on td "1000" at bounding box center [532, 352] width 166 height 55
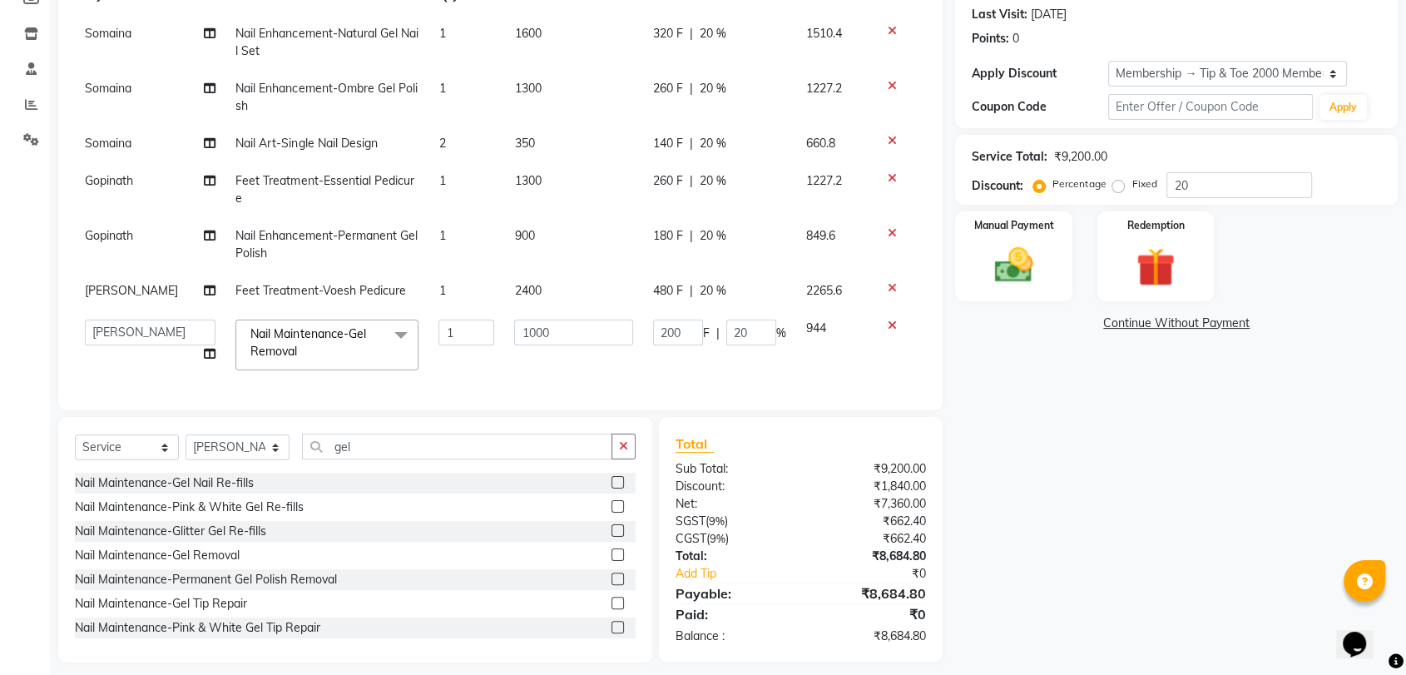
scroll to position [44, 0]
click at [577, 319] on input "1000" at bounding box center [573, 332] width 118 height 26
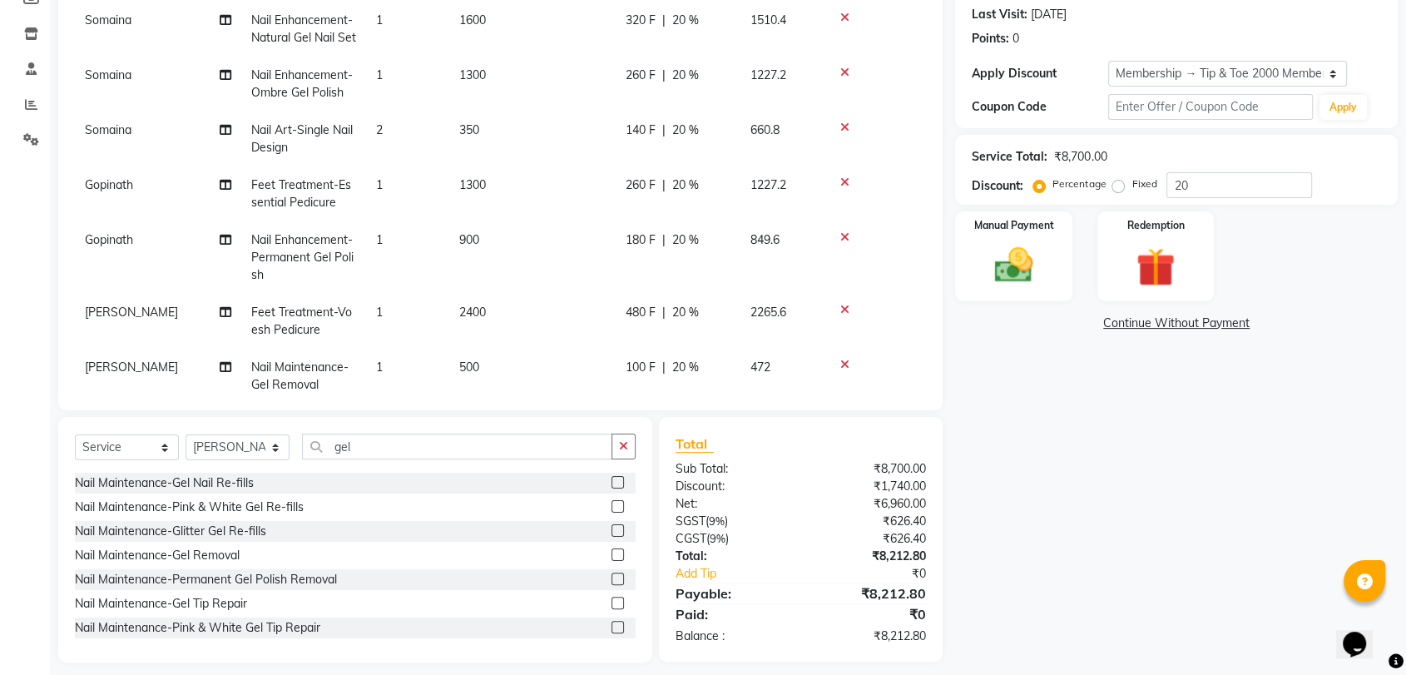
click at [509, 362] on tbody "Somaina Nail Enhancement-Natural Gel Nail Set 1 1600 320 F | 20 % 1510.4 Somain…" at bounding box center [500, 203] width 851 height 402
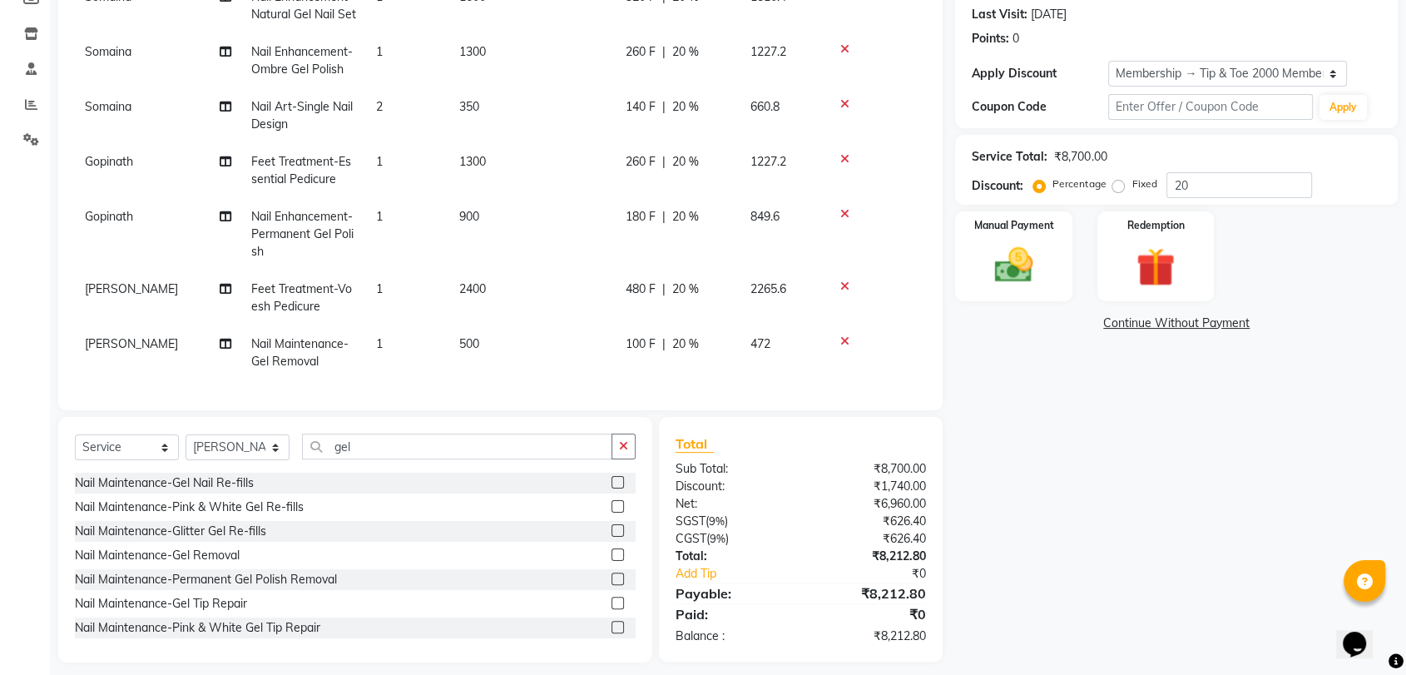
scroll to position [98, 0]
click at [423, 448] on input "gel" at bounding box center [457, 446] width 310 height 26
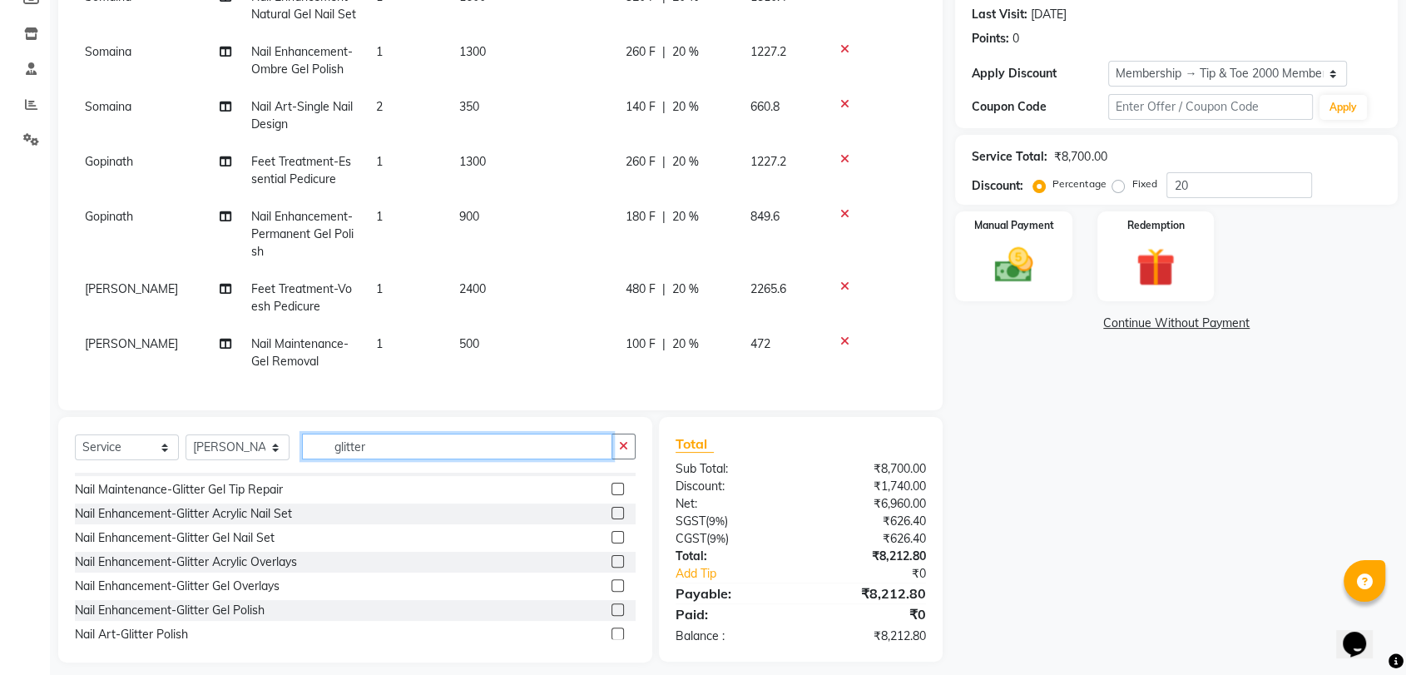
scroll to position [99, 0]
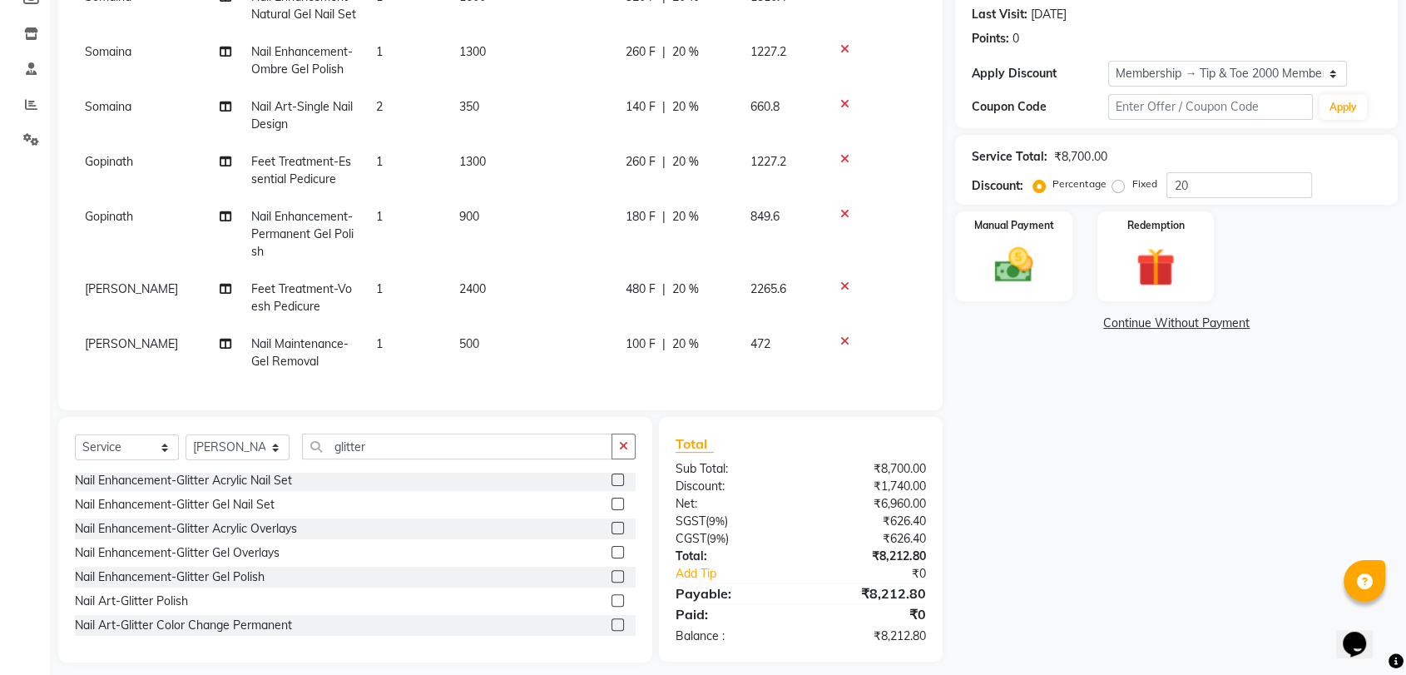
click at [611, 574] on label at bounding box center [617, 576] width 12 height 12
click at [611, 574] on input "checkbox" at bounding box center [616, 577] width 11 height 11
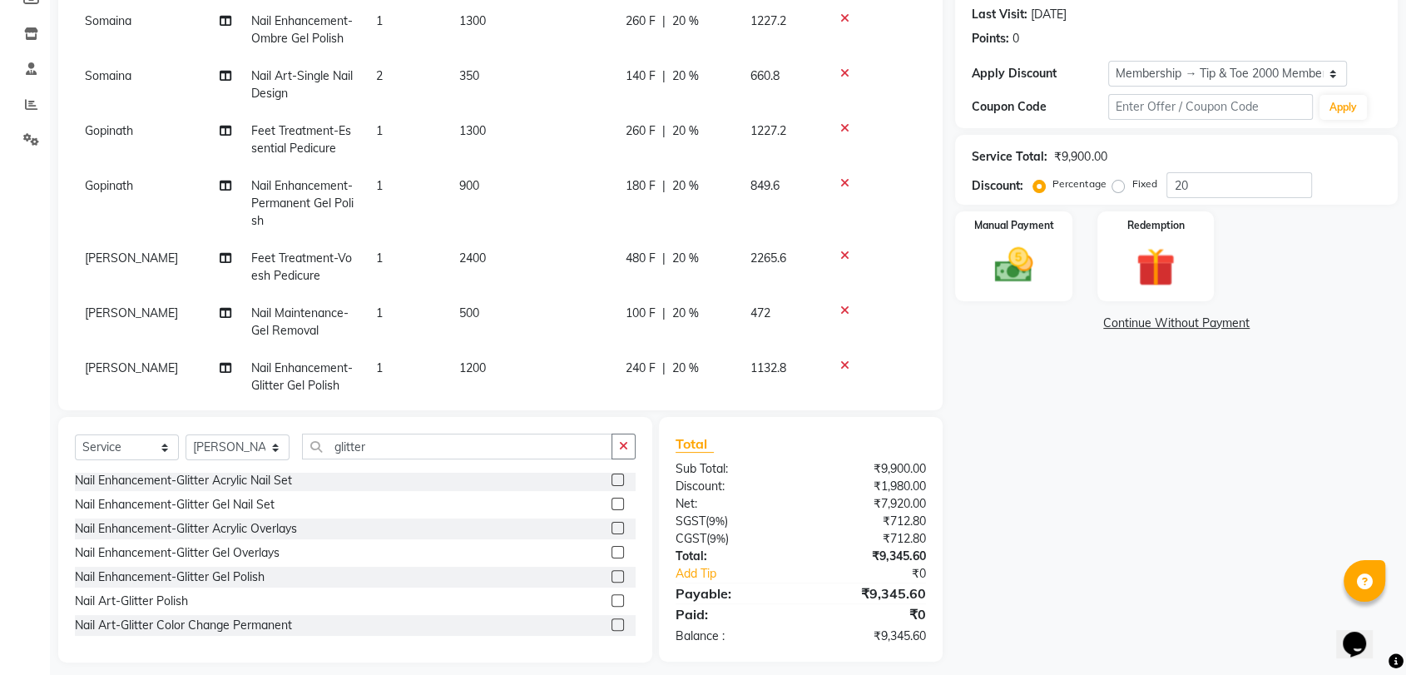
scroll to position [153, 0]
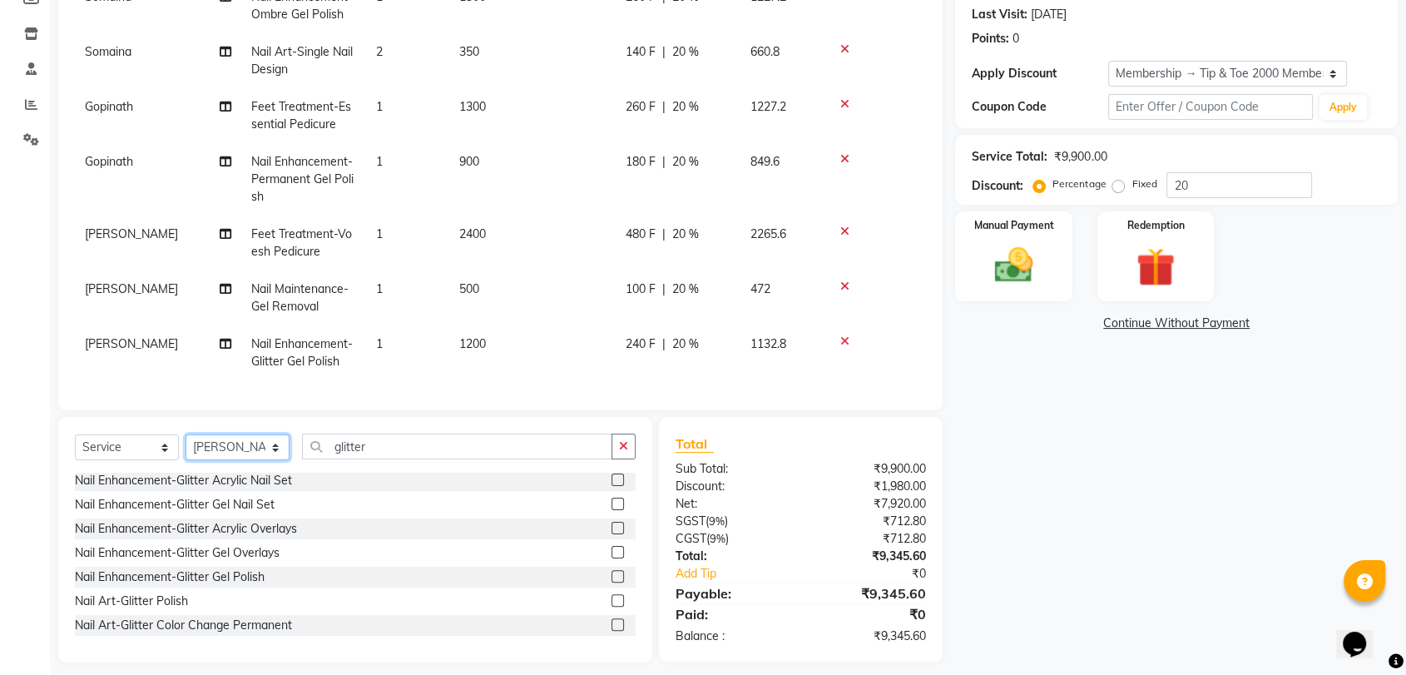
click at [278, 448] on select "Select Stylist [PERSON_NAME] Gopinath Jianrei [PERSON_NAME] Manager [PERSON_NAM…" at bounding box center [238, 447] width 104 height 26
click at [186, 434] on select "Select Stylist [PERSON_NAME] Gopinath Jianrei [PERSON_NAME] Manager [PERSON_NAM…" at bounding box center [238, 447] width 104 height 26
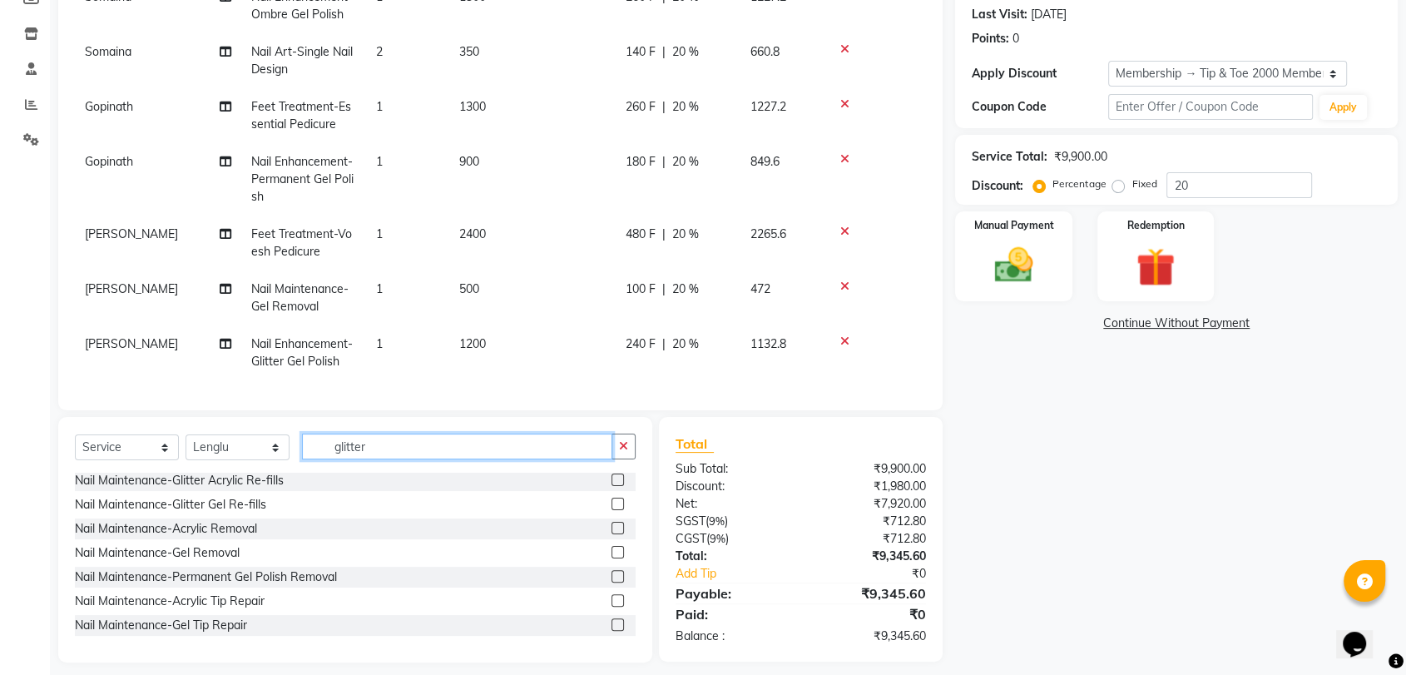
click at [381, 442] on input "glitter" at bounding box center [457, 446] width 310 height 26
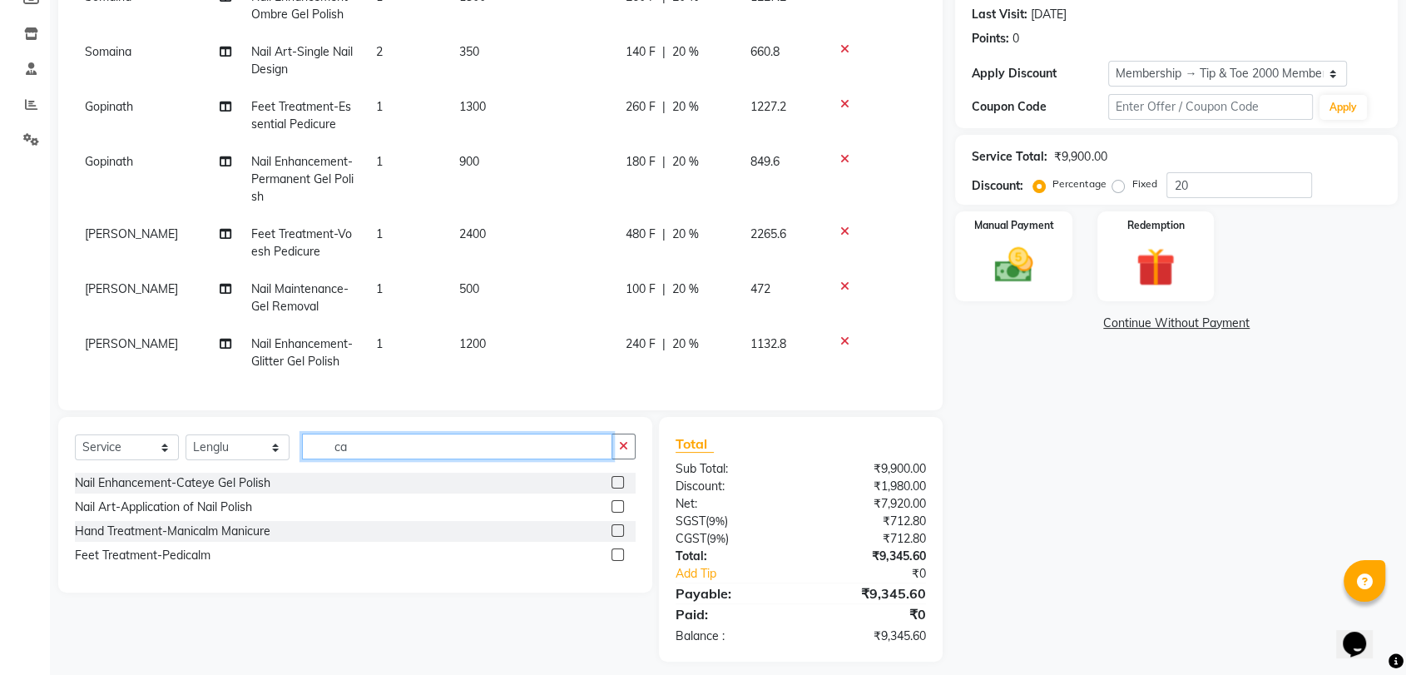
scroll to position [0, 0]
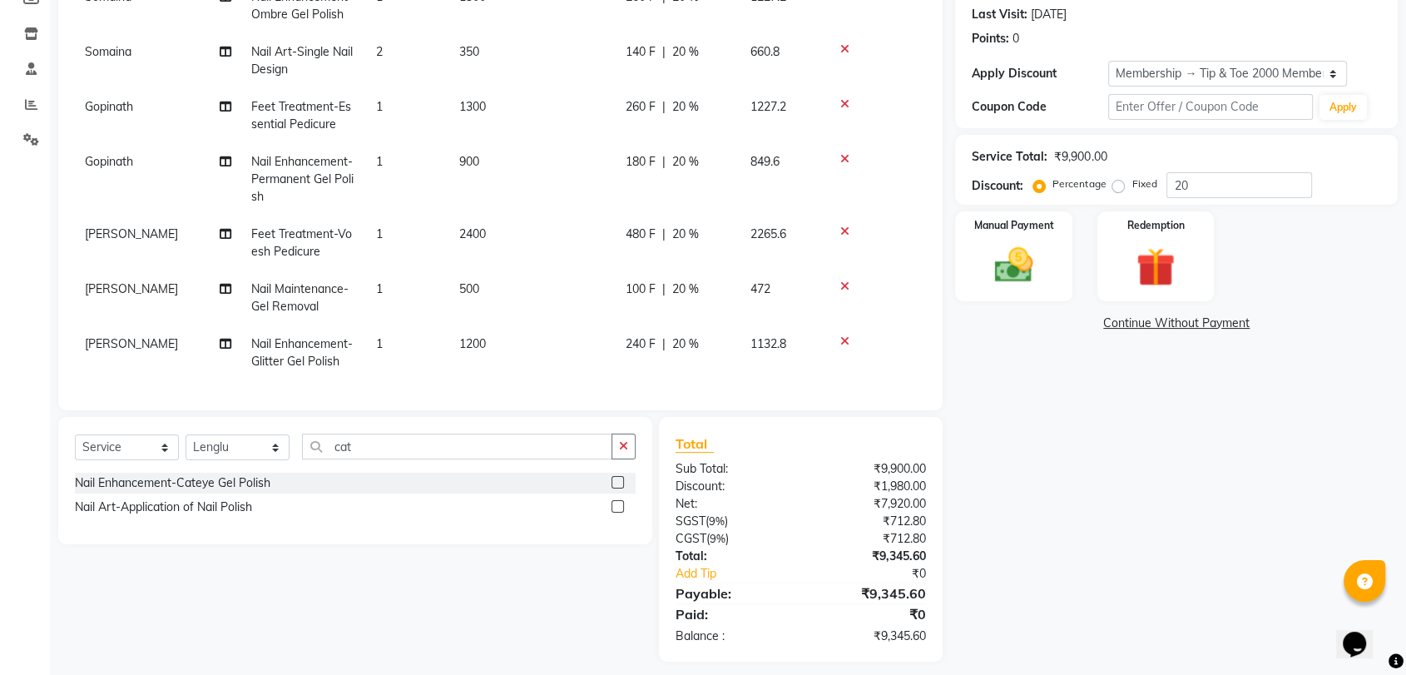
click at [621, 478] on label at bounding box center [617, 482] width 12 height 12
click at [621, 478] on input "checkbox" at bounding box center [616, 483] width 11 height 11
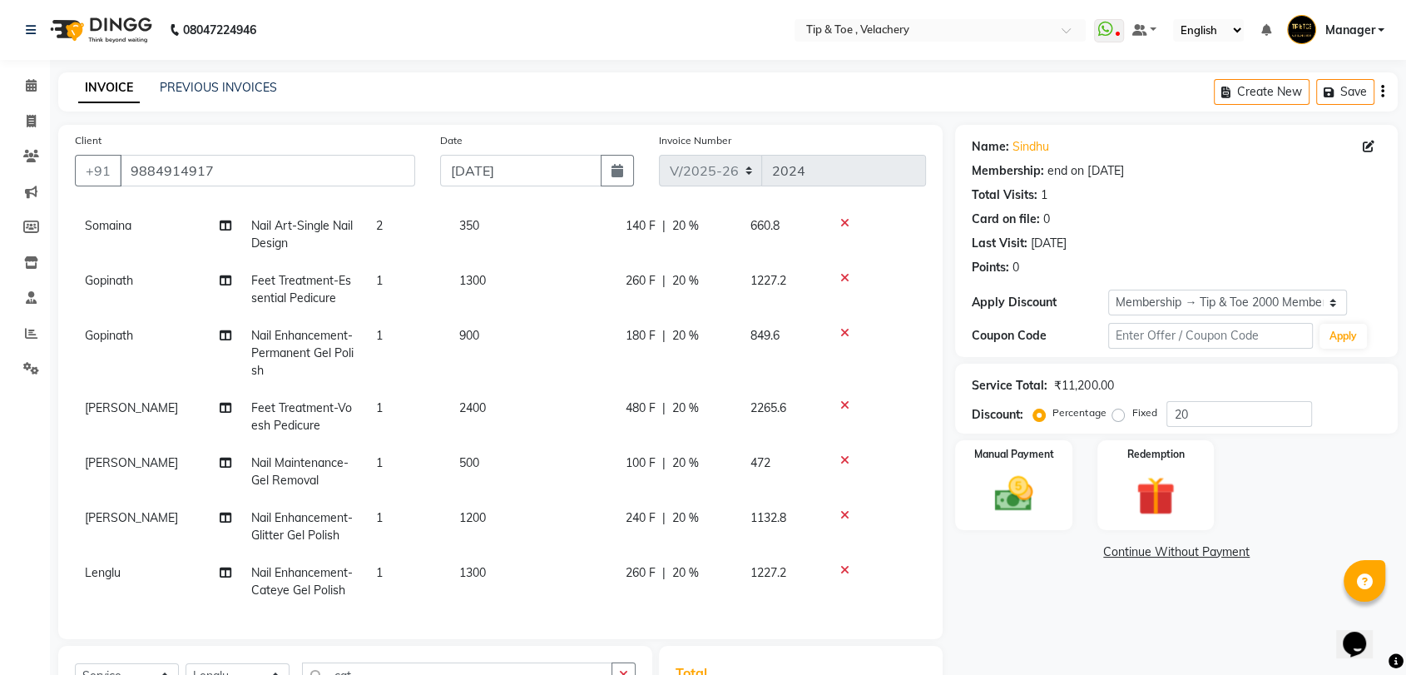
scroll to position [240, 0]
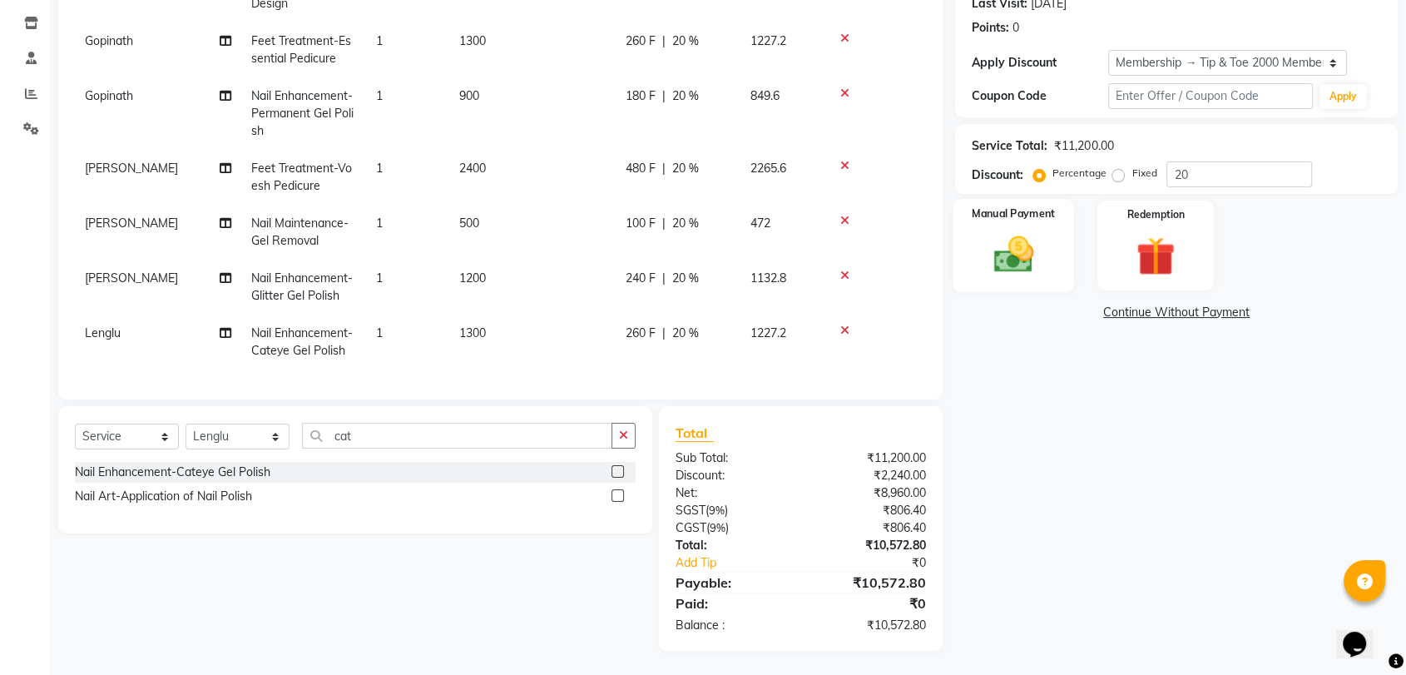
click at [1013, 268] on img at bounding box center [1013, 254] width 65 height 47
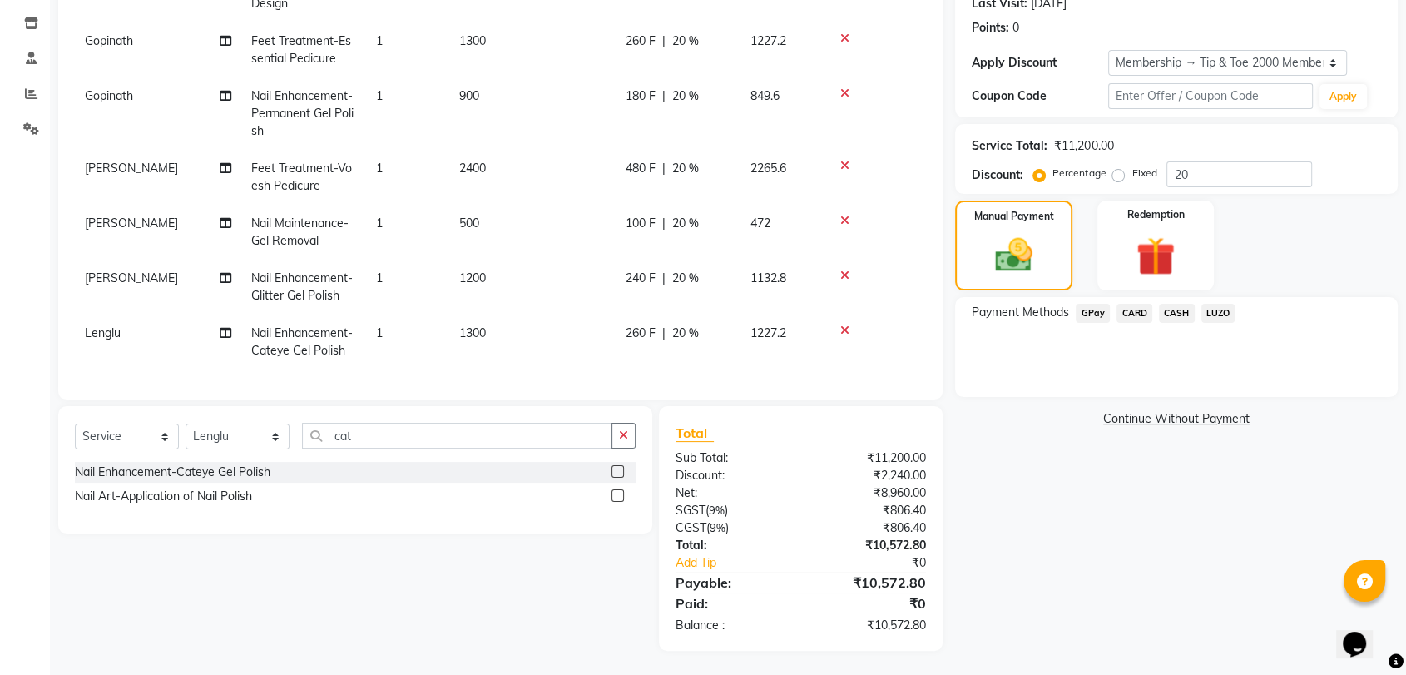
click at [1090, 310] on span "GPay" at bounding box center [1093, 313] width 34 height 19
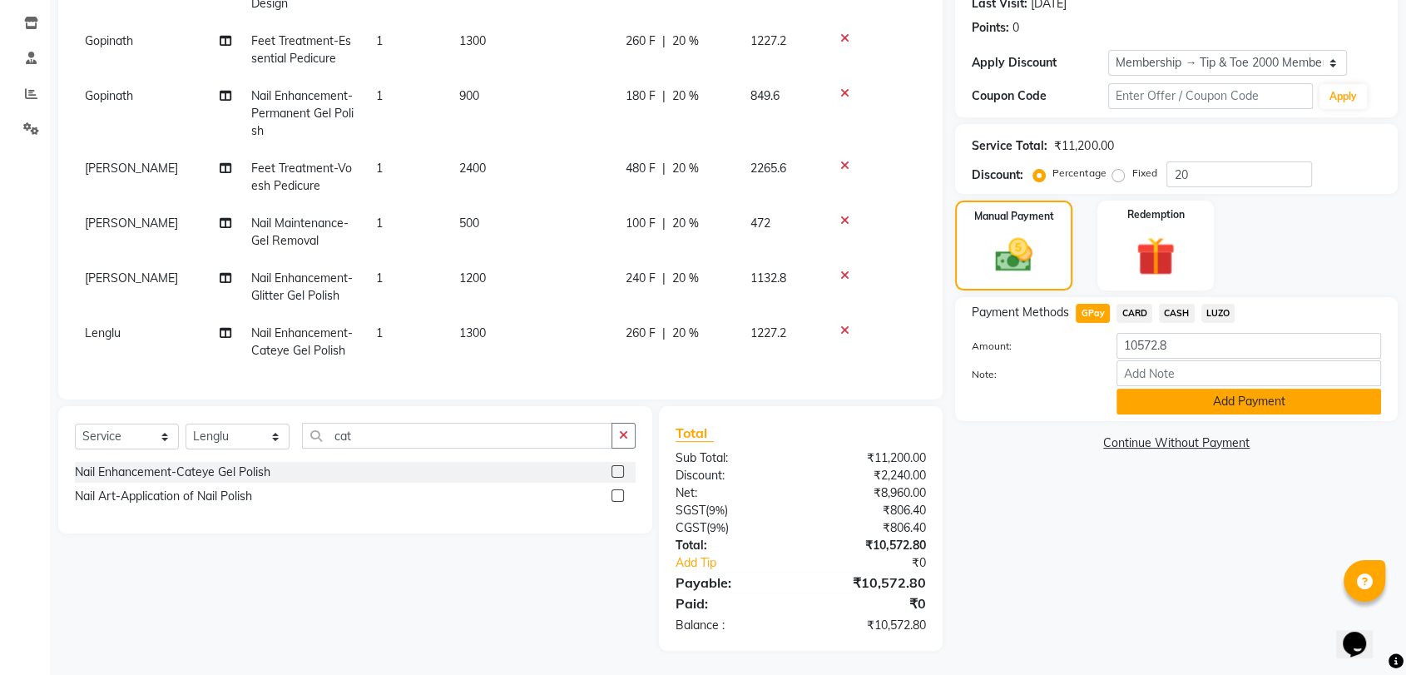
click at [1198, 394] on button "Add Payment" at bounding box center [1248, 402] width 265 height 26
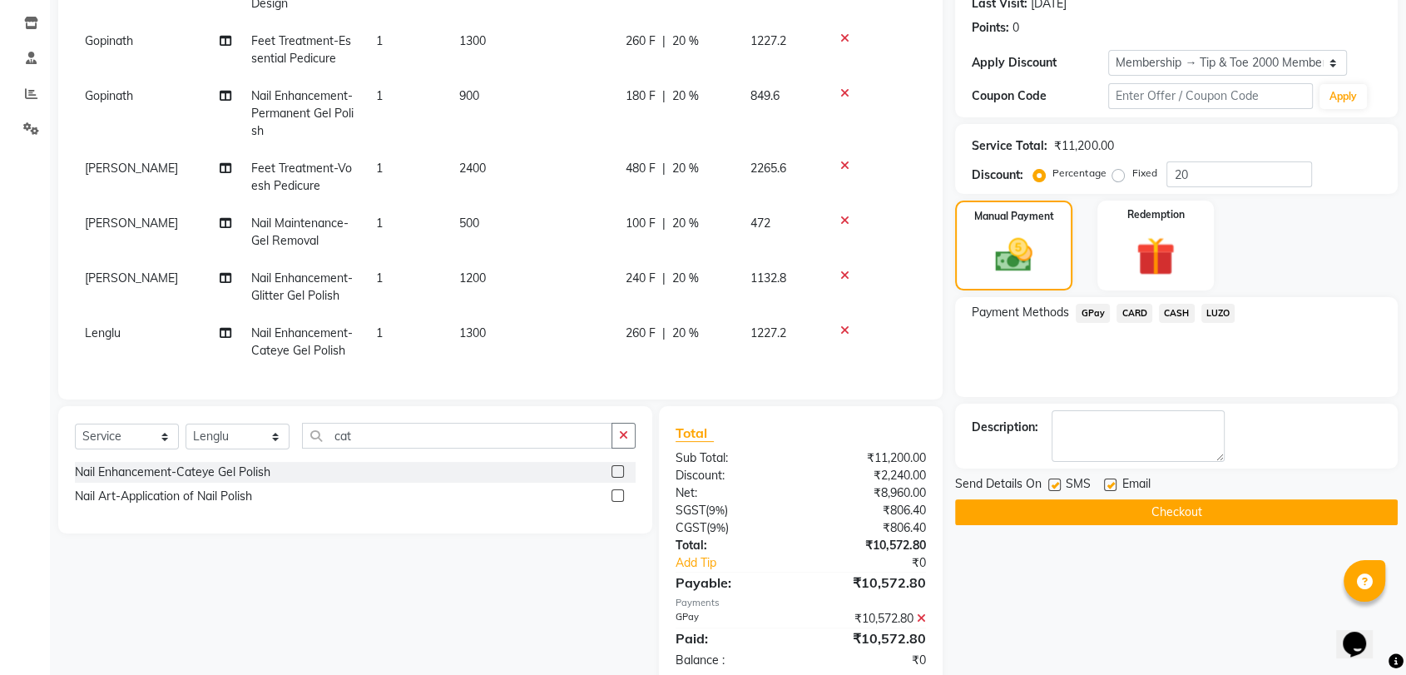
click at [1110, 480] on label at bounding box center [1110, 484] width 12 height 12
click at [1110, 480] on input "checkbox" at bounding box center [1109, 485] width 11 height 11
click at [1110, 503] on button "Checkout" at bounding box center [1176, 512] width 443 height 26
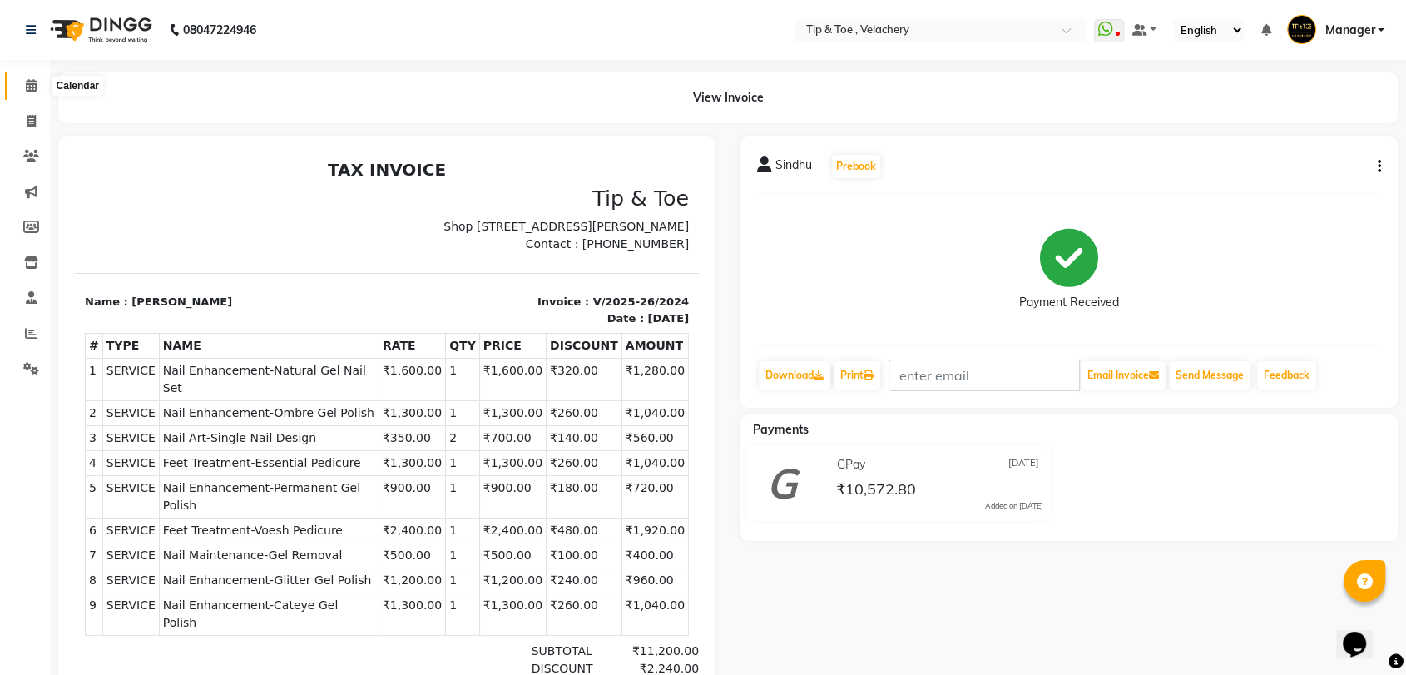
click at [33, 82] on icon at bounding box center [31, 85] width 11 height 12
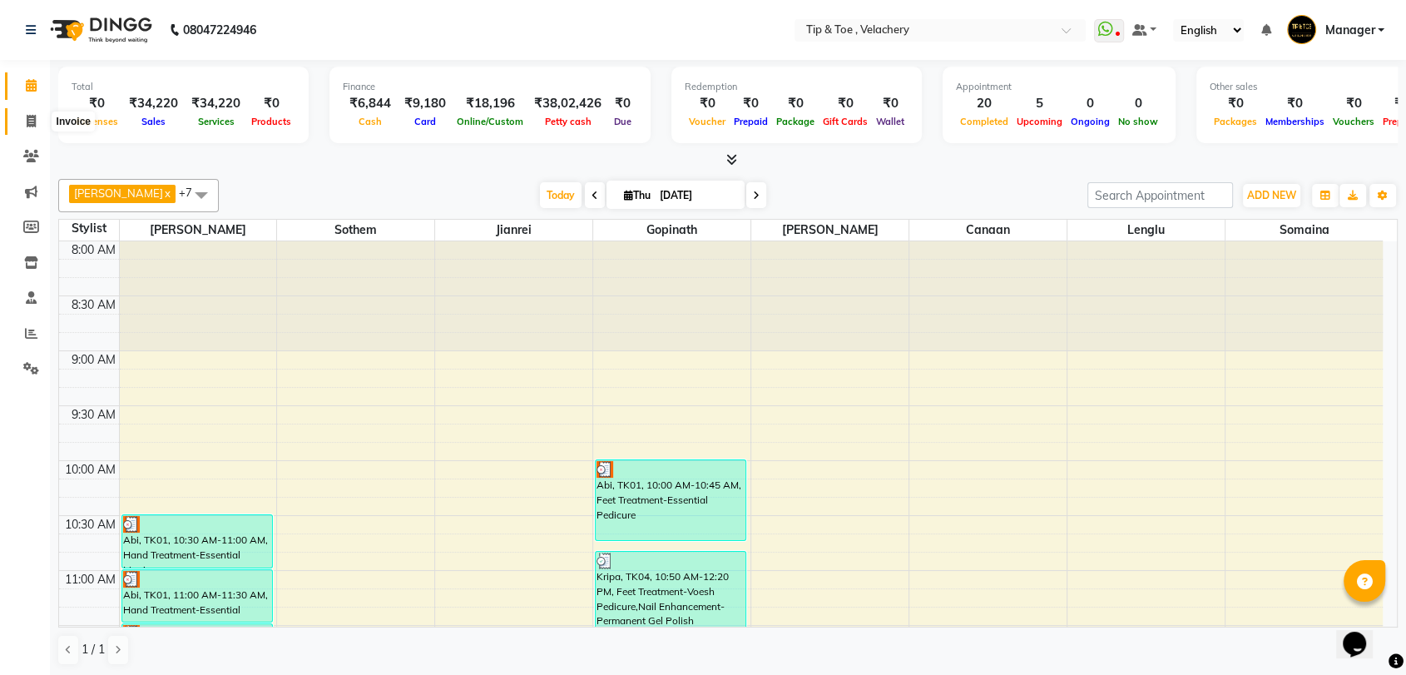
click at [22, 120] on span at bounding box center [31, 121] width 29 height 19
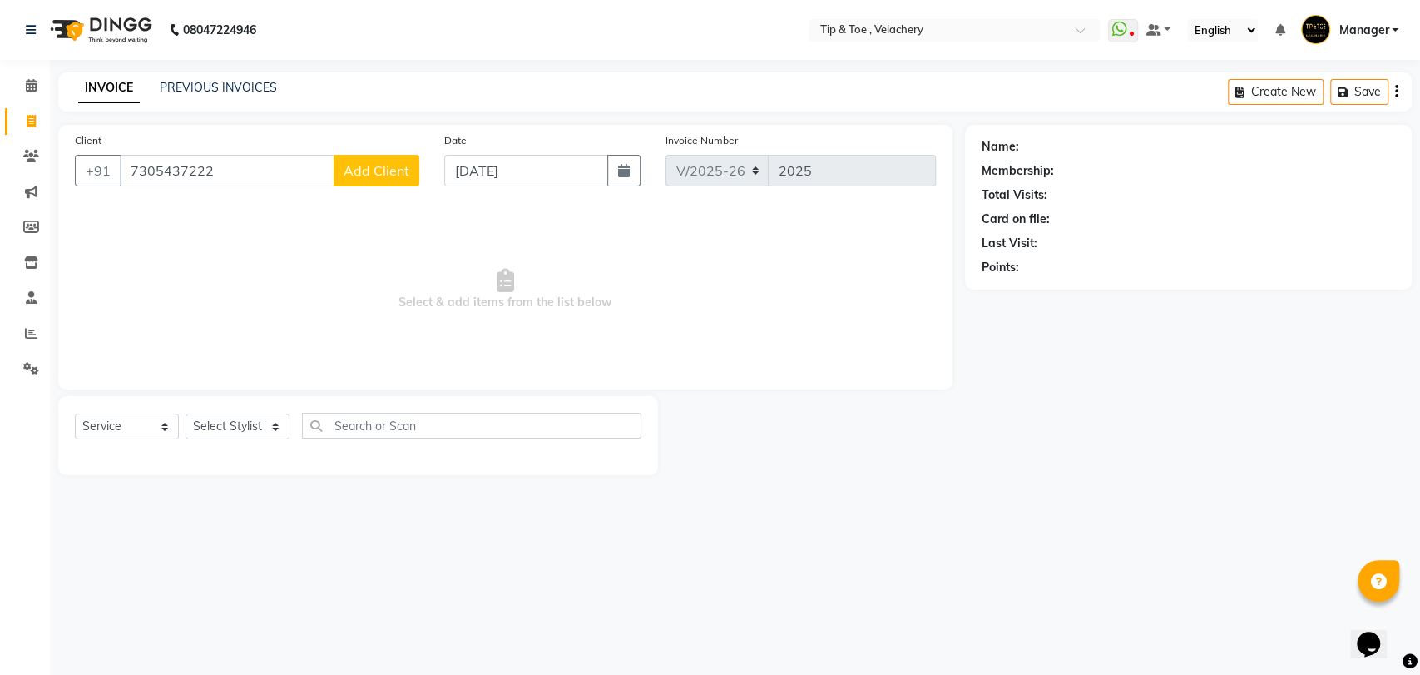
click at [349, 176] on span "Add Client" at bounding box center [377, 170] width 66 height 17
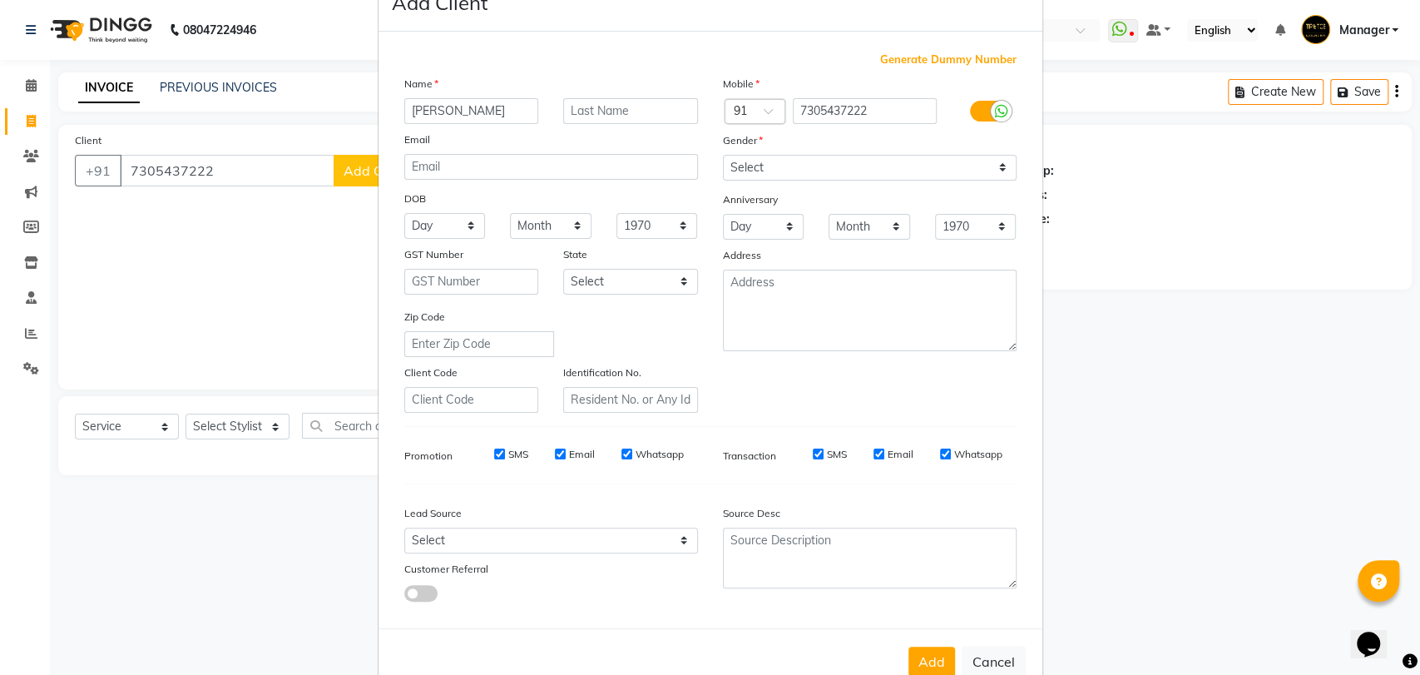
scroll to position [90, 0]
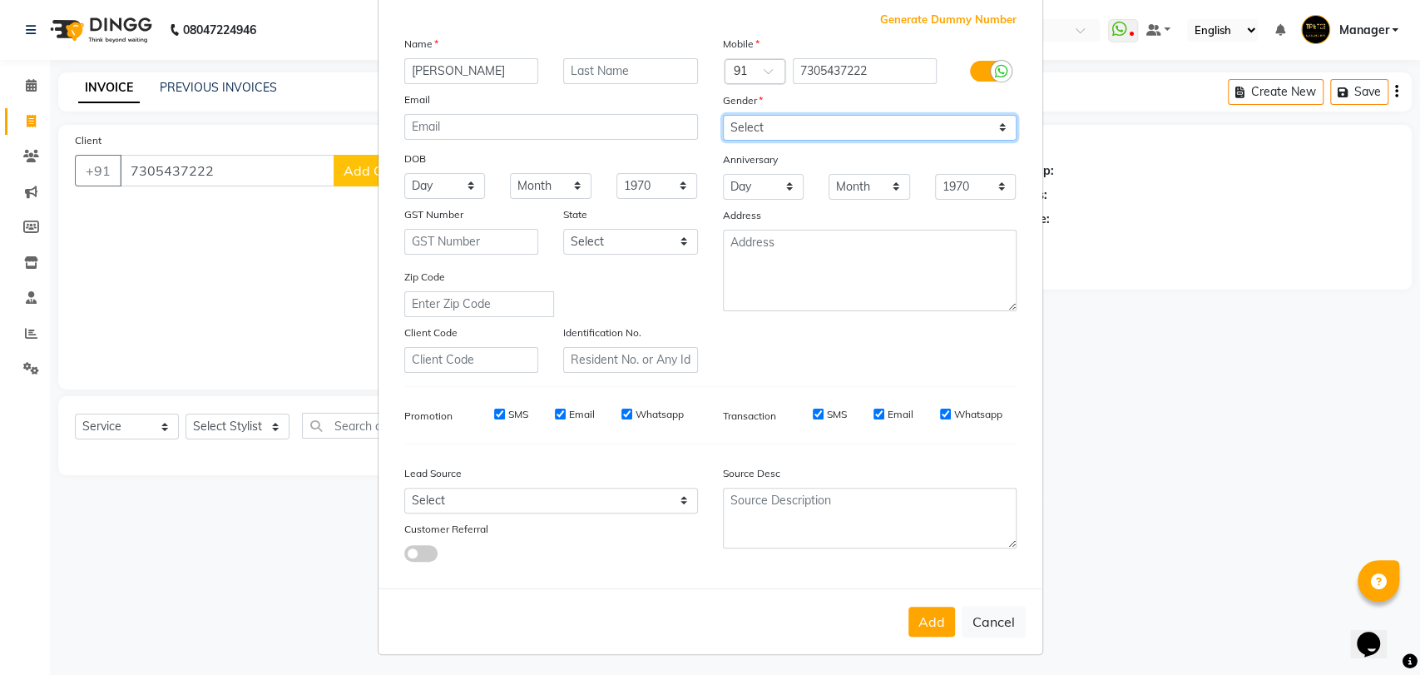
click at [975, 129] on select "Select [DEMOGRAPHIC_DATA] [DEMOGRAPHIC_DATA] Other Prefer Not To Say" at bounding box center [870, 128] width 294 height 26
click at [723, 115] on select "Select [DEMOGRAPHIC_DATA] [DEMOGRAPHIC_DATA] Other Prefer Not To Say" at bounding box center [870, 128] width 294 height 26
click at [918, 612] on button "Add" at bounding box center [931, 621] width 47 height 30
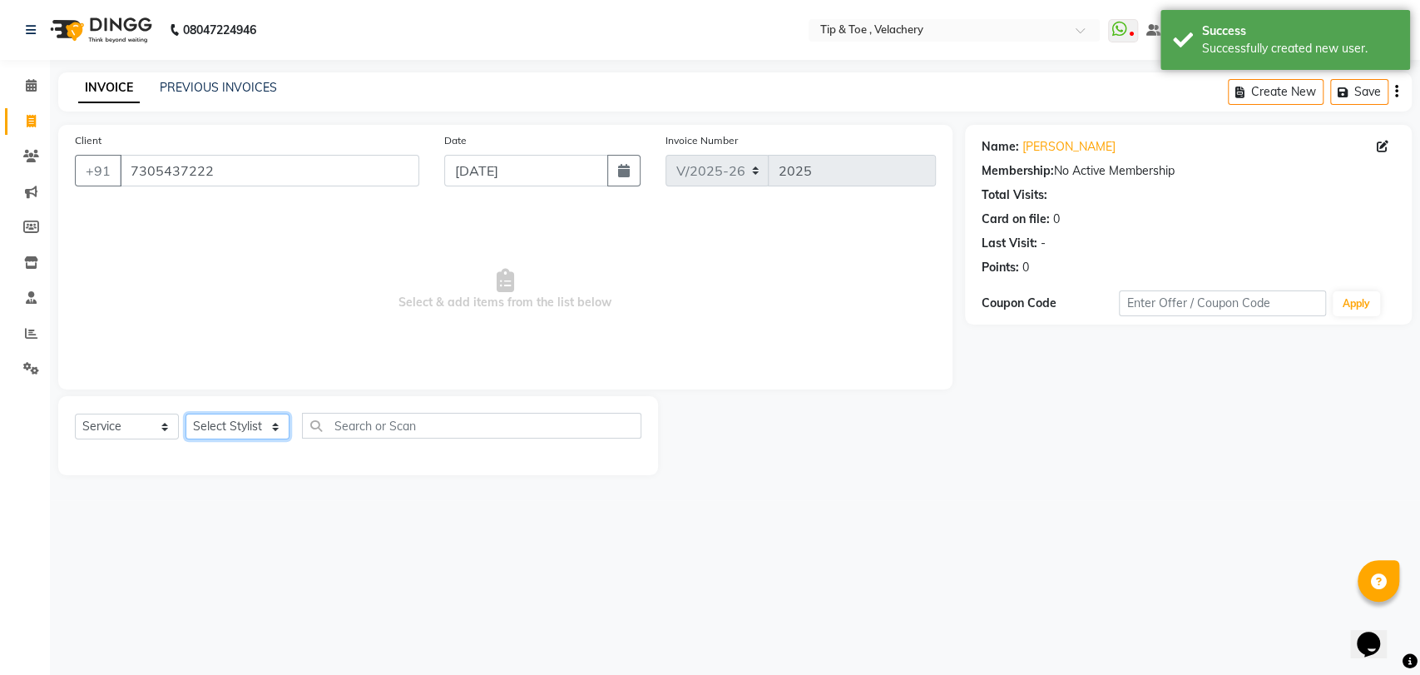
click at [275, 430] on select "Select Stylist [PERSON_NAME] Gopinath Jianrei [PERSON_NAME] Manager [PERSON_NAM…" at bounding box center [238, 426] width 104 height 26
click at [186, 413] on select "Select Stylist [PERSON_NAME] Gopinath Jianrei [PERSON_NAME] Manager [PERSON_NAM…" at bounding box center [238, 426] width 104 height 26
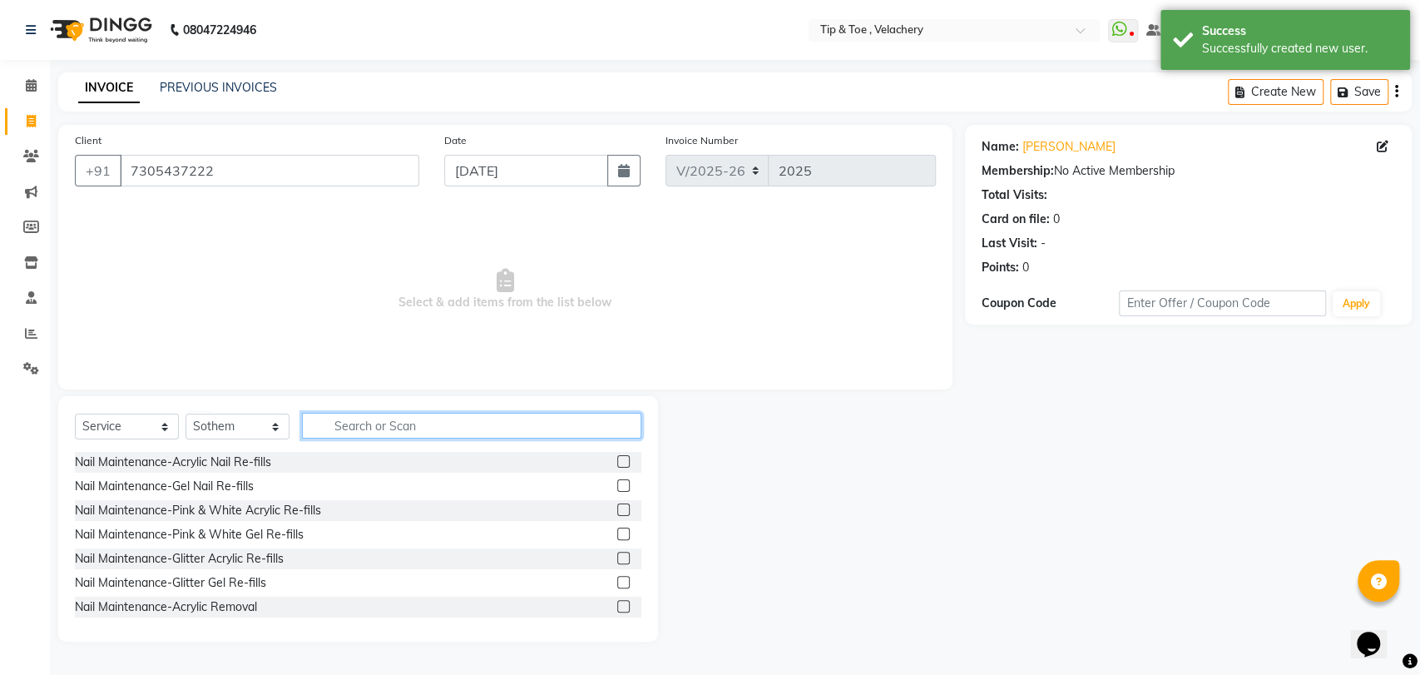
click at [382, 437] on input "text" at bounding box center [471, 426] width 339 height 26
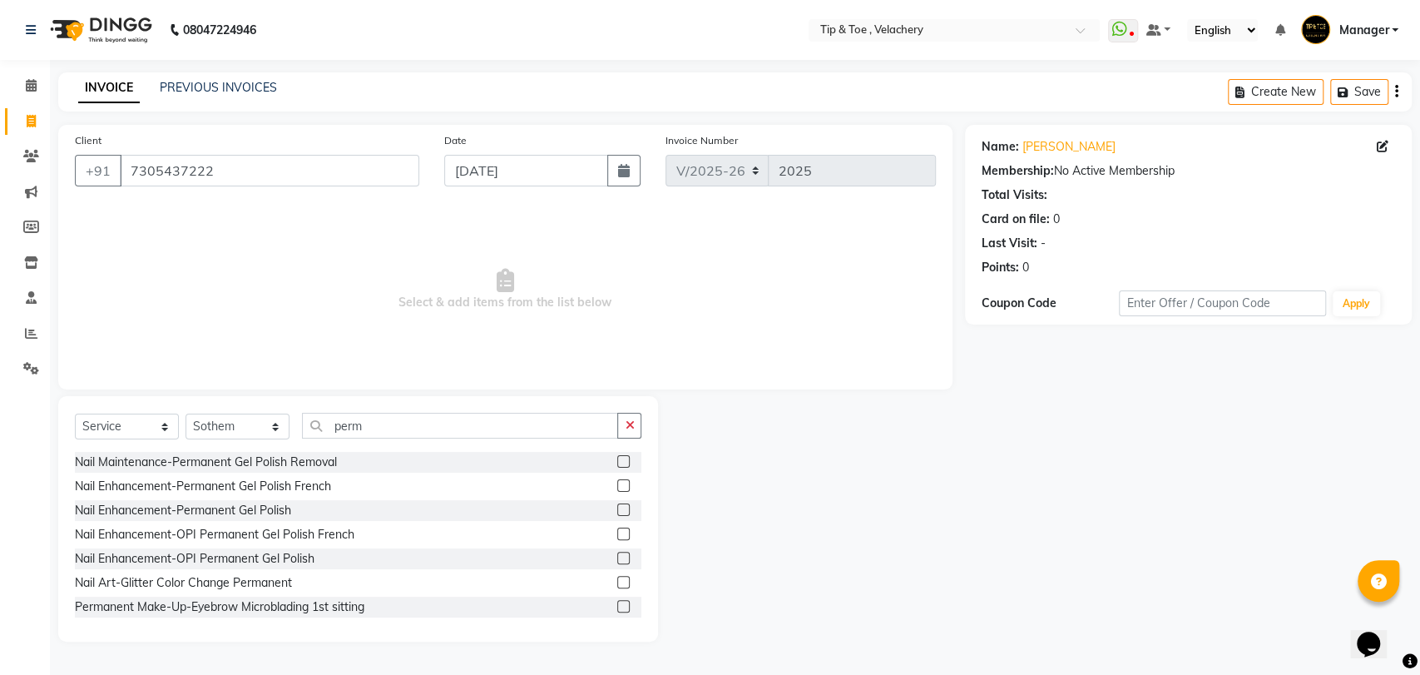
click at [617, 514] on label at bounding box center [623, 509] width 12 height 12
click at [617, 514] on input "checkbox" at bounding box center [622, 510] width 11 height 11
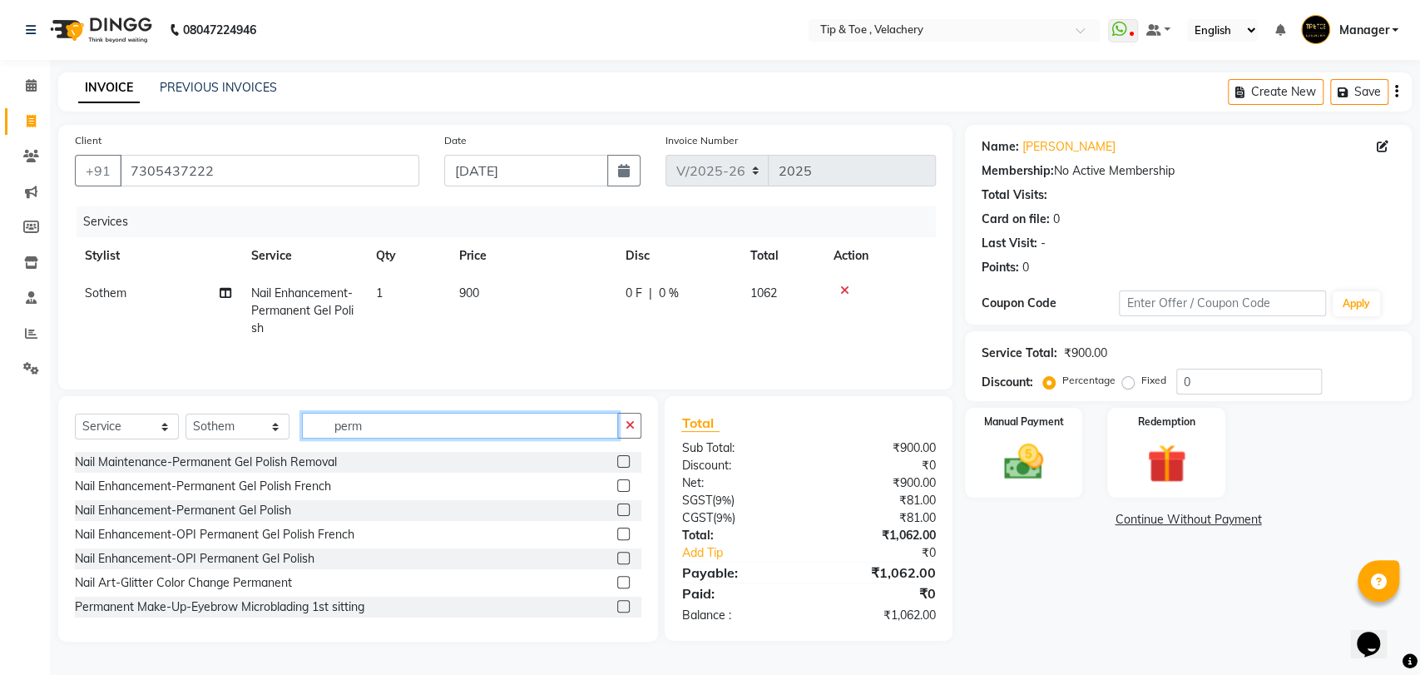
click at [425, 432] on input "perm" at bounding box center [460, 426] width 316 height 26
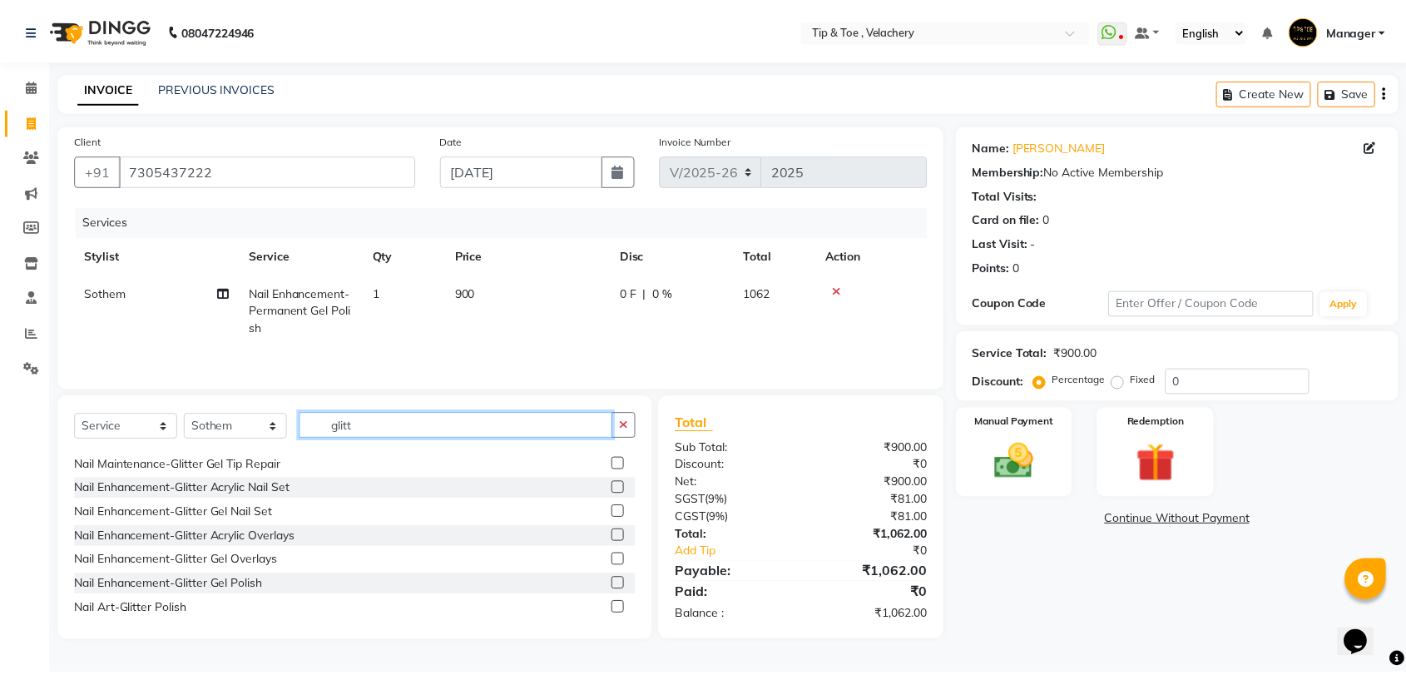
scroll to position [98, 0]
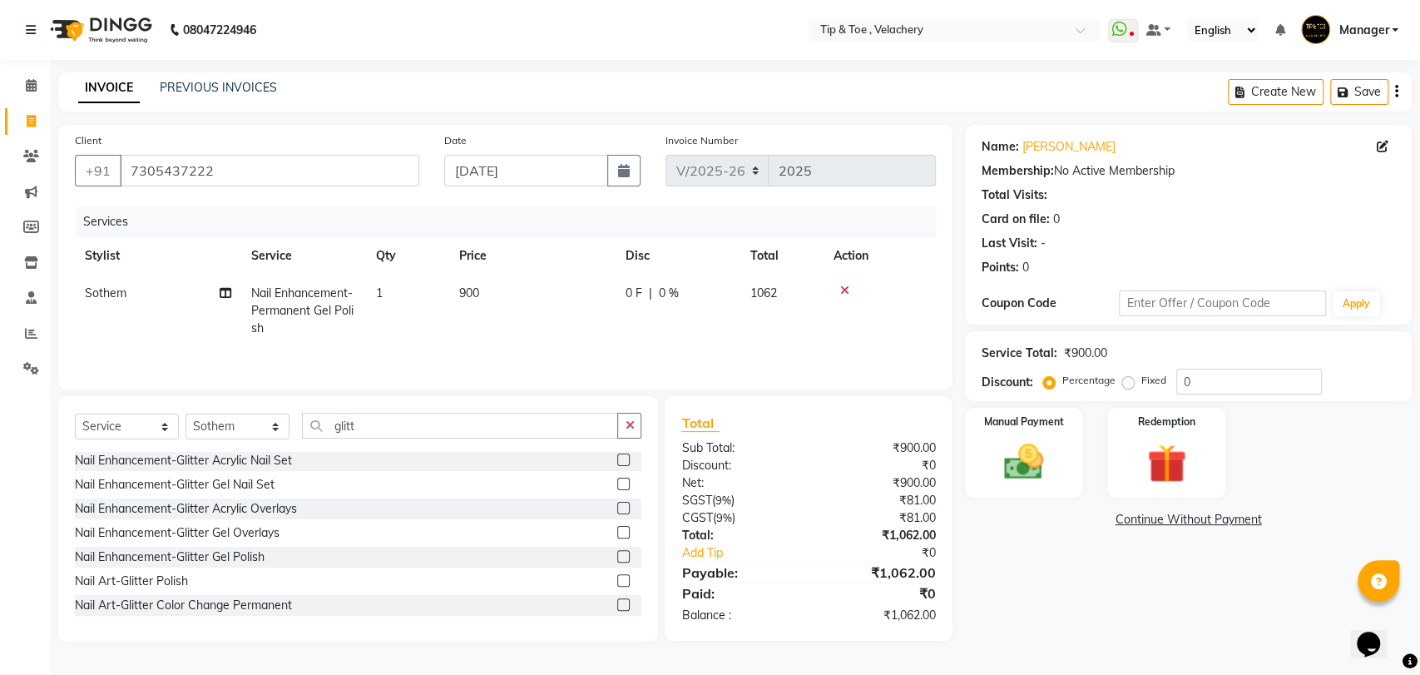
click at [617, 580] on label at bounding box center [623, 580] width 12 height 12
click at [617, 580] on input "checkbox" at bounding box center [622, 581] width 11 height 11
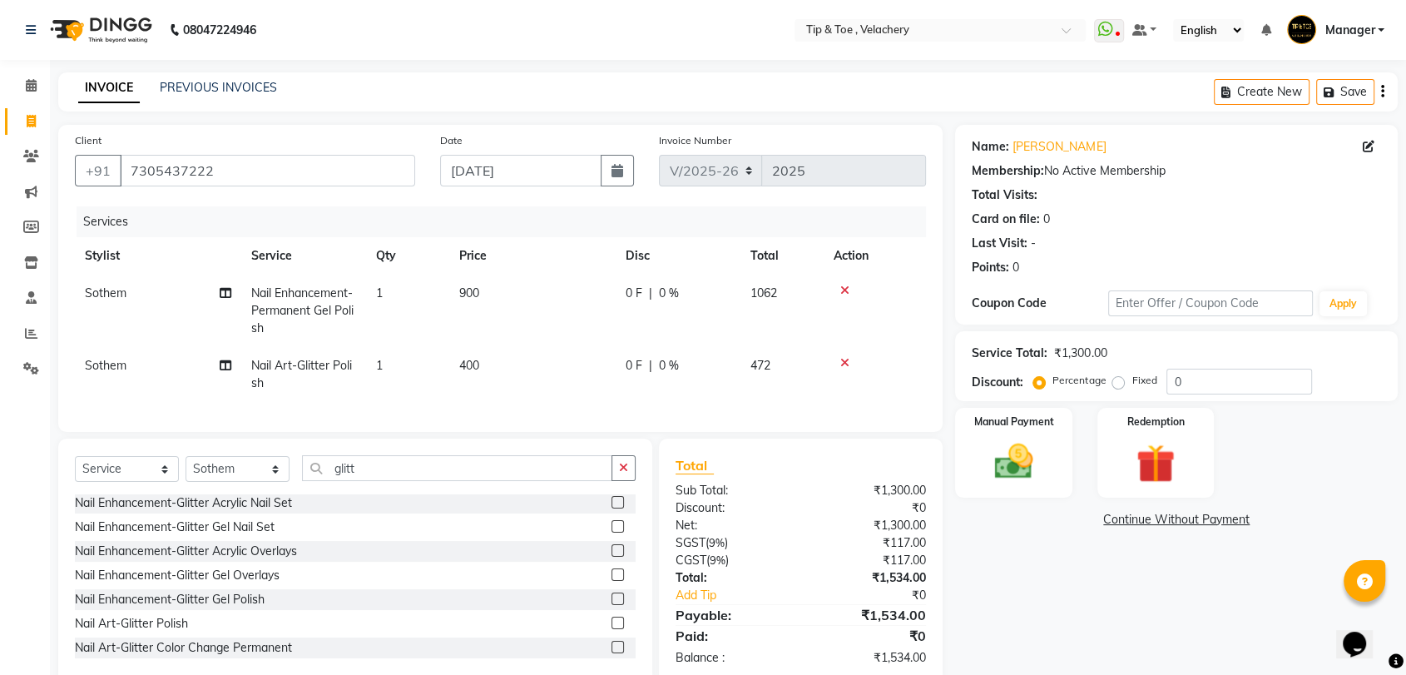
click at [481, 361] on td "400" at bounding box center [532, 374] width 166 height 55
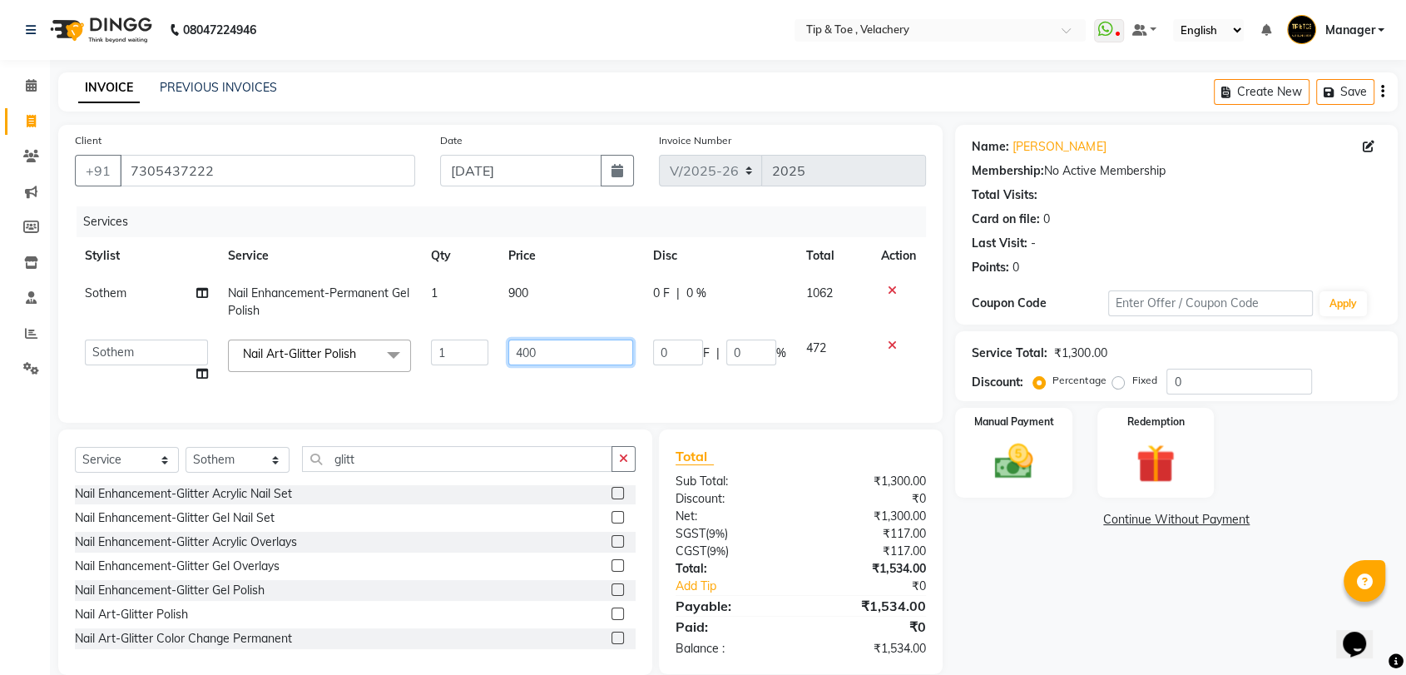
click at [547, 349] on input "400" at bounding box center [570, 352] width 125 height 26
click at [553, 384] on td "200" at bounding box center [570, 360] width 145 height 63
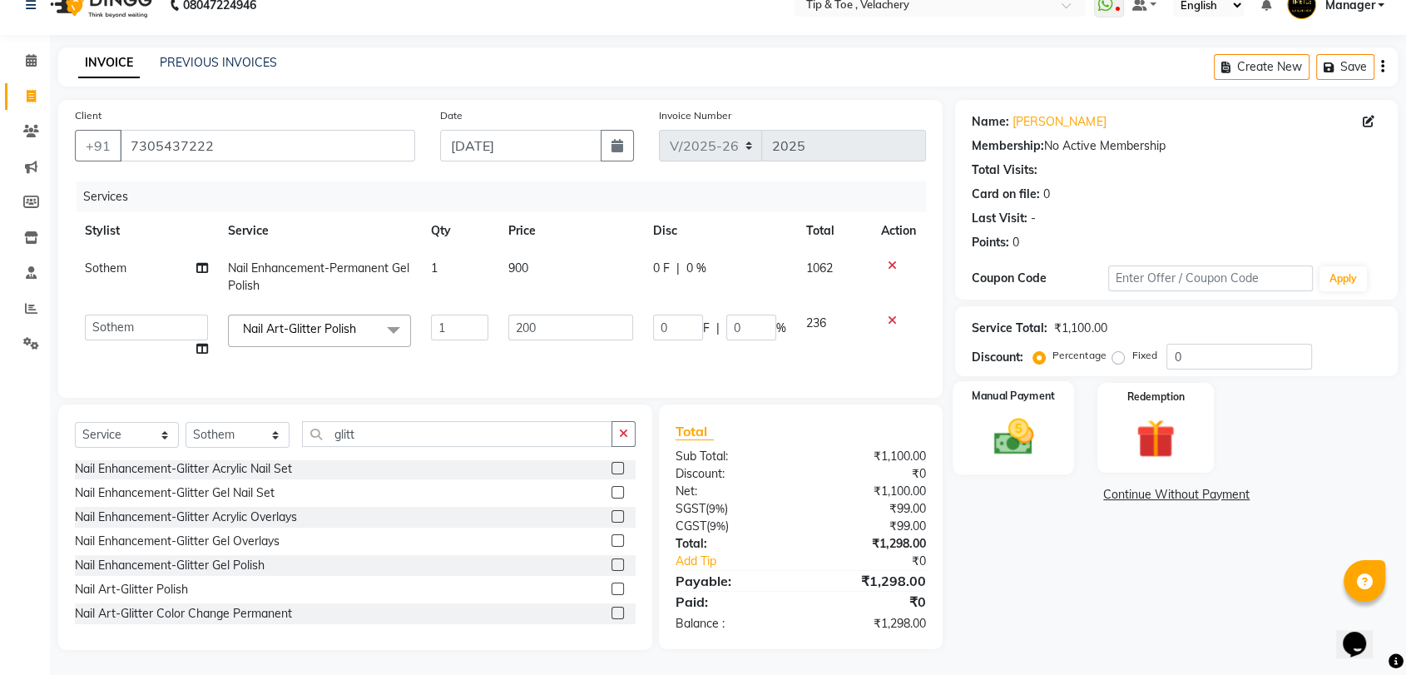
click at [1017, 420] on img at bounding box center [1013, 436] width 65 height 47
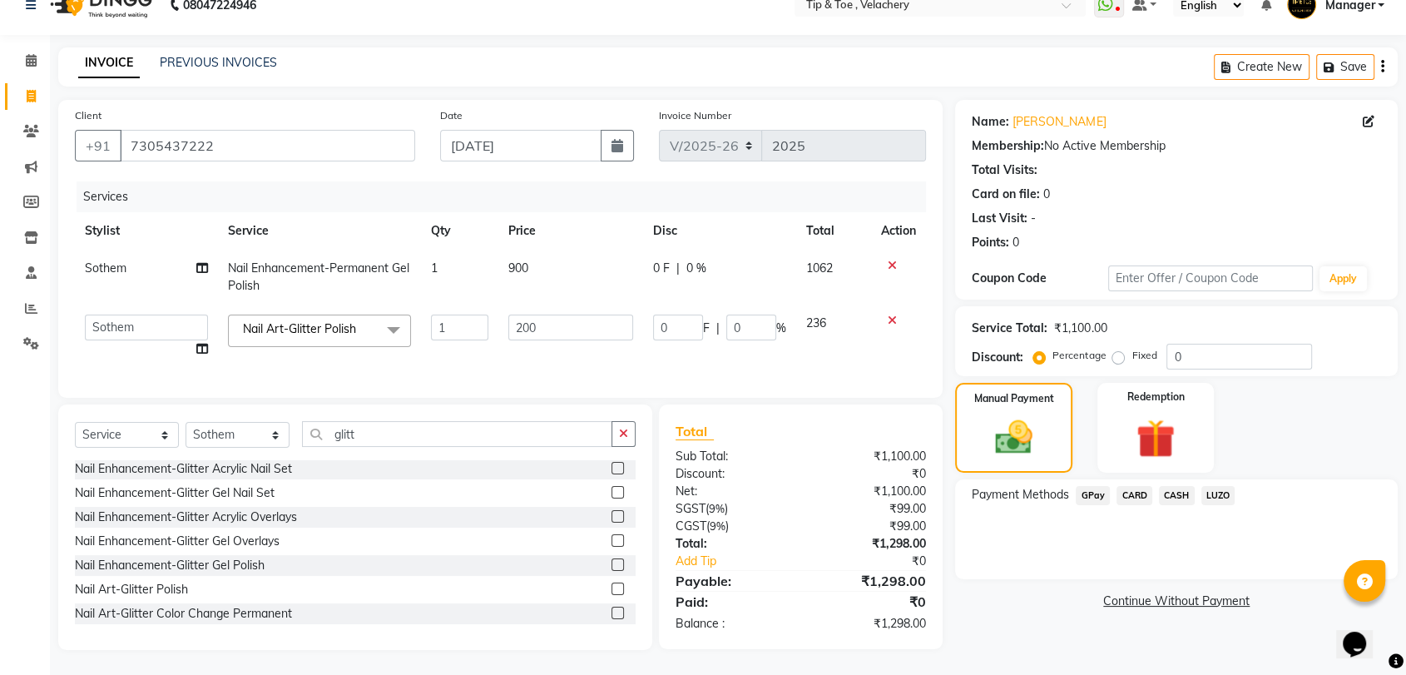
click at [1169, 486] on span "CASH" at bounding box center [1177, 495] width 36 height 19
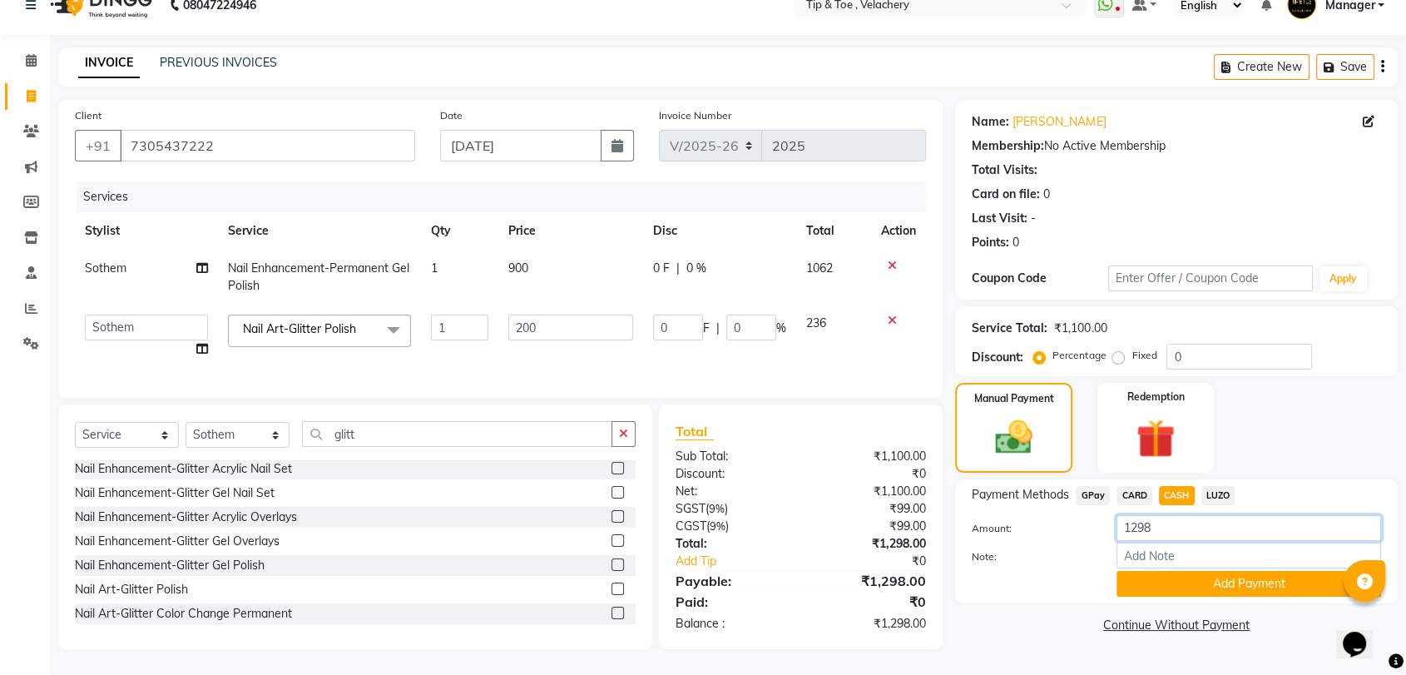
click at [1190, 515] on input "1298" at bounding box center [1248, 528] width 265 height 26
click at [1226, 571] on button "Add Payment" at bounding box center [1248, 584] width 265 height 26
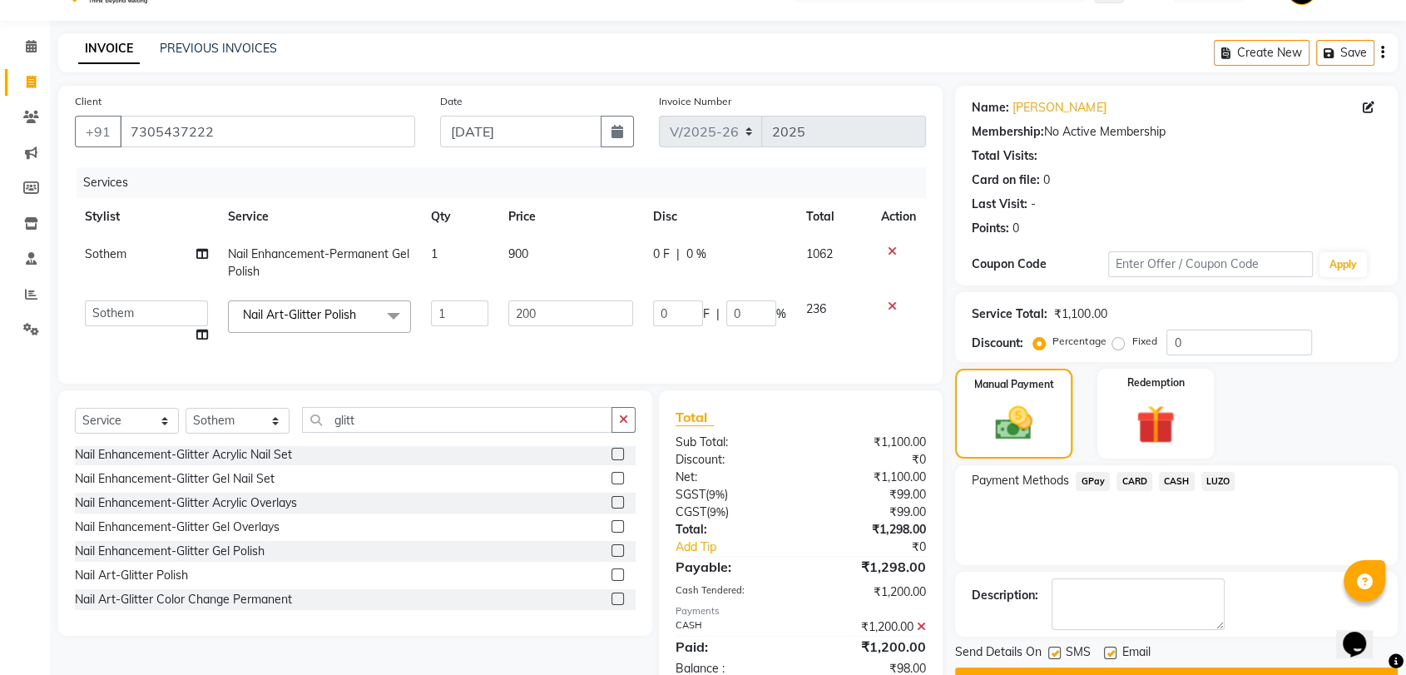
scroll to position [97, 0]
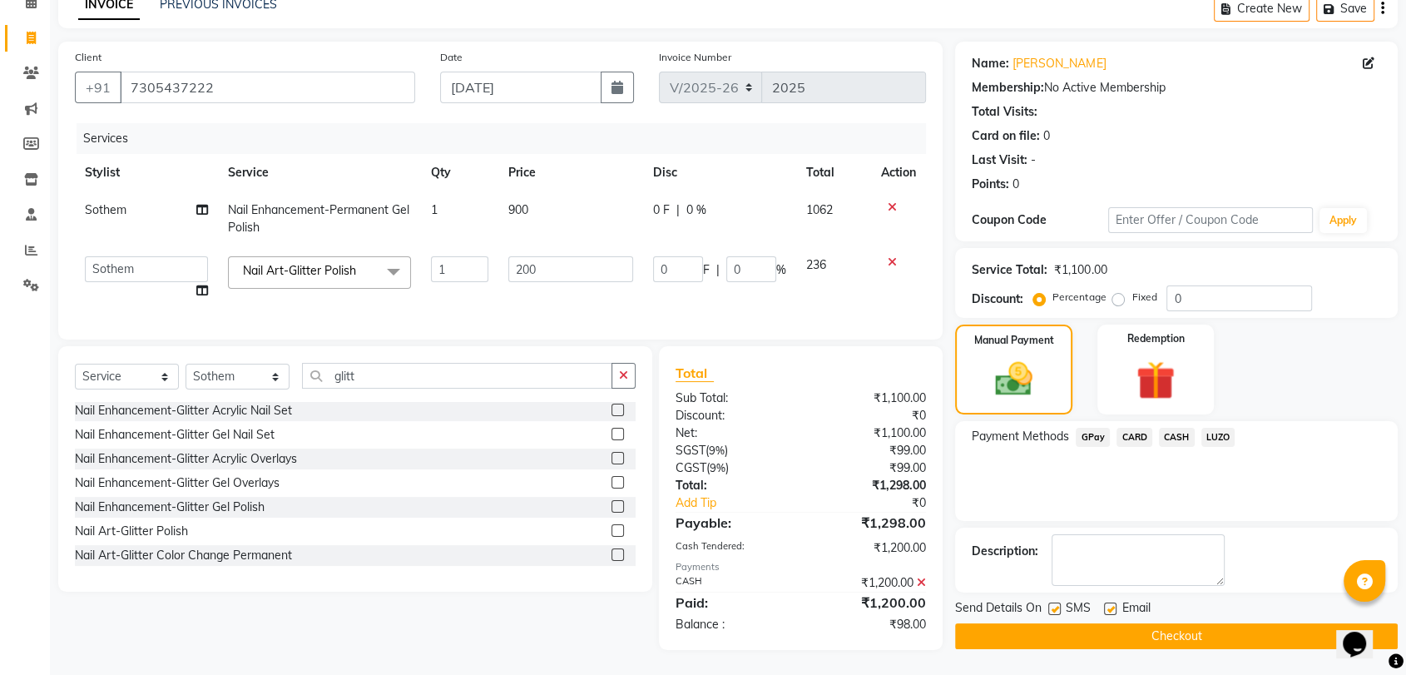
click at [1111, 602] on label at bounding box center [1110, 608] width 12 height 12
click at [1111, 604] on input "checkbox" at bounding box center [1109, 609] width 11 height 11
click at [1111, 623] on button "Checkout" at bounding box center [1176, 636] width 443 height 26
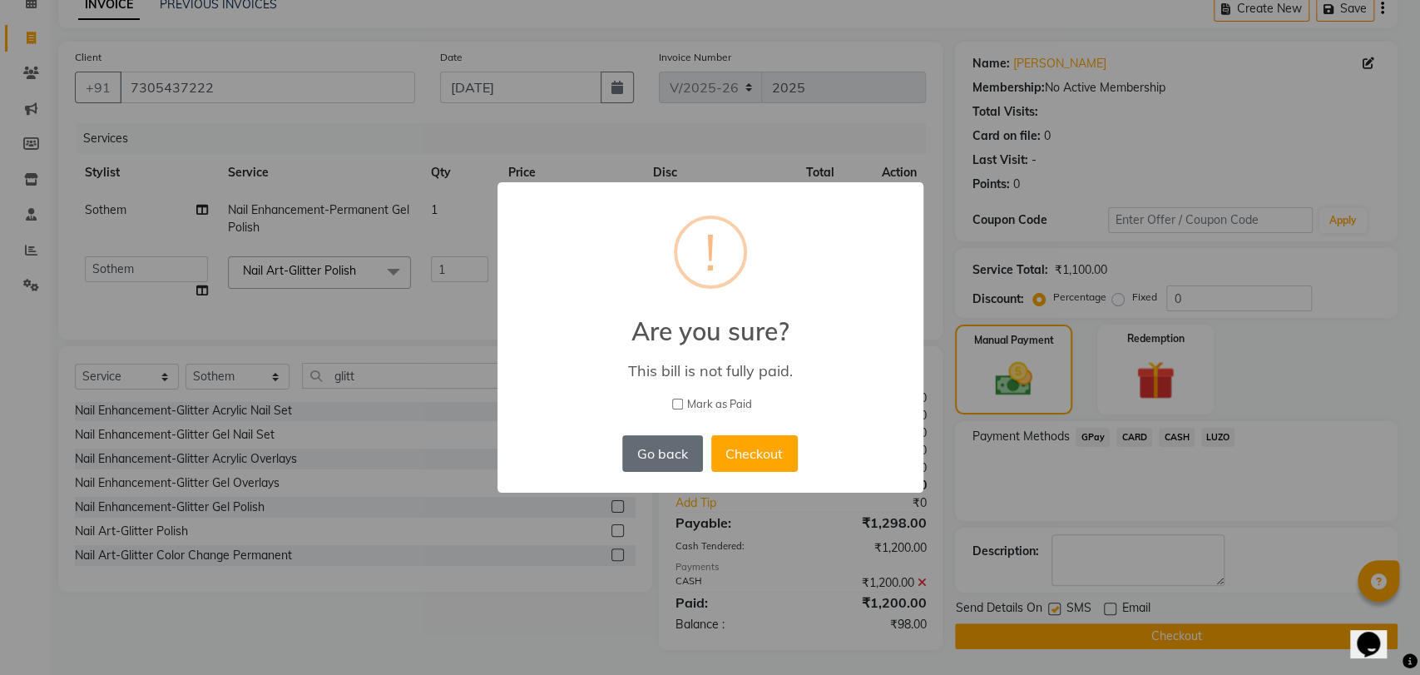
click at [680, 453] on button "Go back" at bounding box center [662, 453] width 80 height 37
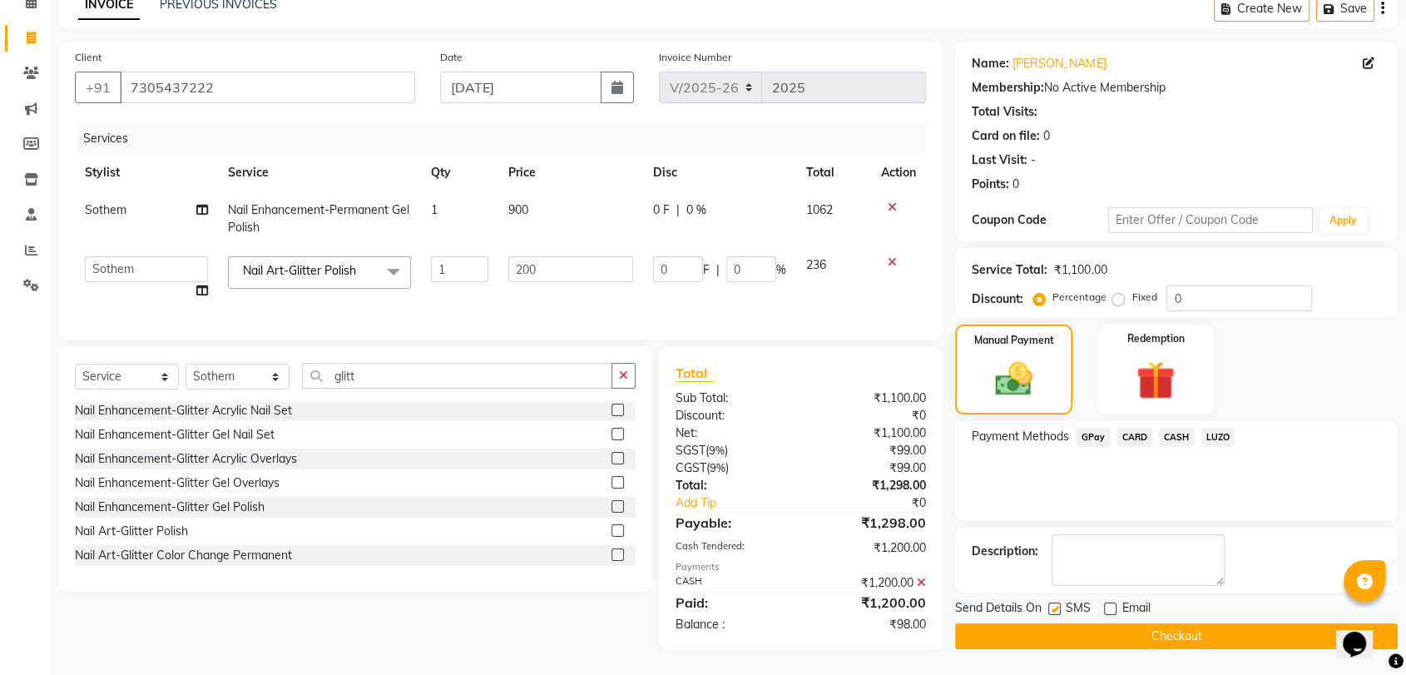
click at [1131, 623] on button "Checkout" at bounding box center [1176, 636] width 443 height 26
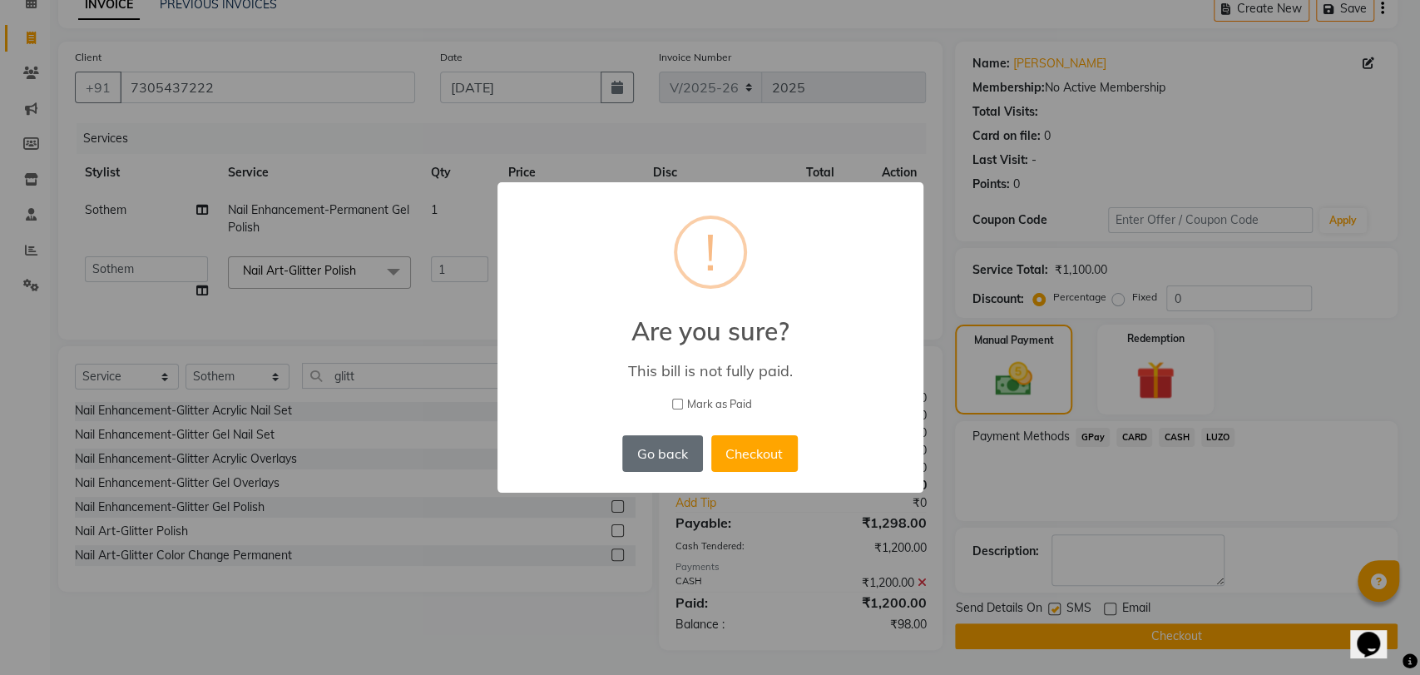
click at [689, 448] on button "Go back" at bounding box center [662, 453] width 80 height 37
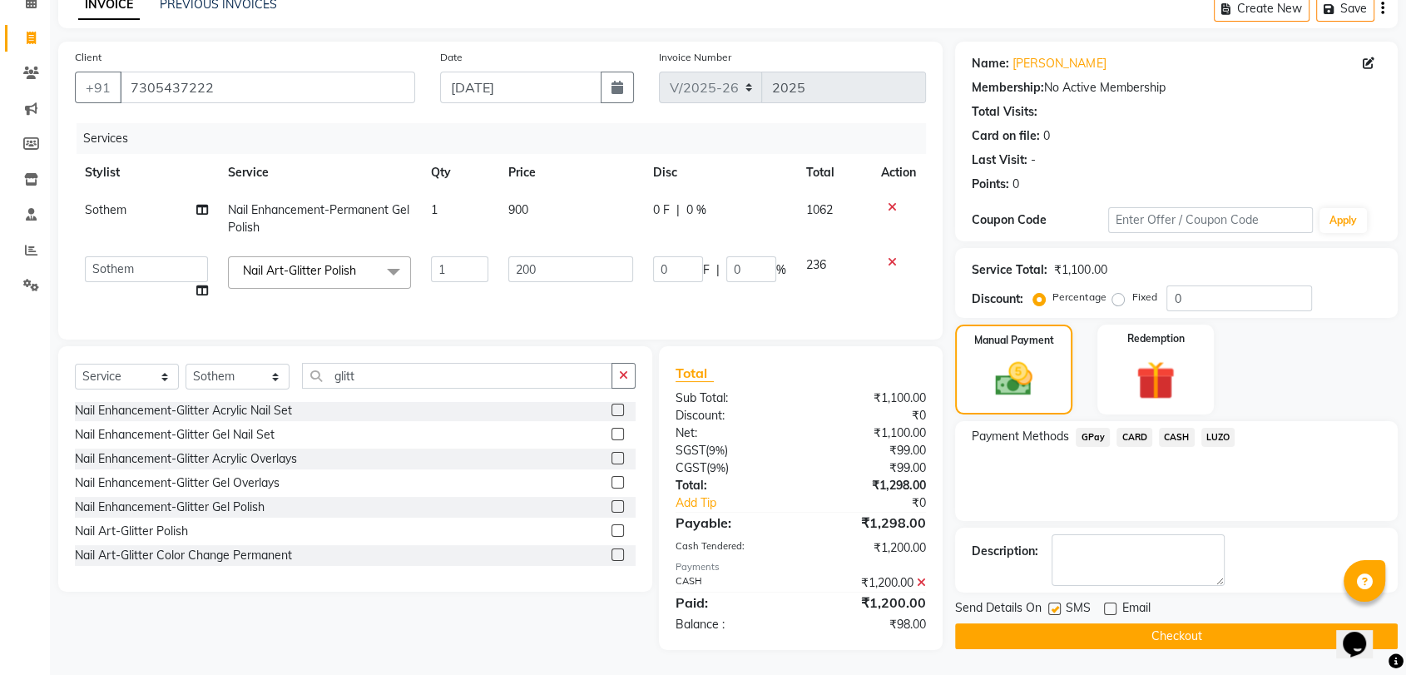
click at [1086, 428] on span "GPay" at bounding box center [1093, 437] width 34 height 19
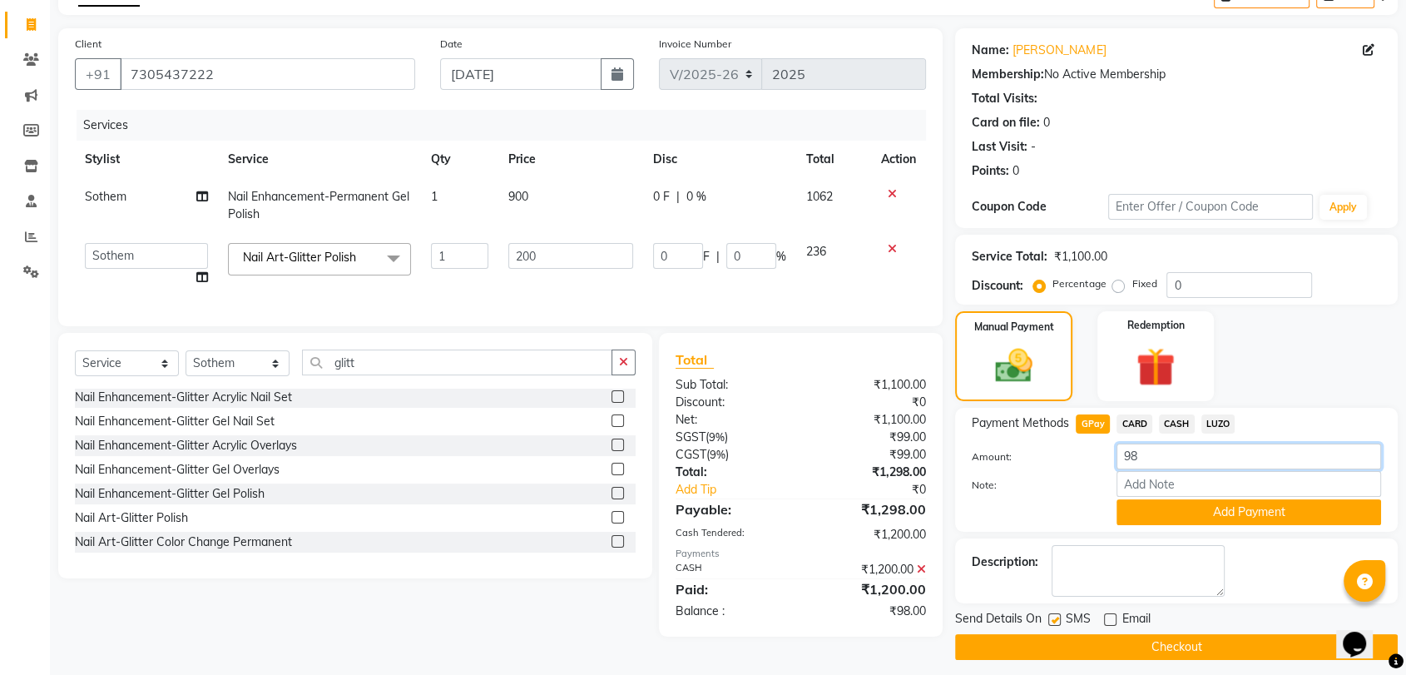
click at [1156, 450] on input "98" at bounding box center [1248, 456] width 265 height 26
click at [1185, 514] on button "Add Payment" at bounding box center [1248, 512] width 265 height 26
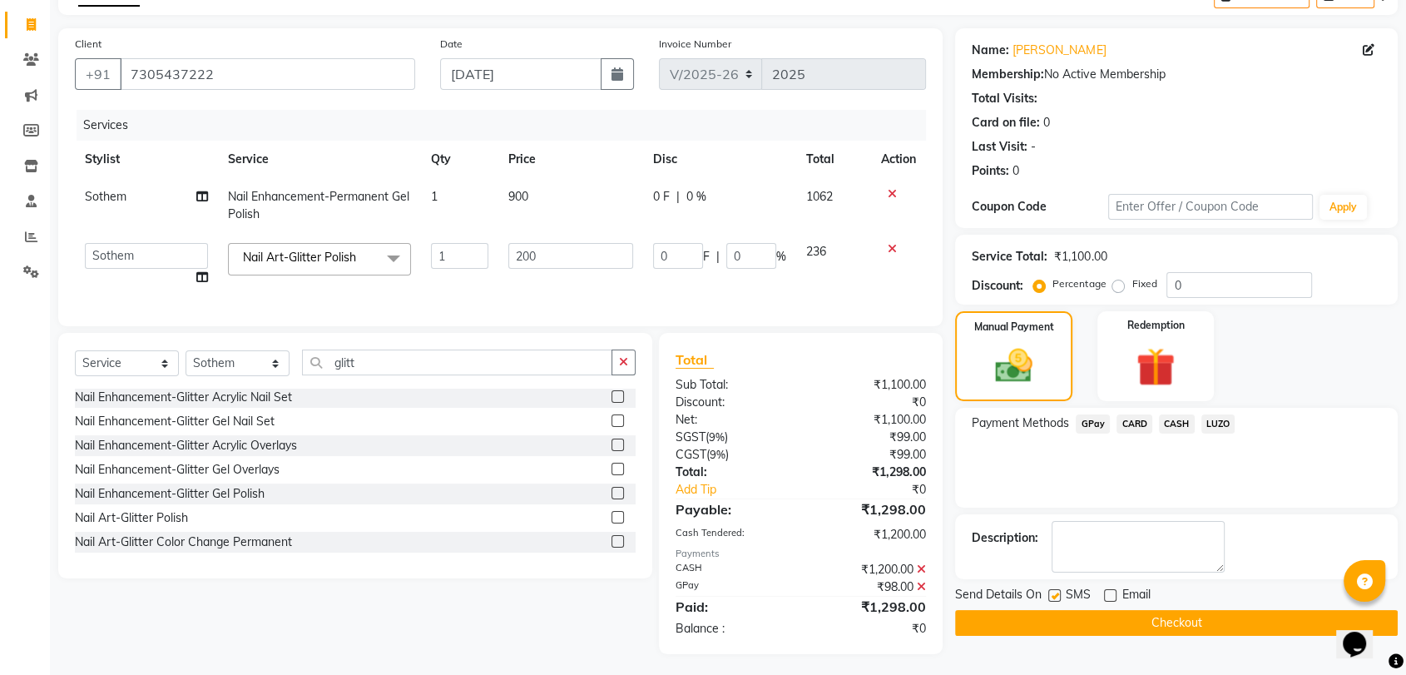
click at [1137, 620] on button "Checkout" at bounding box center [1176, 623] width 443 height 26
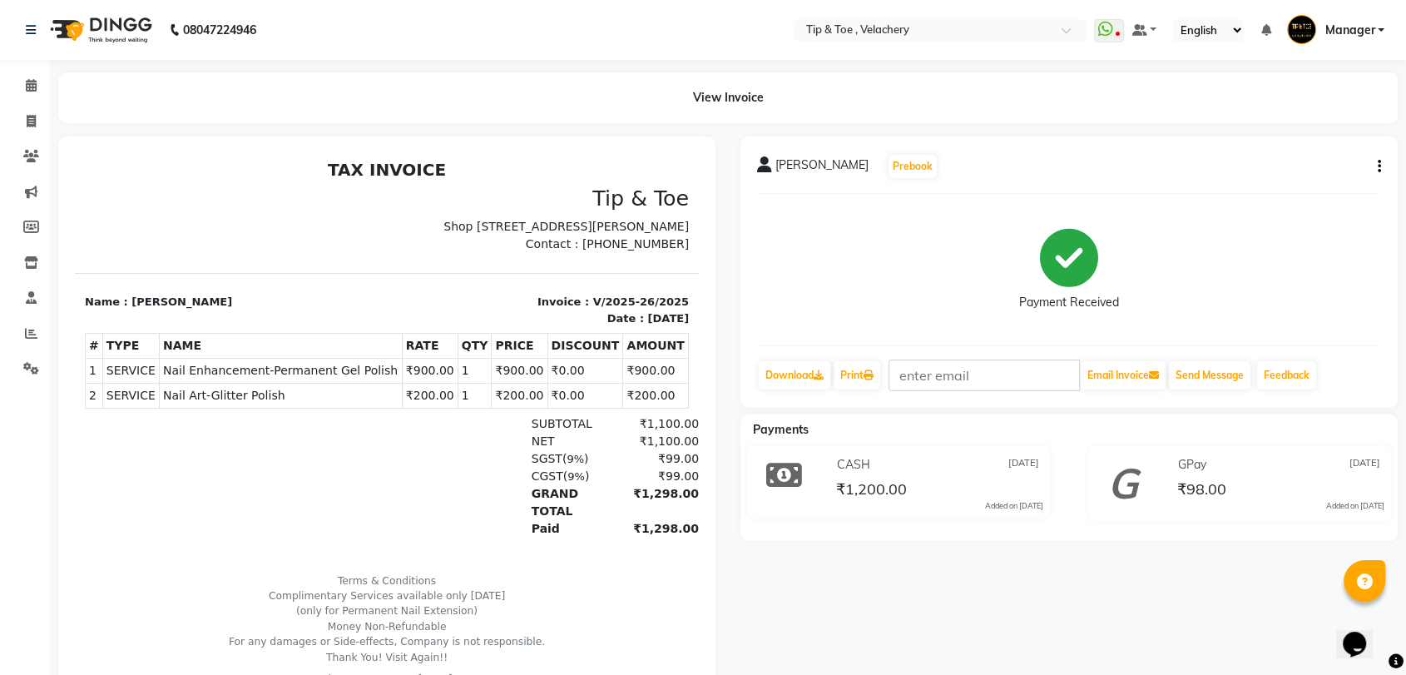
click at [332, 485] on div "CGST ( 9% ) ₹99.00" at bounding box center [487, 476] width 423 height 17
click at [34, 125] on icon at bounding box center [31, 121] width 9 height 12
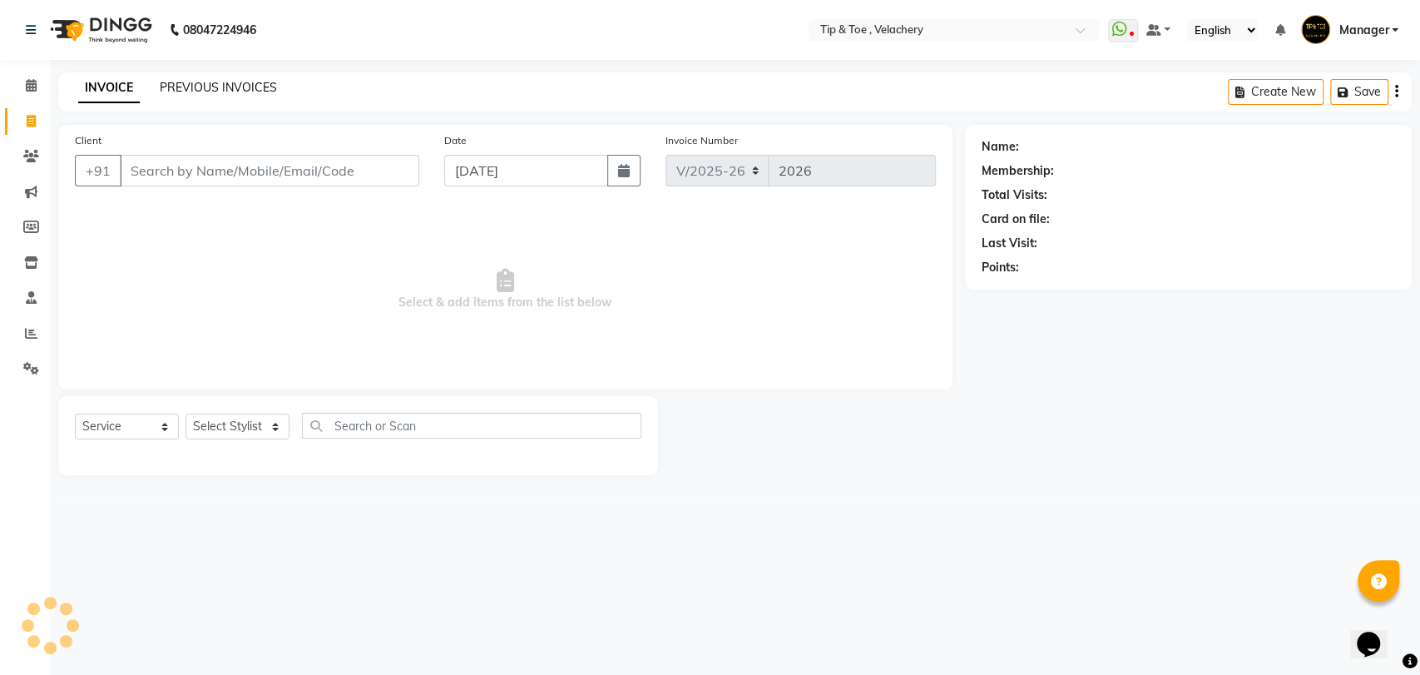
click at [213, 93] on link "PREVIOUS INVOICES" at bounding box center [218, 87] width 117 height 15
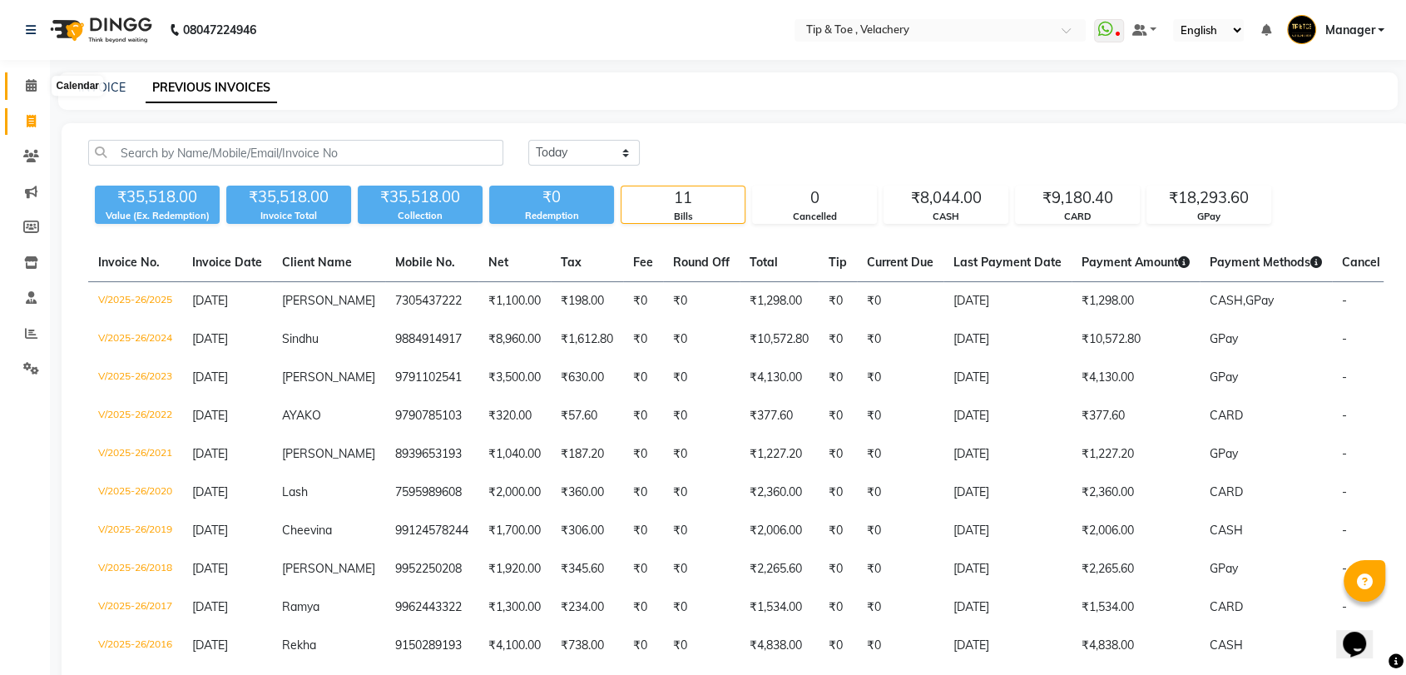
click at [34, 87] on icon at bounding box center [31, 85] width 11 height 12
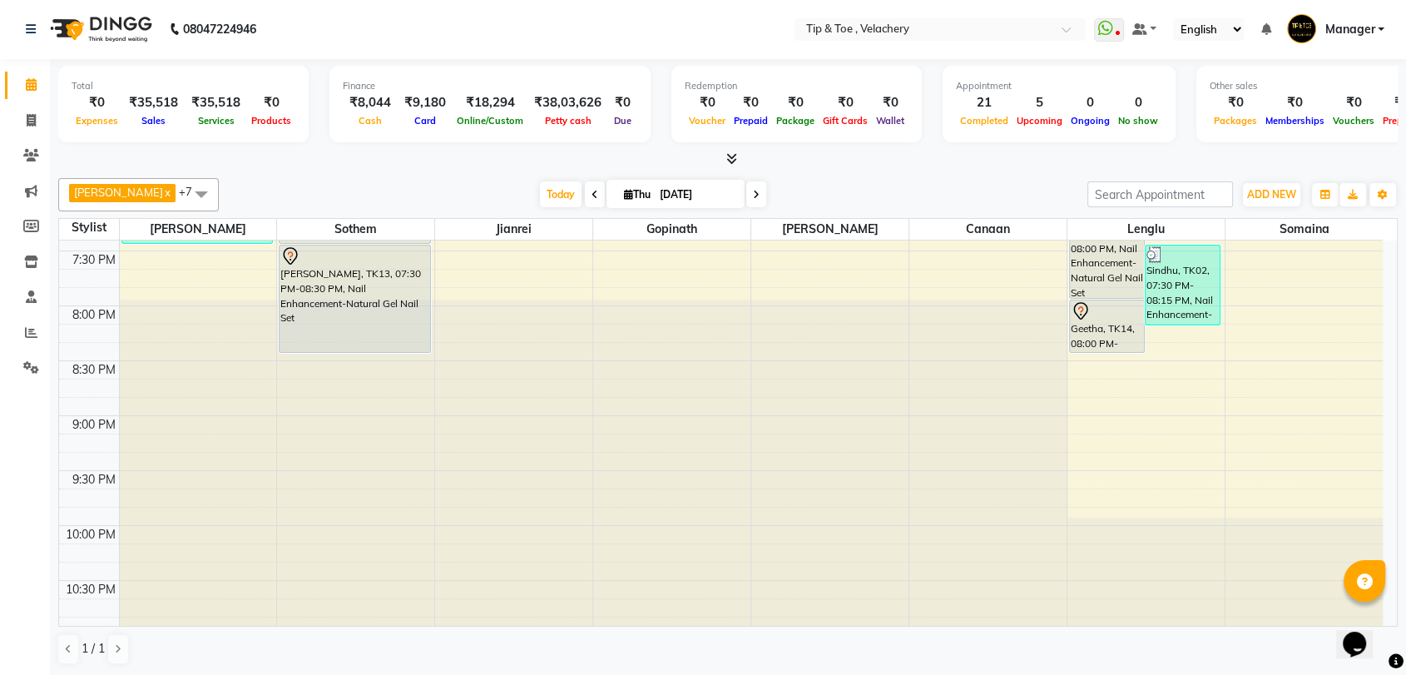
scroll to position [915, 0]
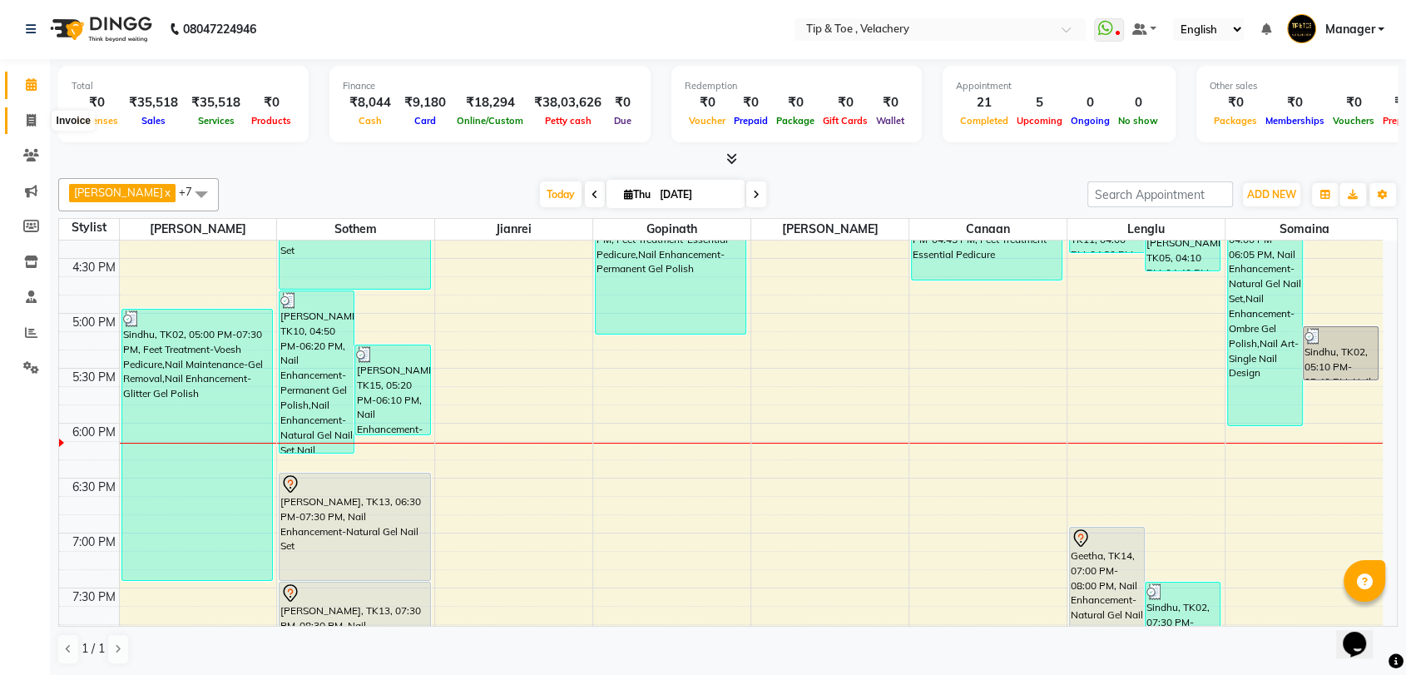
click at [41, 115] on span at bounding box center [31, 120] width 29 height 19
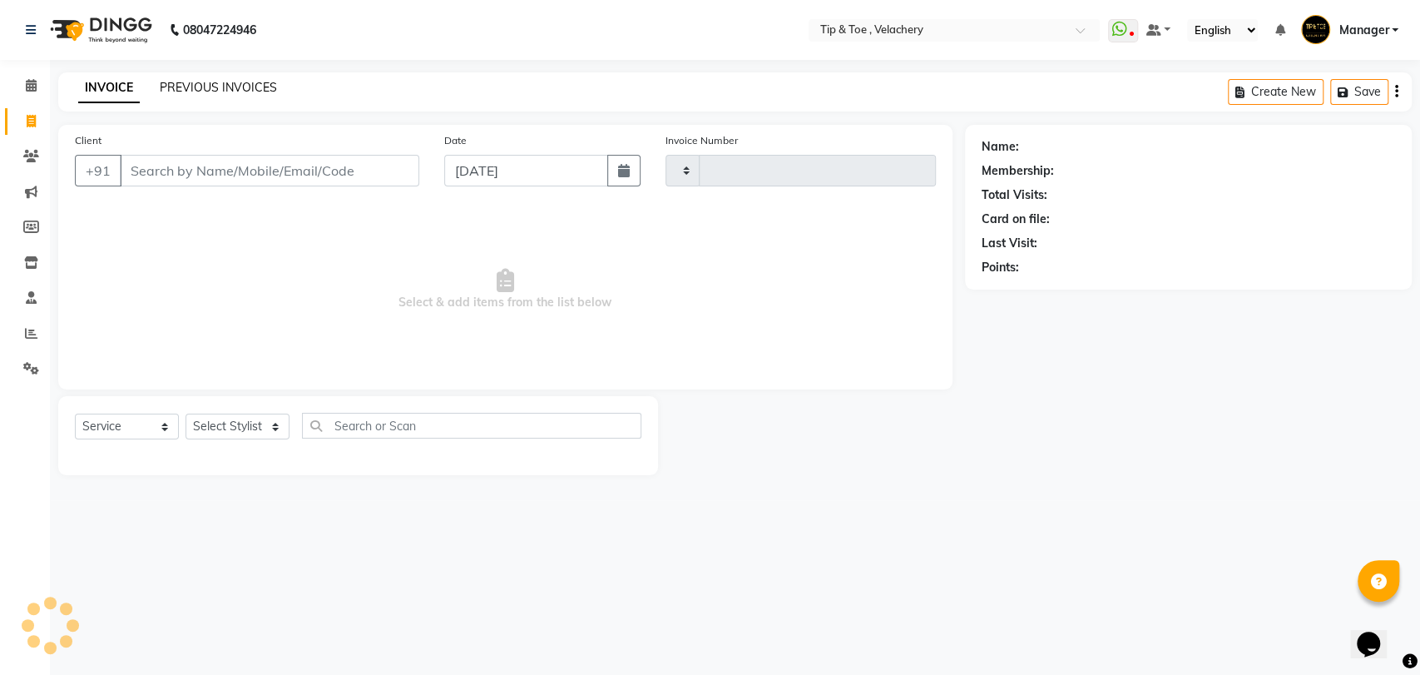
click at [230, 84] on link "PREVIOUS INVOICES" at bounding box center [218, 87] width 117 height 15
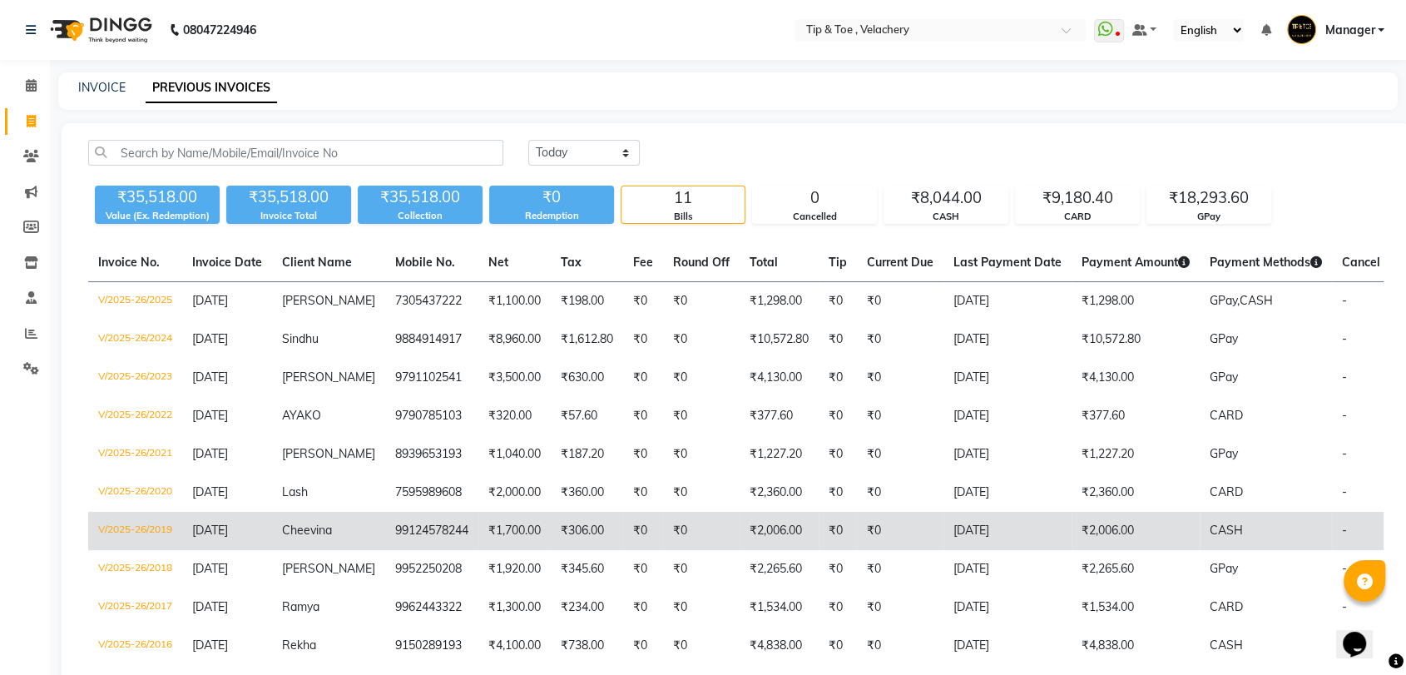
click at [400, 527] on td "99124578244" at bounding box center [431, 531] width 93 height 38
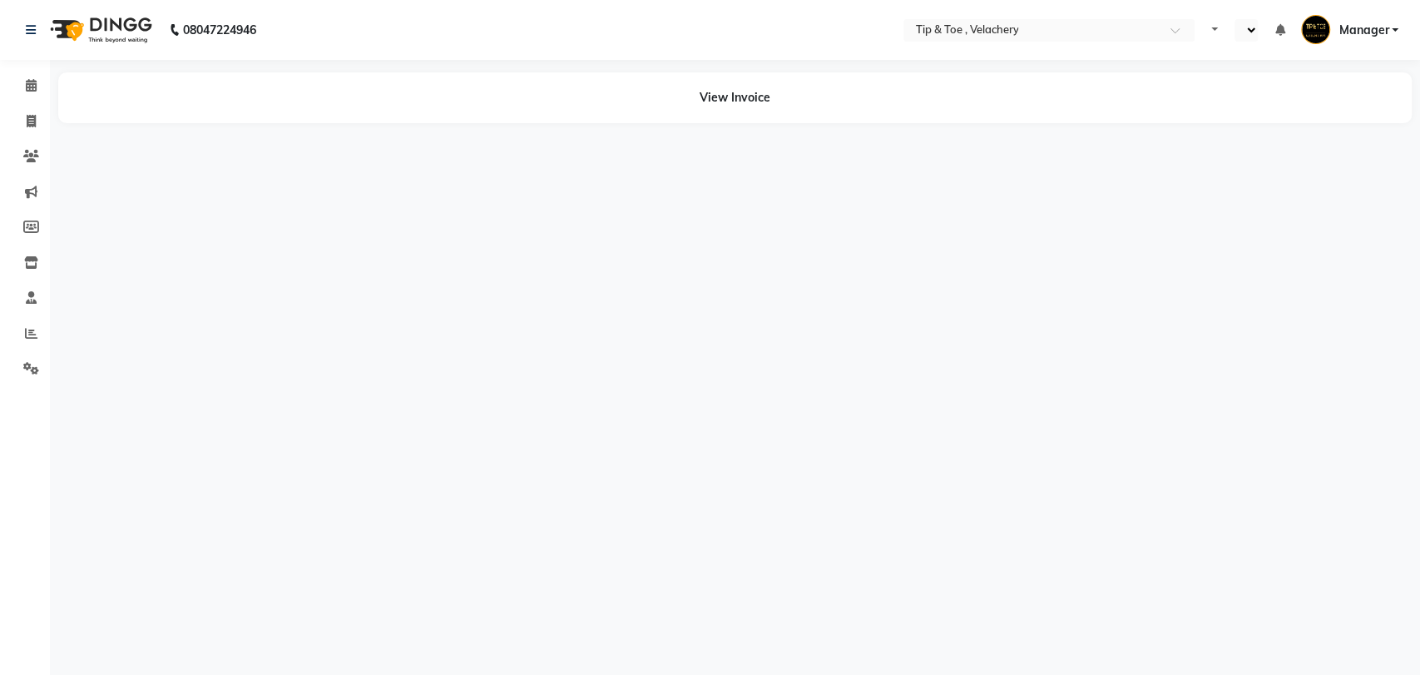
select select "en"
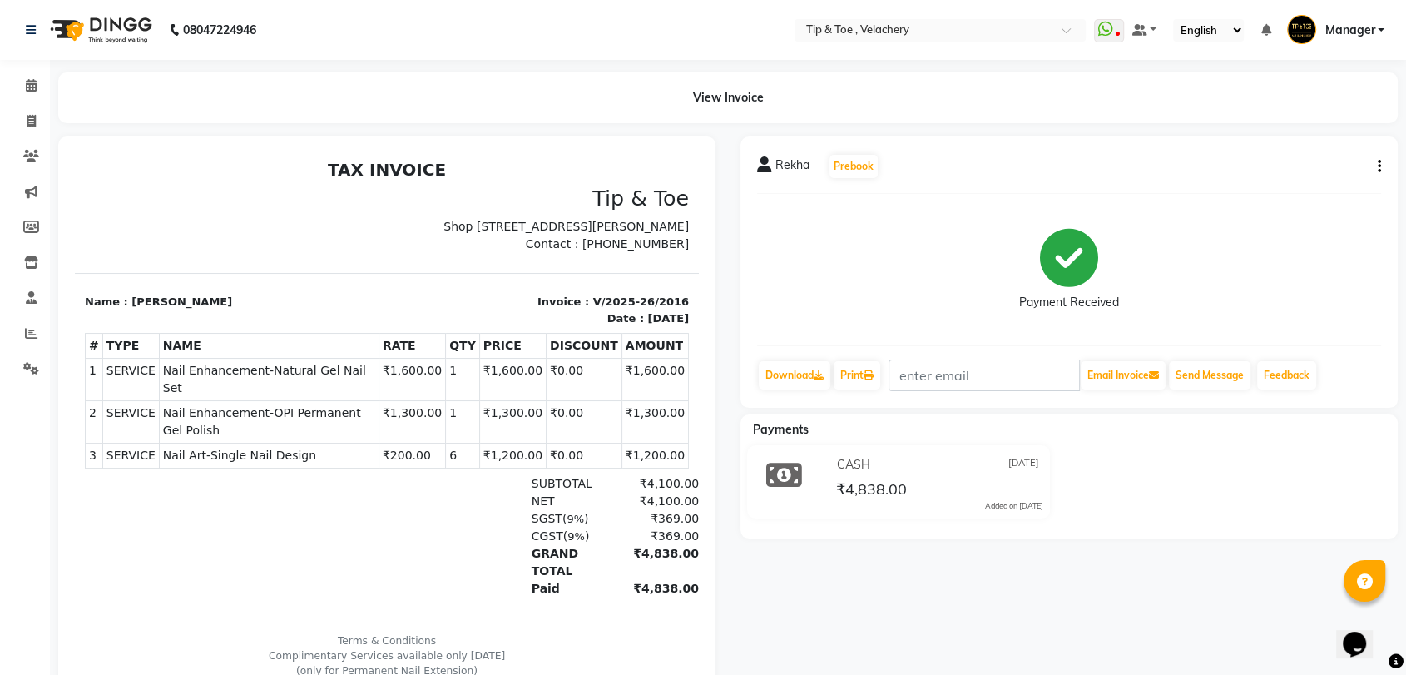
click at [311, 377] on td "SERVICE Nail Enhancement-Natural Gel Nail Set" at bounding box center [269, 380] width 220 height 42
copy tr "Nail Enhancement-Natural Gel Nail Set"
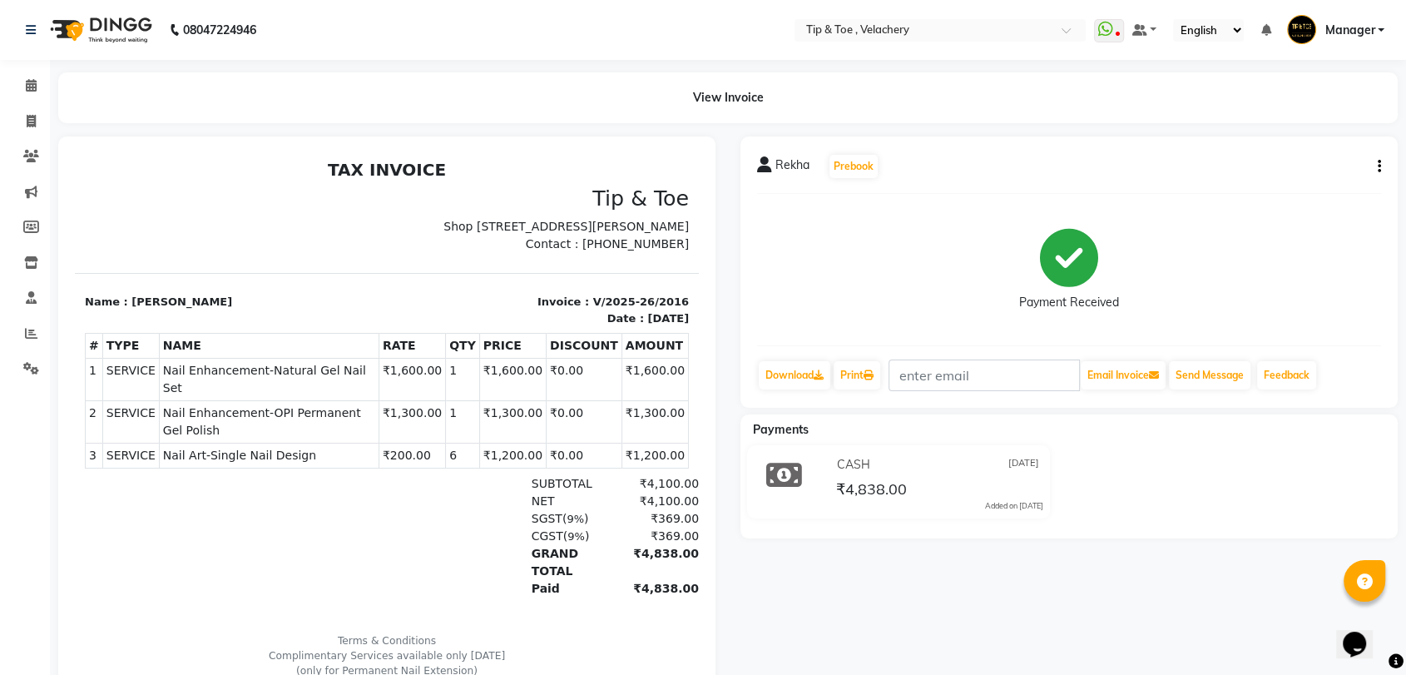
click at [260, 422] on td "SERVICE Nail Enhancement-OPI Permanent Gel Polish" at bounding box center [269, 422] width 220 height 42
click at [259, 412] on span "Nail Enhancement-OPI Permanent Gel Polish" at bounding box center [269, 421] width 212 height 35
copy tr "Nail Enhancement-OPI Permanent Gel Polish"
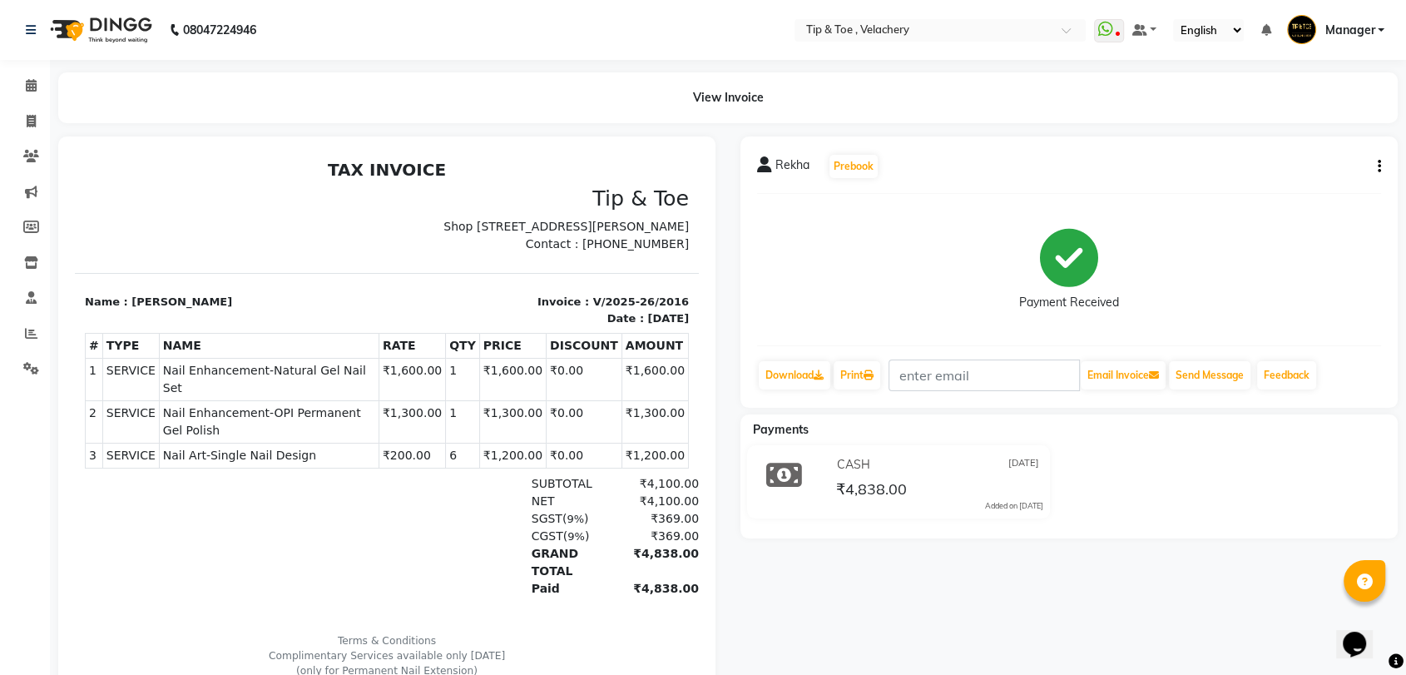
click at [247, 447] on span "Nail Art-Single Nail Design" at bounding box center [269, 455] width 212 height 17
copy tr "Nail Art-Single Nail Design"
click at [33, 123] on icon at bounding box center [31, 121] width 9 height 12
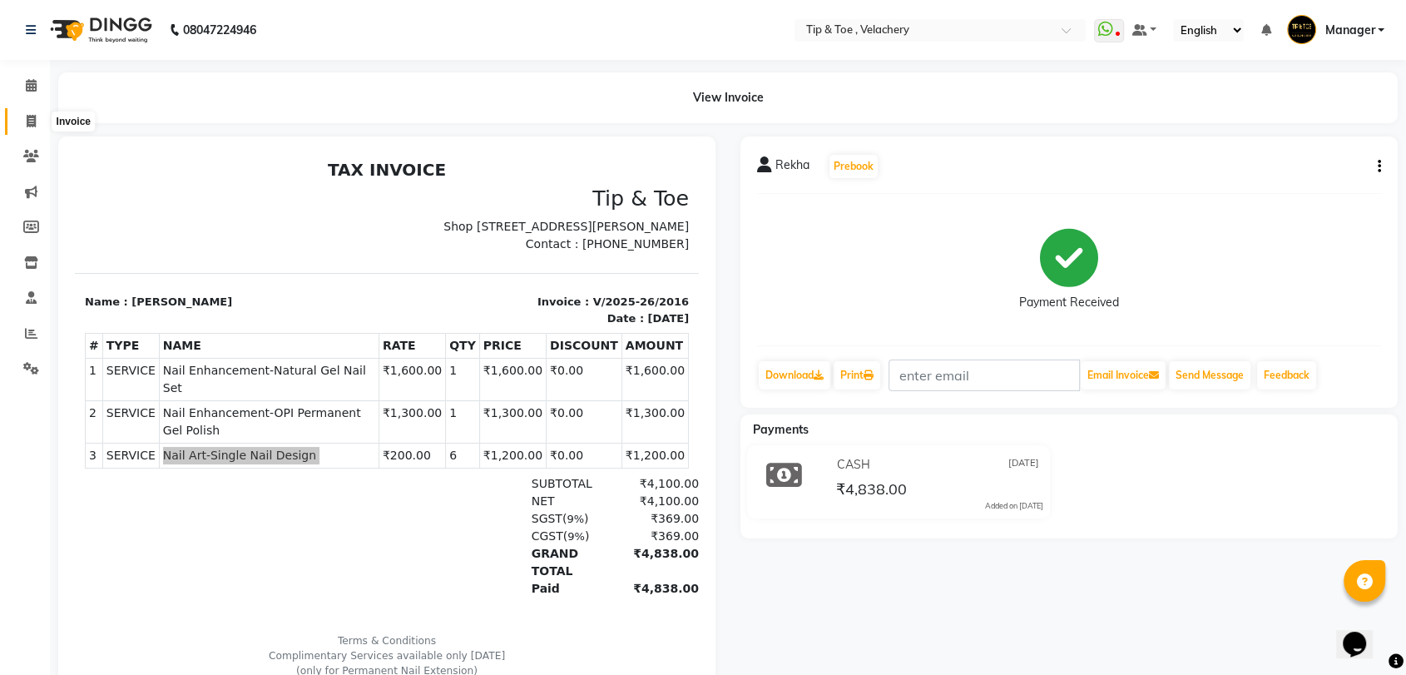
select select "service"
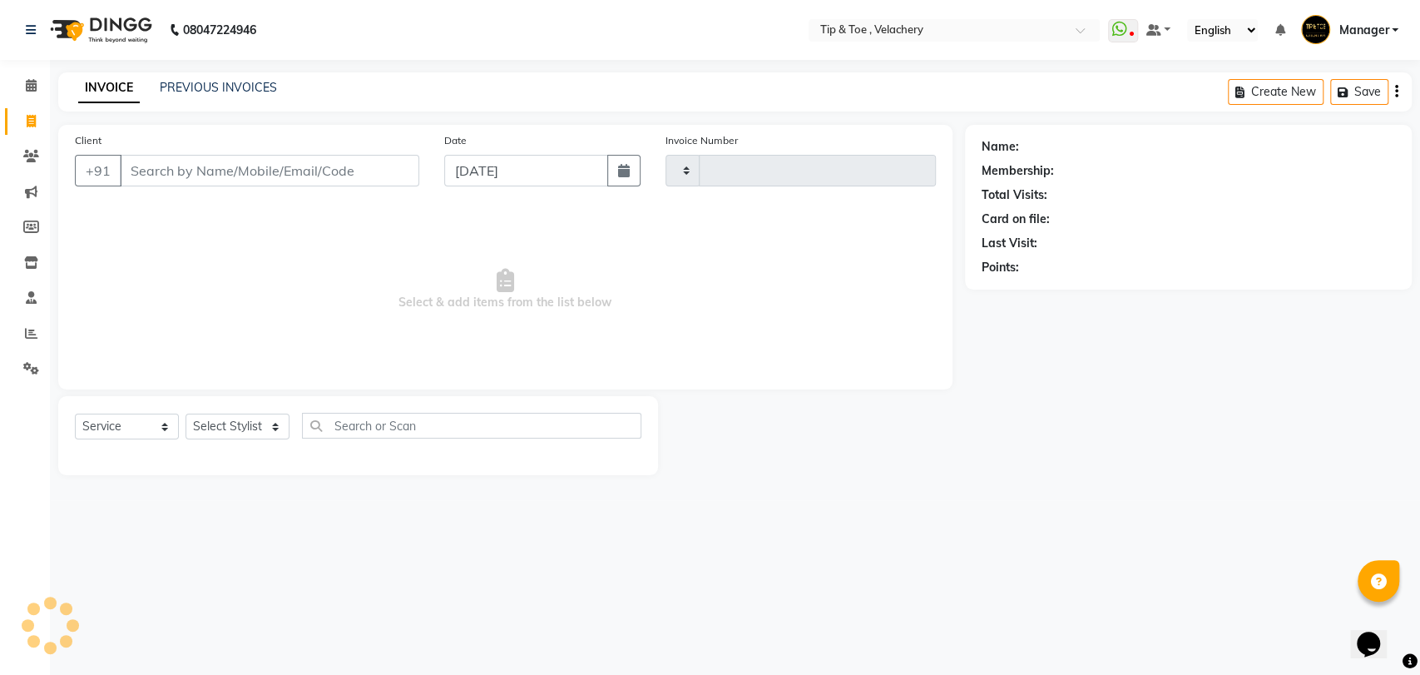
click at [218, 96] on div "PREVIOUS INVOICES" at bounding box center [218, 87] width 117 height 17
type input "2017"
select select "5863"
click at [228, 72] on div "INVOICE PREVIOUS INVOICES Create New Save" at bounding box center [735, 91] width 1354 height 39
click at [37, 83] on span at bounding box center [31, 86] width 29 height 19
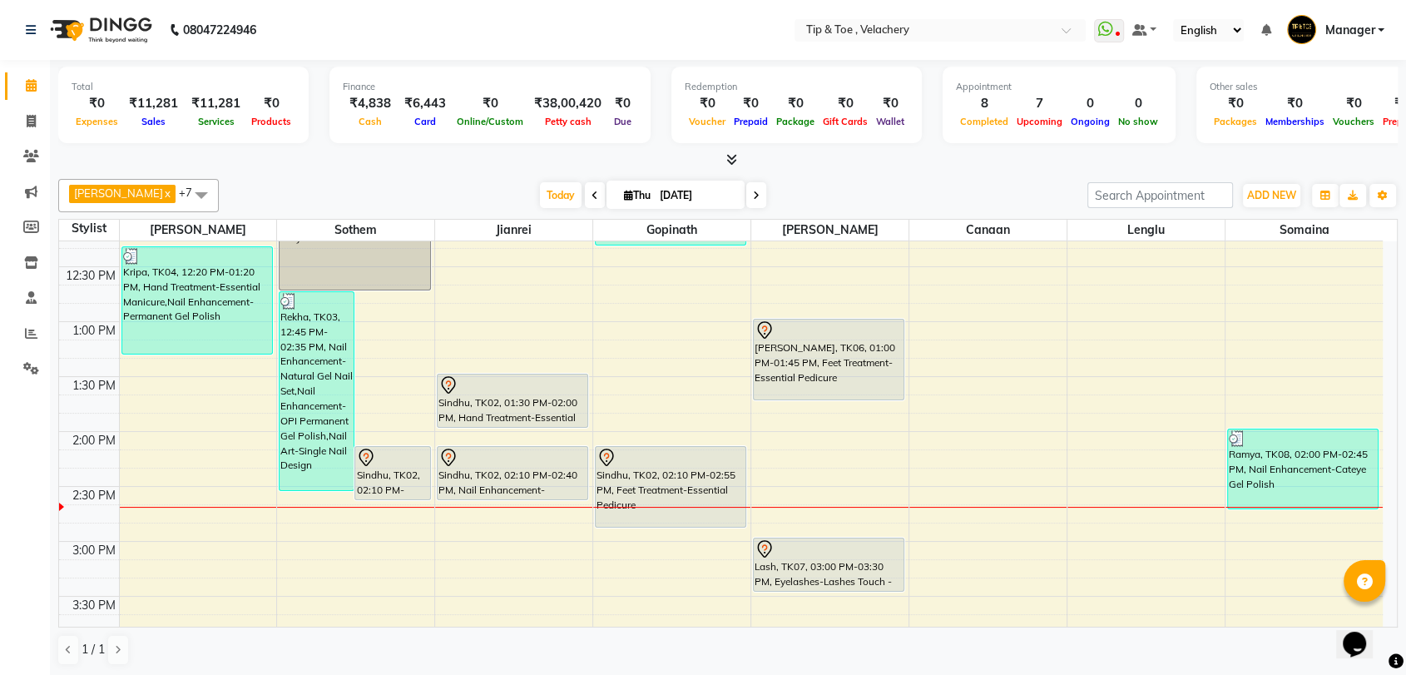
scroll to position [479, 0]
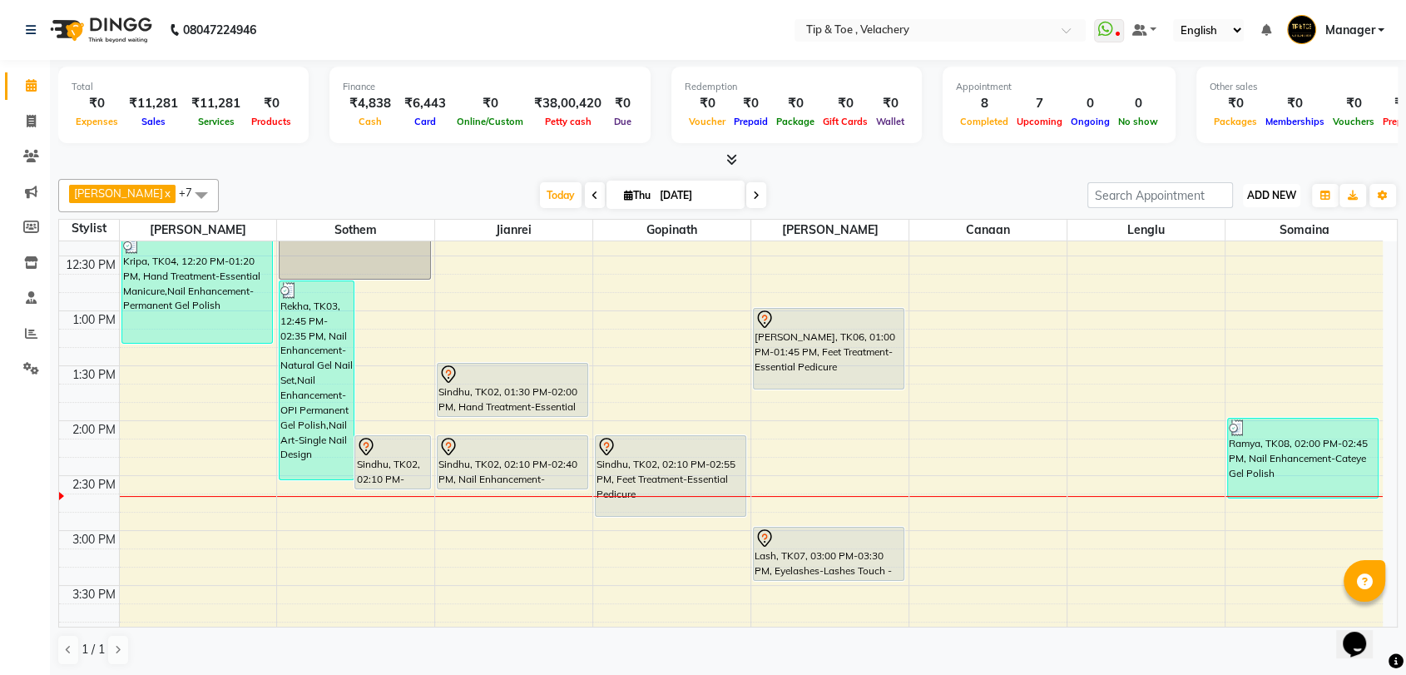
click at [1256, 189] on span "ADD NEW" at bounding box center [1271, 195] width 49 height 12
click at [1234, 252] on link "Add Invoice" at bounding box center [1233, 249] width 131 height 22
select select "service"
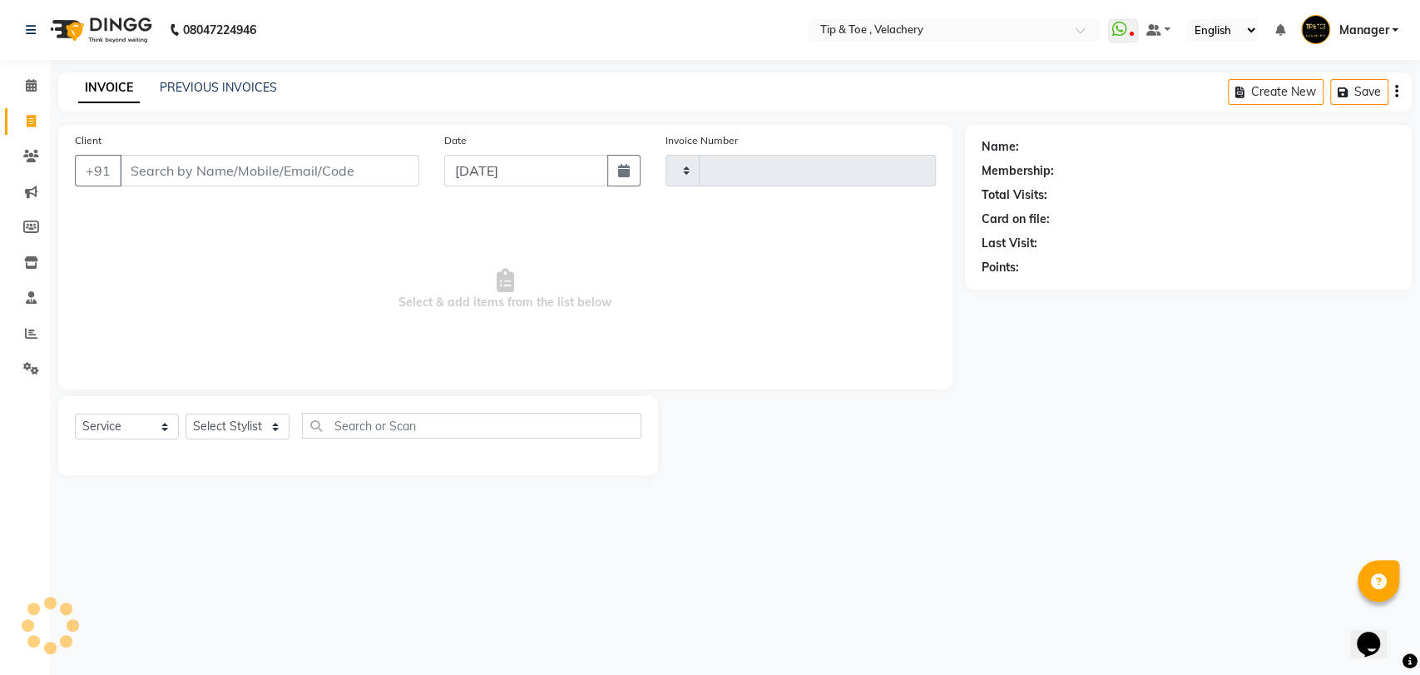
type input "2018"
select select "5863"
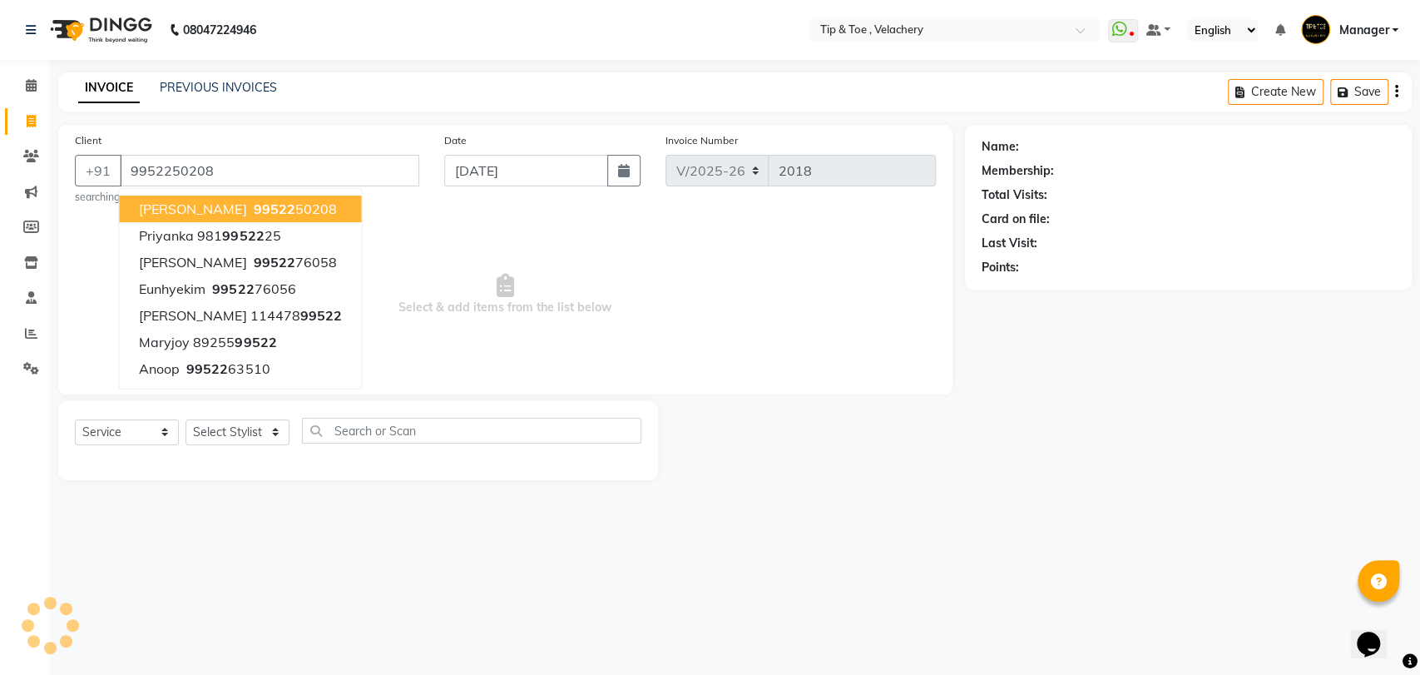
type input "9952250208"
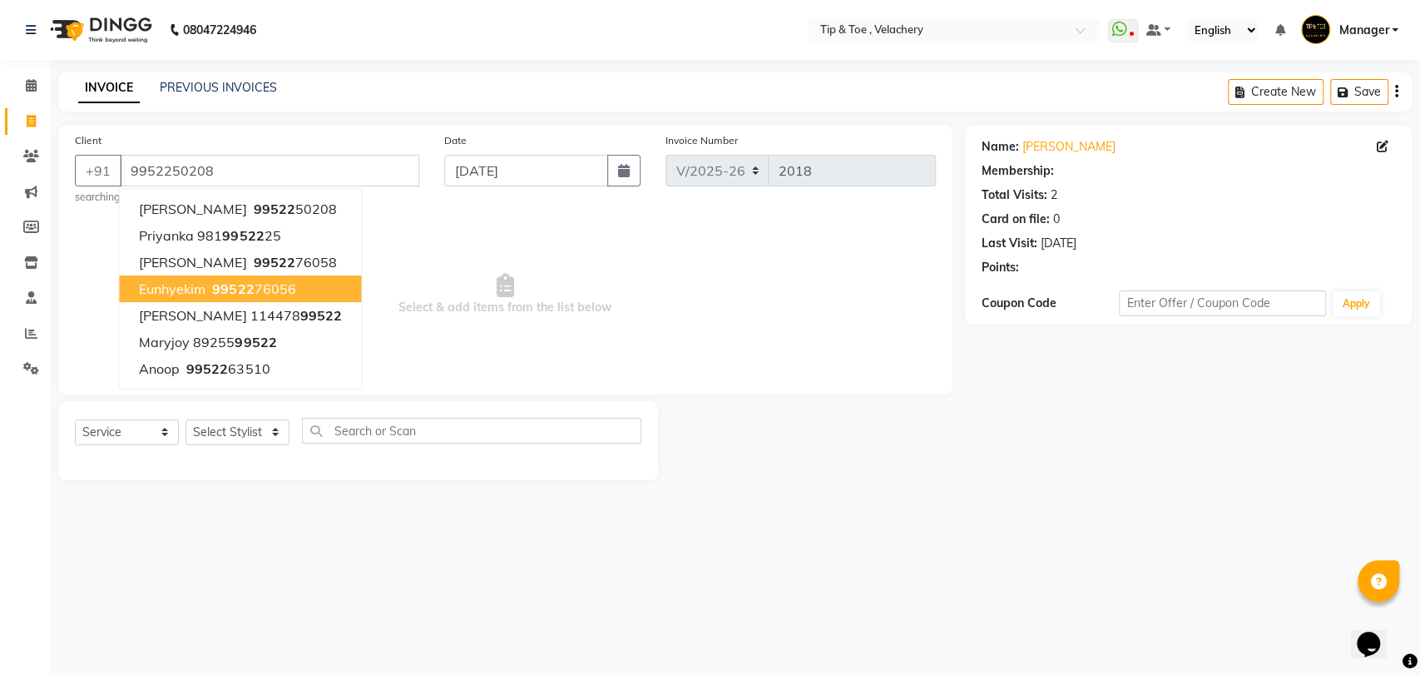
select select "1: Object"
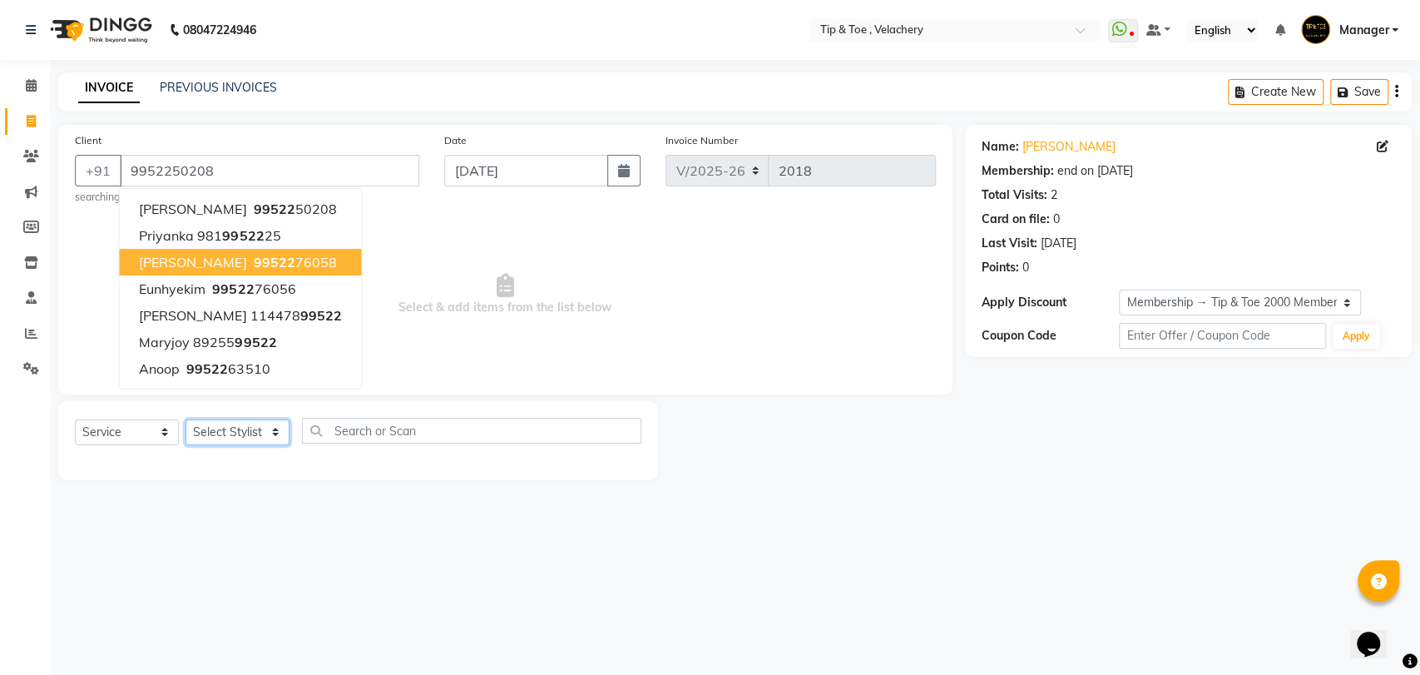
click at [237, 436] on select "Select Stylist [PERSON_NAME] Gopinath Jianrei [PERSON_NAME] Manager [PERSON_NAM…" at bounding box center [238, 432] width 104 height 26
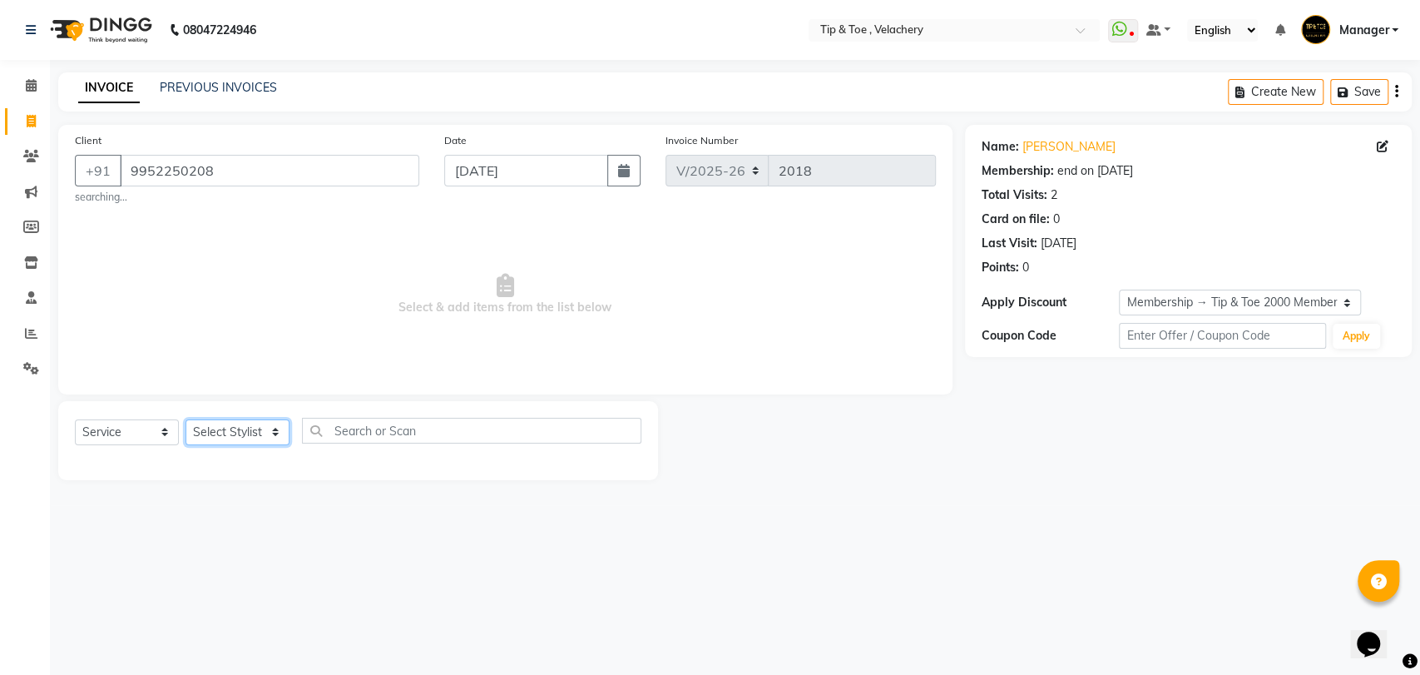
select select "41027"
click at [186, 419] on select "Select Stylist [PERSON_NAME] Gopinath Jianrei [PERSON_NAME] Manager [PERSON_NAM…" at bounding box center [238, 432] width 104 height 26
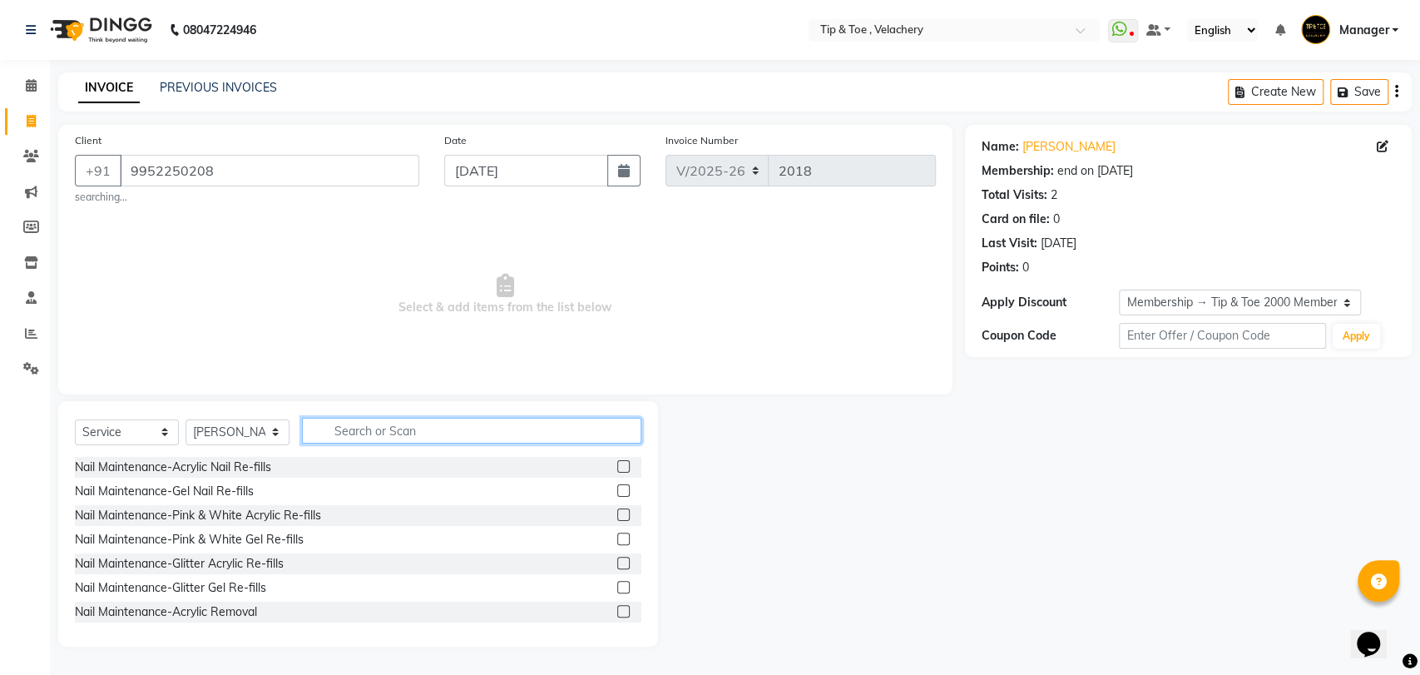
click at [403, 434] on input "text" at bounding box center [471, 431] width 339 height 26
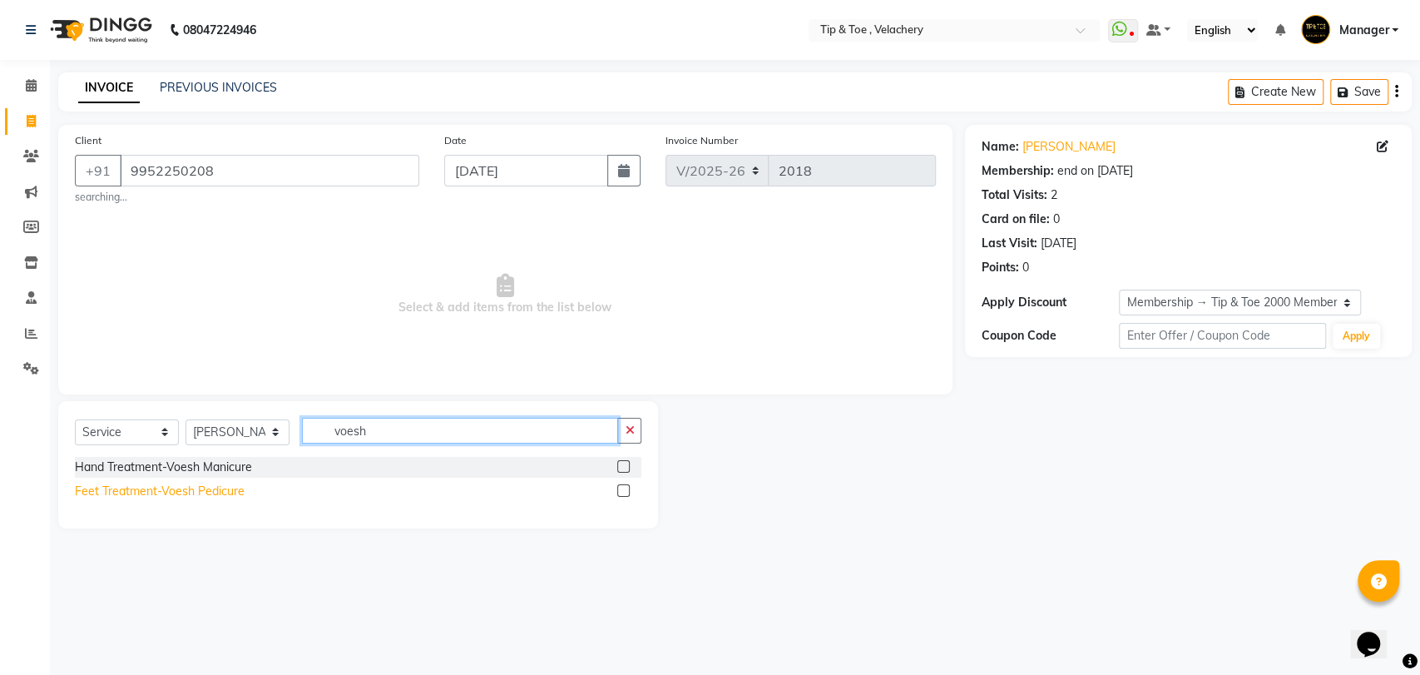
type input "voesh"
click at [173, 494] on div "Feet Treatment-Voesh Pedicure" at bounding box center [160, 491] width 170 height 17
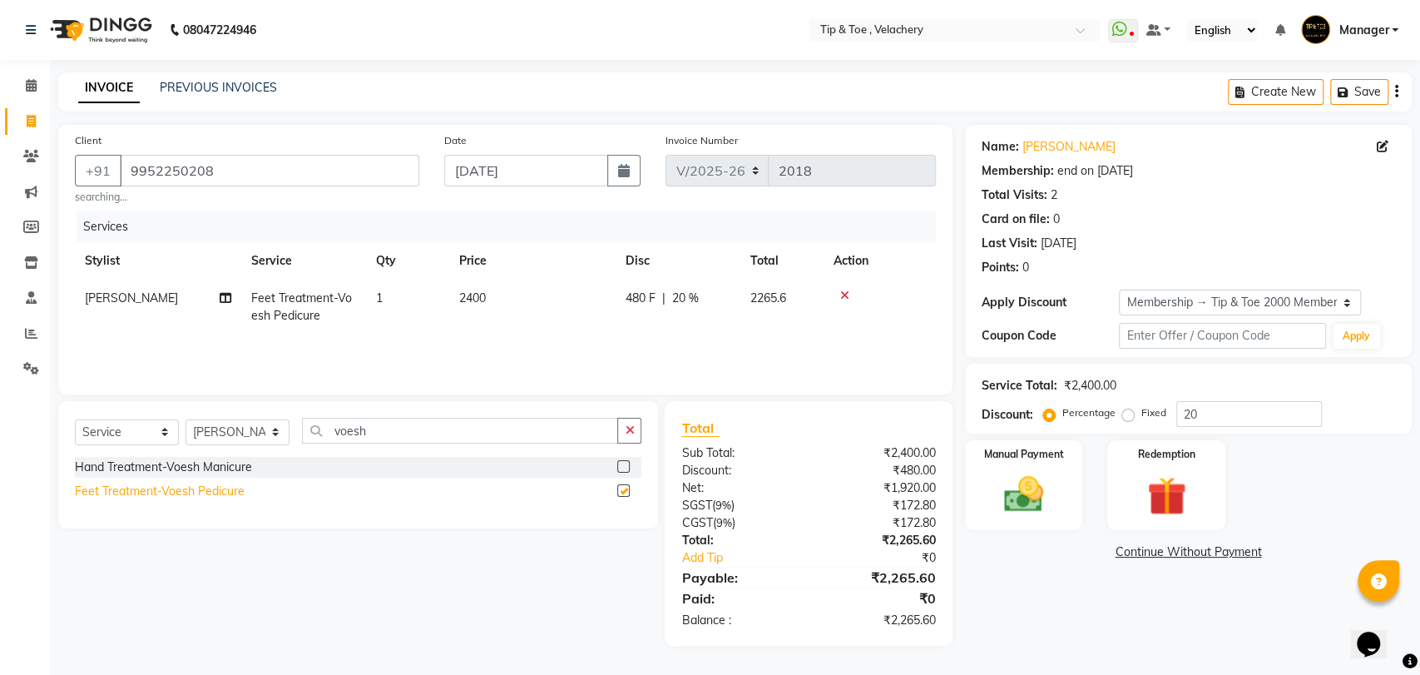
checkbox input "false"
drag, startPoint x: 1011, startPoint y: 495, endPoint x: 1035, endPoint y: 501, distance: 24.8
click at [1011, 496] on img at bounding box center [1024, 494] width 66 height 47
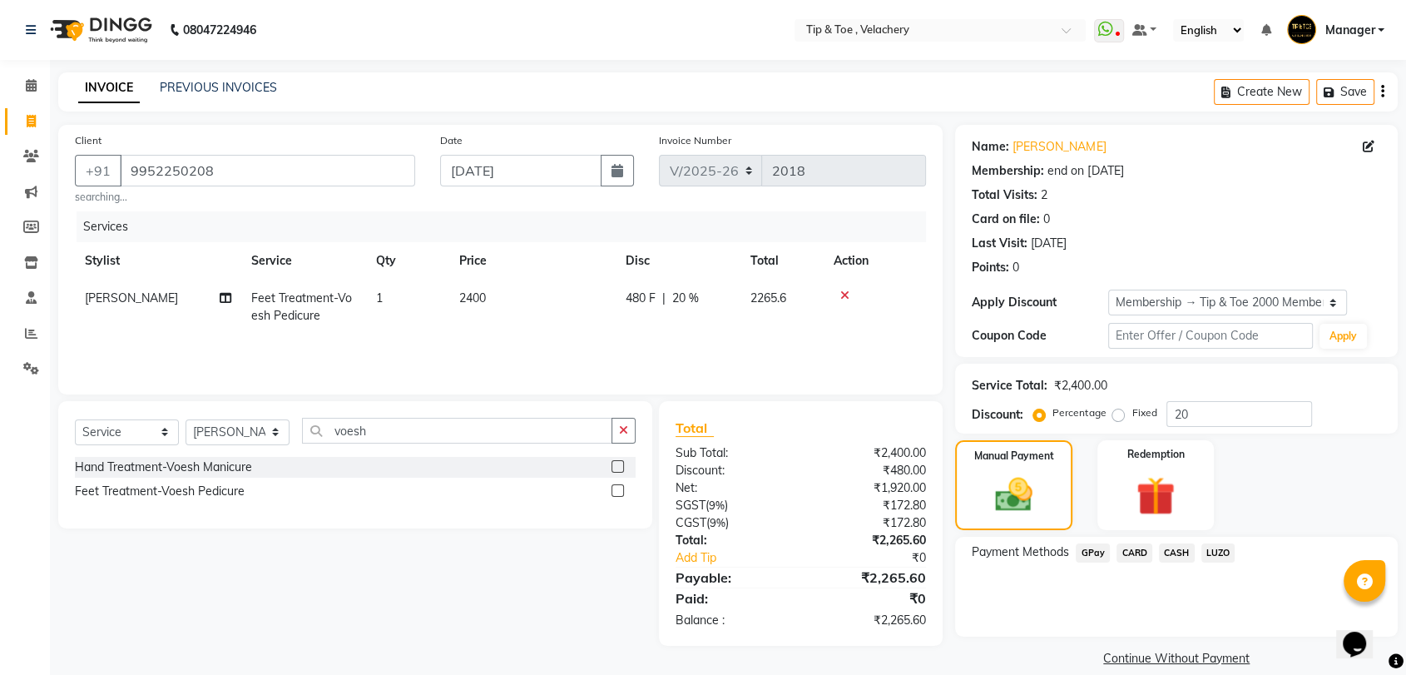
scroll to position [20, 0]
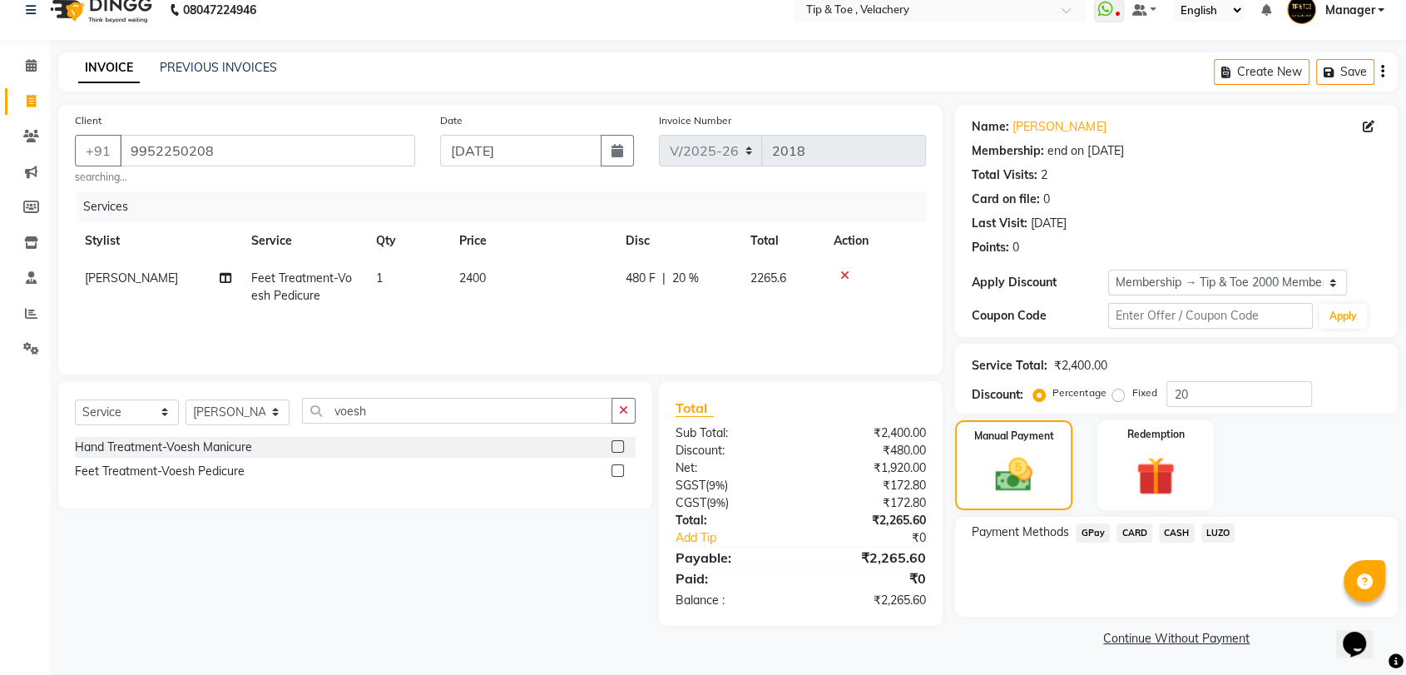
click at [1101, 534] on span "GPay" at bounding box center [1093, 532] width 34 height 19
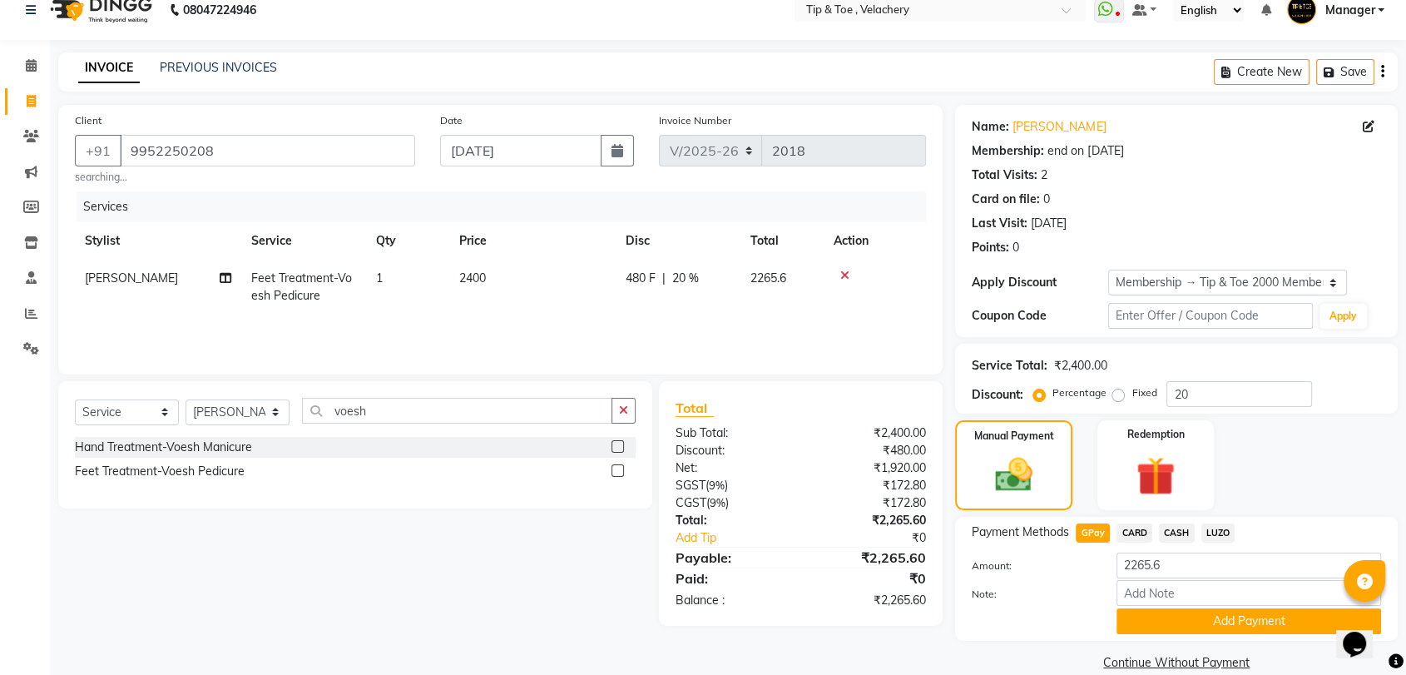
scroll to position [44, 0]
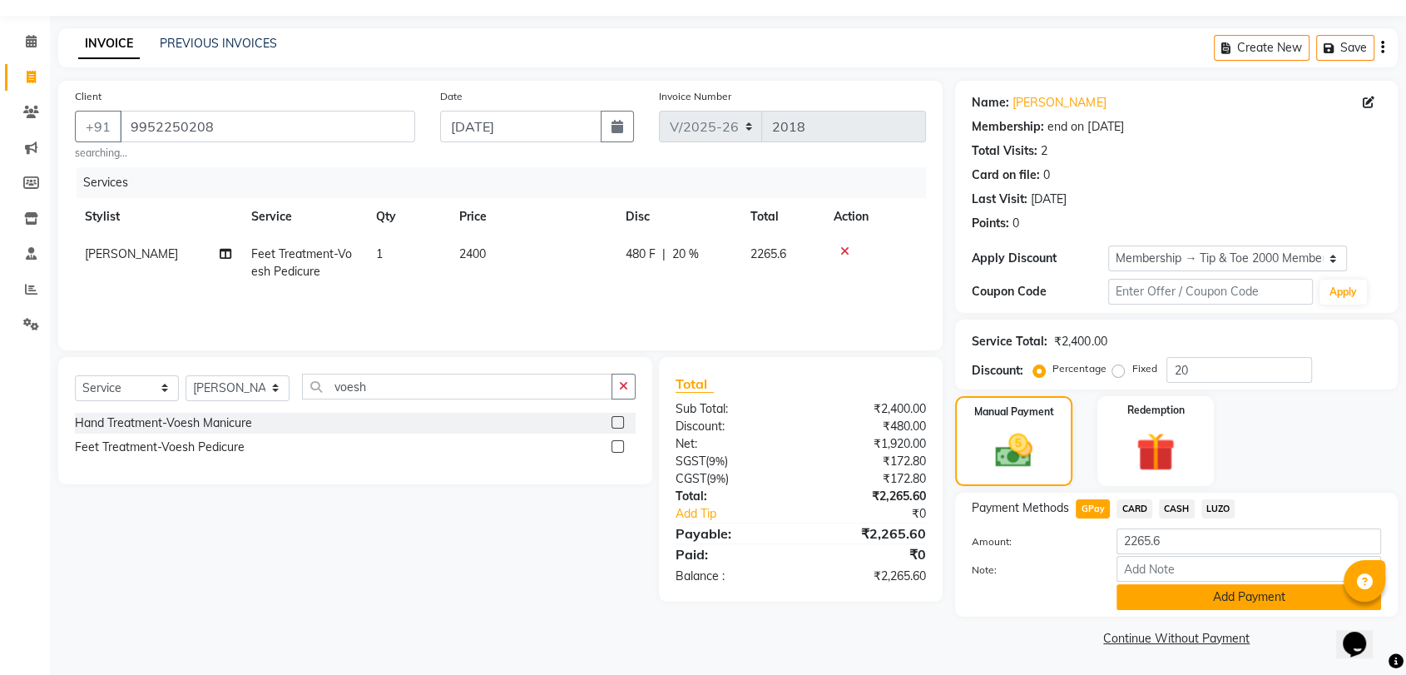
click at [1211, 596] on button "Add Payment" at bounding box center [1248, 597] width 265 height 26
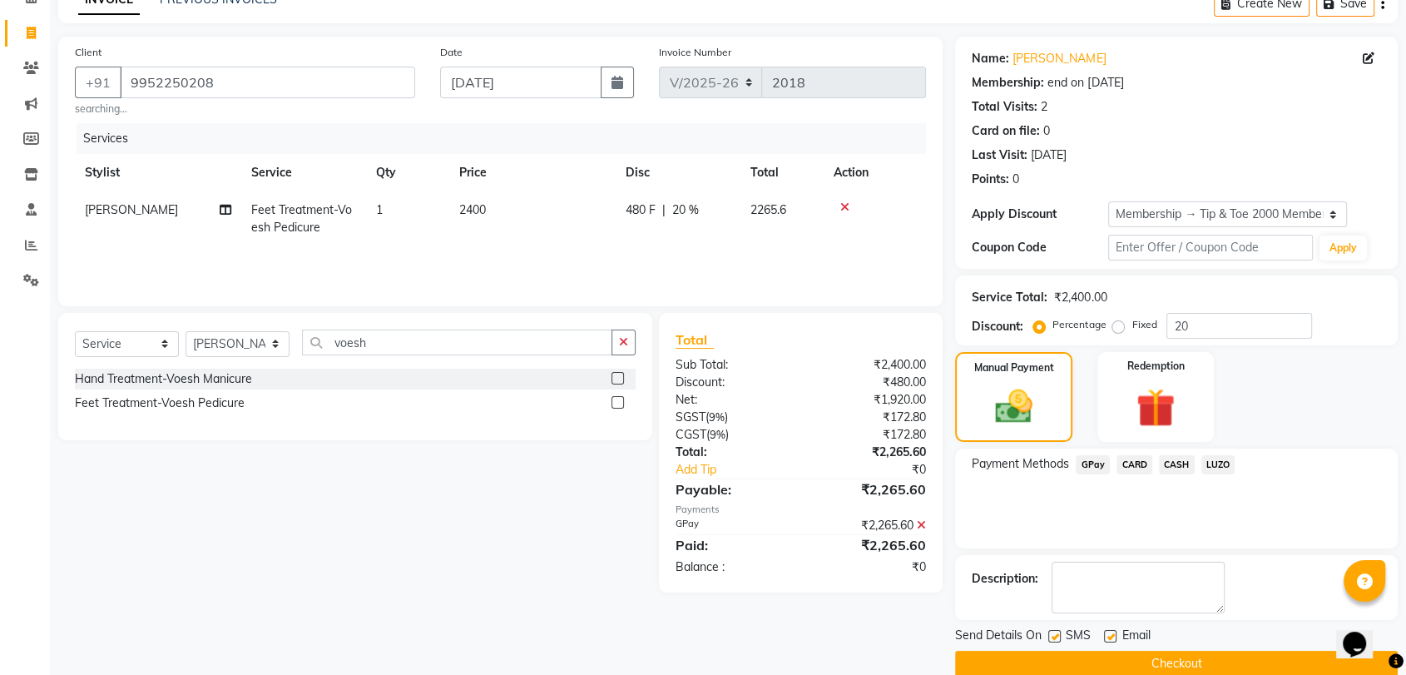
scroll to position [113, 0]
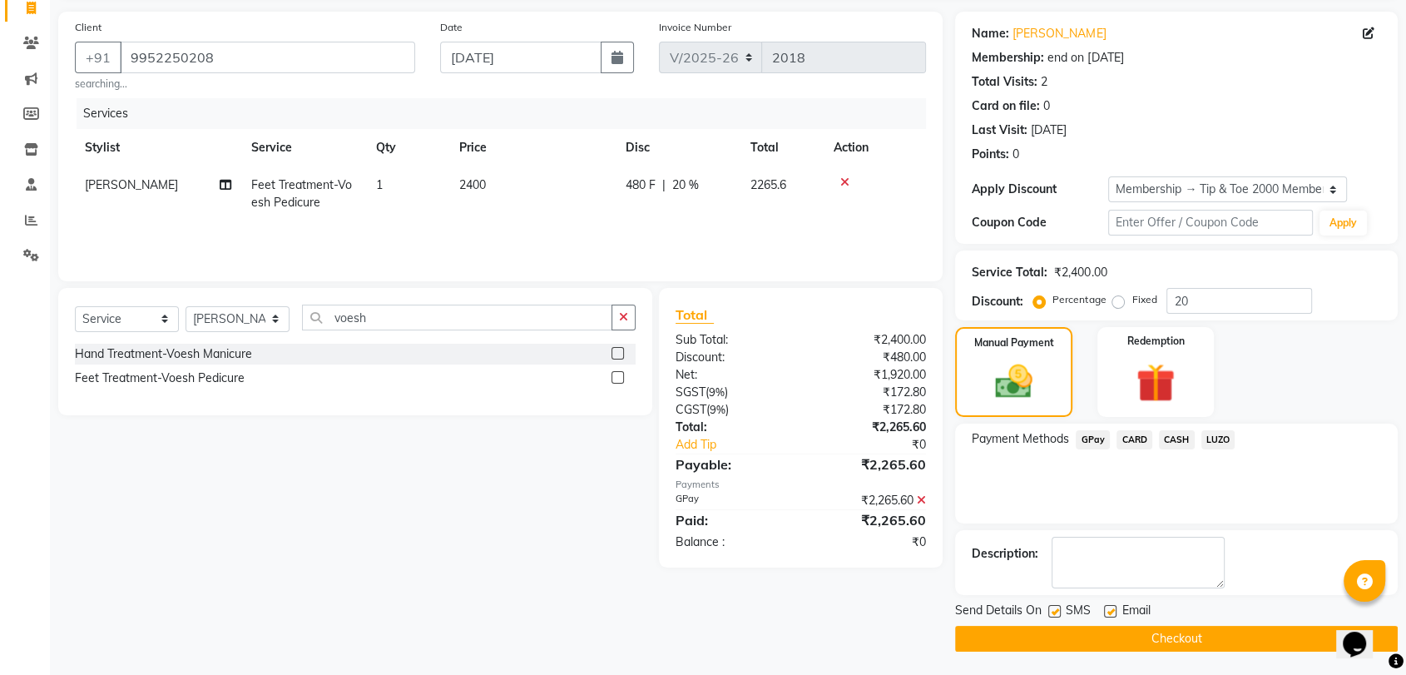
click at [1108, 610] on label at bounding box center [1110, 611] width 12 height 12
click at [1108, 610] on input "checkbox" at bounding box center [1109, 611] width 11 height 11
checkbox input "false"
click at [1141, 634] on button "Checkout" at bounding box center [1176, 639] width 443 height 26
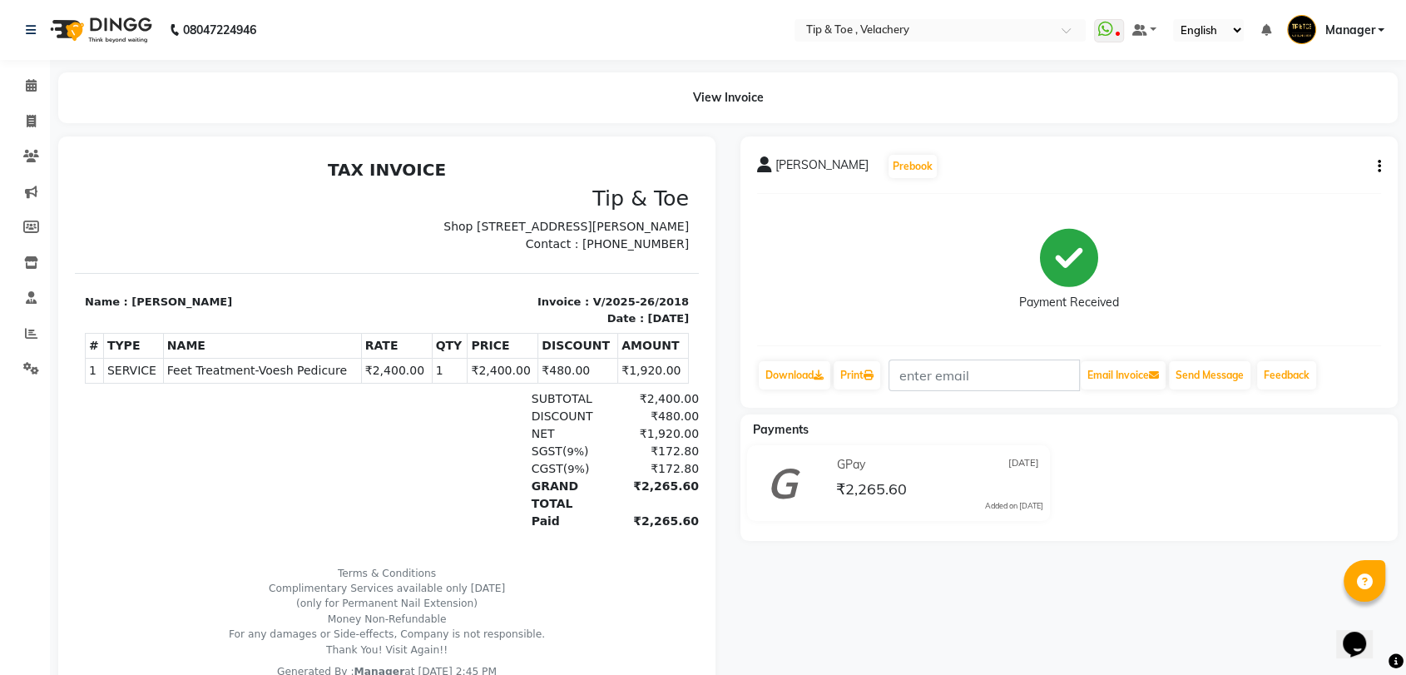
drag, startPoint x: 75, startPoint y: 153, endPoint x: 240, endPoint y: 388, distance: 286.7
click at [240, 379] on span "Feet Treatment-Voesh Pedicure" at bounding box center [262, 370] width 191 height 17
copy tr "Feet Treatment-Voesh Pedicure"
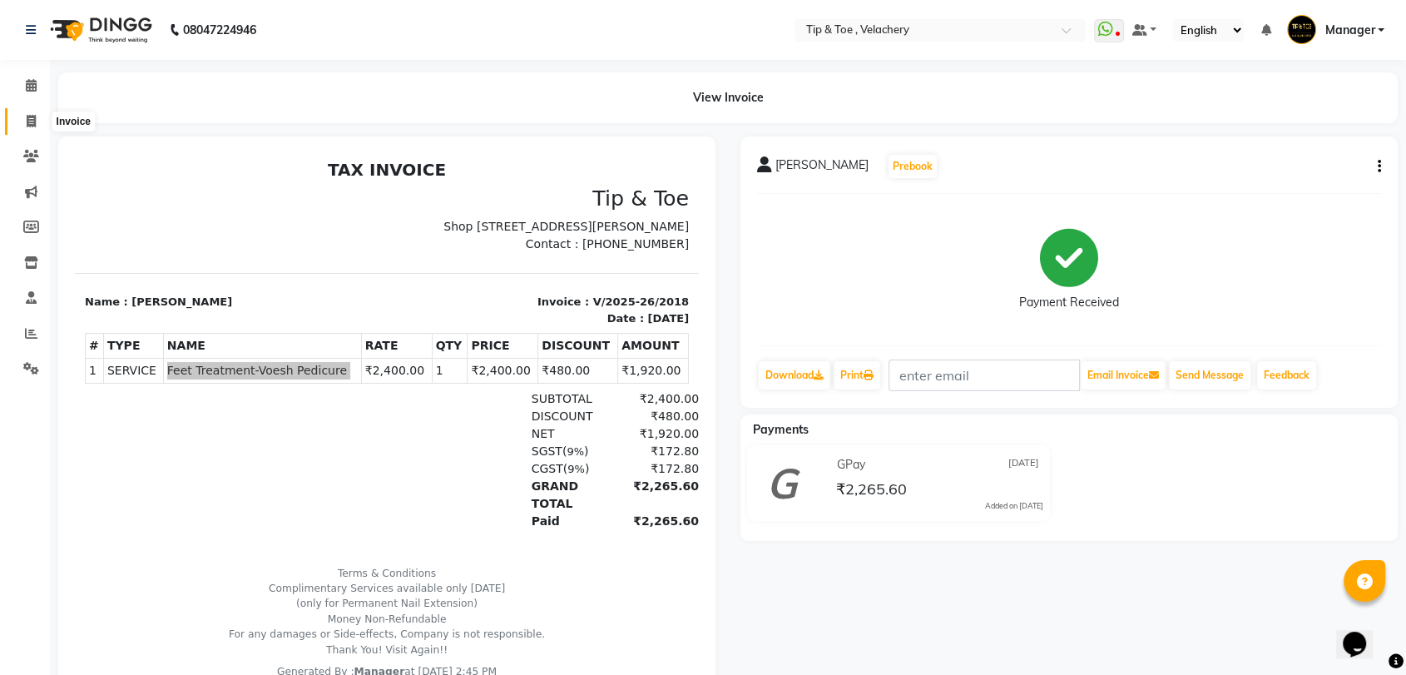
click at [28, 121] on icon at bounding box center [31, 121] width 9 height 12
select select "service"
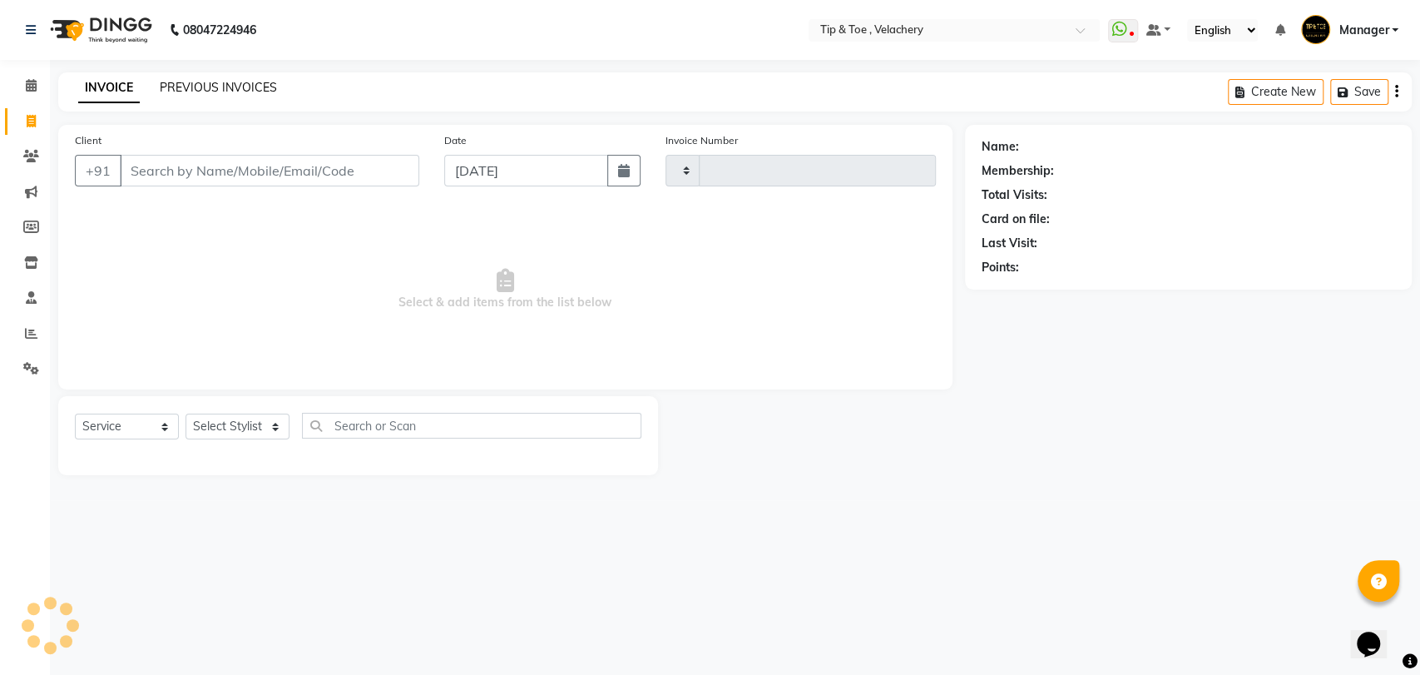
type input "2019"
select select "5863"
click at [215, 85] on link "PREVIOUS INVOICES" at bounding box center [218, 87] width 117 height 15
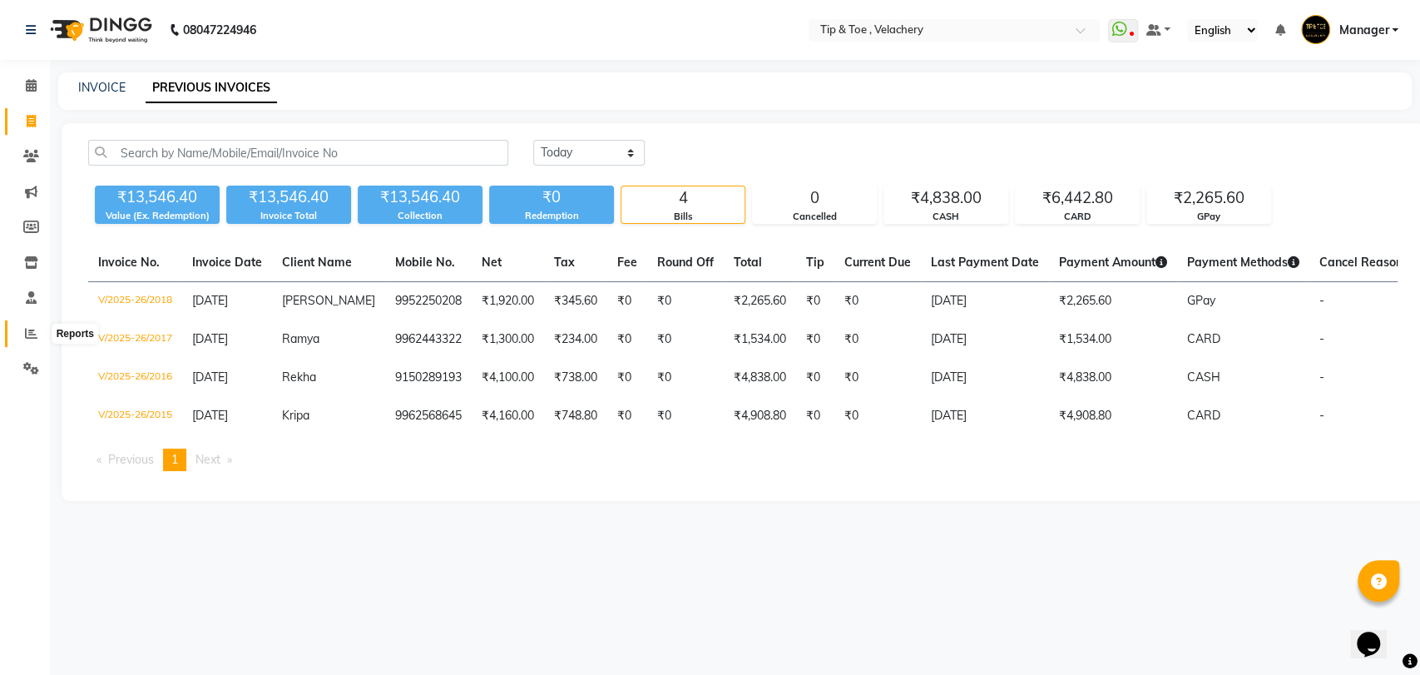
click at [30, 329] on icon at bounding box center [31, 333] width 12 height 12
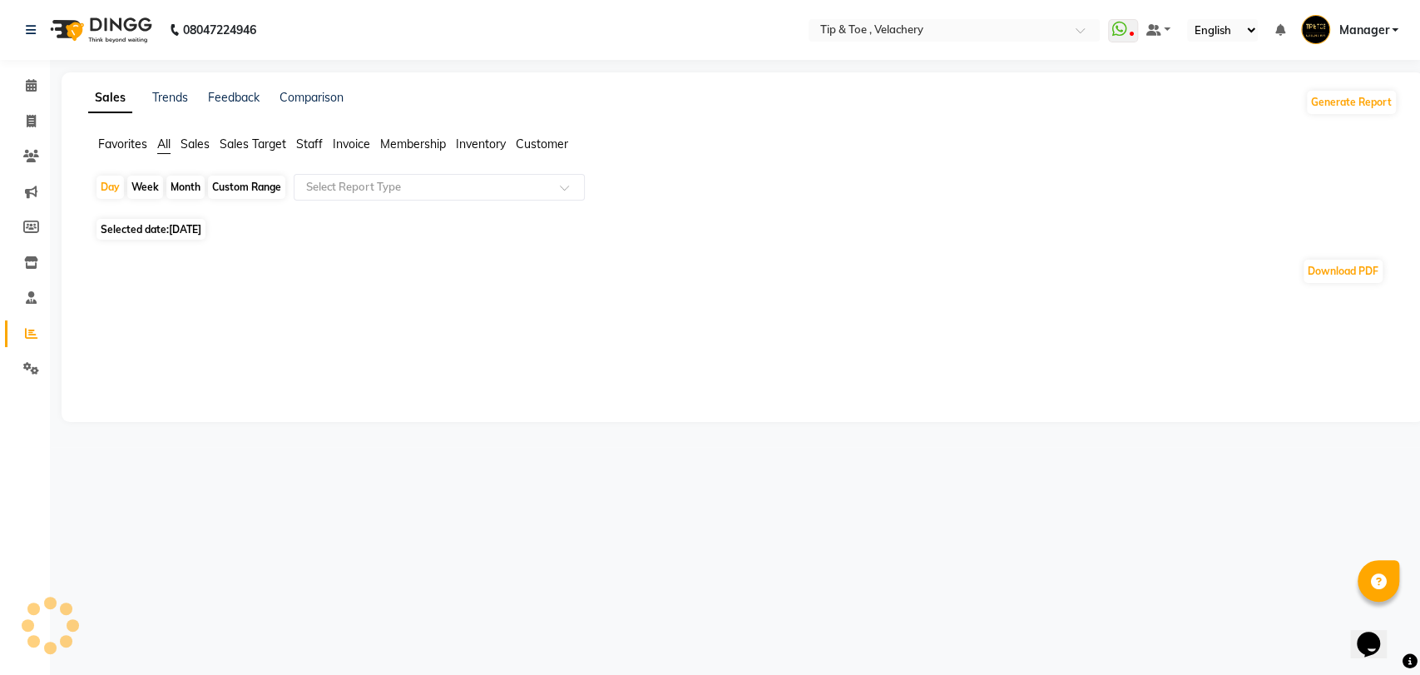
click at [302, 141] on span "Staff" at bounding box center [309, 143] width 27 height 15
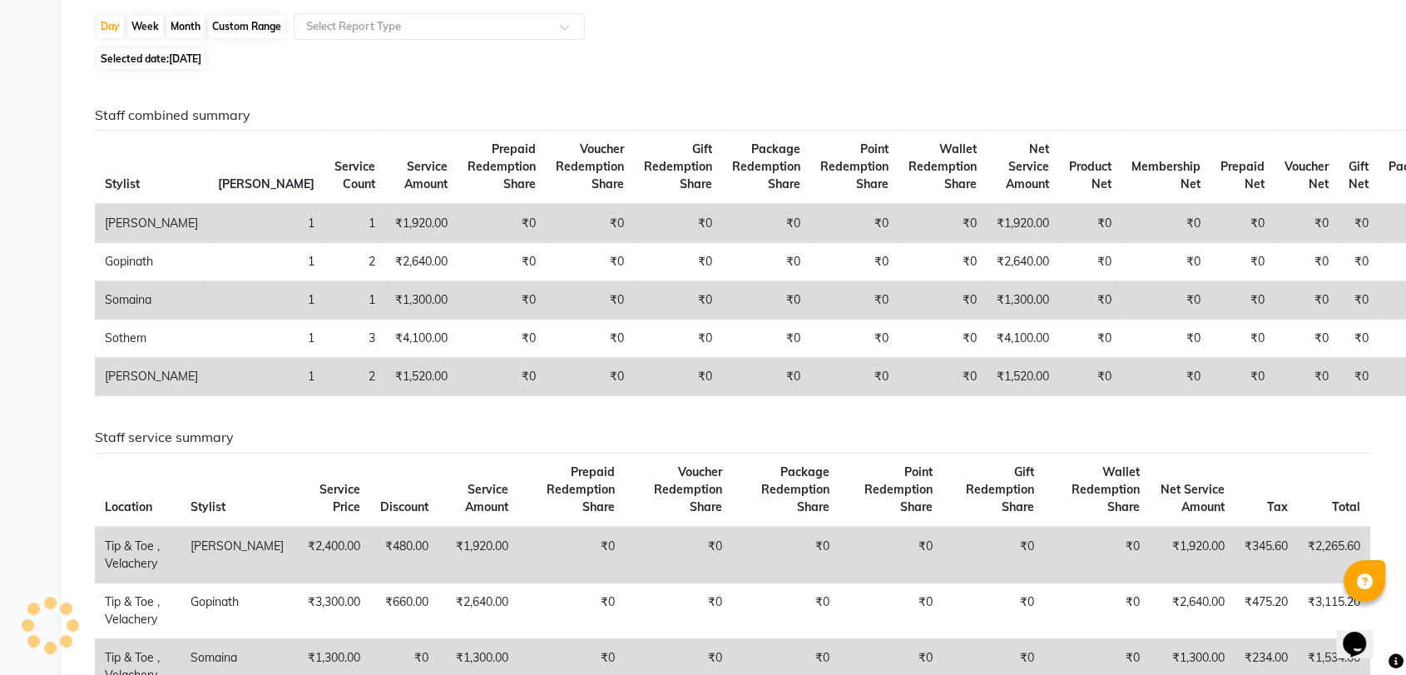
scroll to position [41, 0]
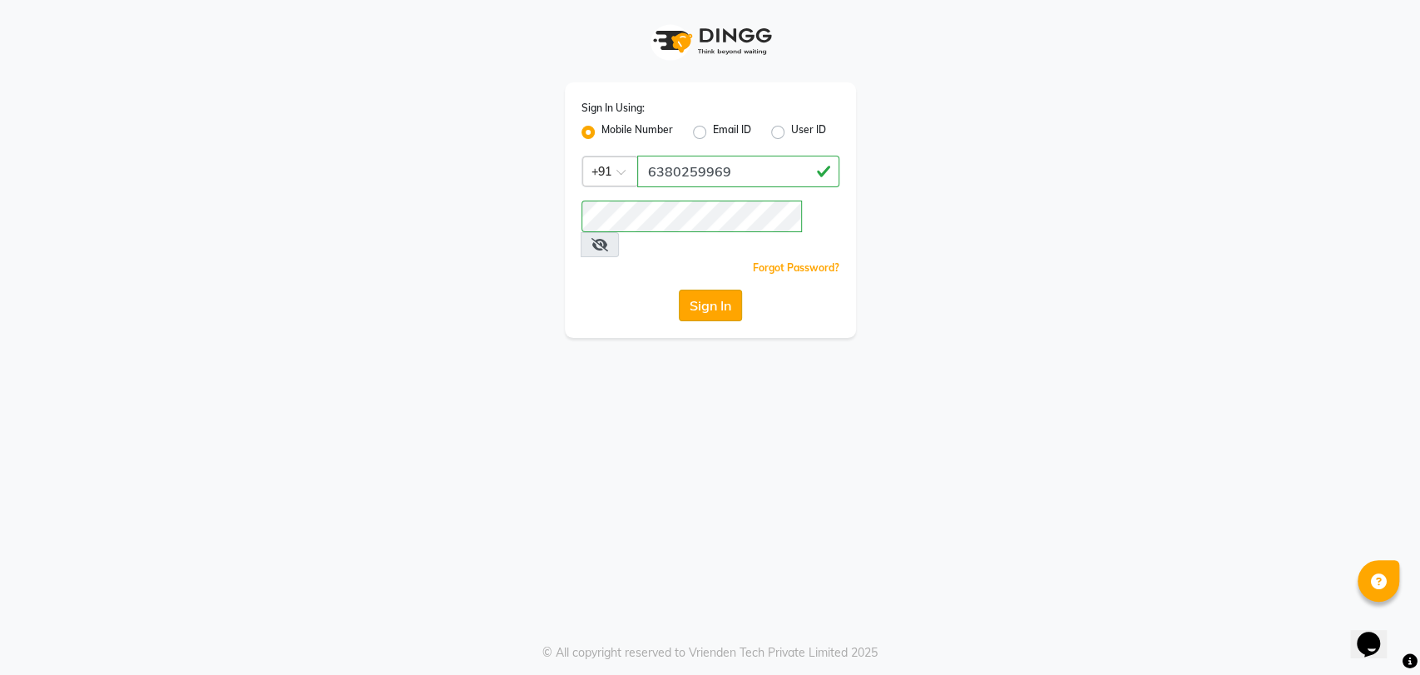
click at [724, 290] on button "Sign In" at bounding box center [710, 306] width 63 height 32
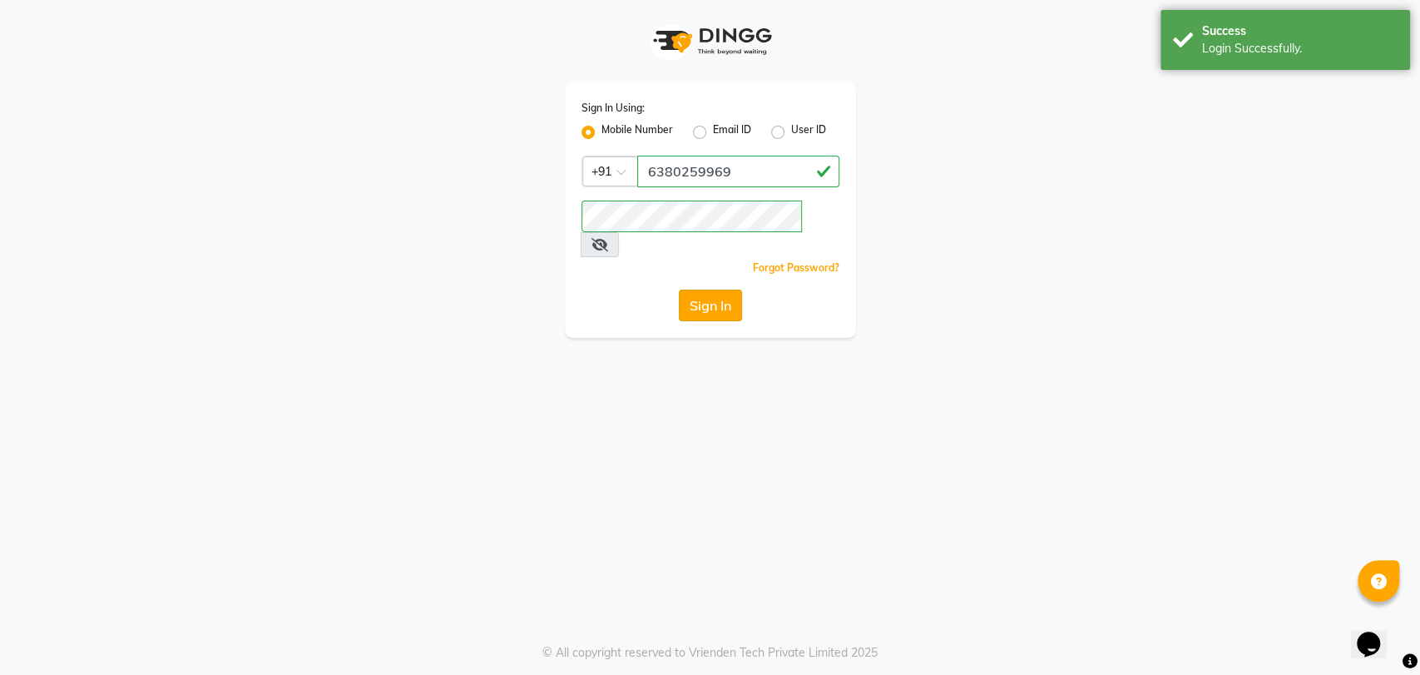
drag, startPoint x: 719, startPoint y: 276, endPoint x: 672, endPoint y: 268, distance: 47.3
click at [719, 290] on button "Sign In" at bounding box center [710, 306] width 63 height 32
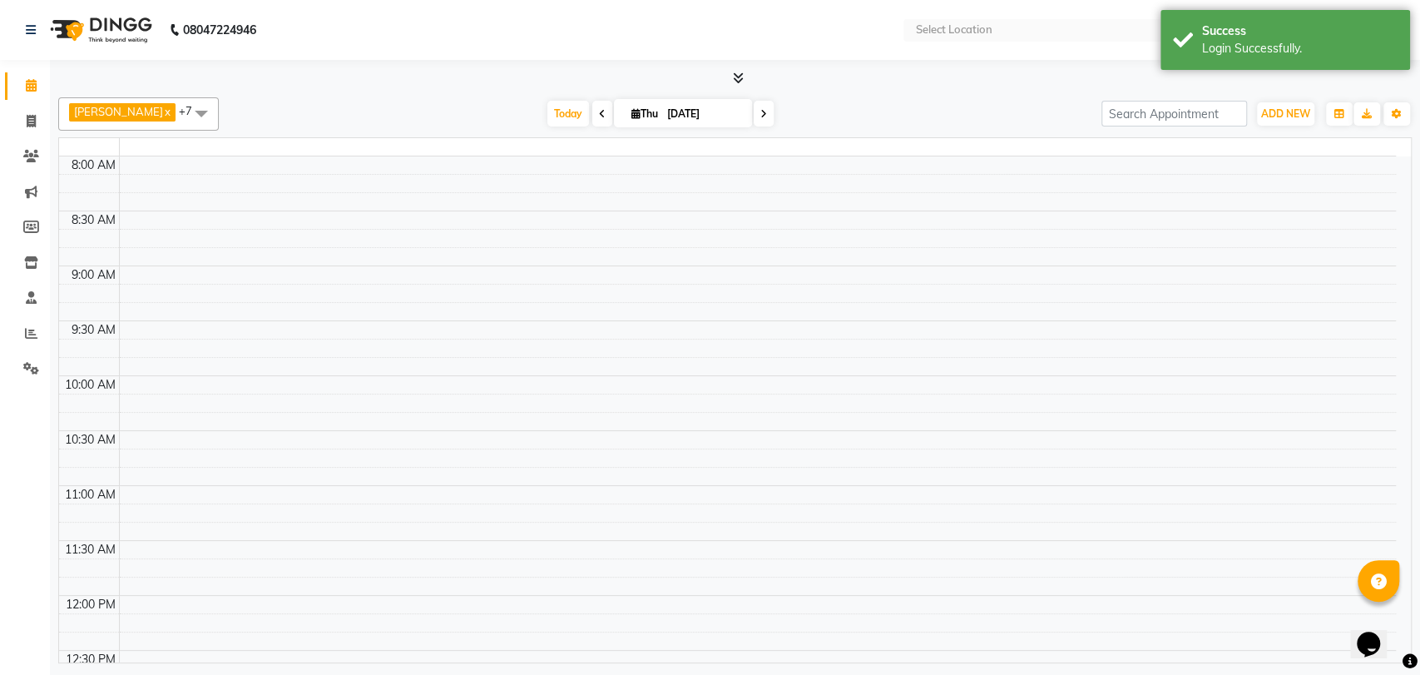
select select "en"
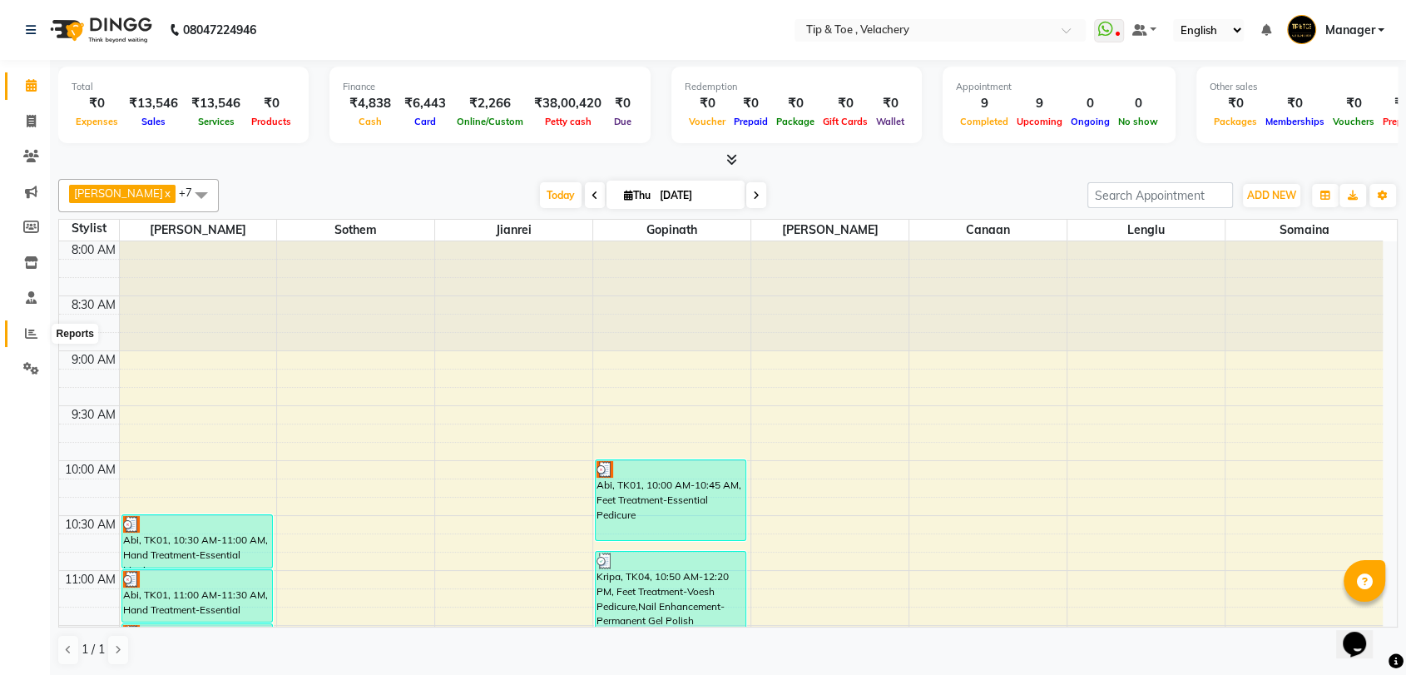
click at [29, 334] on icon at bounding box center [31, 333] width 12 height 12
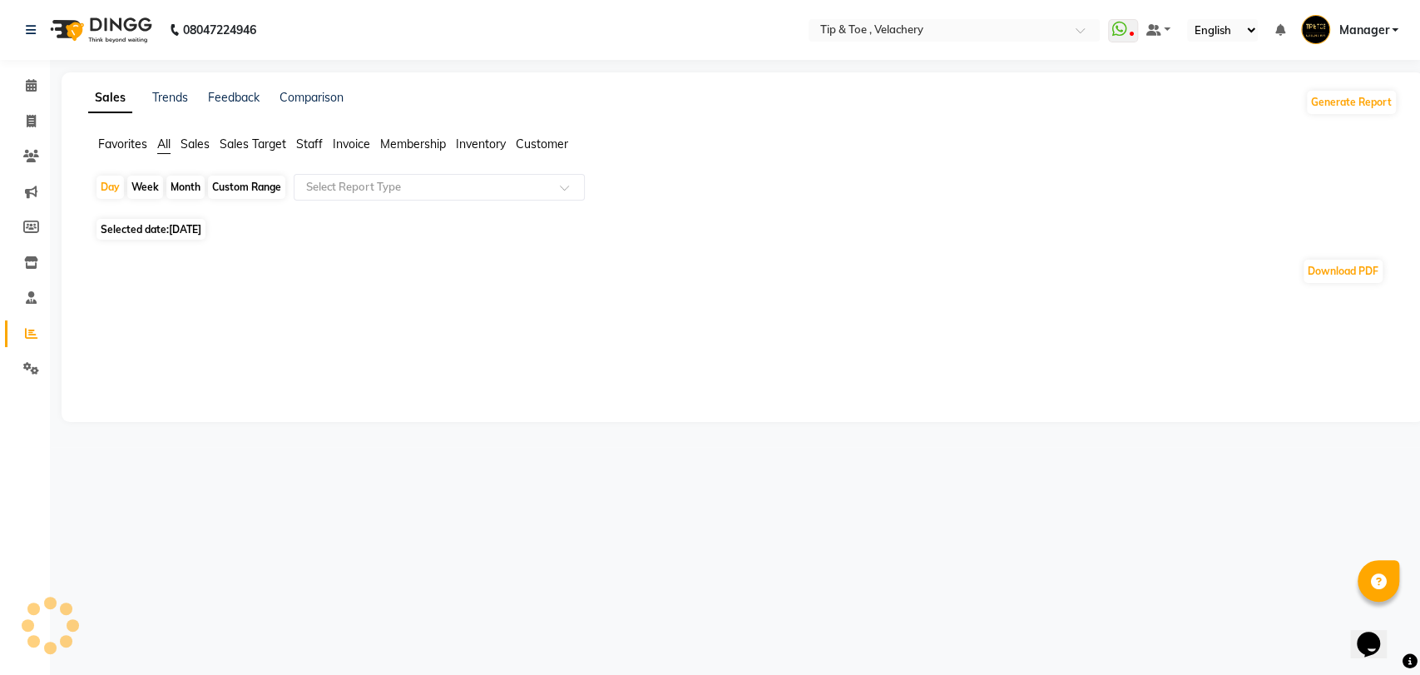
click at [317, 146] on span "Staff" at bounding box center [309, 143] width 27 height 15
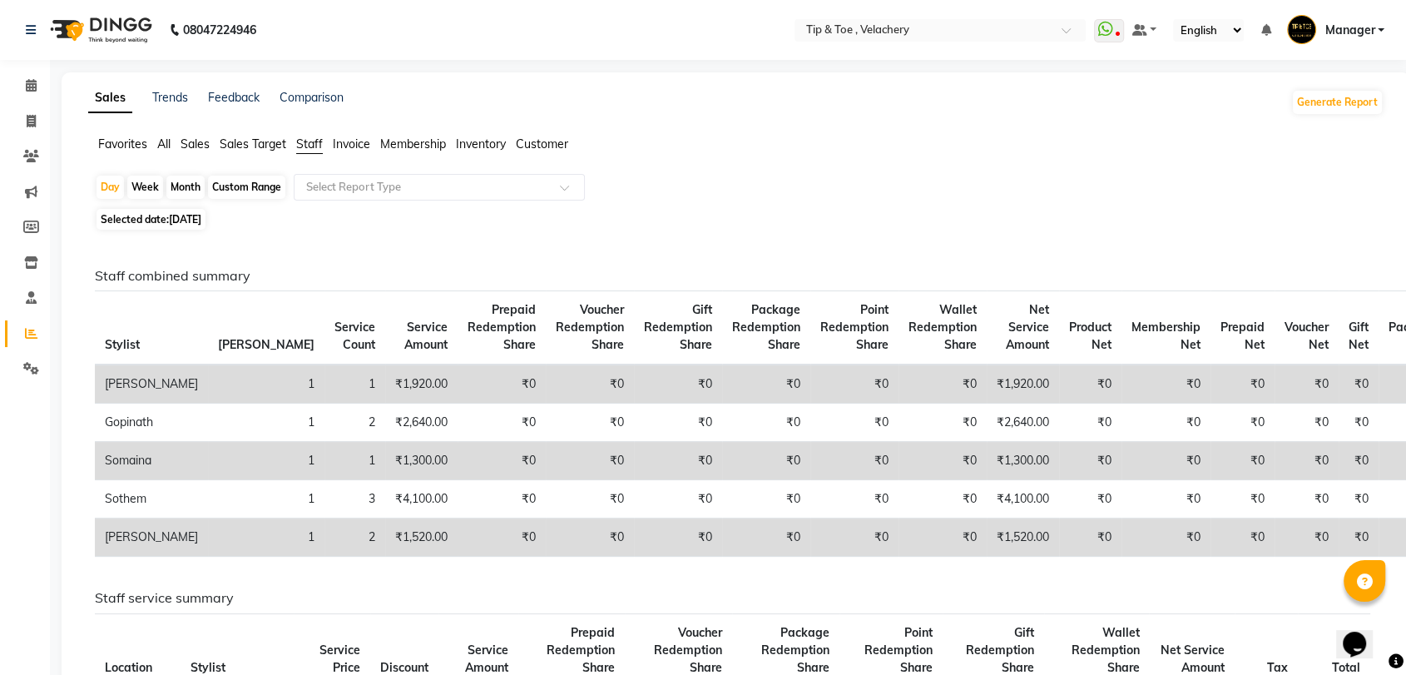
click at [273, 141] on span "Sales Target" at bounding box center [253, 143] width 67 height 15
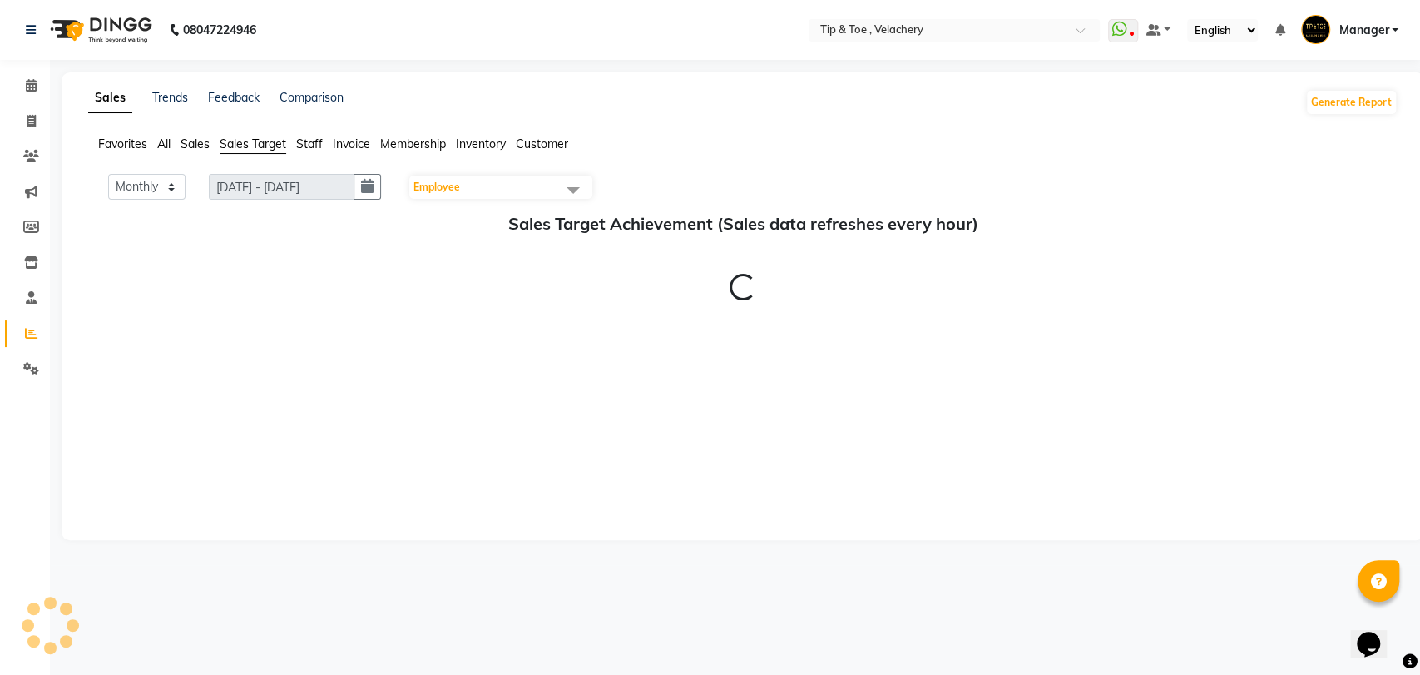
click at [299, 146] on span "Staff" at bounding box center [309, 143] width 27 height 15
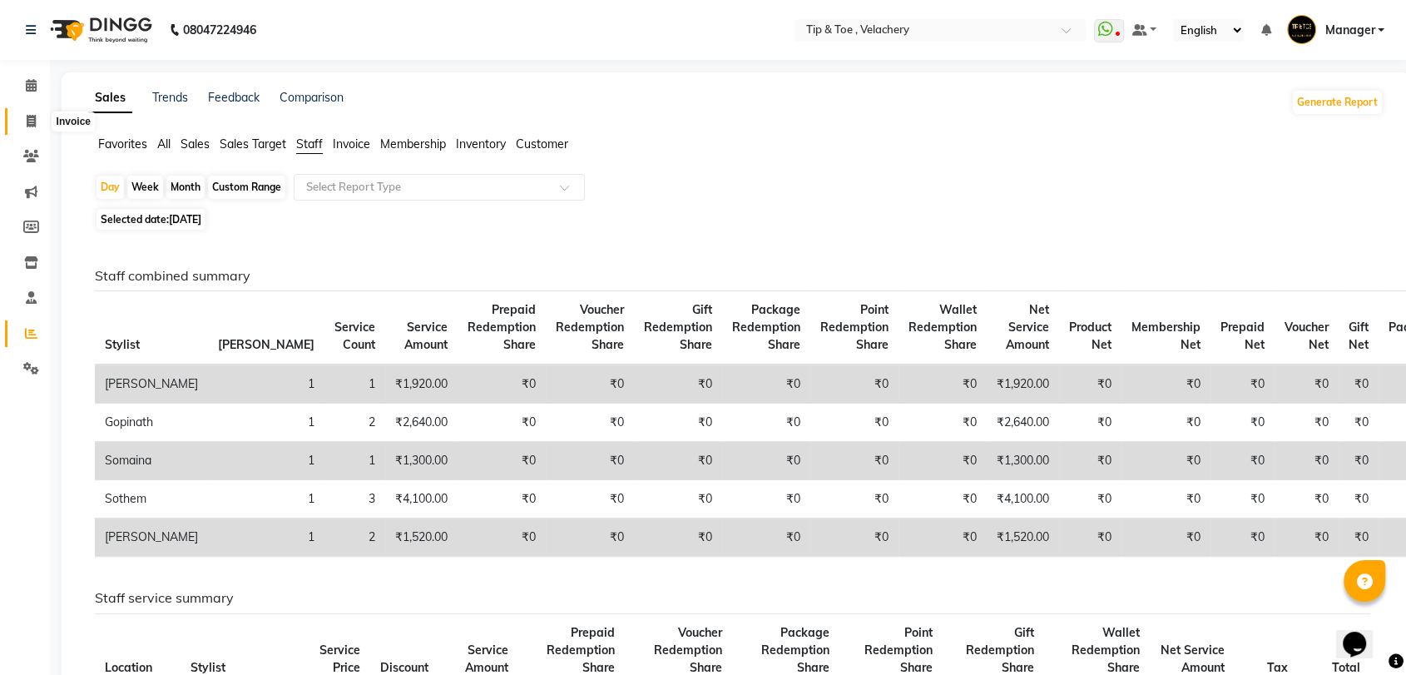
drag, startPoint x: 31, startPoint y: 121, endPoint x: 62, endPoint y: 109, distance: 32.9
click at [31, 121] on icon at bounding box center [31, 121] width 9 height 12
select select "service"
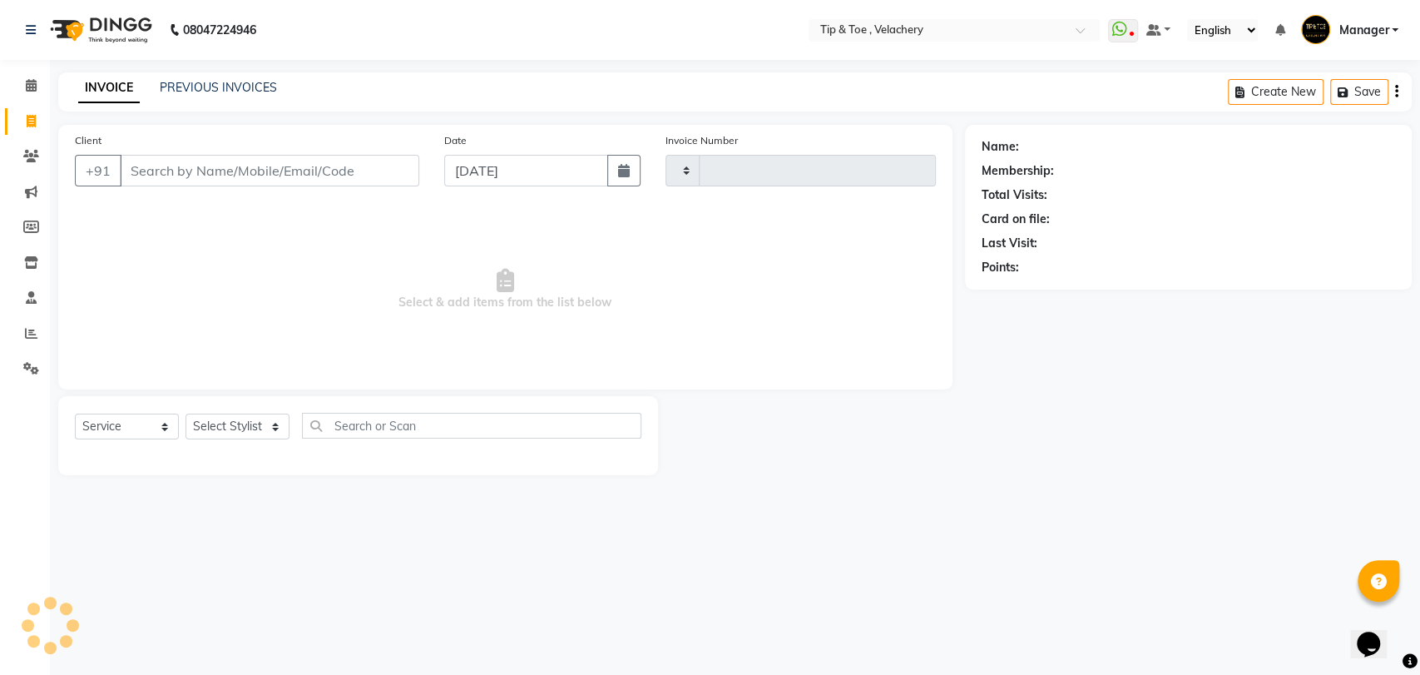
type input "9884914917"
type input "2020"
select select "5863"
type input "9884914917"
select select "1: Object"
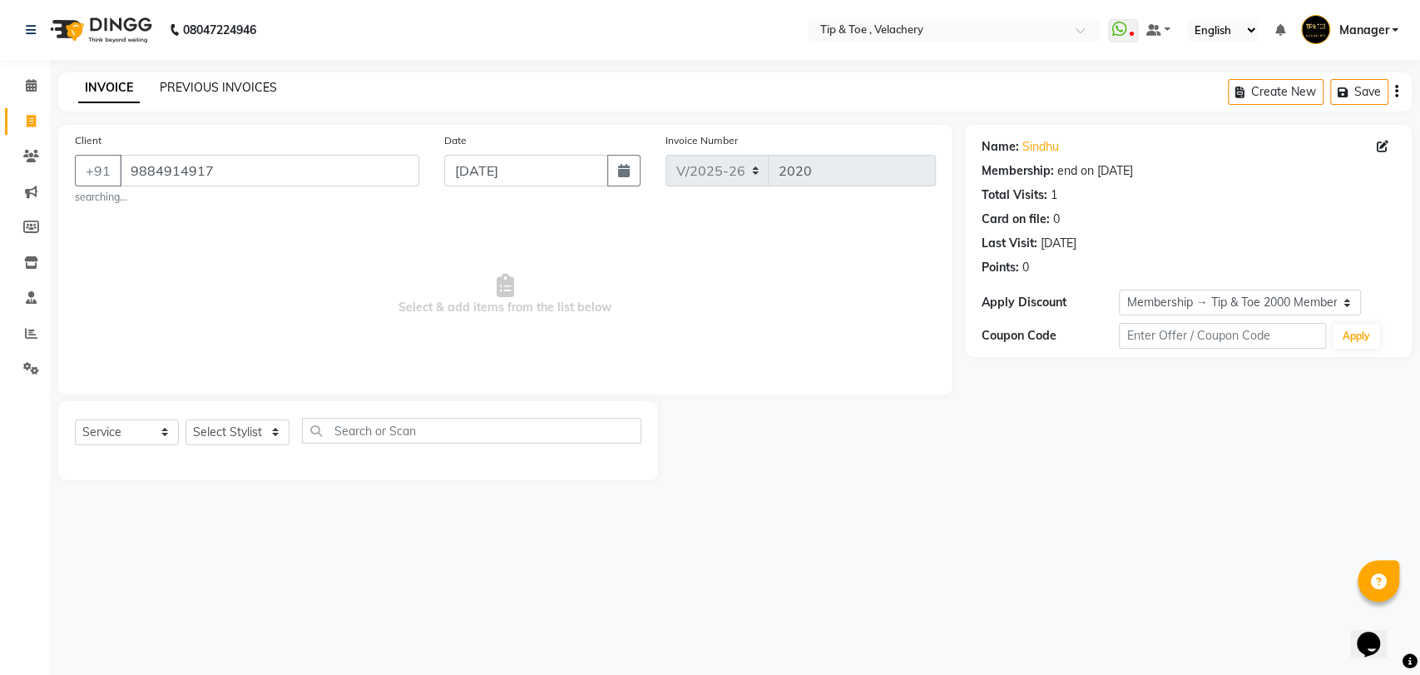
click at [195, 91] on link "PREVIOUS INVOICES" at bounding box center [218, 87] width 117 height 15
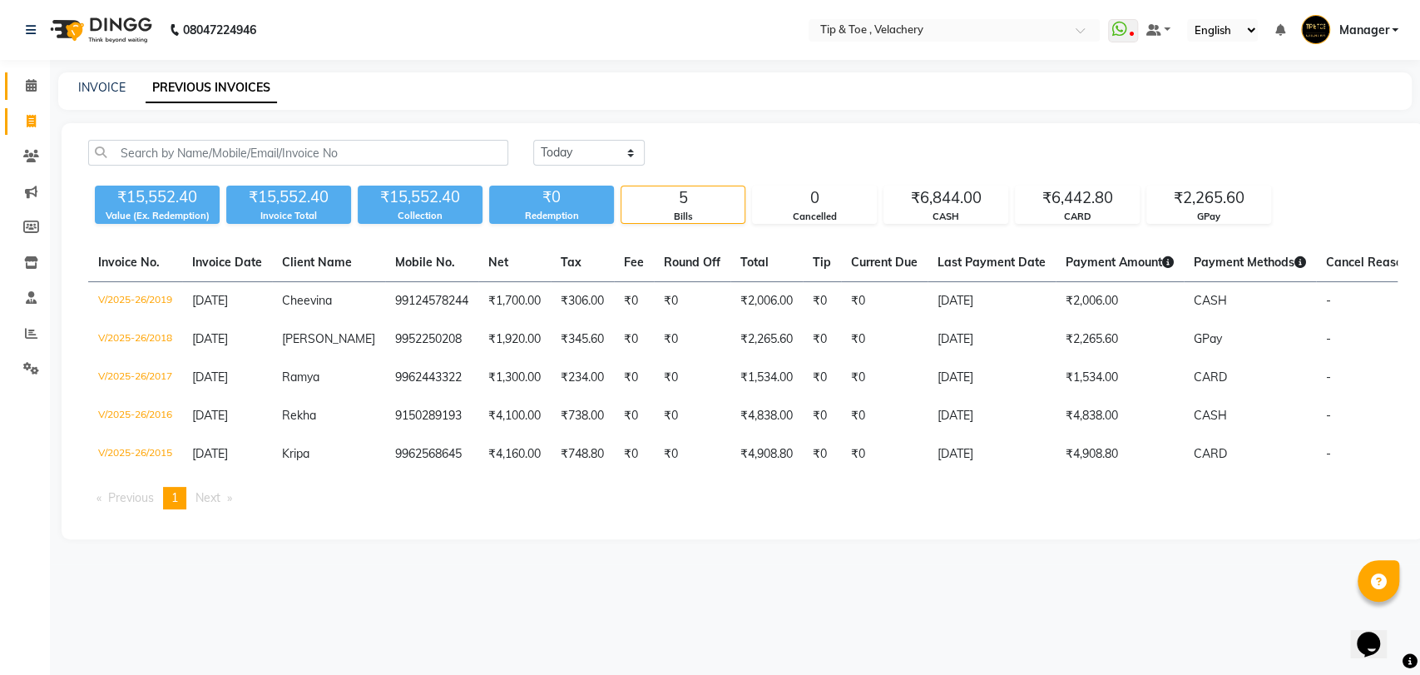
click at [27, 88] on icon at bounding box center [31, 85] width 11 height 12
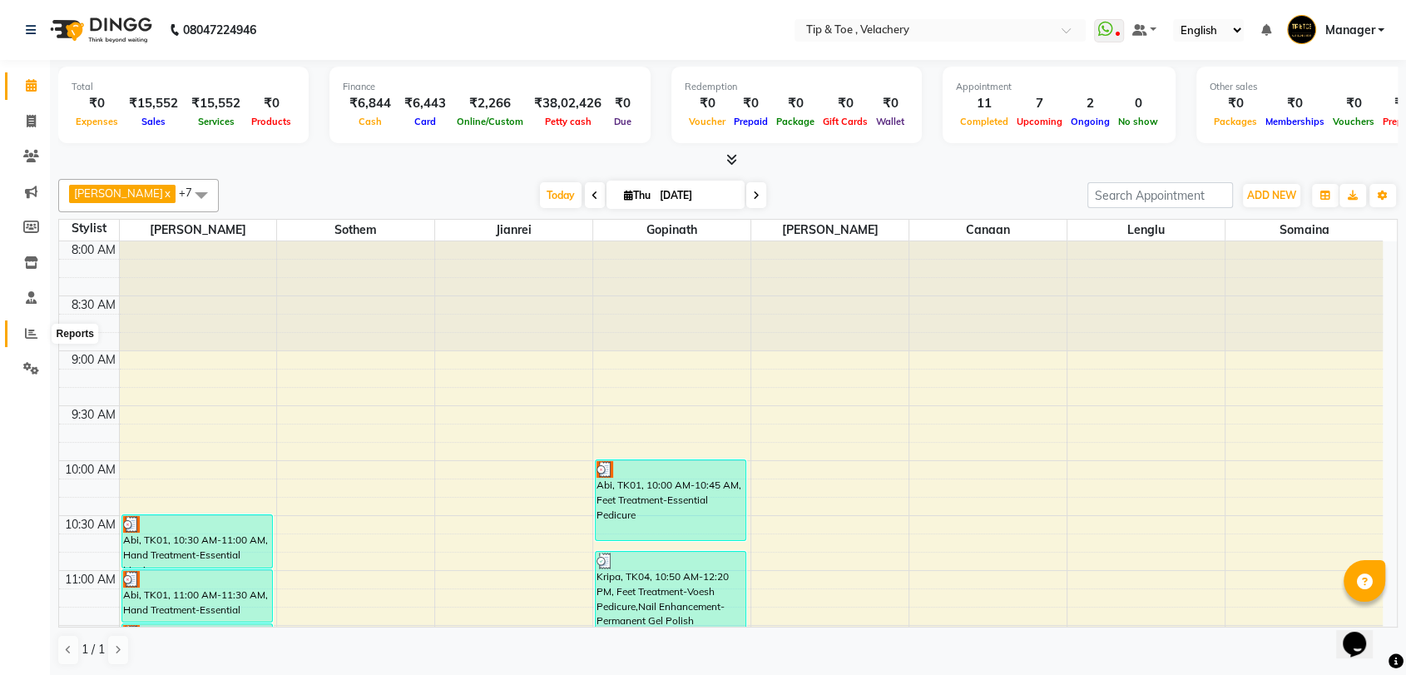
click at [25, 334] on icon at bounding box center [31, 333] width 12 height 12
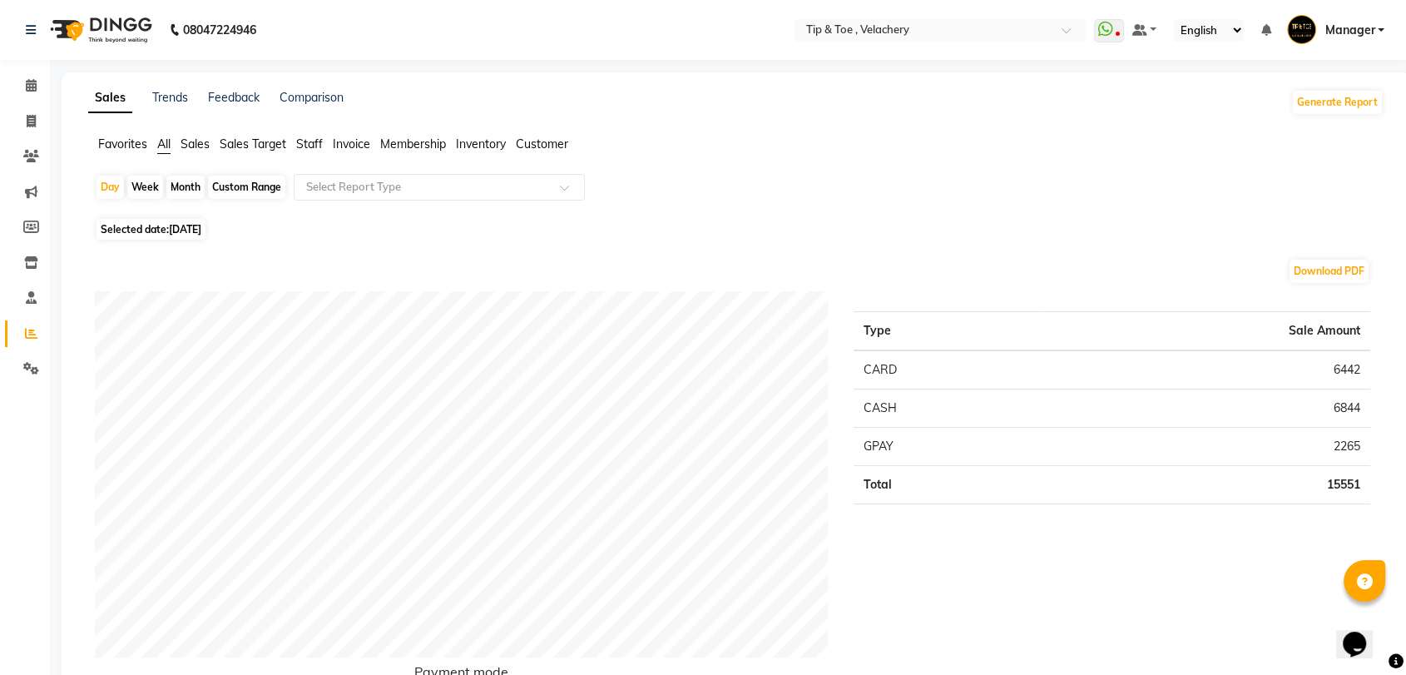
click at [319, 145] on span "Staff" at bounding box center [309, 143] width 27 height 15
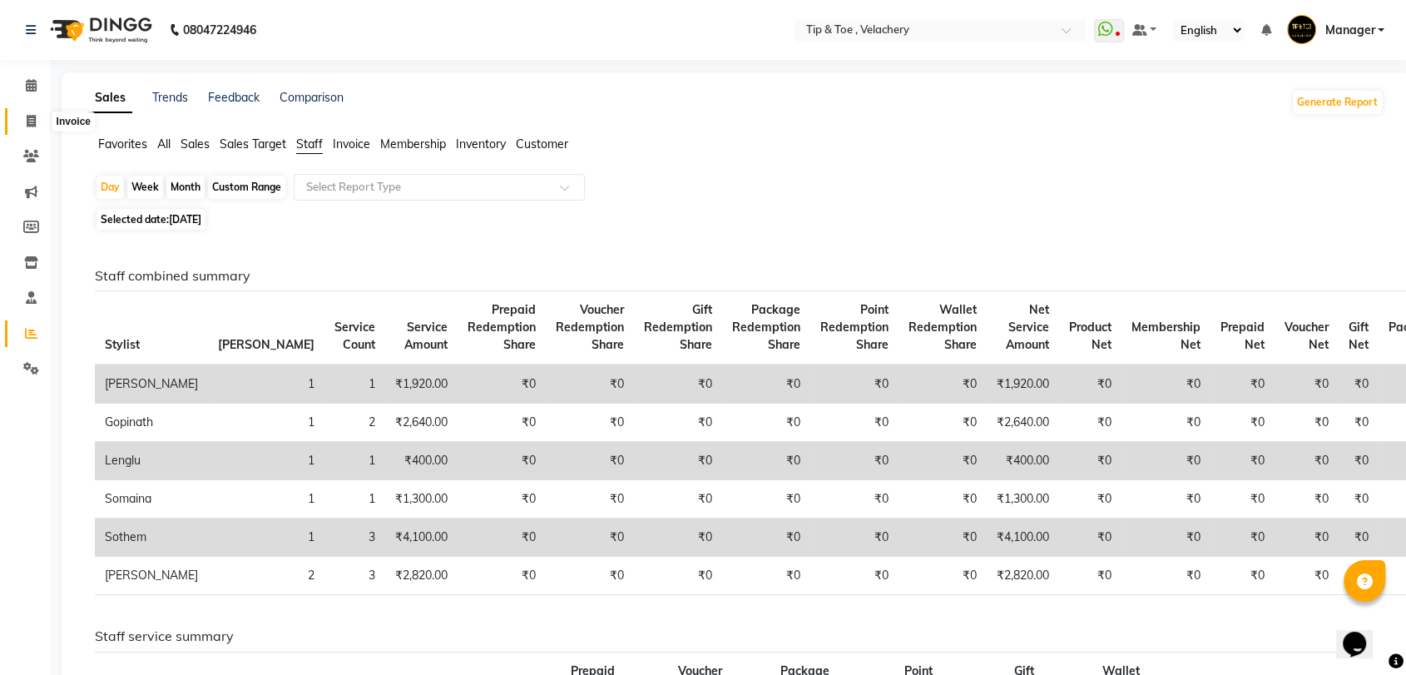
click at [32, 123] on icon at bounding box center [31, 121] width 9 height 12
select select "service"
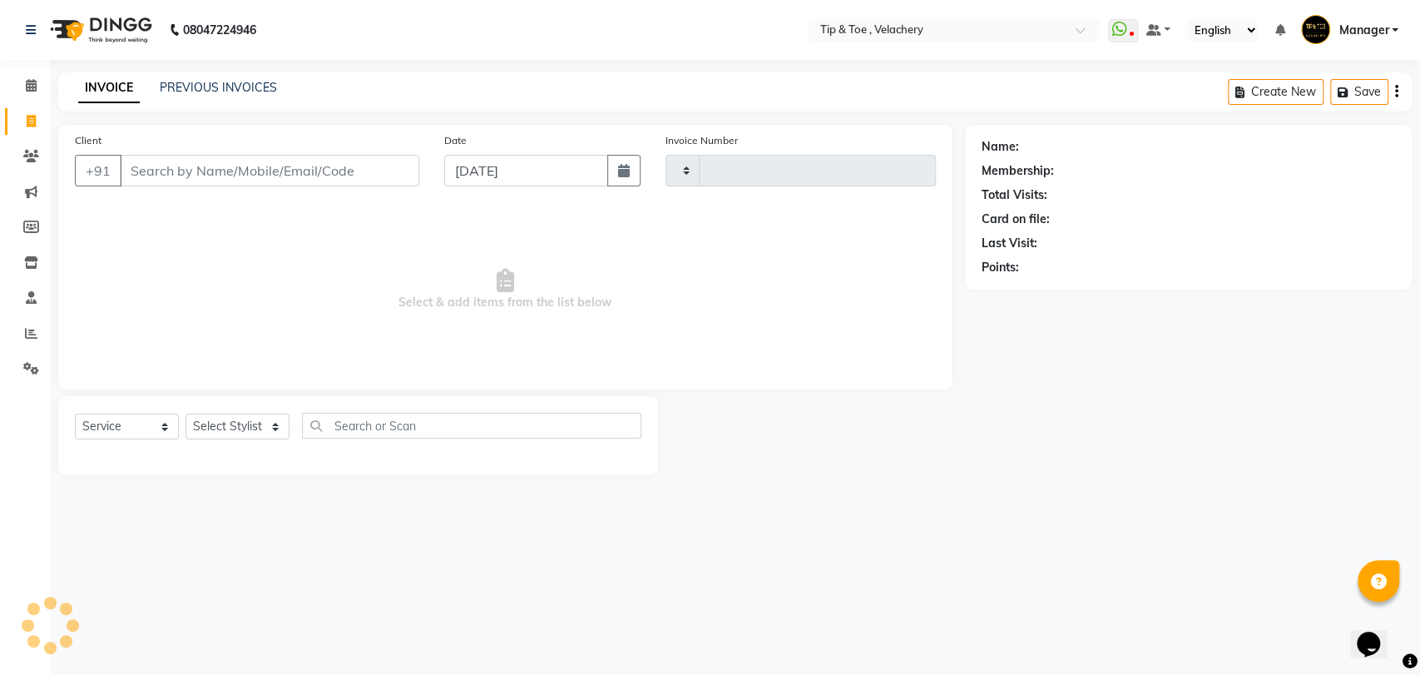
type input "2020"
select select "5863"
click at [34, 86] on icon at bounding box center [31, 85] width 11 height 12
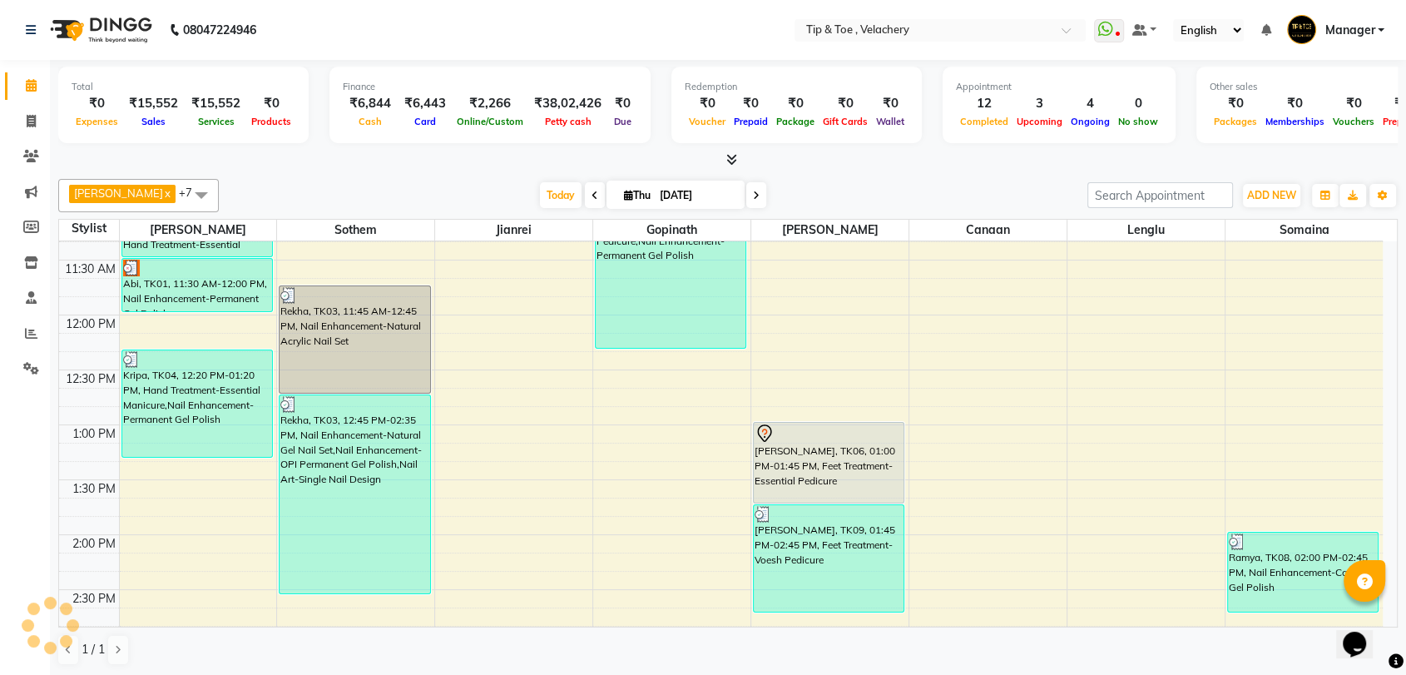
scroll to position [701, 0]
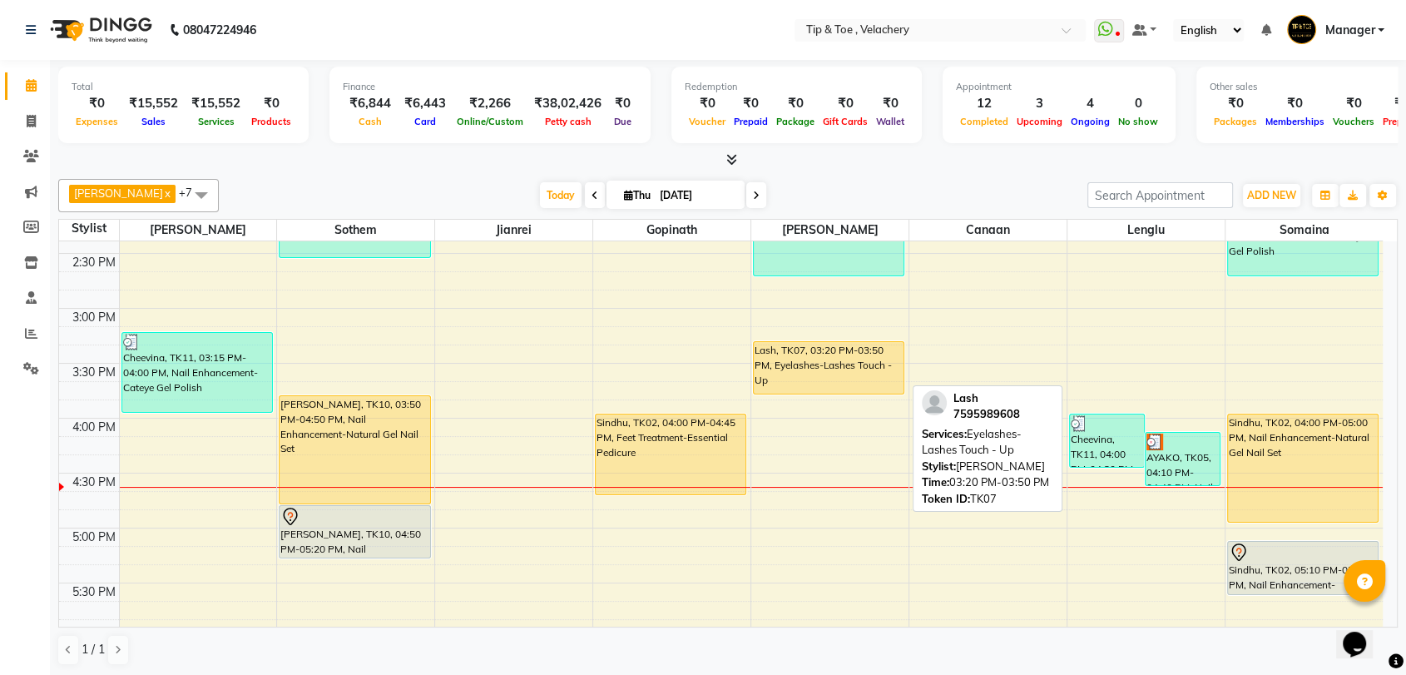
click at [809, 359] on div "Lash, TK07, 03:20 PM-03:50 PM, Eyelashes-Lashes Touch - Up" at bounding box center [829, 368] width 150 height 52
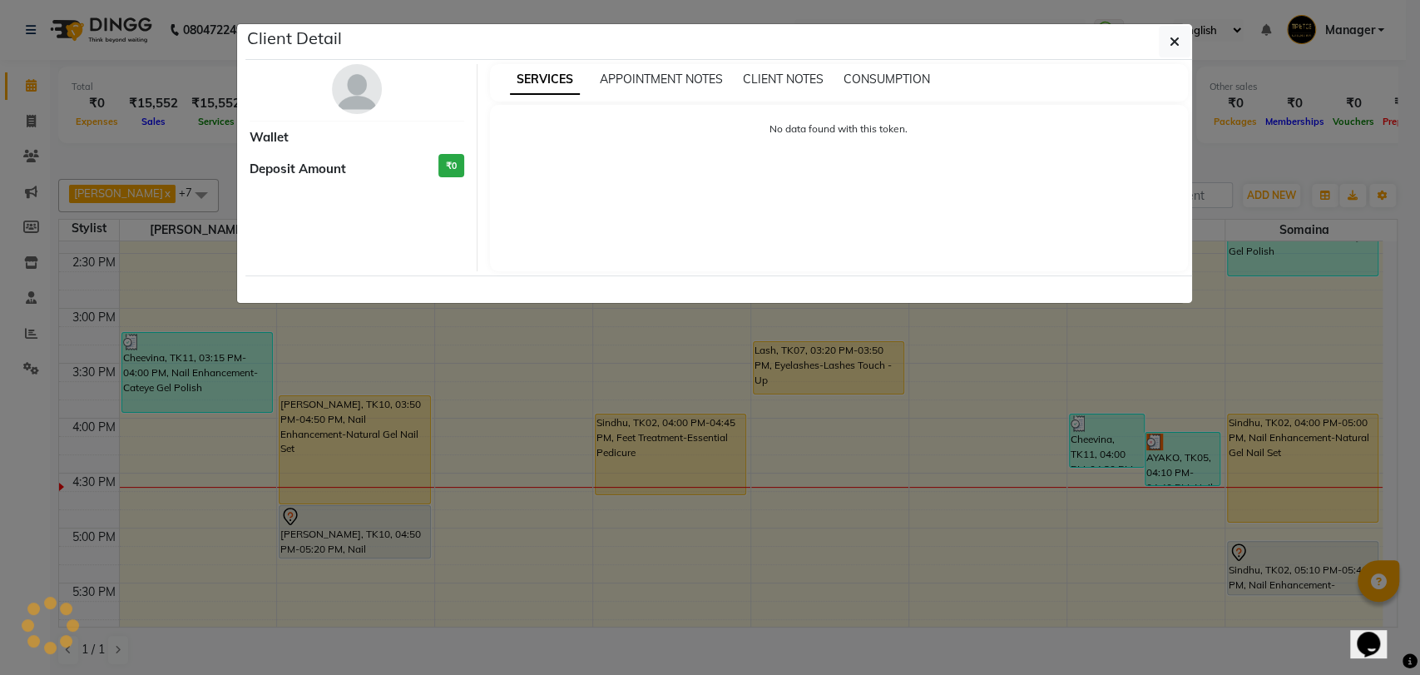
select select "1"
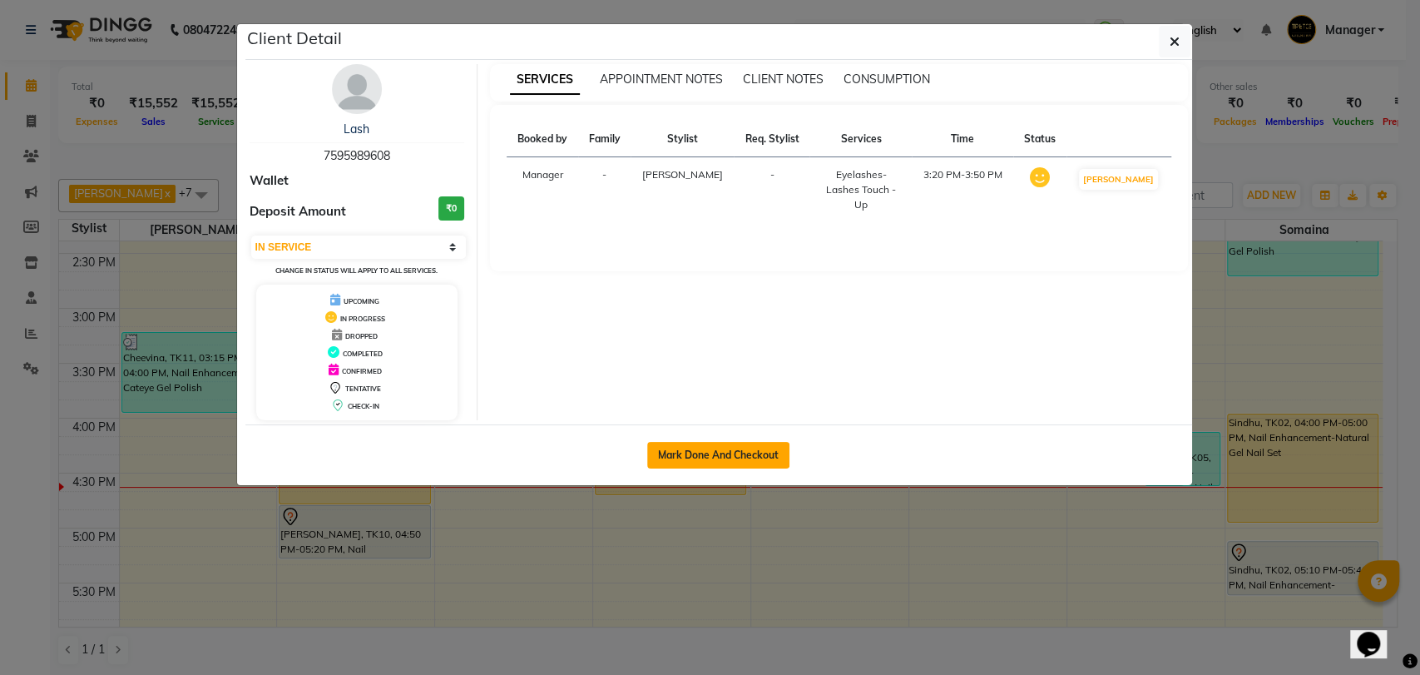
click at [755, 453] on button "Mark Done And Checkout" at bounding box center [718, 455] width 142 height 27
select select "service"
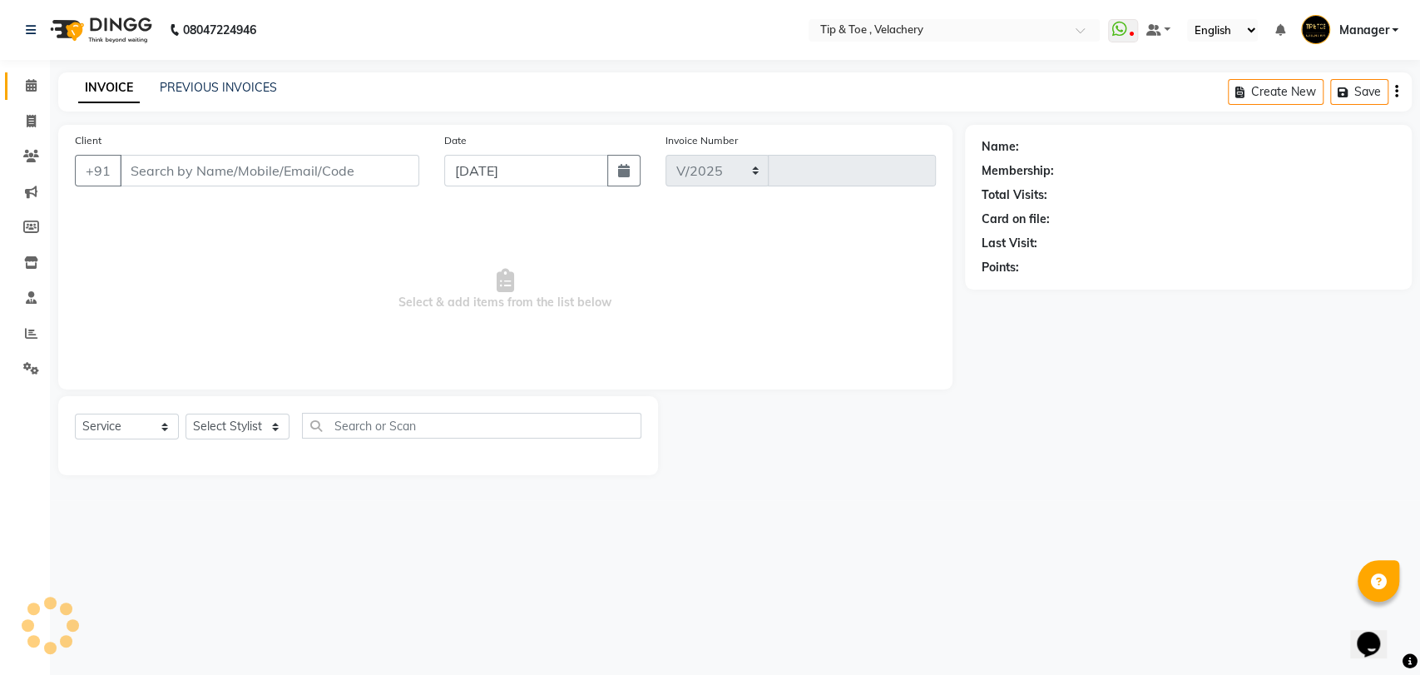
select select "5863"
type input "2020"
type input "7595989608"
select select "41027"
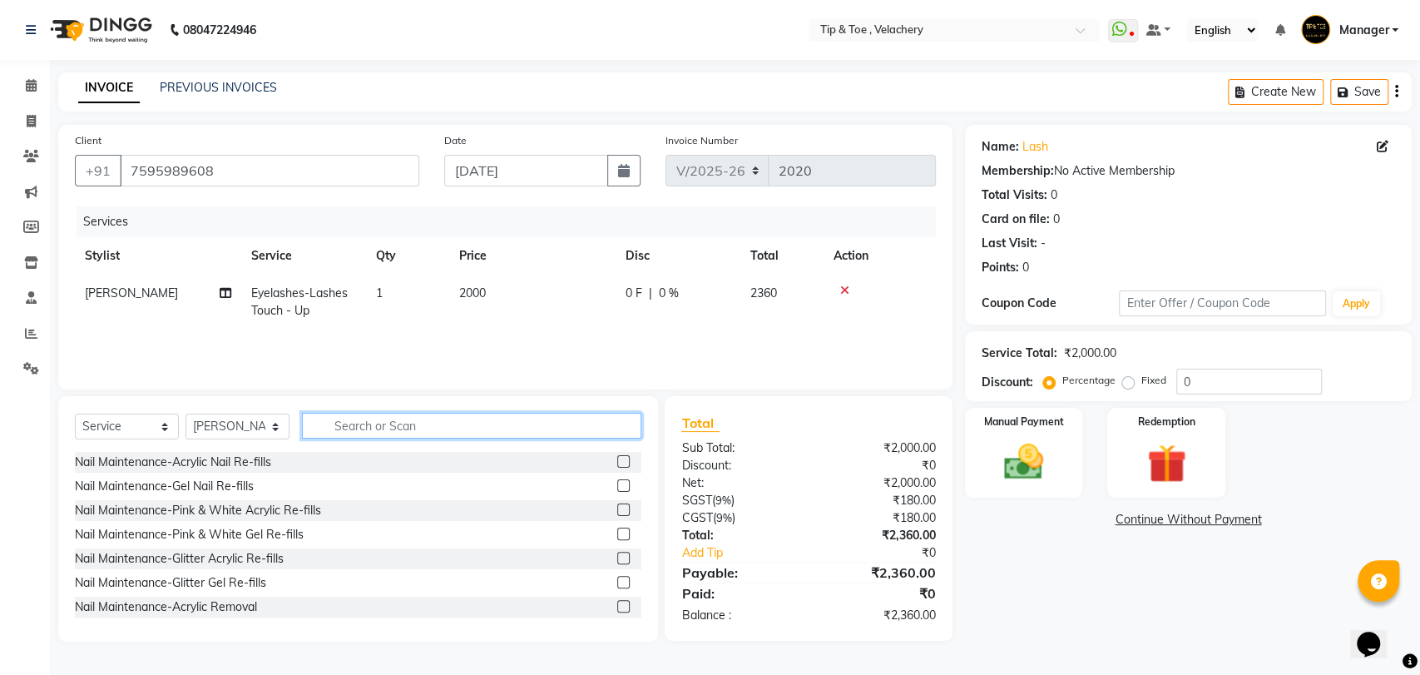
click at [391, 429] on input "text" at bounding box center [471, 426] width 339 height 26
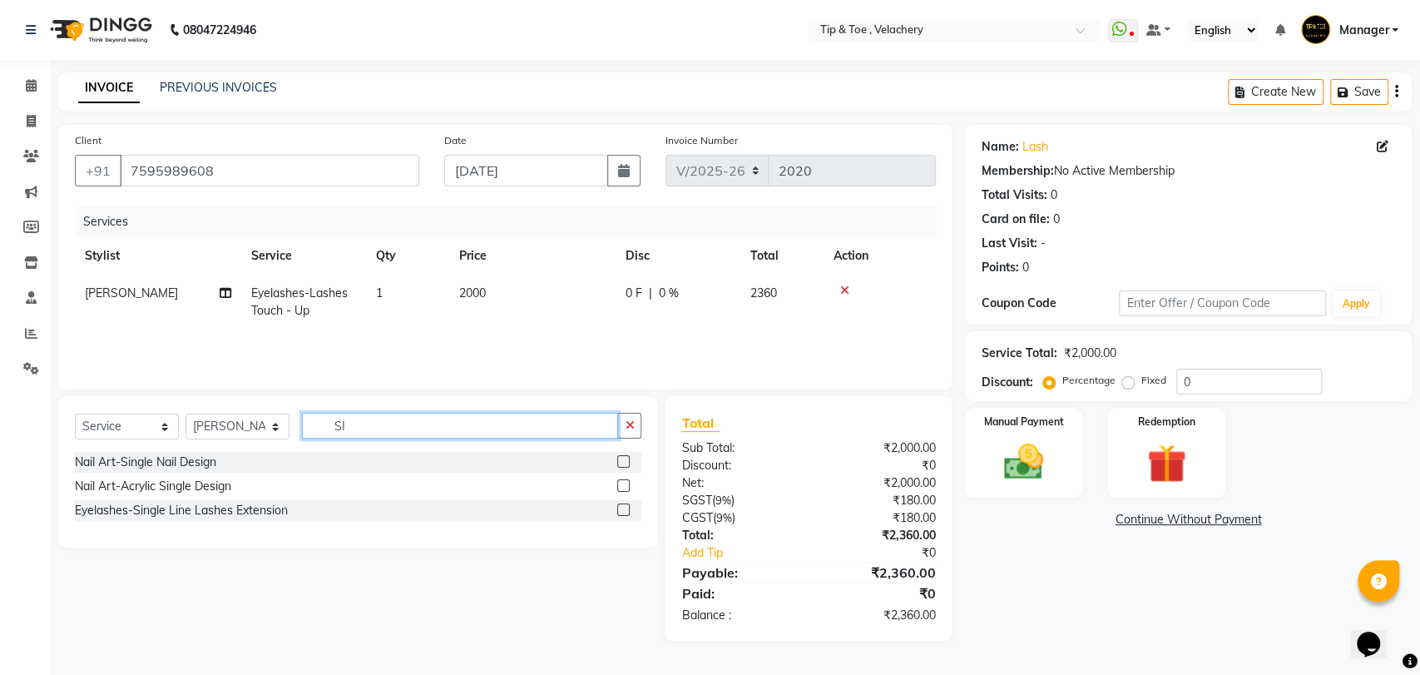
type input "S"
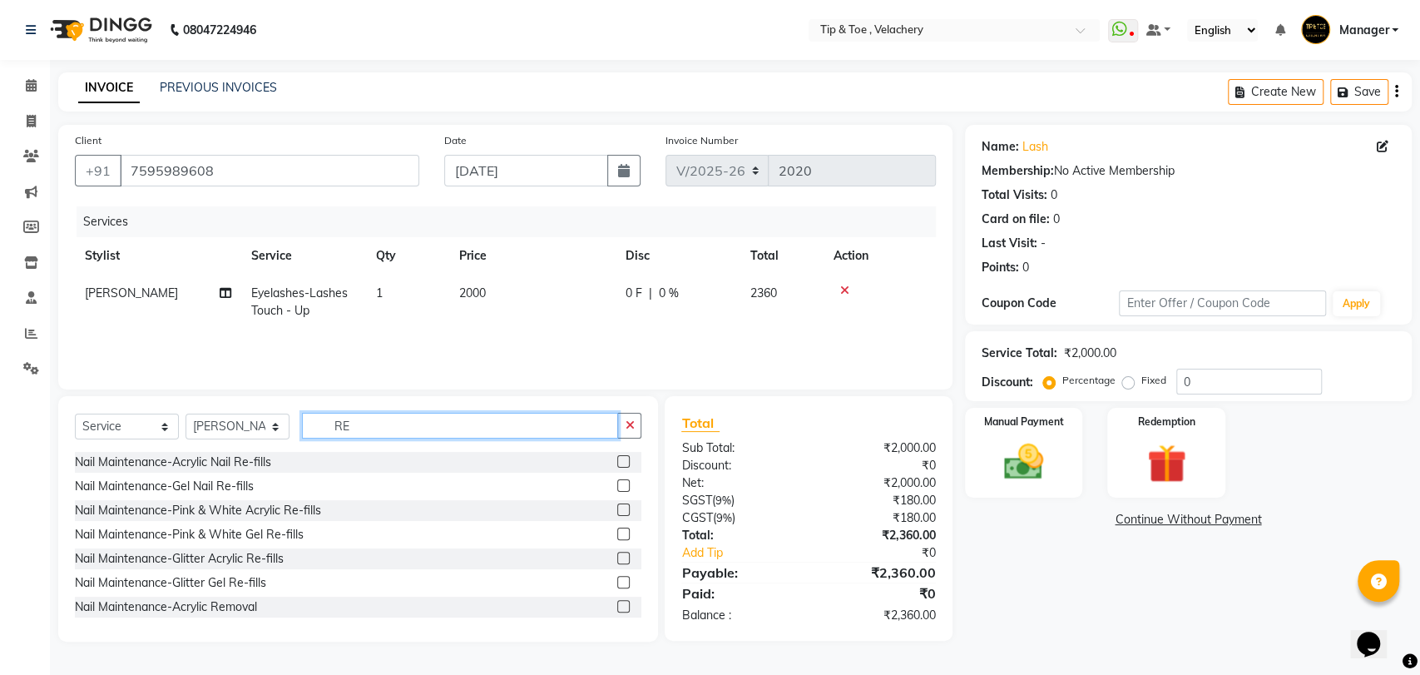
type input "R"
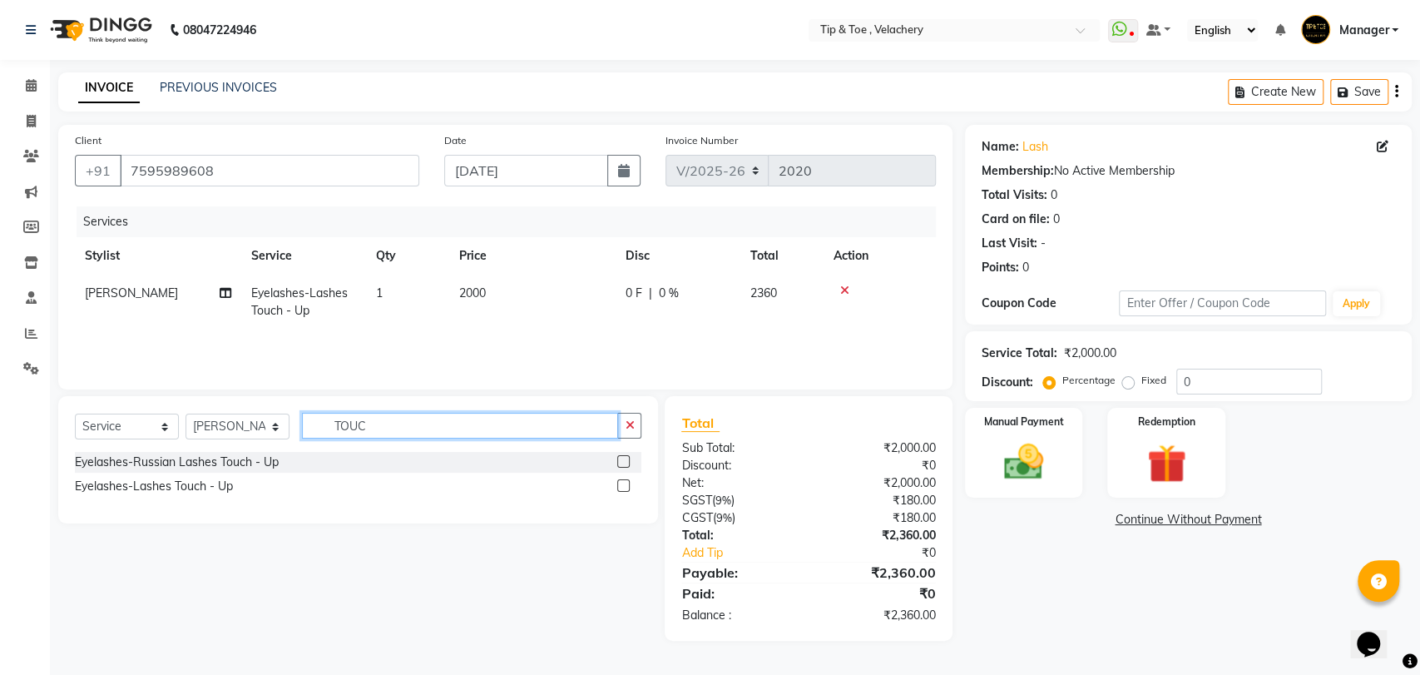
type input "TOUC"
click at [1072, 606] on div "Name: Lash Membership: No Active Membership Total Visits: 0 Card on file: 0 Las…" at bounding box center [1194, 383] width 459 height 516
click at [1021, 454] on img at bounding box center [1024, 461] width 66 height 47
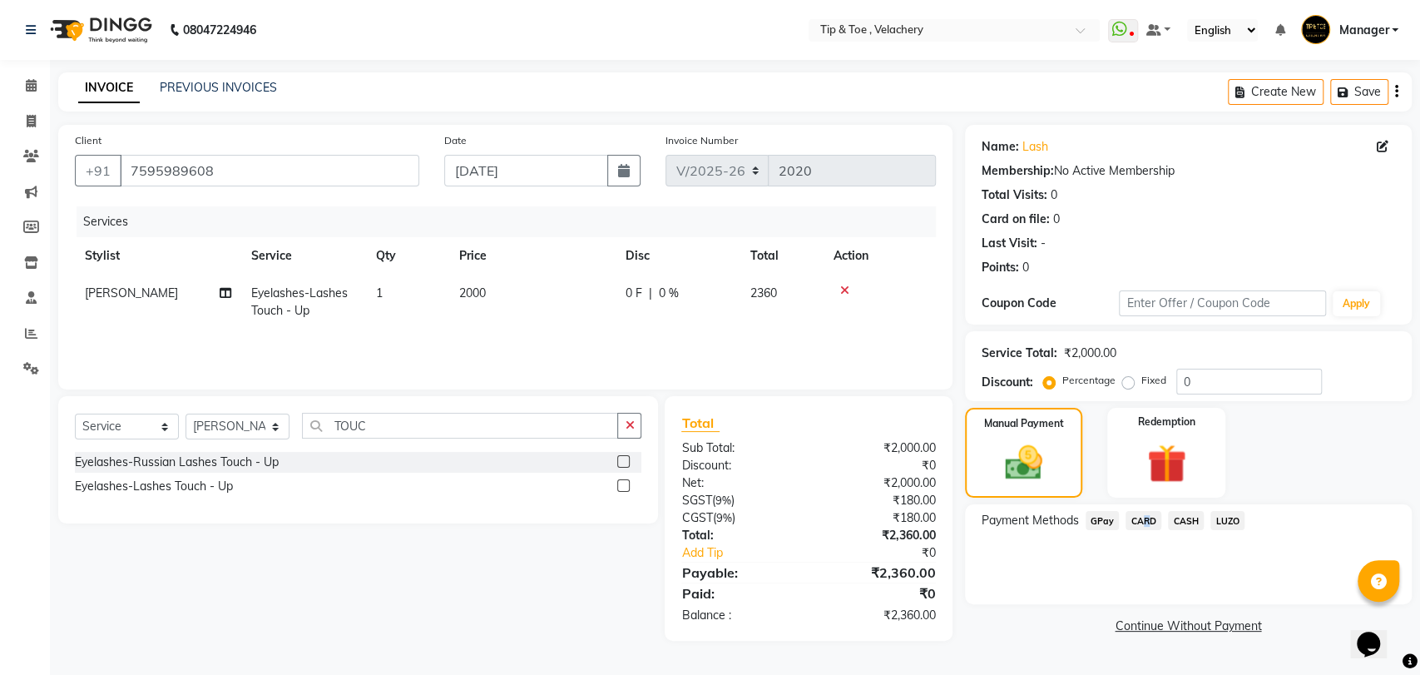
click at [1139, 517] on span "CARD" at bounding box center [1144, 520] width 36 height 19
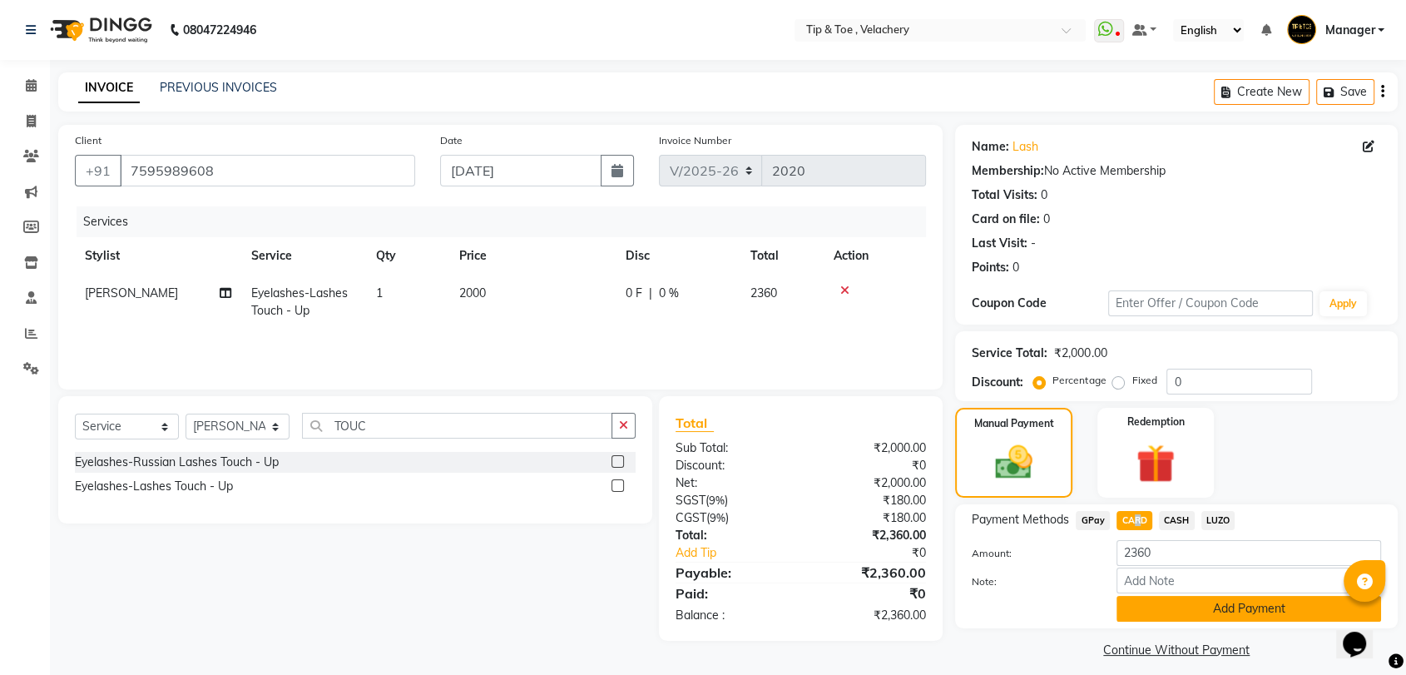
click at [1179, 610] on button "Add Payment" at bounding box center [1248, 609] width 265 height 26
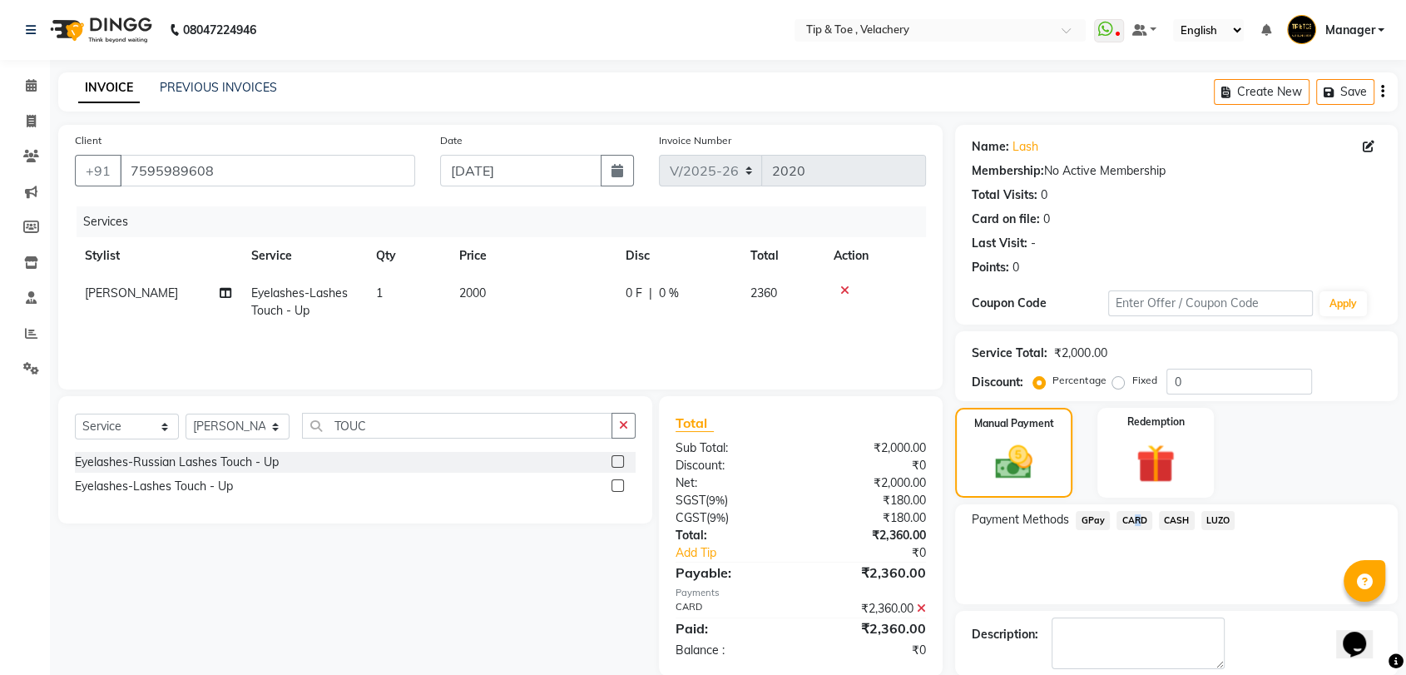
scroll to position [82, 0]
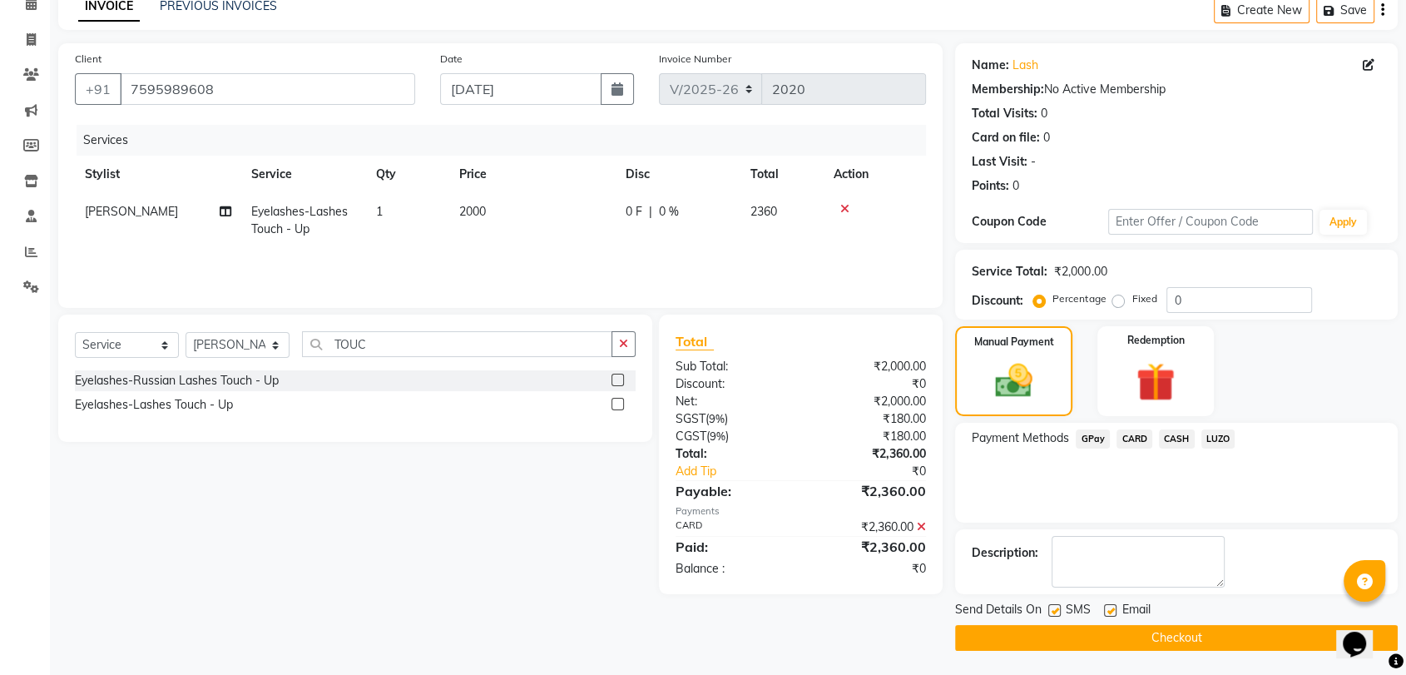
click at [1110, 609] on label at bounding box center [1110, 610] width 12 height 12
click at [1110, 609] on input "checkbox" at bounding box center [1109, 611] width 11 height 11
checkbox input "false"
click at [1105, 631] on button "Checkout" at bounding box center [1176, 638] width 443 height 26
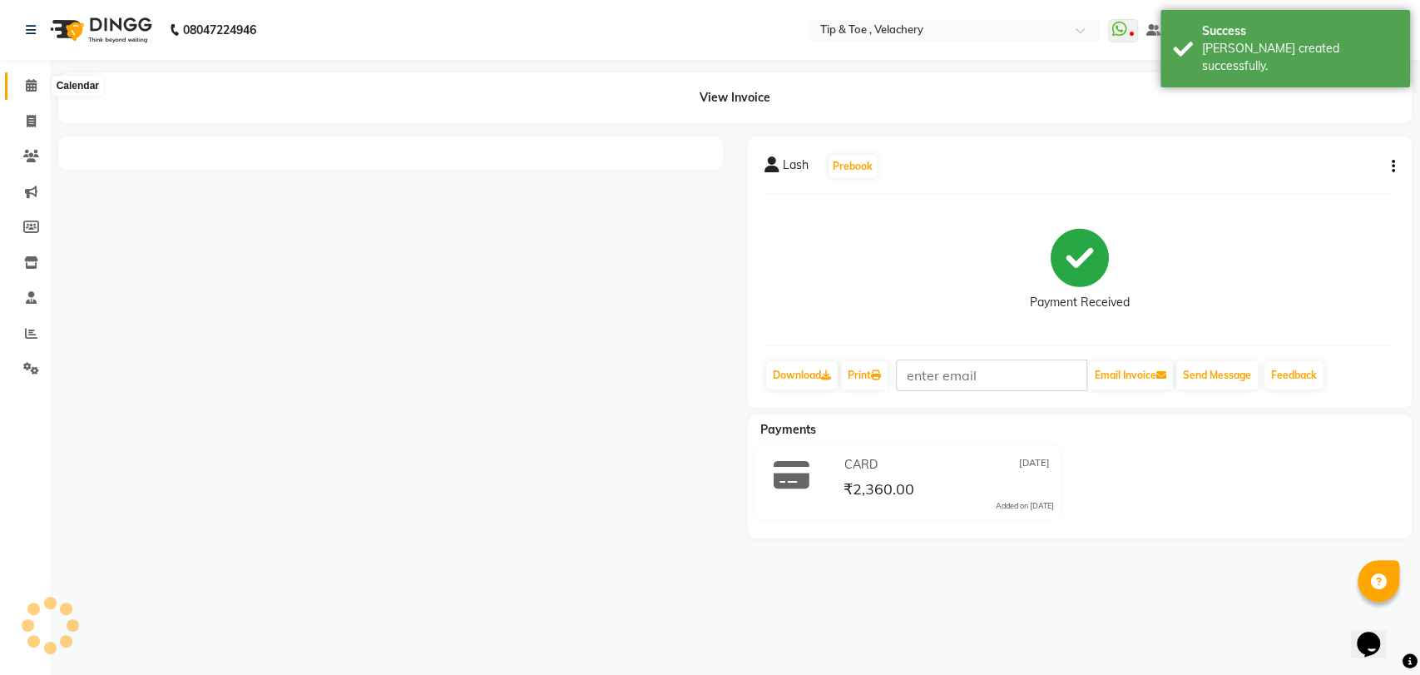
click at [27, 84] on icon at bounding box center [31, 85] width 11 height 12
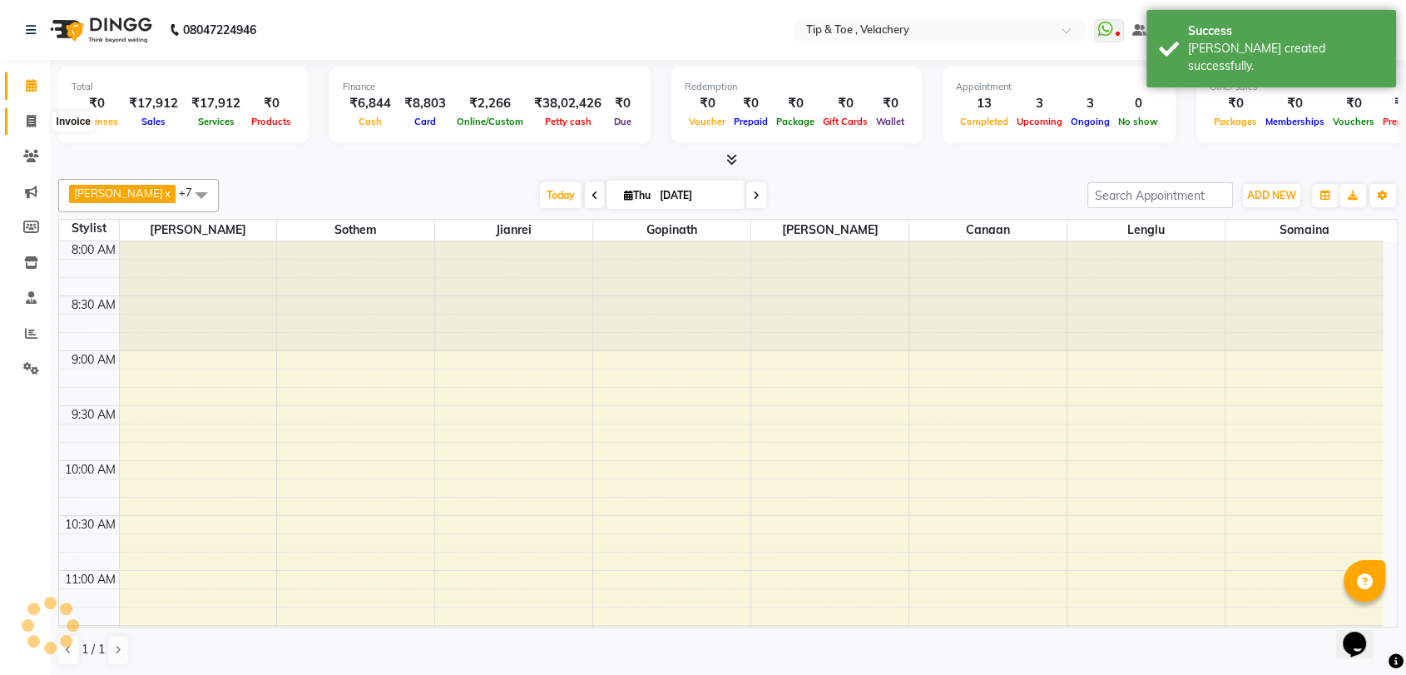
click at [27, 117] on icon at bounding box center [31, 121] width 9 height 12
select select "service"
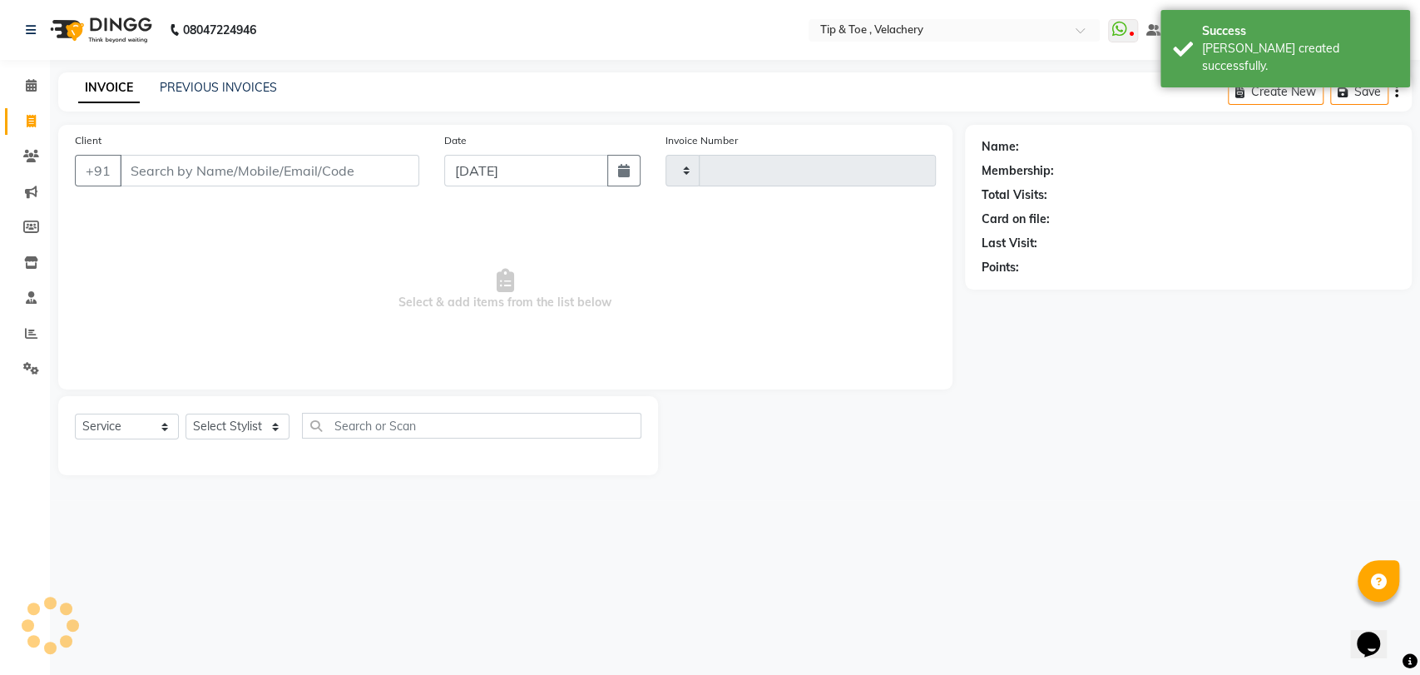
type input "2021"
select select "5863"
drag, startPoint x: 210, startPoint y: 176, endPoint x: 203, endPoint y: 163, distance: 14.9
click at [210, 174] on input "Client" at bounding box center [269, 171] width 299 height 32
click at [26, 89] on icon at bounding box center [31, 85] width 11 height 12
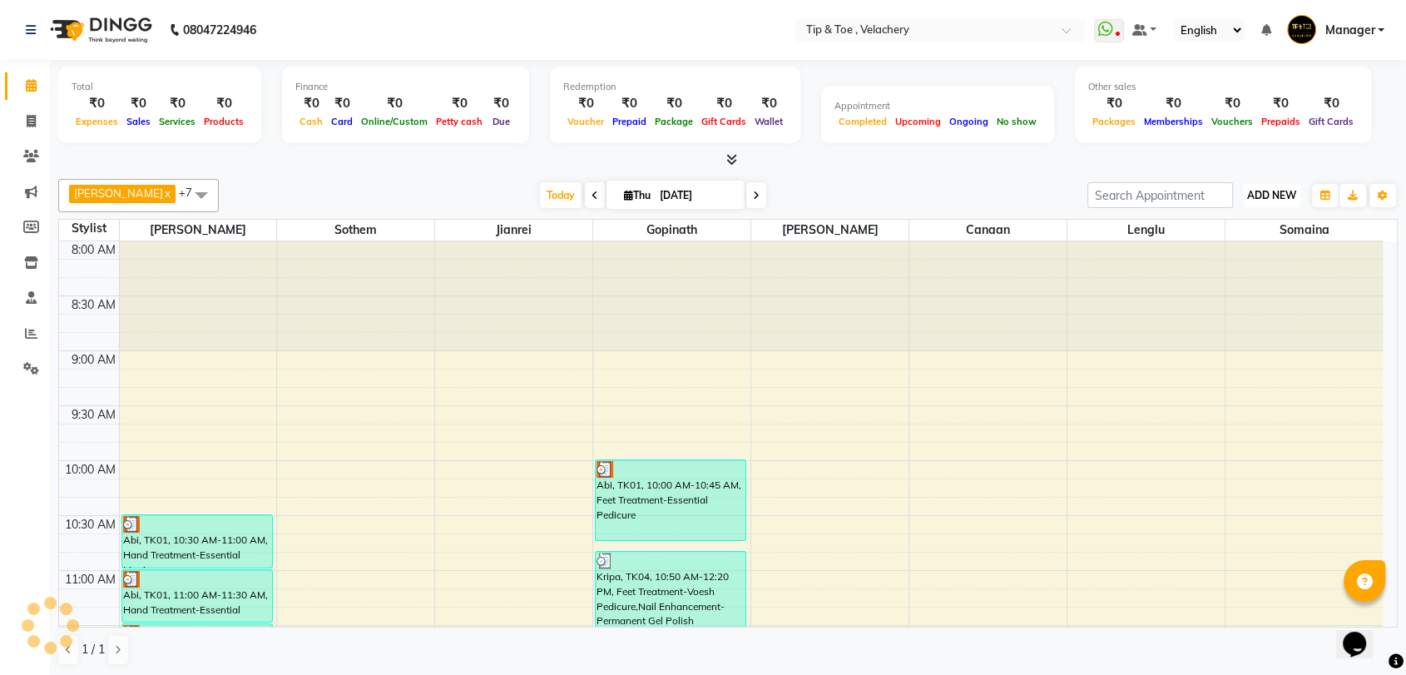
click at [1275, 195] on span "ADD NEW" at bounding box center [1271, 195] width 49 height 12
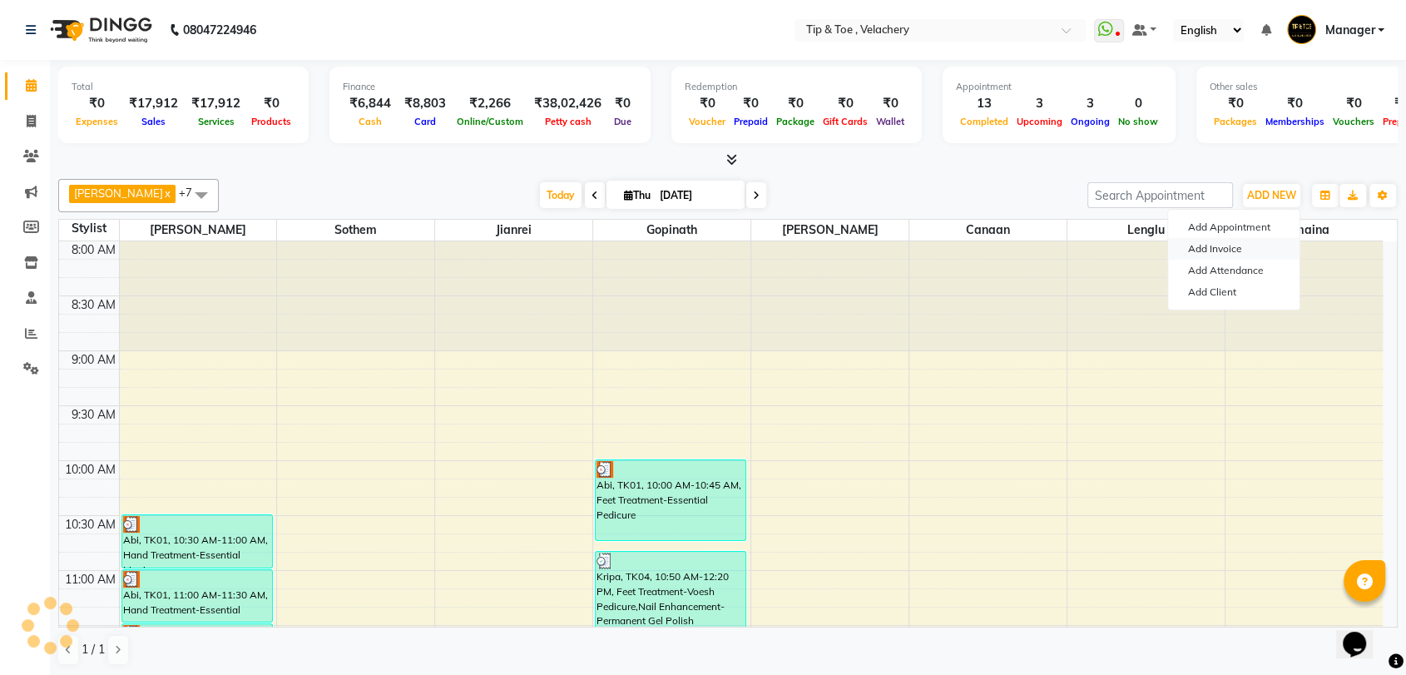
click at [1215, 250] on link "Add Invoice" at bounding box center [1233, 249] width 131 height 22
select select "service"
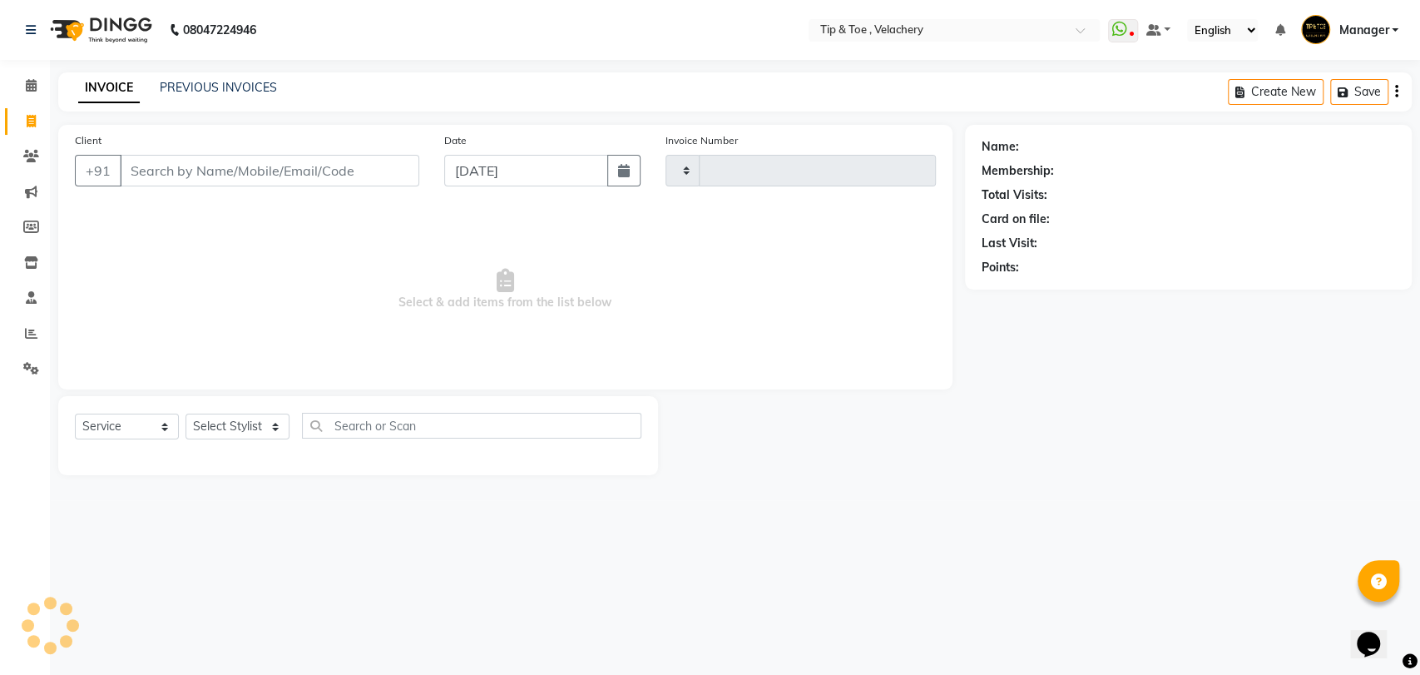
type input "2021"
select select "5863"
type input "8939653193"
click at [366, 166] on span "Add Client" at bounding box center [377, 170] width 66 height 17
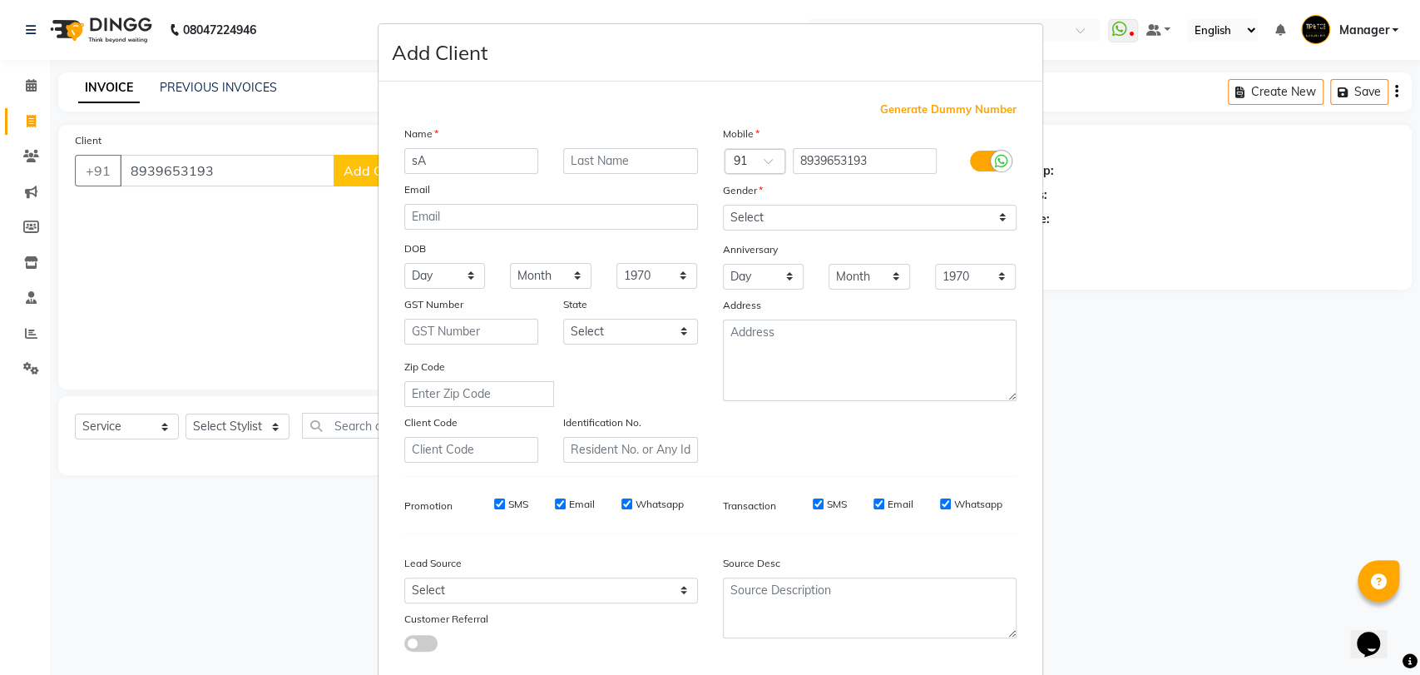
type input "s"
type input "[PERSON_NAME]"
click at [892, 222] on select "Select [DEMOGRAPHIC_DATA] [DEMOGRAPHIC_DATA] Other Prefer Not To Say" at bounding box center [870, 218] width 294 height 26
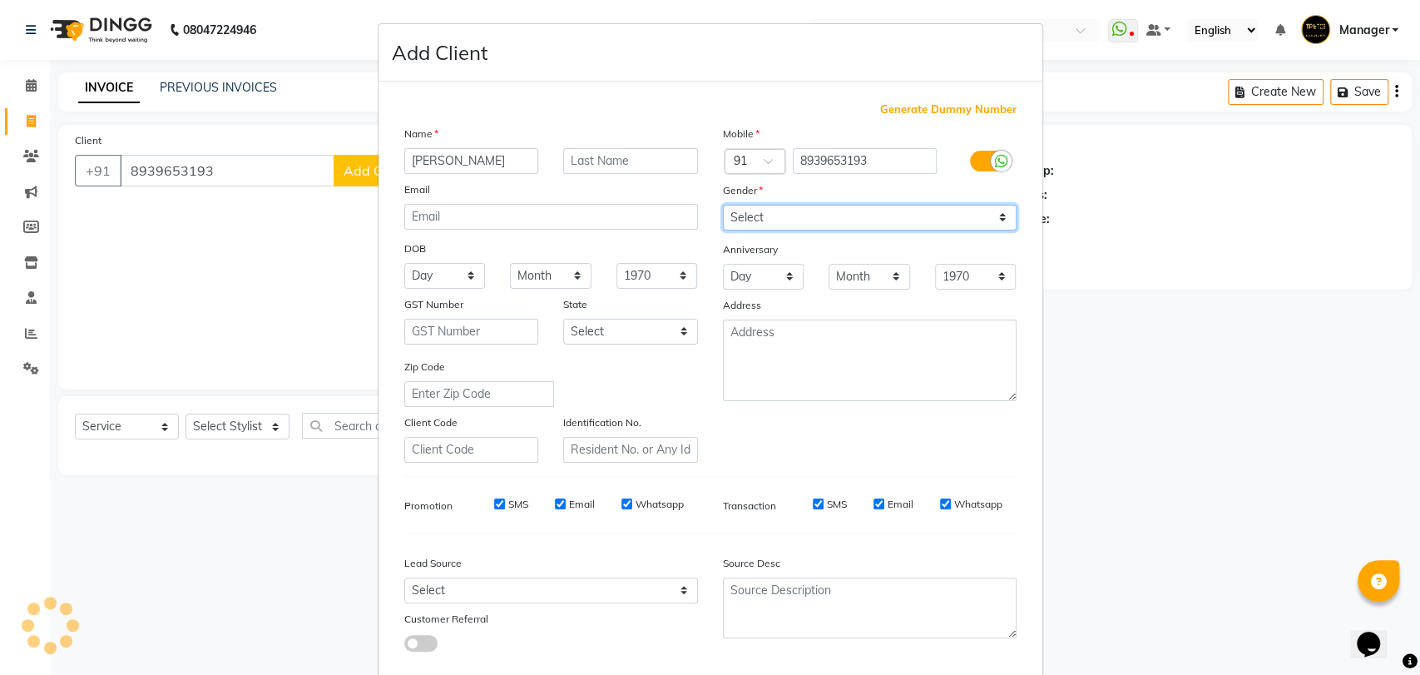
click at [723, 205] on select "Select [DEMOGRAPHIC_DATA] [DEMOGRAPHIC_DATA] Other Prefer Not To Say" at bounding box center [870, 218] width 294 height 26
drag, startPoint x: 741, startPoint y: 212, endPoint x: 740, endPoint y: 225, distance: 13.3
click at [740, 214] on select "Select [DEMOGRAPHIC_DATA] [DEMOGRAPHIC_DATA] Other Prefer Not To Say" at bounding box center [870, 218] width 294 height 26
select select "[DEMOGRAPHIC_DATA]"
click at [723, 205] on select "Select [DEMOGRAPHIC_DATA] [DEMOGRAPHIC_DATA] Other Prefer Not To Say" at bounding box center [870, 218] width 294 height 26
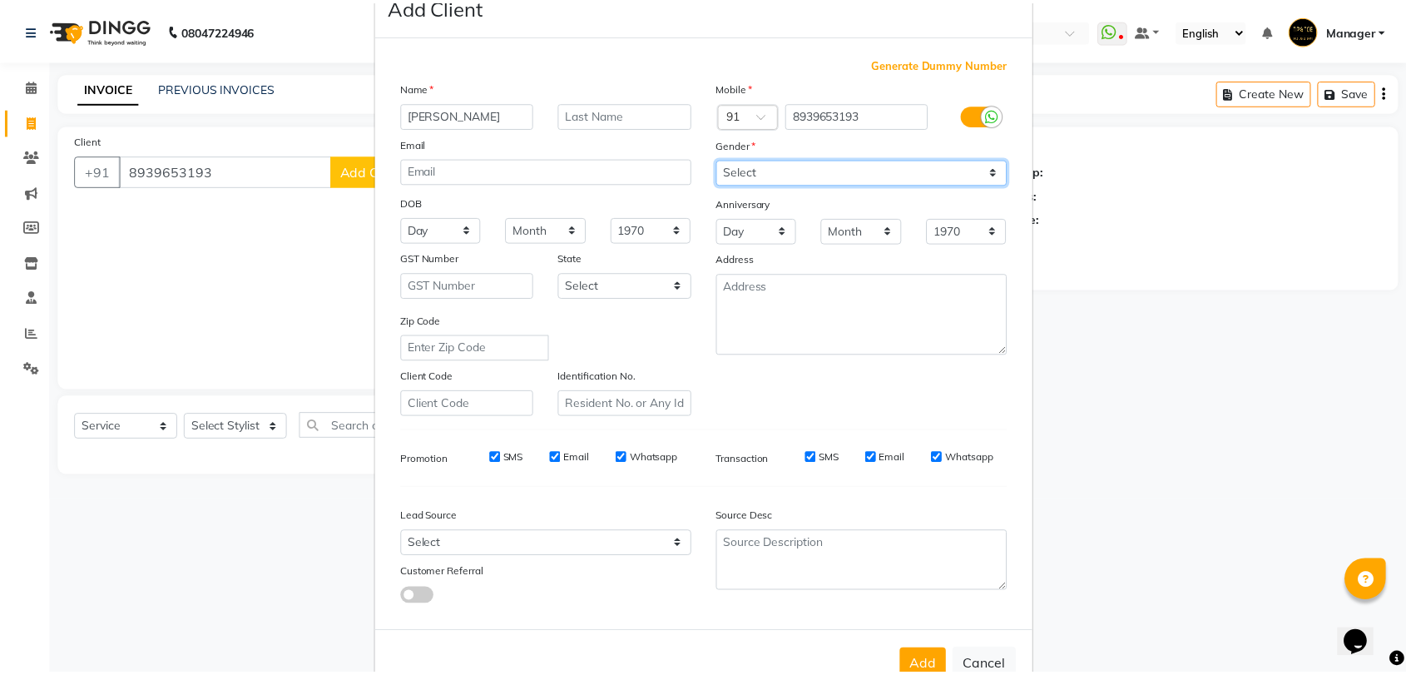
scroll to position [90, 0]
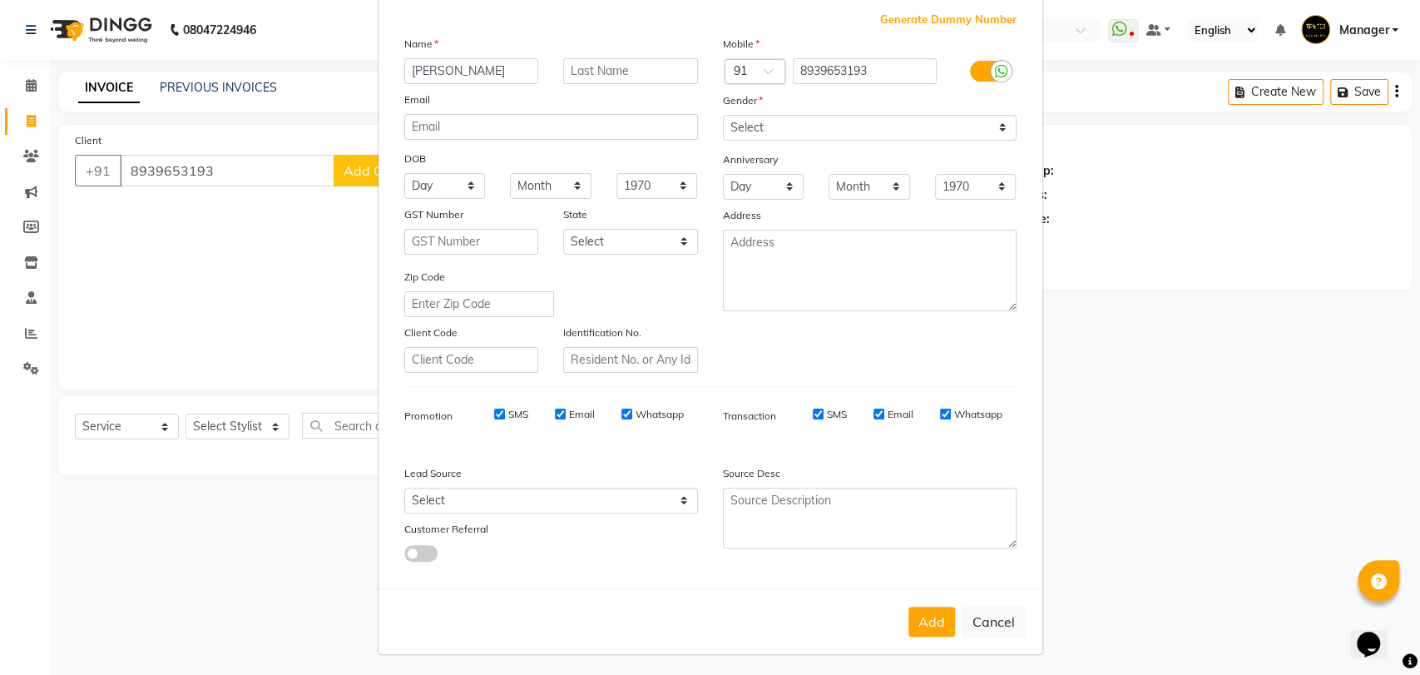
drag, startPoint x: 911, startPoint y: 621, endPoint x: 928, endPoint y: 626, distance: 18.2
click at [915, 623] on button "Add" at bounding box center [931, 621] width 47 height 30
select select
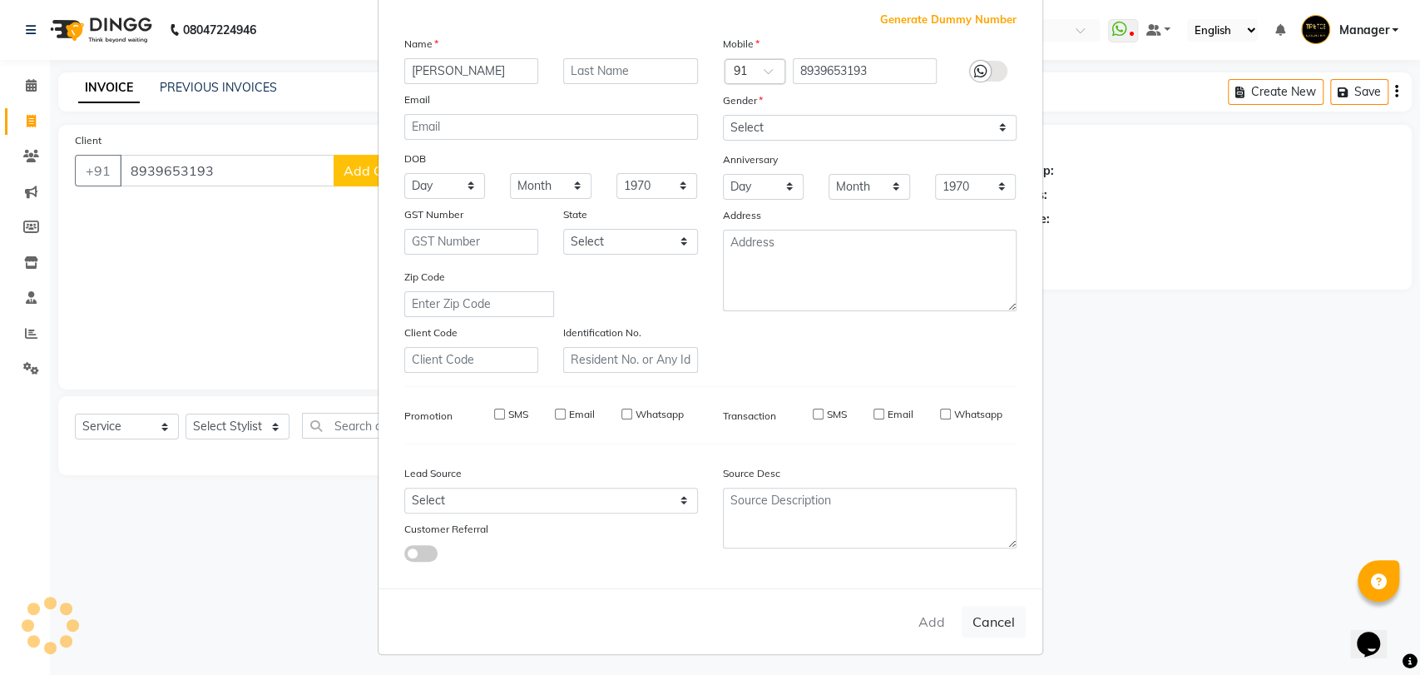
select select
checkbox input "false"
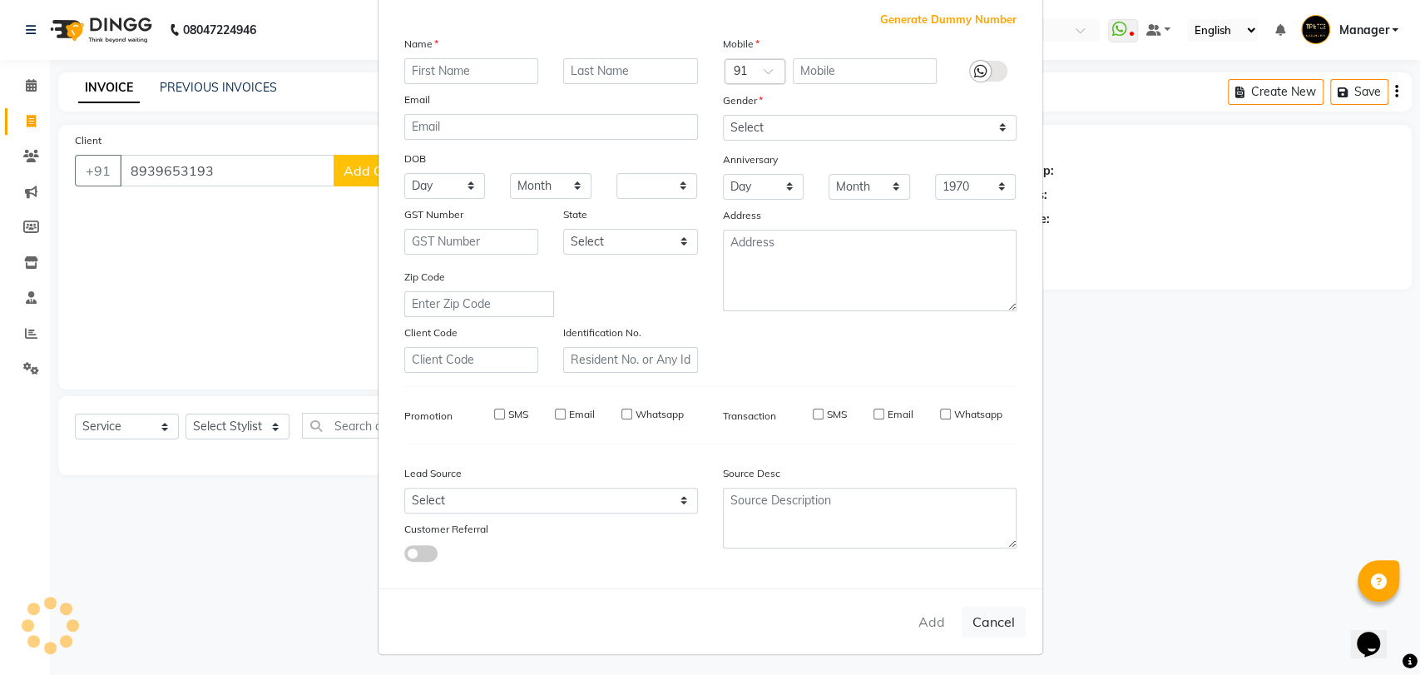
checkbox input "false"
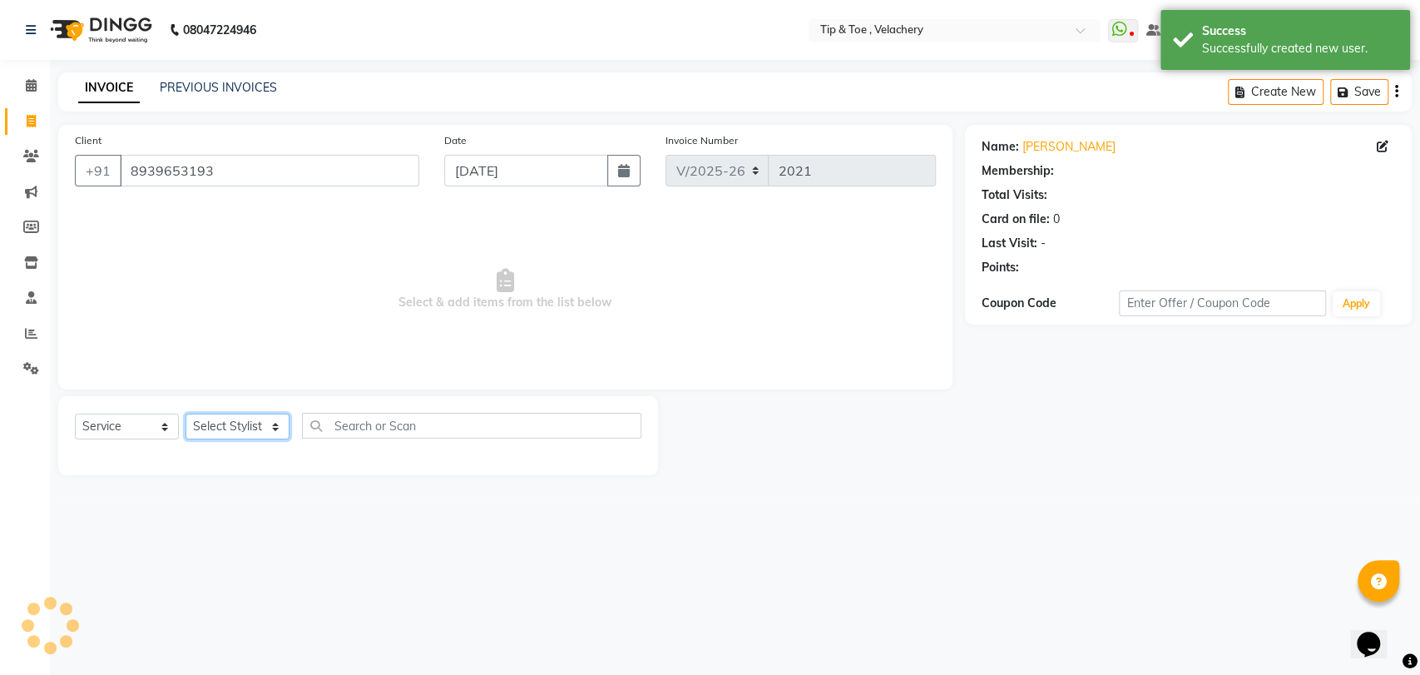
click at [207, 427] on select "Select Stylist [PERSON_NAME] Gopinath Jianrei [PERSON_NAME] Manager [PERSON_NAM…" at bounding box center [238, 426] width 104 height 26
click at [186, 413] on select "Select Stylist [PERSON_NAME] Gopinath Jianrei [PERSON_NAME] Manager [PERSON_NAM…" at bounding box center [238, 426] width 104 height 26
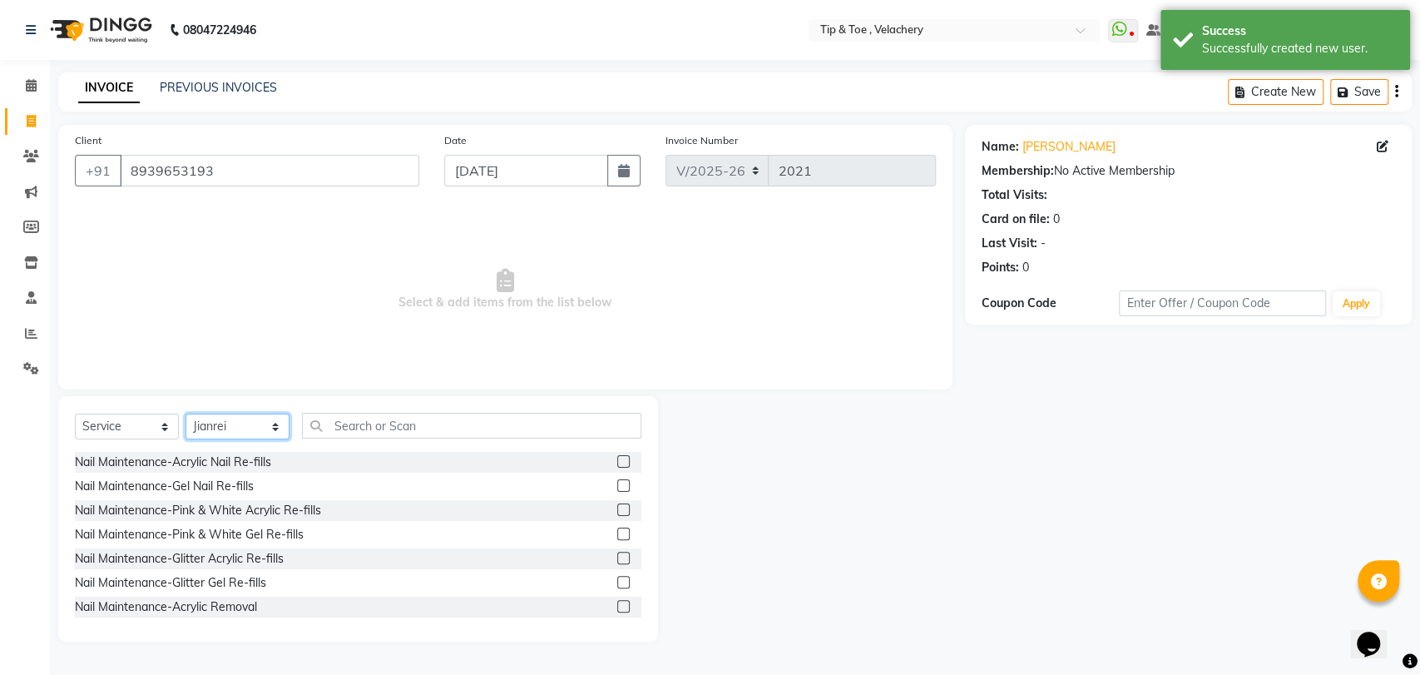
click at [240, 429] on select "Select Stylist [PERSON_NAME] Gopinath Jianrei [PERSON_NAME] Manager [PERSON_NAM…" at bounding box center [238, 426] width 104 height 26
select select "41026"
click at [186, 413] on select "Select Stylist [PERSON_NAME] Gopinath Jianrei [PERSON_NAME] Manager [PERSON_NAM…" at bounding box center [238, 426] width 104 height 26
click at [375, 428] on input "text" at bounding box center [471, 426] width 339 height 26
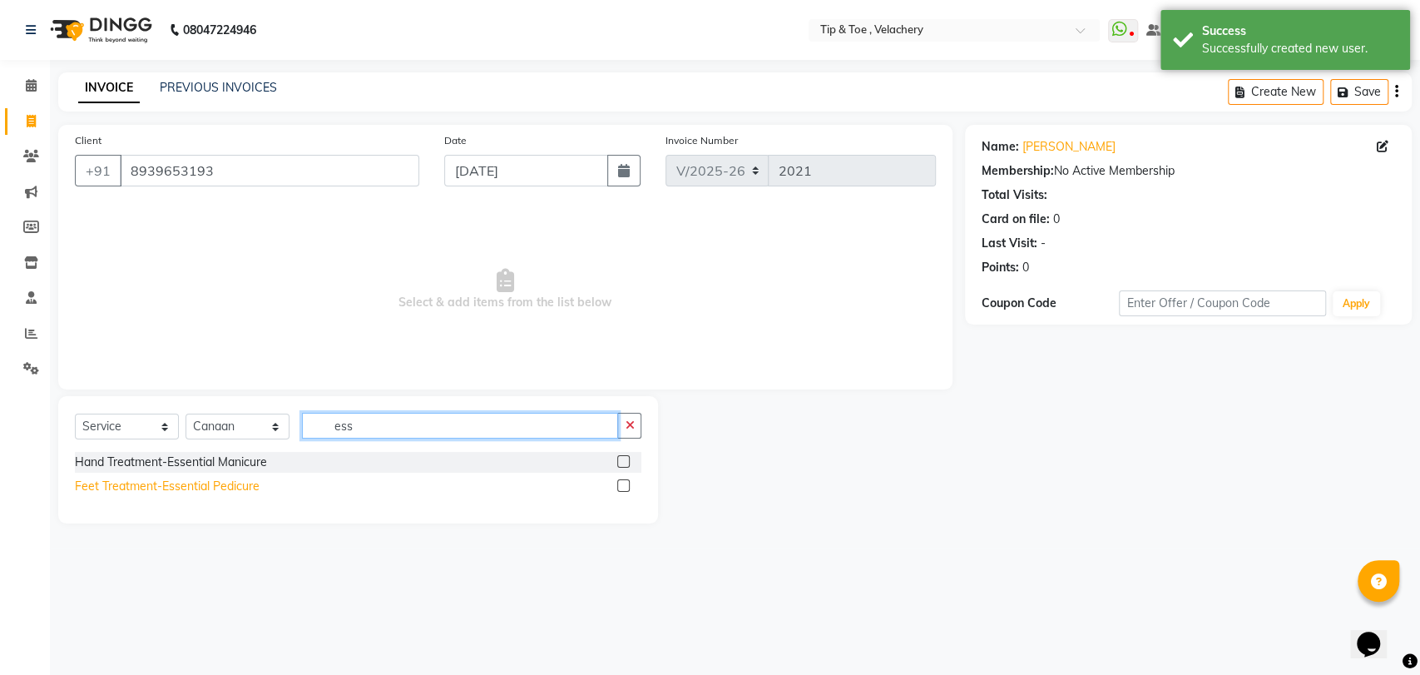
type input "ess"
click at [235, 483] on div "Feet Treatment-Essential Pedicure" at bounding box center [167, 486] width 185 height 17
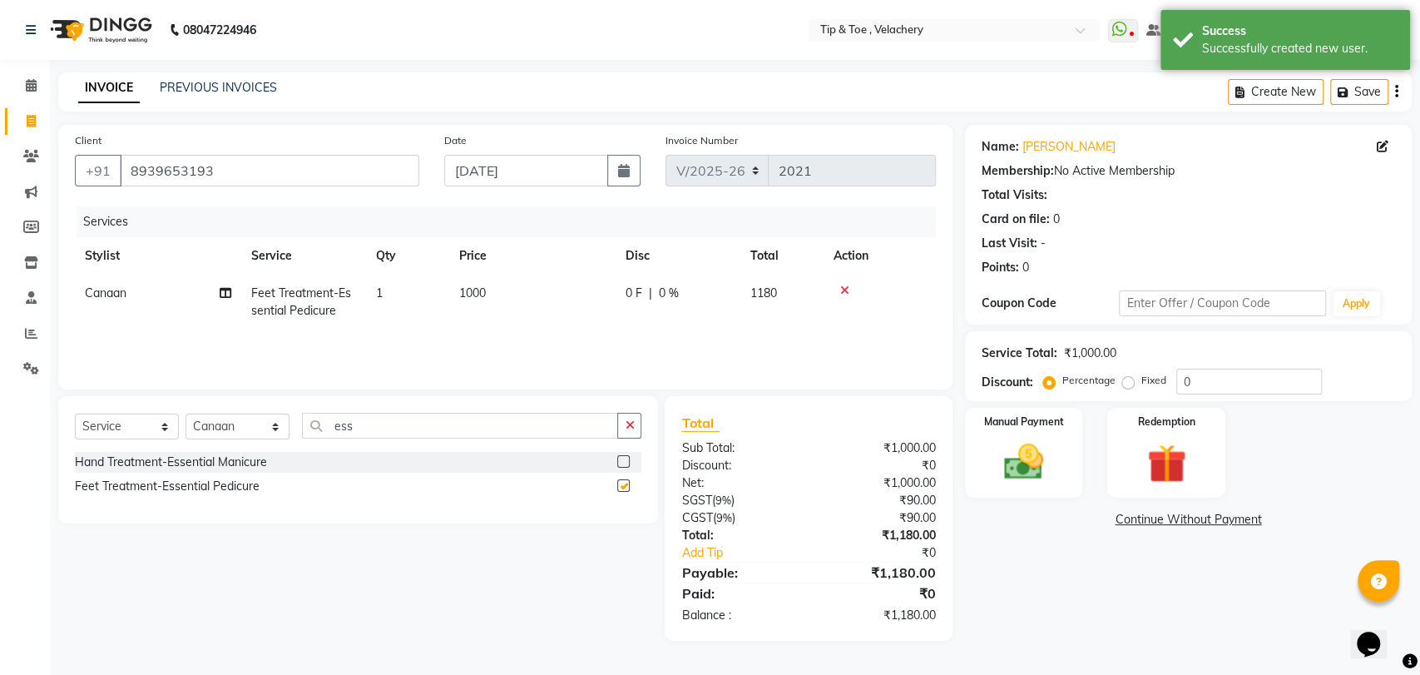
checkbox input "false"
drag, startPoint x: 502, startPoint y: 290, endPoint x: 539, endPoint y: 277, distance: 38.9
click at [505, 289] on td "1000" at bounding box center [532, 302] width 166 height 55
select select "41026"
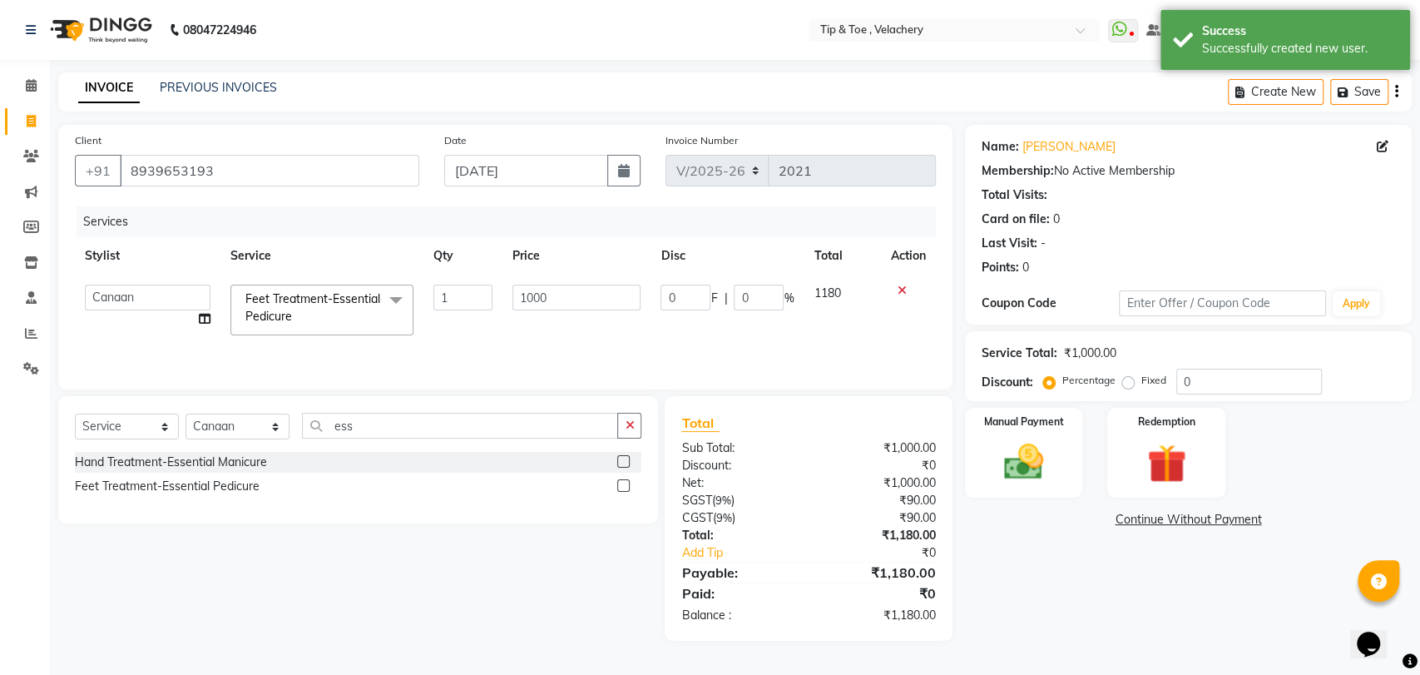
click at [565, 275] on td "1000" at bounding box center [576, 310] width 149 height 71
drag, startPoint x: 587, startPoint y: 308, endPoint x: 582, endPoint y: 299, distance: 10.8
click at [587, 307] on input "1000" at bounding box center [576, 298] width 129 height 26
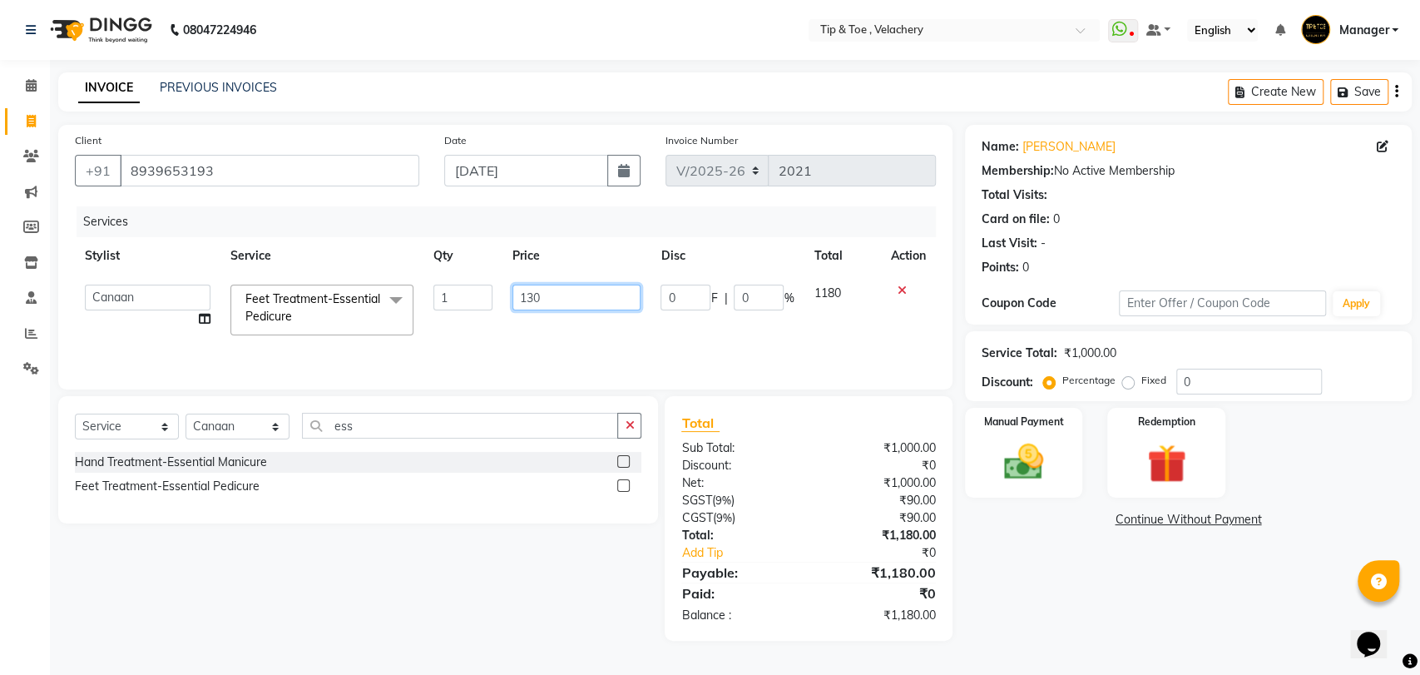
type input "1300"
click at [1036, 469] on img at bounding box center [1024, 461] width 66 height 47
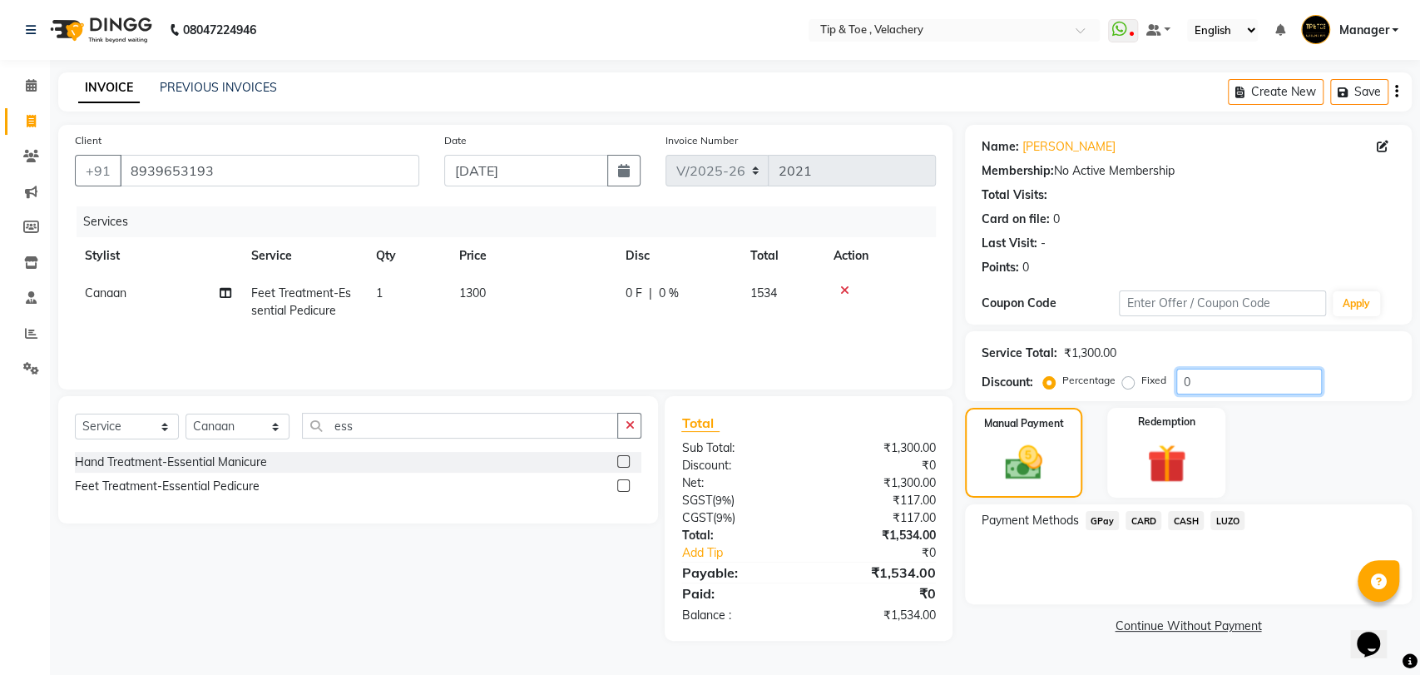
click at [1210, 379] on input "0" at bounding box center [1249, 382] width 146 height 26
type input "20"
click at [1051, 594] on div "Payment Methods GPay CARD CASH LUZO" at bounding box center [1188, 554] width 447 height 100
click at [1096, 522] on span "GPay" at bounding box center [1103, 520] width 34 height 19
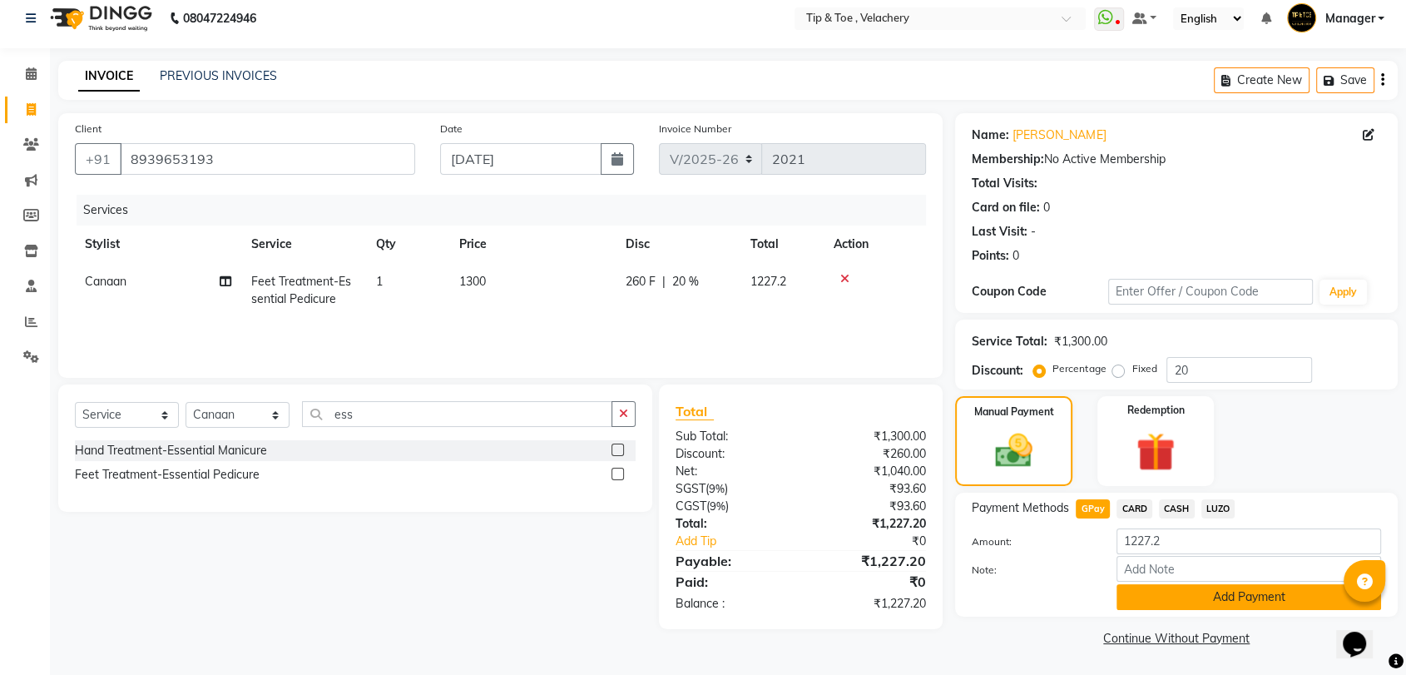
click at [1173, 591] on button "Add Payment" at bounding box center [1248, 597] width 265 height 26
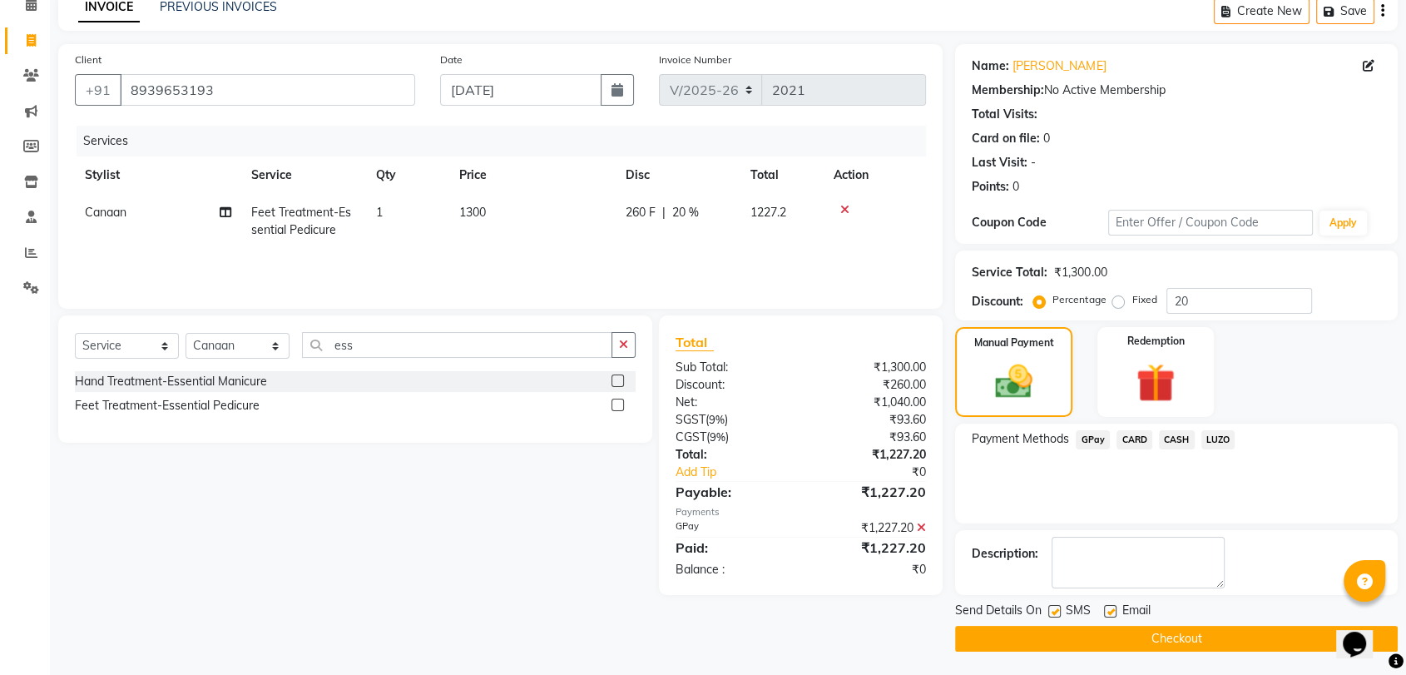
scroll to position [82, 0]
click at [1118, 607] on div "Email" at bounding box center [1133, 611] width 59 height 21
click at [1105, 610] on label at bounding box center [1110, 610] width 12 height 12
click at [1105, 610] on input "checkbox" at bounding box center [1109, 611] width 11 height 11
checkbox input "false"
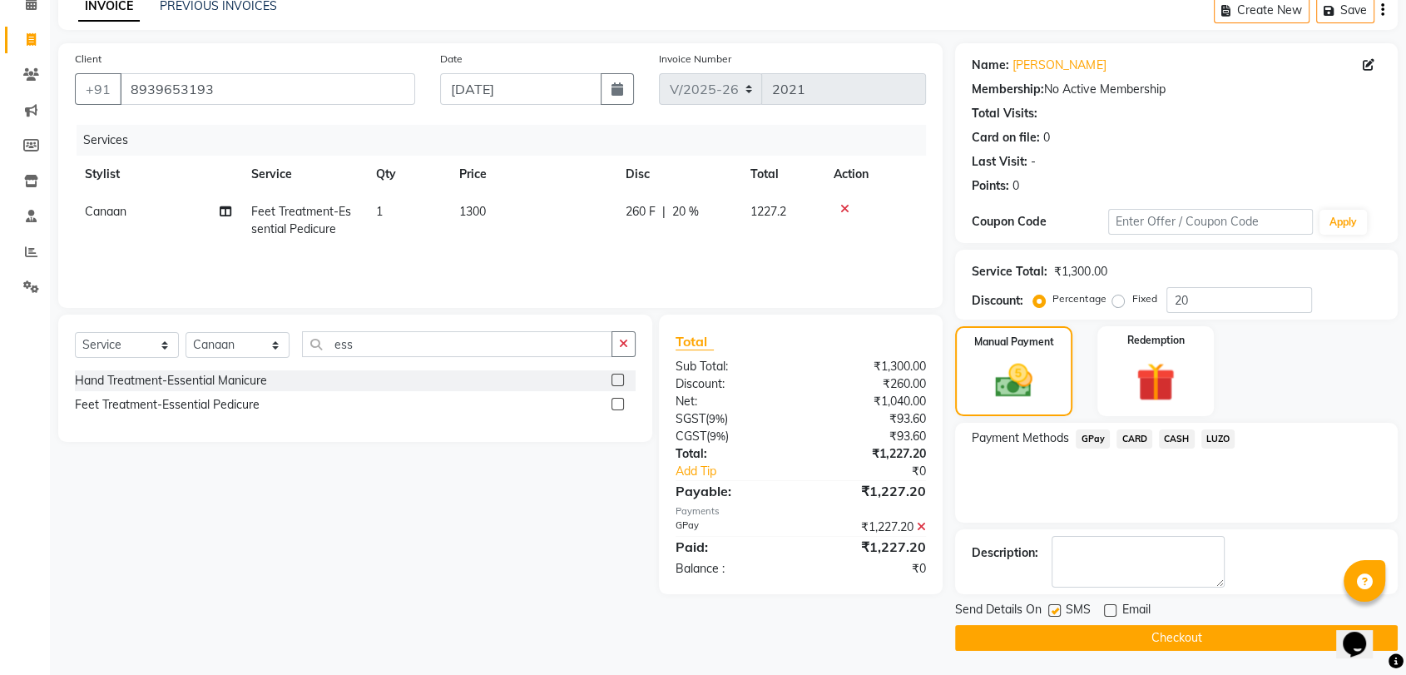
click at [1146, 641] on button "Checkout" at bounding box center [1176, 638] width 443 height 26
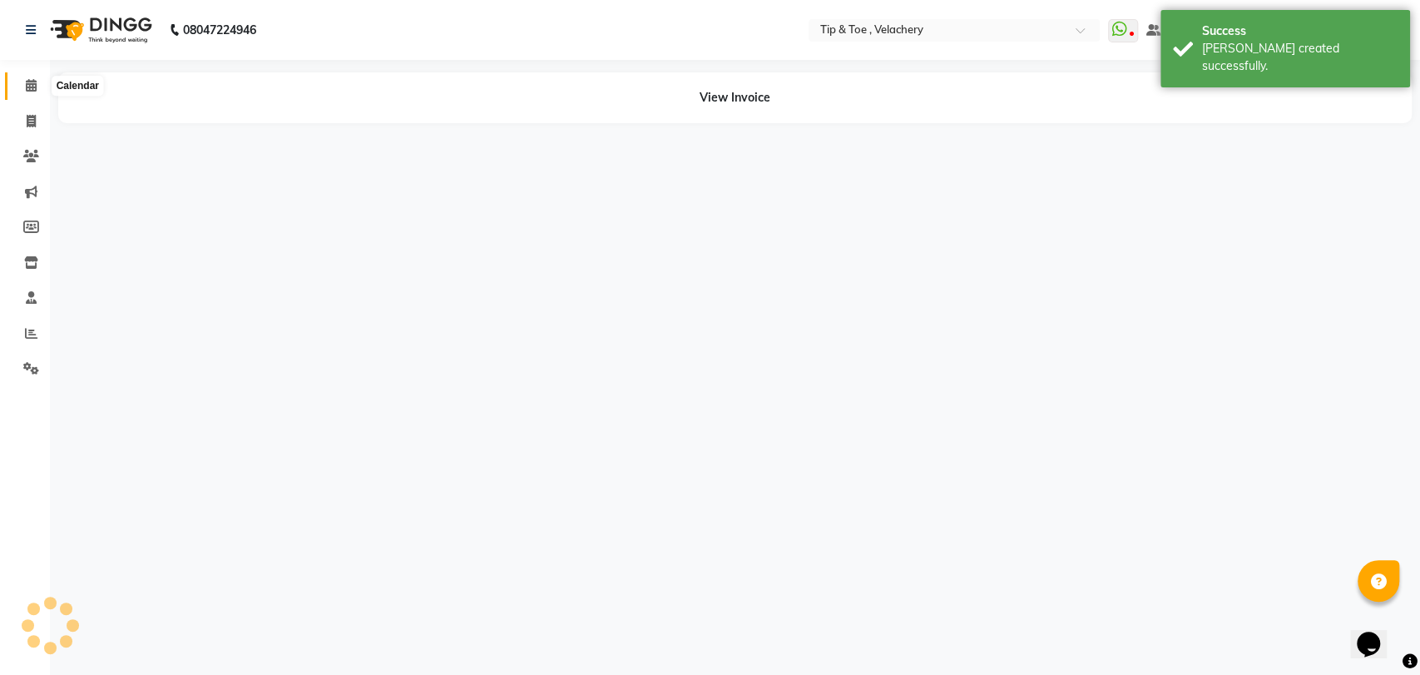
drag, startPoint x: 28, startPoint y: 84, endPoint x: 40, endPoint y: 3, distance: 81.5
click at [28, 84] on icon at bounding box center [31, 85] width 11 height 12
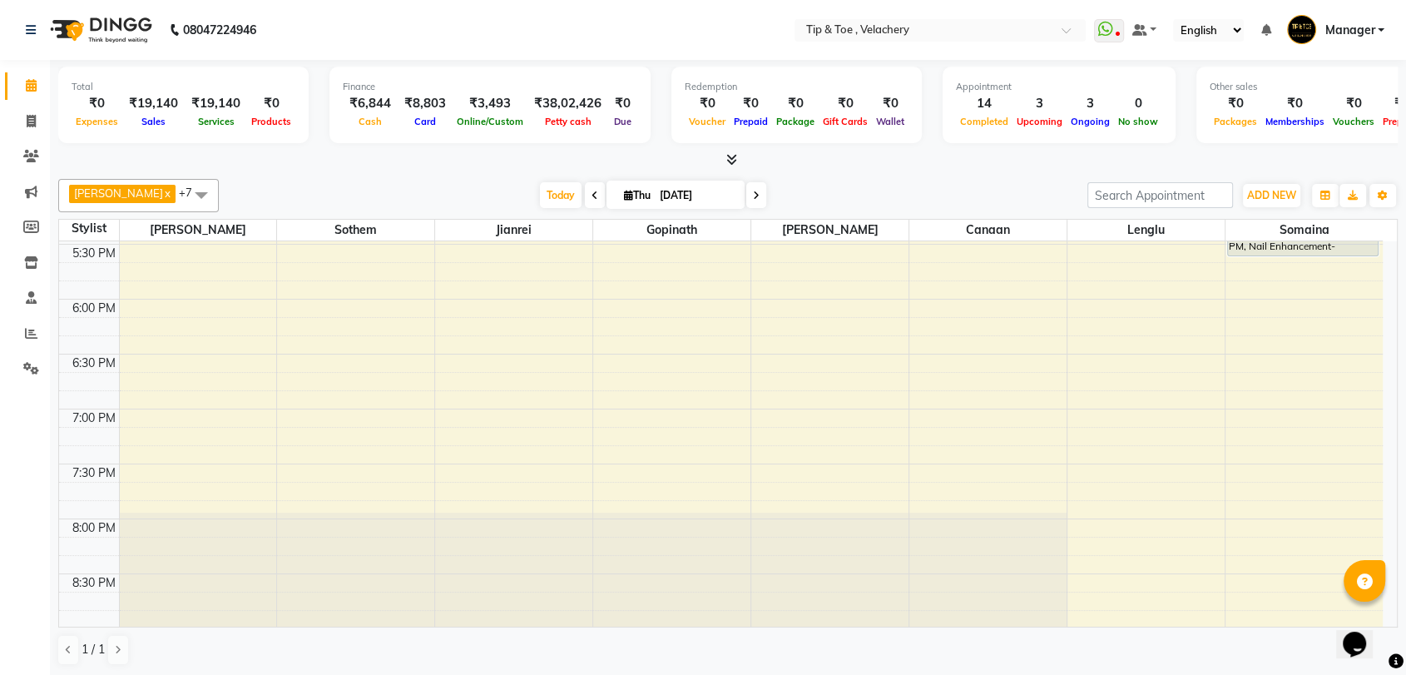
scroll to position [1044, 0]
click at [1092, 406] on div "8:00 AM 8:30 AM 9:00 AM 9:30 AM 10:00 AM 10:30 AM 11:00 AM 11:30 AM 12:00 PM 12…" at bounding box center [721, 20] width 1324 height 1646
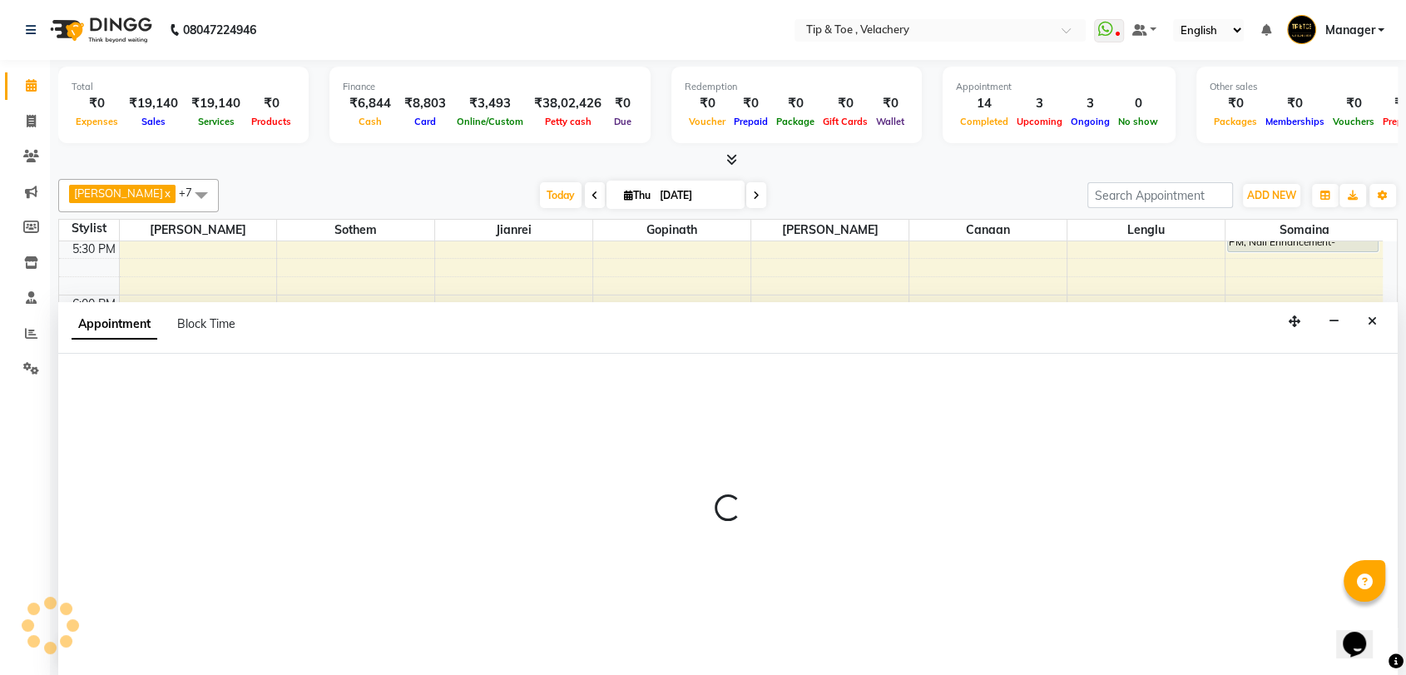
scroll to position [1, 0]
select select "56374"
select select "1140"
select select "tentative"
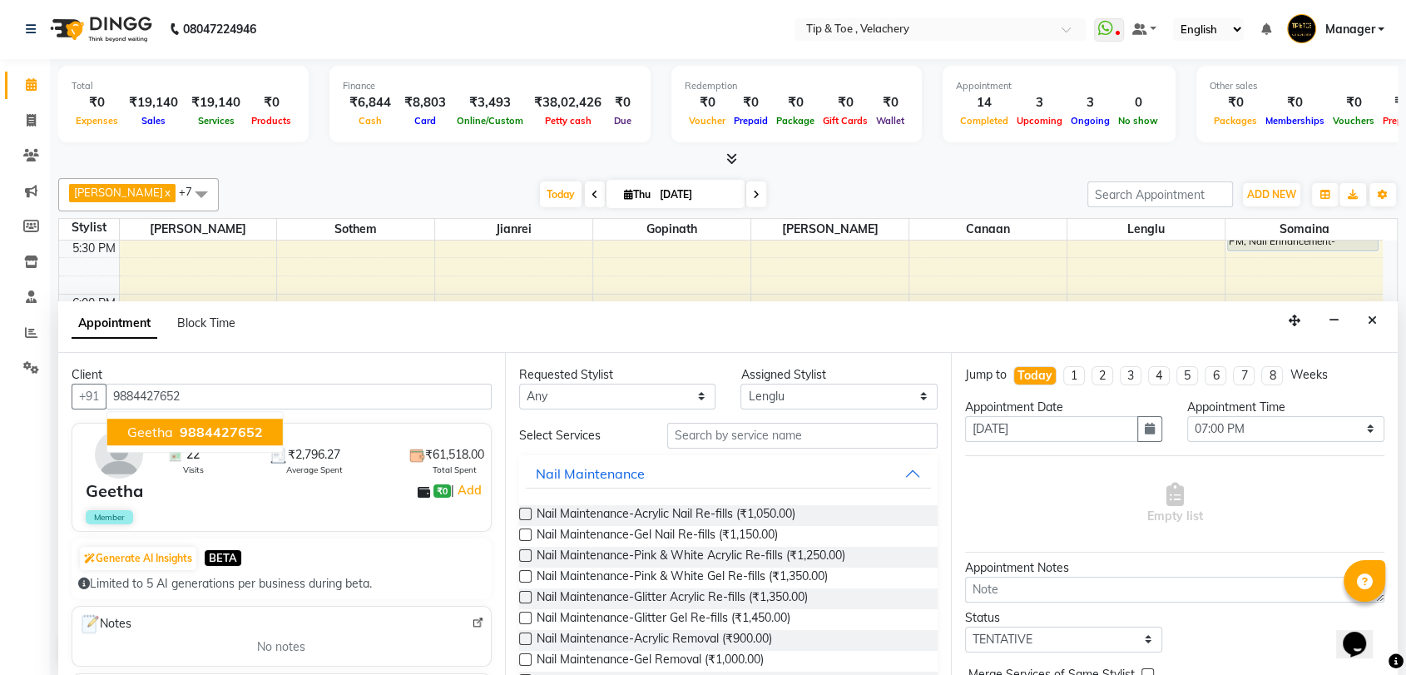
click at [200, 425] on span "9884427652" at bounding box center [221, 431] width 83 height 17
type input "9884427652"
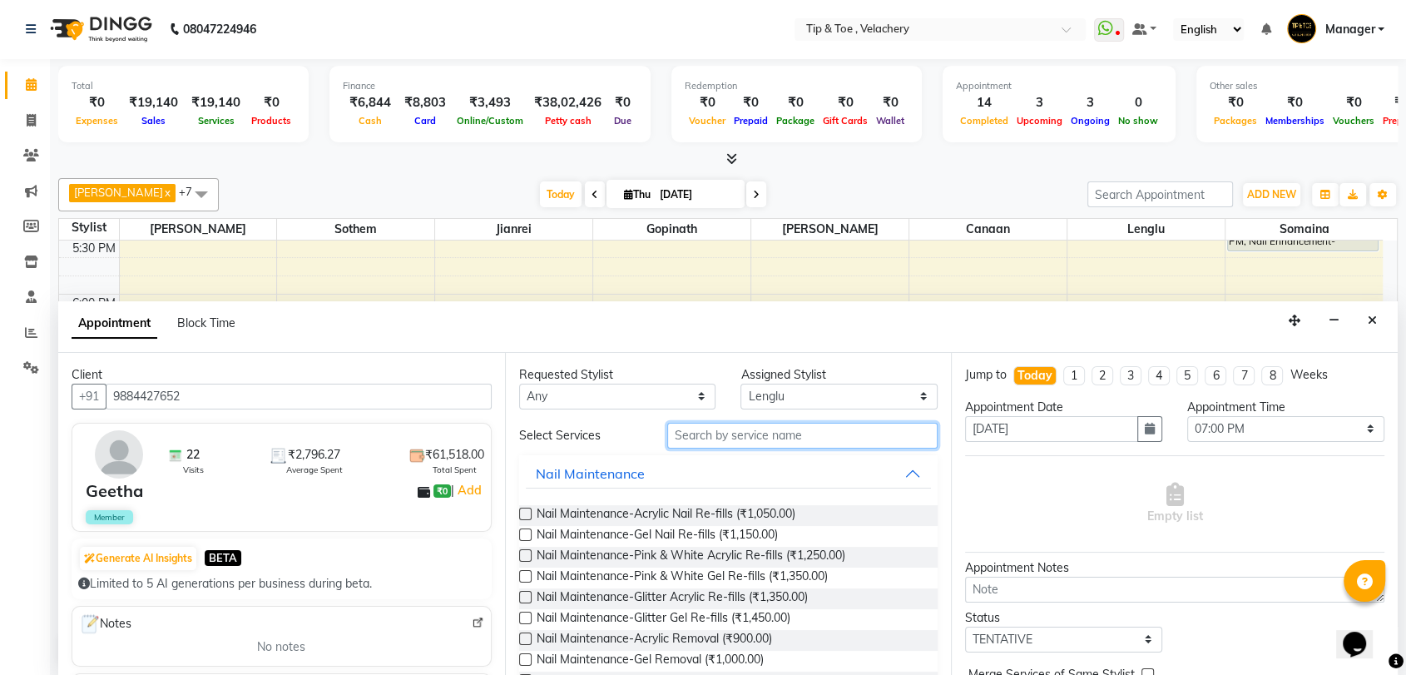
click at [774, 435] on input "text" at bounding box center [802, 436] width 271 height 26
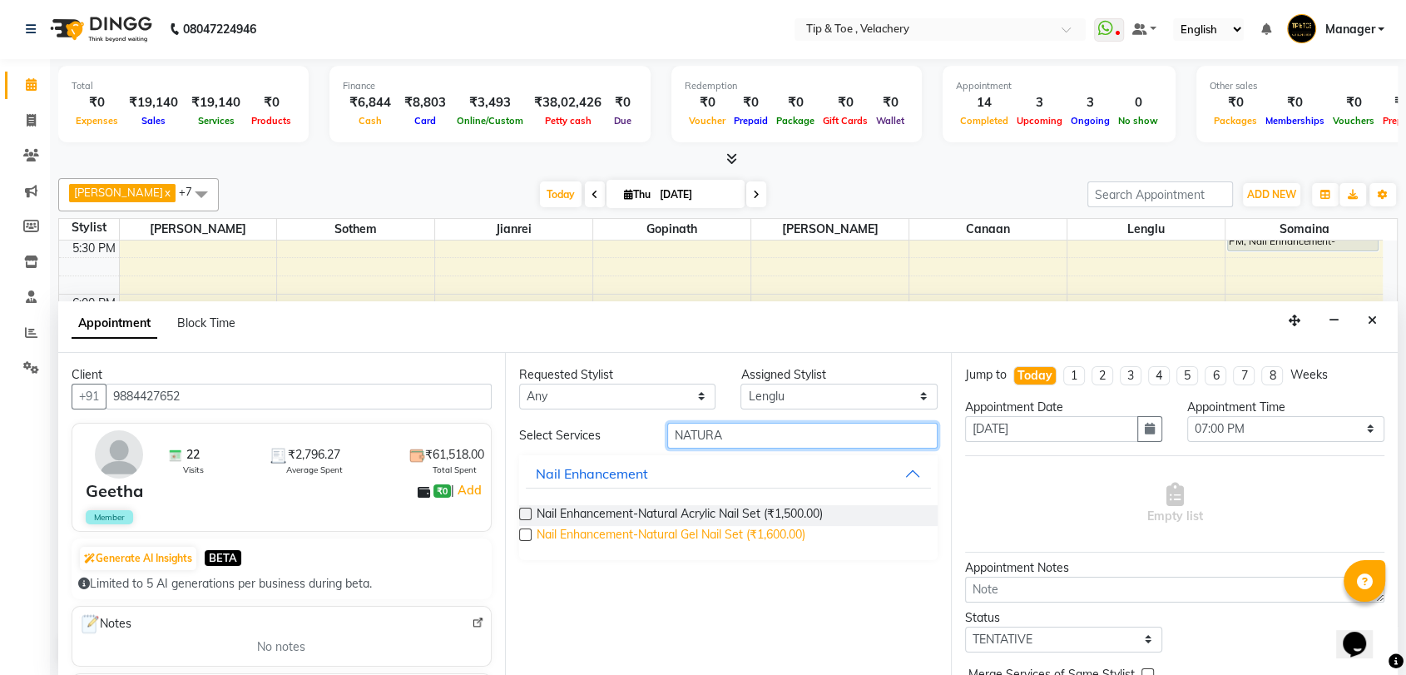
type input "NATURA"
click at [734, 529] on span "Nail Enhancement-Natural Gel Nail Set (₹1,600.00)" at bounding box center [671, 536] width 269 height 21
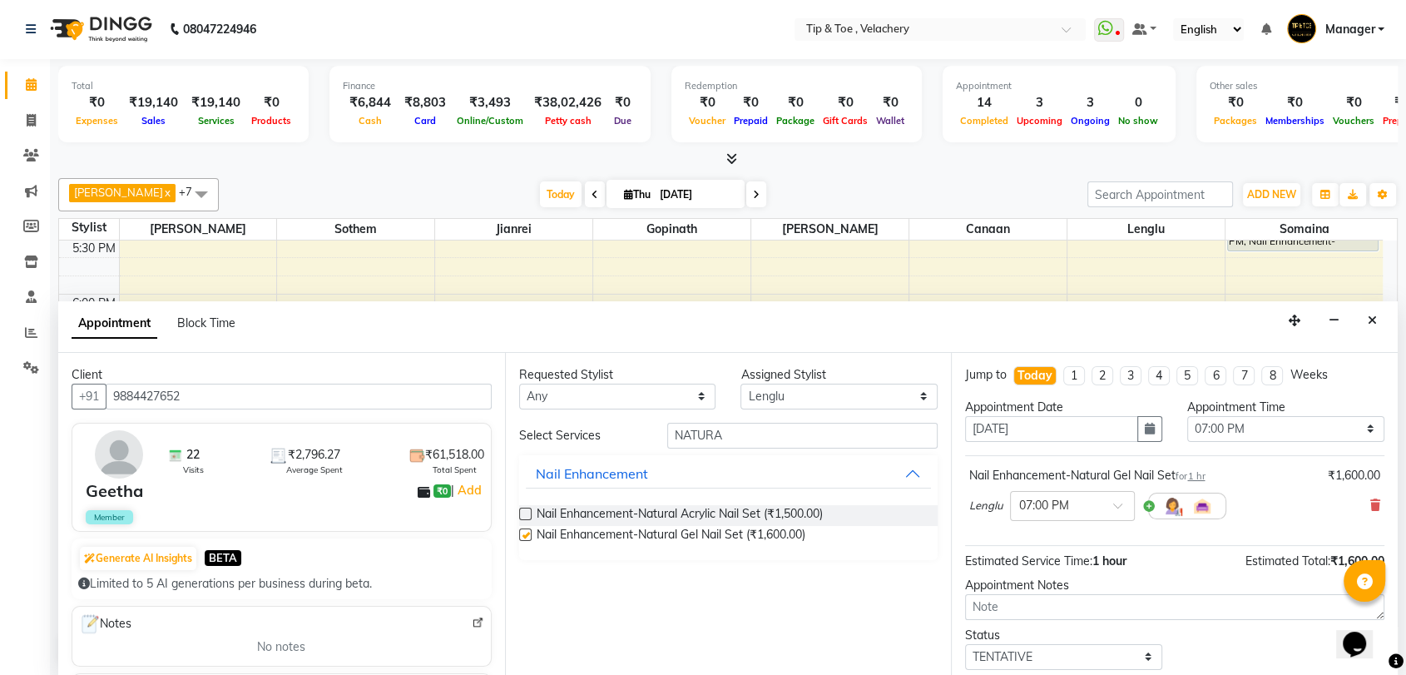
checkbox input "false"
drag, startPoint x: 768, startPoint y: 434, endPoint x: 550, endPoint y: 433, distance: 218.0
click at [550, 433] on div "Select Services NATURA" at bounding box center [729, 436] width 444 height 26
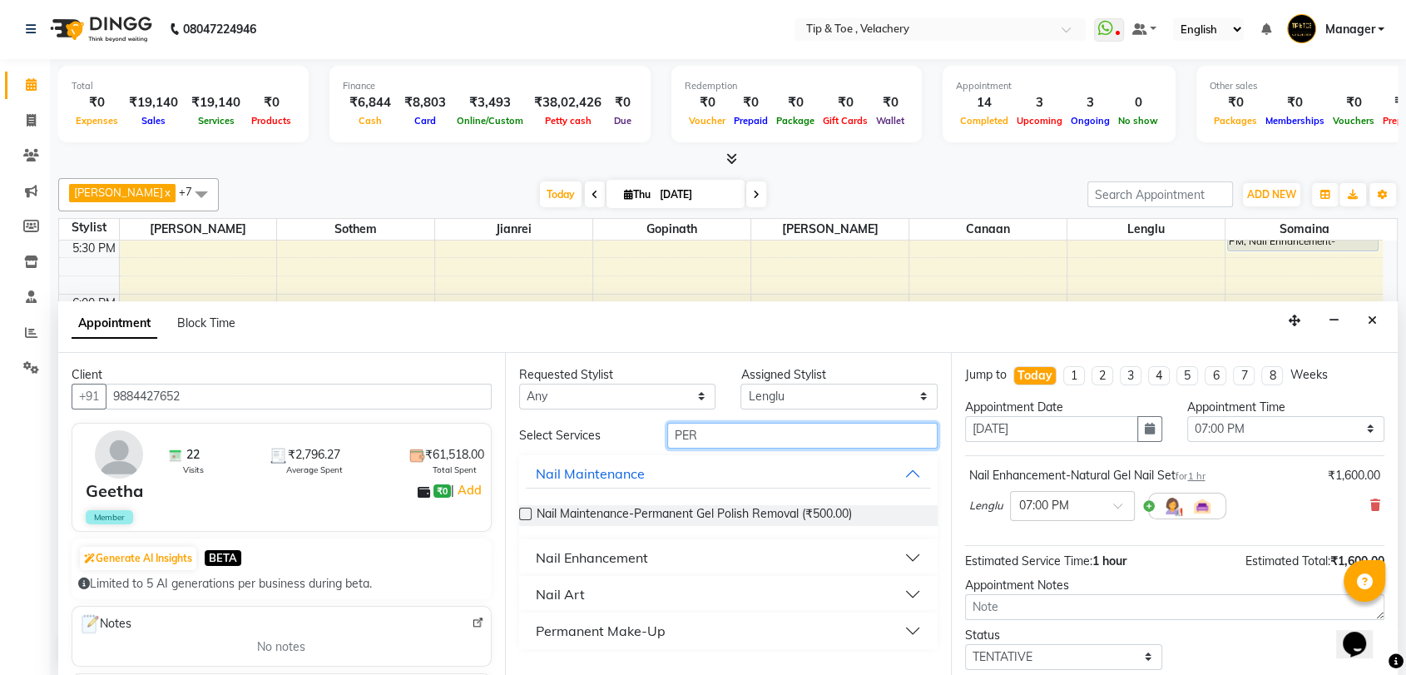
type input "PER"
click at [606, 556] on div "Nail Enhancement" at bounding box center [592, 557] width 112 height 20
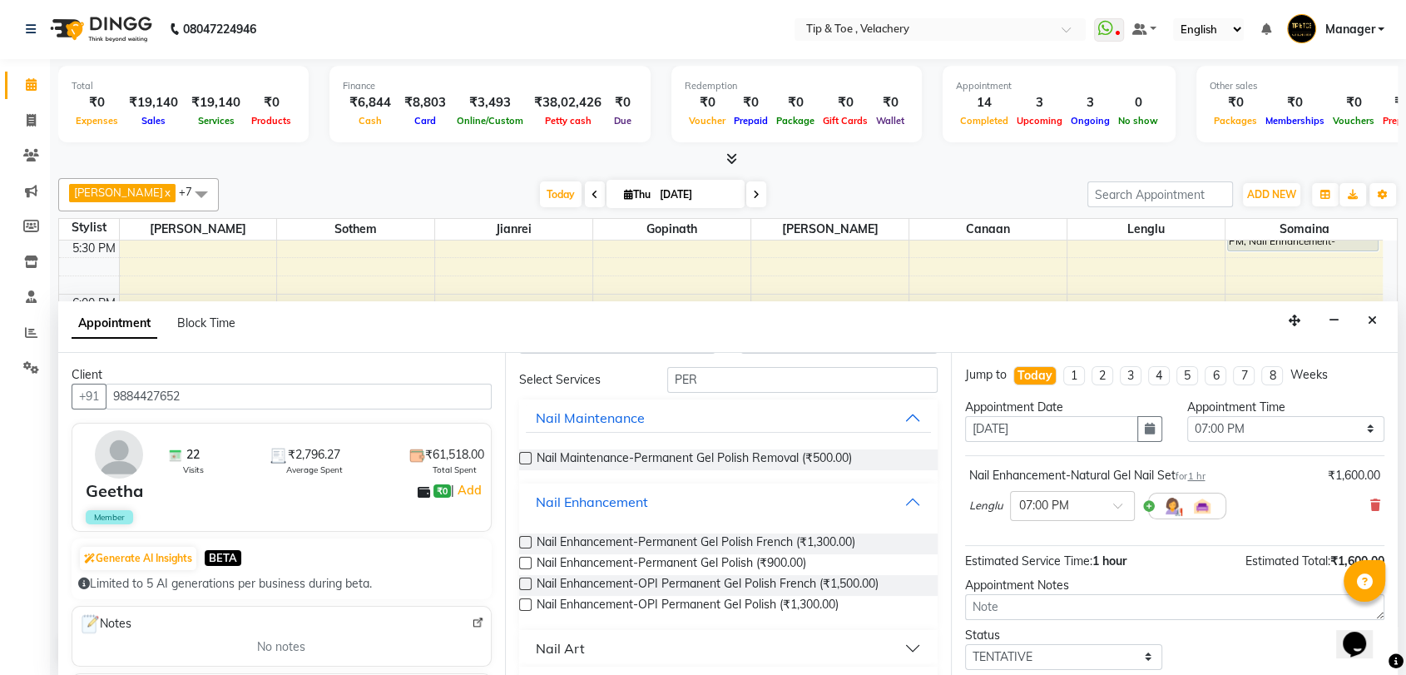
scroll to position [96, 0]
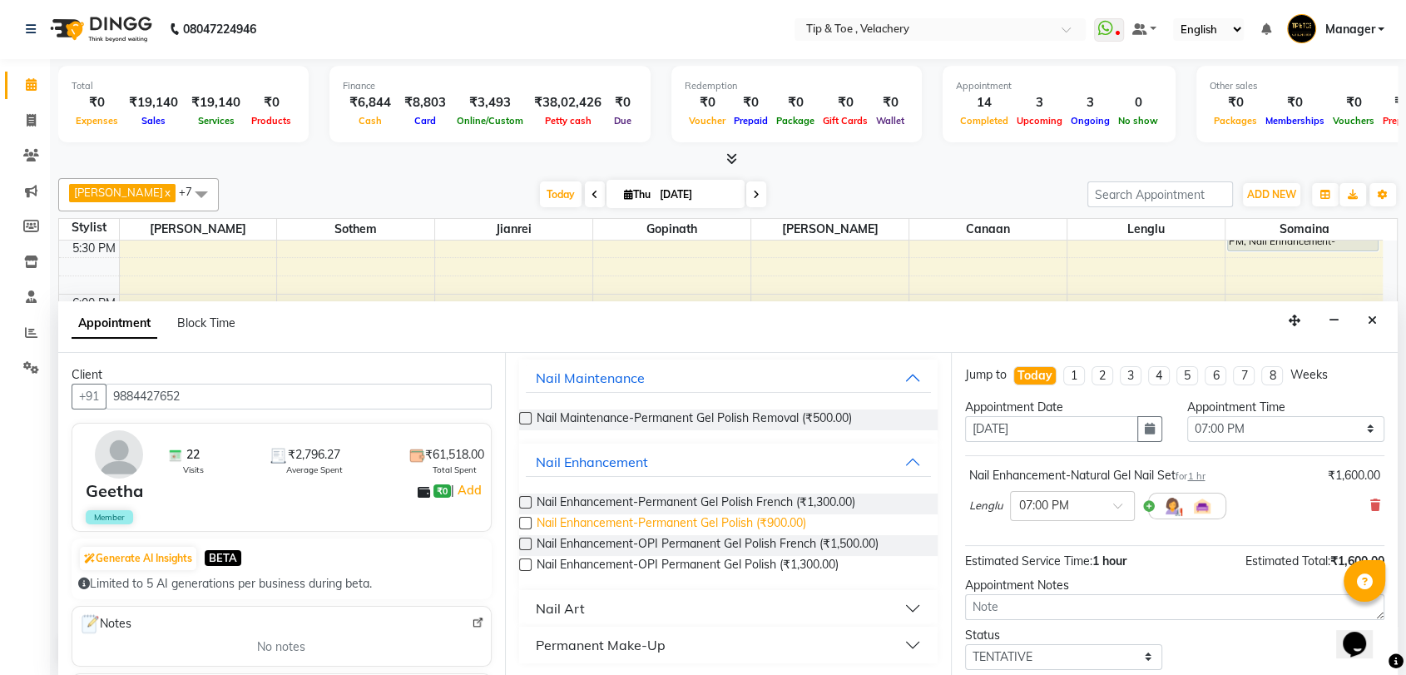
click at [752, 520] on span "Nail Enhancement-Permanent Gel Polish (₹900.00)" at bounding box center [672, 524] width 270 height 21
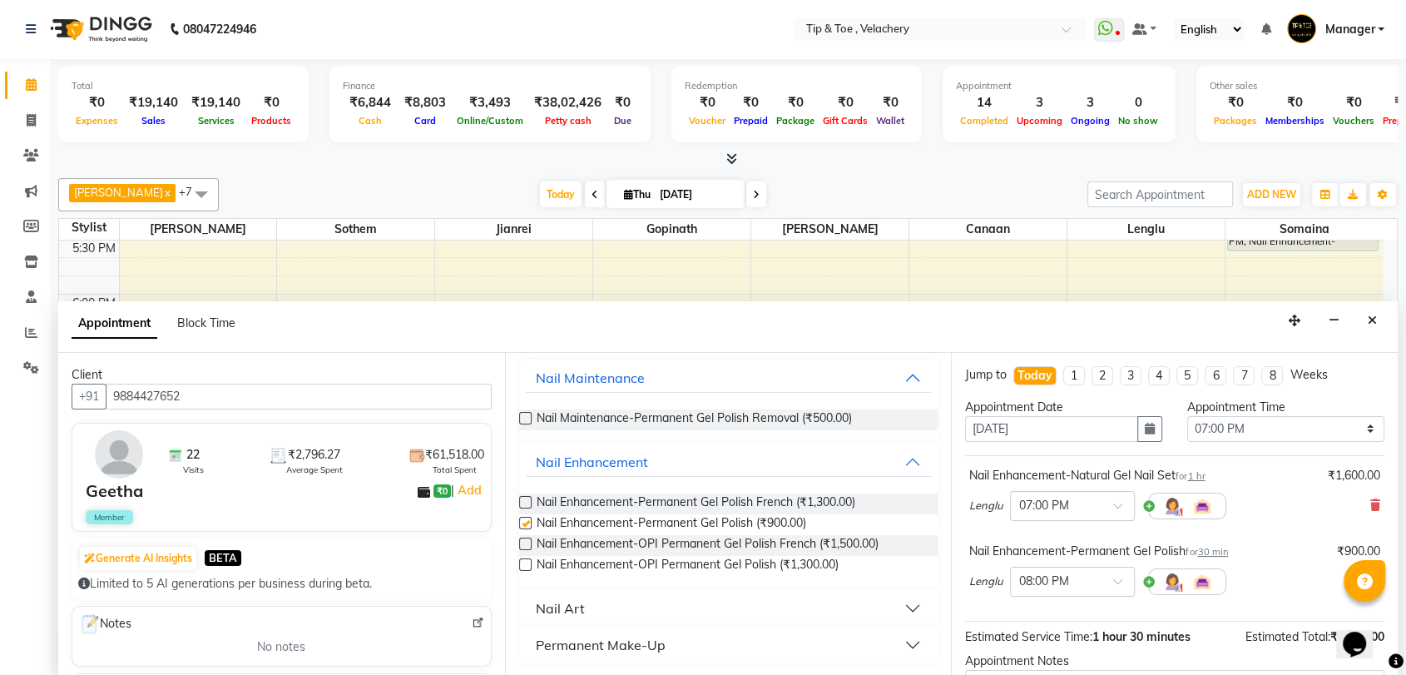
checkbox input "false"
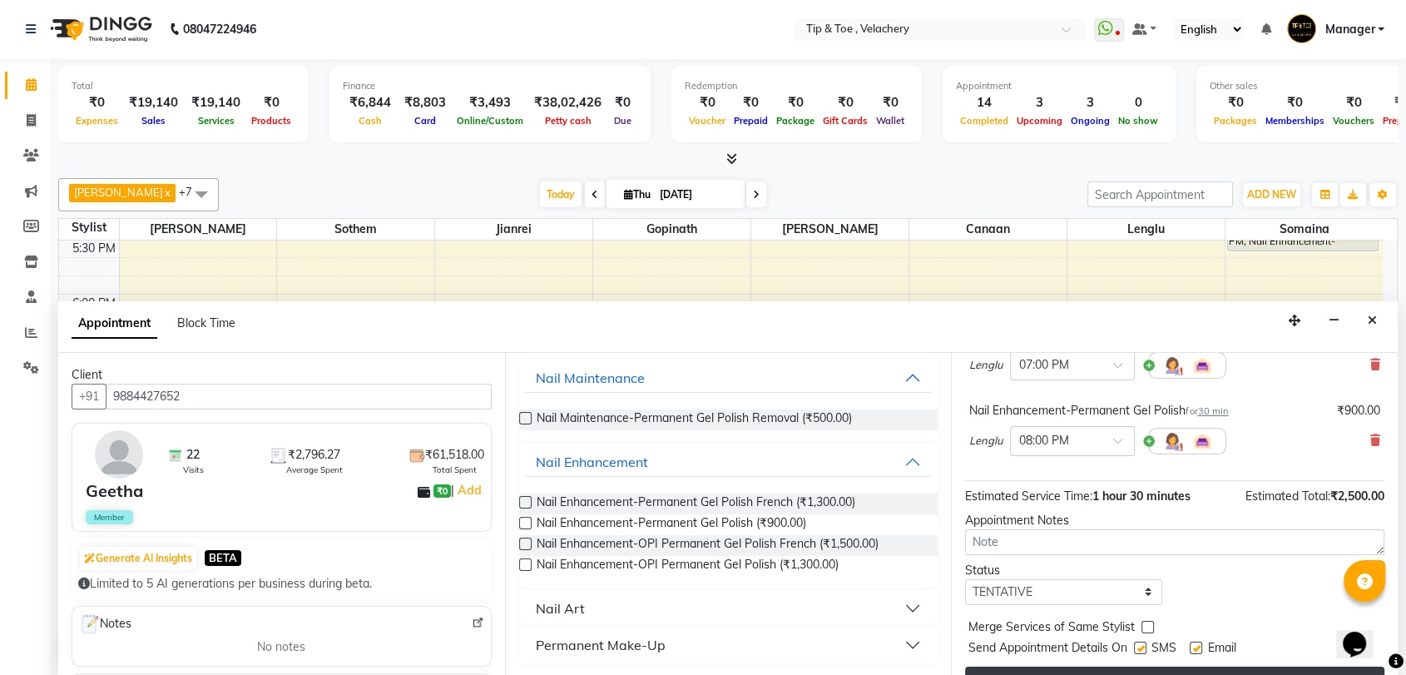
scroll to position [173, 0]
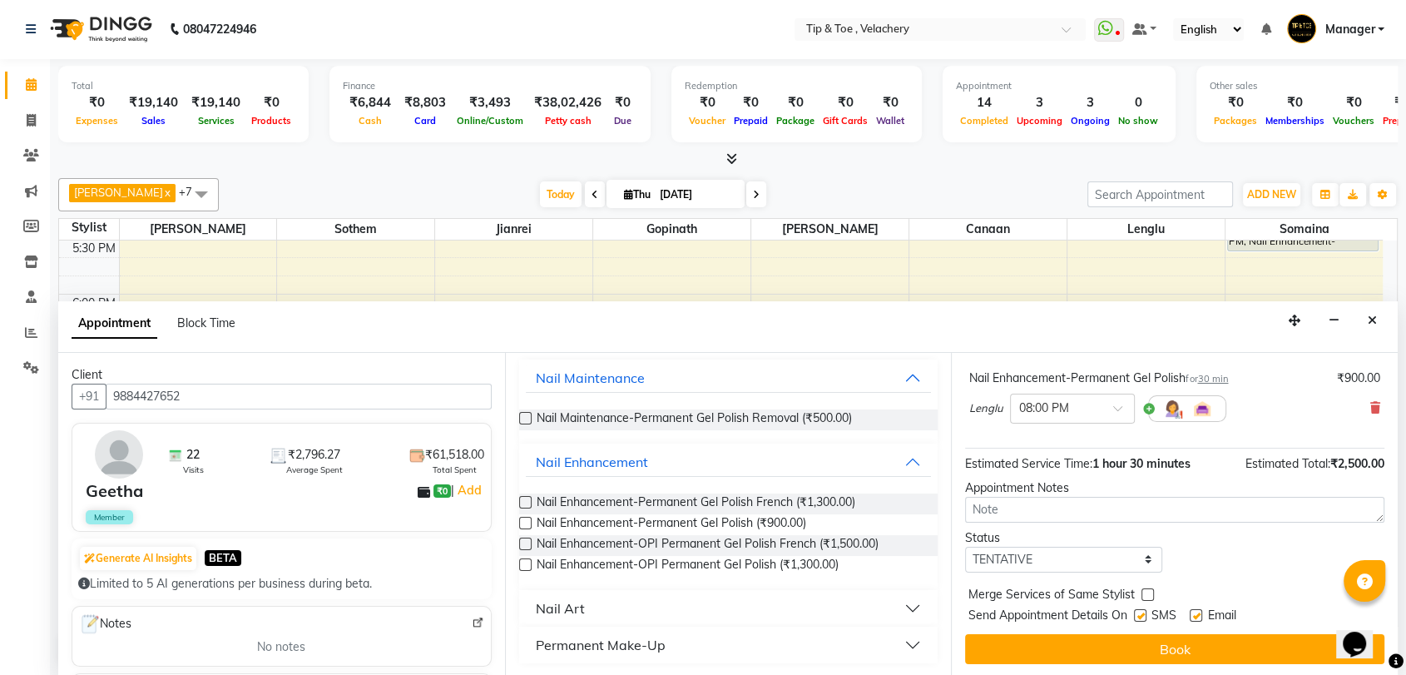
click at [1196, 616] on label at bounding box center [1196, 615] width 12 height 12
click at [1196, 616] on input "checkbox" at bounding box center [1195, 616] width 11 height 11
checkbox input "false"
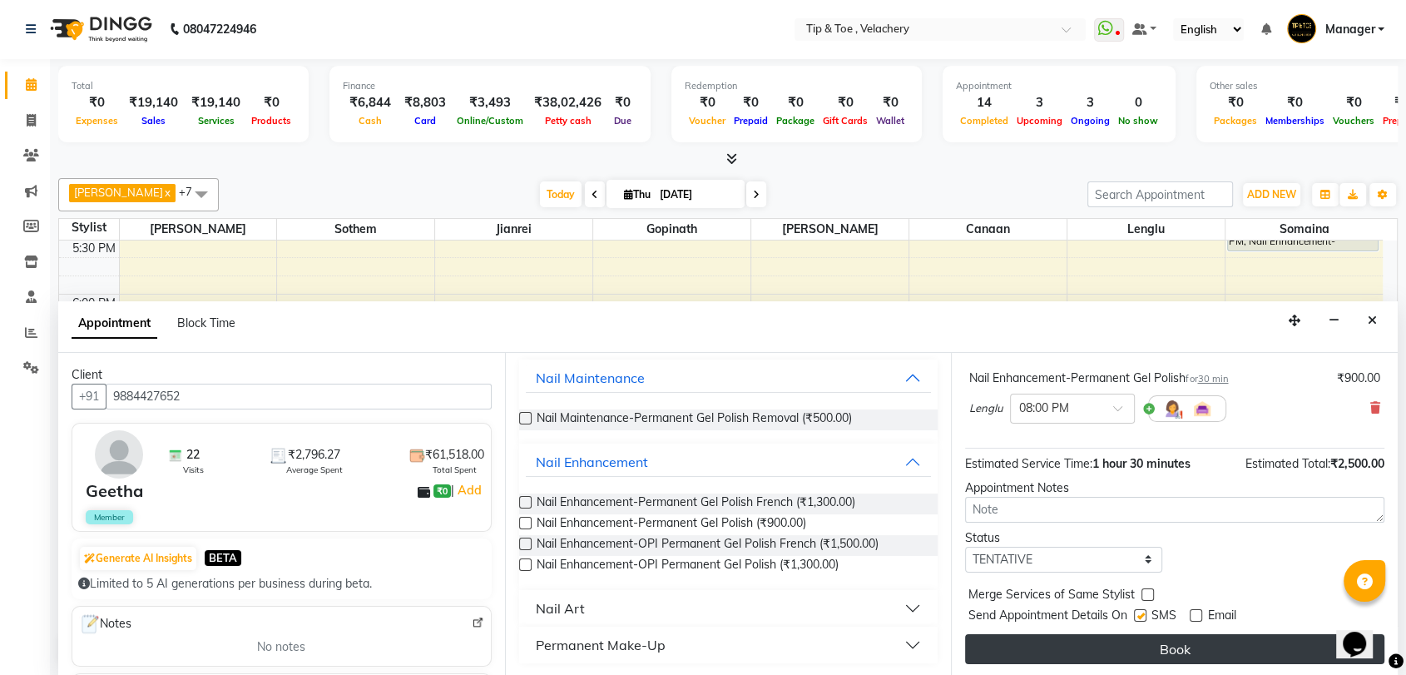
click at [1213, 647] on button "Book" at bounding box center [1174, 649] width 419 height 30
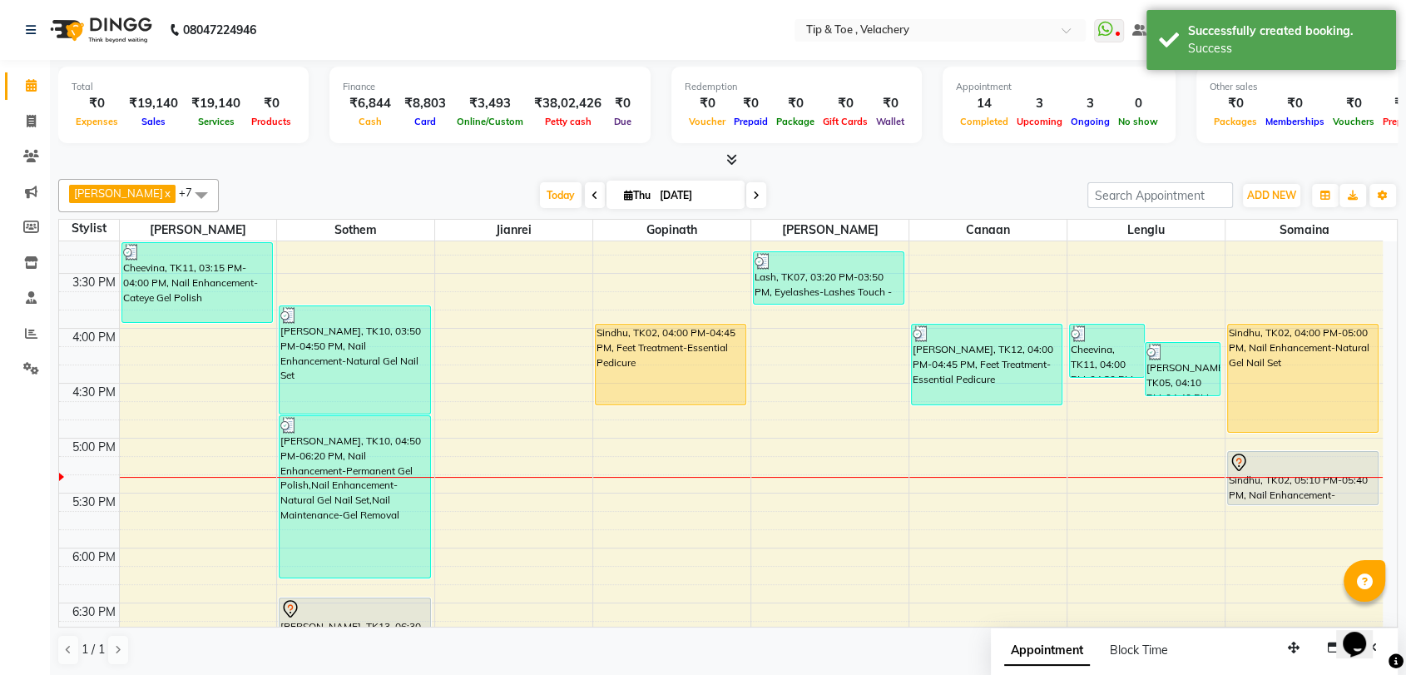
scroll to position [856, 0]
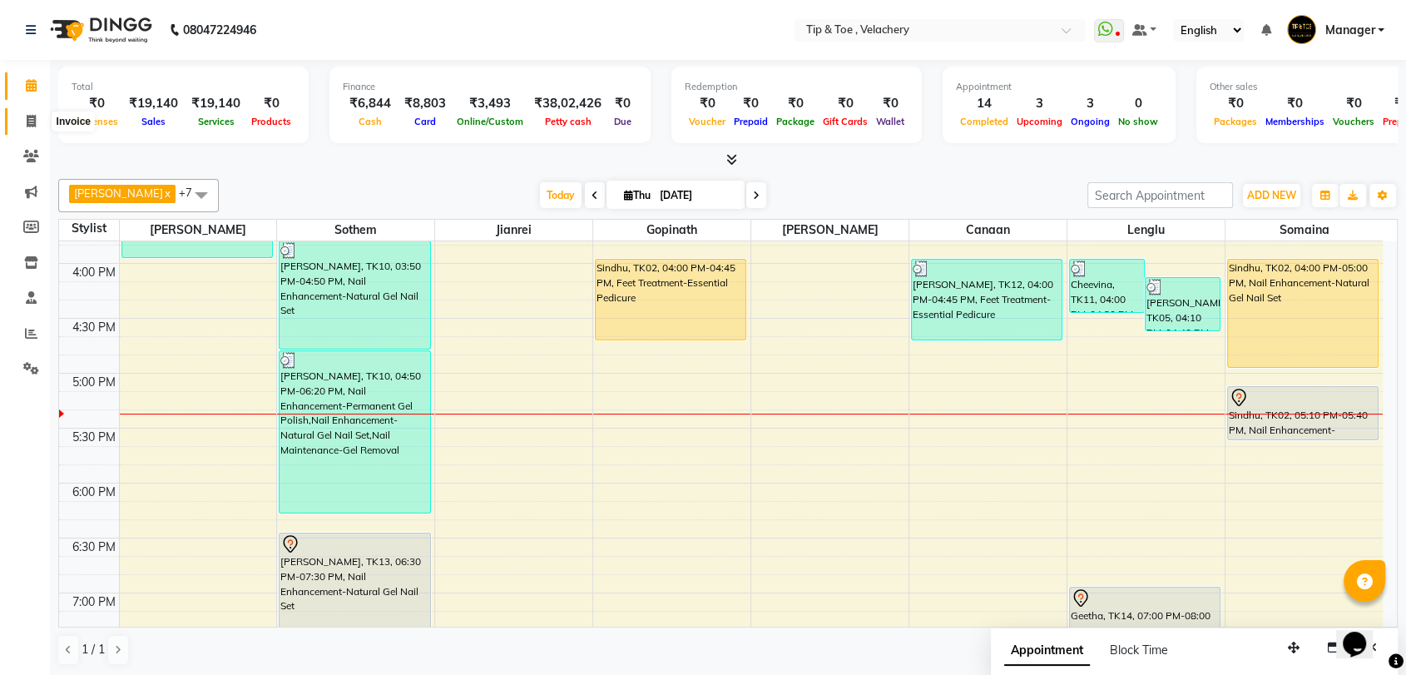
click at [32, 115] on icon at bounding box center [31, 121] width 9 height 12
select select "service"
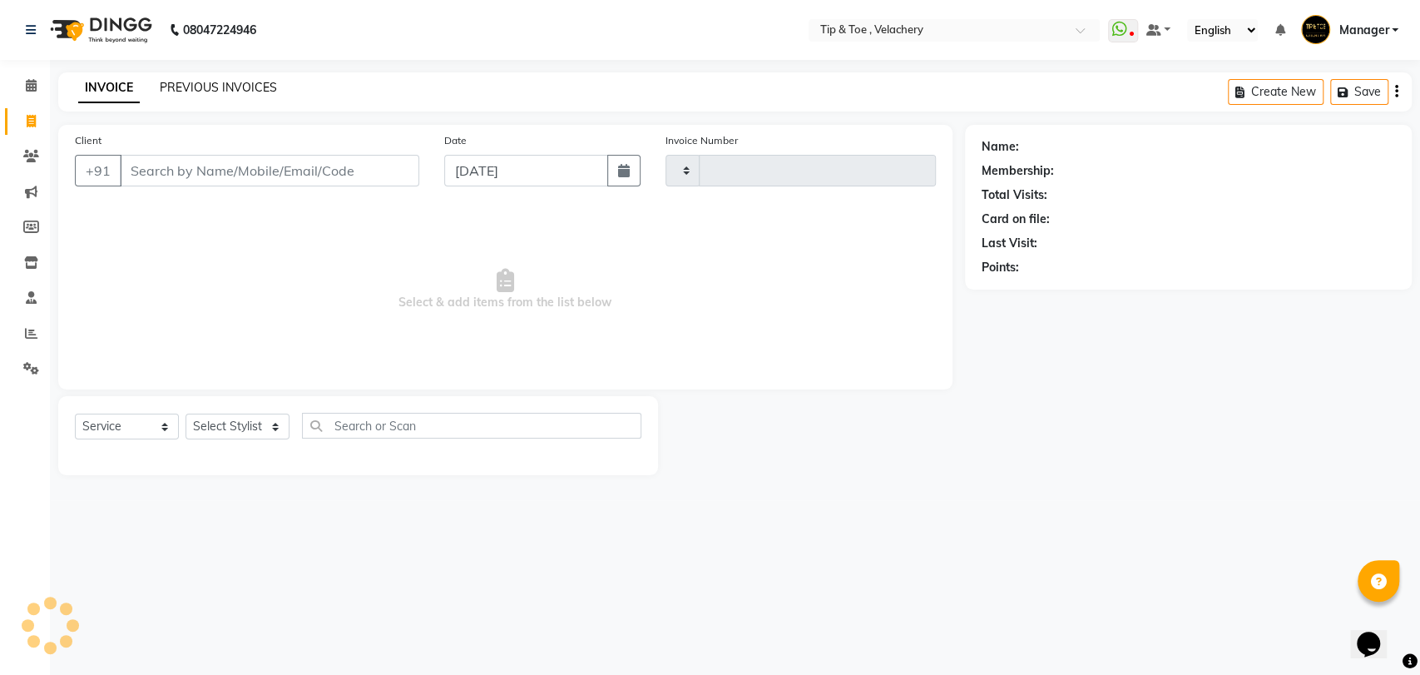
click at [212, 90] on link "PREVIOUS INVOICES" at bounding box center [218, 87] width 117 height 15
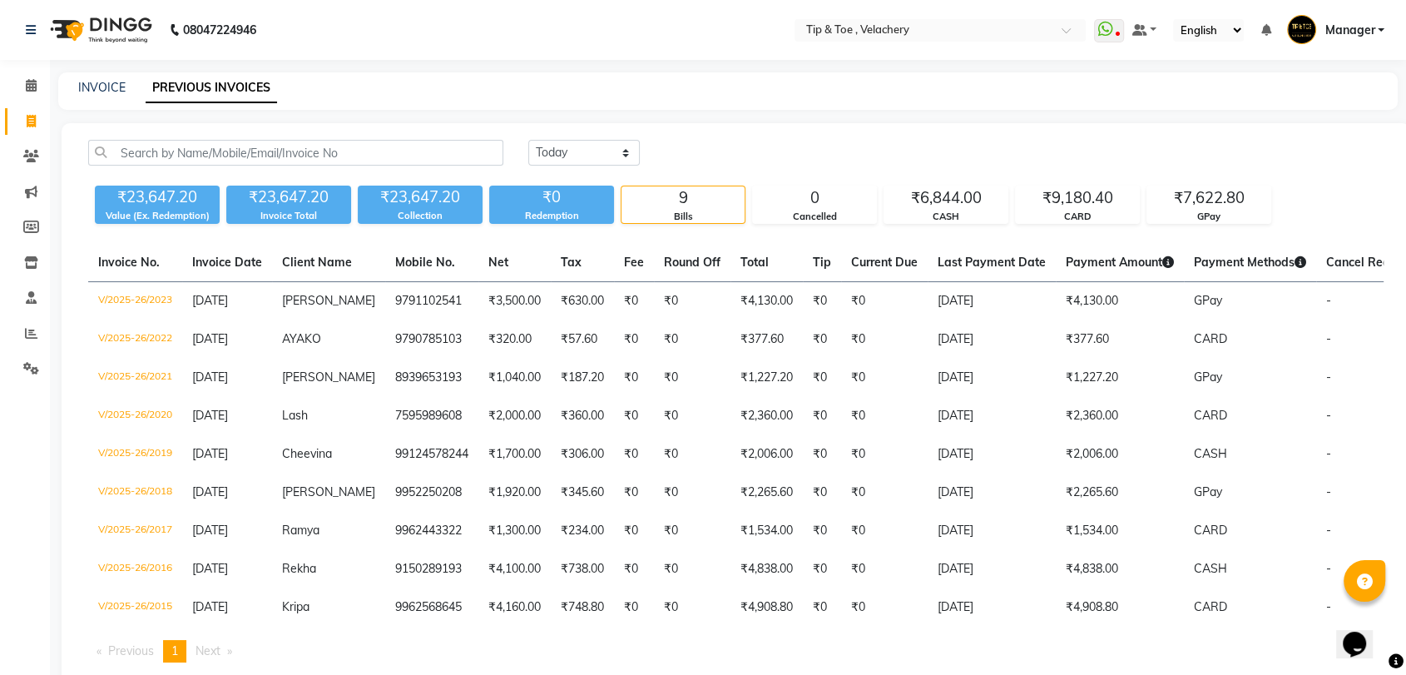
scroll to position [57, 0]
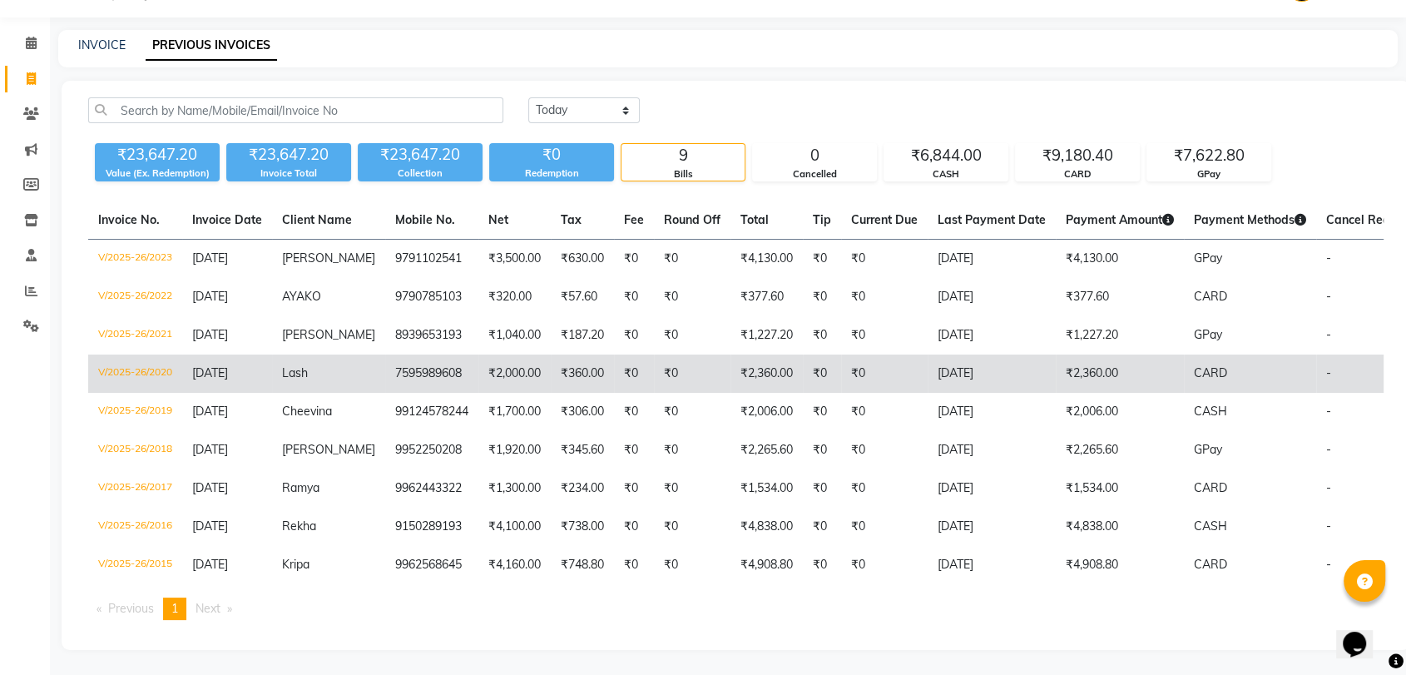
click at [297, 365] on span "Lash" at bounding box center [295, 372] width 26 height 15
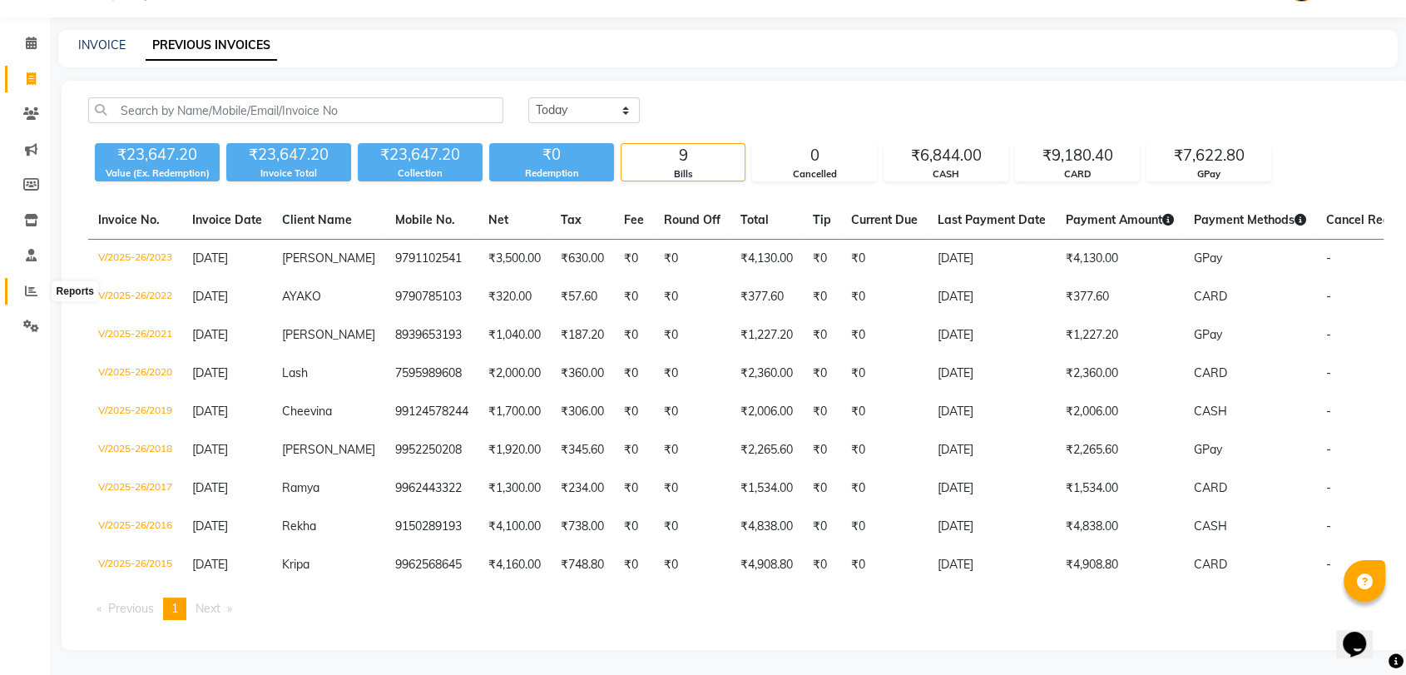
click at [27, 285] on icon at bounding box center [31, 291] width 12 height 12
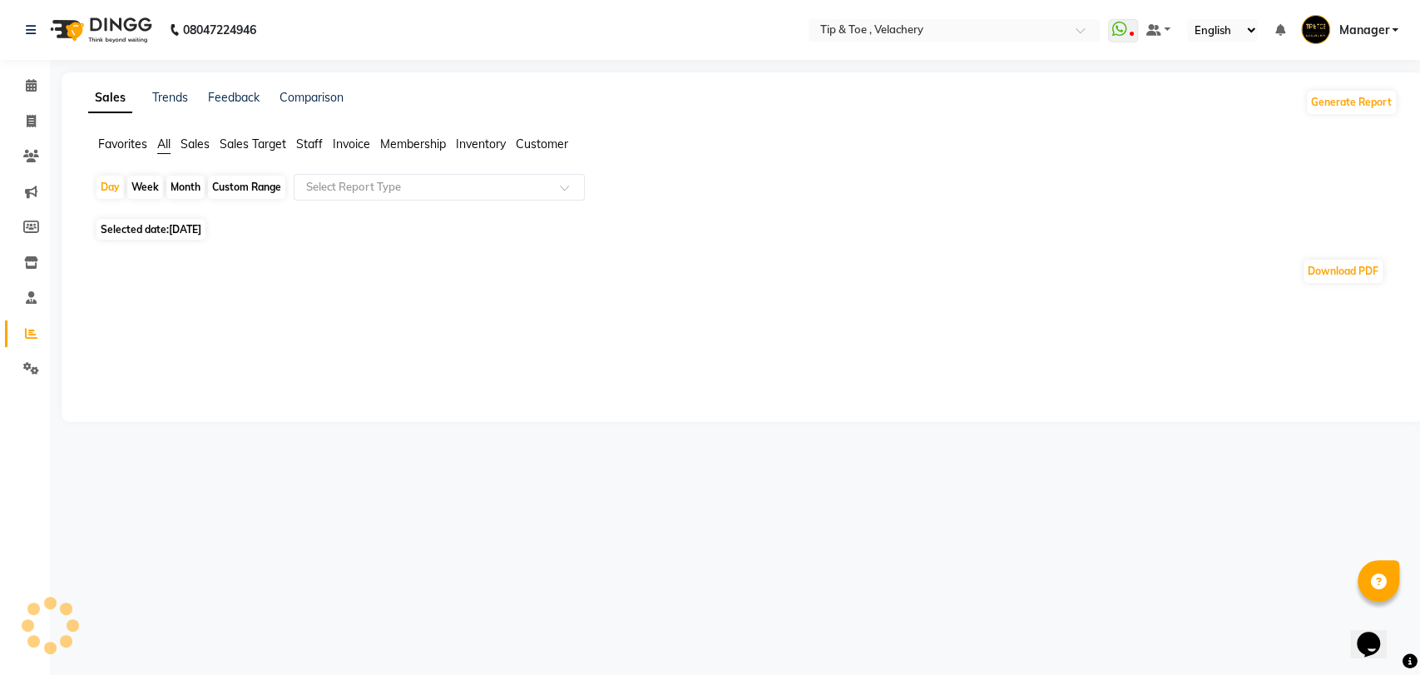
drag, startPoint x: 304, startPoint y: 142, endPoint x: 316, endPoint y: 141, distance: 11.7
click at [306, 142] on span "Staff" at bounding box center [309, 143] width 27 height 15
